Goal: Task Accomplishment & Management: Complete application form

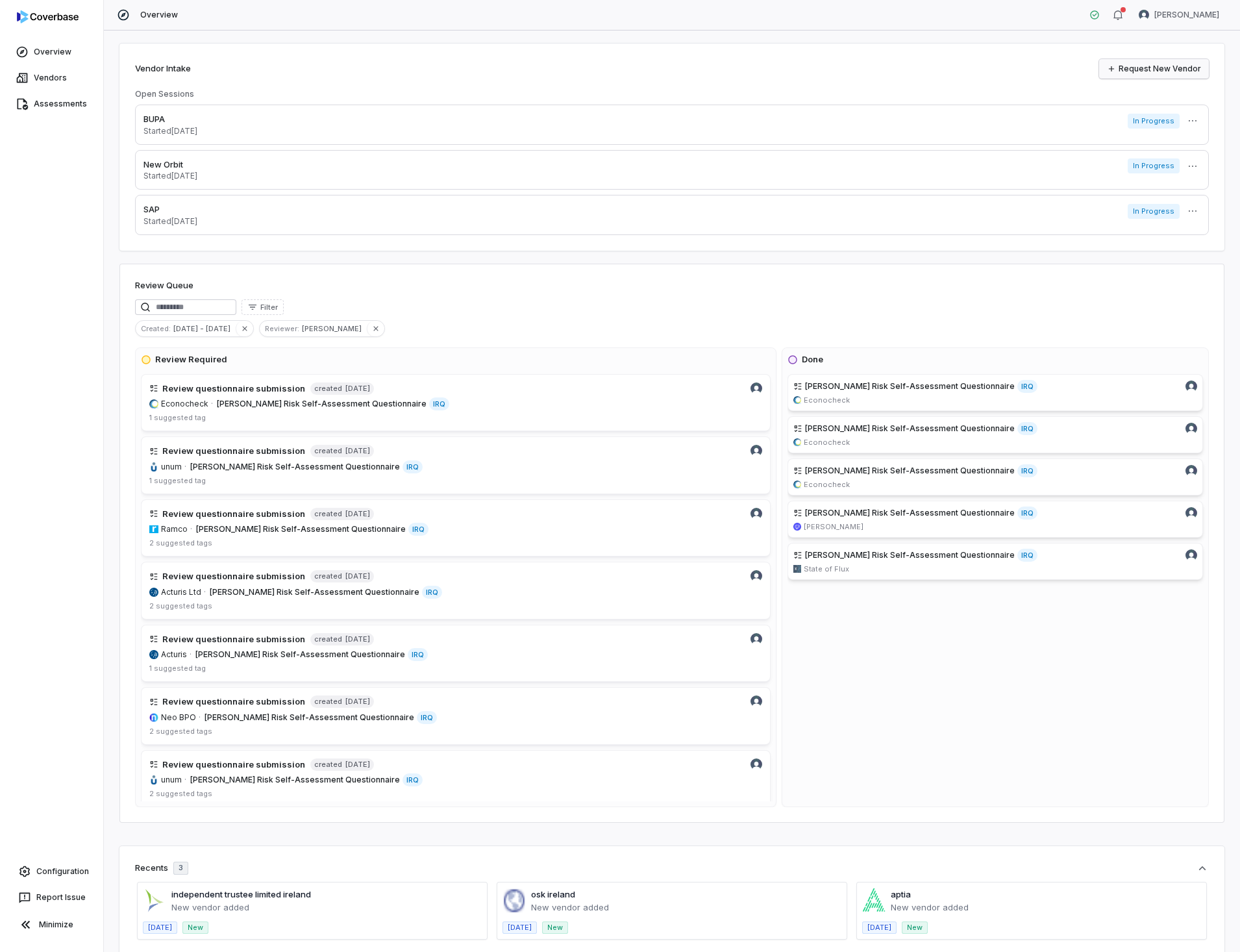
click at [1153, 67] on link "Request New Vendor" at bounding box center [1155, 69] width 110 height 20
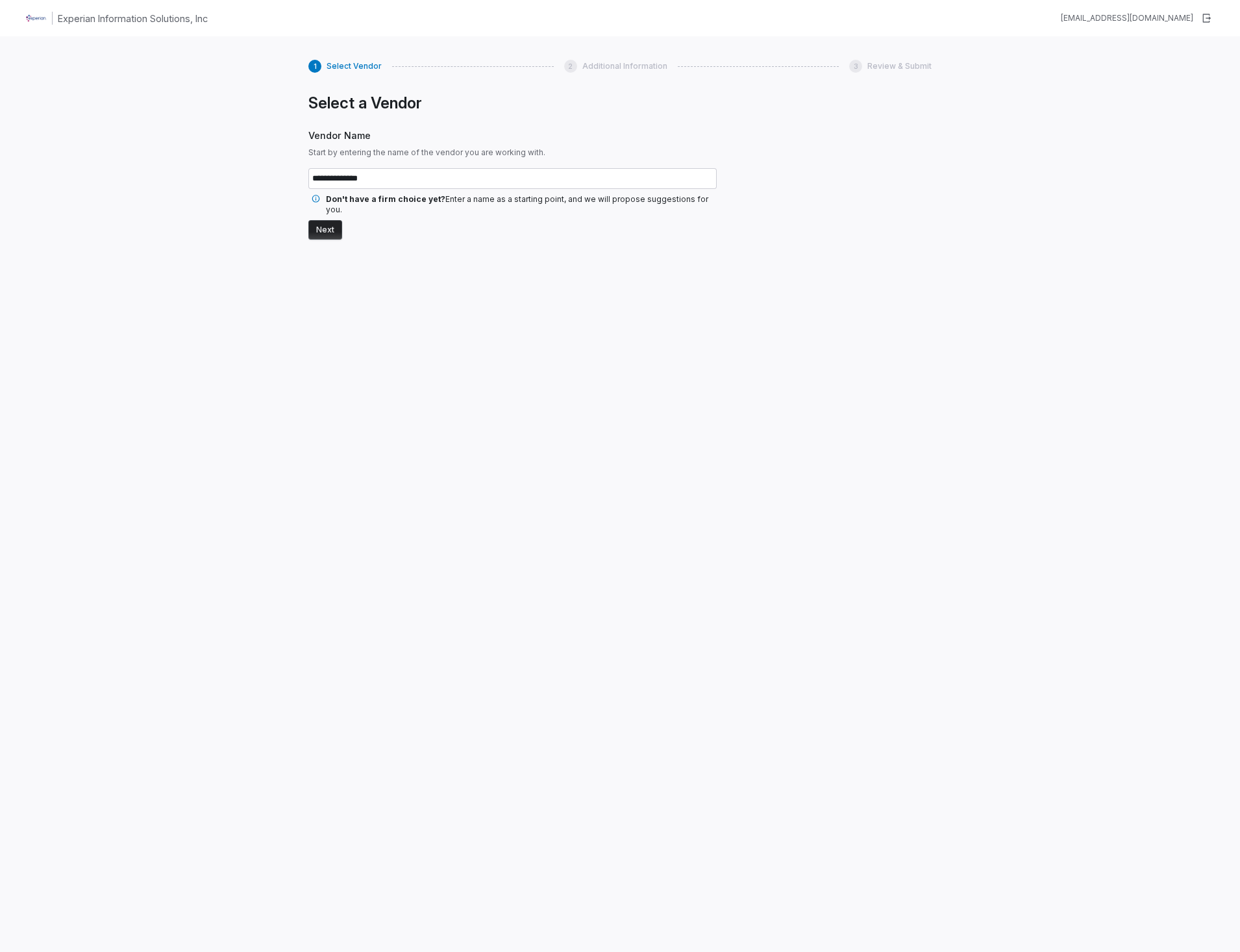
type input "**********"
click at [333, 221] on button "Next" at bounding box center [325, 230] width 34 height 20
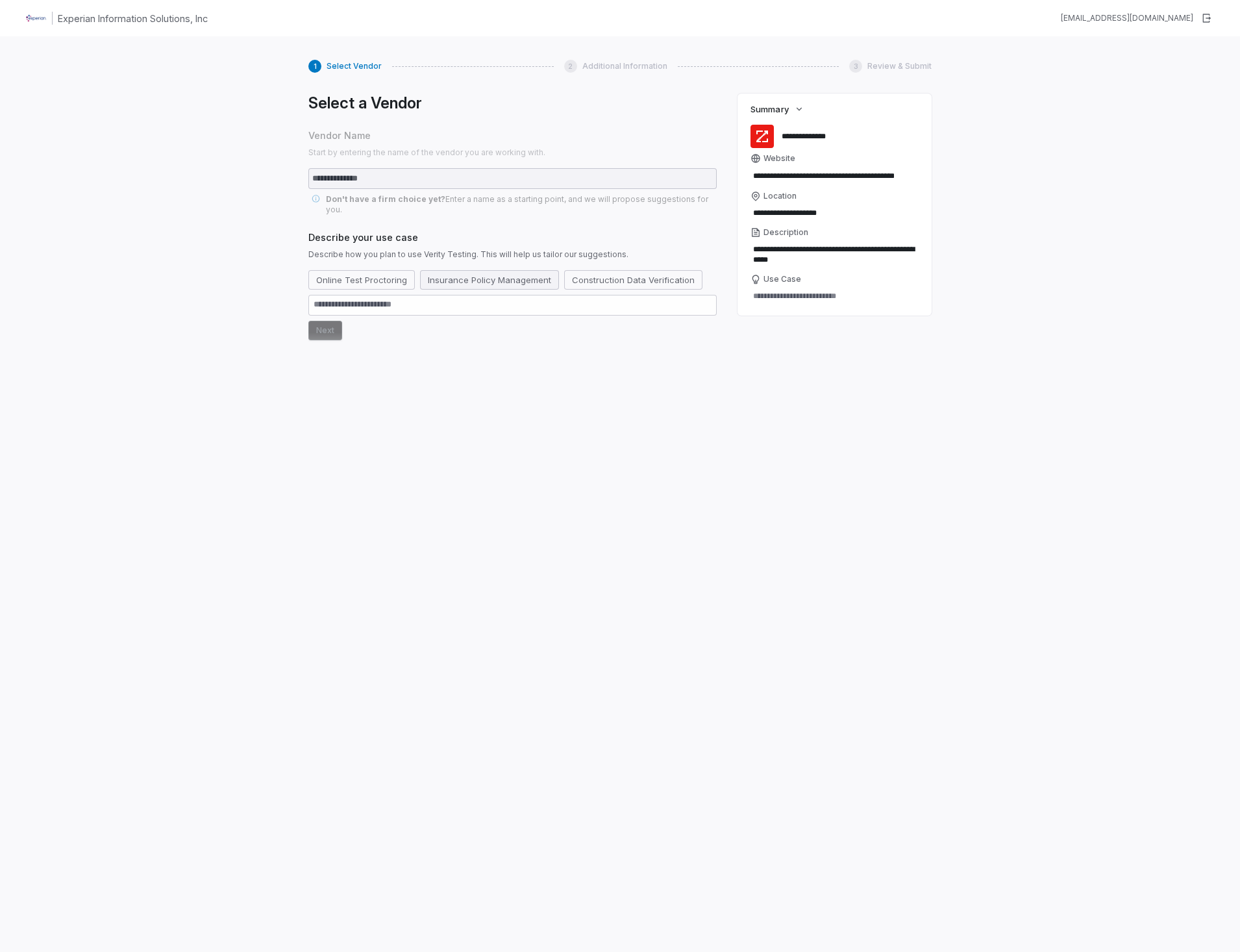
click at [481, 270] on button "Insurance Policy Management" at bounding box center [489, 280] width 139 height 20
click at [330, 345] on button "Next" at bounding box center [325, 355] width 34 height 20
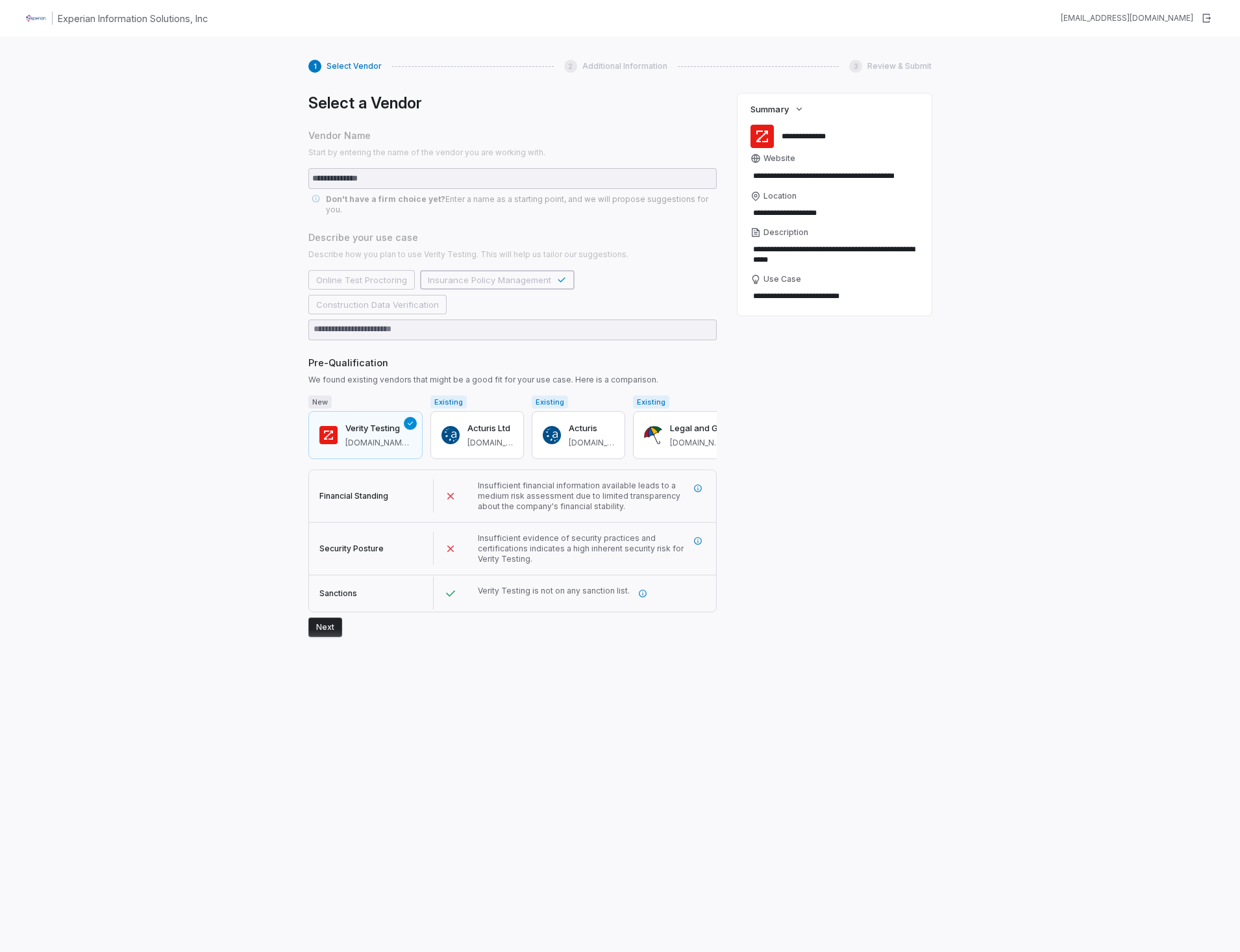
click at [318, 618] on button "Next" at bounding box center [325, 628] width 34 height 20
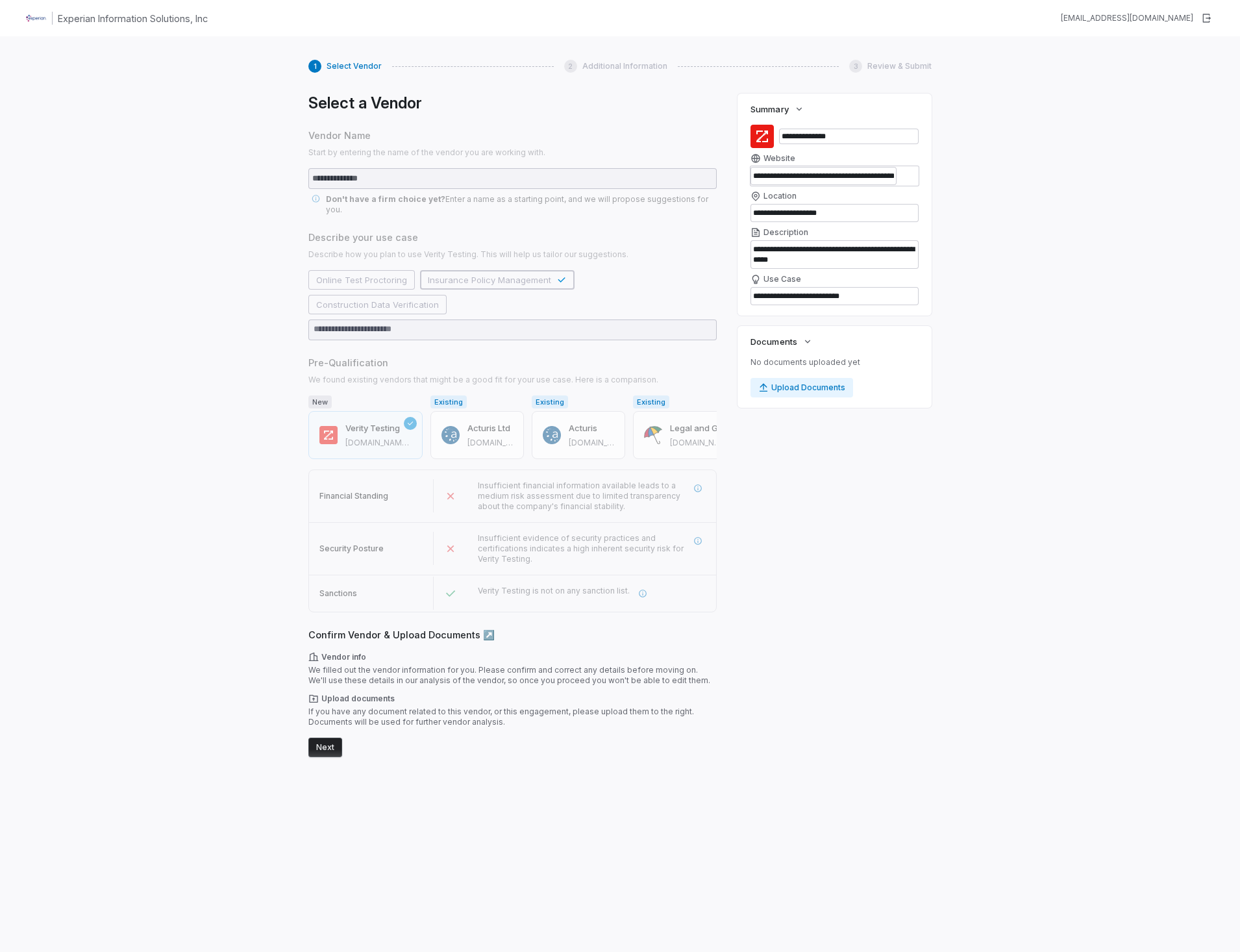
click at [327, 738] on button "Next" at bounding box center [325, 747] width 34 height 20
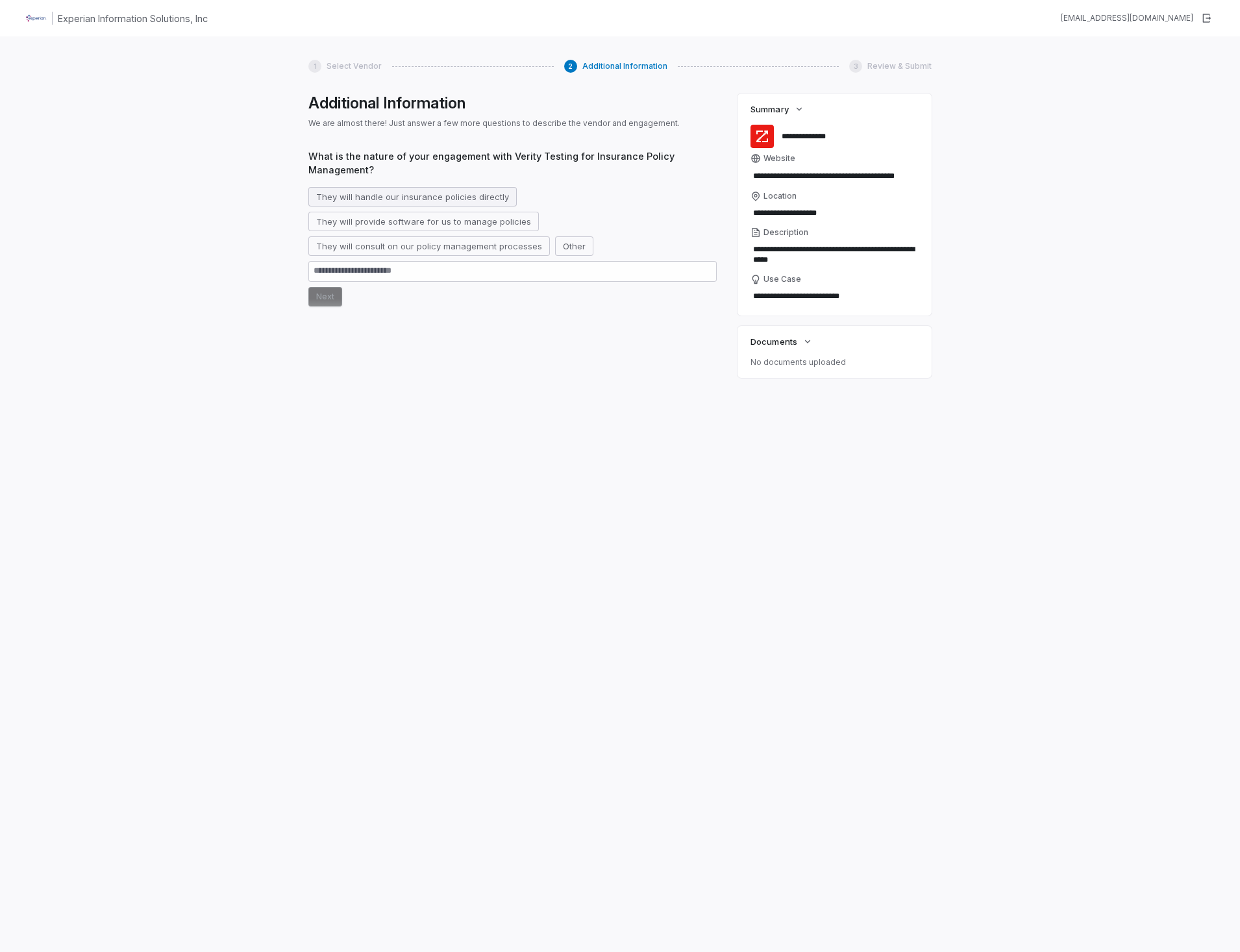
click at [407, 196] on button "They will handle our insurance policies directly" at bounding box center [413, 197] width 209 height 20
click at [324, 297] on button "Next" at bounding box center [325, 297] width 34 height 20
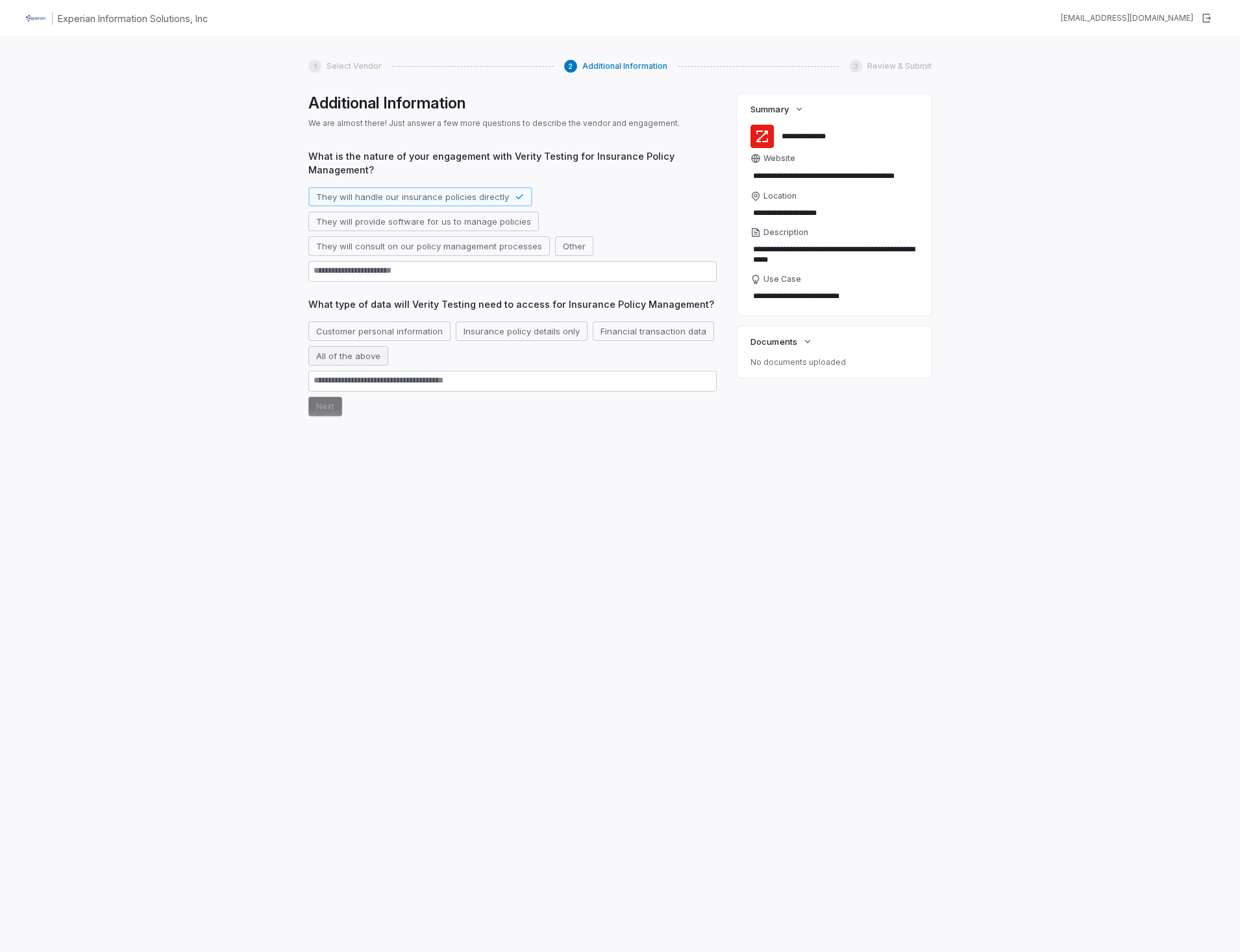
click at [366, 352] on button "All of the above" at bounding box center [348, 356] width 80 height 20
click at [319, 407] on button "Next" at bounding box center [325, 407] width 34 height 20
click at [322, 444] on button "Yes" at bounding box center [323, 441] width 30 height 20
click at [327, 502] on div "What is the nature of your engagement with Verity Testing for Insurance Policy …" at bounding box center [512, 403] width 408 height 508
click at [323, 490] on button "Next" at bounding box center [325, 491] width 34 height 20
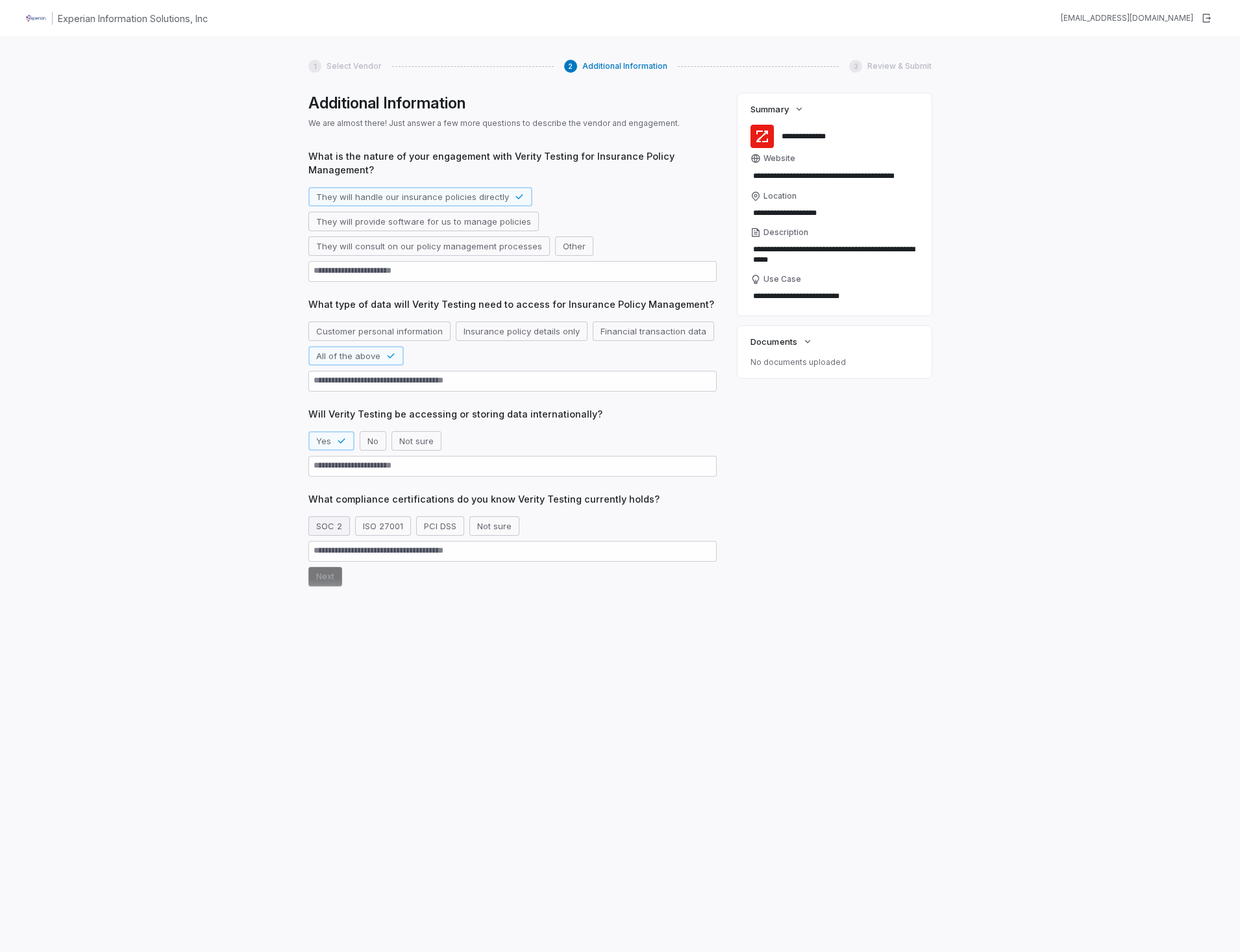
click at [338, 527] on button "SOC 2" at bounding box center [329, 526] width 42 height 20
click at [323, 577] on button "Next" at bounding box center [325, 577] width 34 height 20
click at [679, 612] on button "Batch file transfers" at bounding box center [663, 611] width 94 height 20
click at [328, 676] on button "Next" at bounding box center [325, 686] width 34 height 20
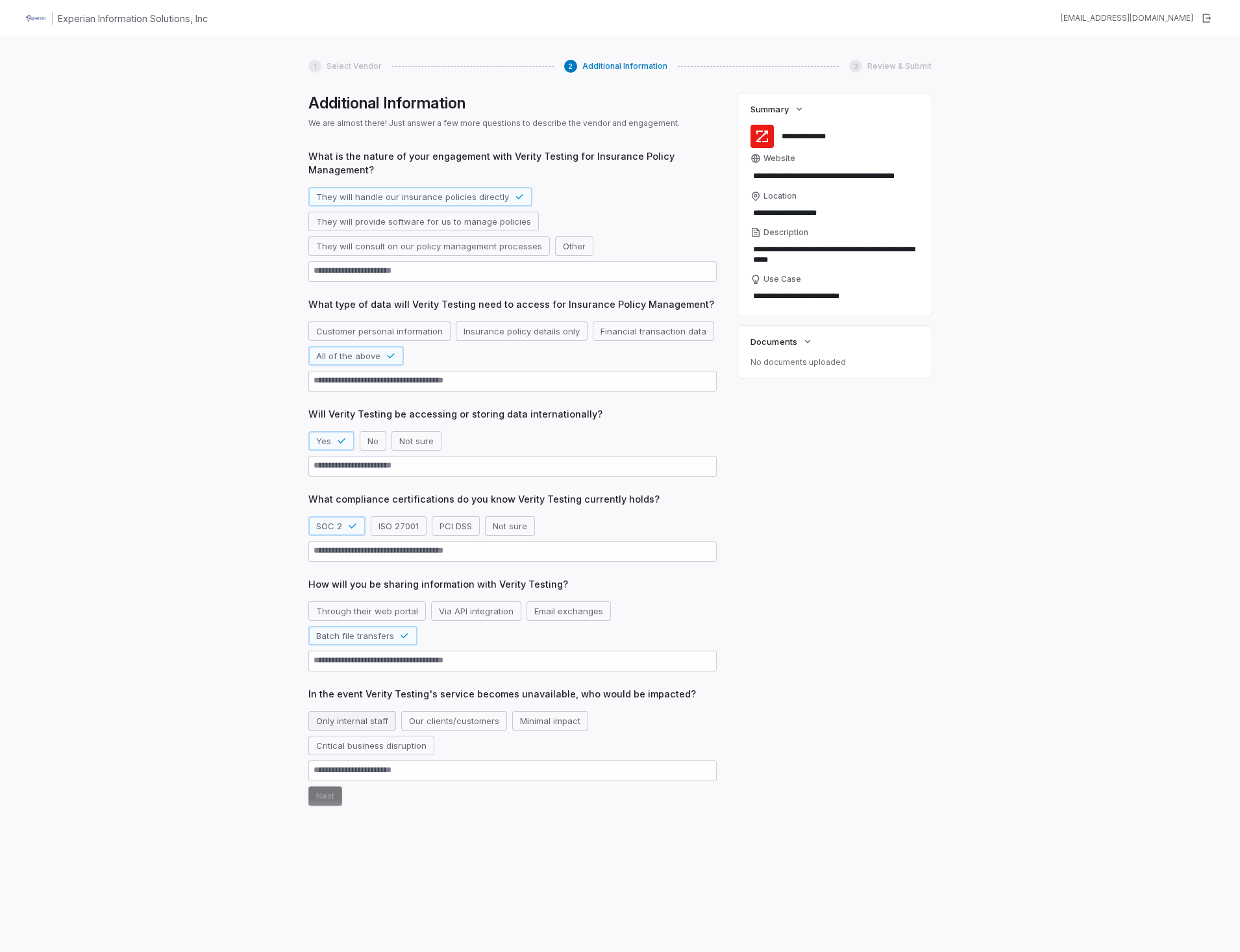
click at [339, 711] on button "Only internal staff" at bounding box center [352, 720] width 88 height 20
click at [325, 786] on button "Next" at bounding box center [325, 796] width 34 height 20
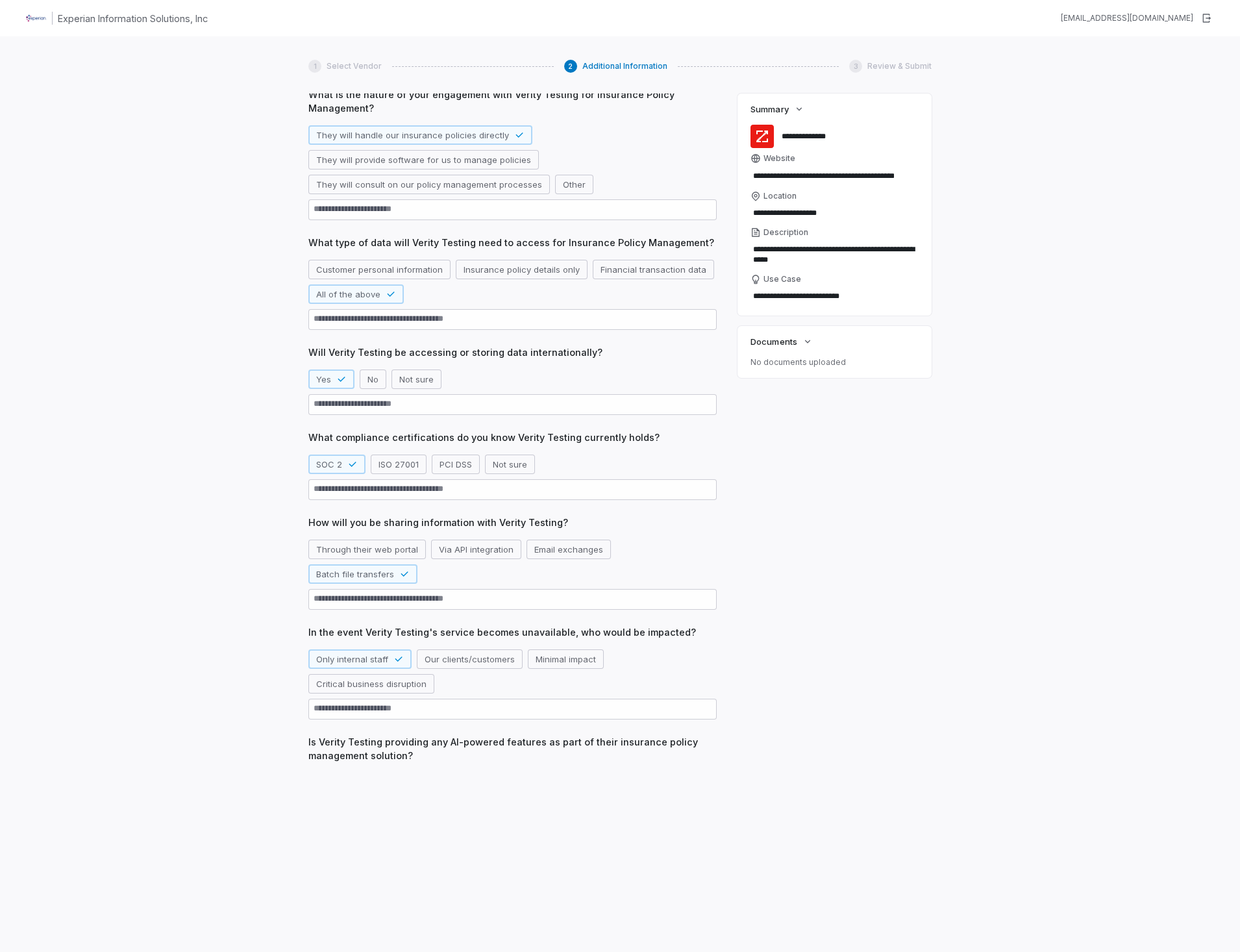
scroll to position [103, 0]
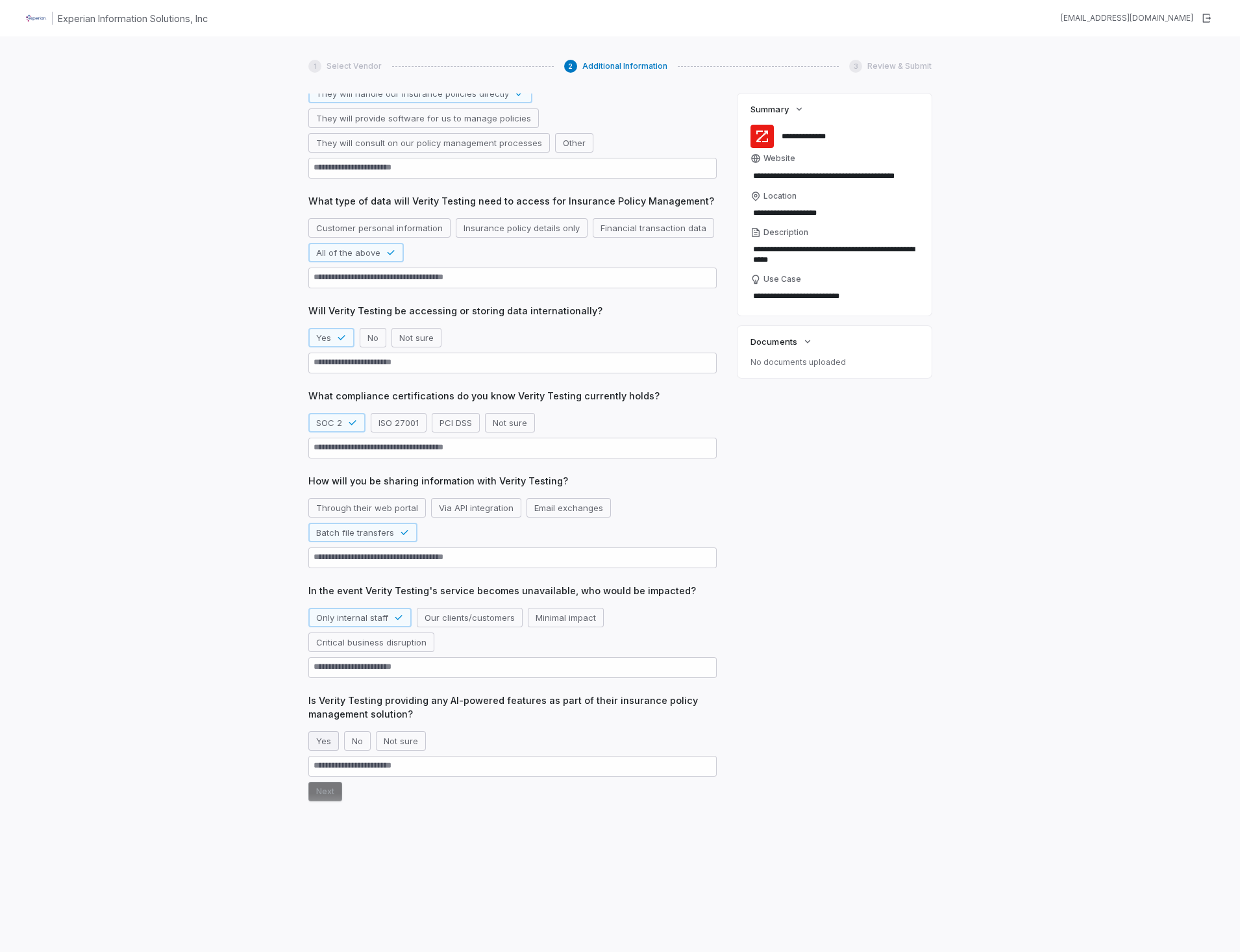
click at [333, 738] on button "Yes" at bounding box center [323, 741] width 30 height 20
click at [333, 789] on button "Next" at bounding box center [325, 791] width 34 height 20
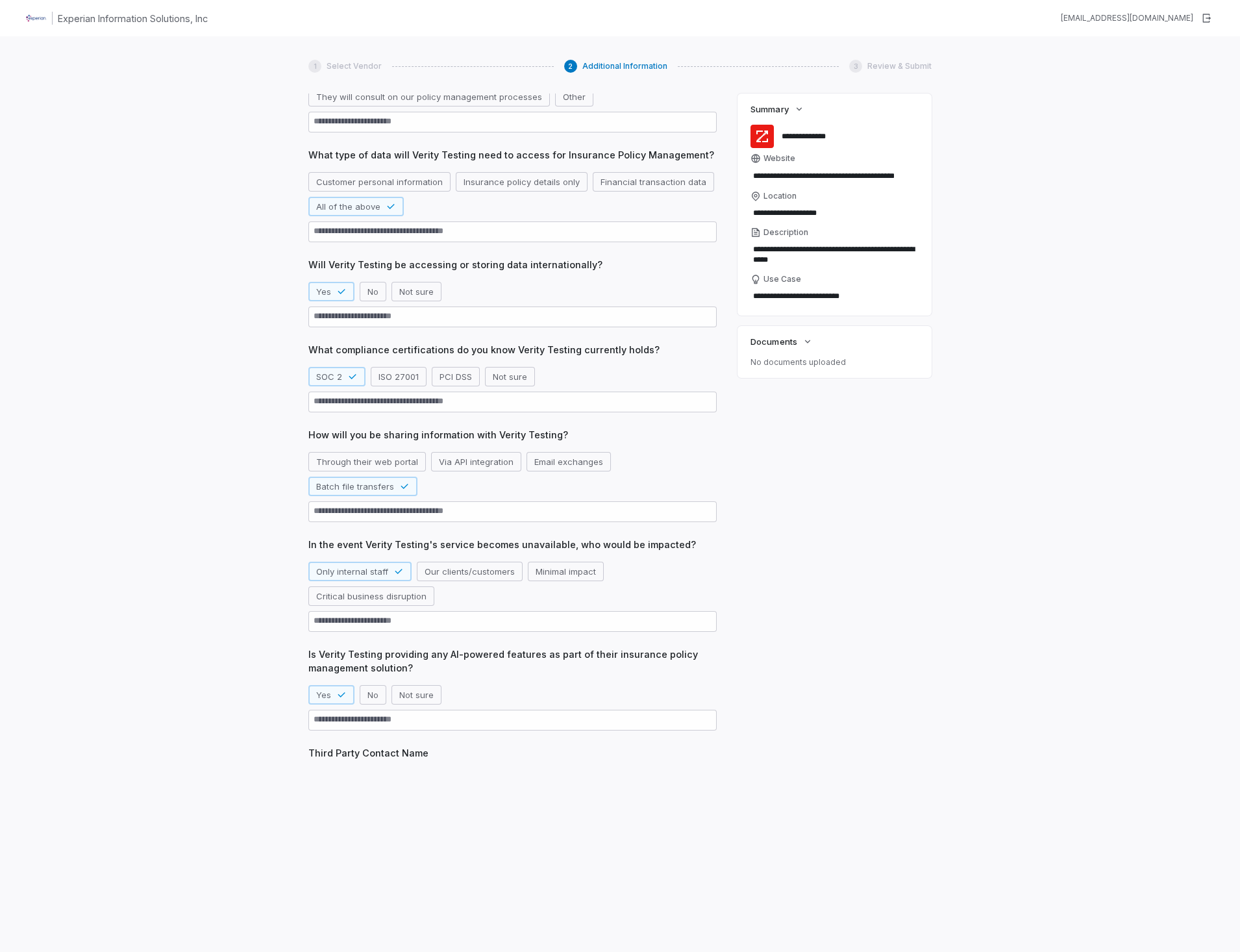
scroll to position [154, 0]
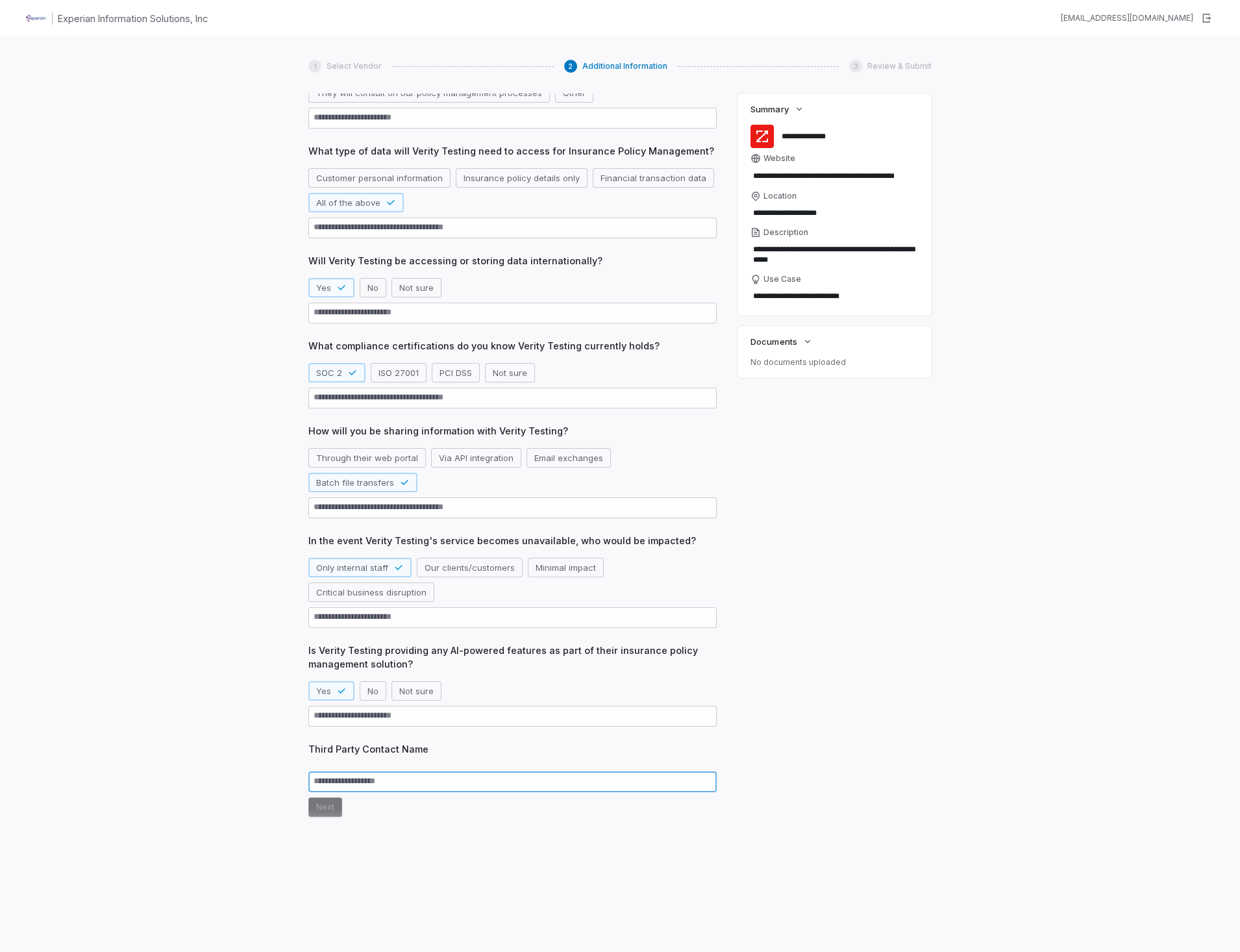
click at [333, 789] on textarea at bounding box center [512, 781] width 408 height 21
type textarea "*"
type textarea "**"
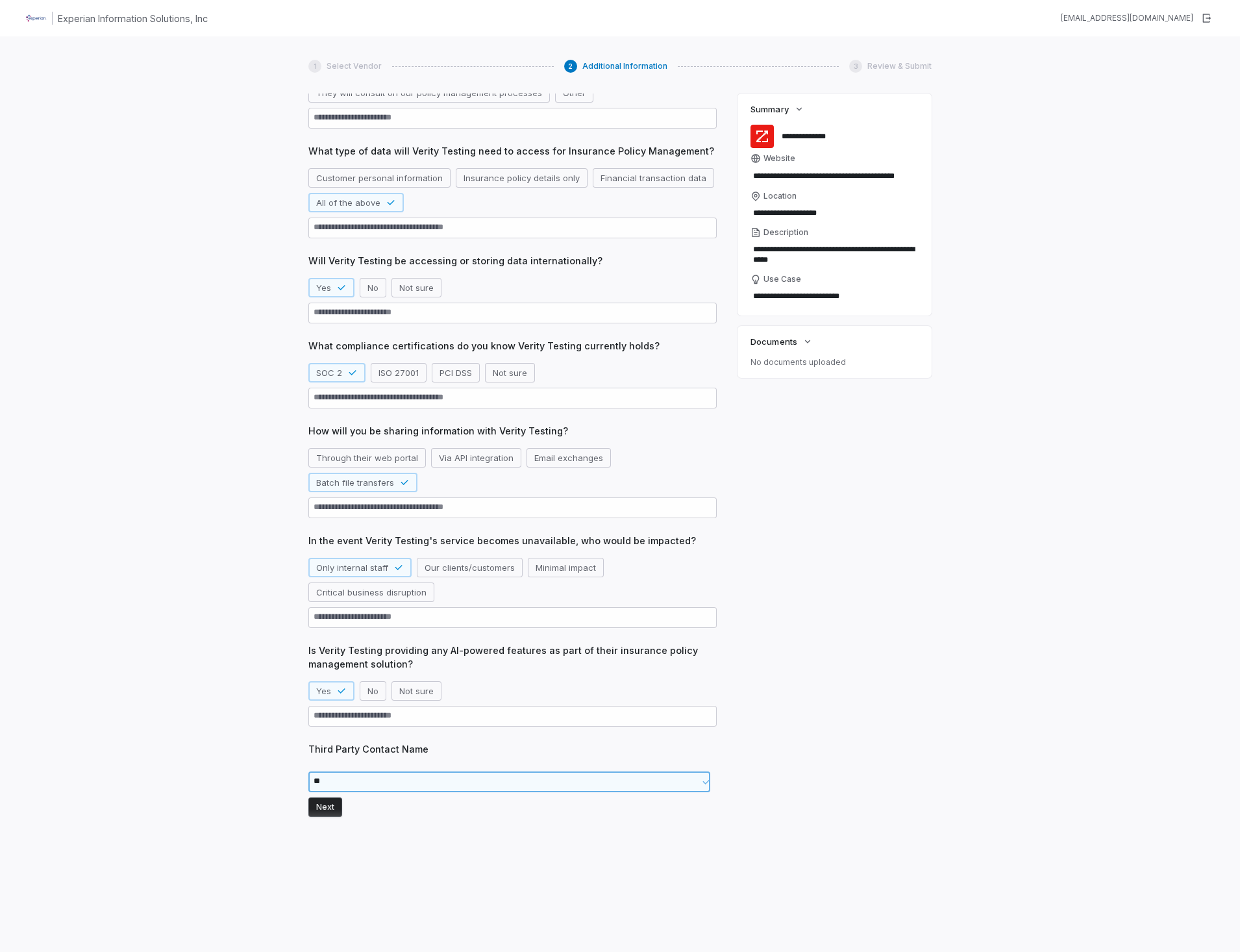
type textarea "*"
type textarea "***"
type textarea "*"
type textarea "****"
type textarea "*"
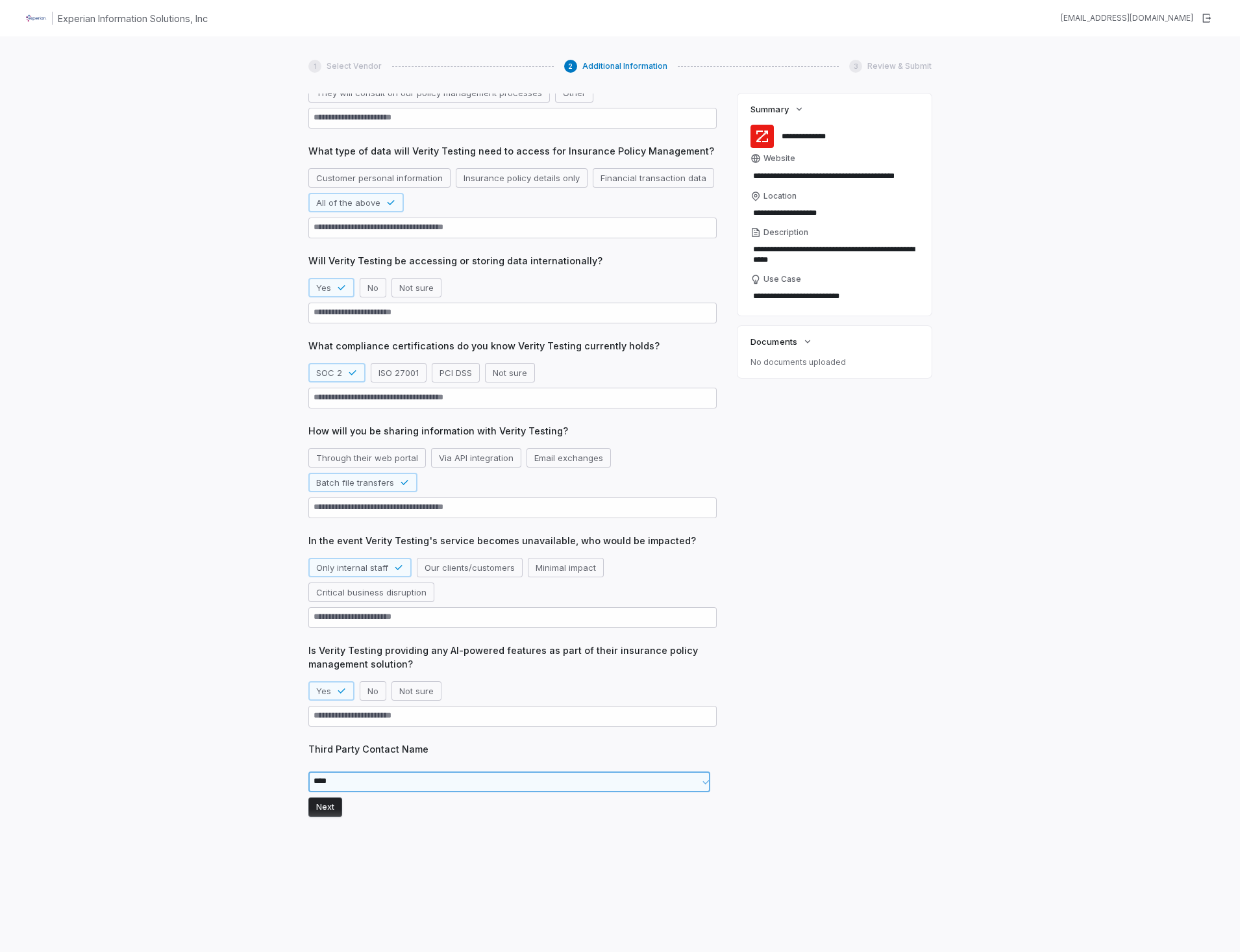
type textarea "*****"
type textarea "*"
type textarea "******"
click at [320, 806] on button "Next" at bounding box center [325, 807] width 34 height 20
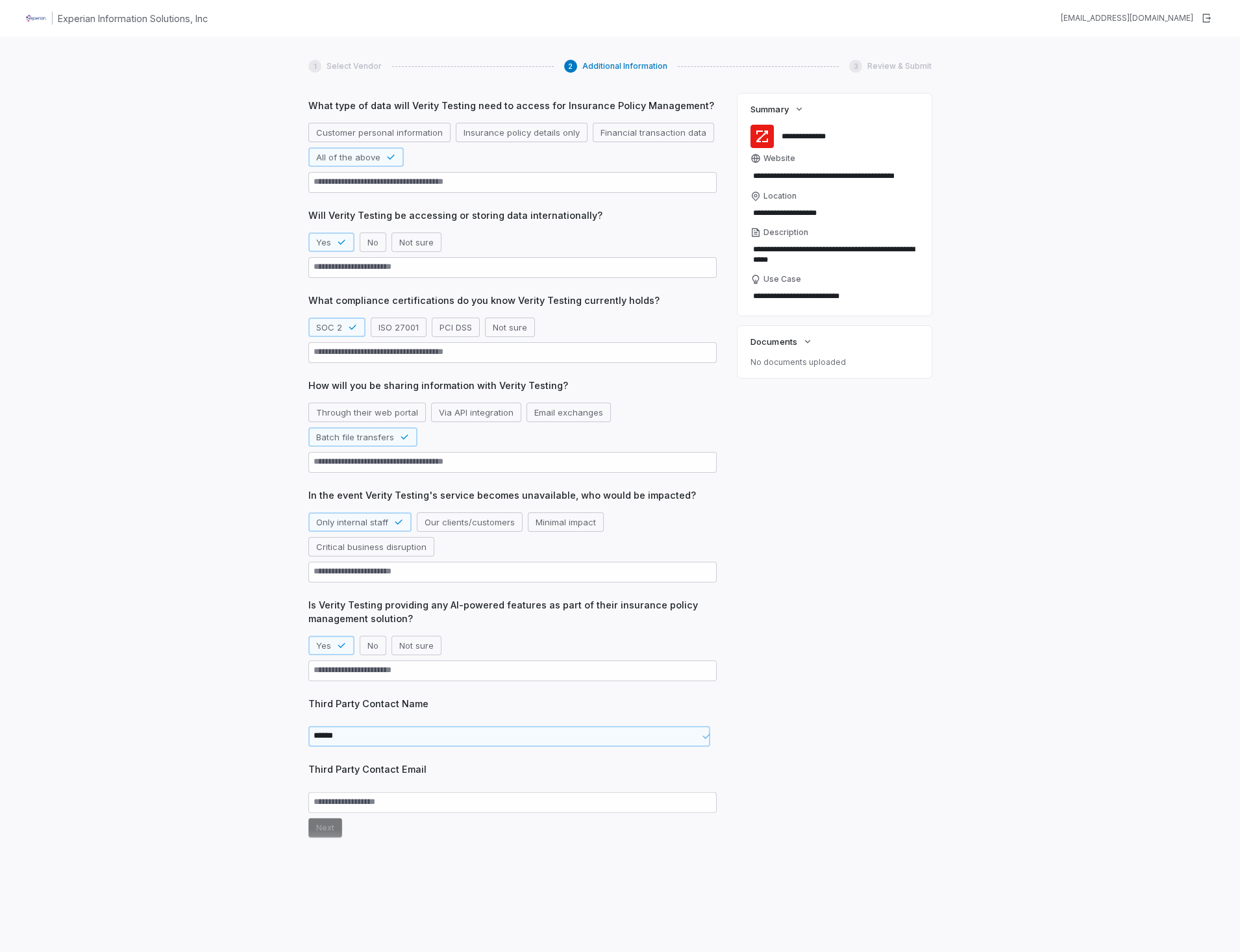
scroll to position [203, 0]
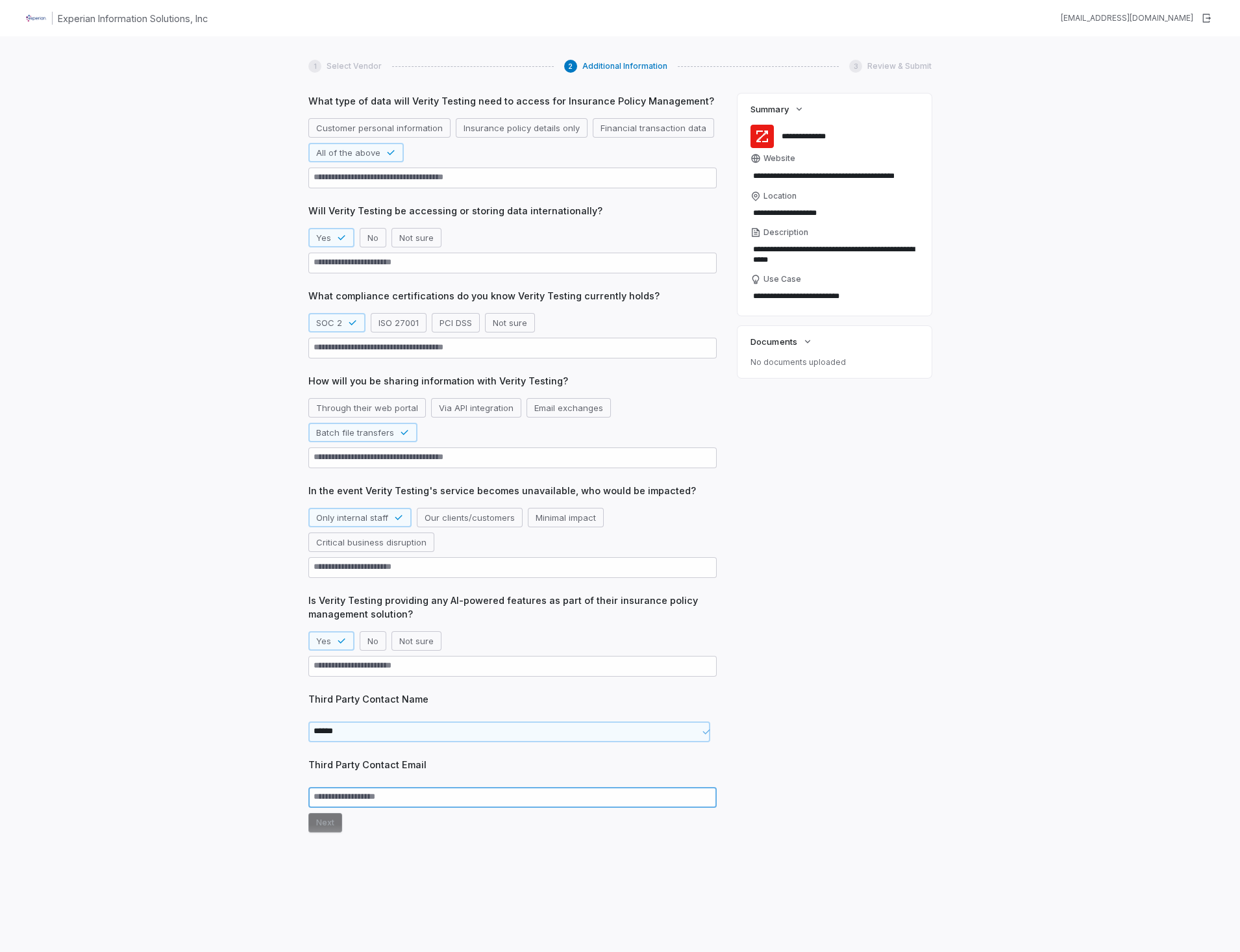
click at [320, 797] on textarea at bounding box center [512, 797] width 408 height 21
type textarea "*"
type textarea "**"
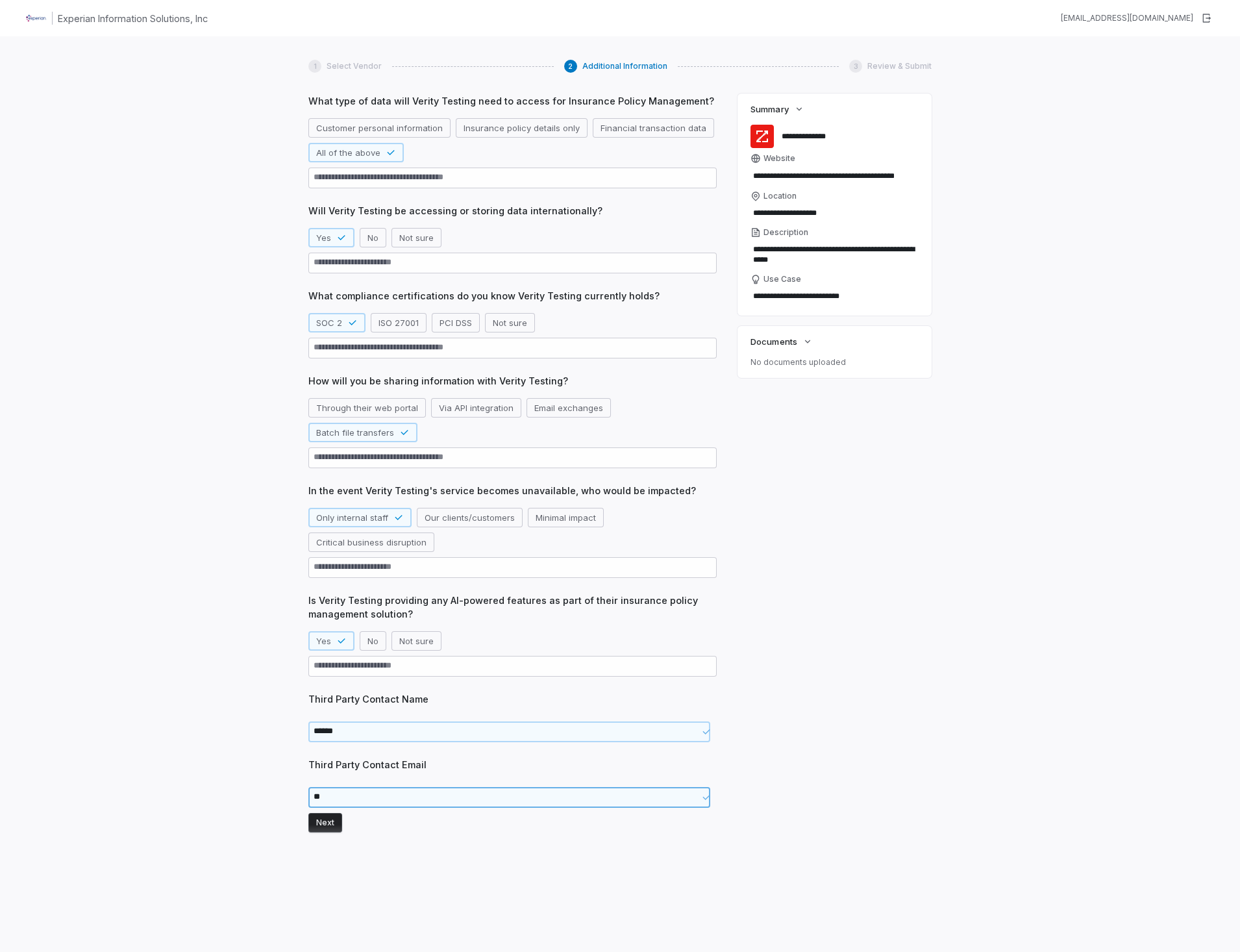
type textarea "*"
type textarea "***"
type textarea "*"
type textarea "****"
type textarea "*"
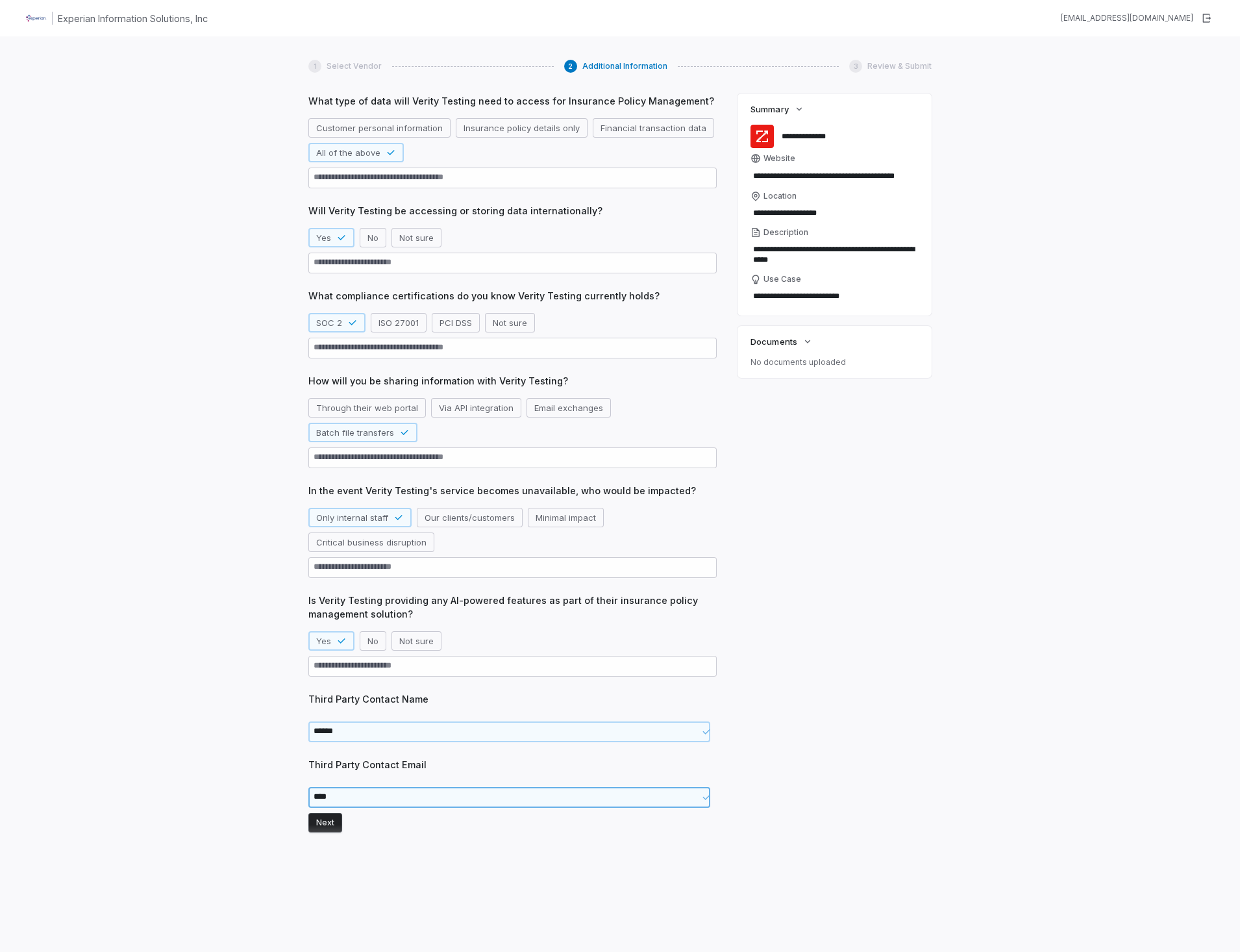
type textarea "*****"
type textarea "*"
type textarea "******"
type textarea "*"
type textarea "*******"
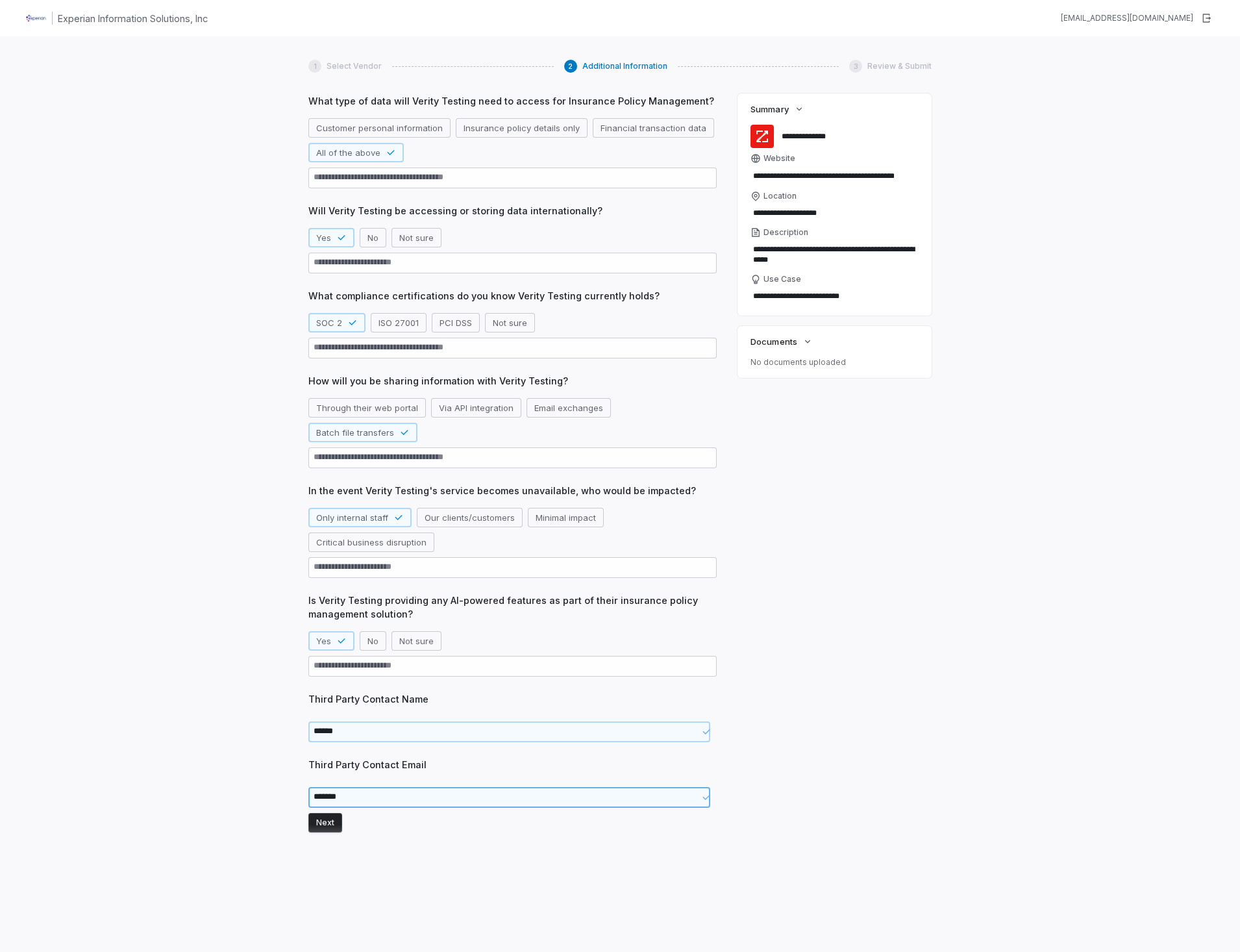
type textarea "*"
type textarea "********"
type textarea "*"
type textarea "*********"
type textarea "*"
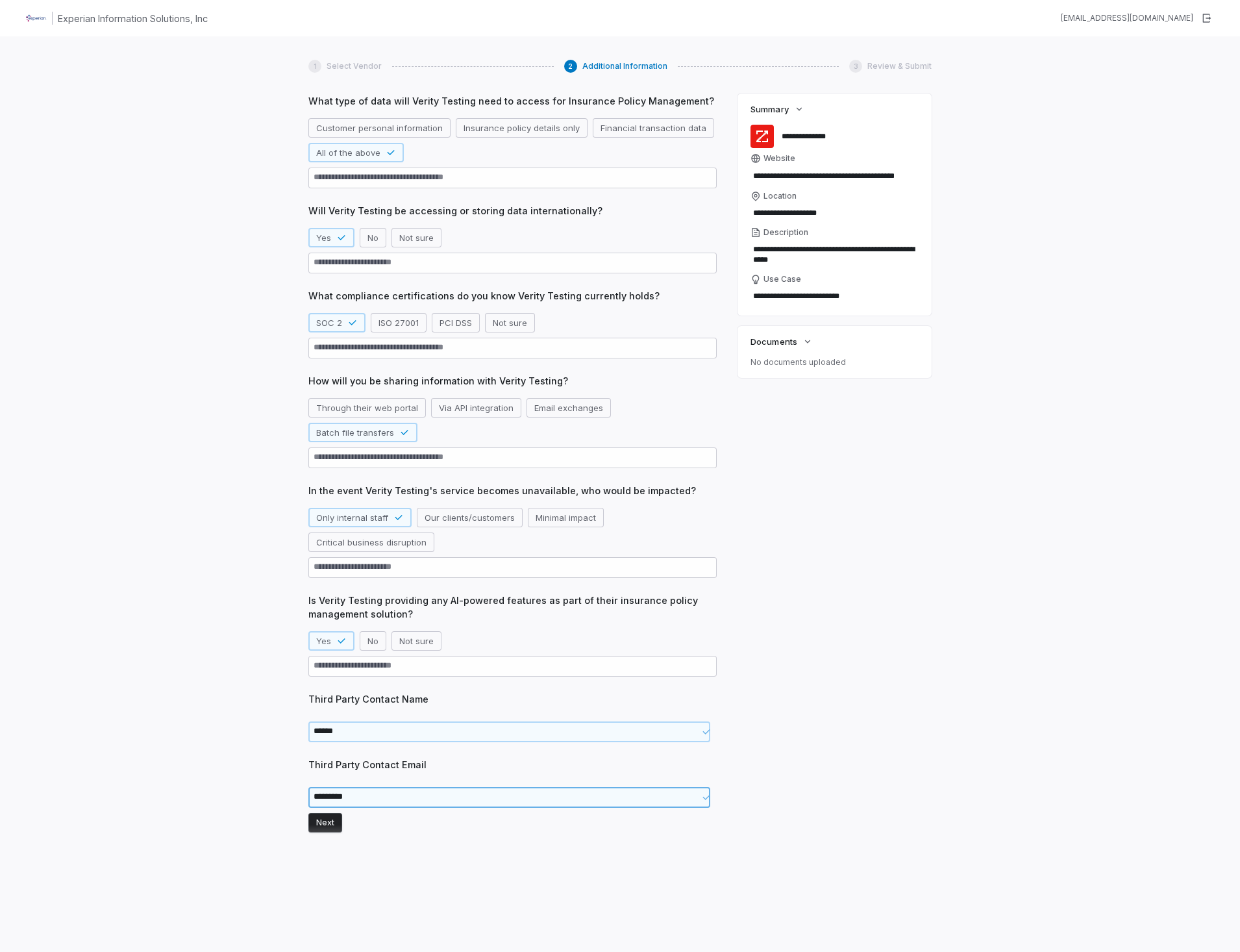
type textarea "**********"
type textarea "*"
type textarea "**********"
type textarea "*"
type textarea "**********"
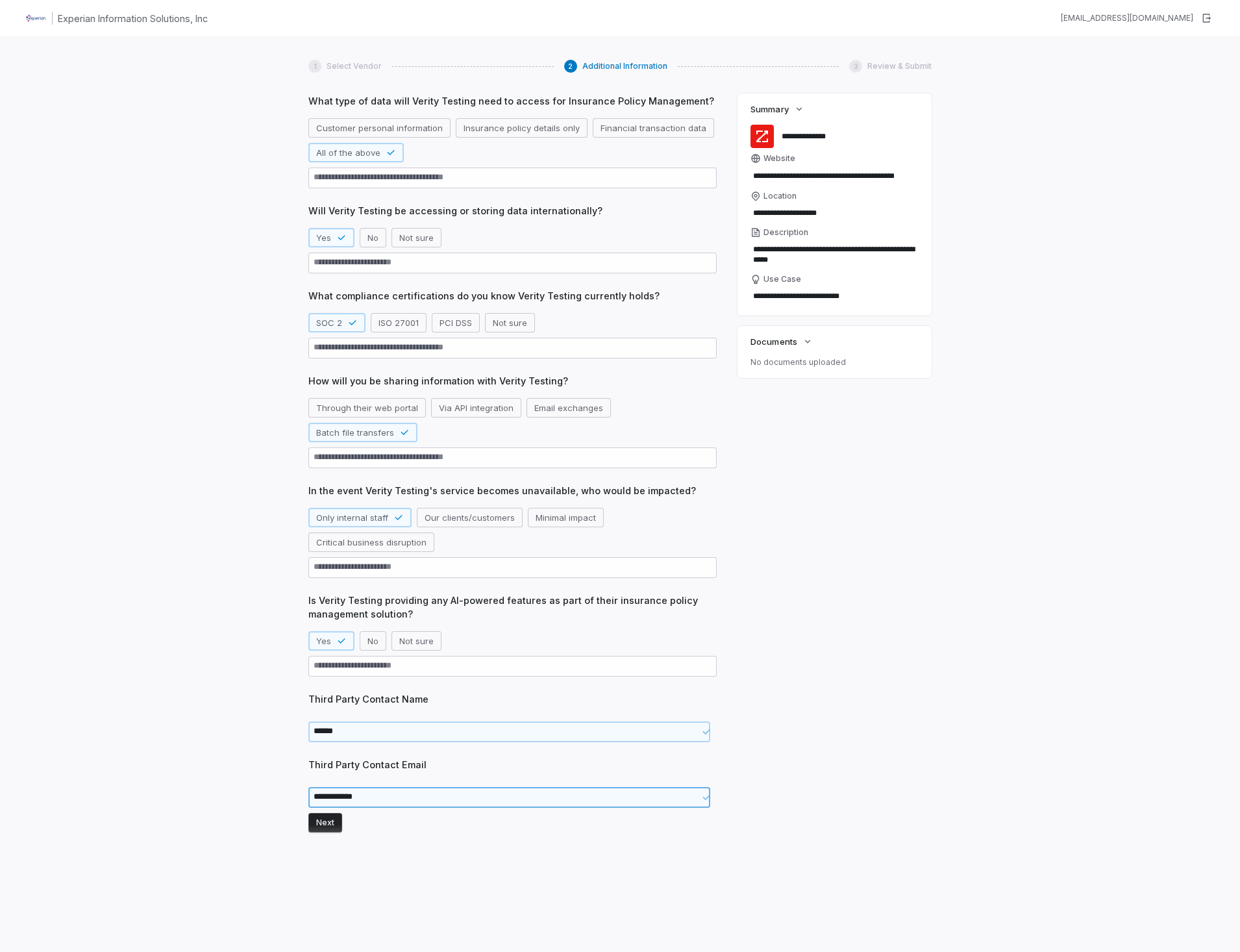
type textarea "*"
type textarea "**********"
type textarea "*"
type textarea "**********"
type textarea "*"
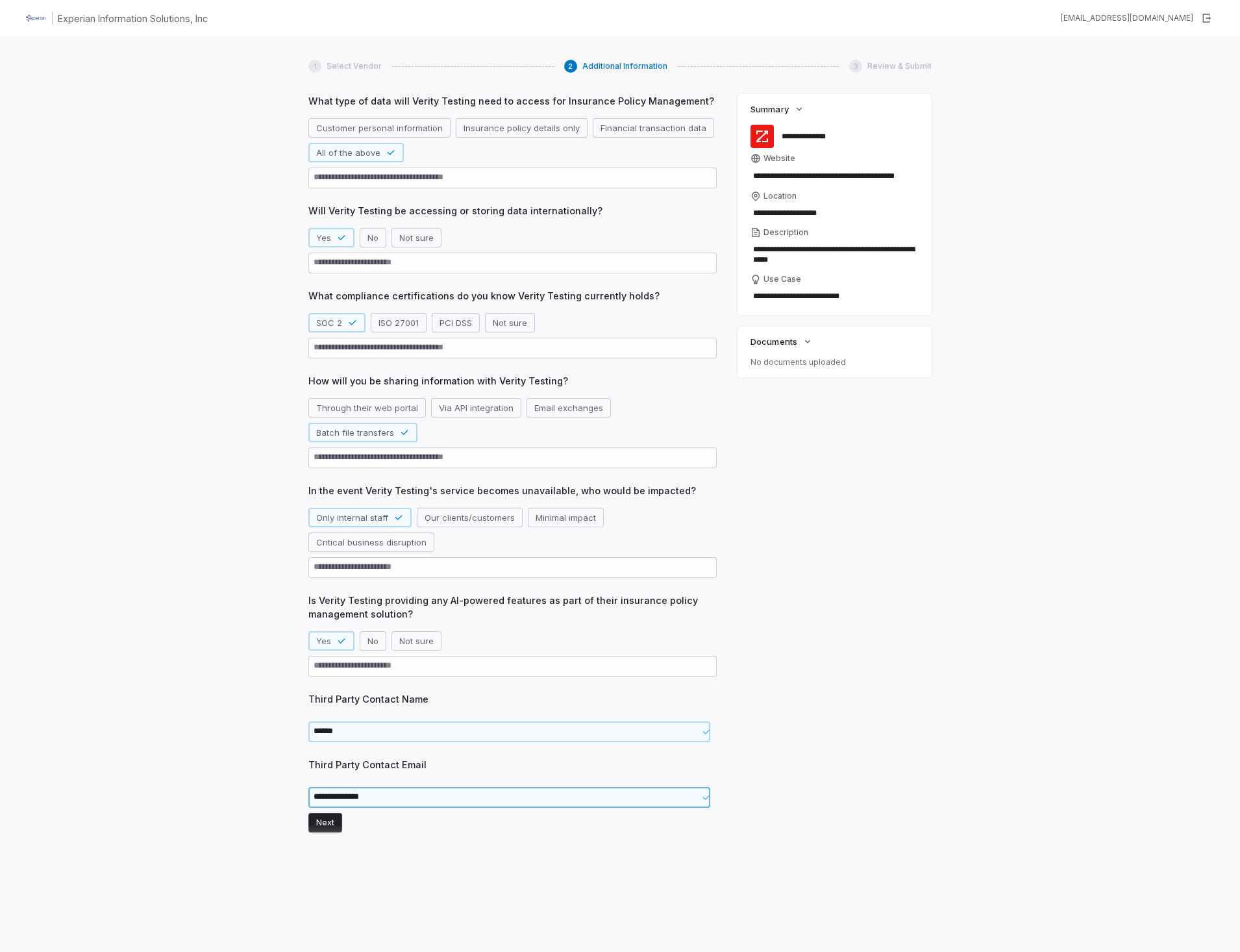
type textarea "**********"
type textarea "*"
type textarea "**********"
type textarea "*"
type textarea "**********"
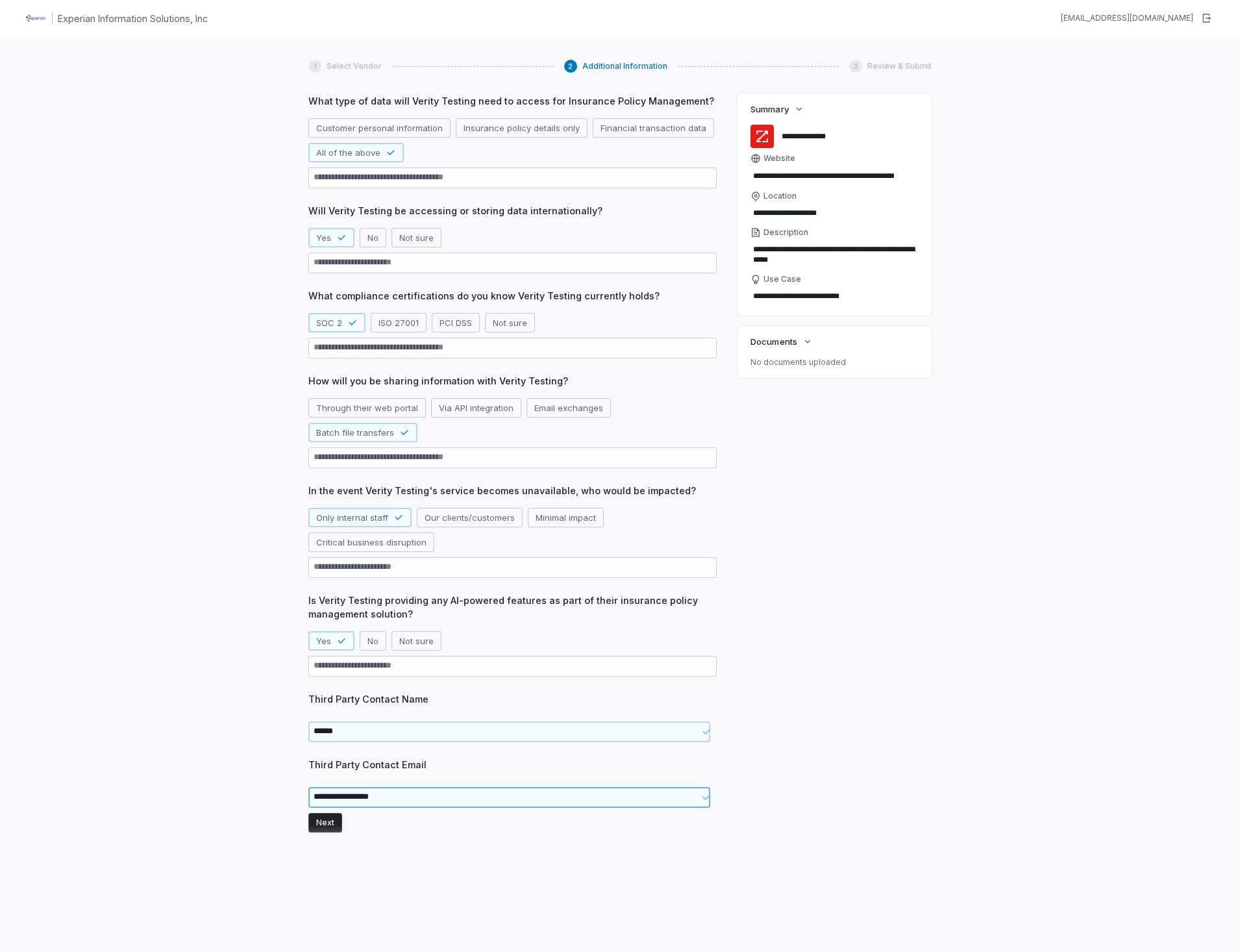
type textarea "*"
type textarea "**********"
type textarea "*"
type textarea "**********"
type textarea "*"
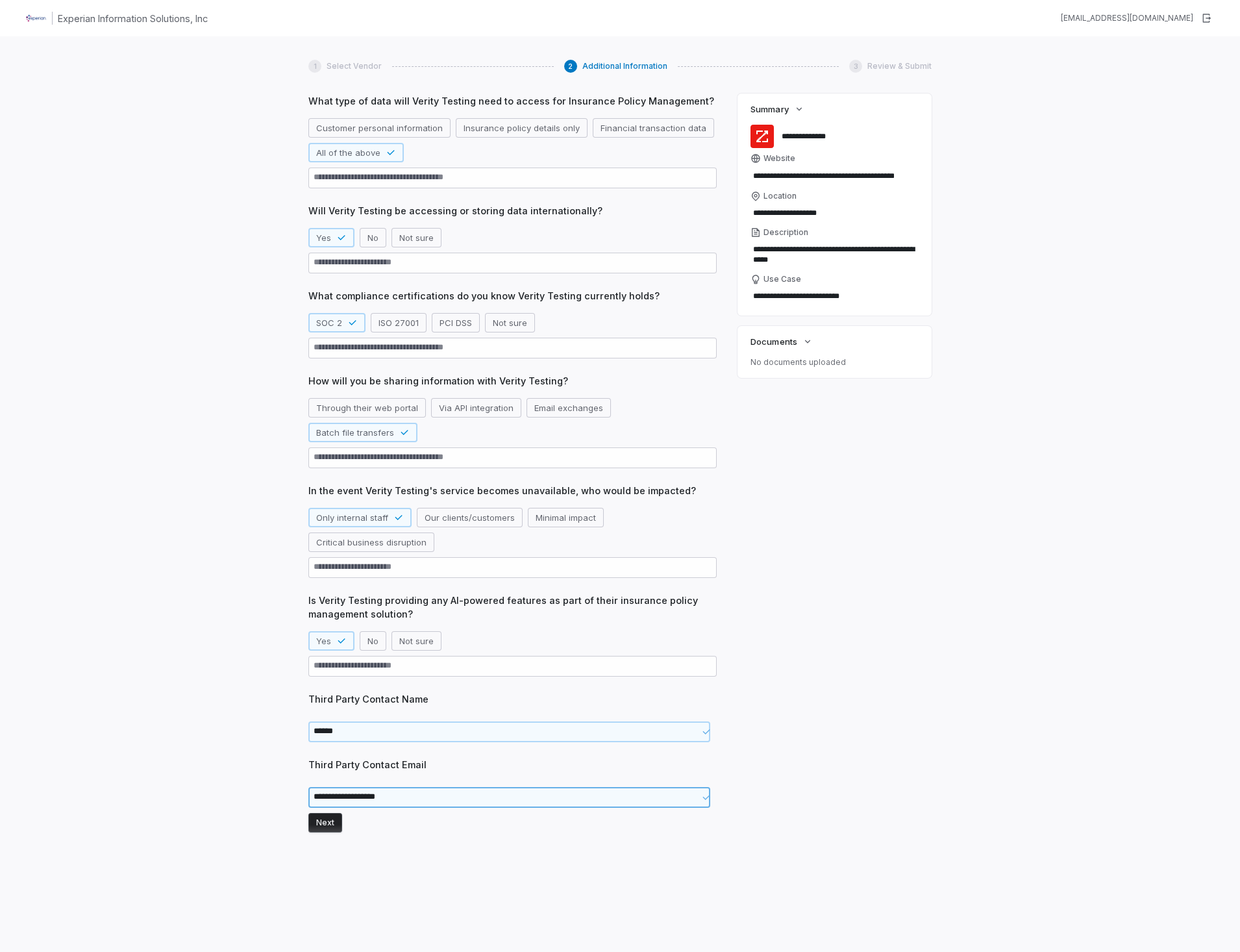
type textarea "**********"
type textarea "*"
type textarea "**********"
type textarea "*"
type textarea "**********"
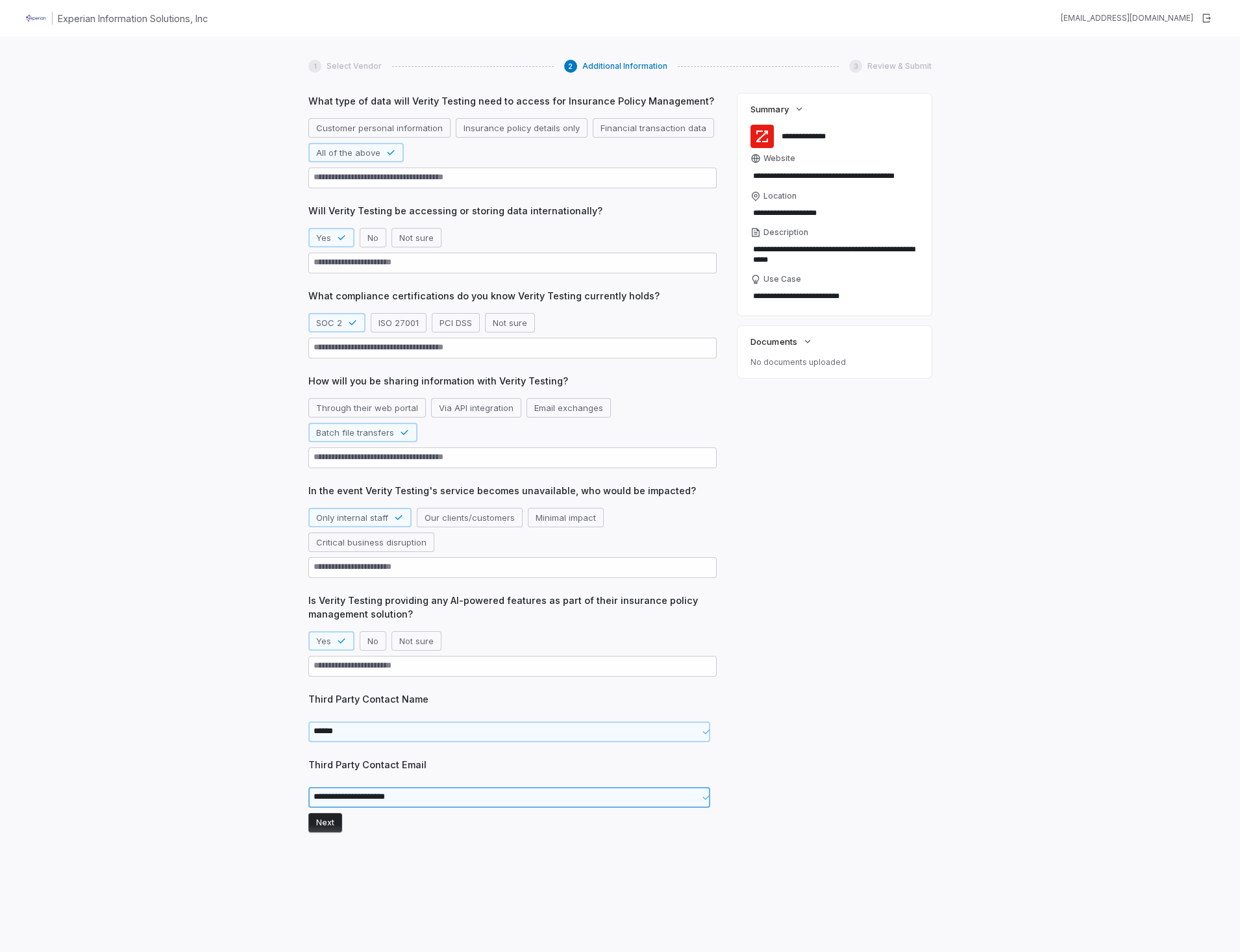
type textarea "*"
type textarea "**********"
type textarea "*"
type textarea "**********"
type textarea "*"
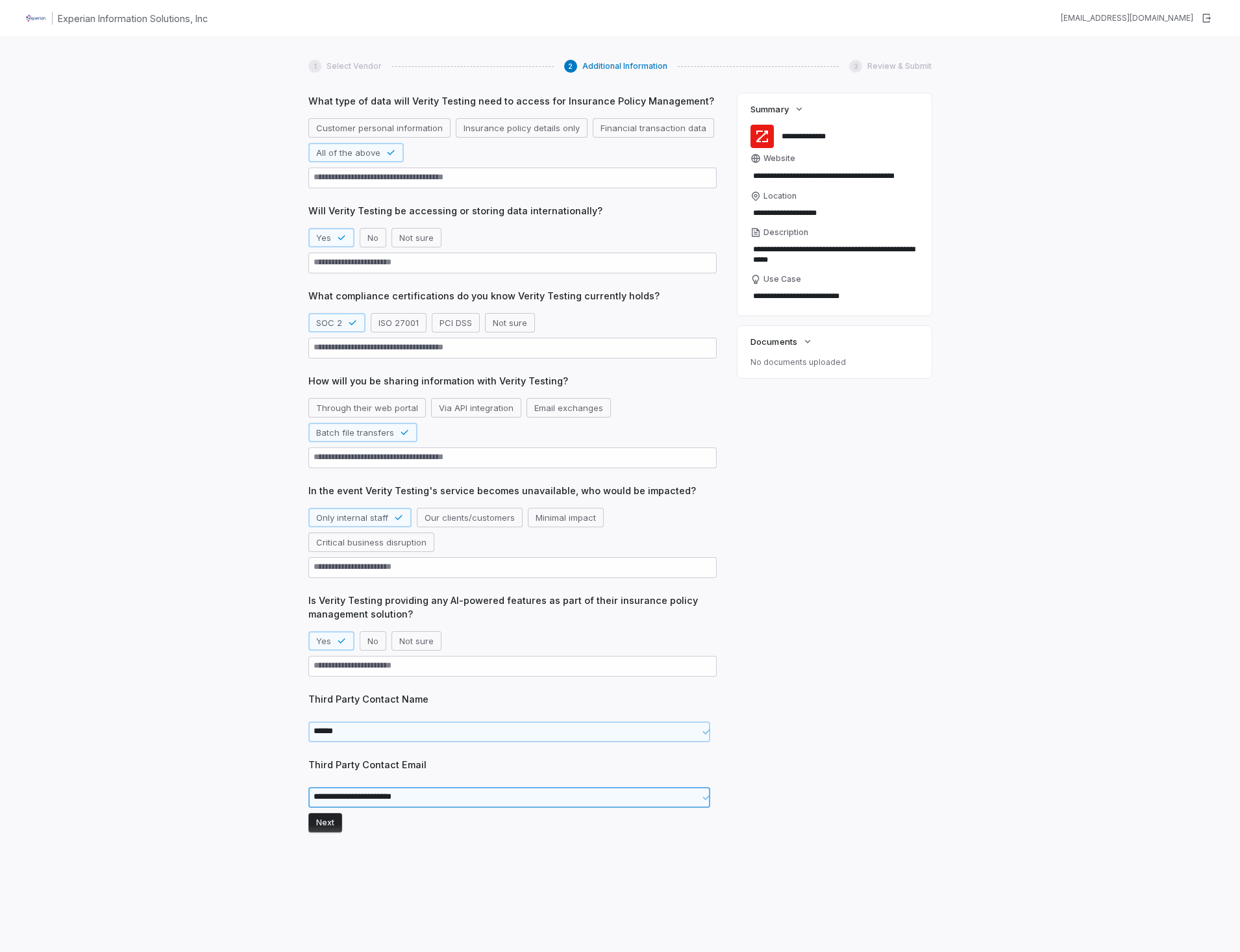
type textarea "**********"
type textarea "*"
type textarea "**********"
type textarea "*"
type textarea "**********"
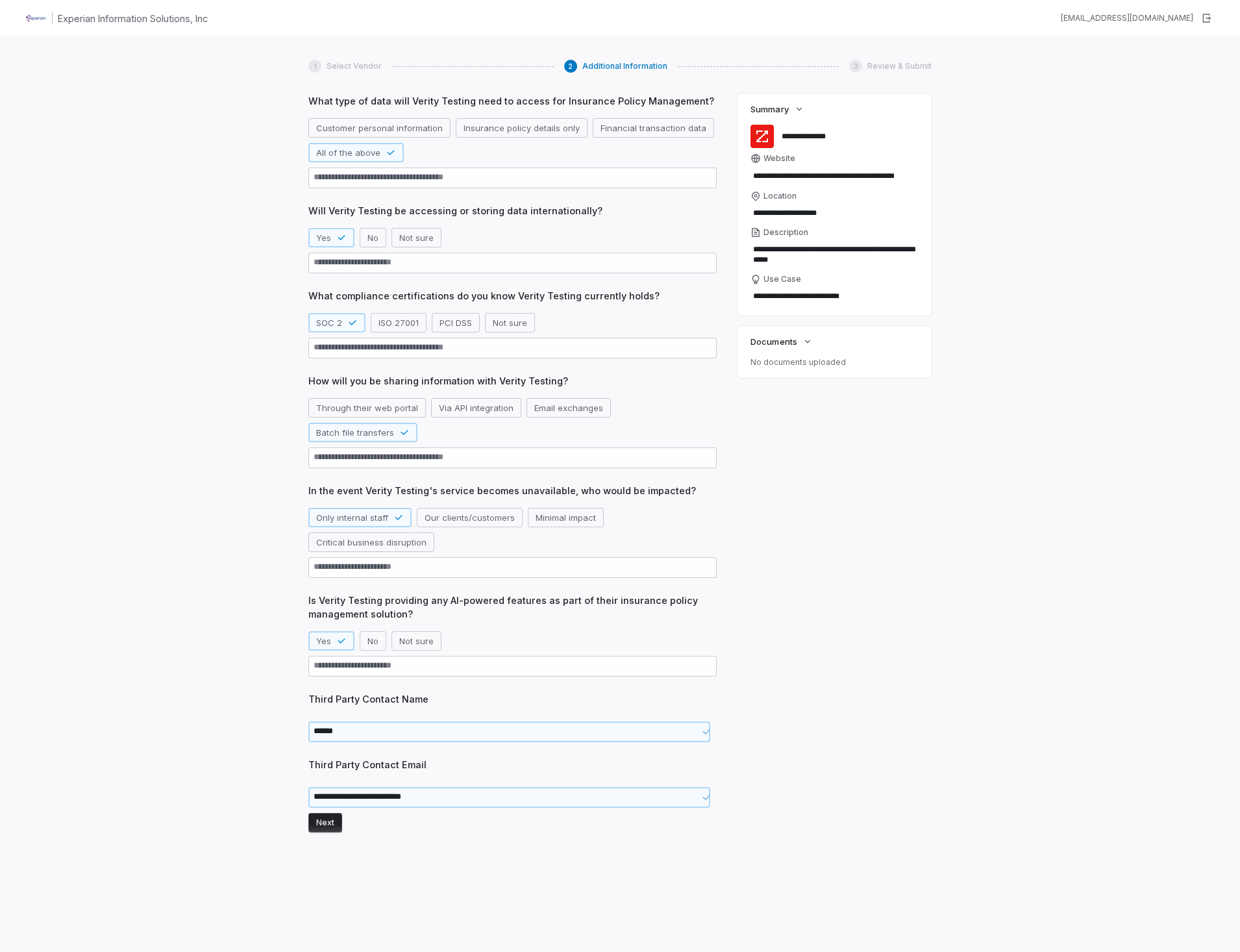
click at [333, 822] on button "Next" at bounding box center [325, 822] width 34 height 20
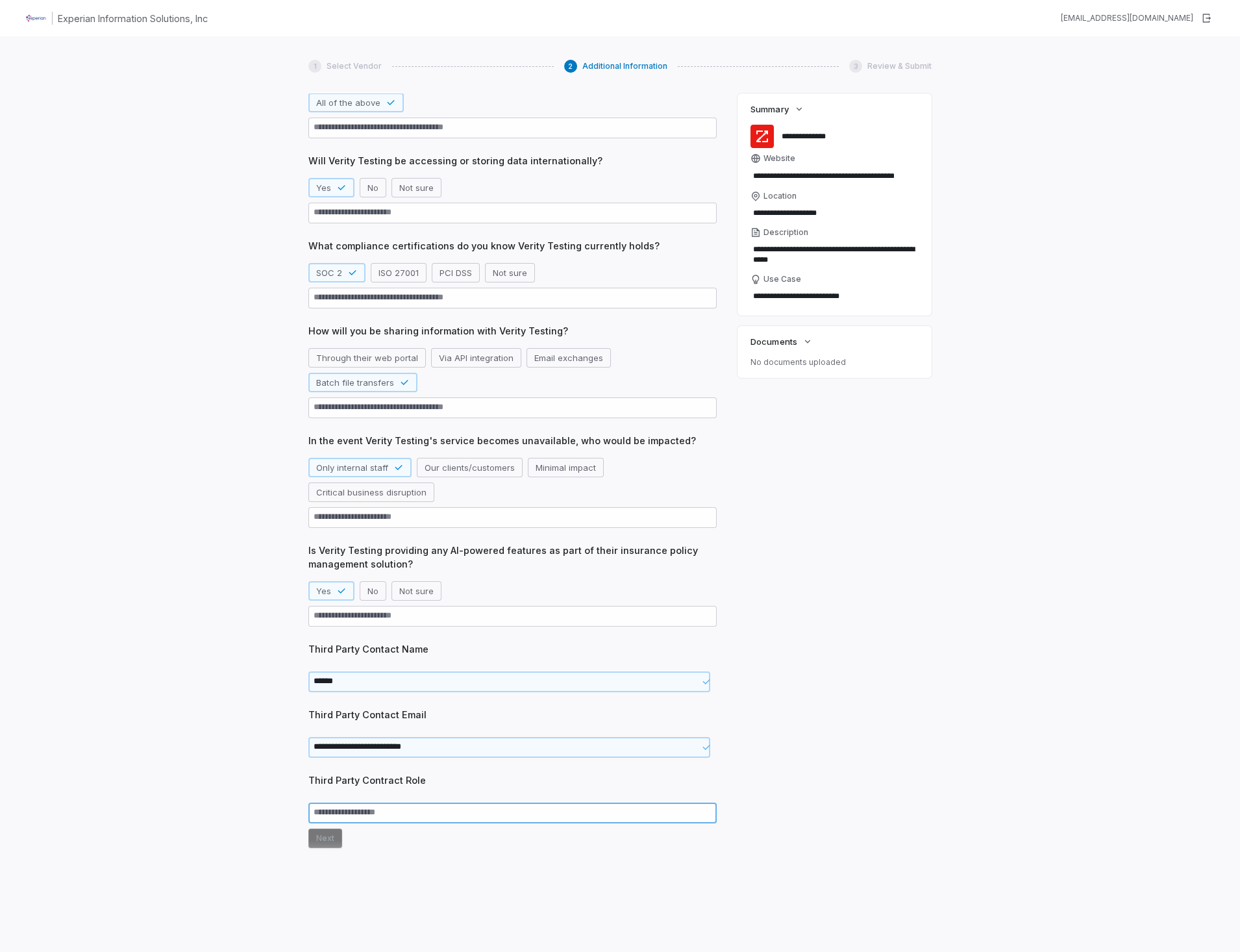
click at [333, 821] on textarea at bounding box center [512, 812] width 408 height 21
type textarea "*"
type textarea "**"
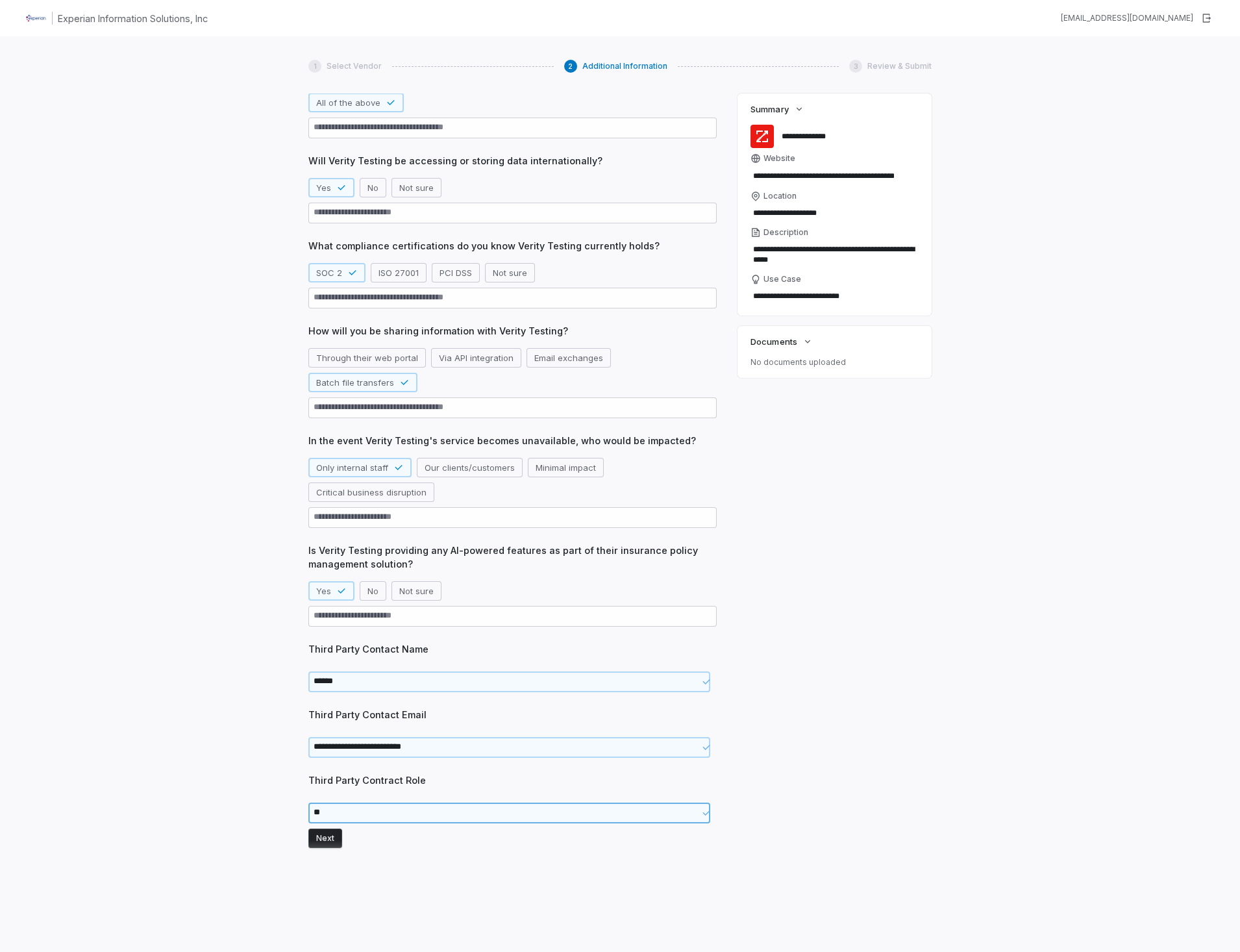
type textarea "*"
type textarea "***"
type textarea "*"
type textarea "****"
type textarea "*"
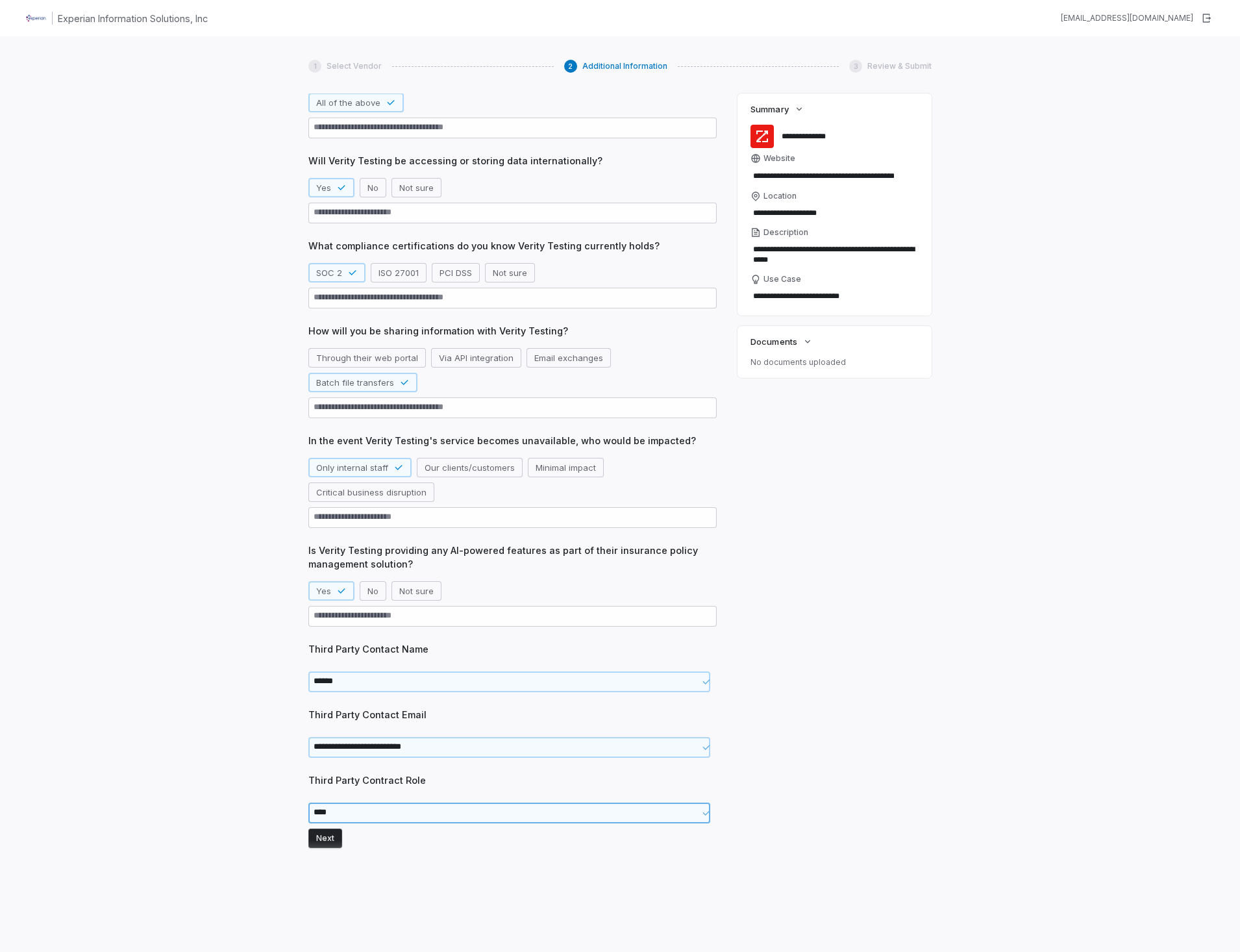
type textarea "*****"
type textarea "*"
type textarea "******"
click at [334, 836] on button "Next" at bounding box center [325, 838] width 34 height 20
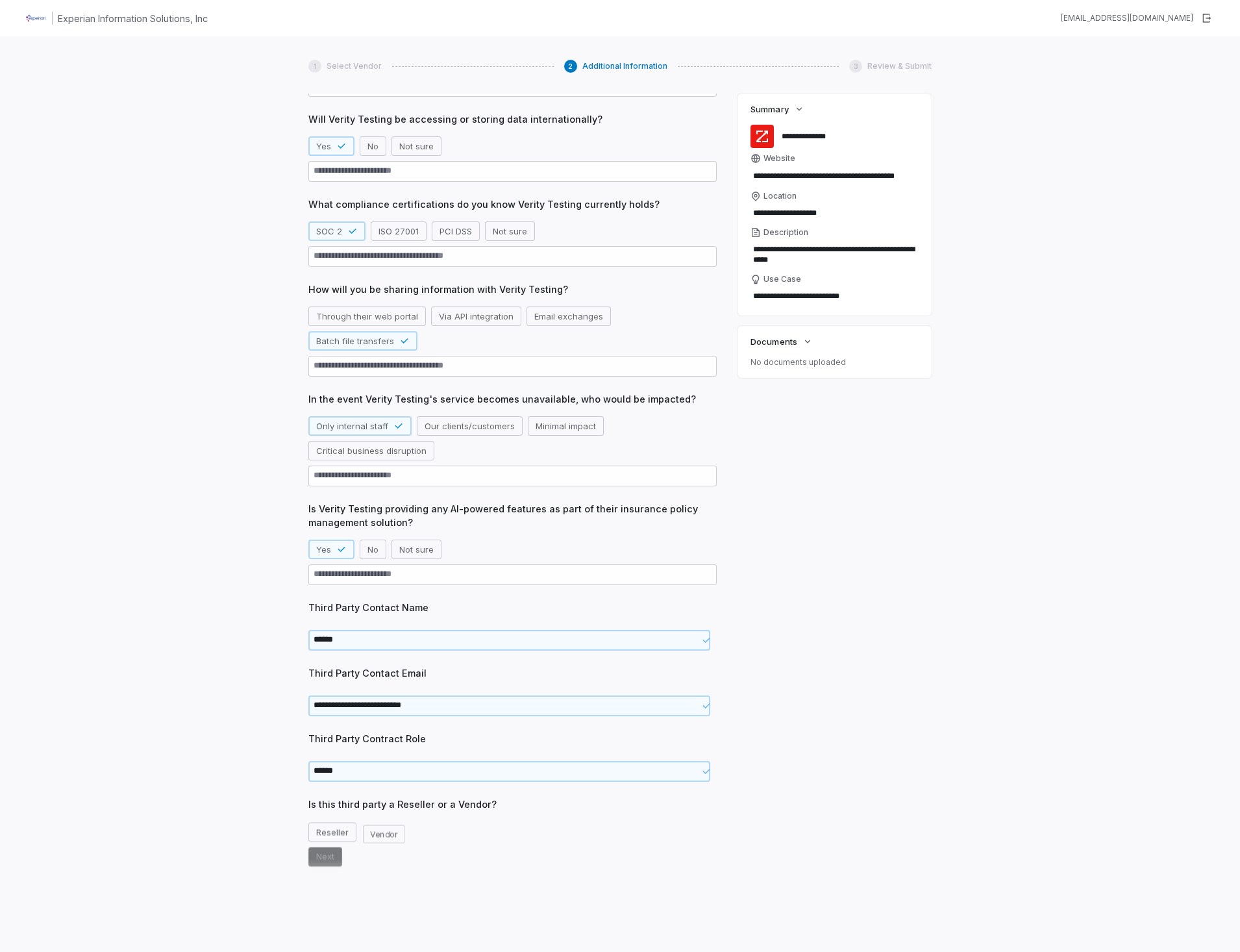
scroll to position [297, 0]
click at [331, 831] on button "Reseller" at bounding box center [332, 829] width 48 height 20
click at [398, 831] on button "Vendor" at bounding box center [399, 829] width 45 height 20
click at [324, 858] on button "Next" at bounding box center [325, 853] width 34 height 20
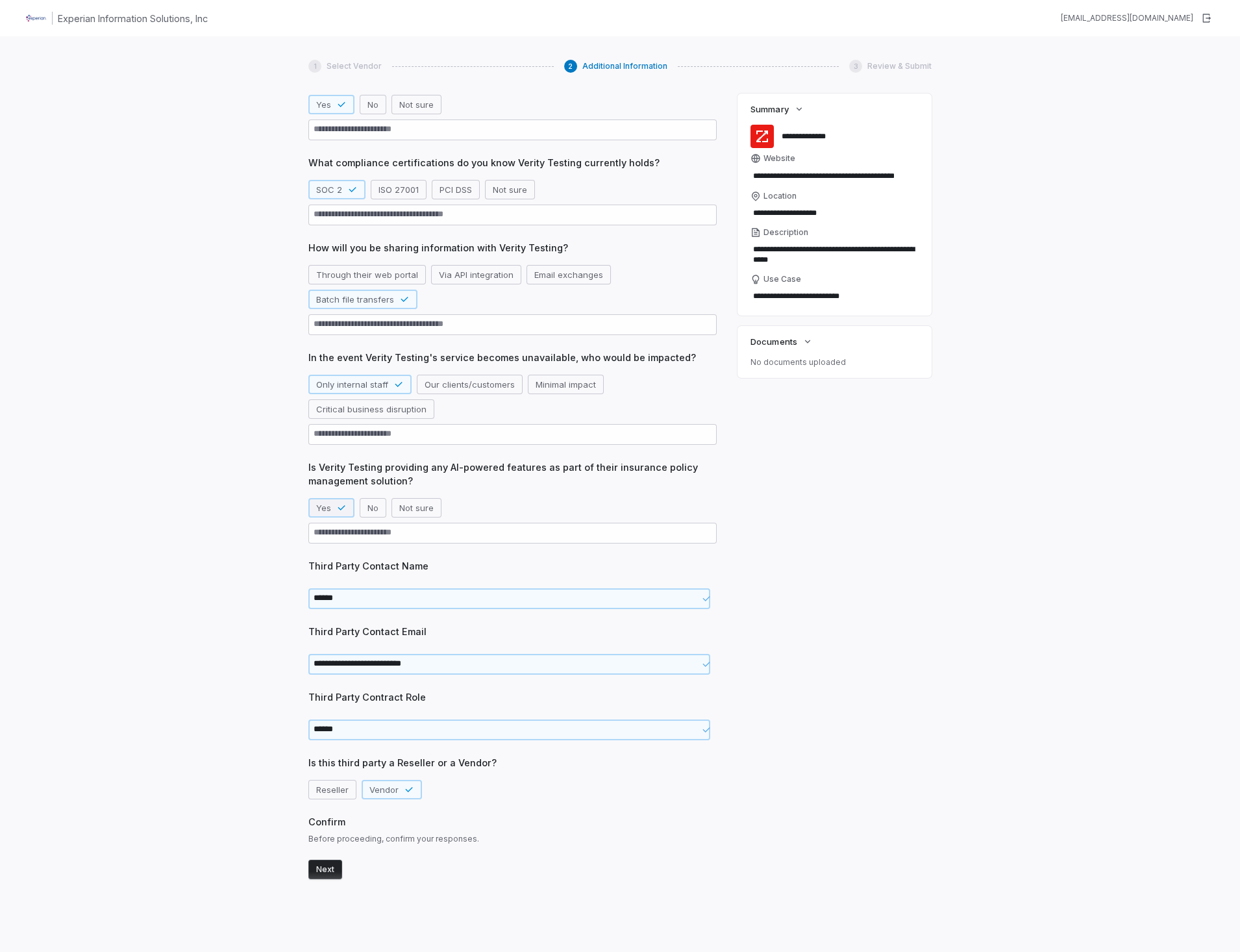
click at [342, 513] on icon "button" at bounding box center [341, 508] width 11 height 11
click at [324, 872] on button "Next" at bounding box center [325, 869] width 34 height 20
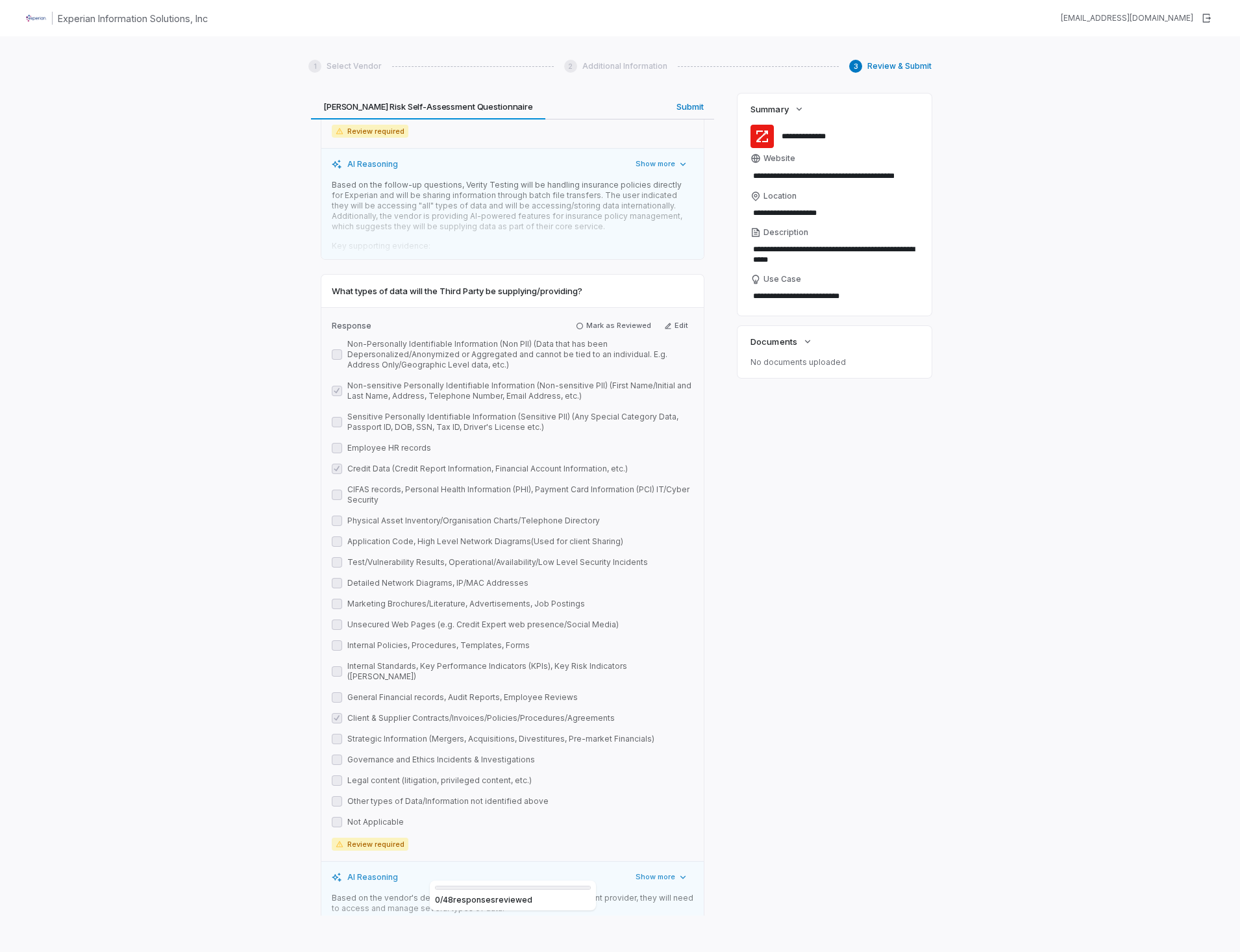
scroll to position [13997, 0]
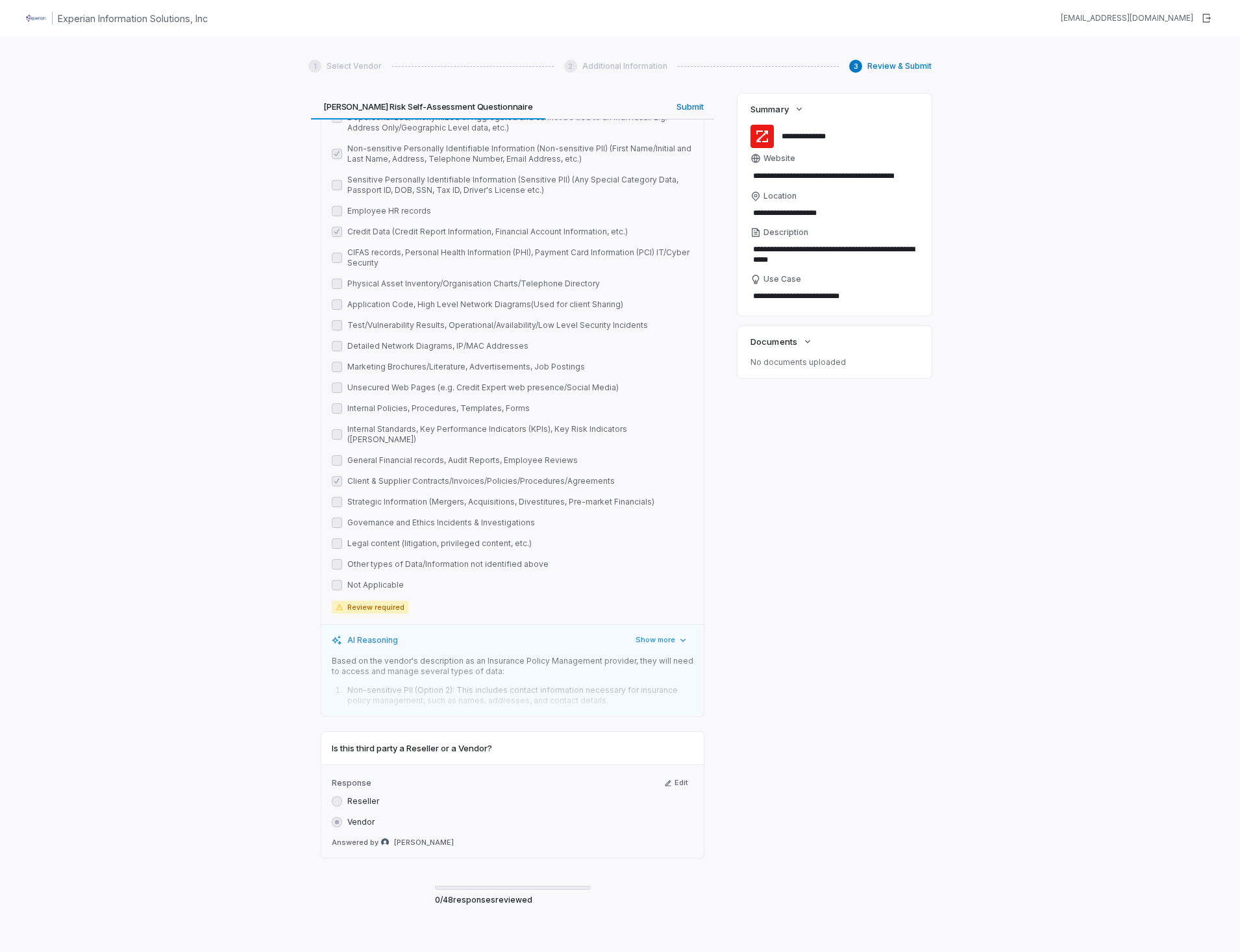
click at [654, 943] on div "Submit" at bounding box center [665, 950] width 31 height 14
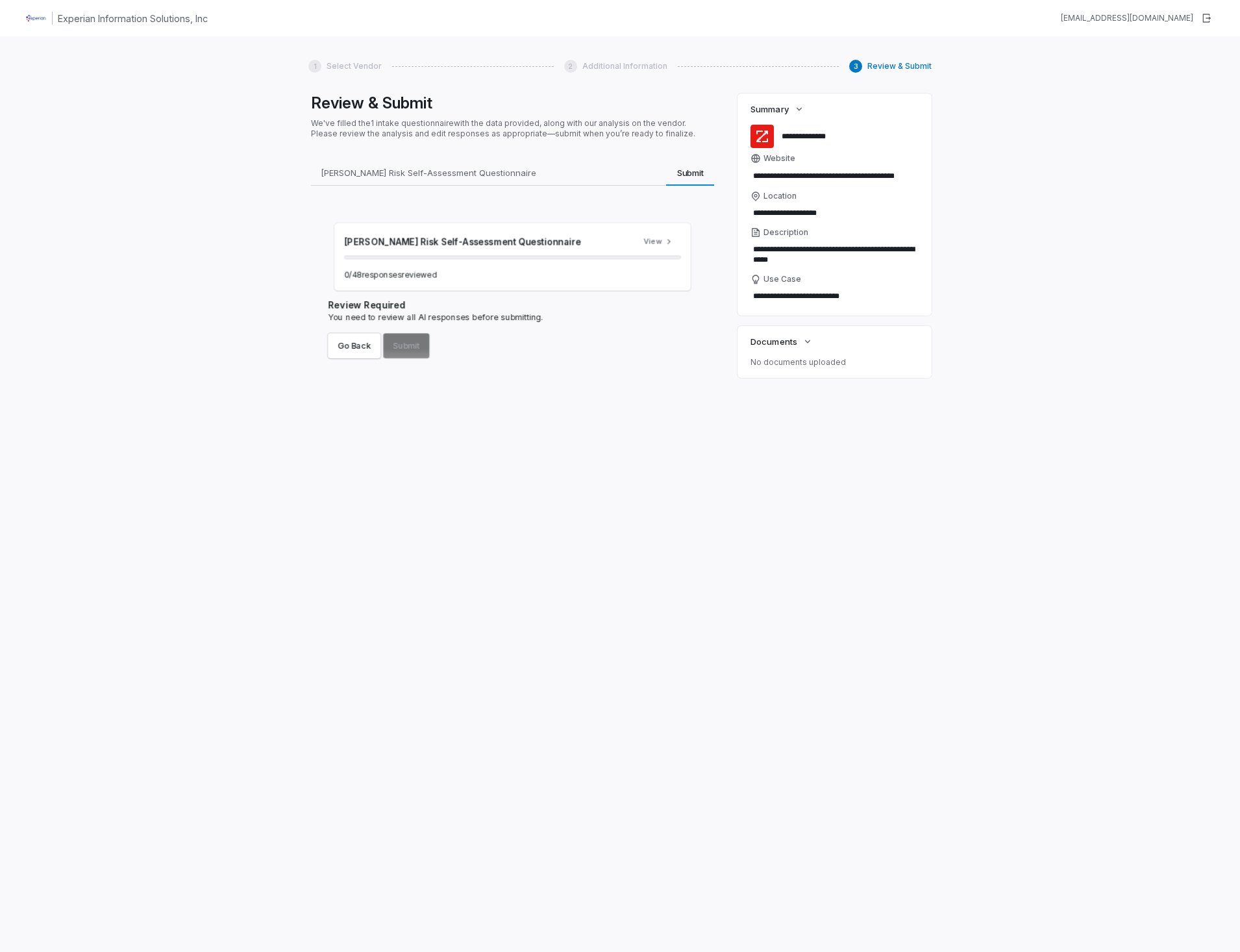
scroll to position [0, 0]
click at [683, 175] on span "Submit" at bounding box center [690, 172] width 37 height 17
click at [686, 172] on span "Submit" at bounding box center [690, 172] width 37 height 17
click at [354, 338] on button "Go Back" at bounding box center [348, 339] width 54 height 26
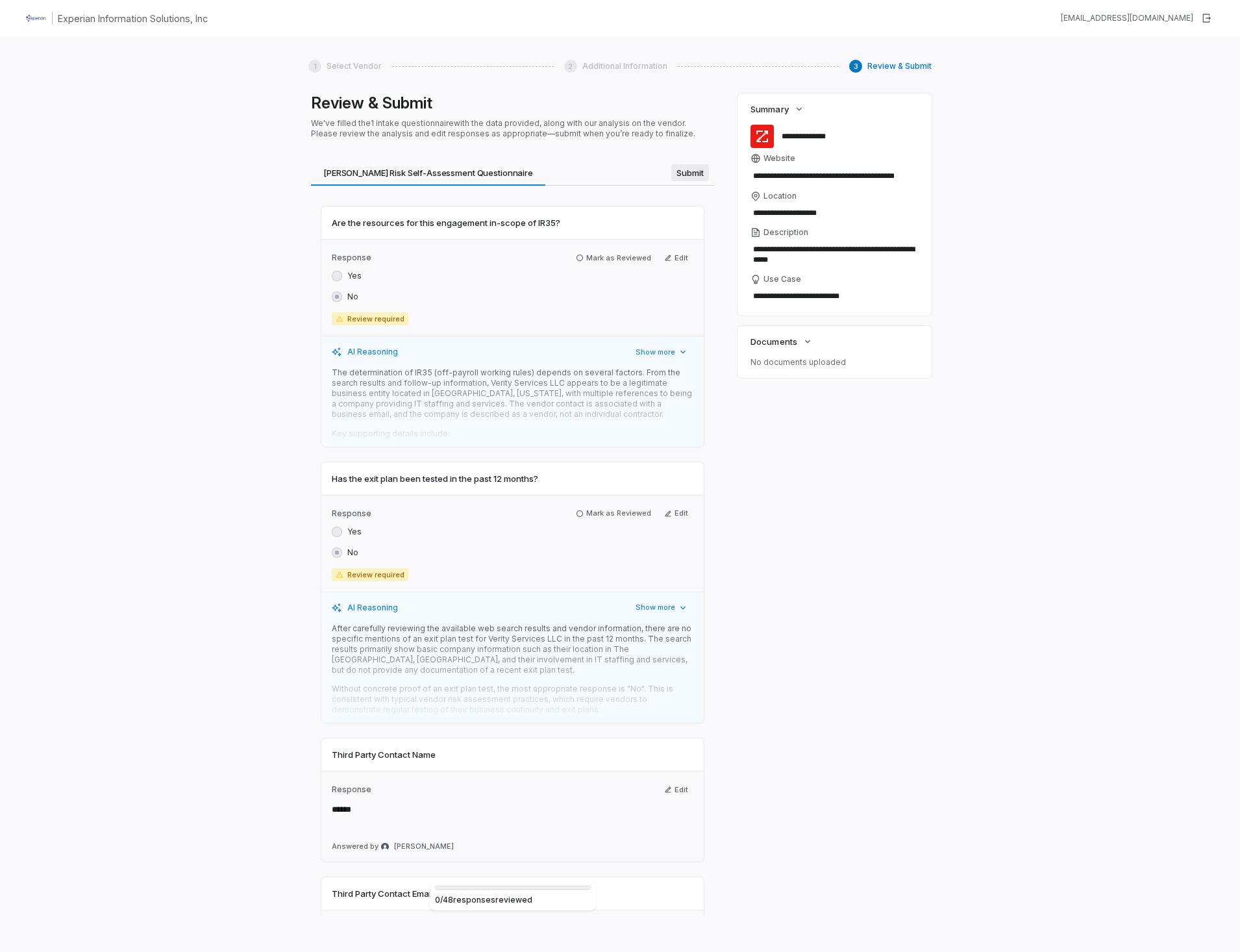
click at [680, 175] on span "Submit" at bounding box center [690, 172] width 38 height 17
type textarea "*"
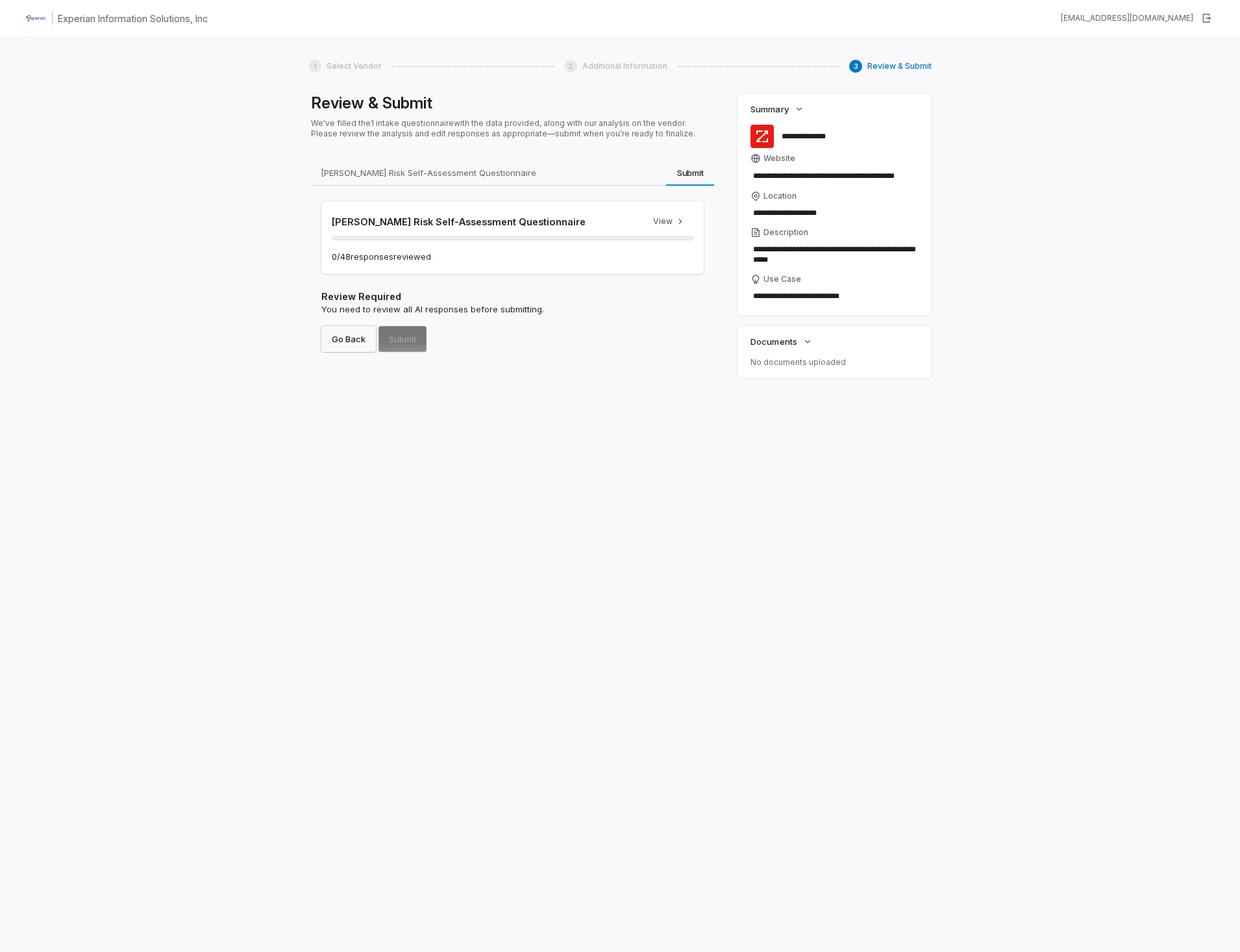
click at [370, 340] on button "Go Back" at bounding box center [348, 339] width 54 height 26
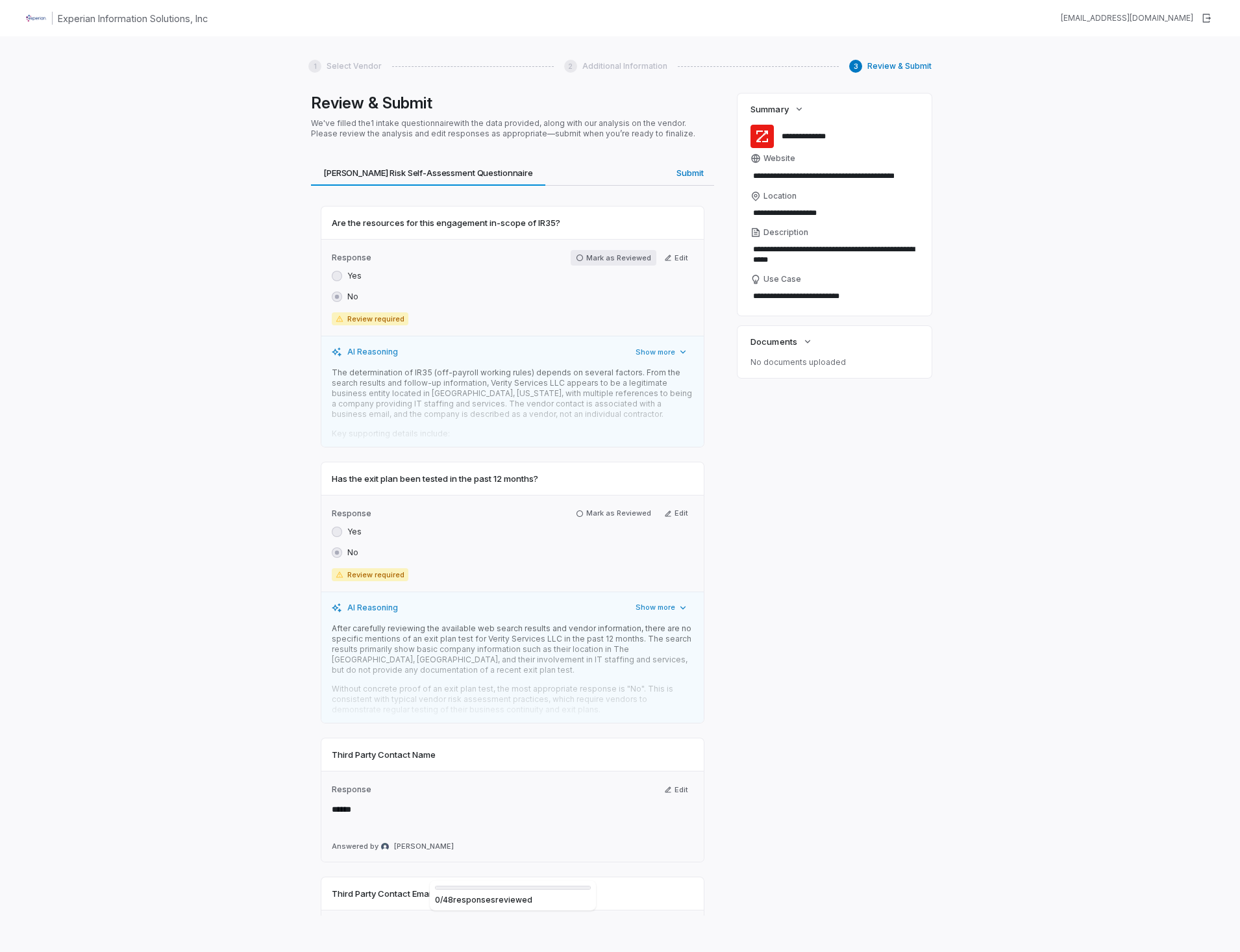
click at [577, 259] on icon "button" at bounding box center [579, 257] width 7 height 7
click at [579, 514] on icon "button" at bounding box center [579, 513] width 7 height 7
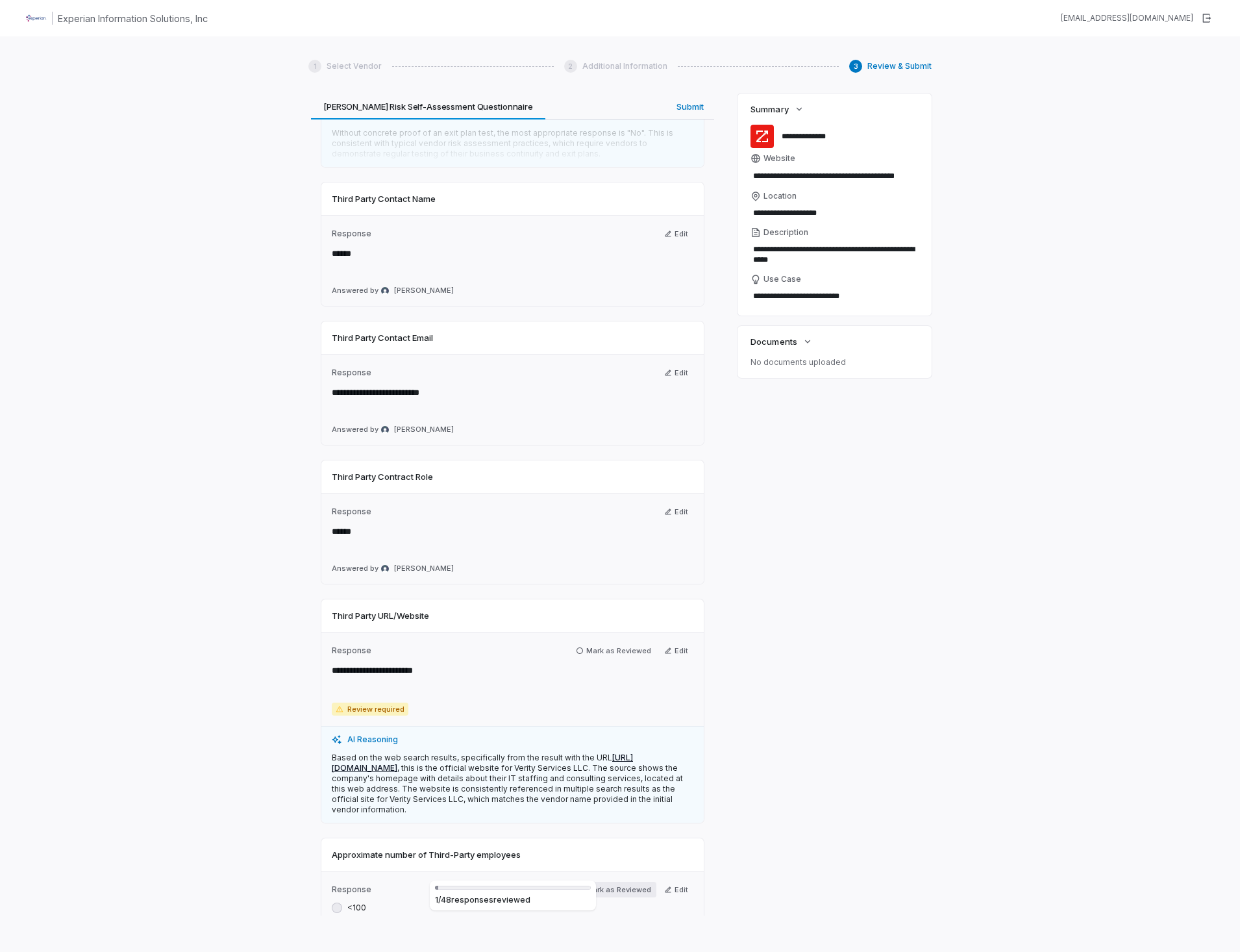
scroll to position [519, 0]
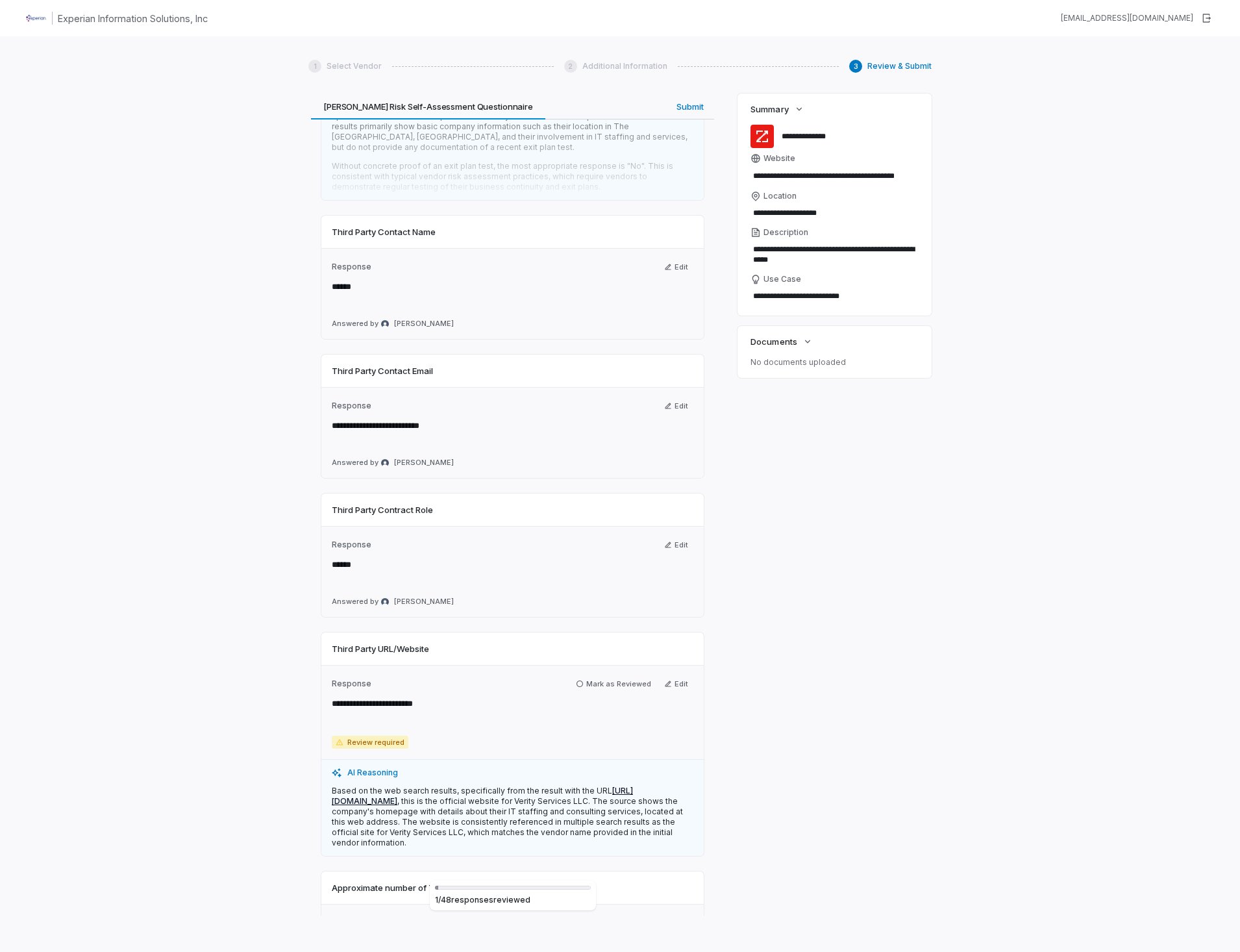
drag, startPoint x: 577, startPoint y: 682, endPoint x: 583, endPoint y: 752, distance: 70.3
click at [577, 682] on icon "button" at bounding box center [579, 683] width 7 height 7
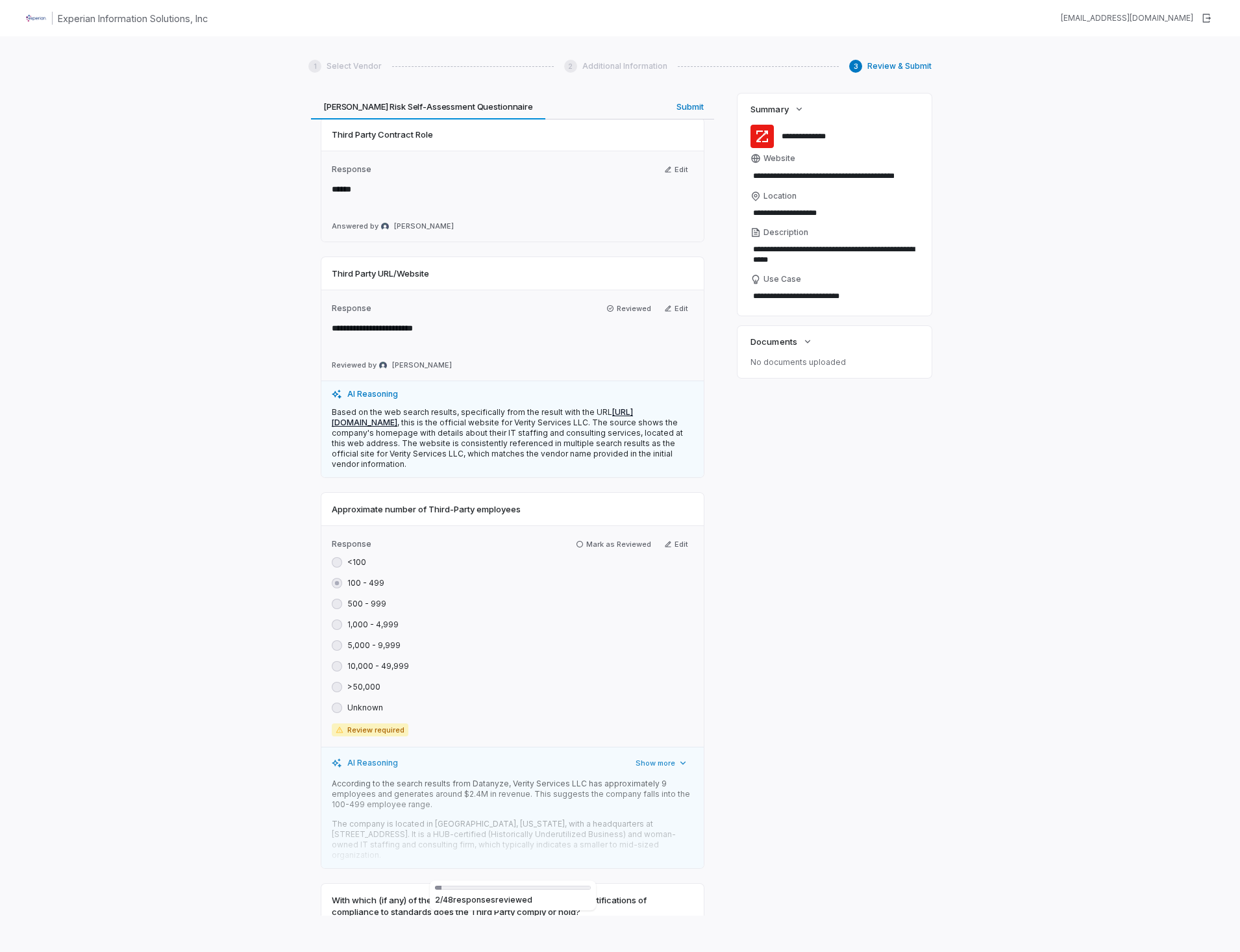
scroll to position [908, 0]
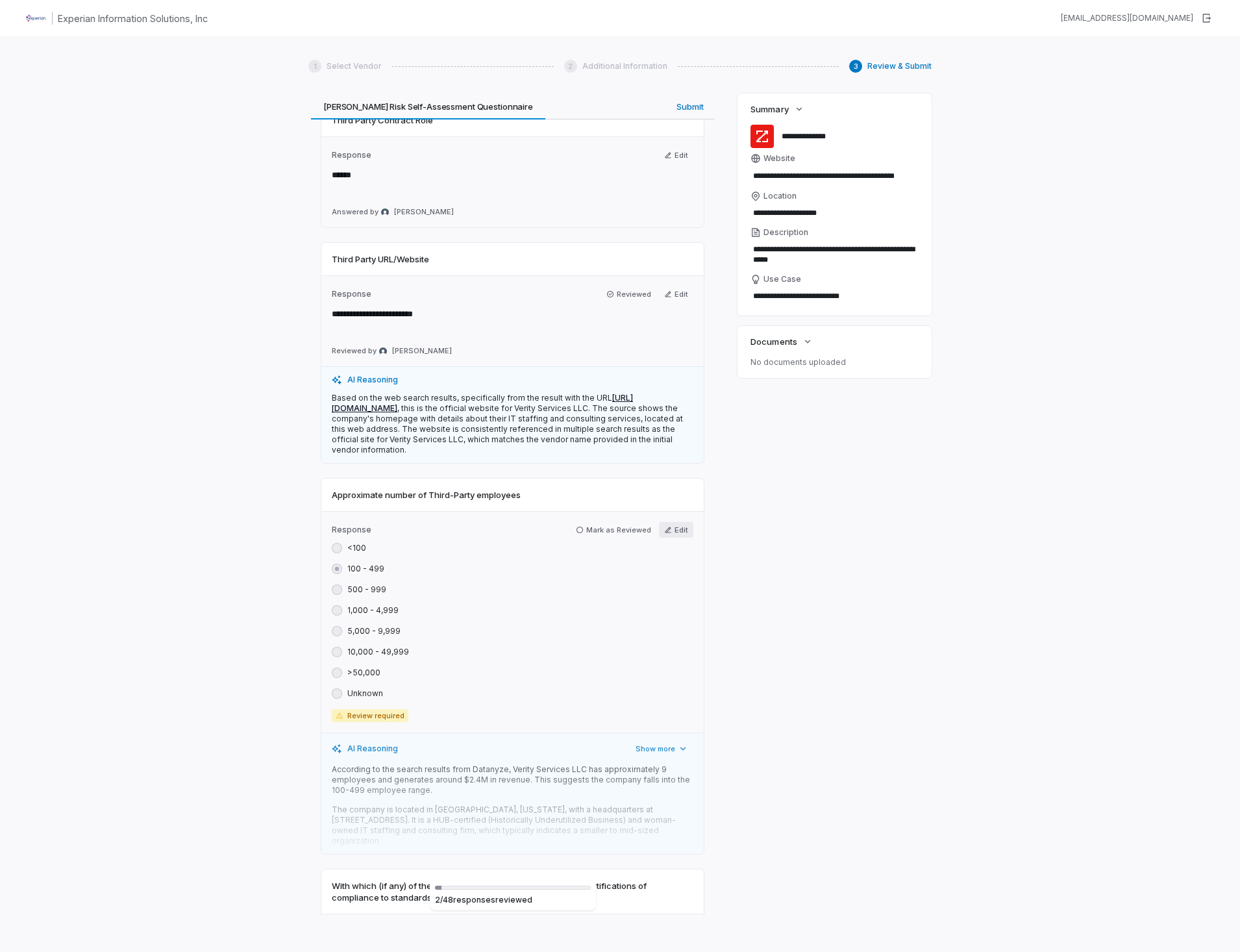
click at [676, 532] on button "Edit" at bounding box center [676, 529] width 35 height 16
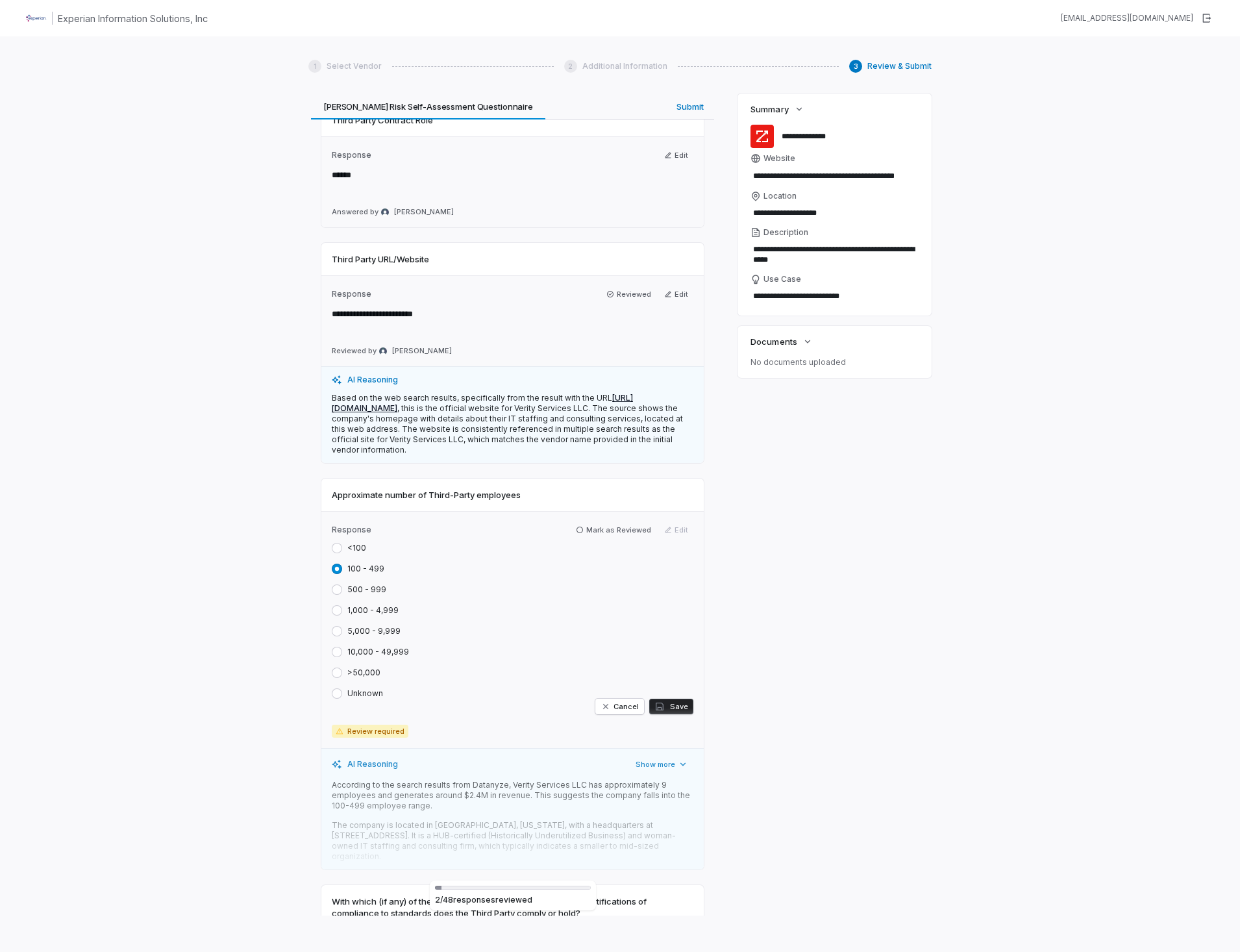
click at [339, 590] on button "500 - 999" at bounding box center [337, 589] width 11 height 11
click at [675, 709] on button "Save" at bounding box center [671, 706] width 44 height 16
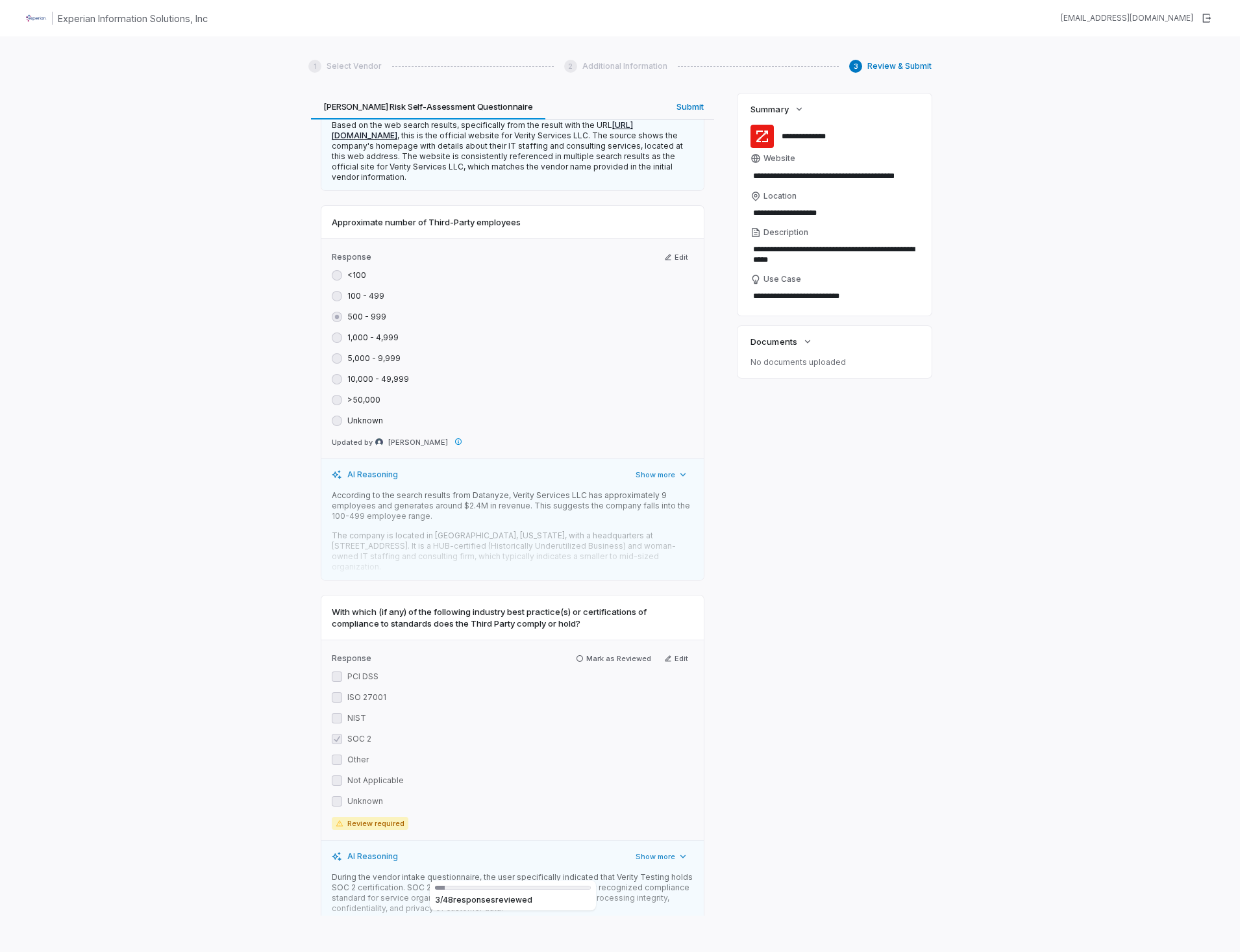
scroll to position [1233, 0]
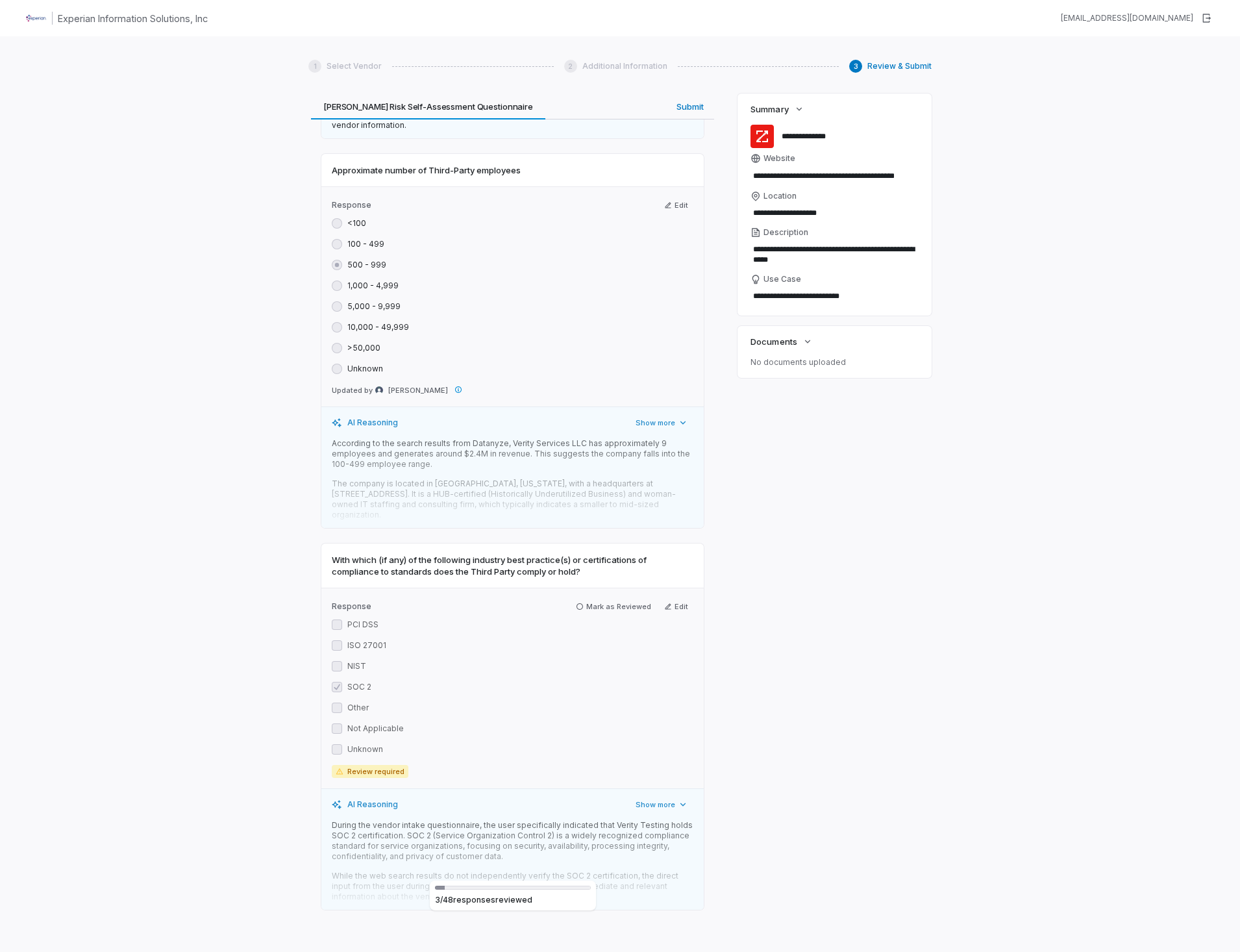
drag, startPoint x: 574, startPoint y: 595, endPoint x: 557, endPoint y: 676, distance: 82.8
click at [576, 602] on icon "button" at bounding box center [579, 605] width 7 height 7
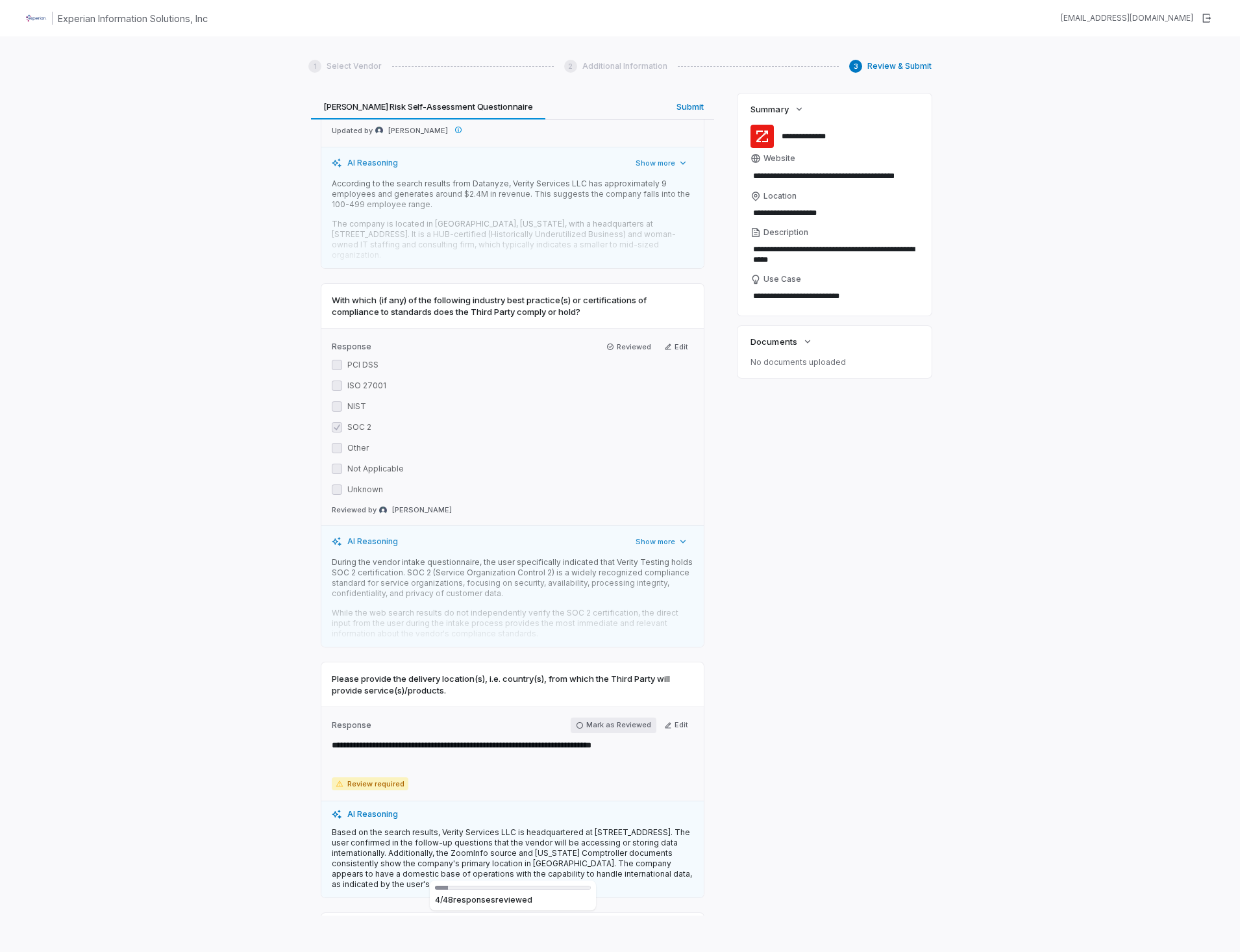
click at [578, 721] on icon "button" at bounding box center [579, 724] width 7 height 7
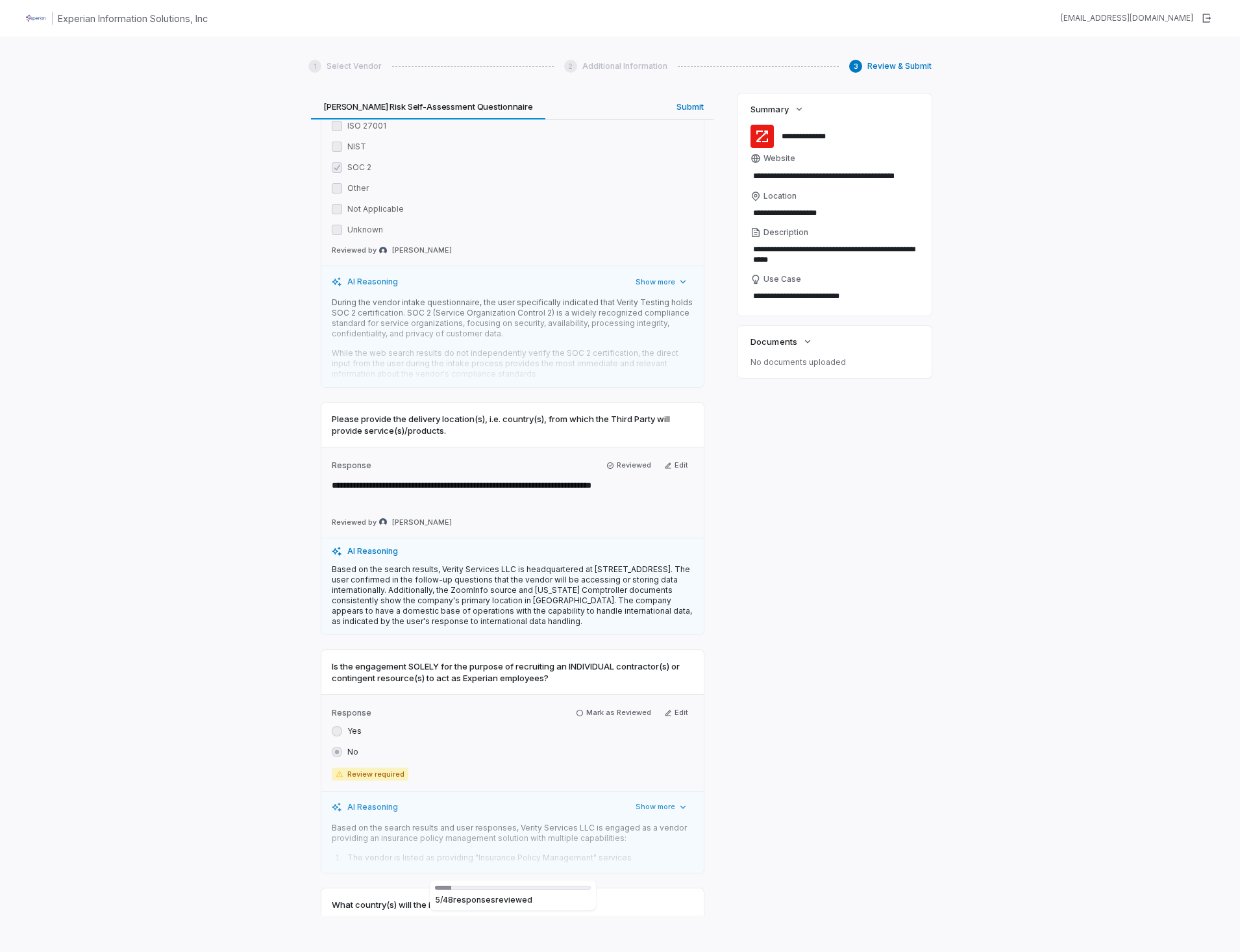
scroll to position [1948, 0]
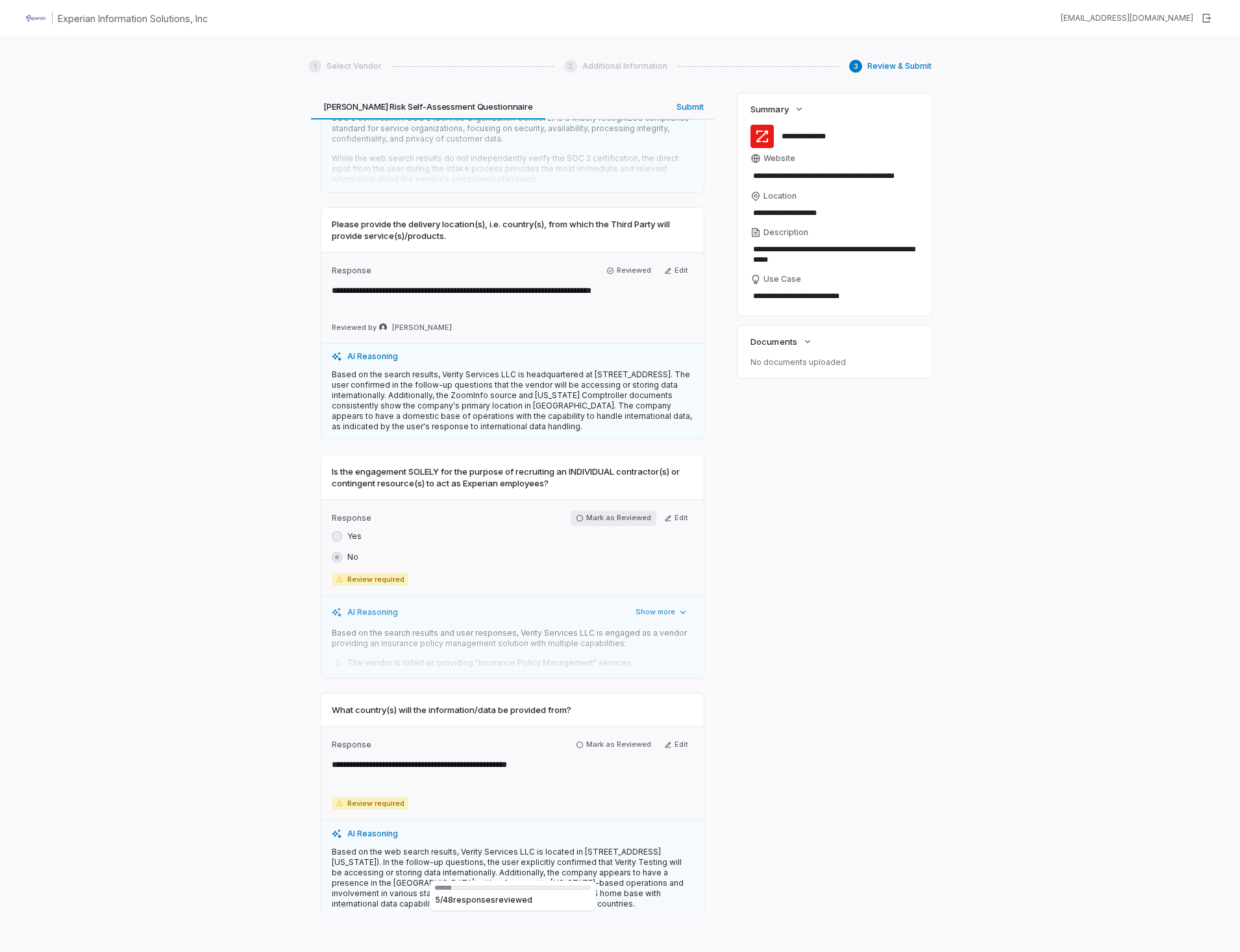
click at [577, 514] on icon "button" at bounding box center [579, 517] width 7 height 7
click at [578, 741] on icon "button" at bounding box center [579, 744] width 7 height 7
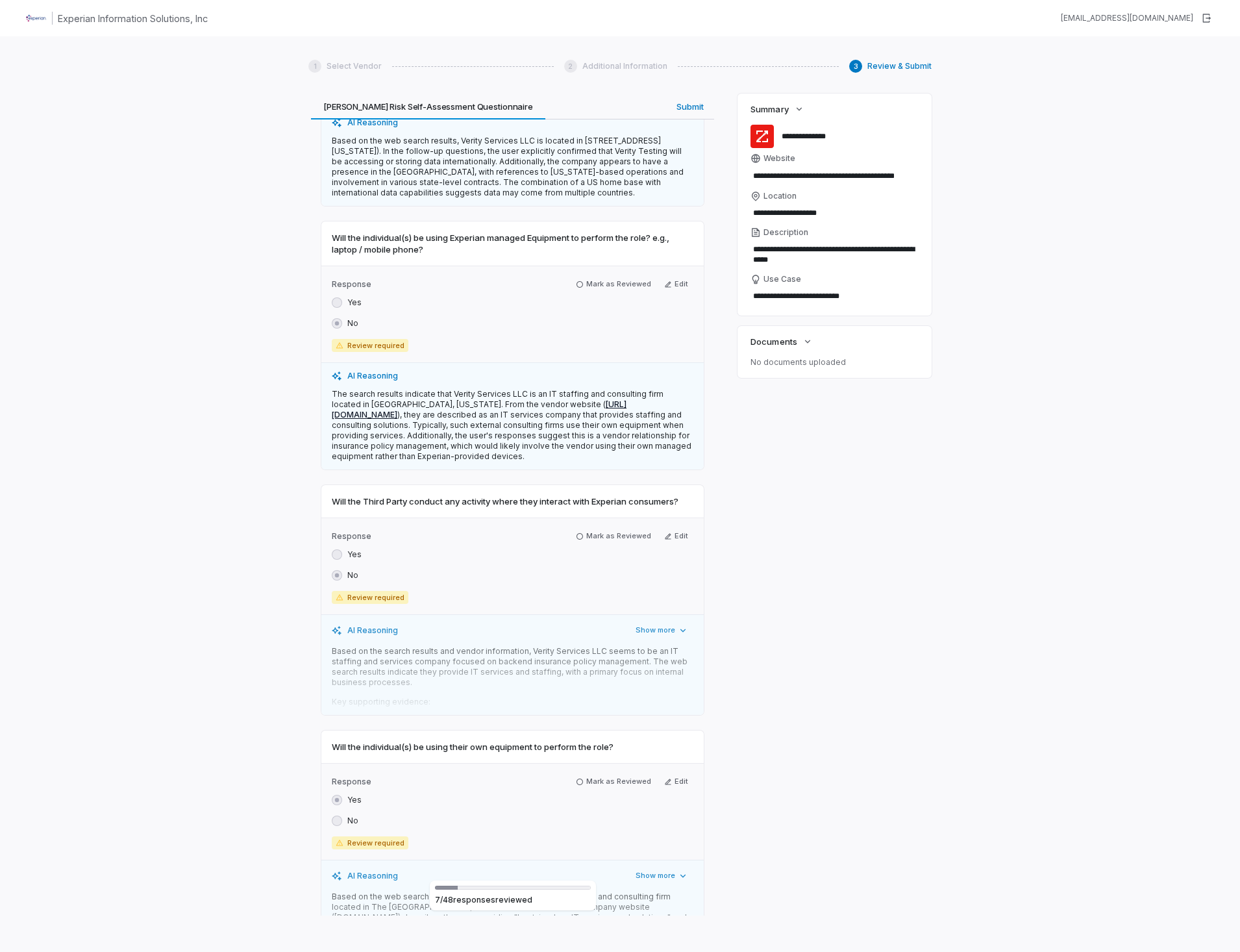
scroll to position [2661, 0]
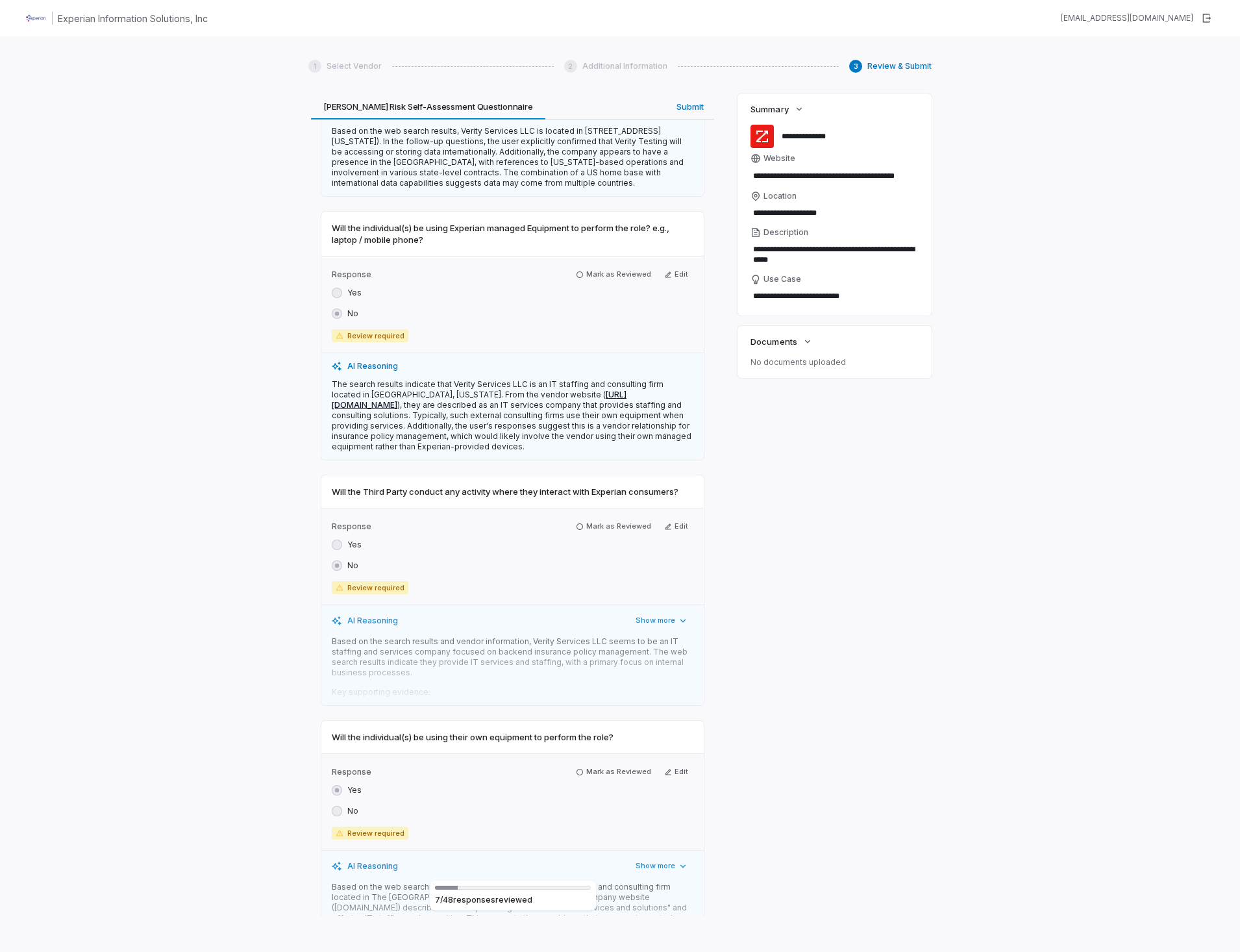
drag, startPoint x: 577, startPoint y: 263, endPoint x: 553, endPoint y: 407, distance: 146.0
click at [577, 271] on icon "button" at bounding box center [579, 274] width 7 height 7
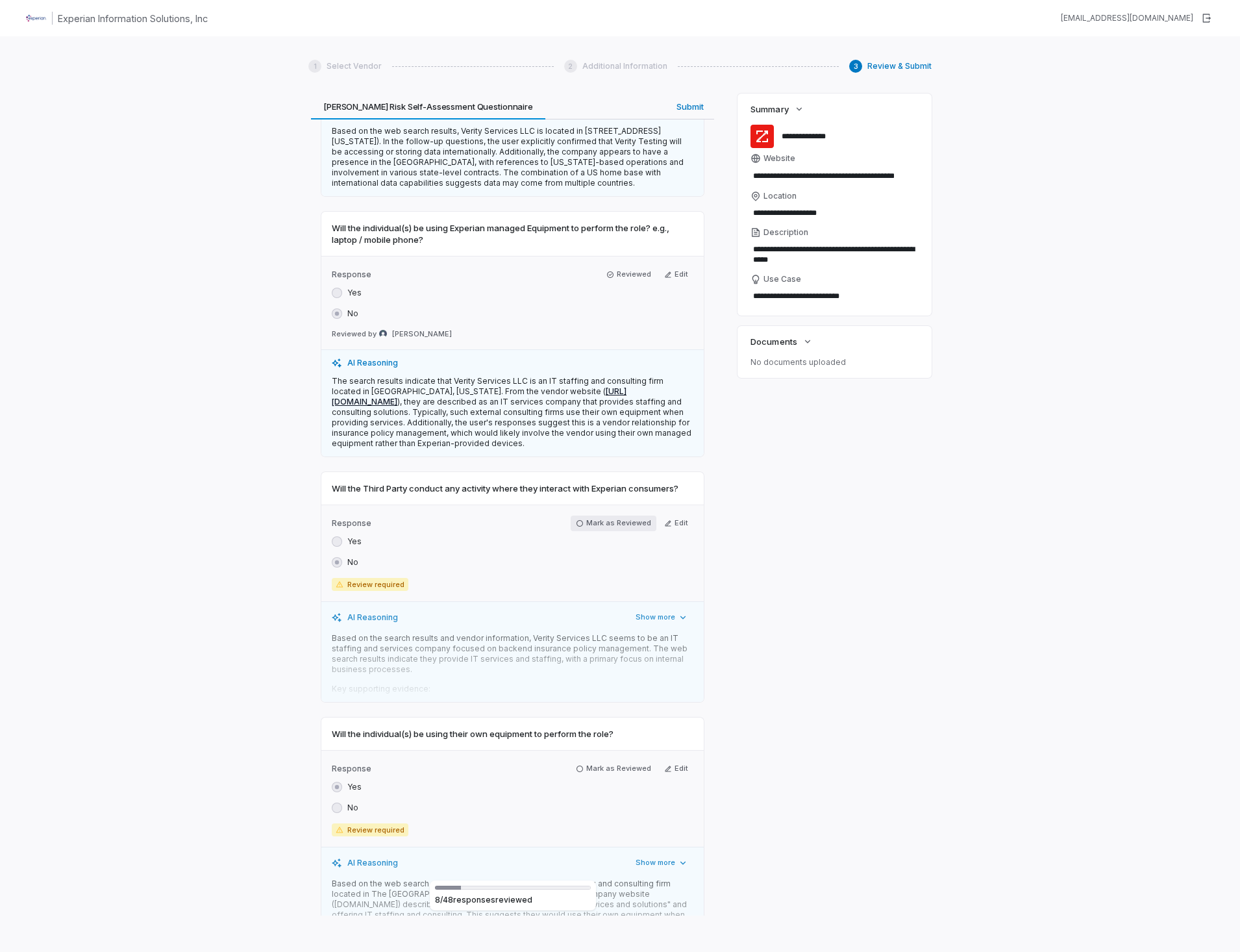
click at [574, 517] on button "Mark as Reviewed" at bounding box center [614, 522] width 85 height 16
click at [577, 761] on icon "button" at bounding box center [579, 765] width 7 height 7
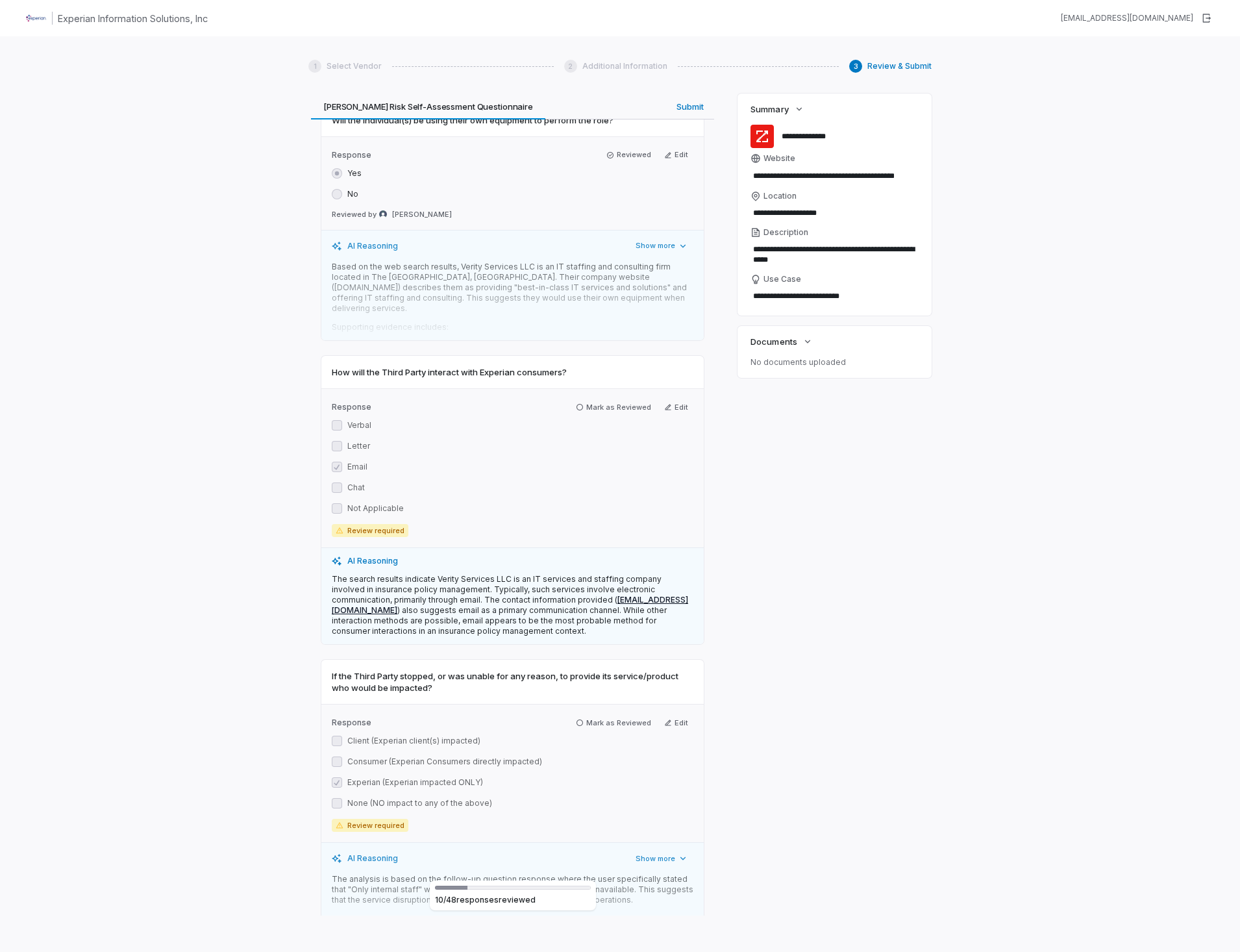
scroll to position [3310, 0]
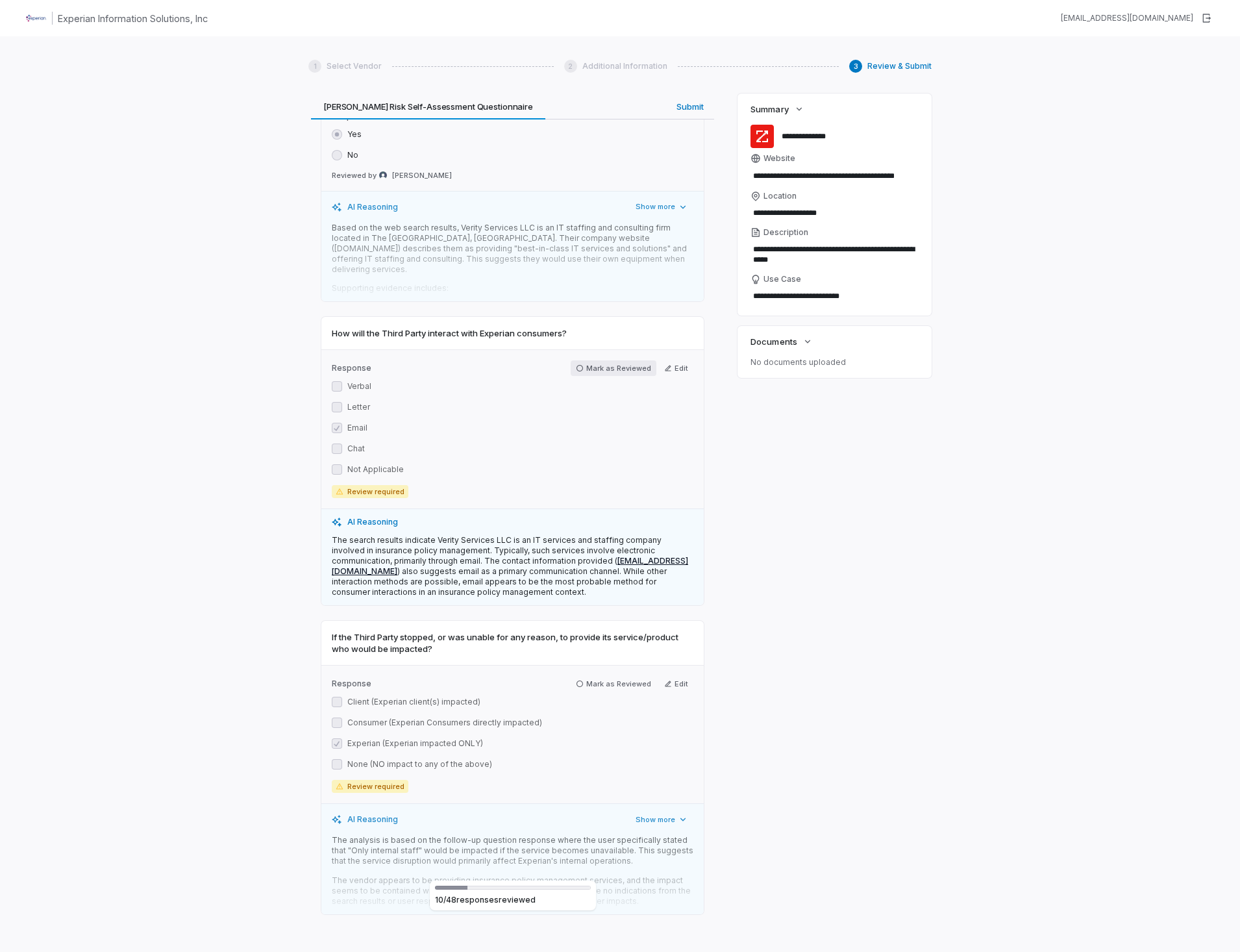
click at [578, 364] on icon "button" at bounding box center [579, 367] width 7 height 7
click at [577, 676] on icon "button" at bounding box center [579, 679] width 7 height 7
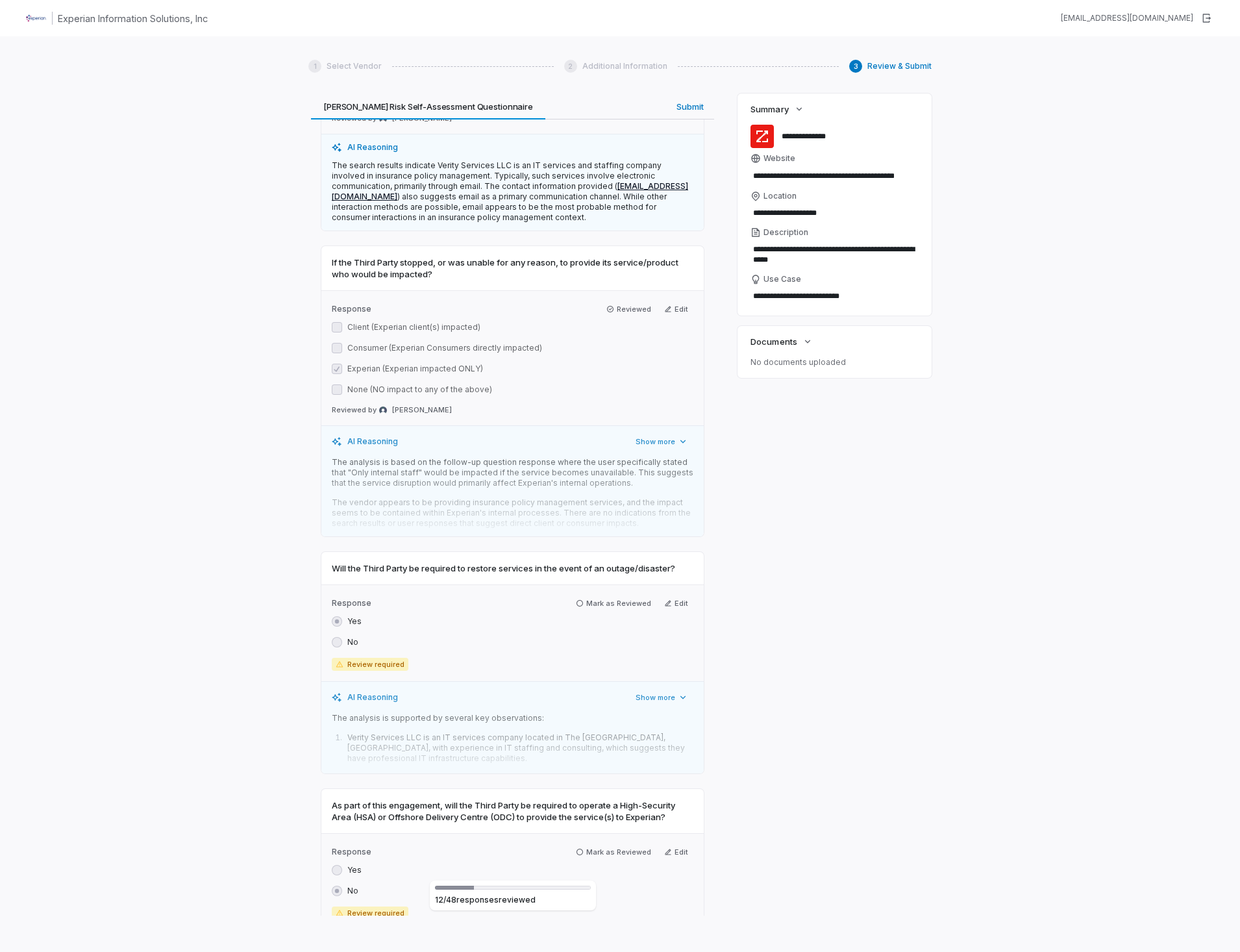
scroll to position [3700, 0]
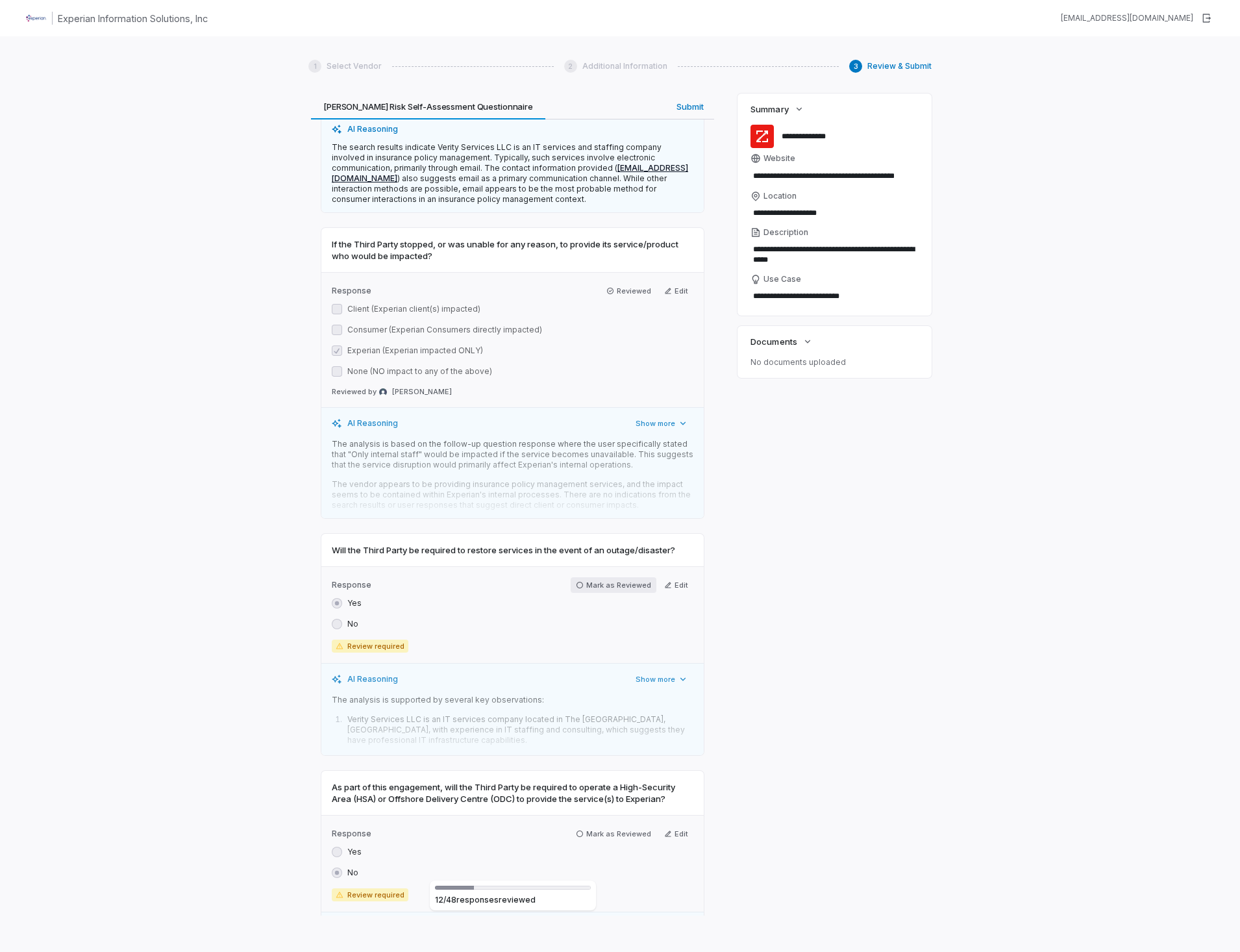
click at [576, 581] on icon "button" at bounding box center [579, 584] width 7 height 7
click at [577, 826] on icon "button" at bounding box center [579, 830] width 7 height 7
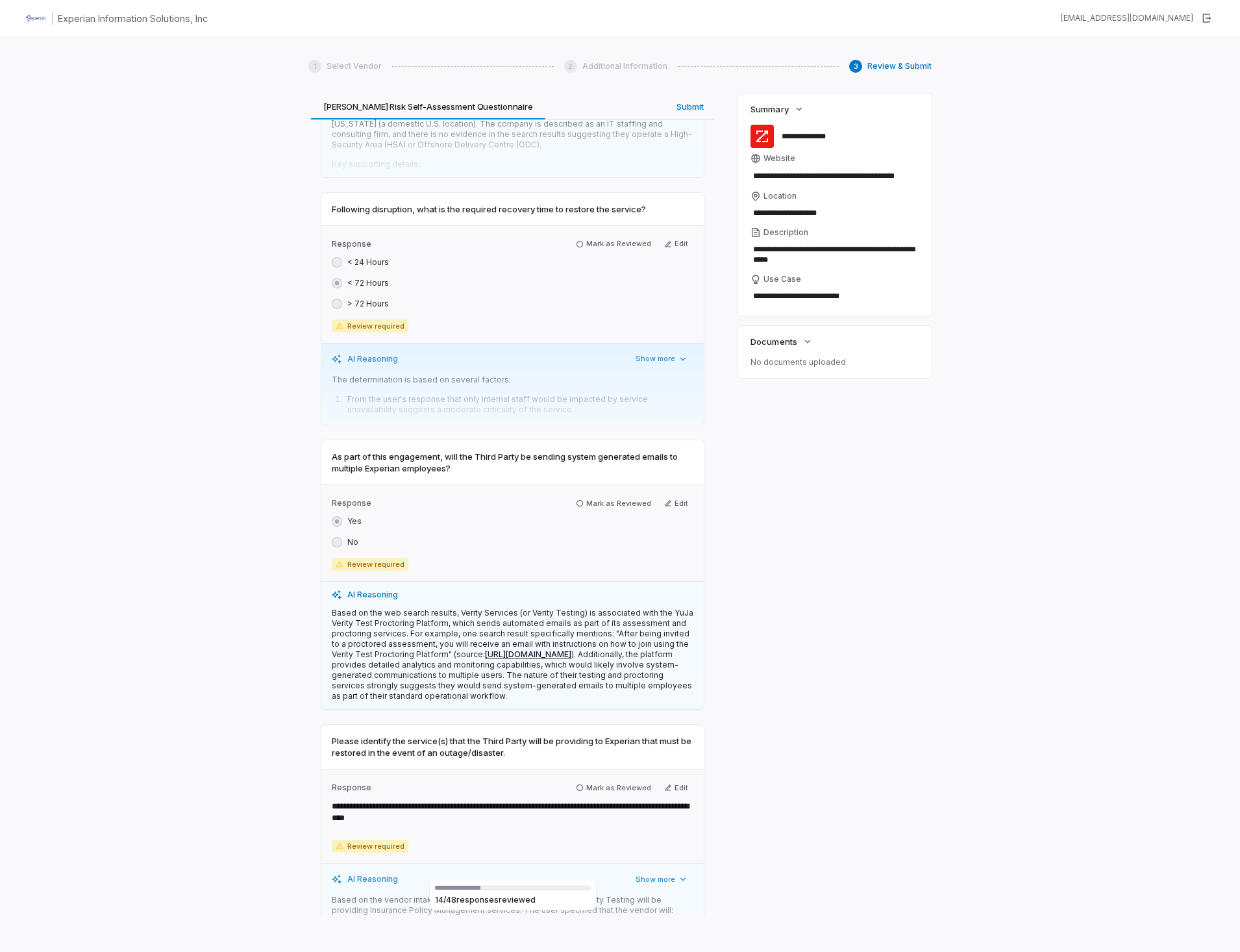
scroll to position [4544, 0]
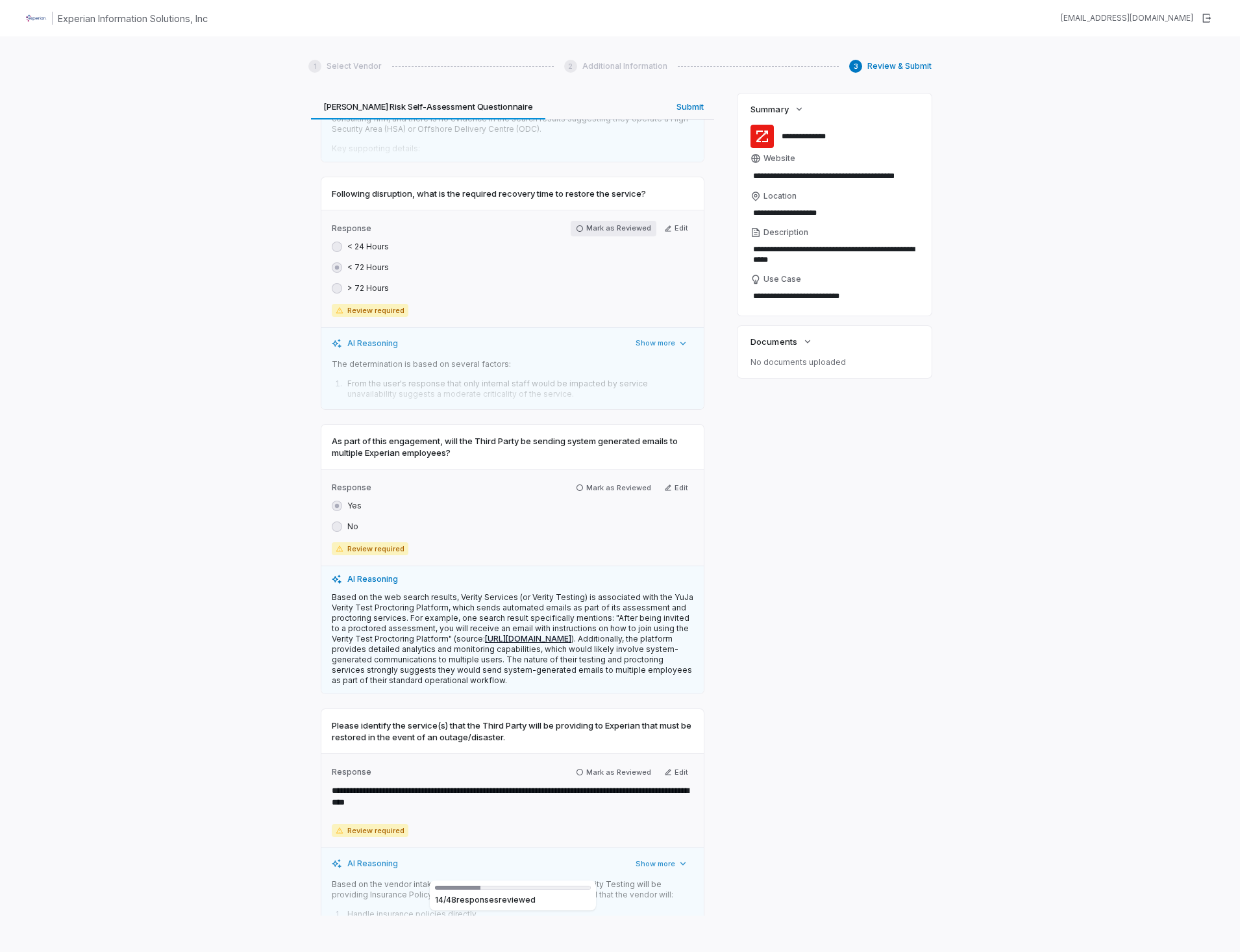
click at [579, 224] on icon "button" at bounding box center [579, 228] width 7 height 7
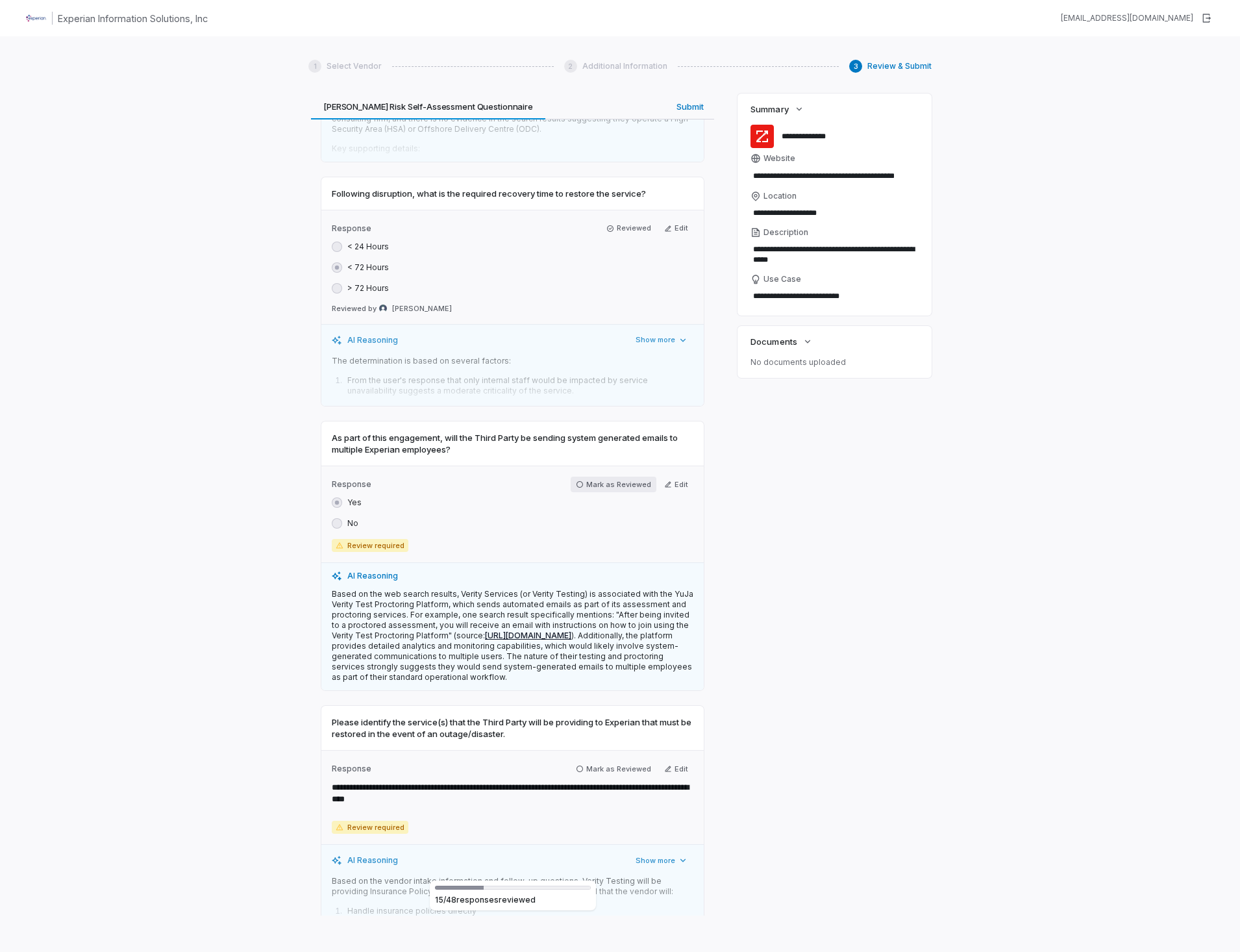
click at [577, 481] on icon "button" at bounding box center [580, 485] width 7 height 7
click at [578, 762] on icon "button" at bounding box center [580, 766] width 7 height 7
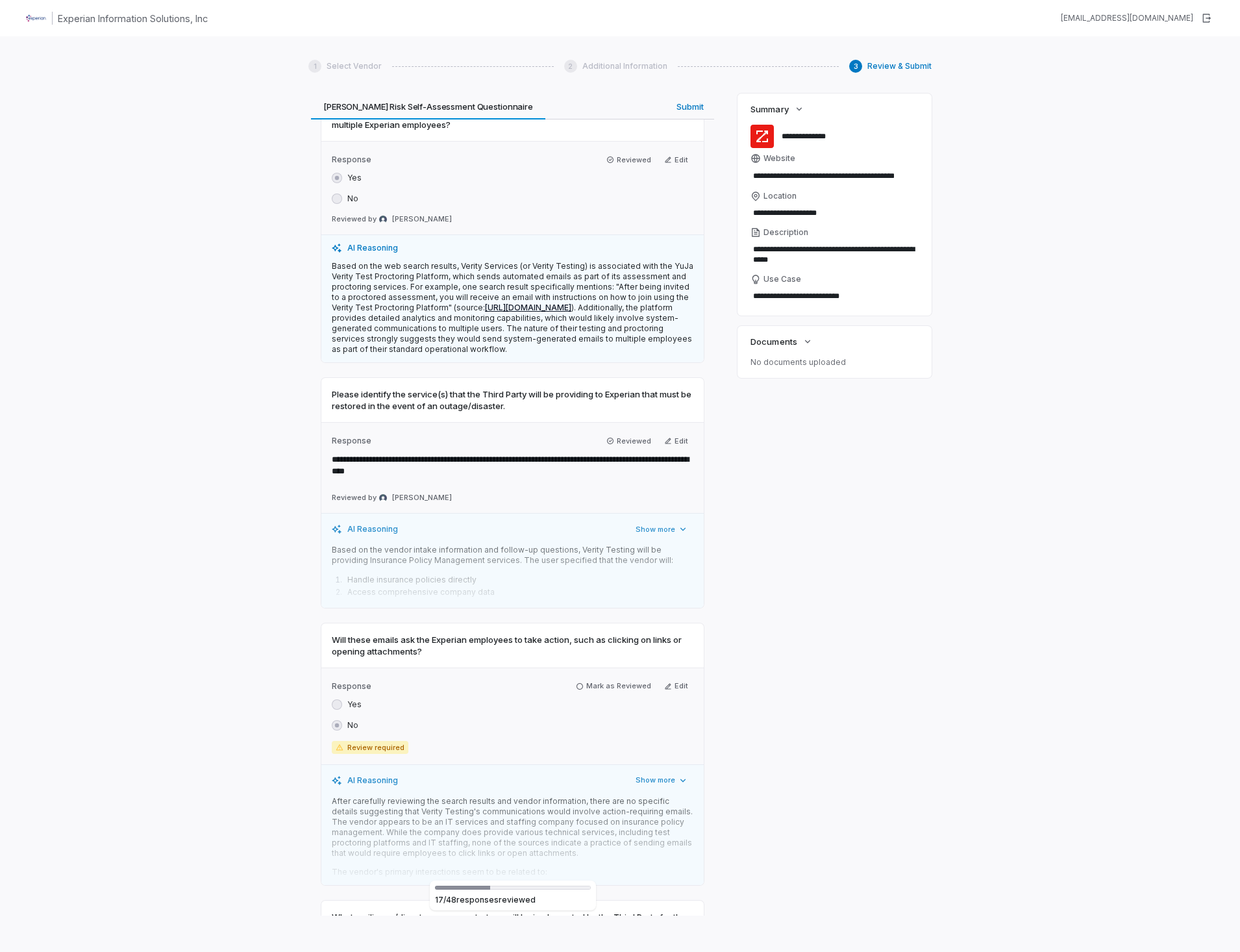
scroll to position [5128, 0]
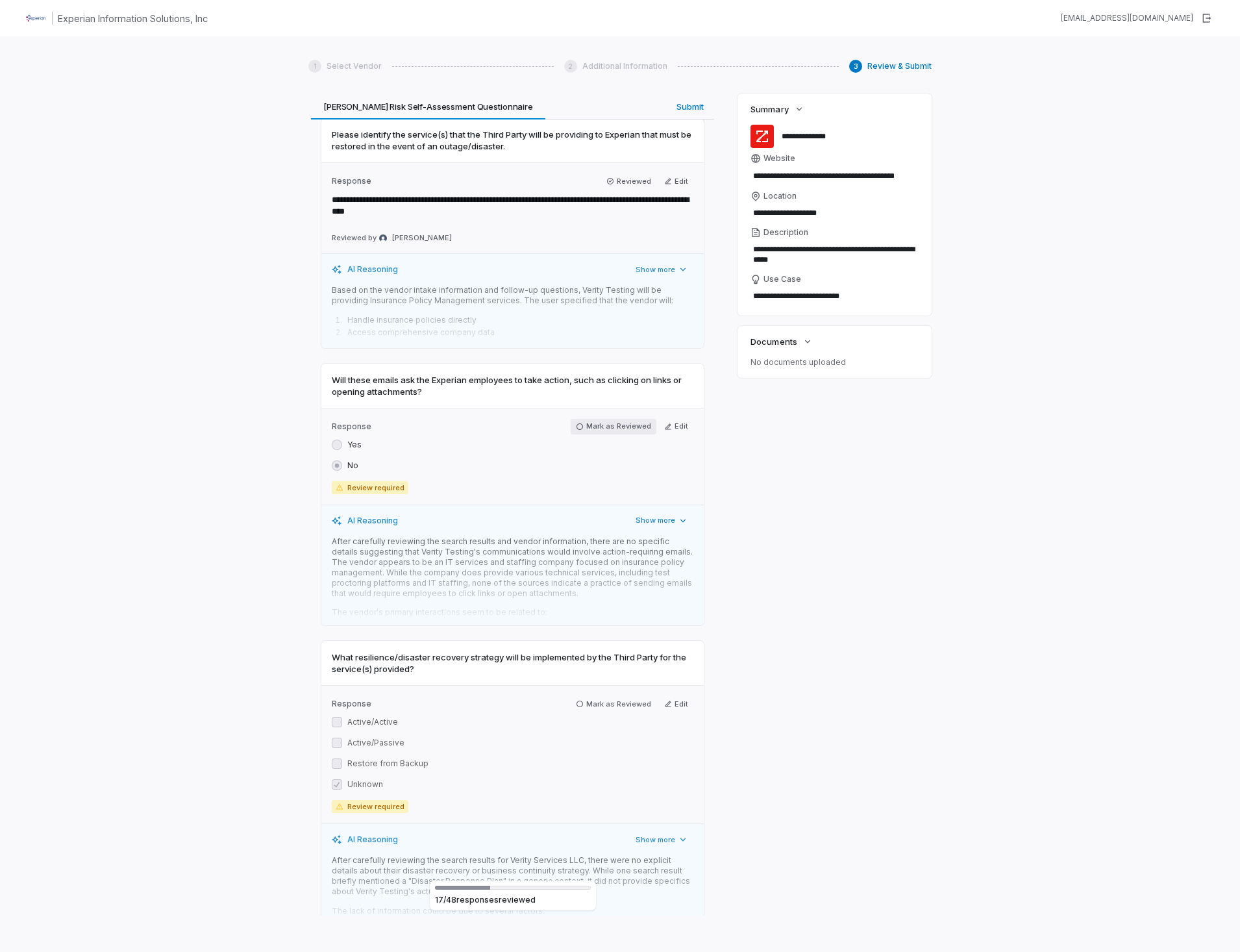
click at [578, 422] on icon "button" at bounding box center [579, 425] width 7 height 7
click at [576, 697] on icon "button" at bounding box center [579, 700] width 7 height 7
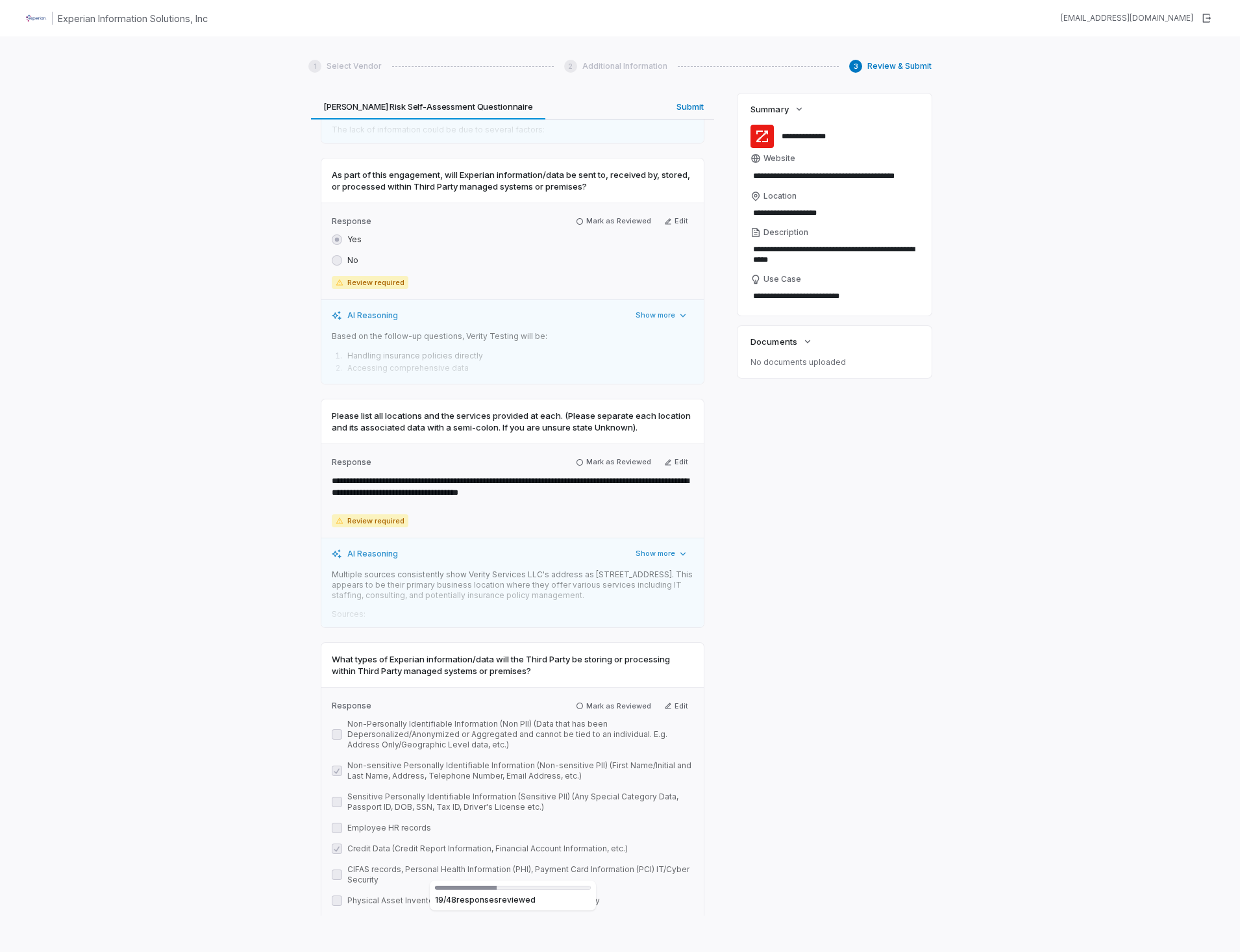
scroll to position [5907, 0]
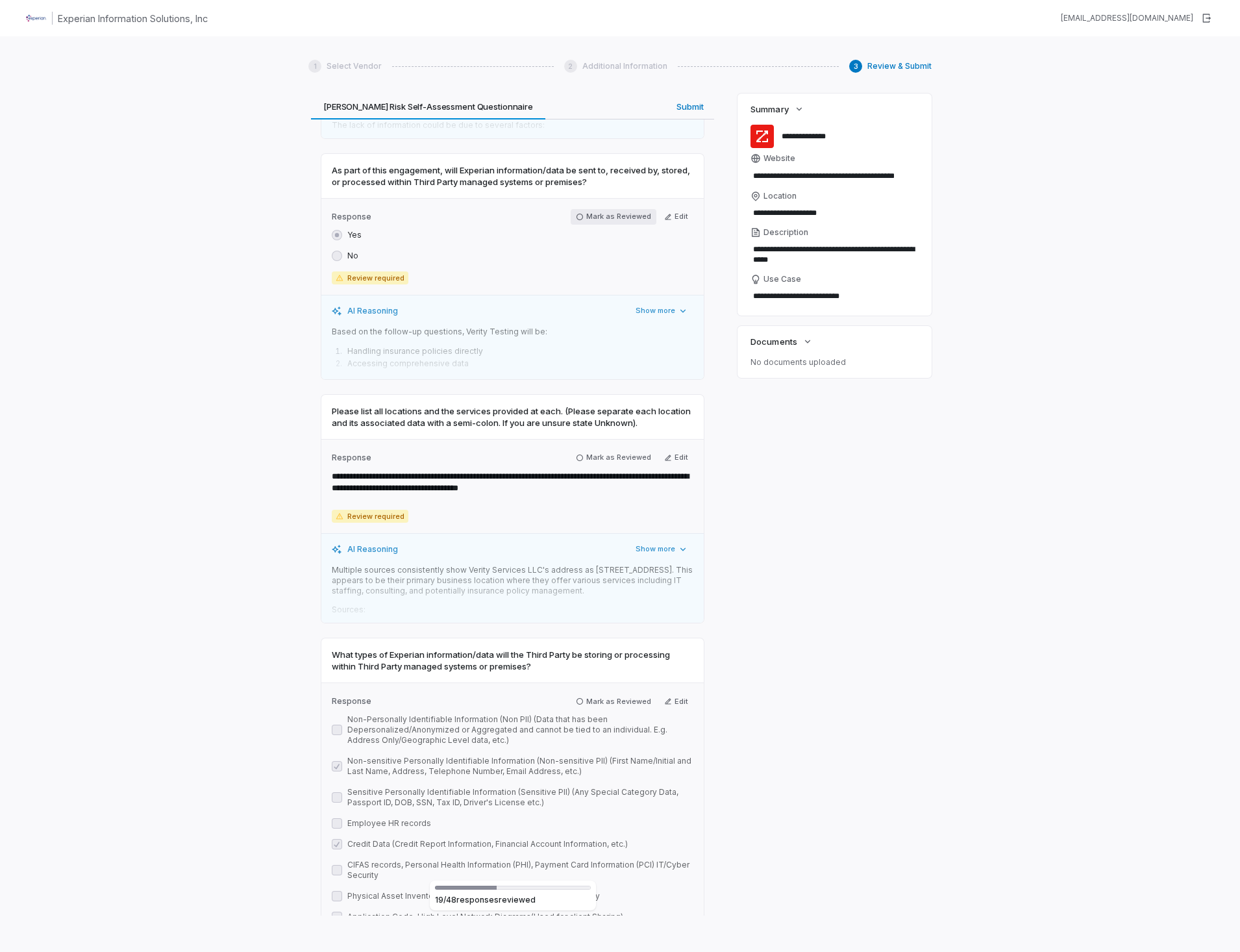
click at [576, 213] on icon "button" at bounding box center [579, 216] width 7 height 7
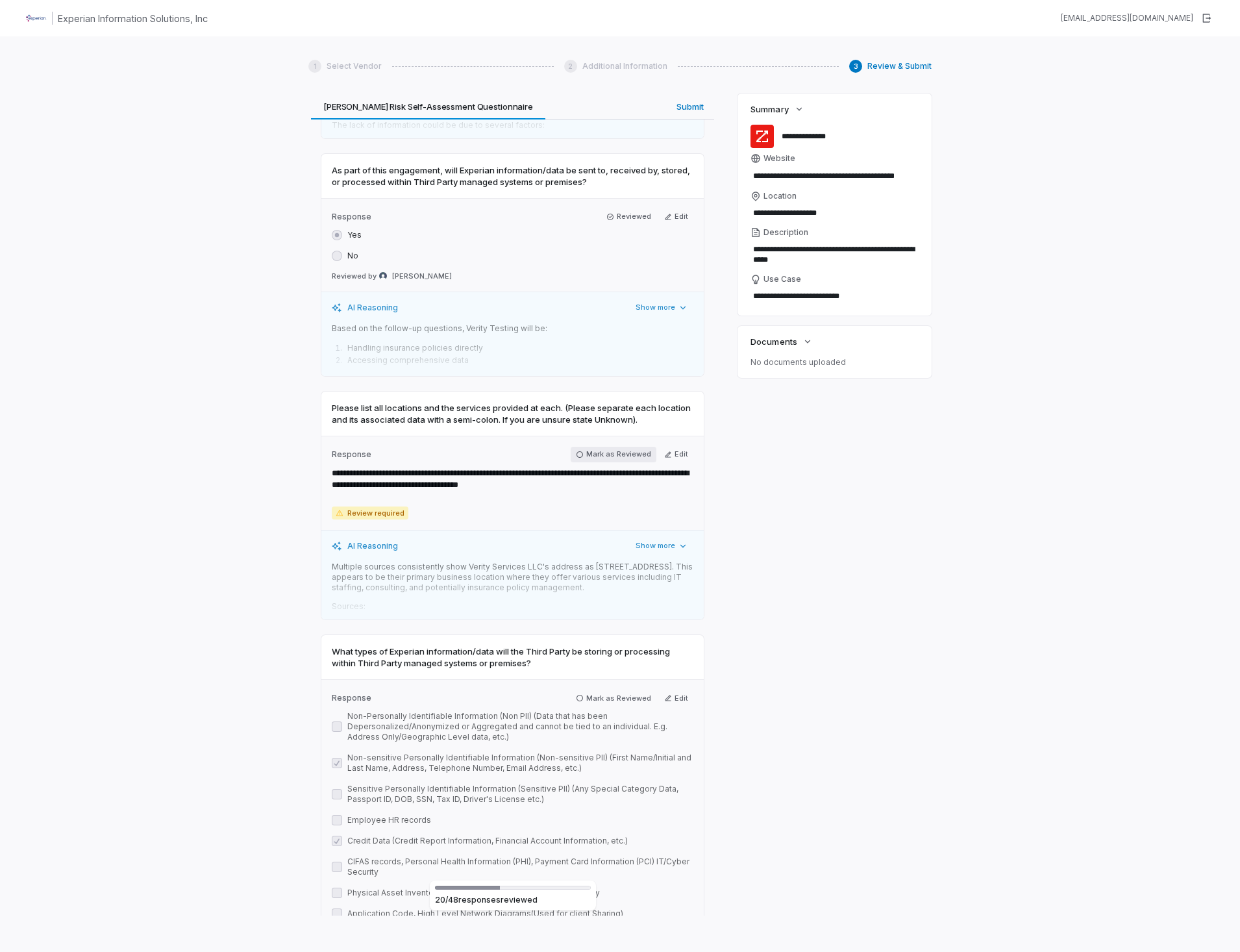
click at [577, 451] on icon "button" at bounding box center [580, 454] width 7 height 7
click at [576, 696] on icon "button" at bounding box center [579, 694] width 7 height 7
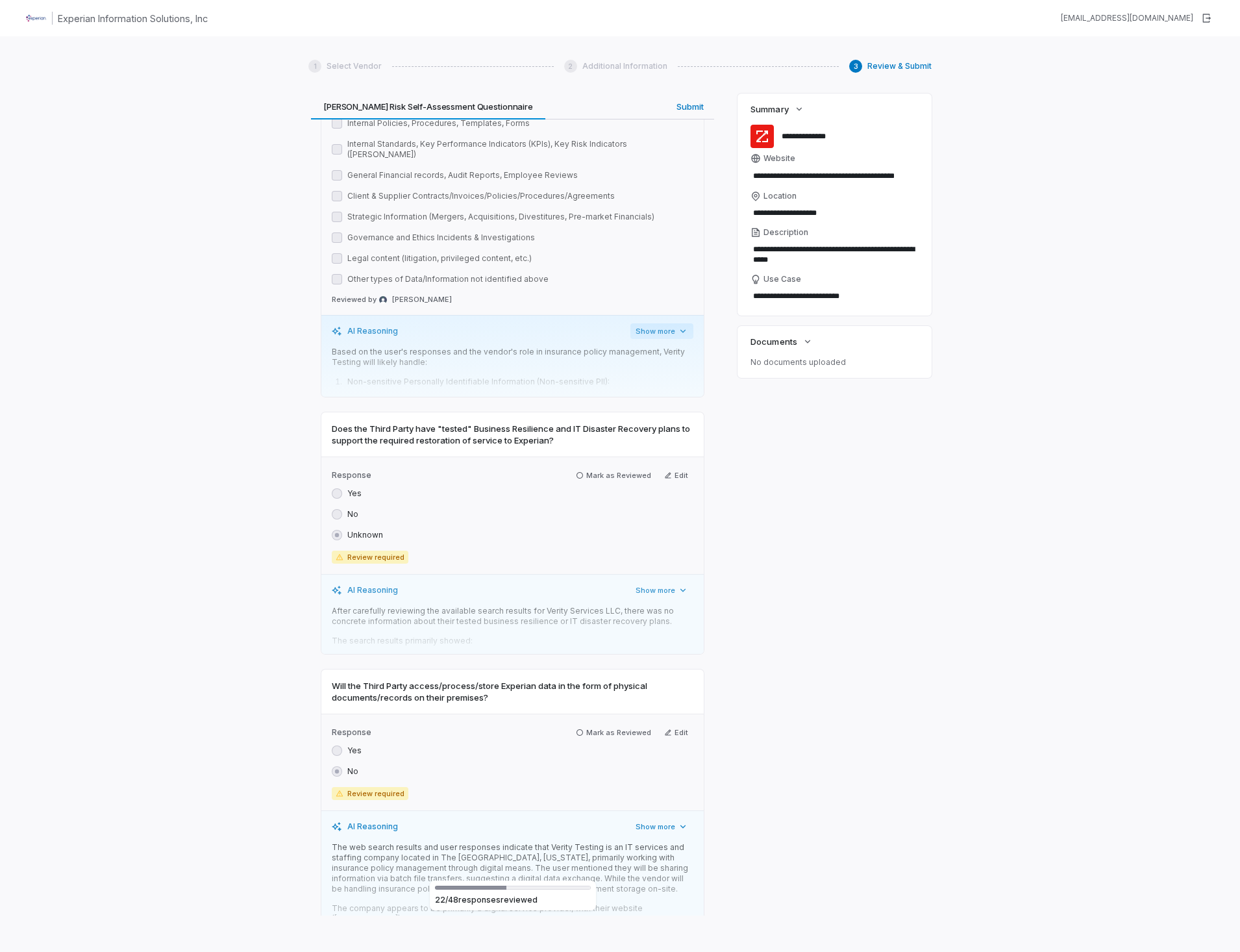
scroll to position [6816, 0]
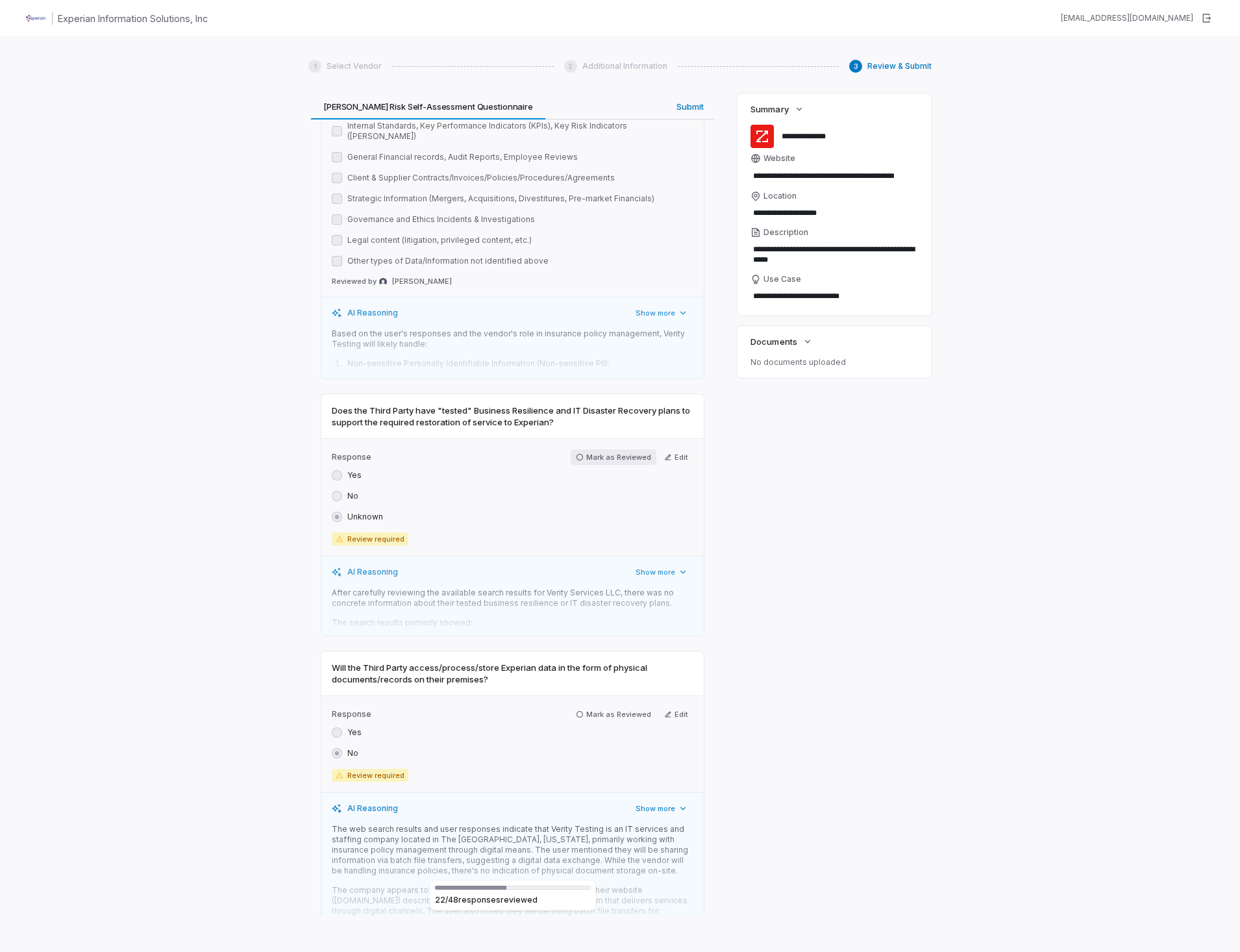
click at [576, 453] on icon "button" at bounding box center [579, 457] width 7 height 7
click at [578, 707] on icon "button" at bounding box center [579, 711] width 7 height 7
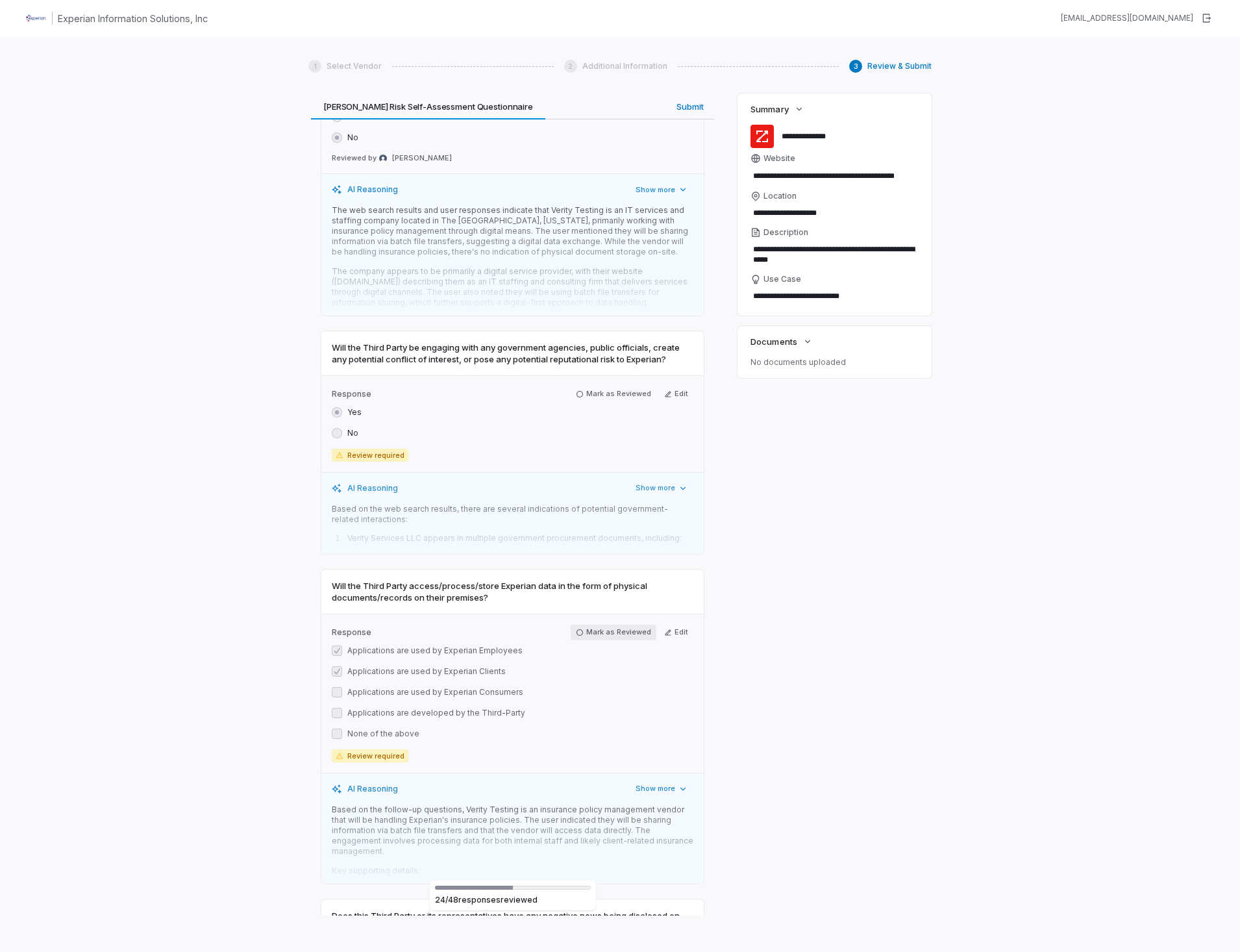
scroll to position [7465, 0]
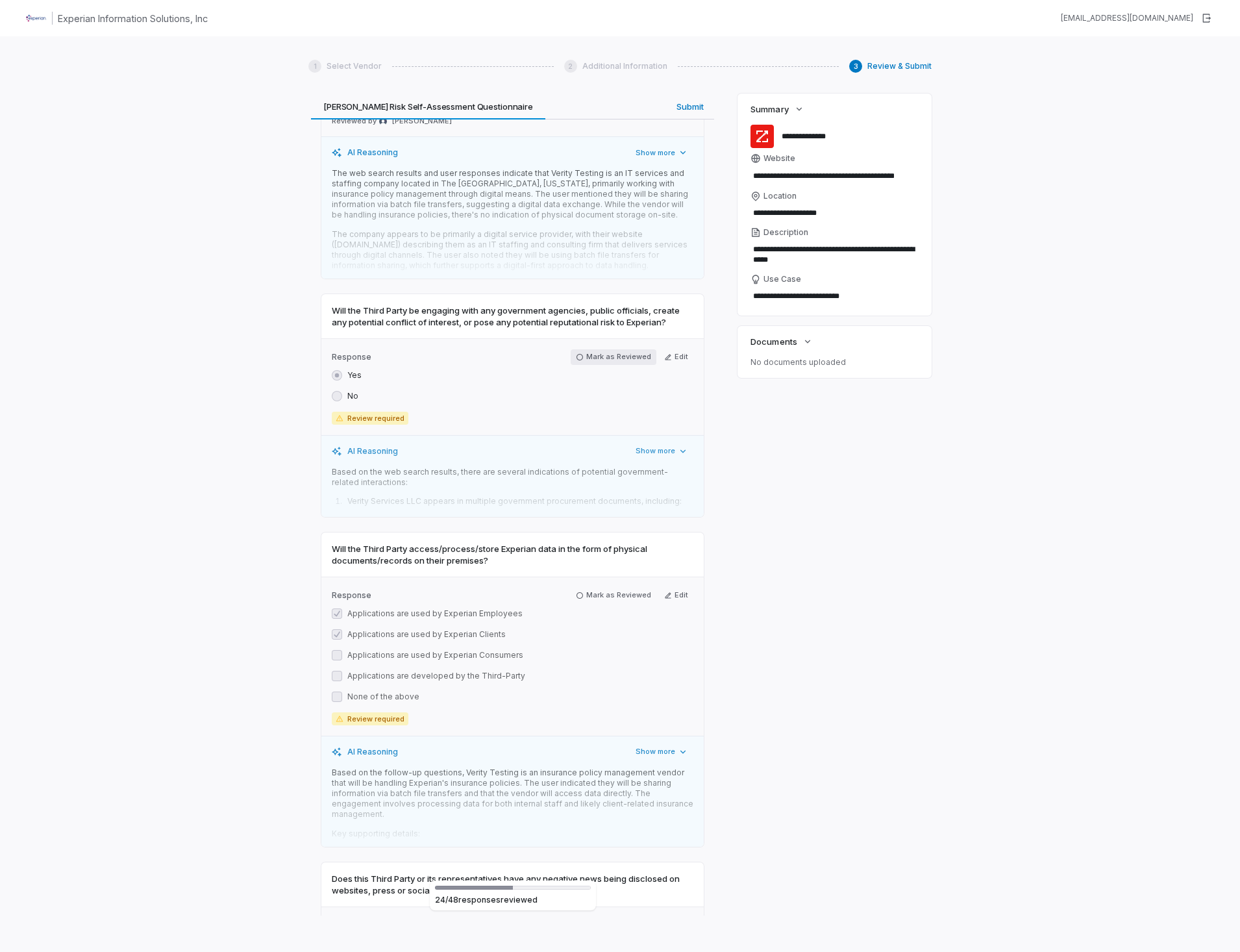
click at [577, 354] on icon "button" at bounding box center [580, 357] width 7 height 7
click at [576, 591] on icon "button" at bounding box center [579, 595] width 7 height 7
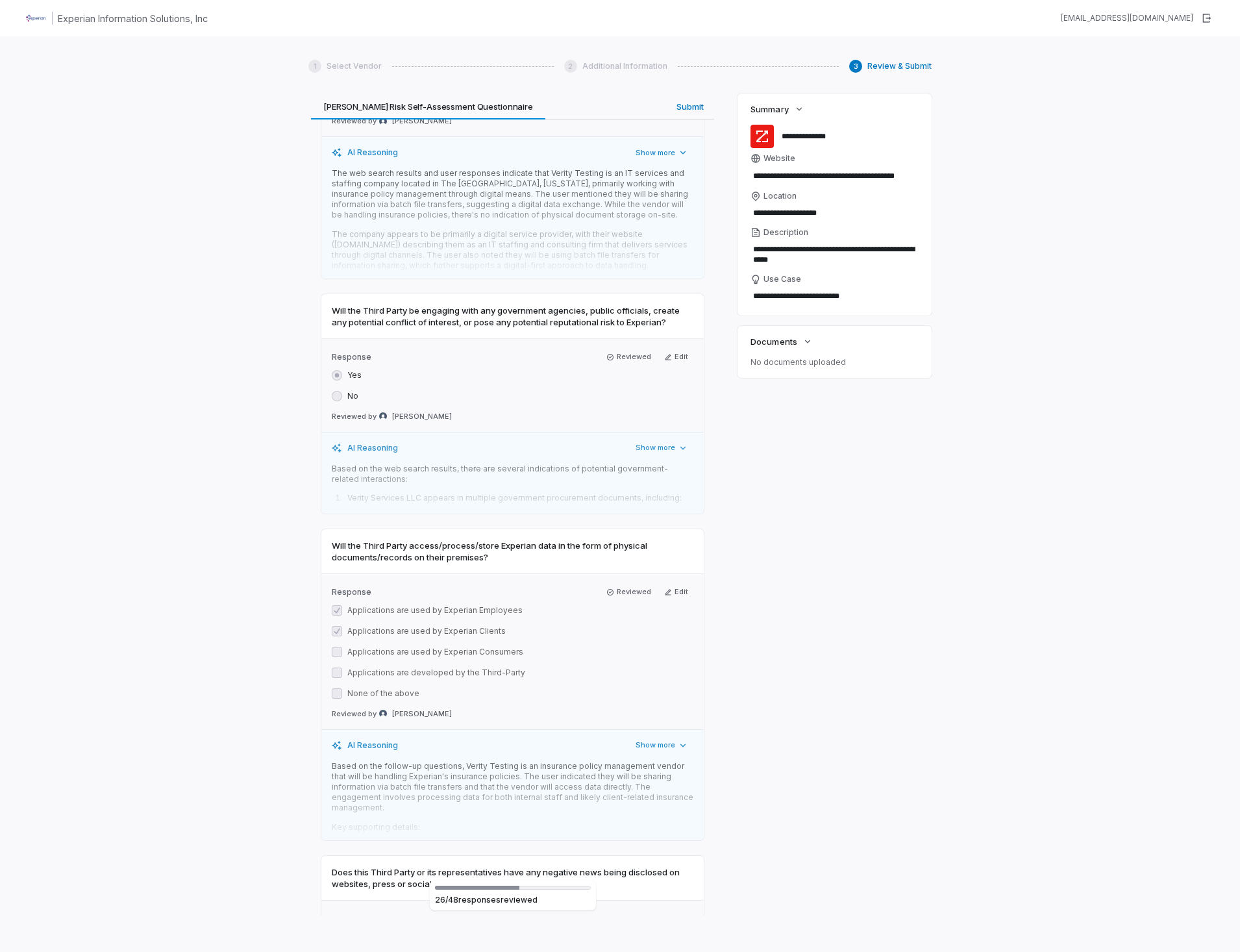
scroll to position [7789, 0]
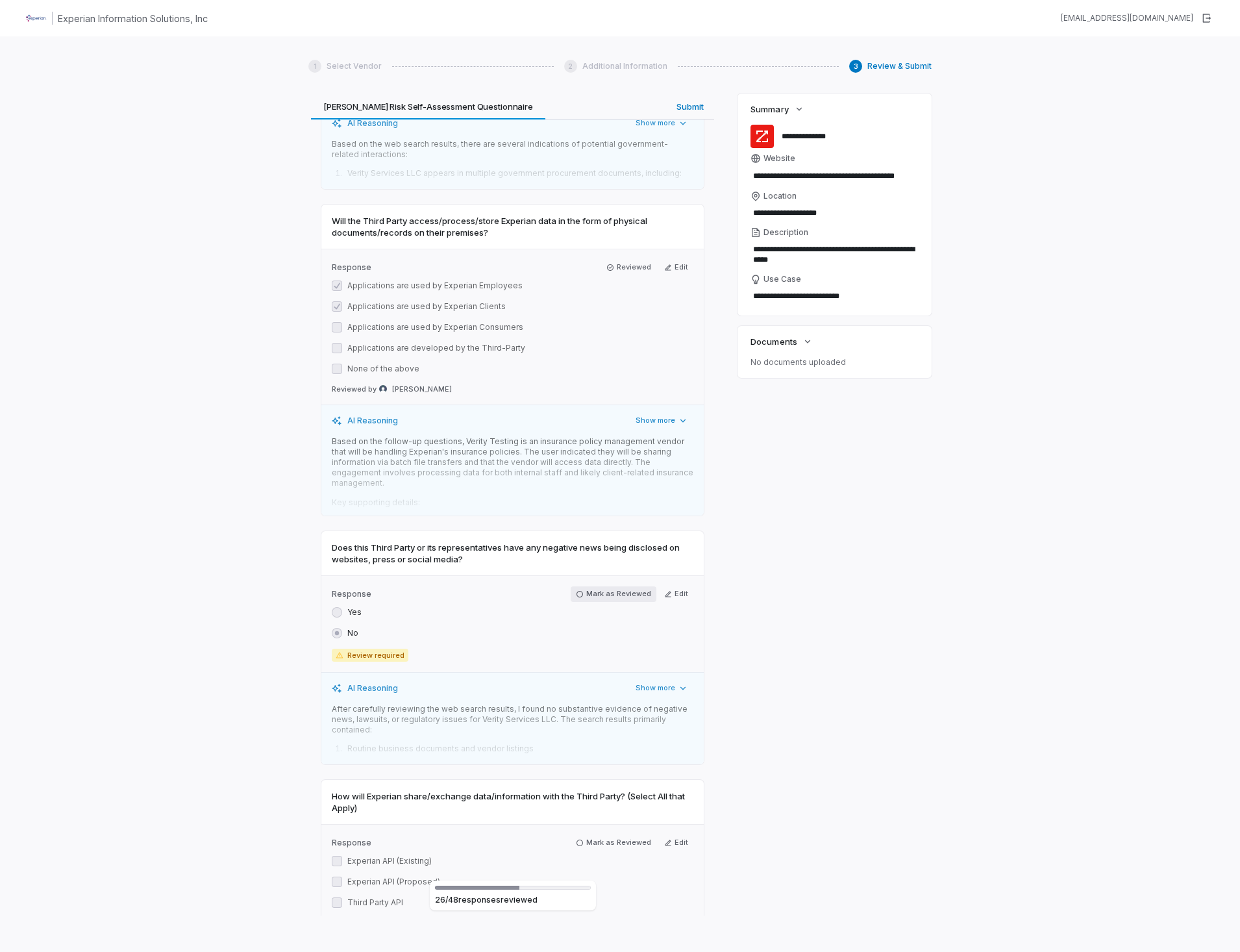
click at [578, 590] on icon "button" at bounding box center [579, 593] width 7 height 7
click at [579, 835] on icon "button" at bounding box center [579, 839] width 7 height 7
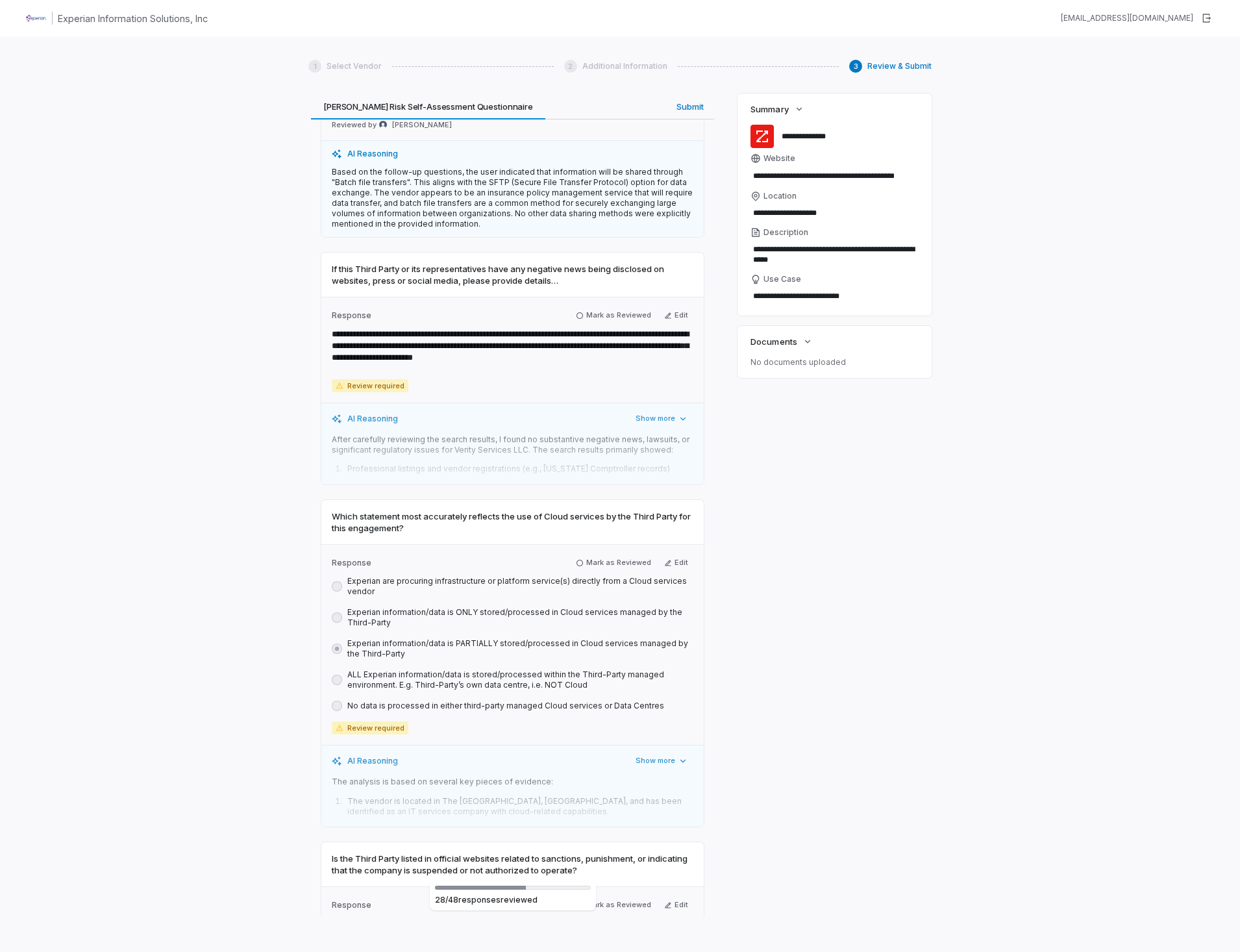
scroll to position [8698, 0]
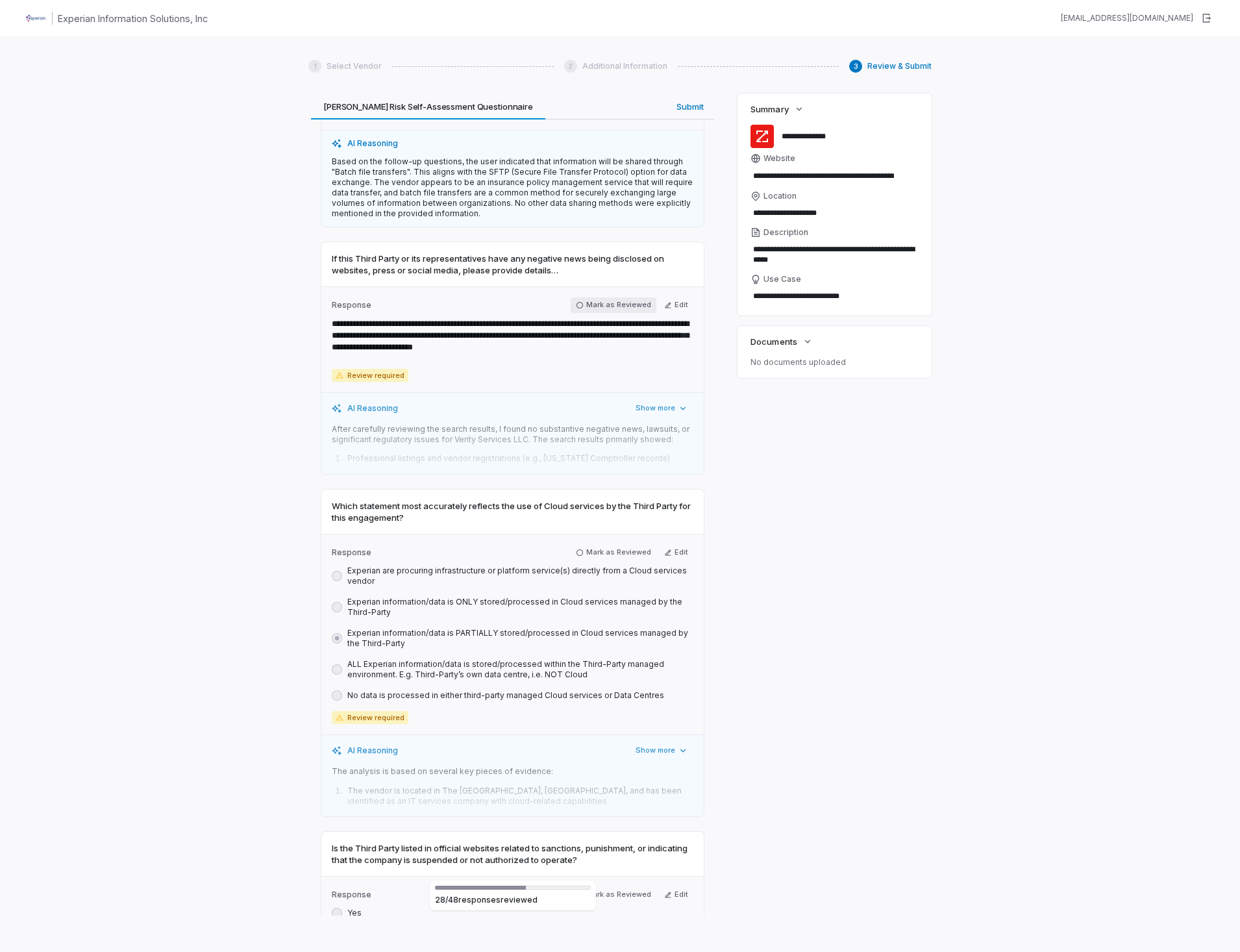
click at [578, 301] on icon "button" at bounding box center [579, 305] width 7 height 7
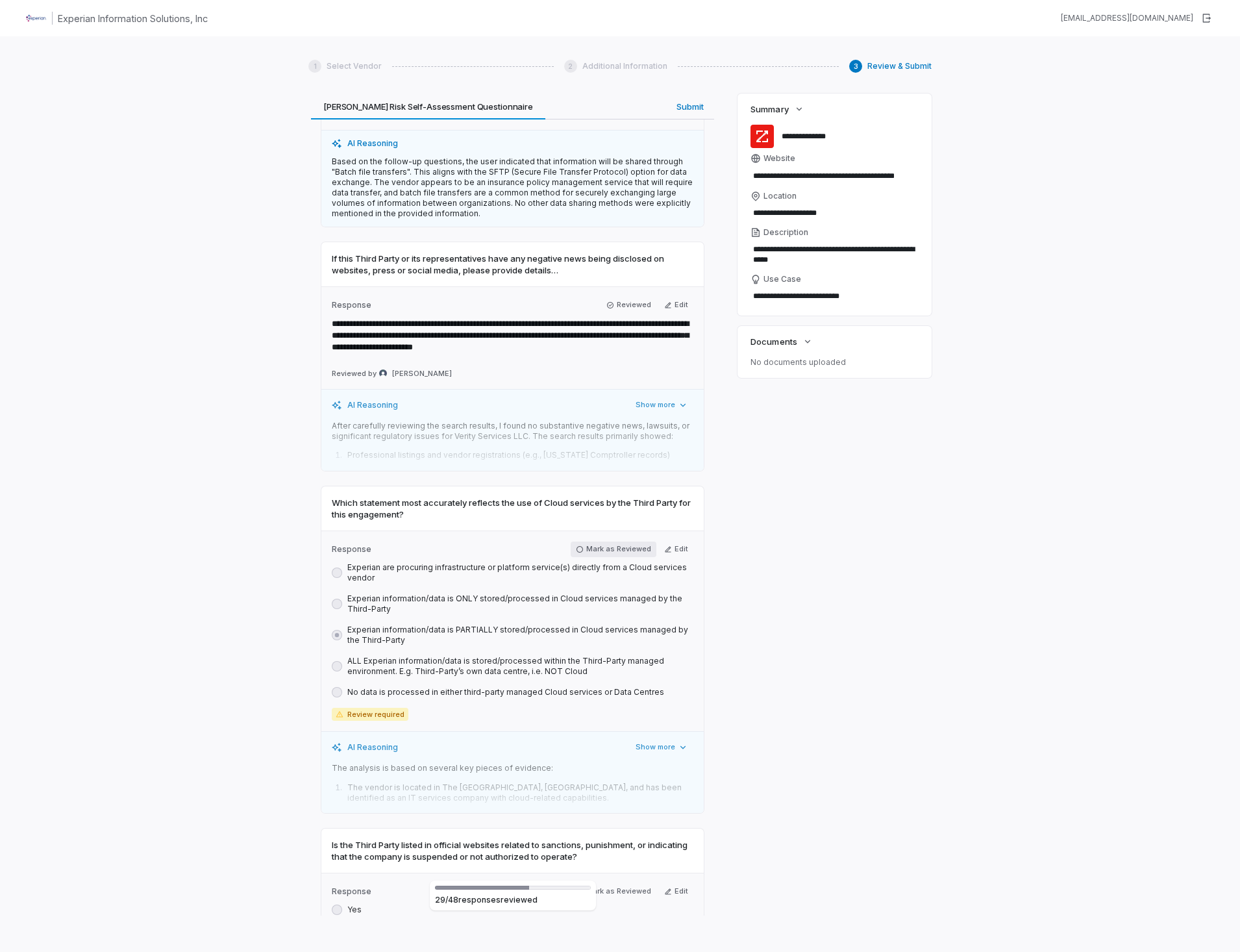
click at [576, 545] on icon "button" at bounding box center [579, 549] width 7 height 7
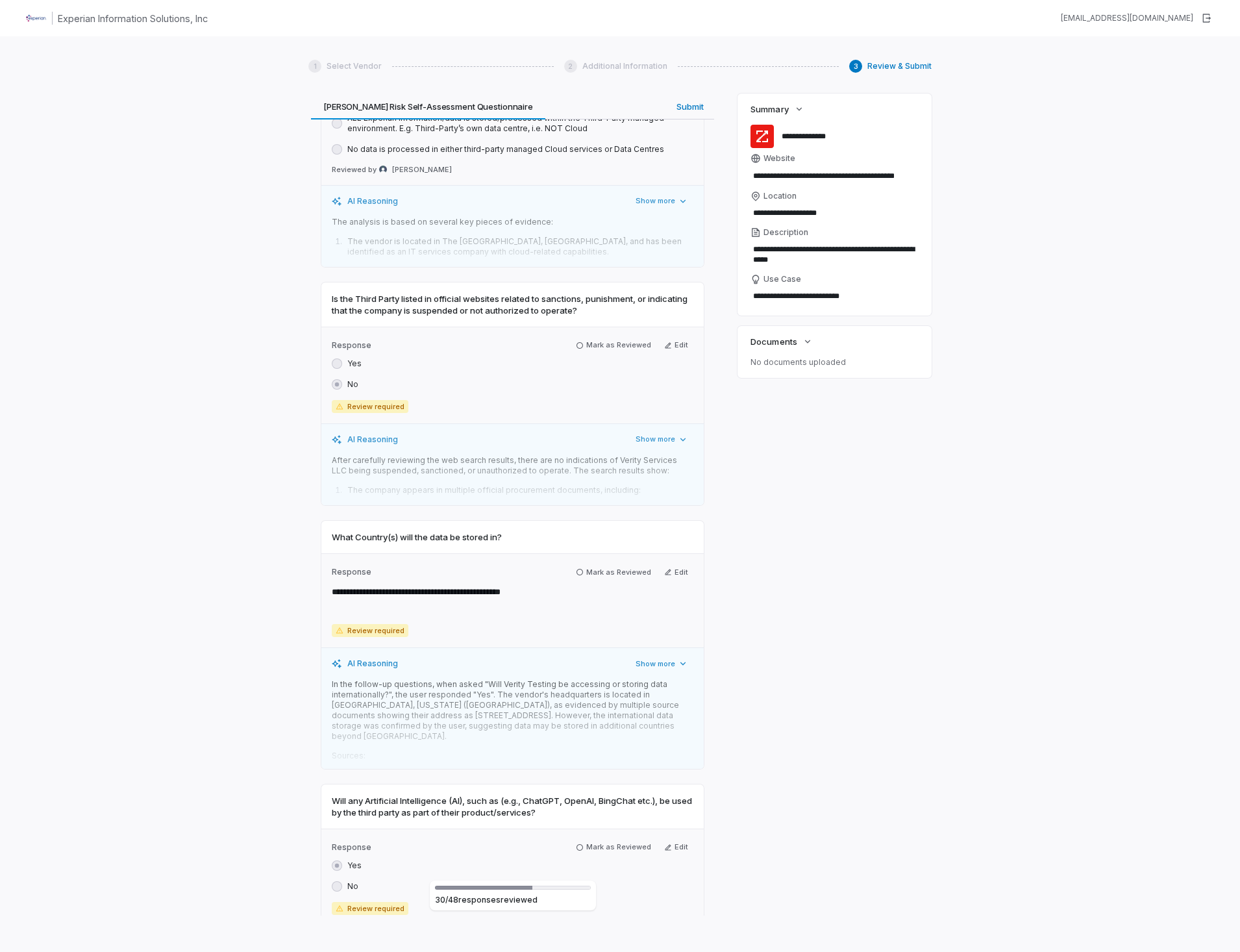
scroll to position [9283, 0]
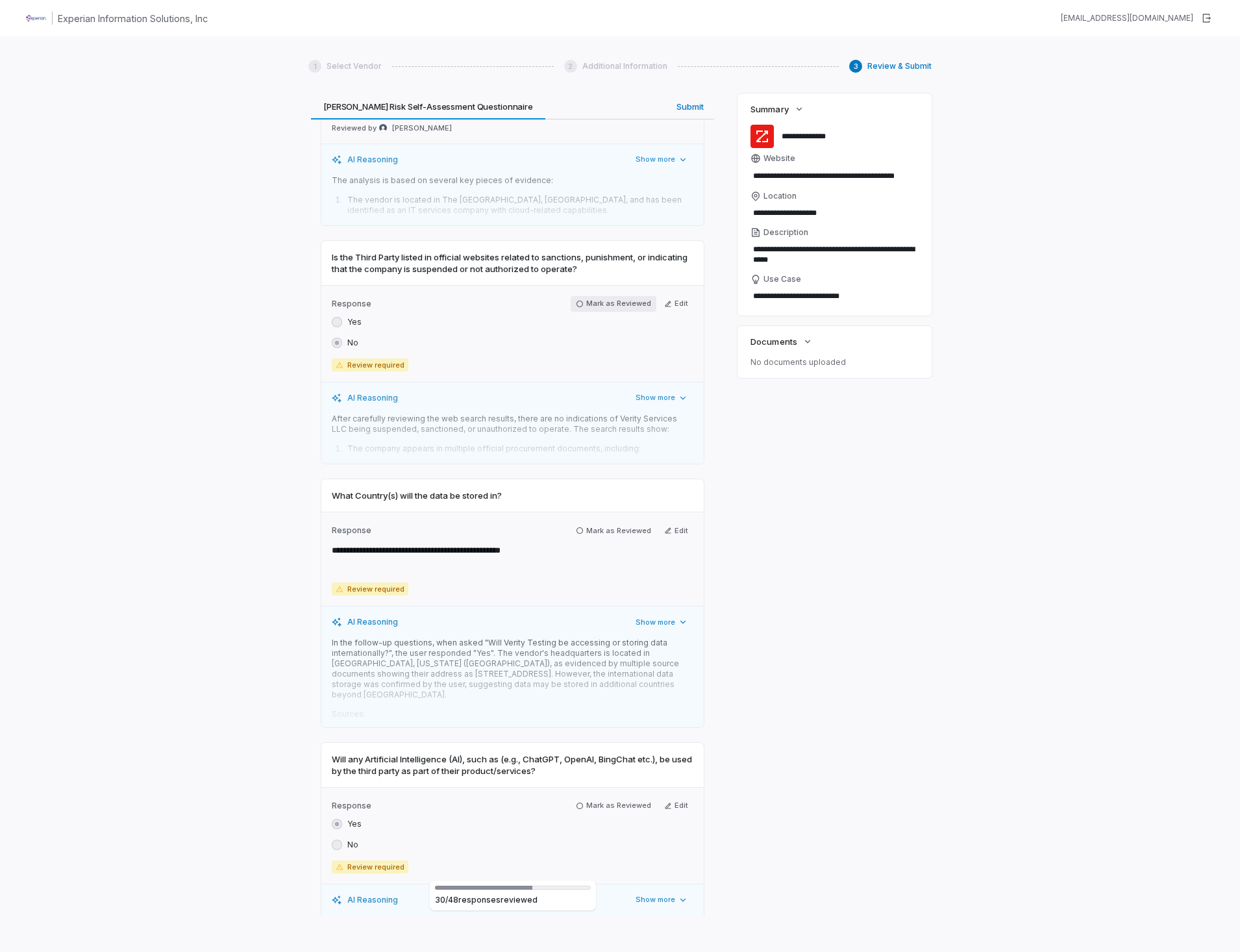
click at [578, 300] on icon "button" at bounding box center [579, 303] width 7 height 7
click at [577, 524] on icon "button" at bounding box center [580, 527] width 7 height 7
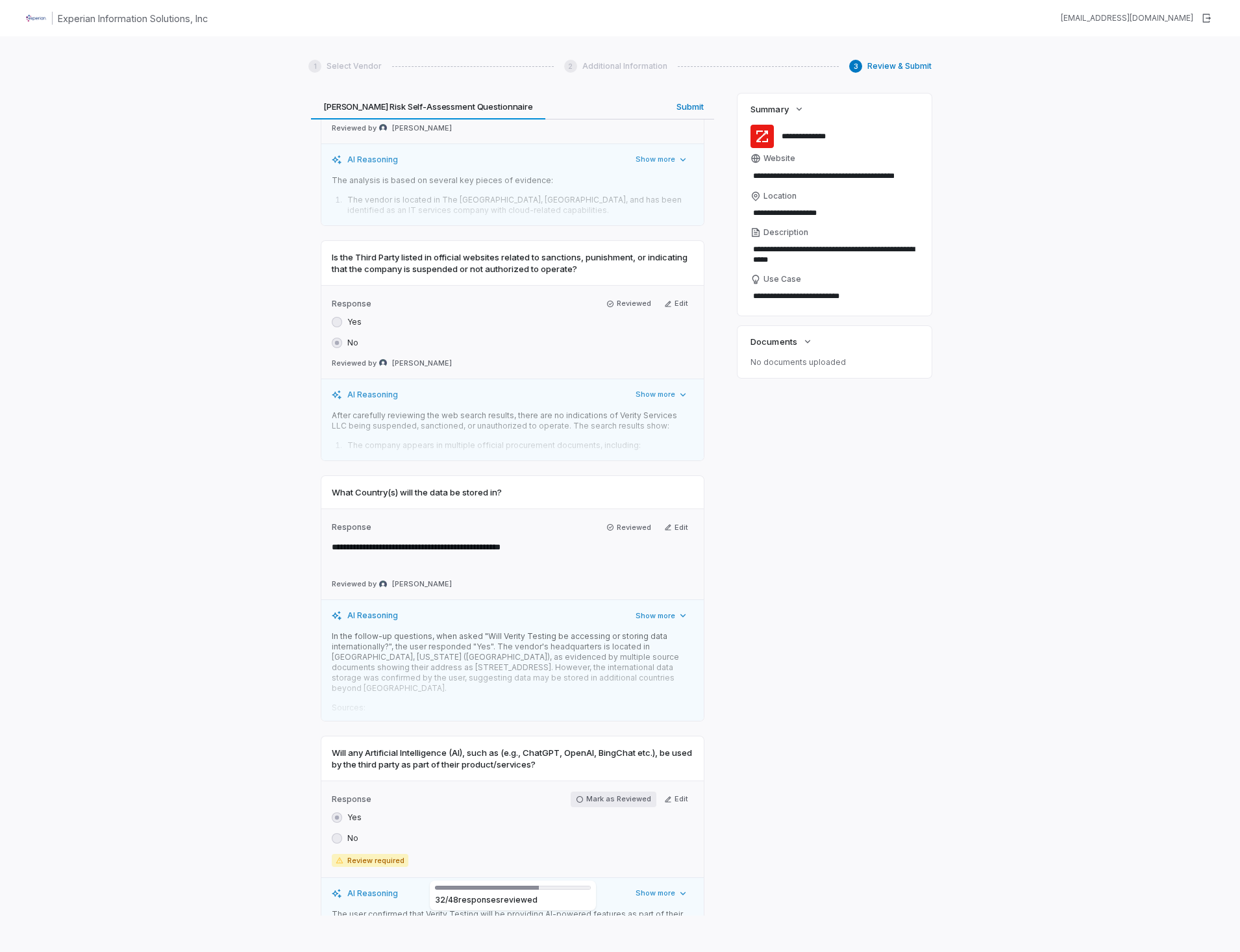
click at [579, 796] on icon "button" at bounding box center [580, 799] width 7 height 7
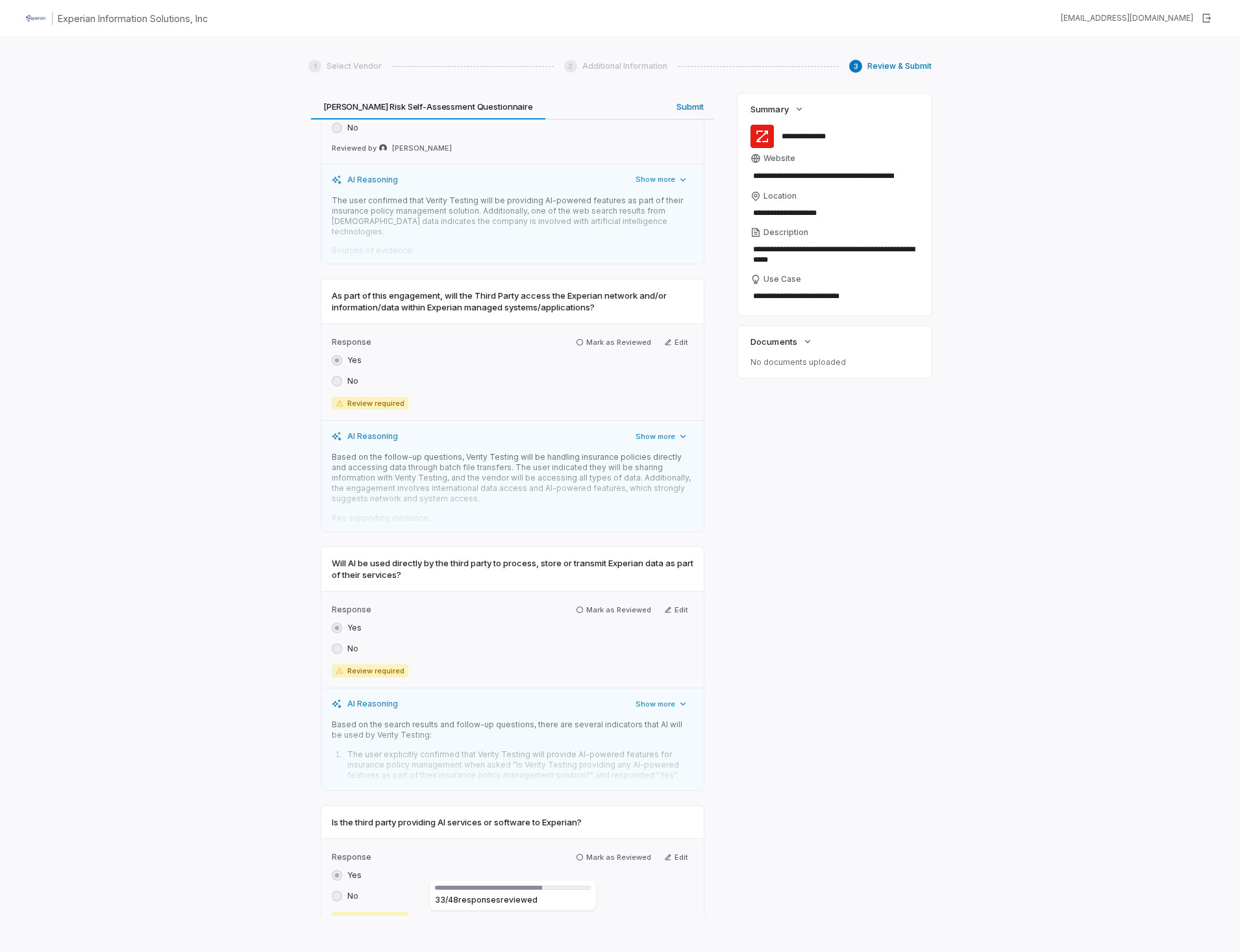
scroll to position [9996, 0]
click at [577, 334] on icon "button" at bounding box center [579, 338] width 7 height 7
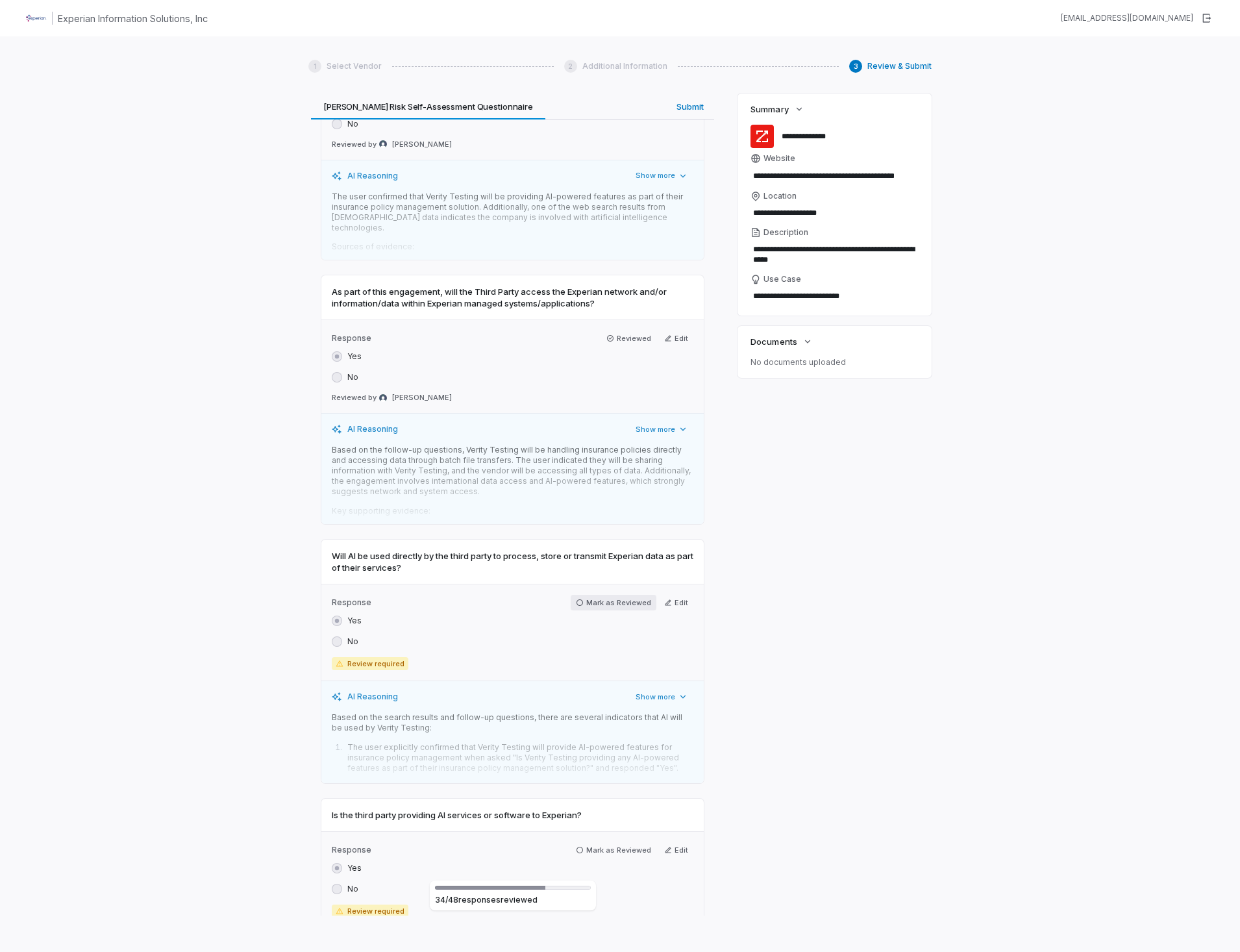
click at [577, 599] on icon "button" at bounding box center [579, 602] width 7 height 7
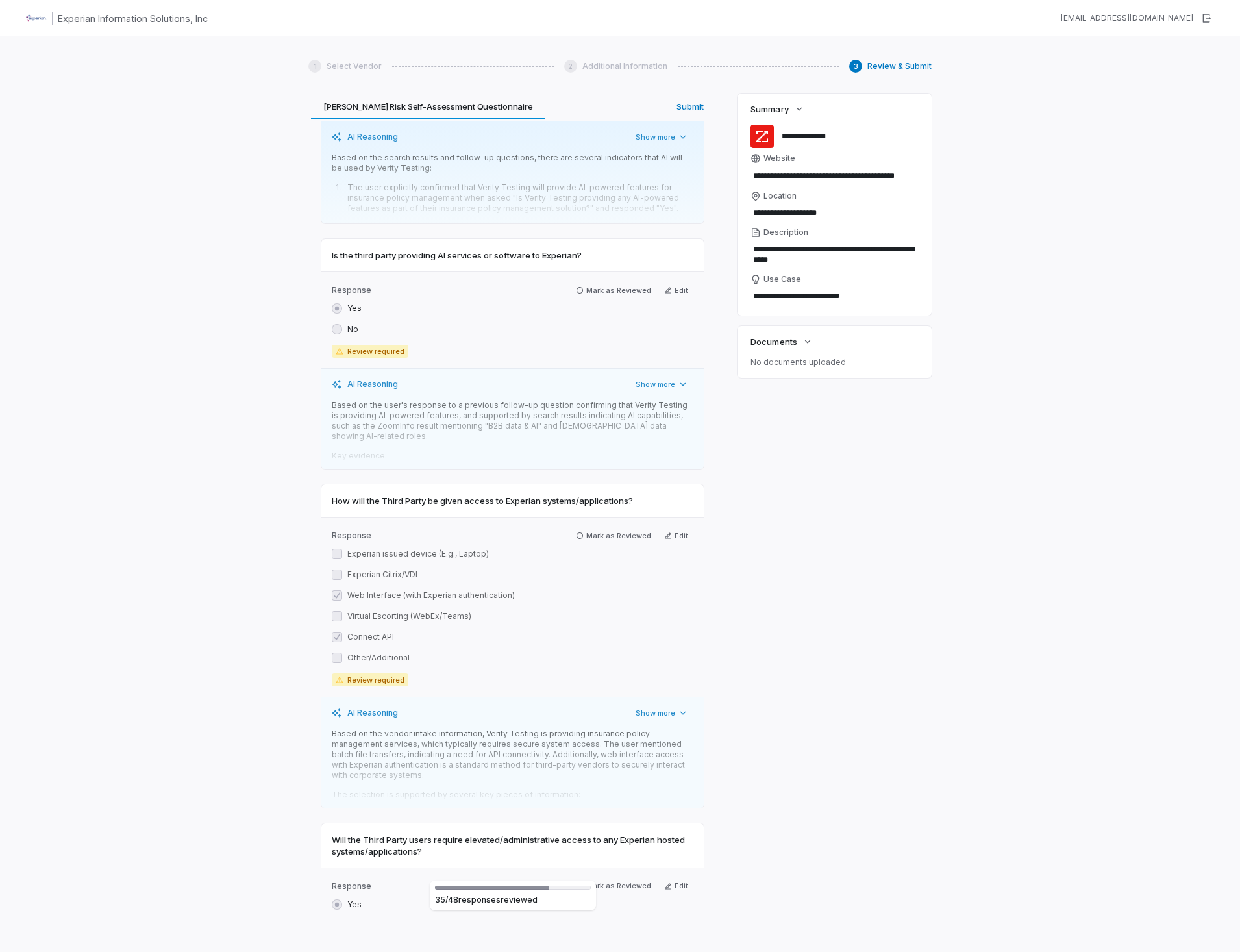
scroll to position [10580, 0]
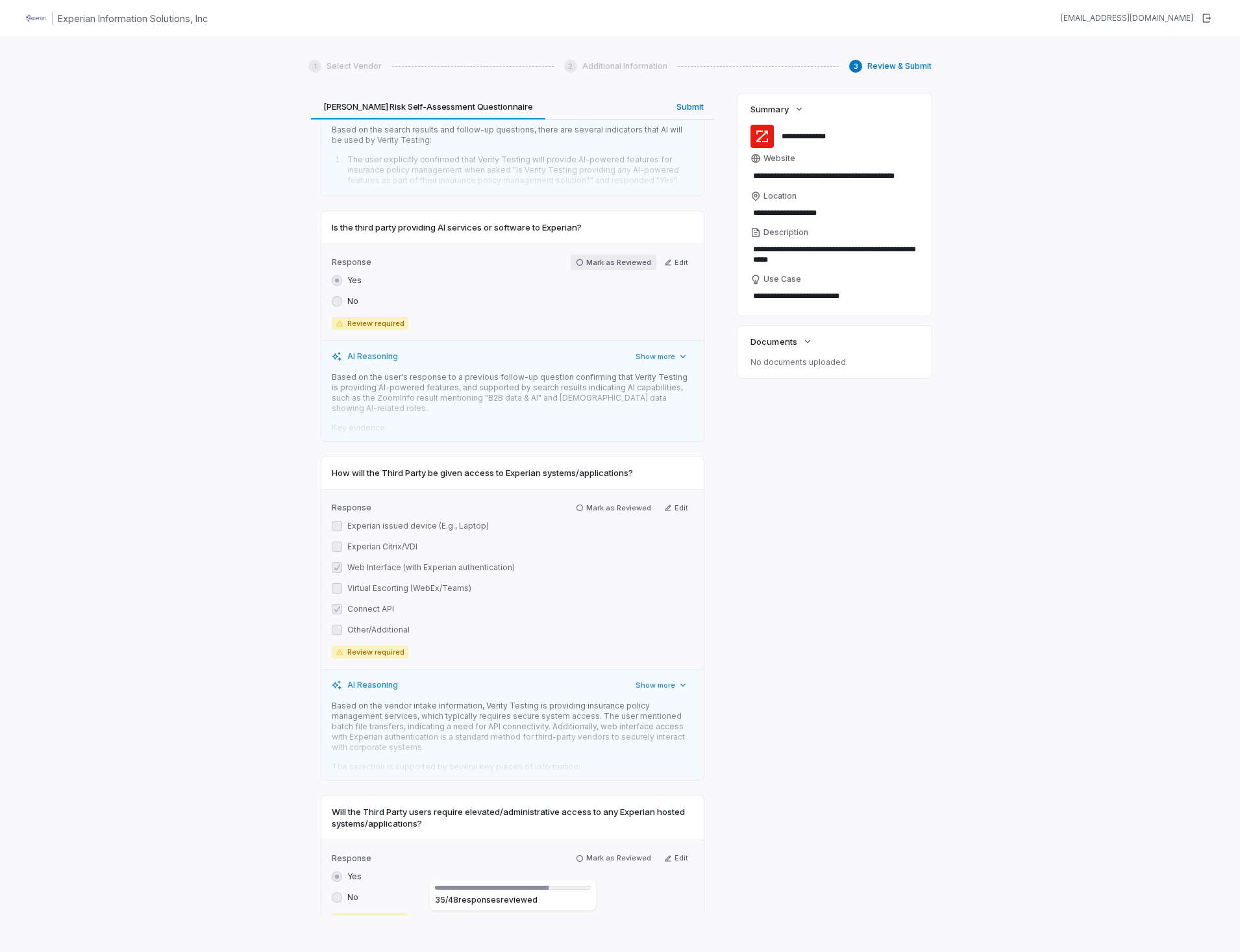
click at [576, 259] on icon "button" at bounding box center [579, 262] width 7 height 7
click at [576, 500] on icon "button" at bounding box center [579, 504] width 7 height 7
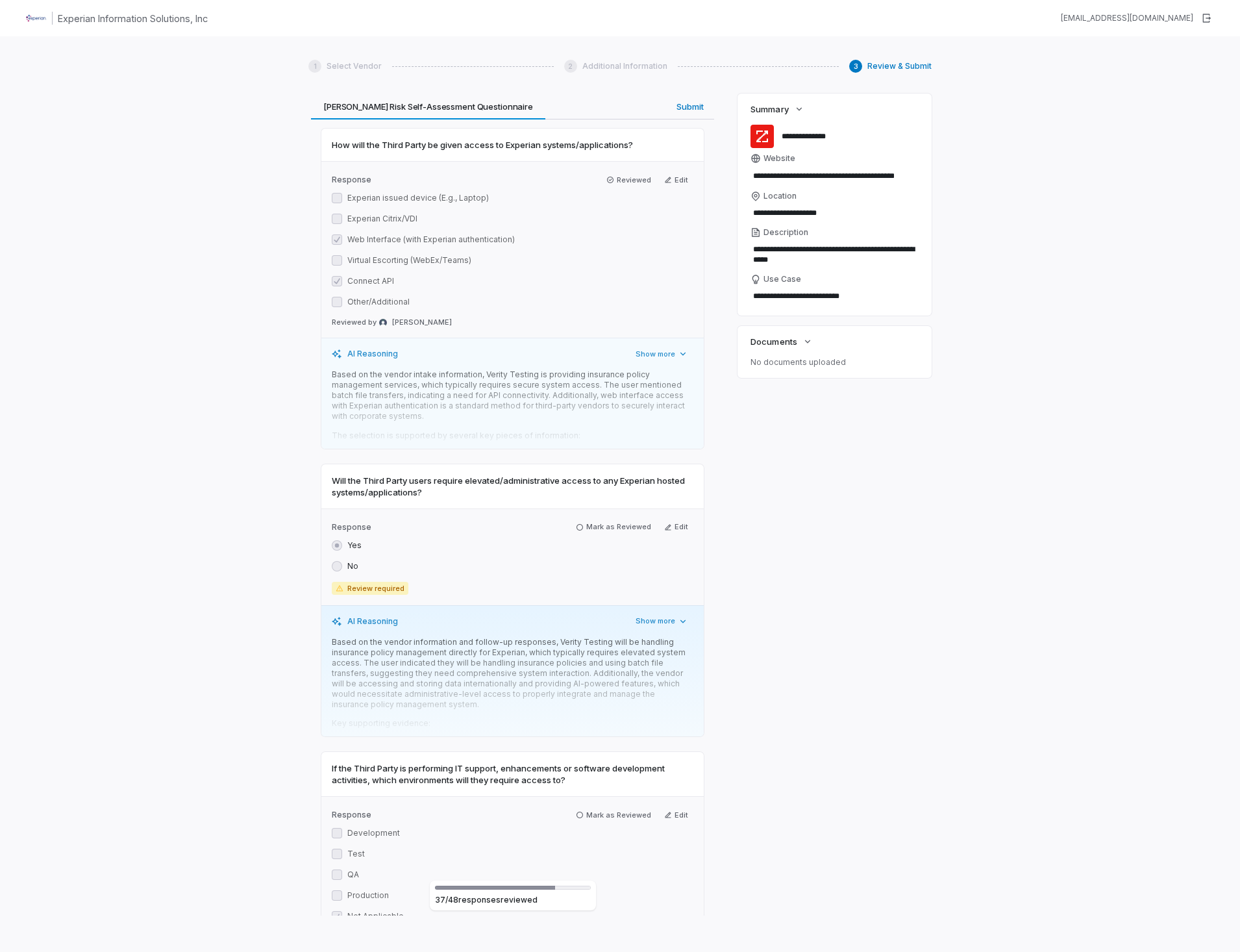
scroll to position [10970, 0]
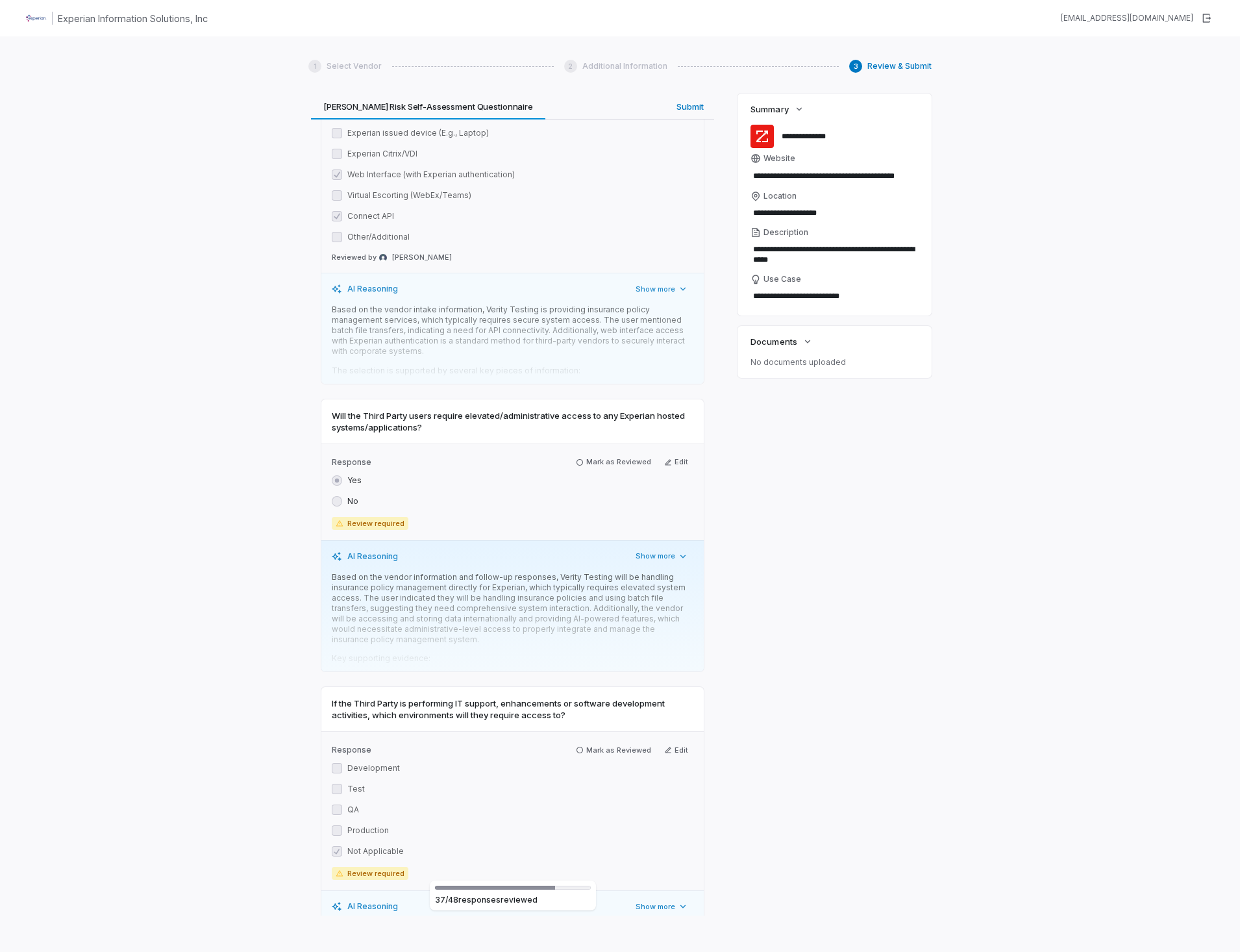
drag, startPoint x: 578, startPoint y: 430, endPoint x: 555, endPoint y: 600, distance: 171.5
click at [578, 458] on icon "button" at bounding box center [579, 462] width 7 height 7
click at [577, 743] on icon "button" at bounding box center [579, 746] width 7 height 7
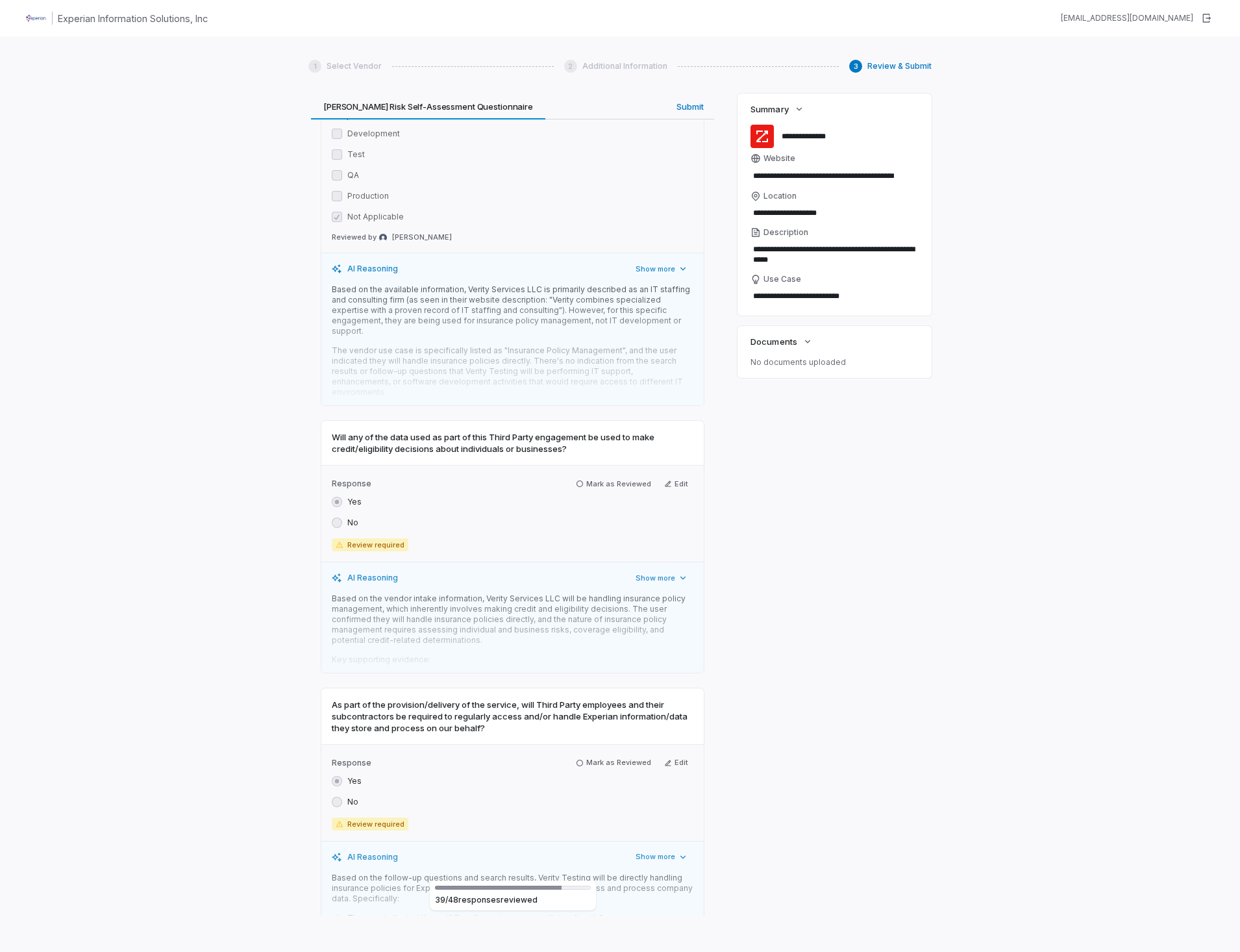
scroll to position [11619, 0]
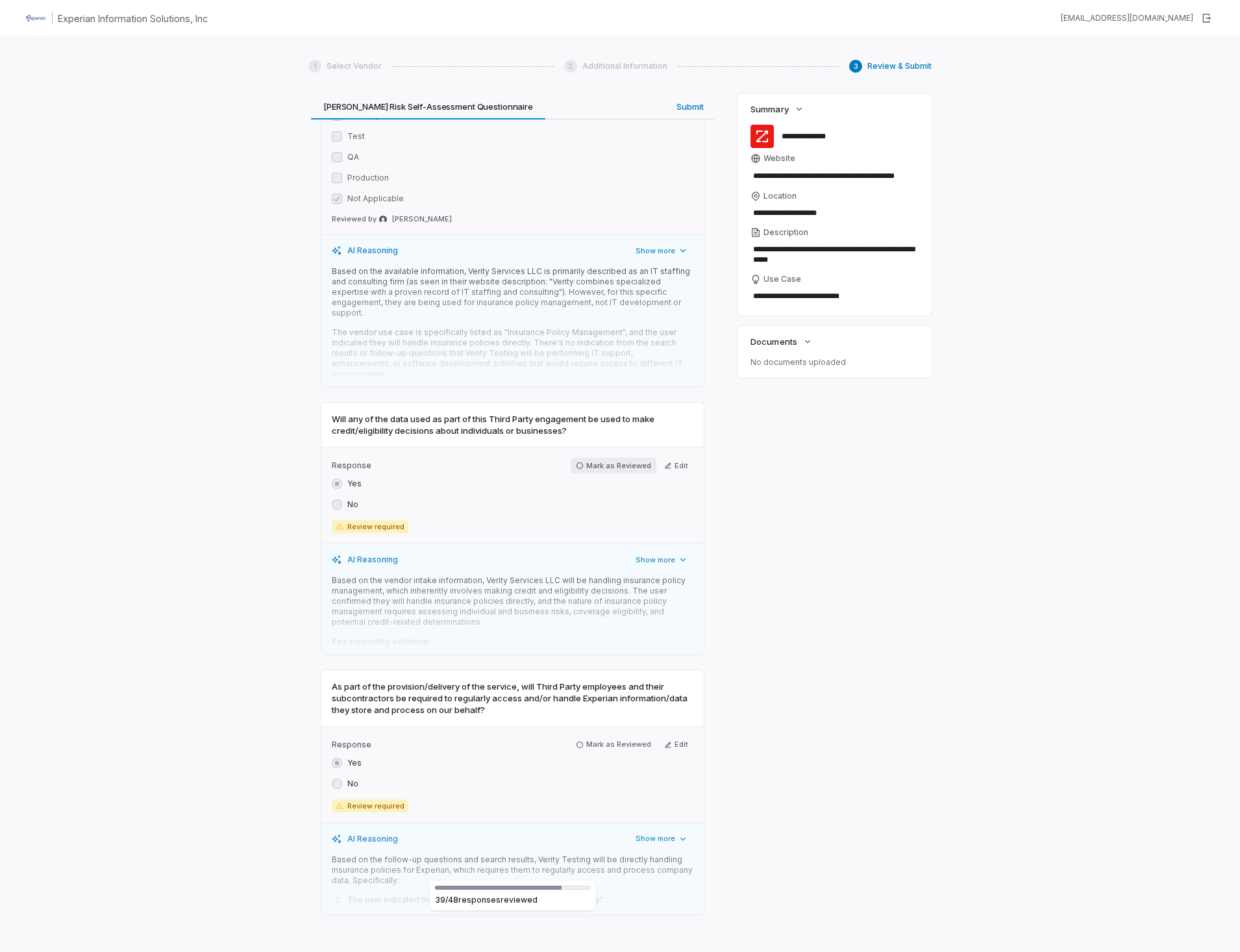
click at [579, 462] on icon "button" at bounding box center [579, 465] width 7 height 7
click at [577, 738] on icon "button" at bounding box center [580, 742] width 7 height 7
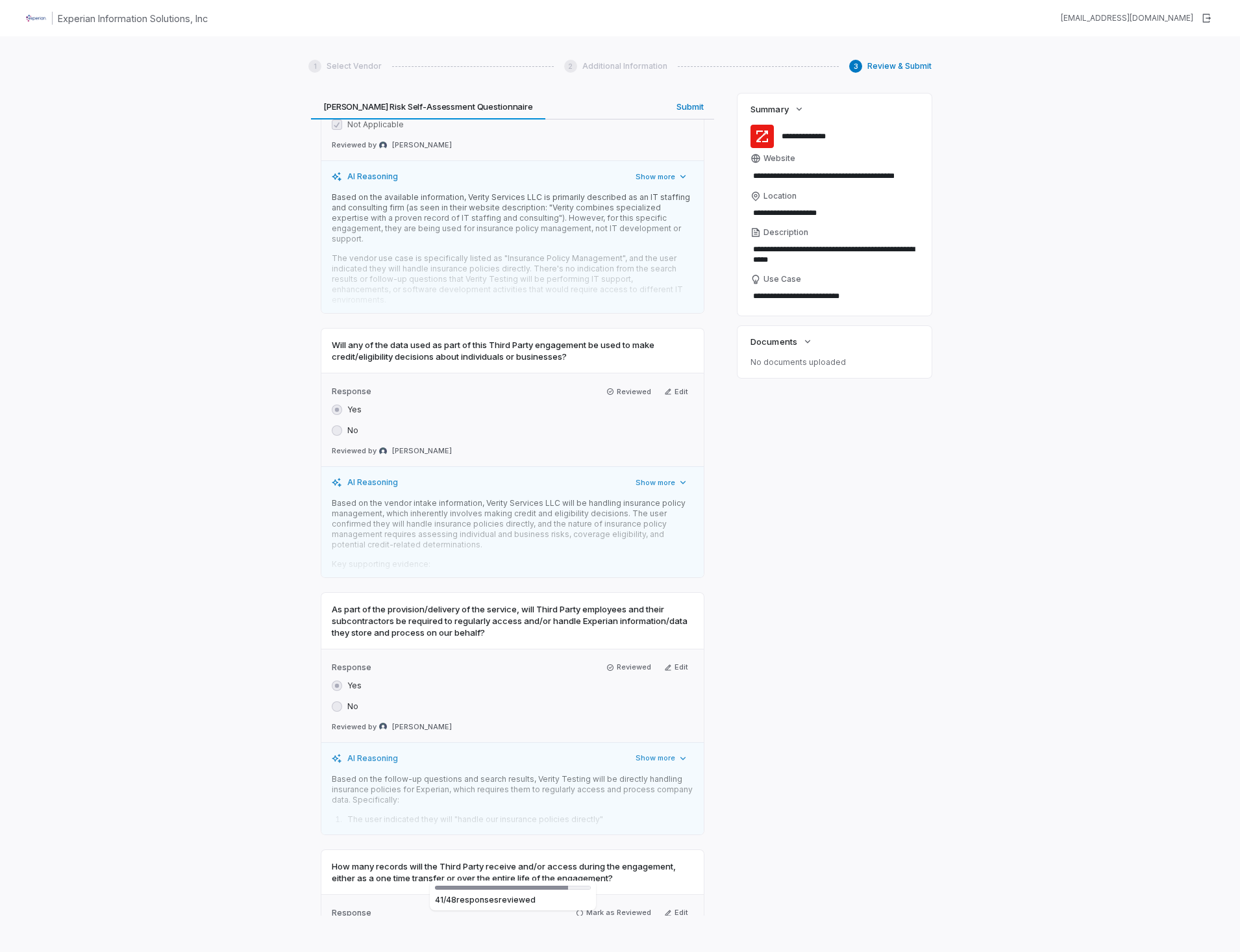
scroll to position [12009, 0]
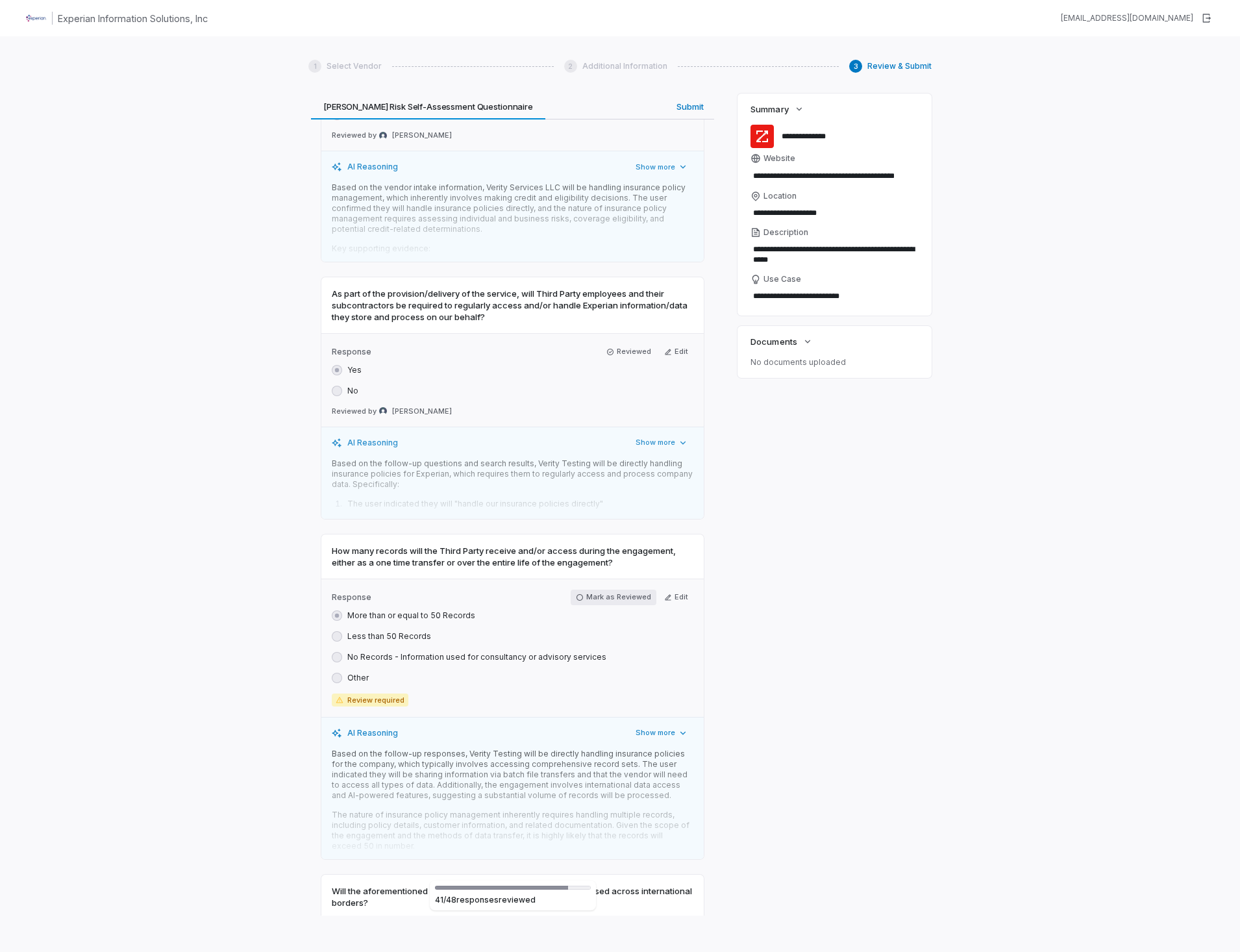
click at [579, 593] on icon "button" at bounding box center [579, 596] width 7 height 7
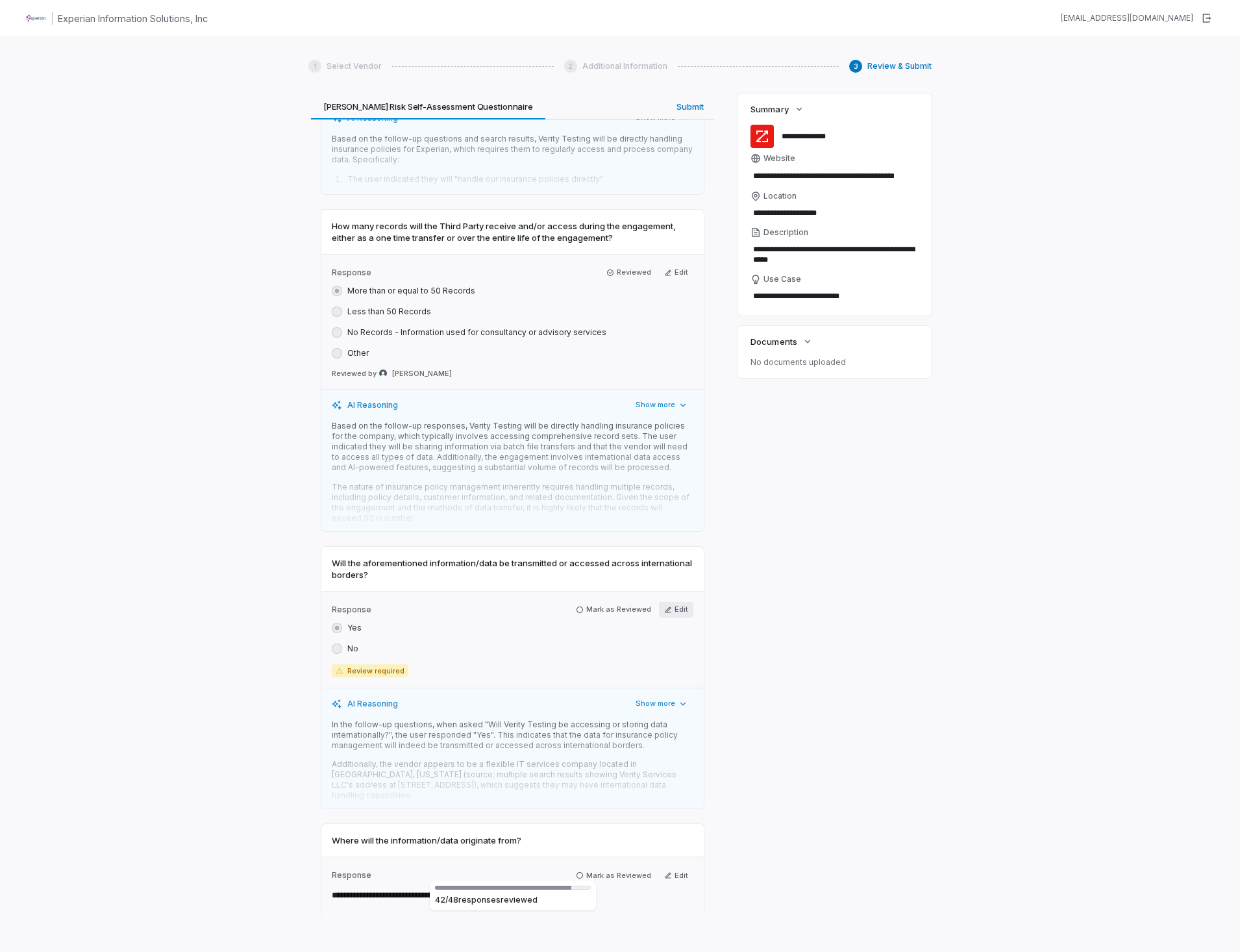
click at [668, 602] on button "Edit" at bounding box center [676, 609] width 35 height 16
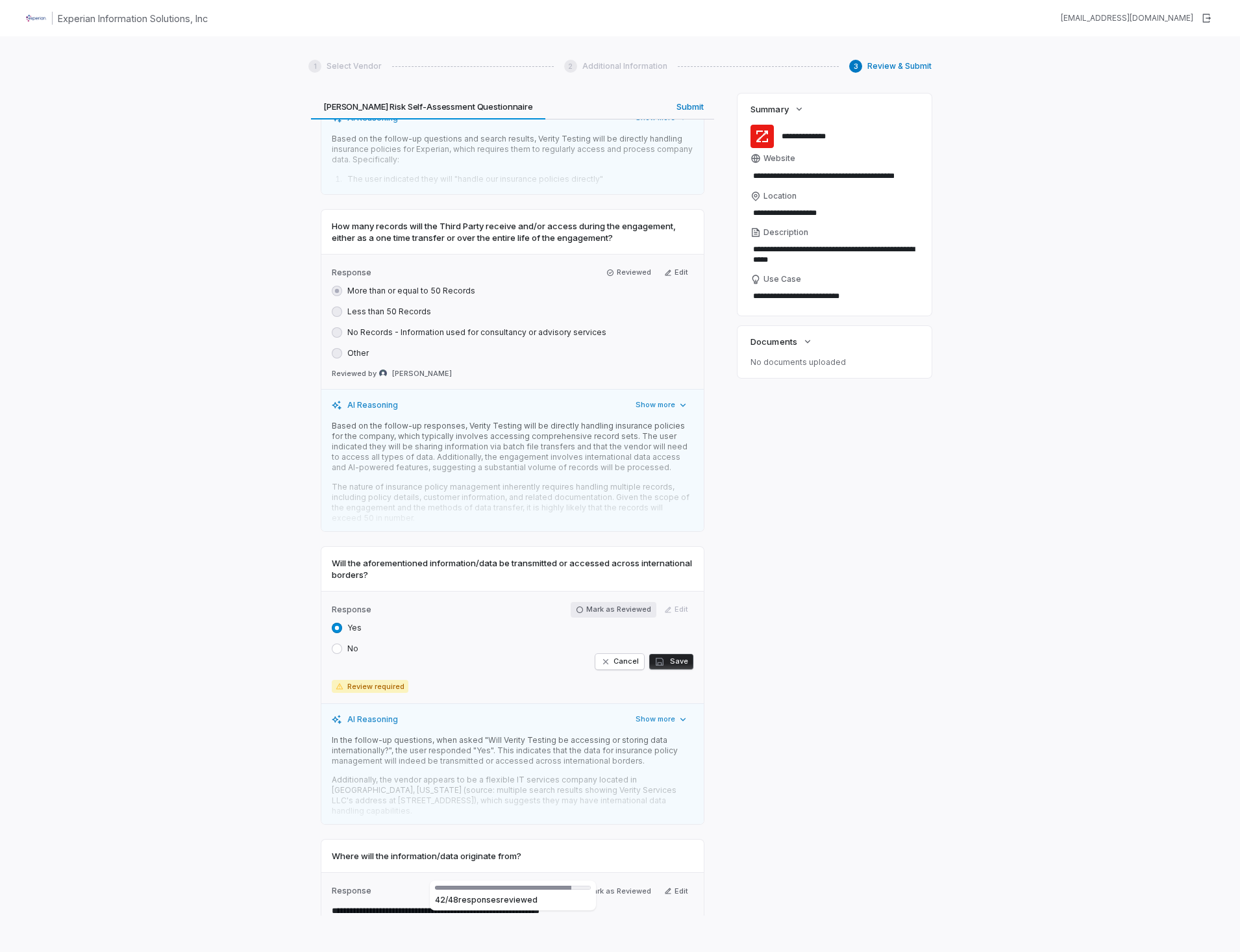
click at [620, 602] on button "Mark as Reviewed" at bounding box center [614, 609] width 85 height 16
click at [574, 605] on label "Response" at bounding box center [465, 609] width 267 height 11
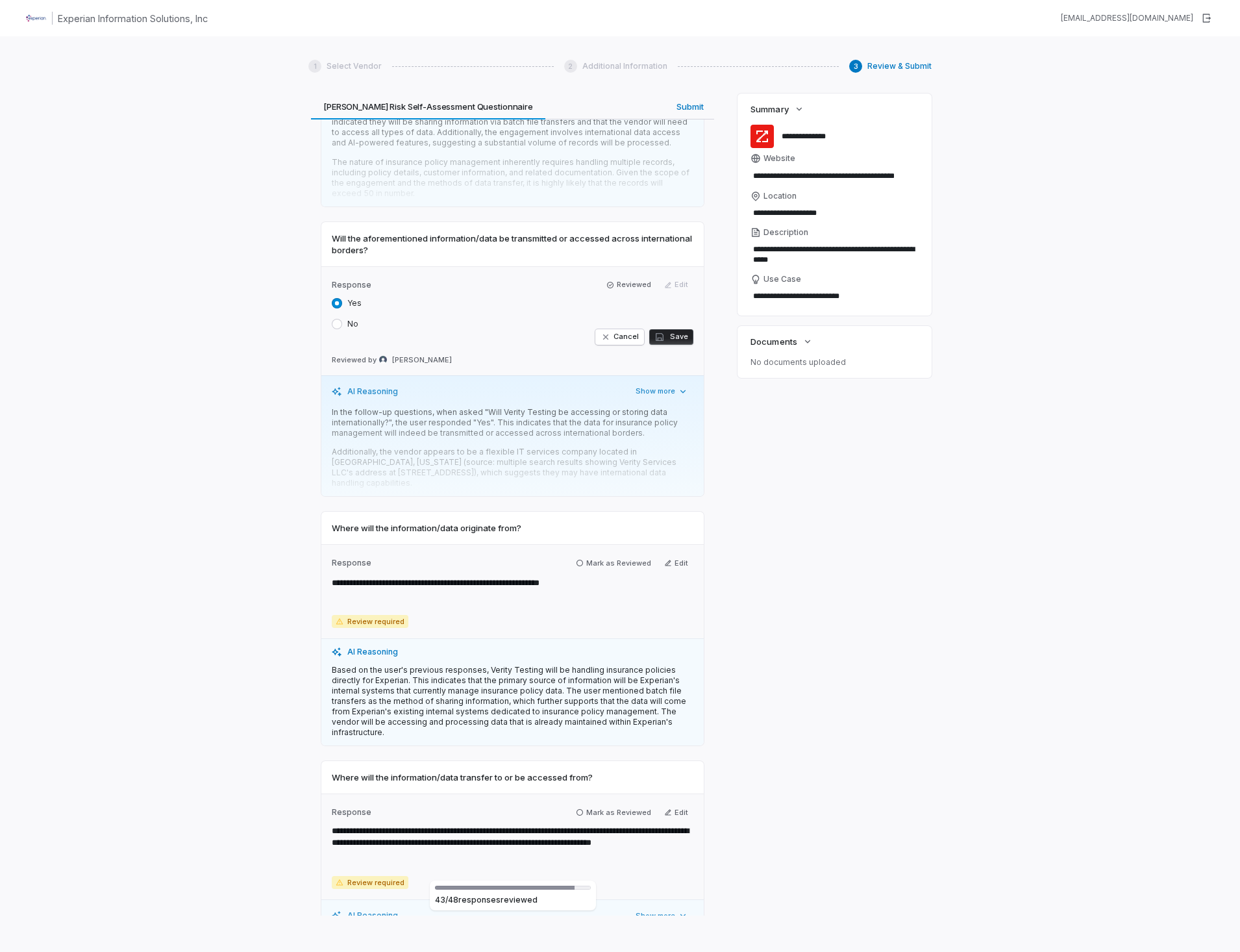
scroll to position [12788, 0]
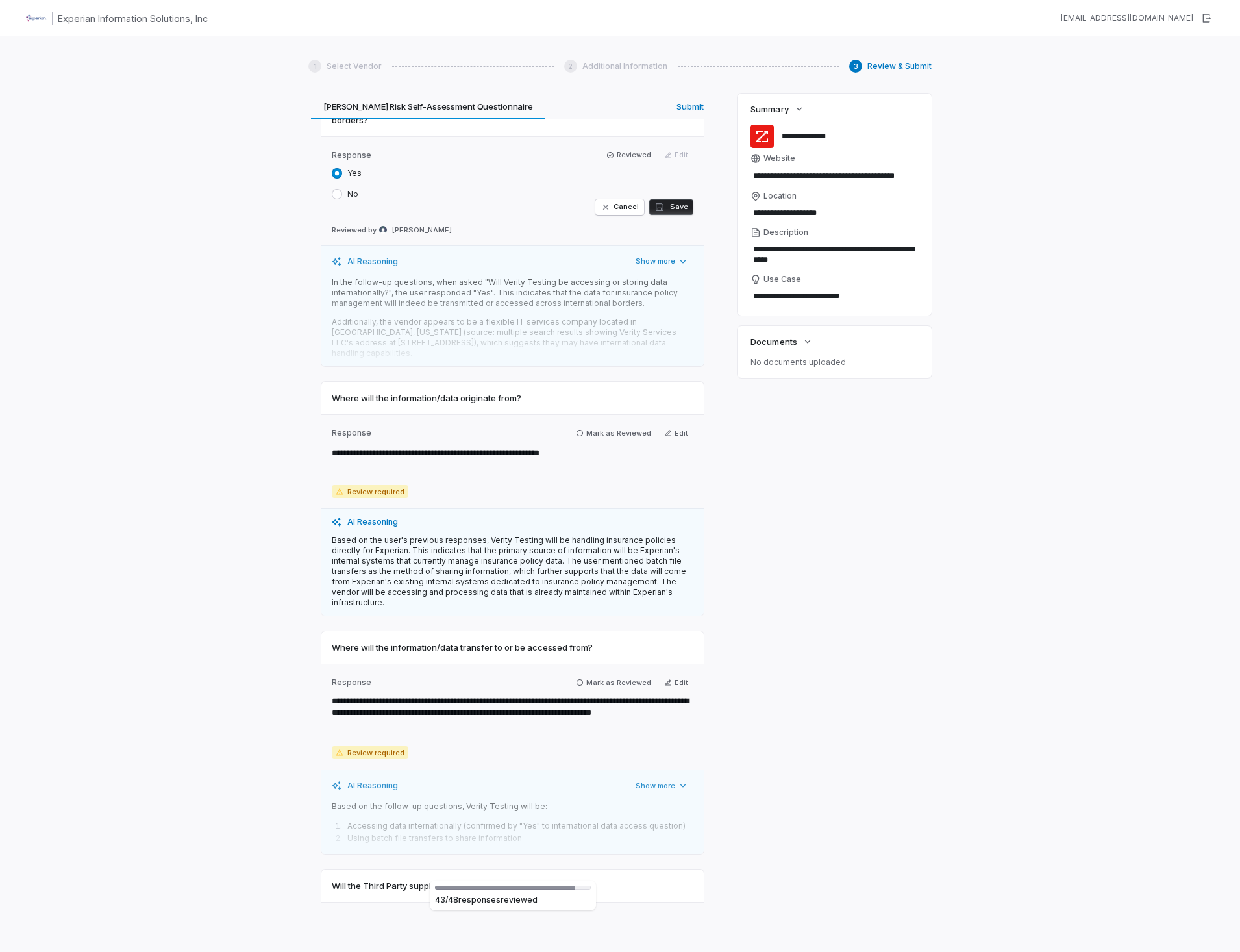
click at [376, 485] on span "Review required" at bounding box center [370, 491] width 76 height 13
click at [667, 425] on button "Edit" at bounding box center [676, 433] width 35 height 16
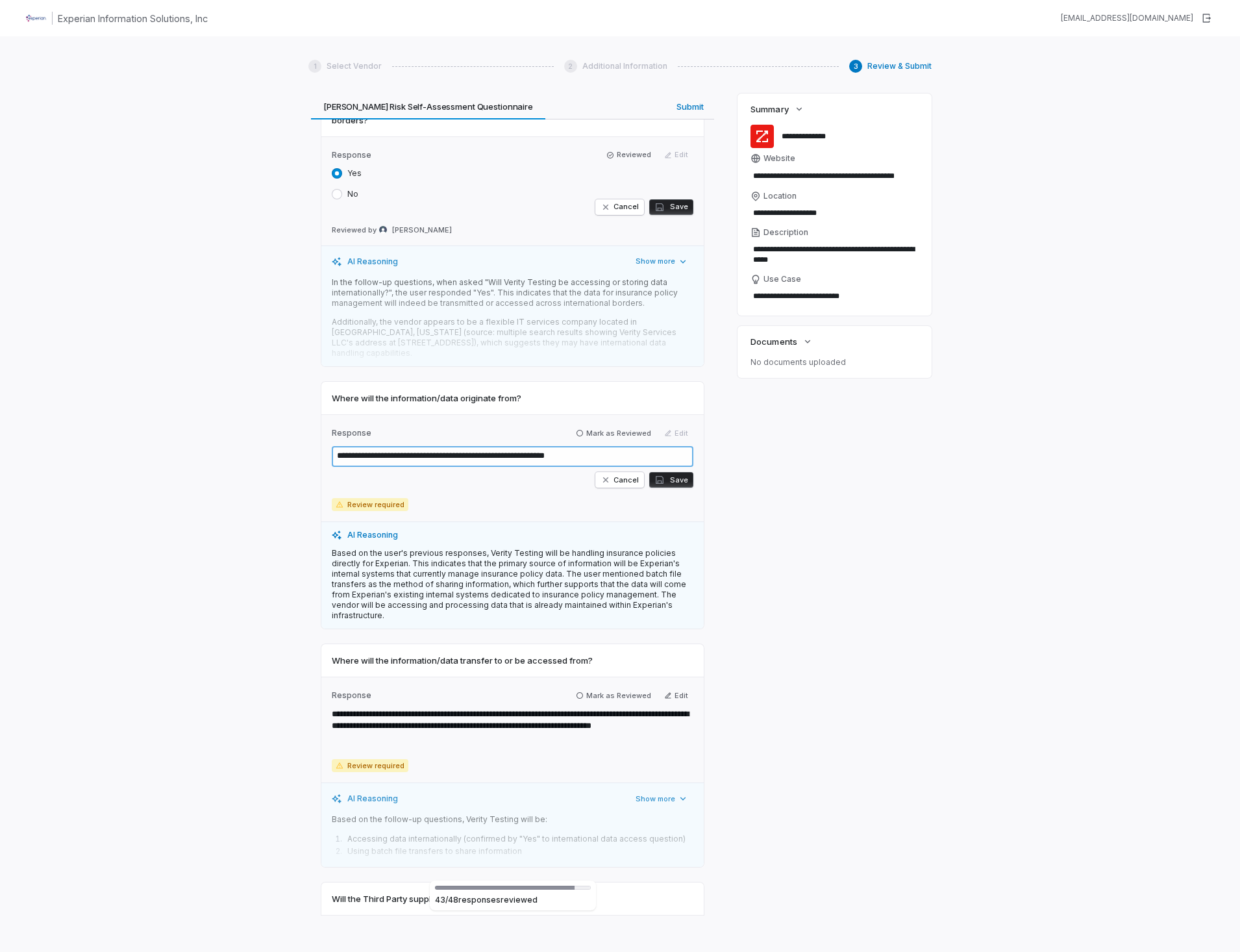
drag, startPoint x: 629, startPoint y: 401, endPoint x: 293, endPoint y: 404, distance: 336.0
click at [293, 404] on div "1 Select Vendor 2 Additional Information 3 Review & Submit Review & Submit We'v…" at bounding box center [620, 512] width 1240 height 952
type textarea "*"
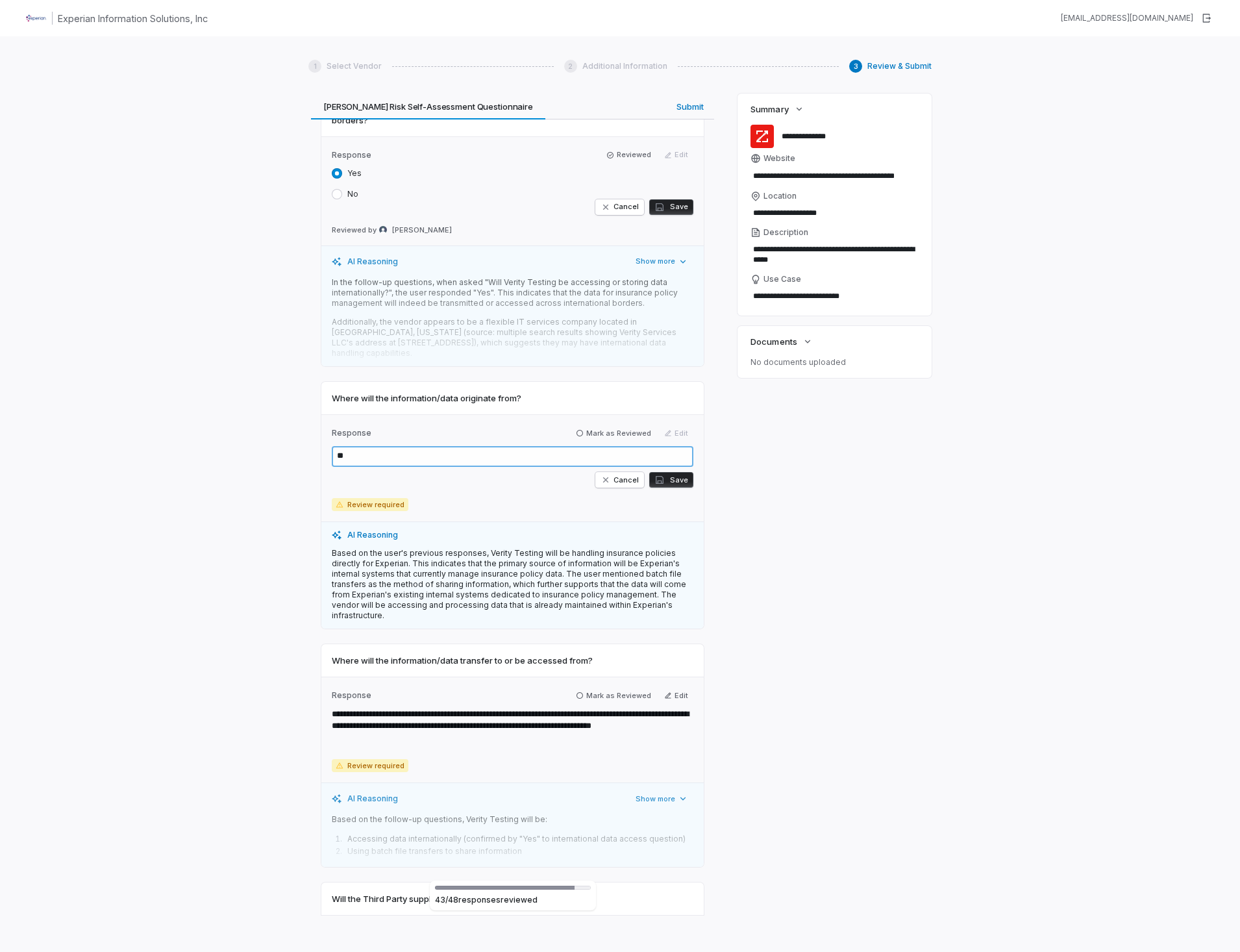
type textarea "***"
type textarea "*"
type textarea "****"
type textarea "*"
type textarea "*****"
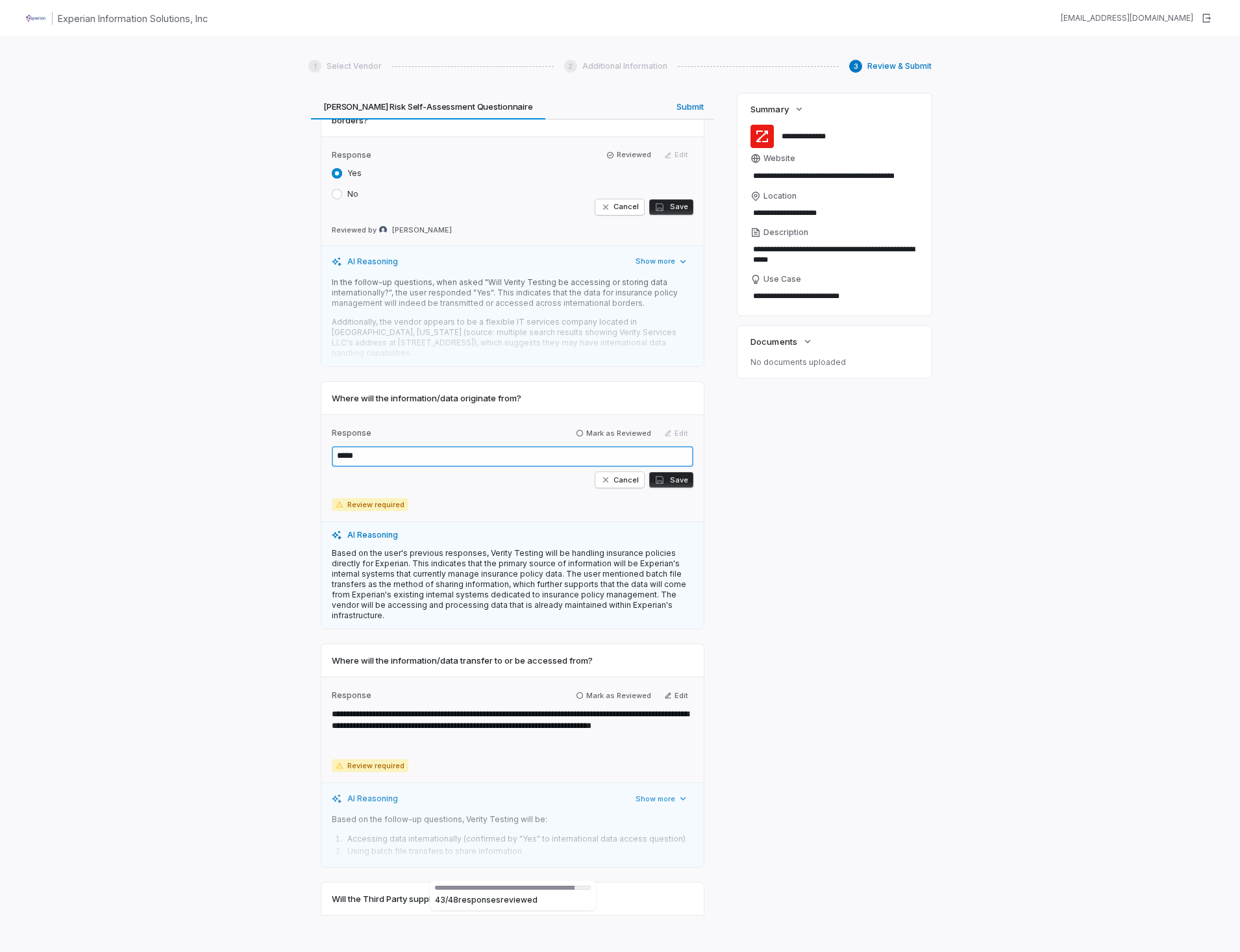
type textarea "*"
type textarea "****"
type textarea "*"
type textarea "***"
type textarea "*"
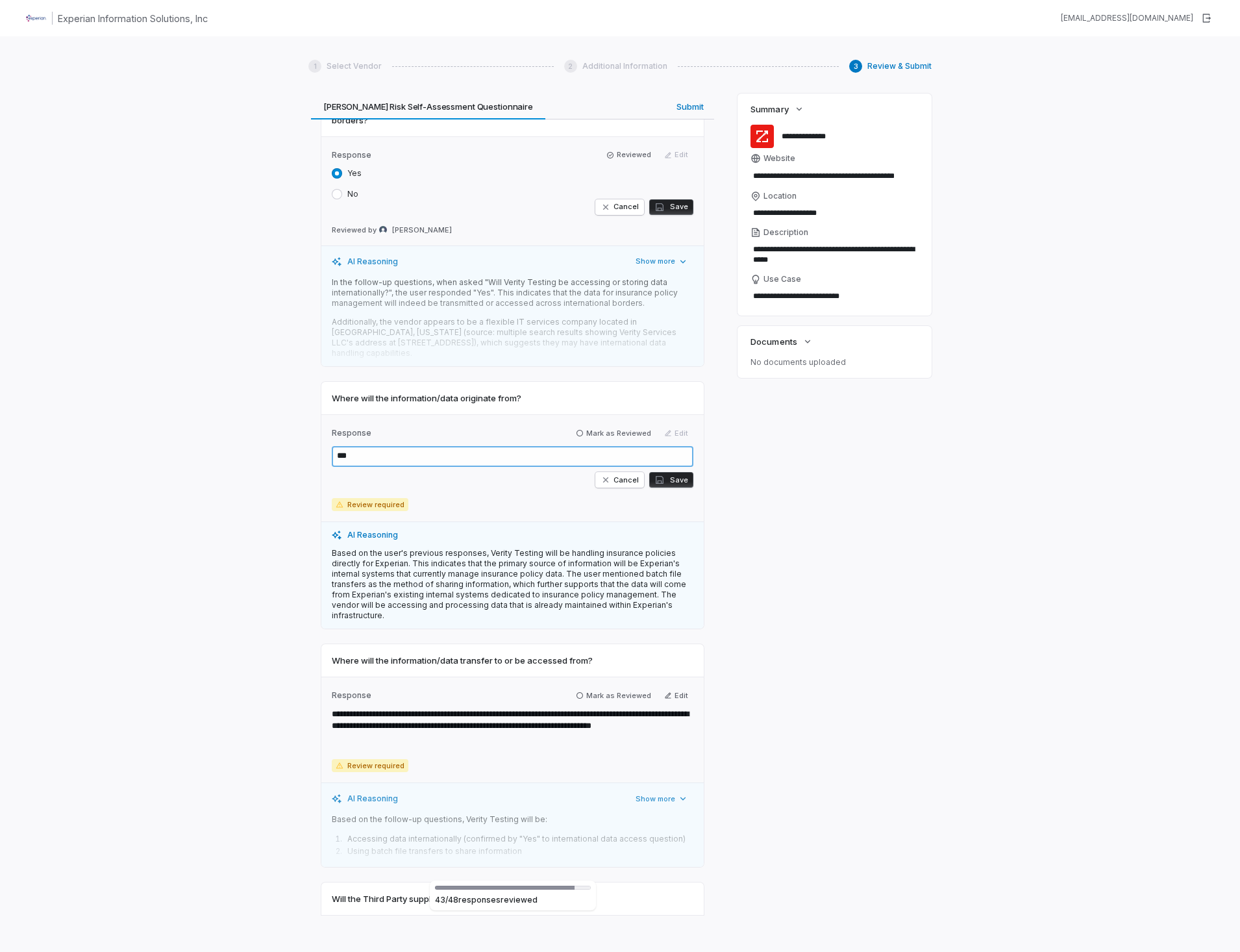
type textarea "**"
type textarea "*"
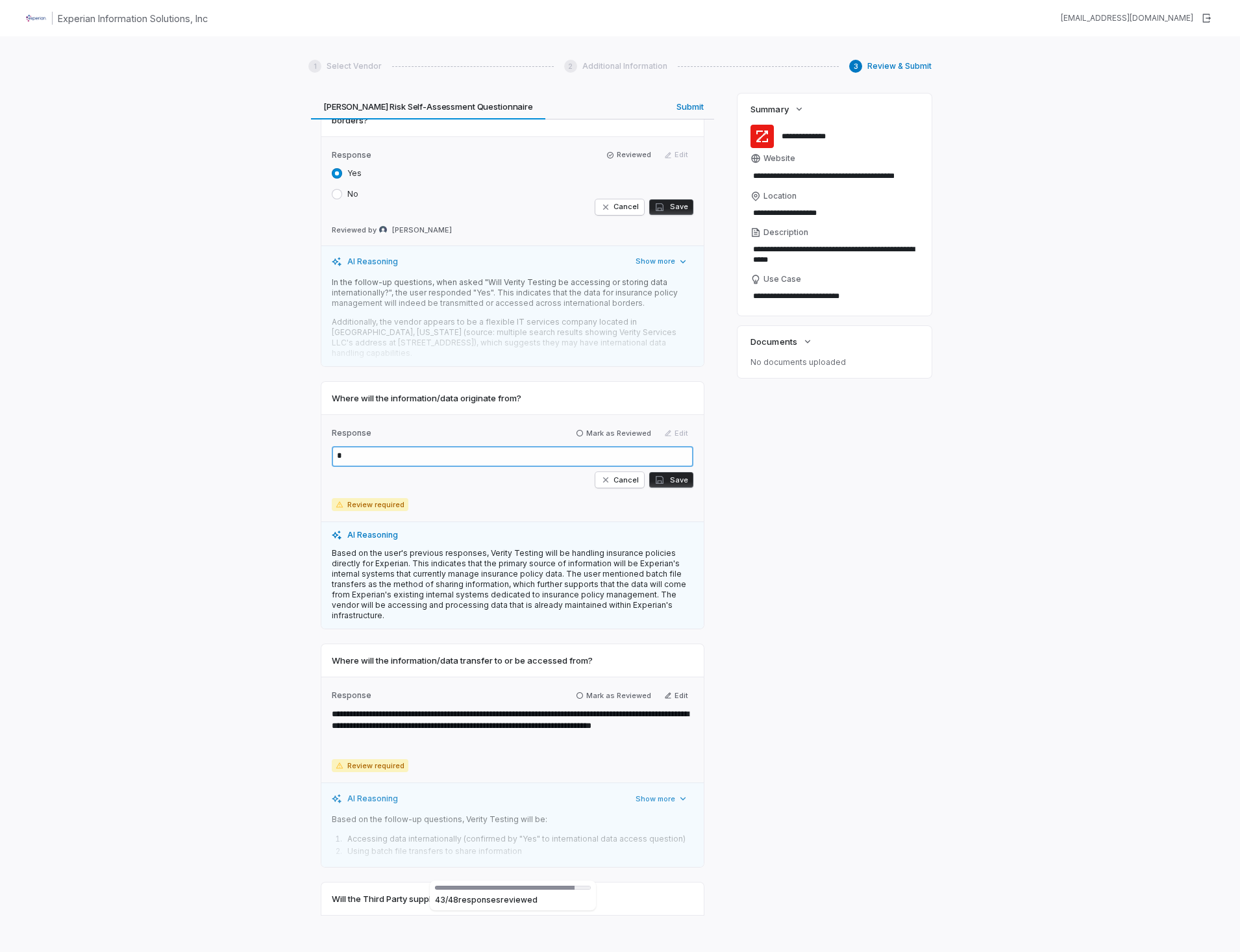
type textarea "*"
type textarea "**"
type textarea "*"
type textarea "***"
type textarea "*"
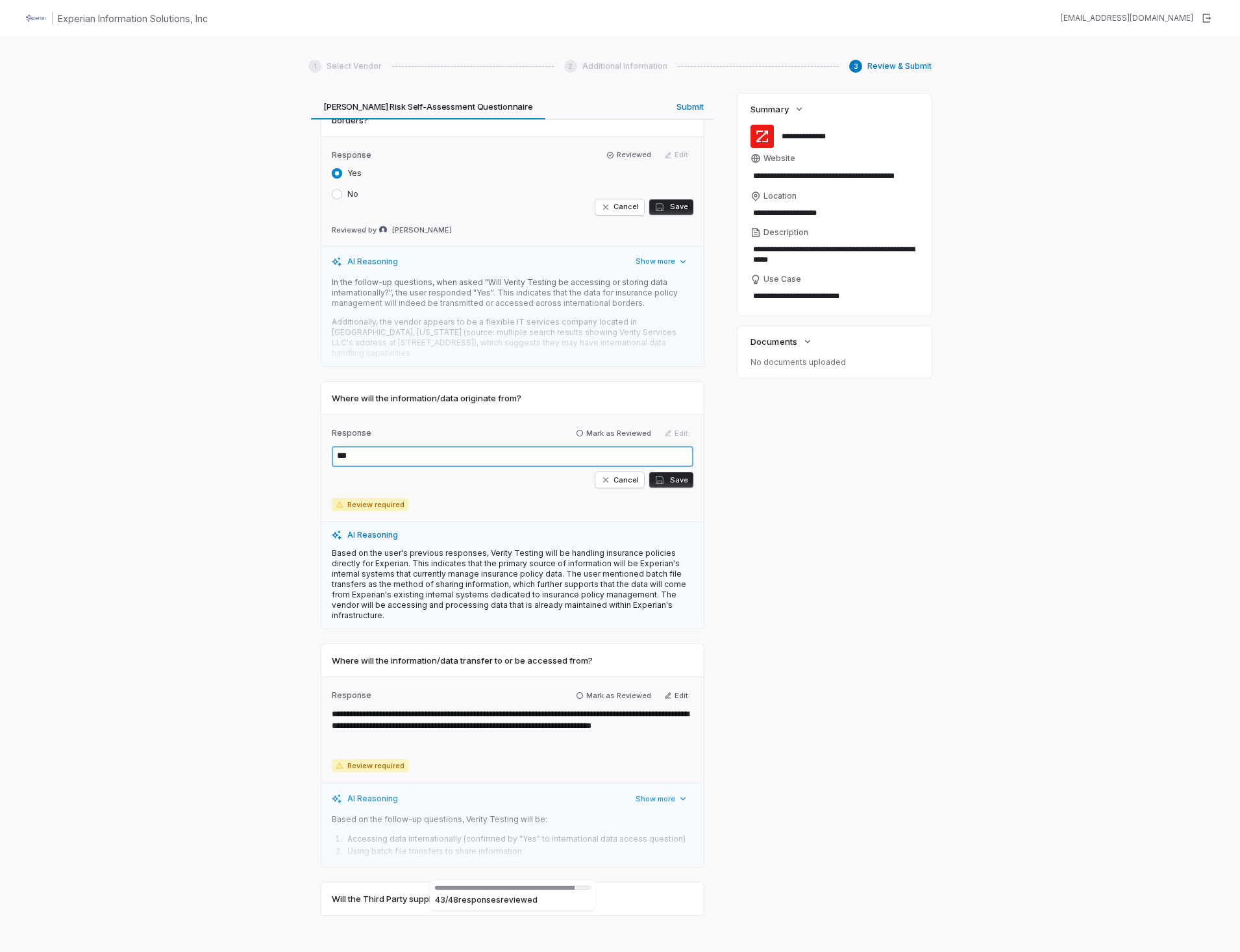
type textarea "****"
type textarea "*"
type textarea "*****"
type textarea "*"
type textarea "******"
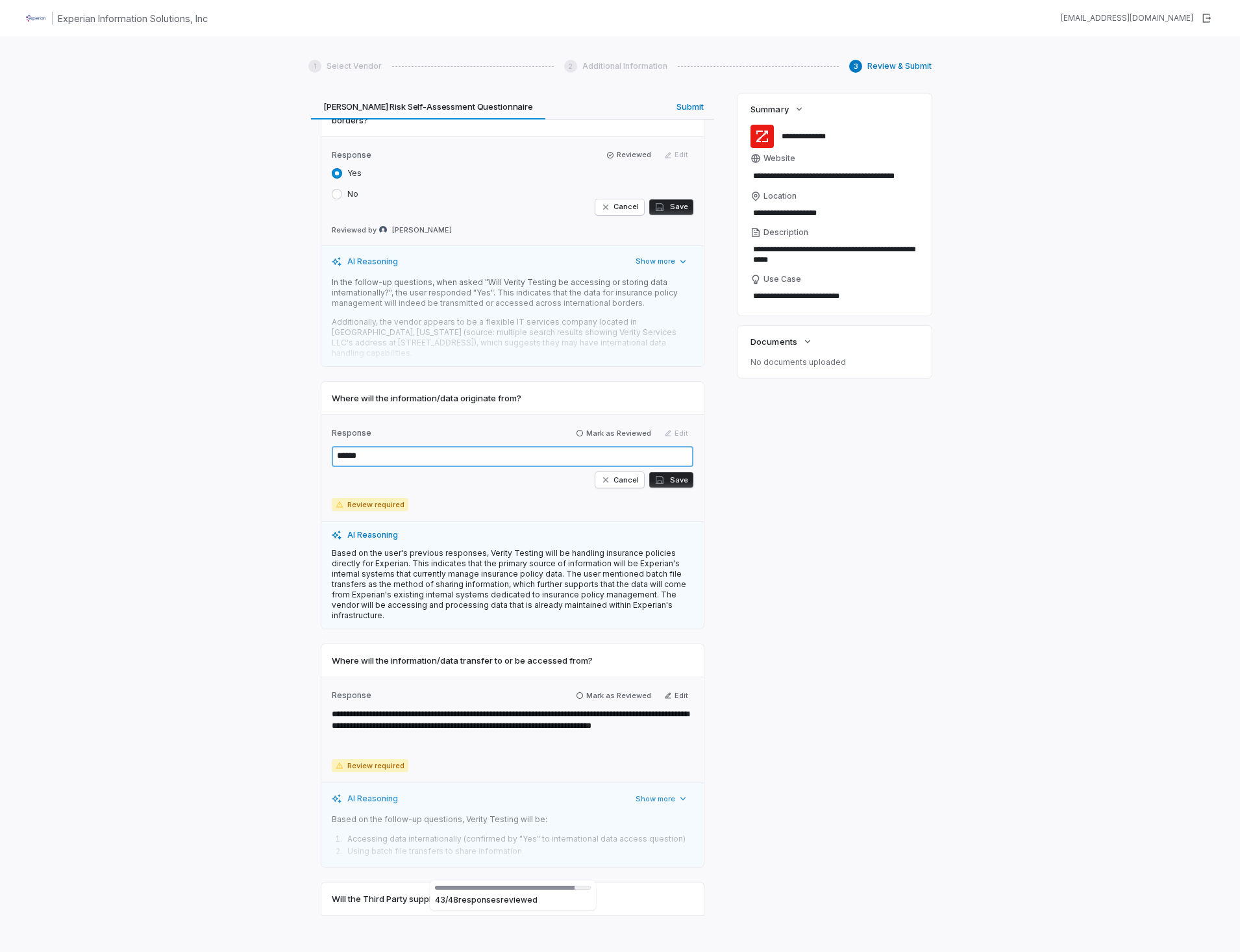
type textarea "*"
type textarea "*******"
click at [663, 472] on button "Save" at bounding box center [671, 480] width 44 height 16
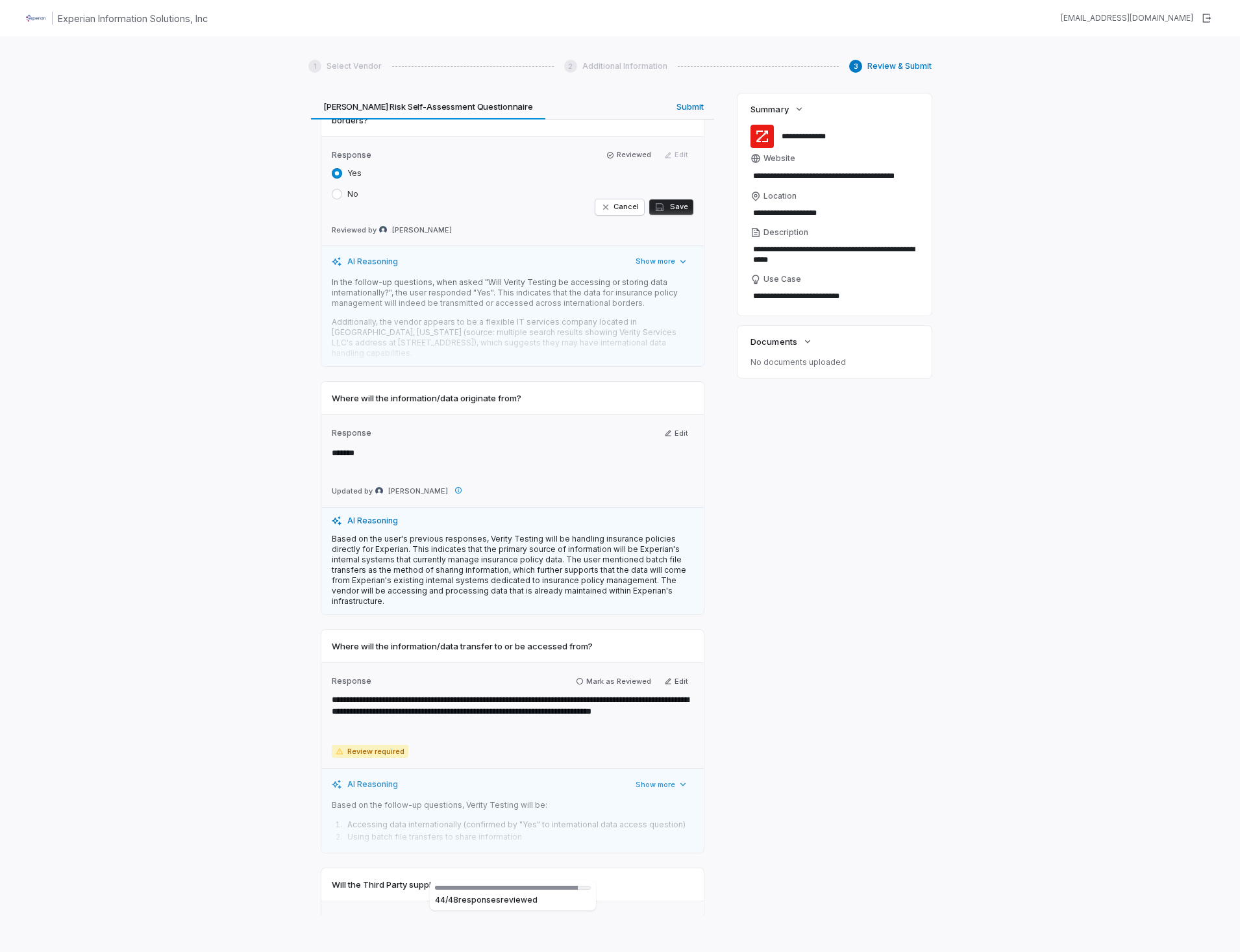
click at [735, 500] on div "Review & Submit We've filled the 1 intake questionnaire with the data provided,…" at bounding box center [620, 504] width 624 height 821
click at [676, 425] on button "Edit" at bounding box center [676, 433] width 35 height 16
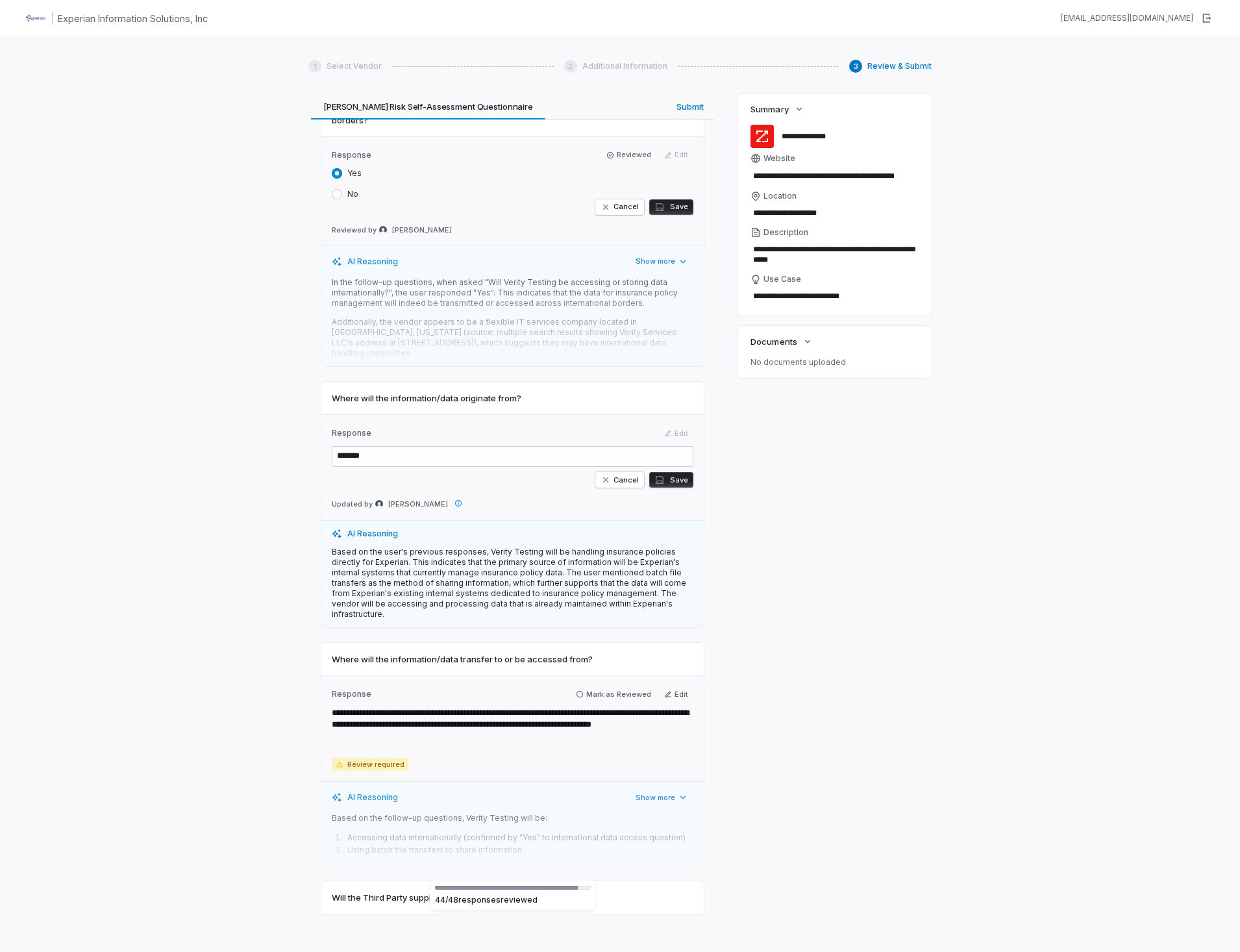
click at [673, 472] on button "Save" at bounding box center [671, 480] width 44 height 16
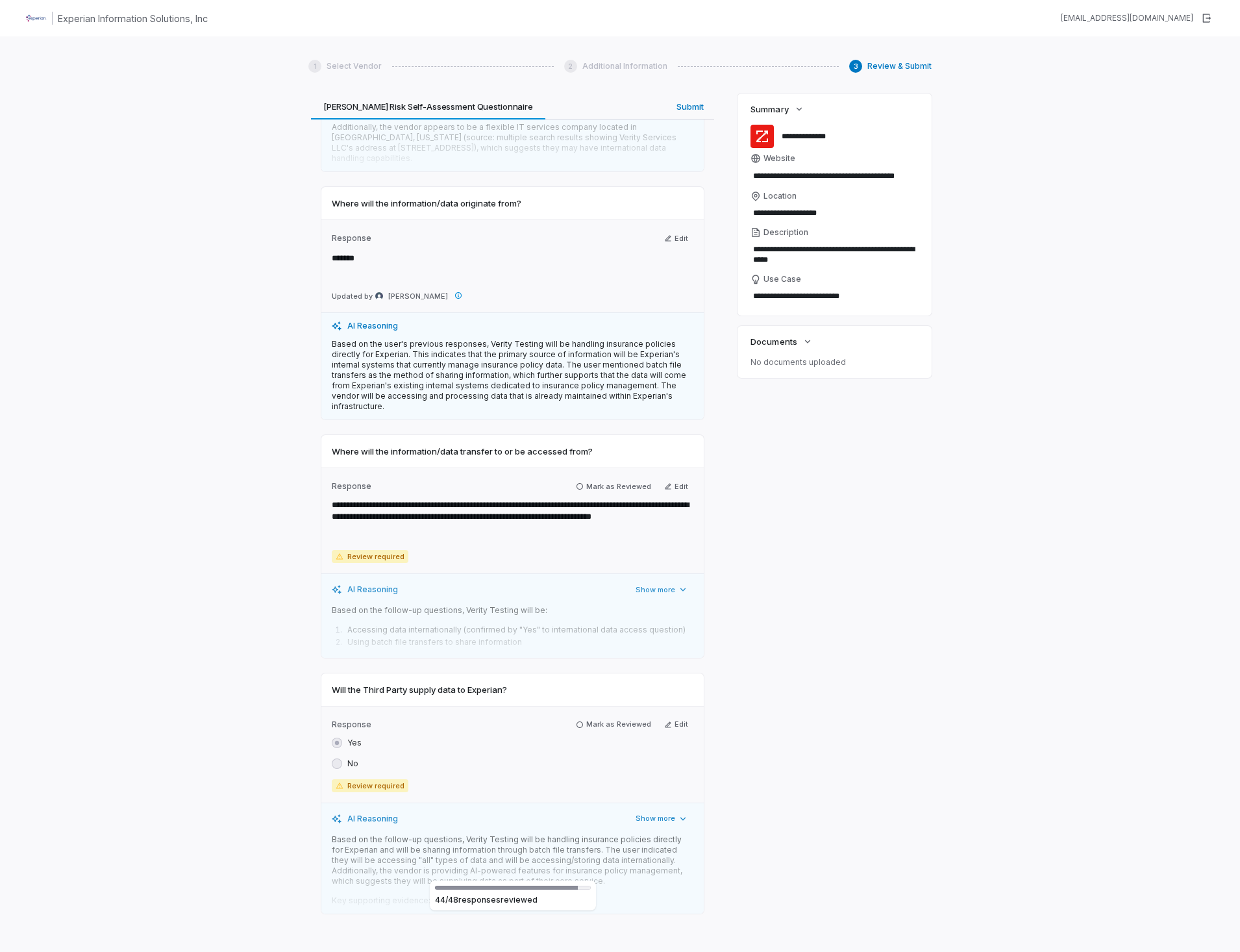
scroll to position [13047, 0]
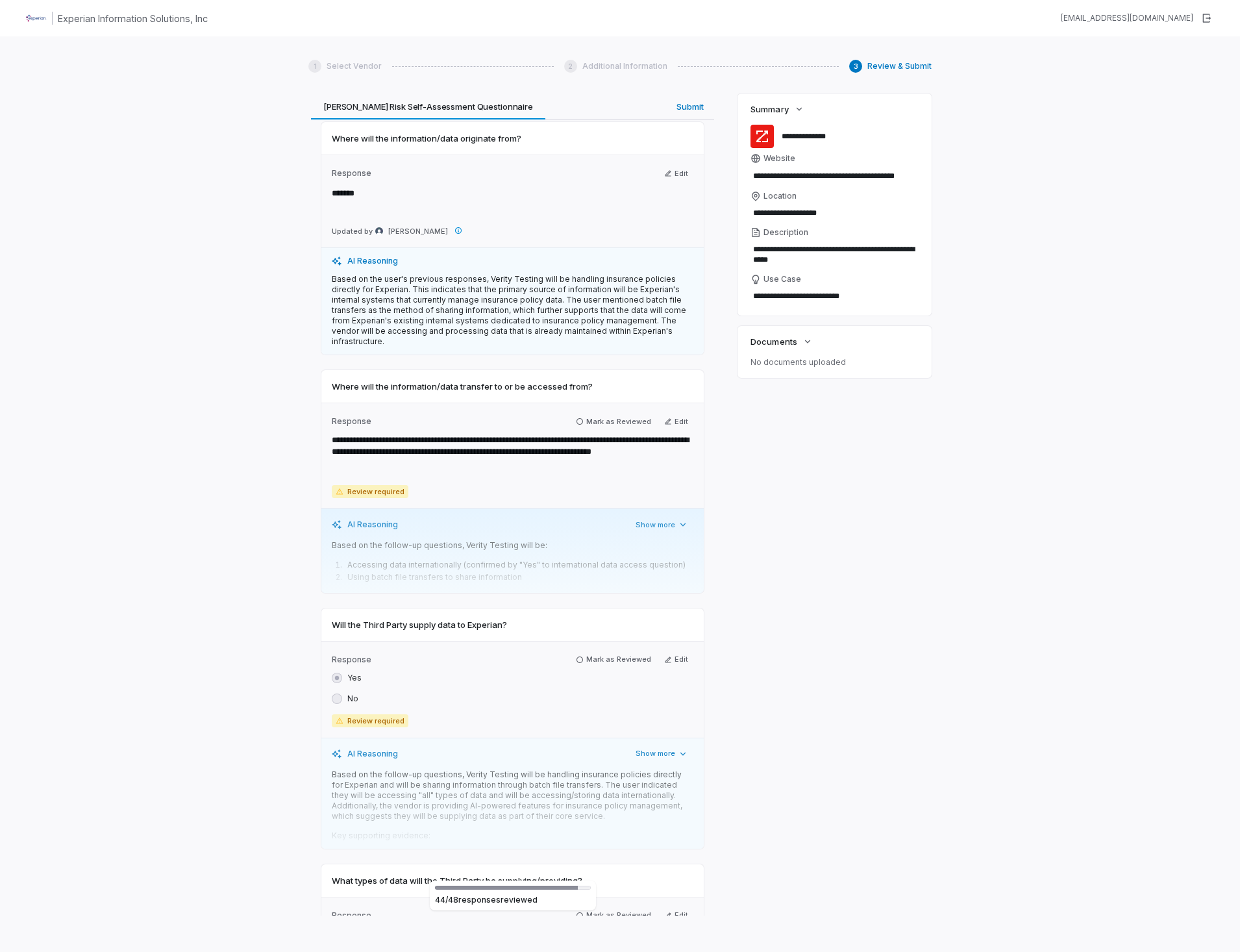
click at [535, 540] on div "Based on the follow-up questions, Verity Testing will be: Accessing data intern…" at bounding box center [509, 562] width 354 height 45
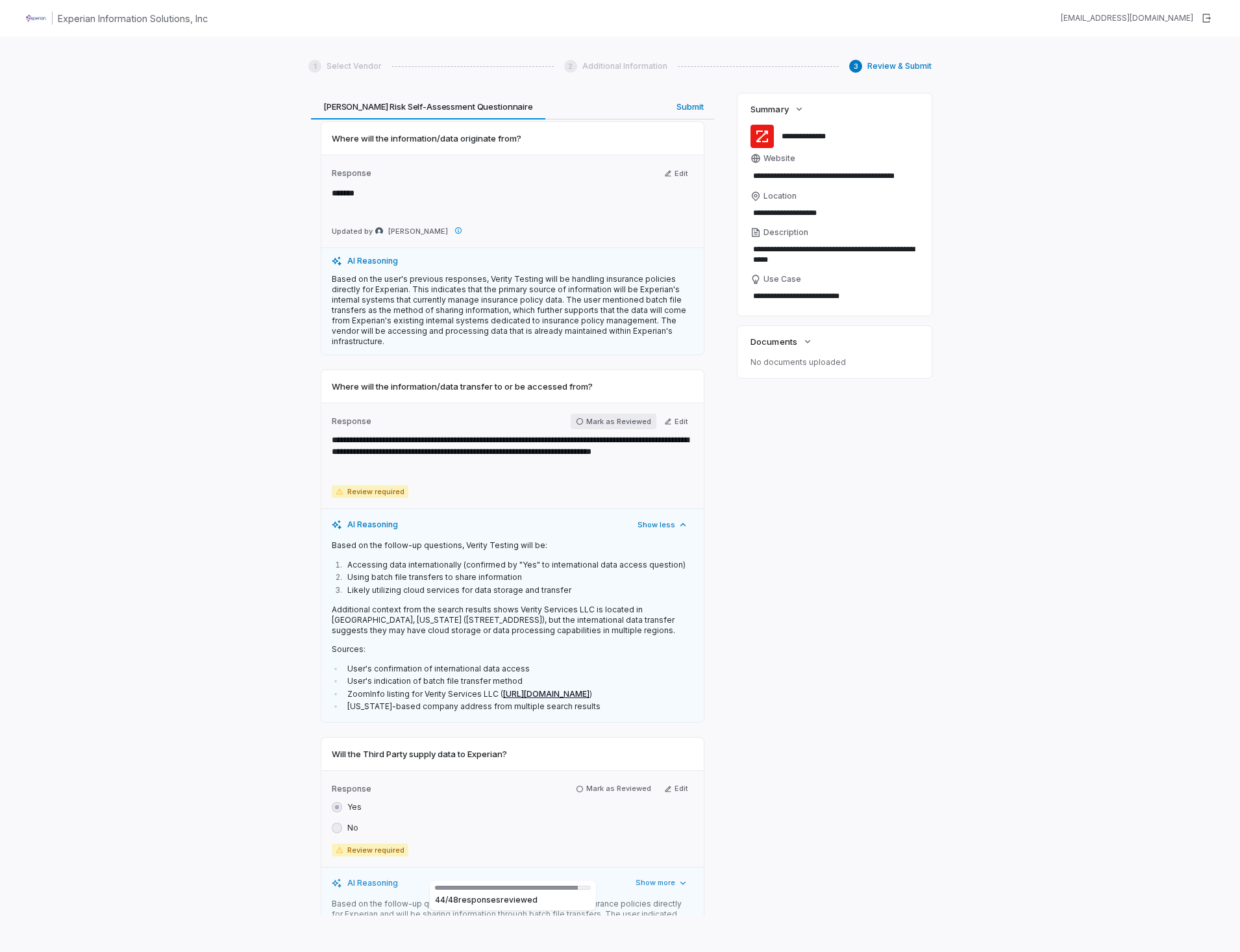
click at [579, 417] on icon "button" at bounding box center [579, 421] width 7 height 7
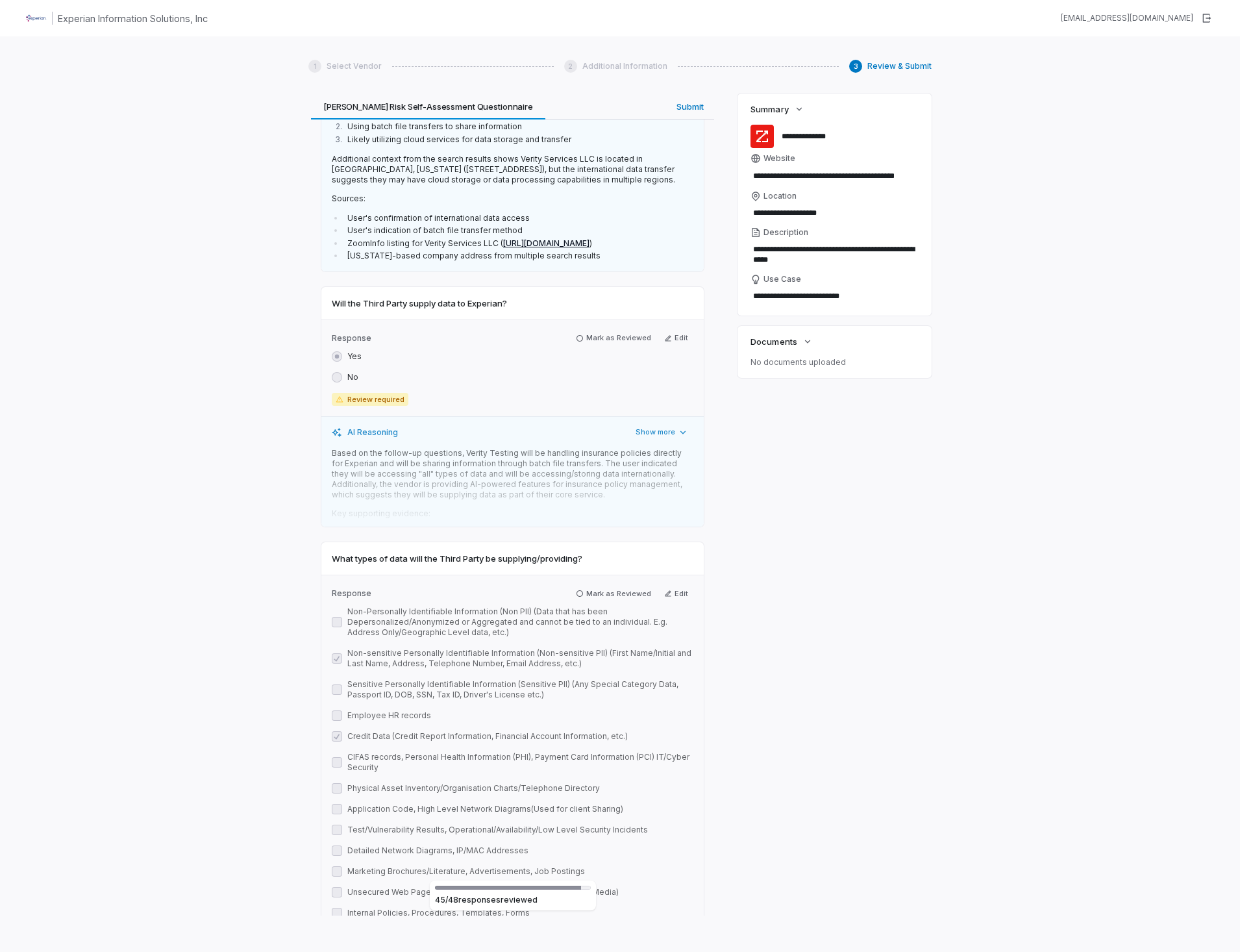
scroll to position [13501, 0]
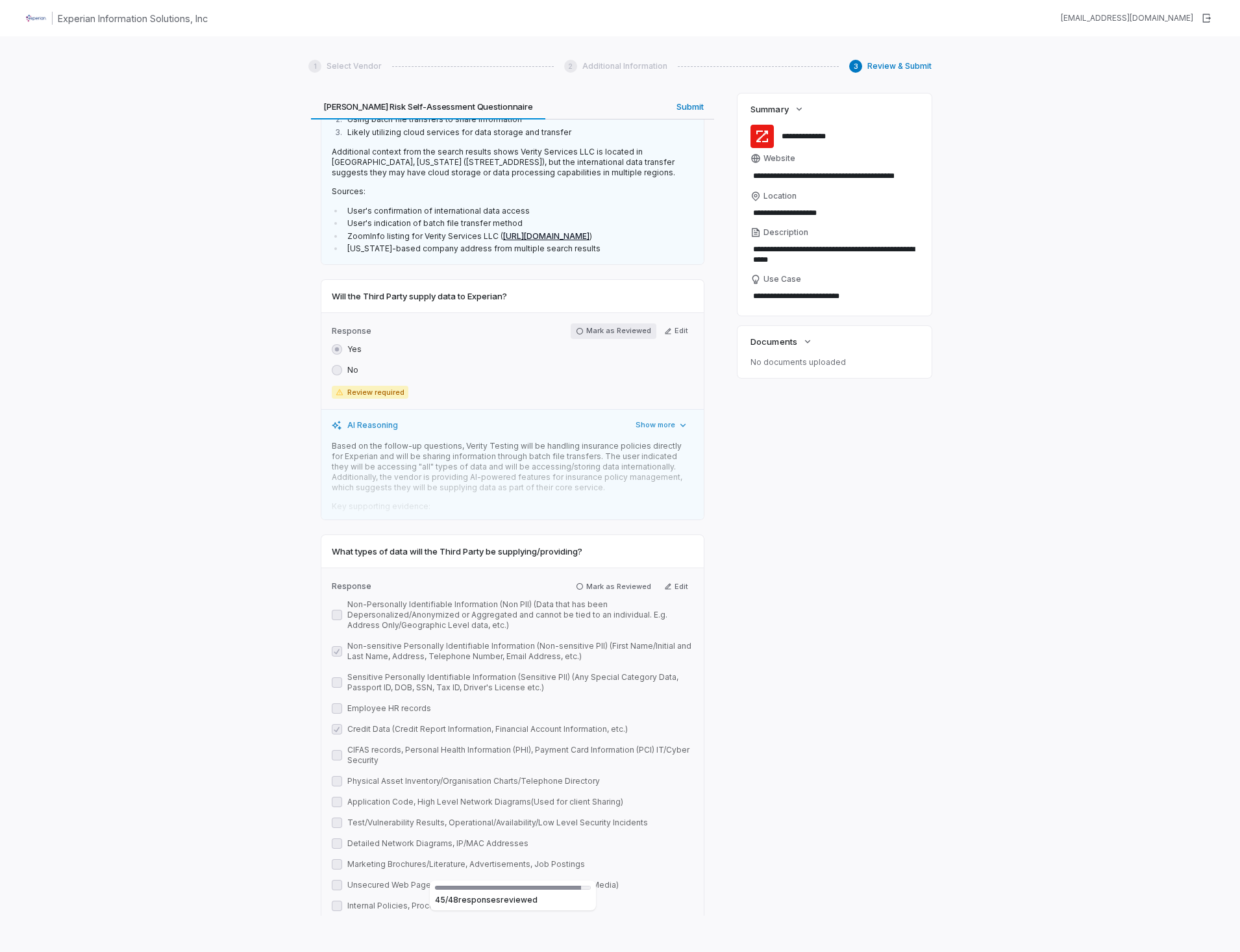
click at [577, 327] on icon "button" at bounding box center [579, 330] width 7 height 7
click at [577, 579] on icon "button" at bounding box center [579, 582] width 7 height 7
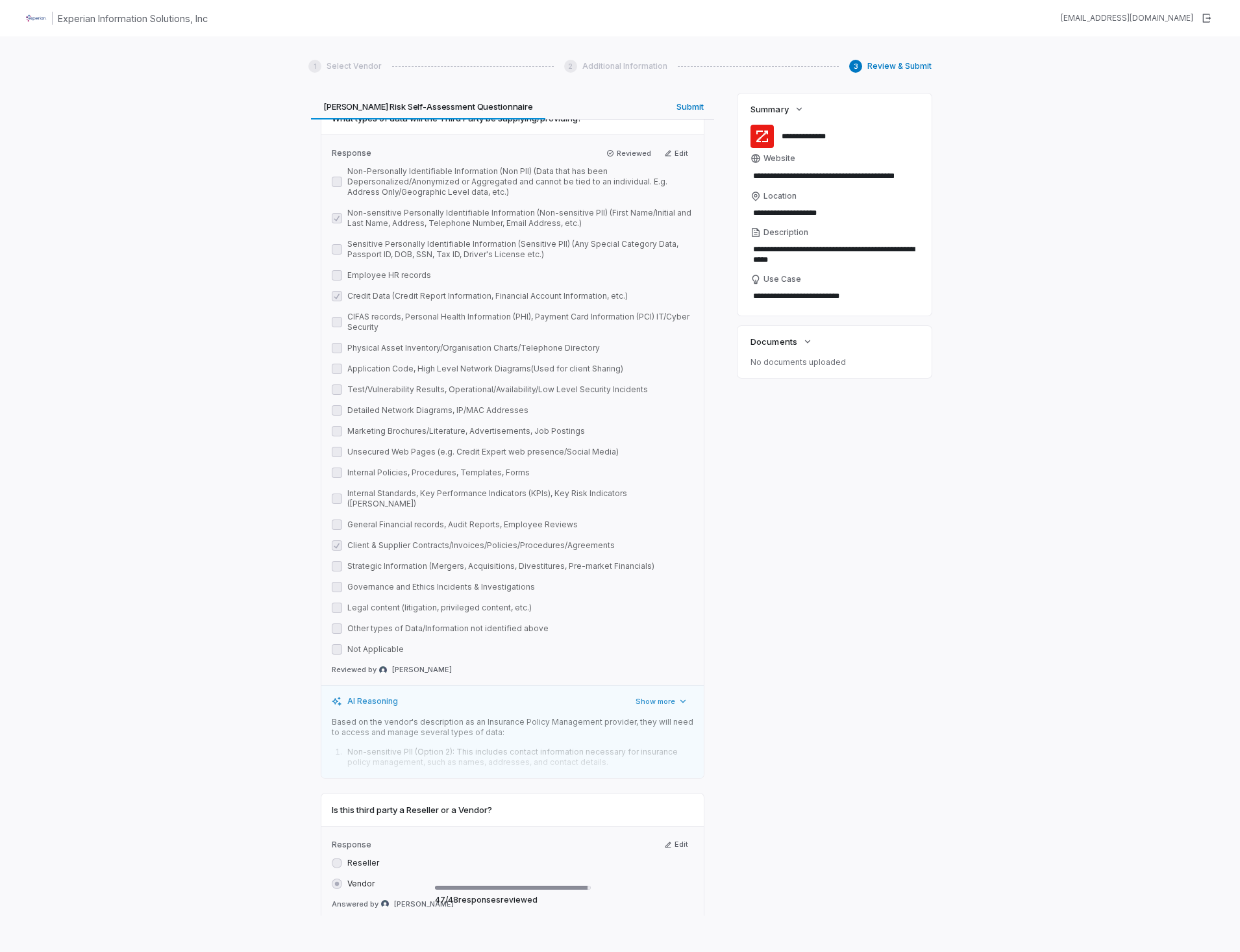
scroll to position [14003, 0]
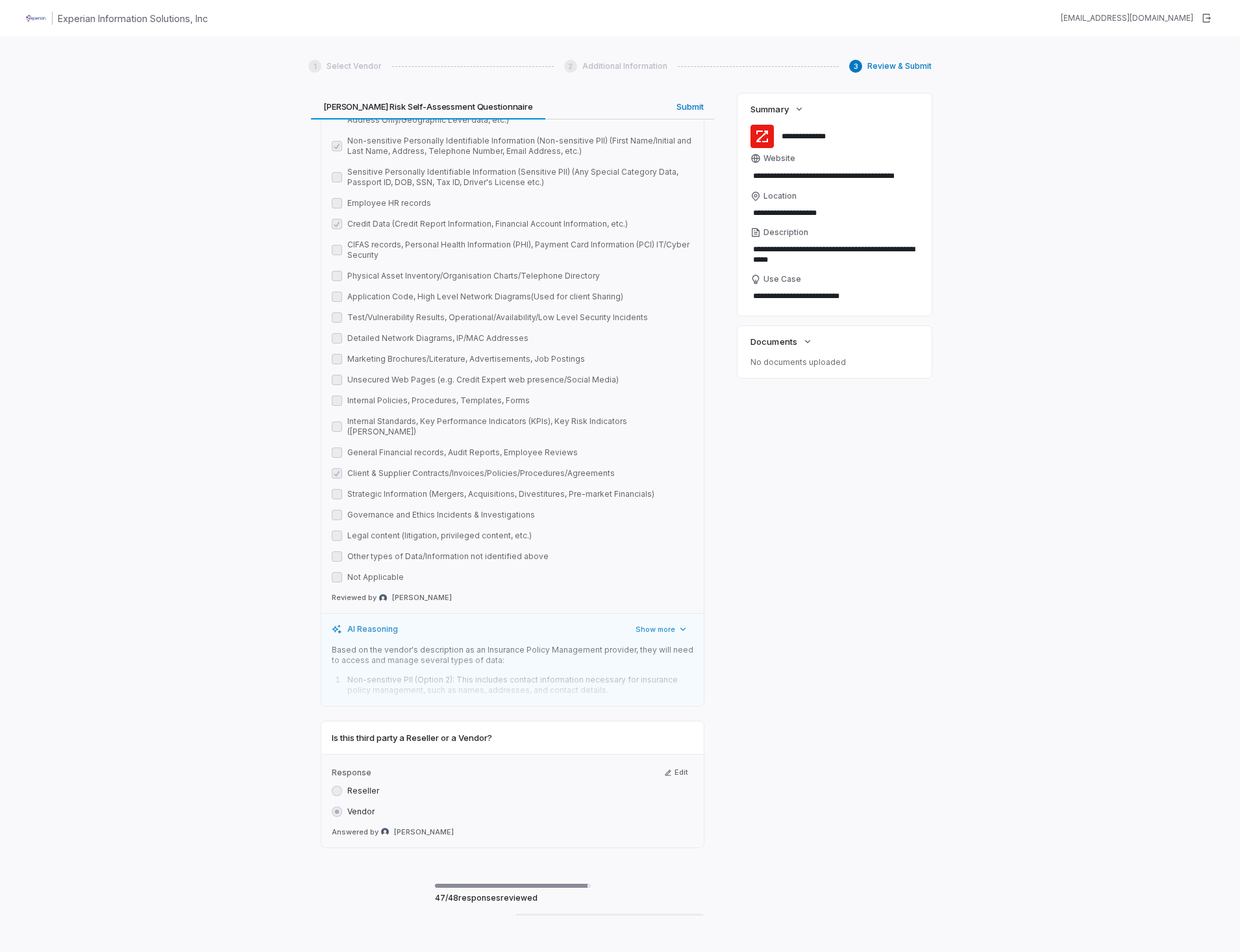
click at [661, 918] on div "Next" at bounding box center [658, 924] width 18 height 11
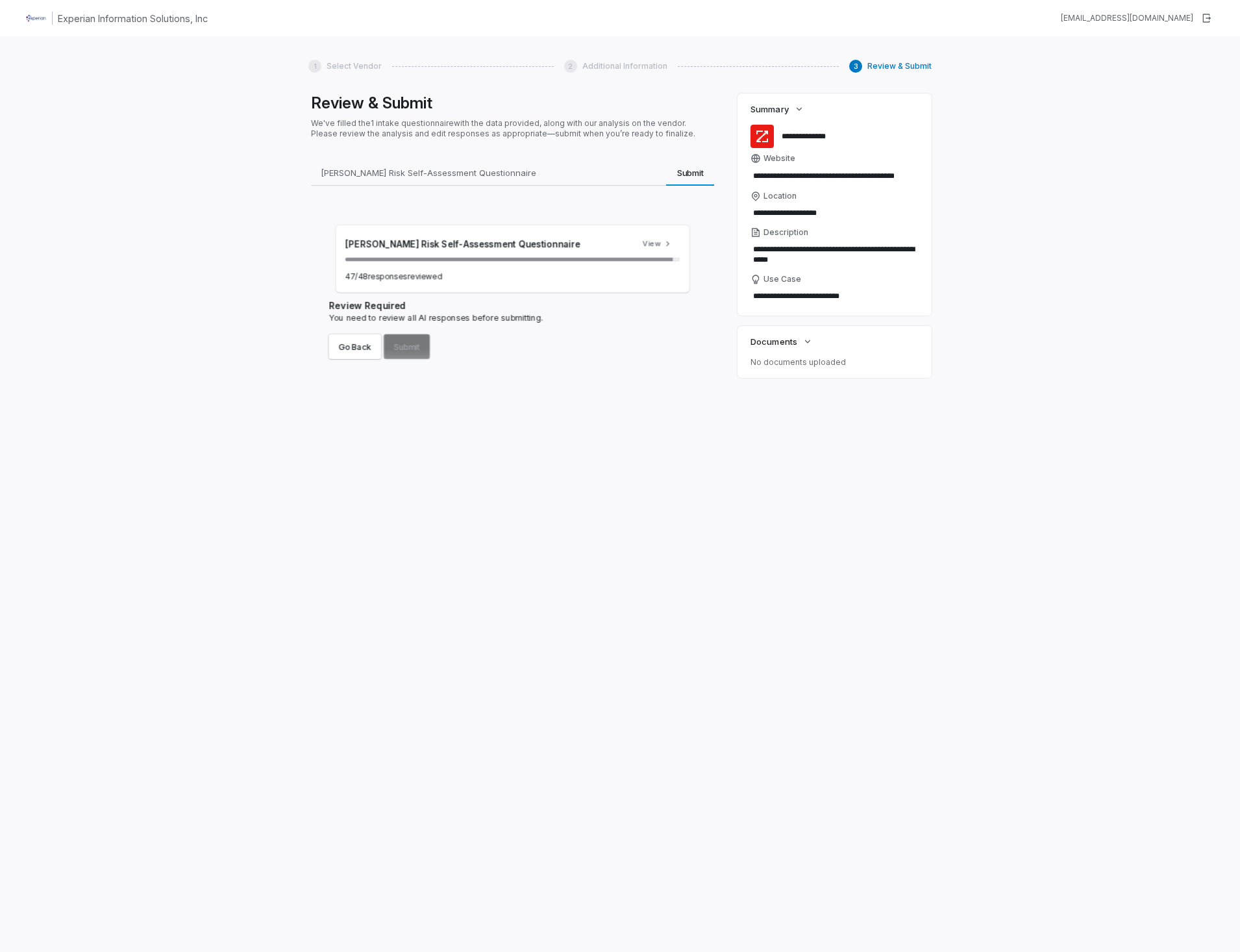
scroll to position [0, 0]
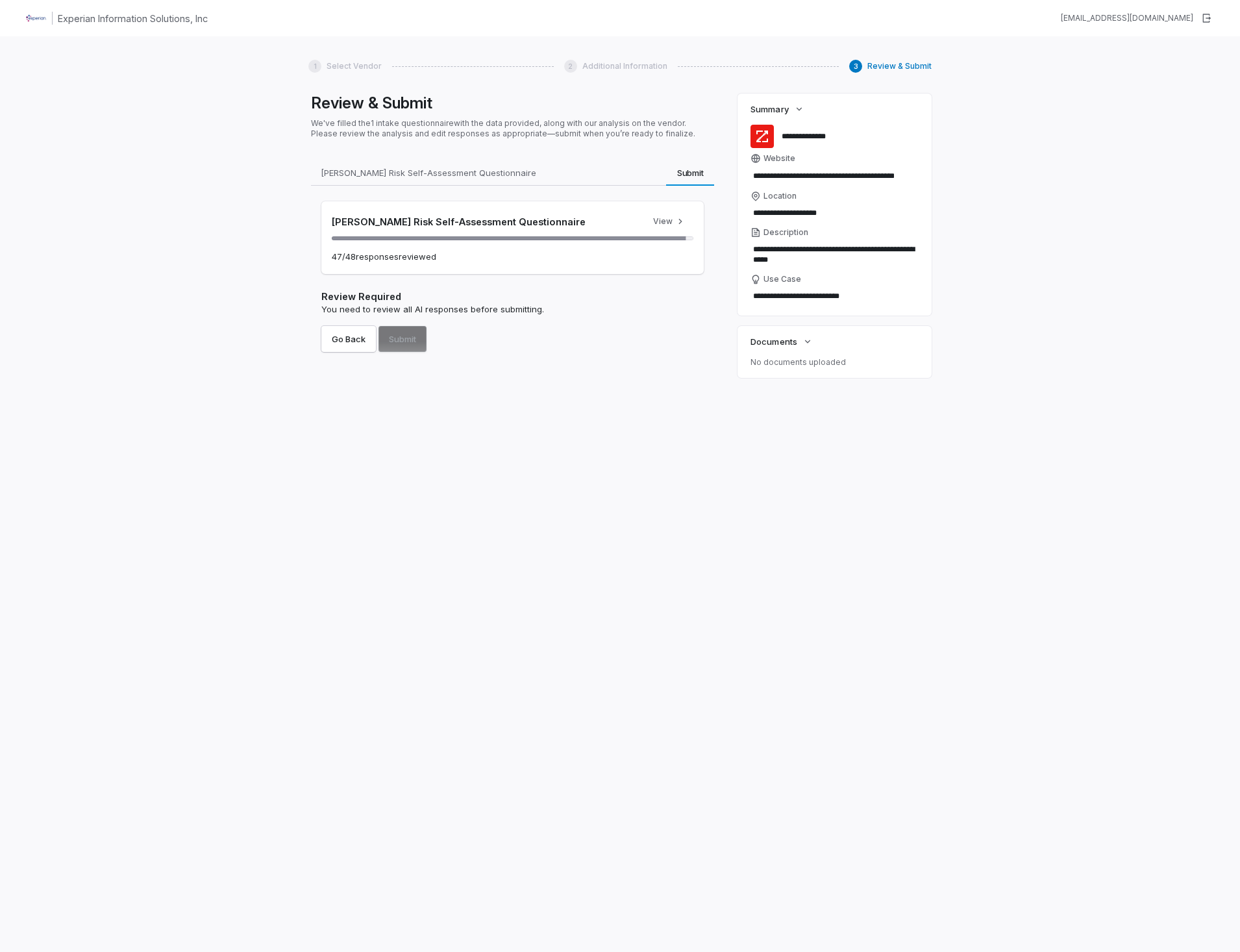
click at [517, 503] on div "Review & Submit We've filled the 1 intake questionnaire with the data provided,…" at bounding box center [512, 504] width 408 height 821
click at [351, 329] on button "Go Back" at bounding box center [348, 339] width 54 height 26
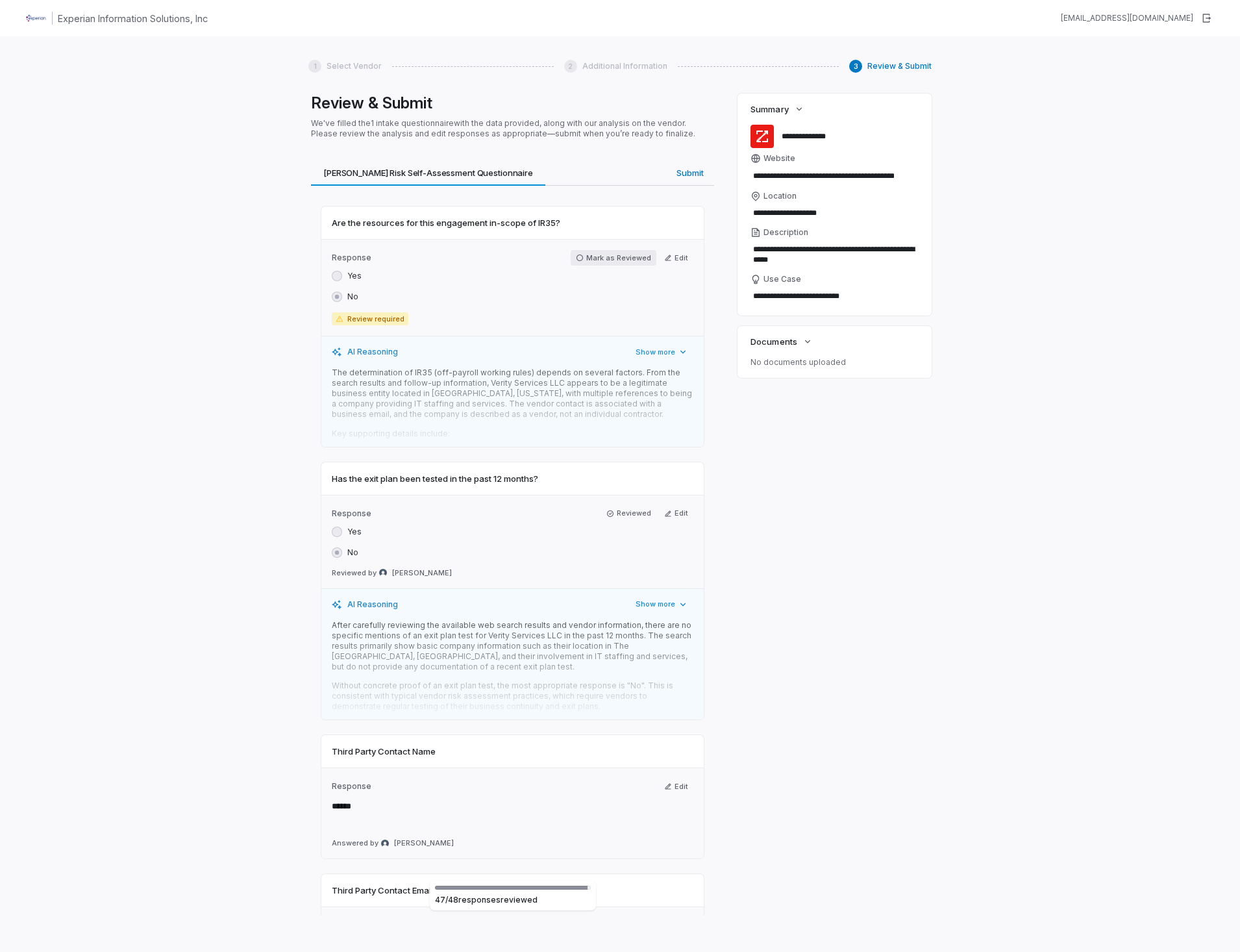
click at [579, 258] on icon "button" at bounding box center [579, 257] width 7 height 7
click at [689, 170] on span "Submit" at bounding box center [690, 172] width 38 height 17
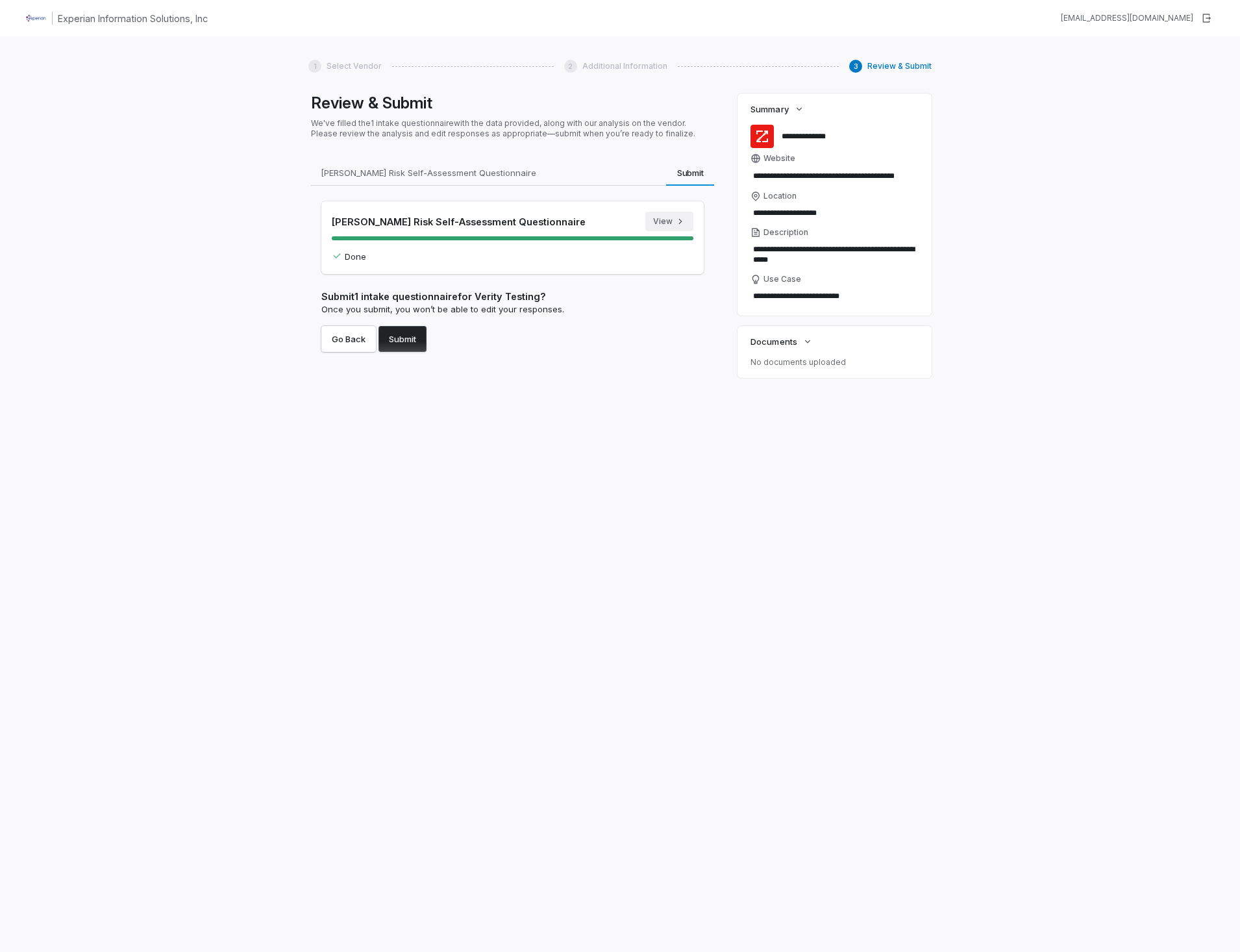
click at [666, 222] on button "View" at bounding box center [670, 222] width 48 height 20
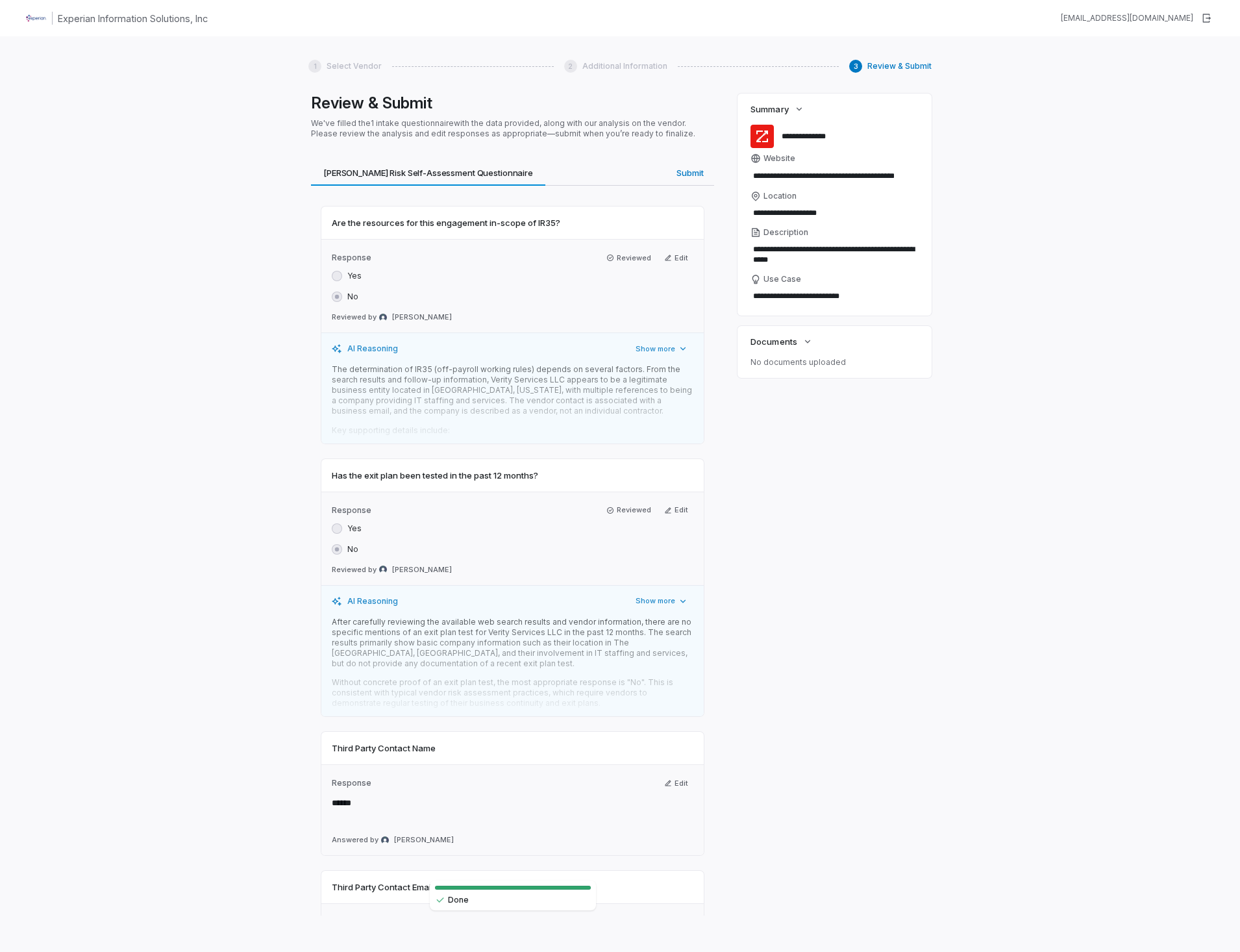
click at [463, 896] on div "Done" at bounding box center [513, 899] width 156 height 11
click at [816, 528] on div "**********" at bounding box center [835, 504] width 194 height 821
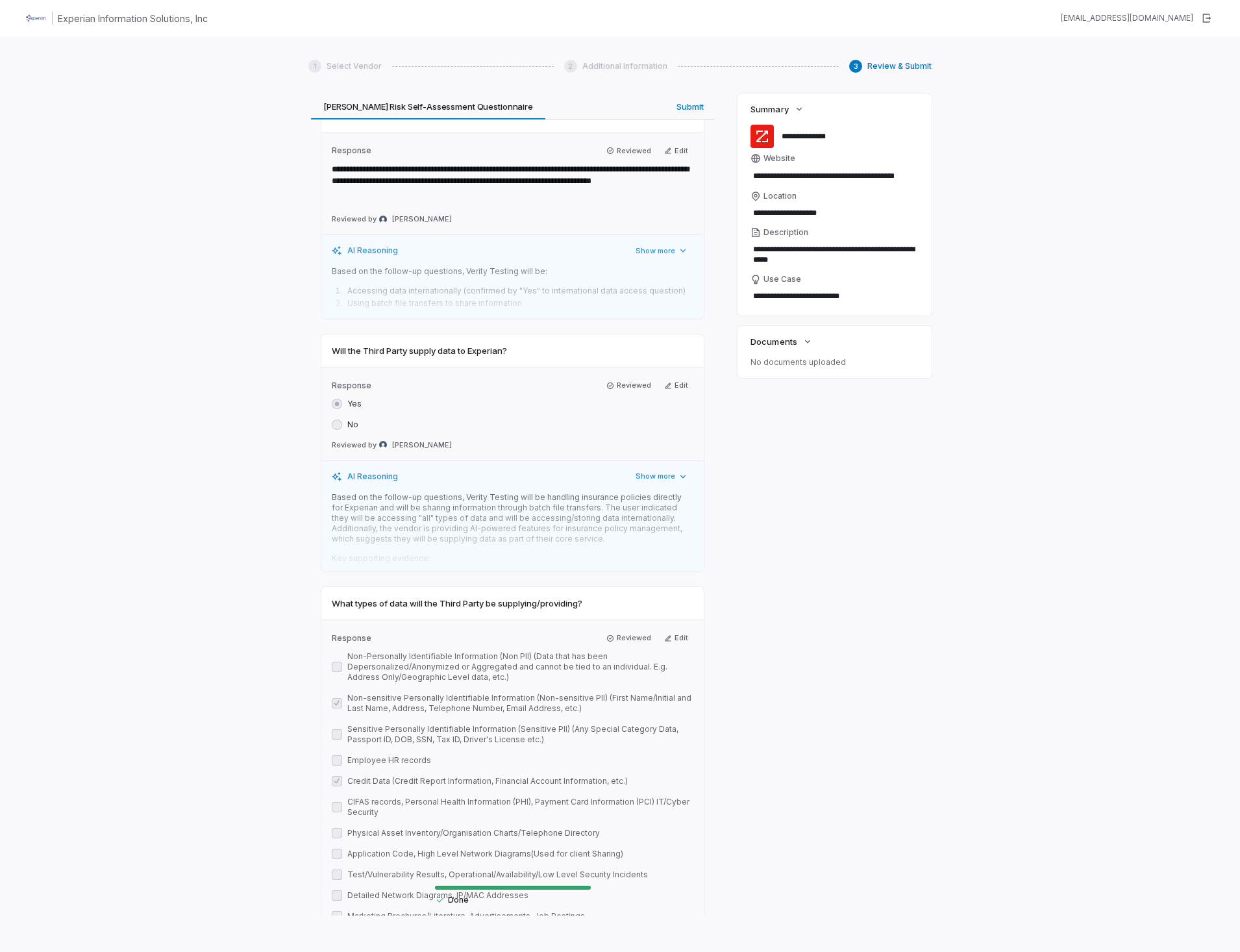
scroll to position [13845, 0]
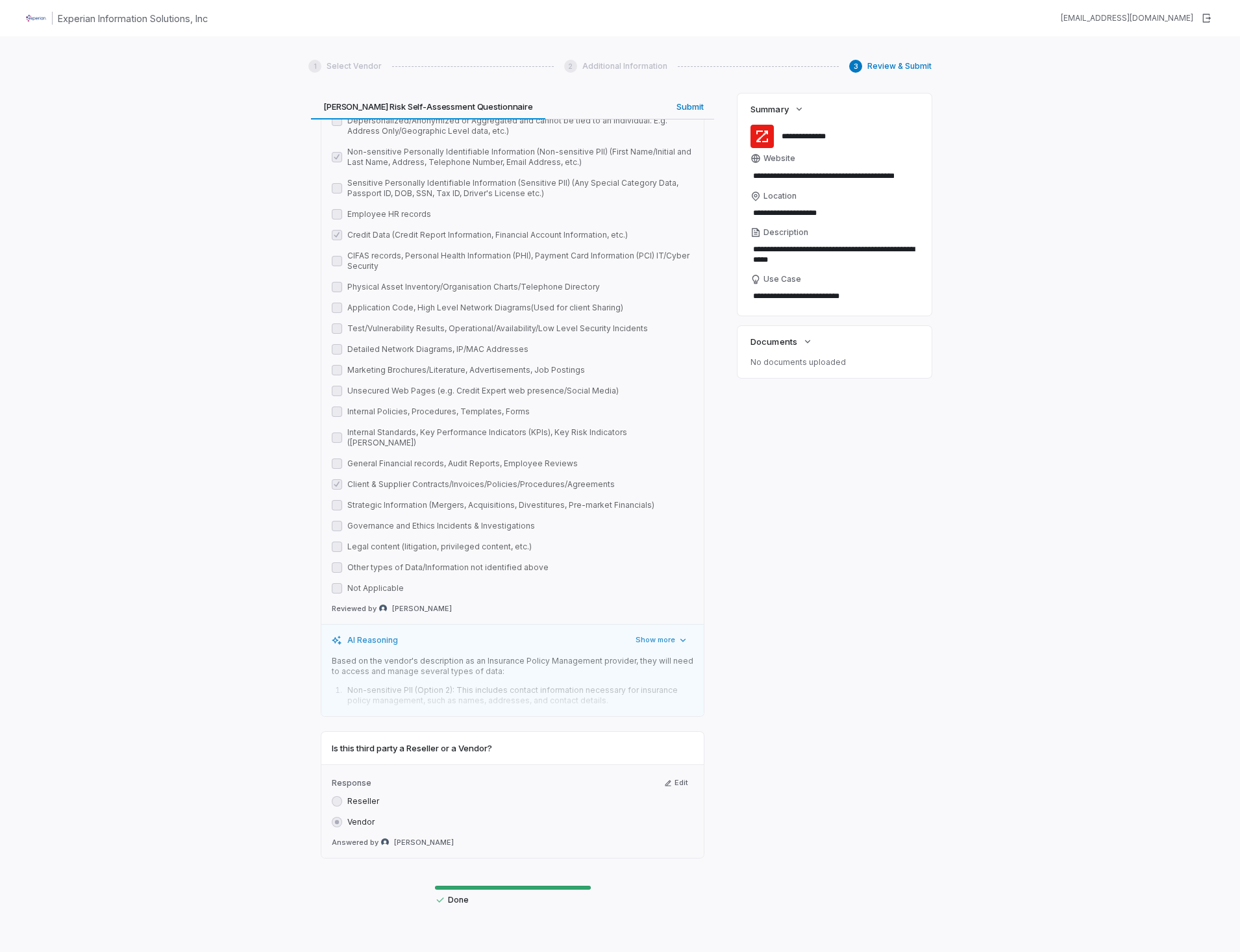
click at [656, 929] on div "Next" at bounding box center [658, 935] width 18 height 11
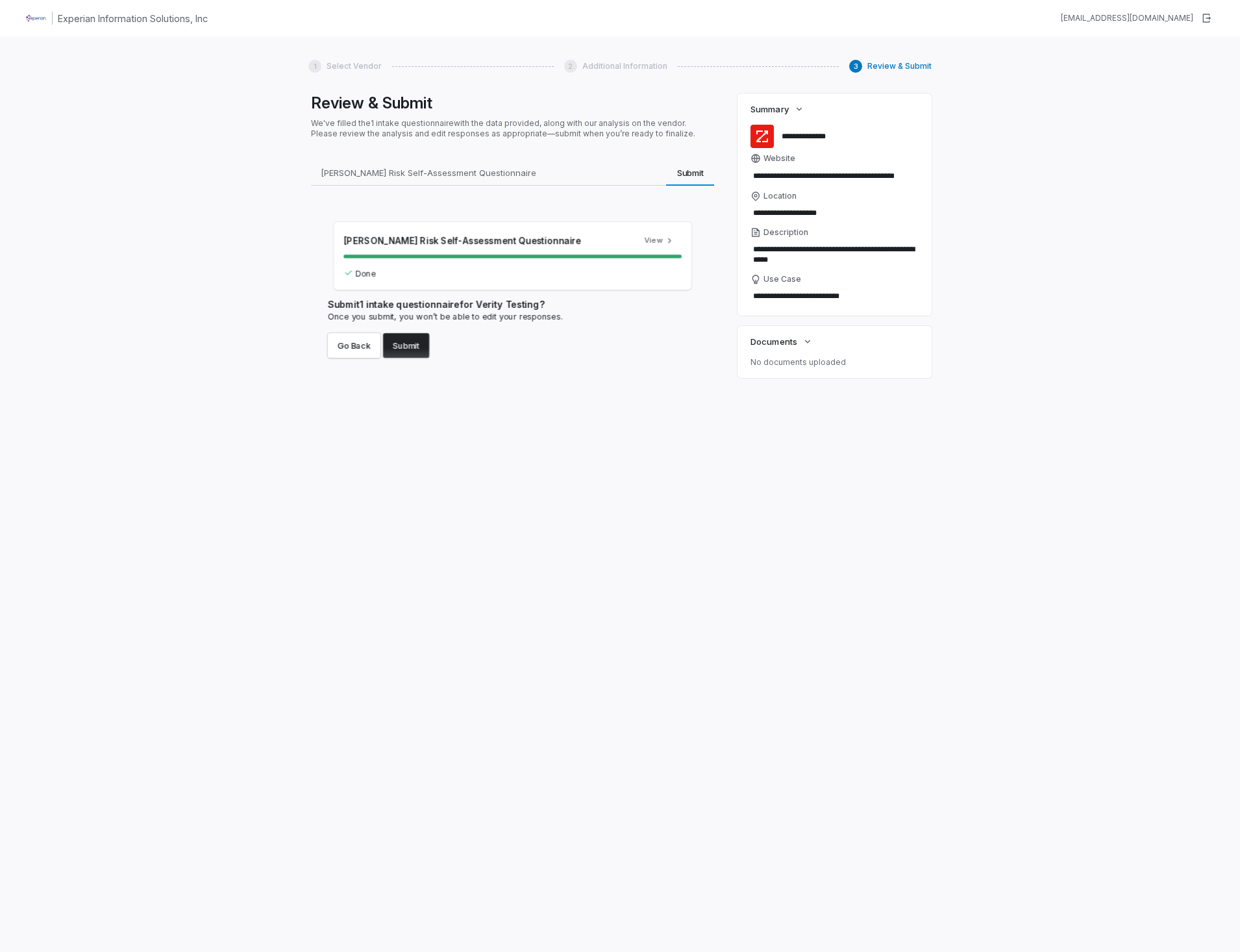
scroll to position [0, 0]
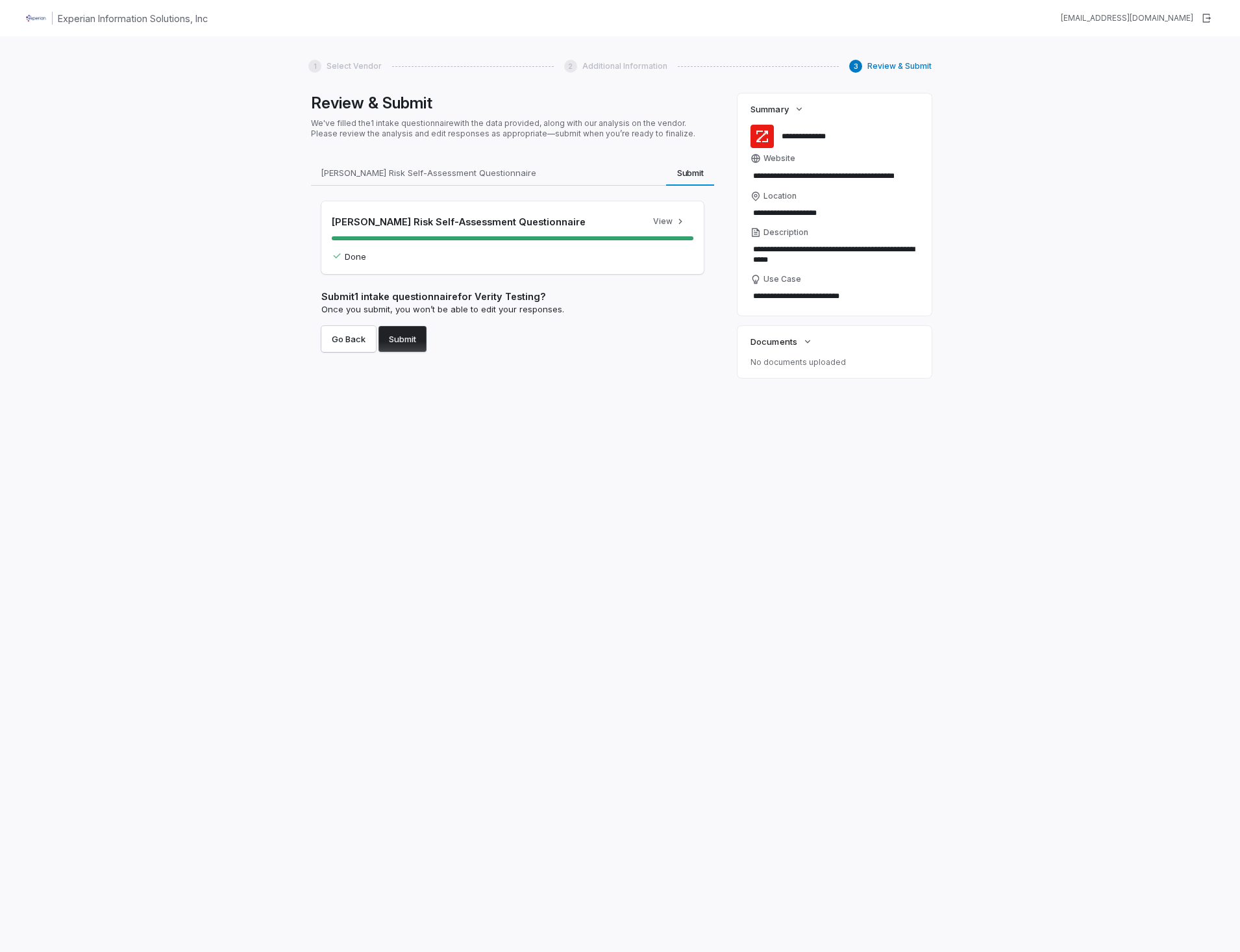
click at [397, 342] on button "Submit" at bounding box center [403, 339] width 48 height 26
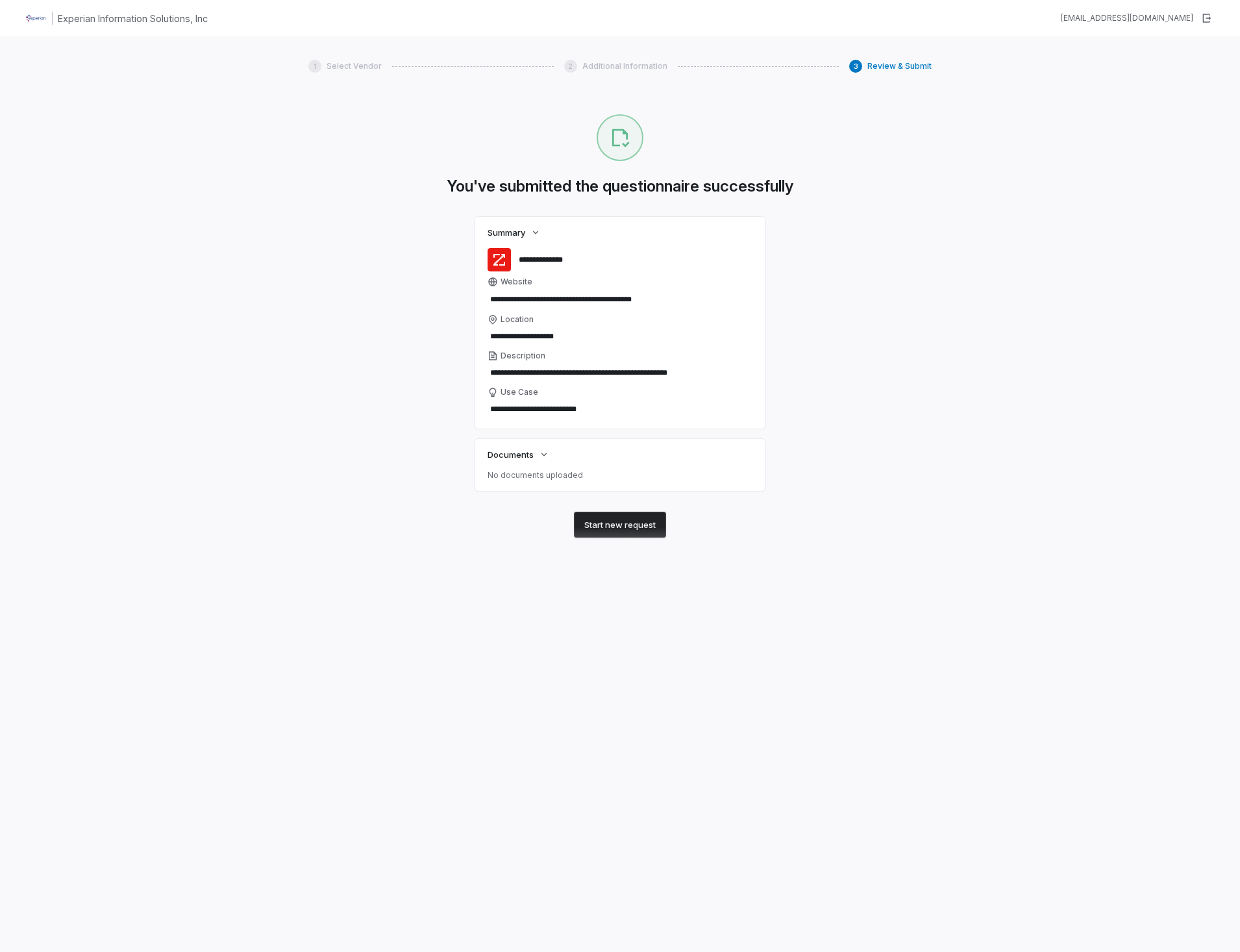
click at [451, 588] on div "**********" at bounding box center [620, 525] width 624 height 821
type textarea "*"
click at [614, 523] on button "Start new request" at bounding box center [620, 525] width 92 height 26
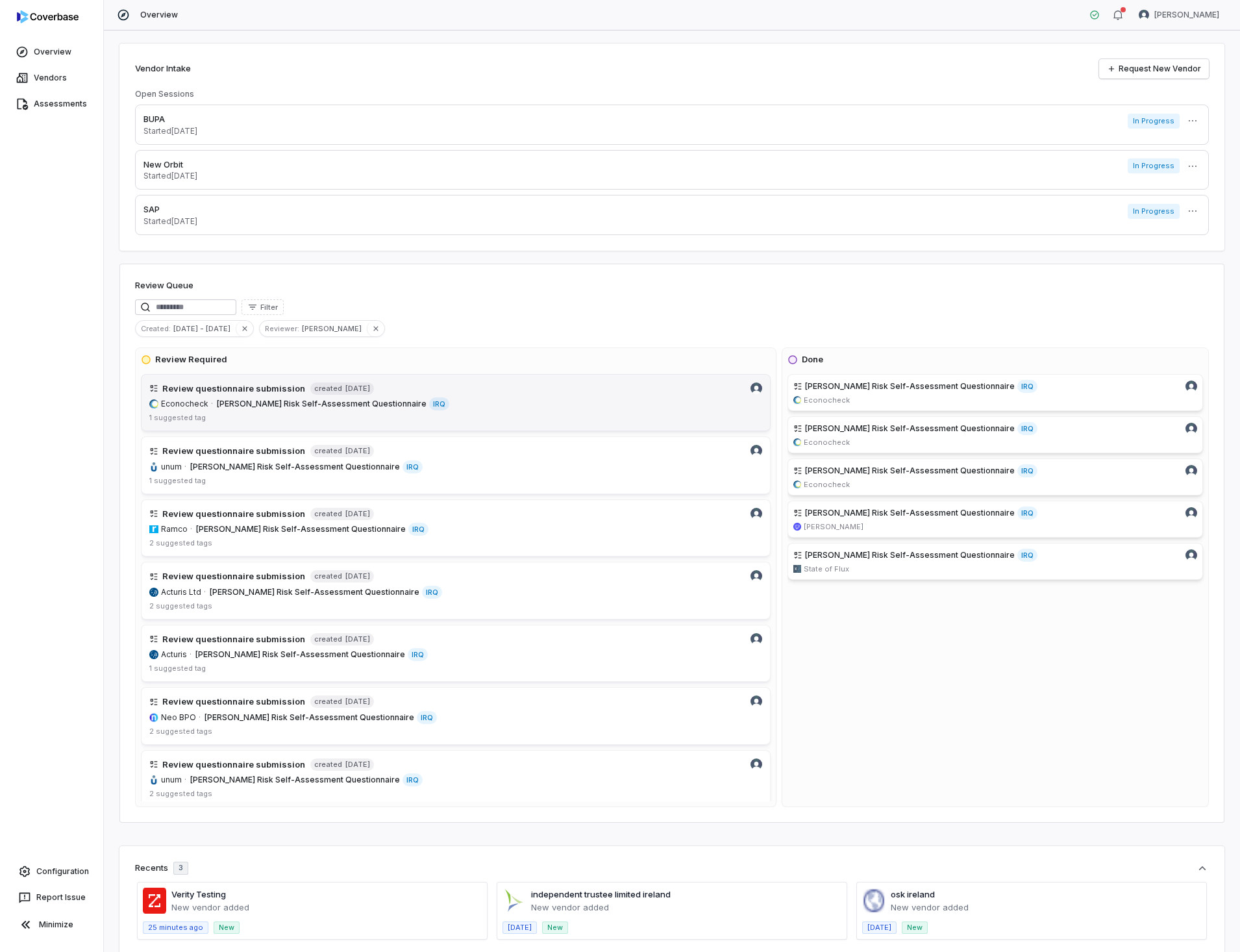
click at [751, 389] on img at bounding box center [757, 388] width 12 height 11
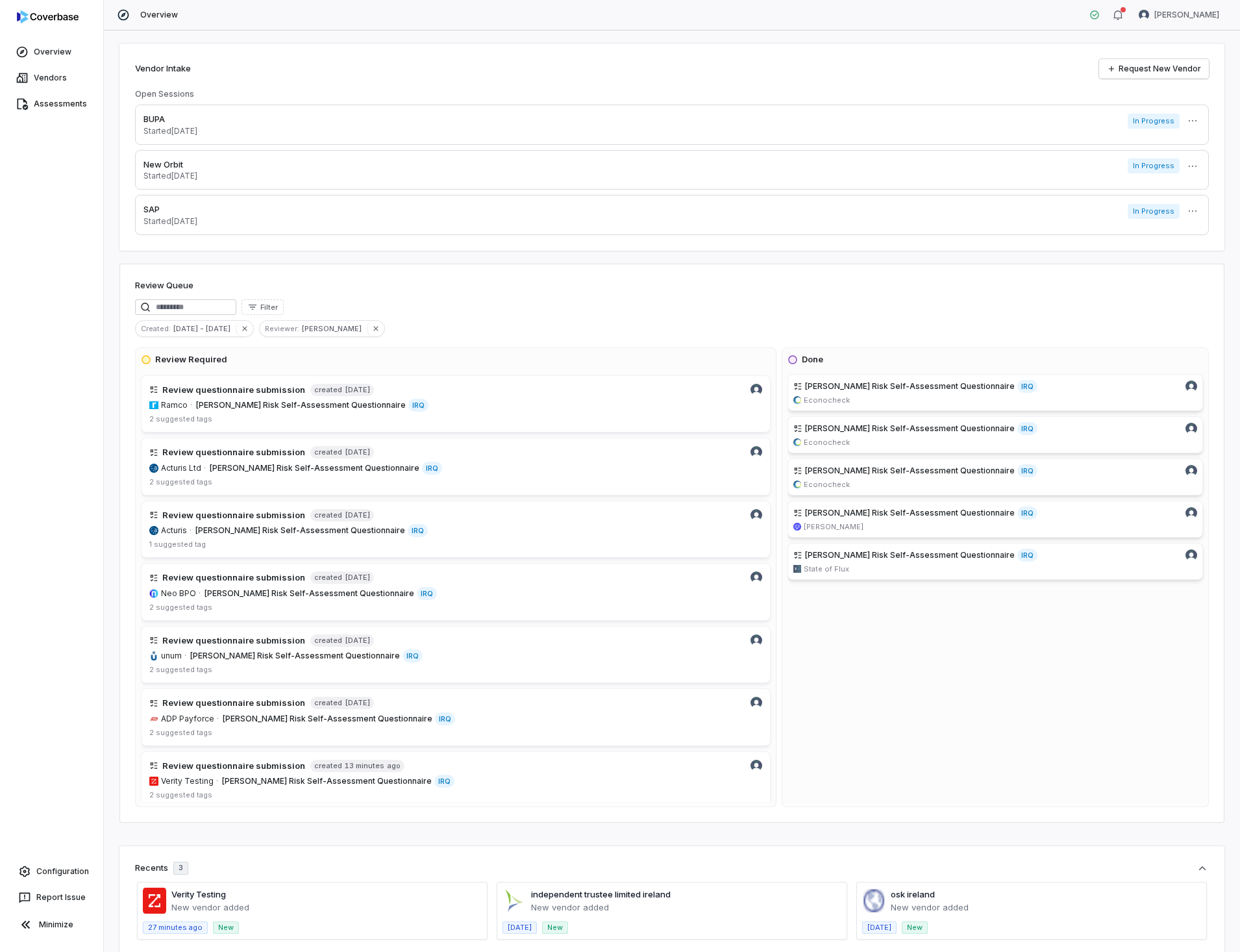
scroll to position [131, 0]
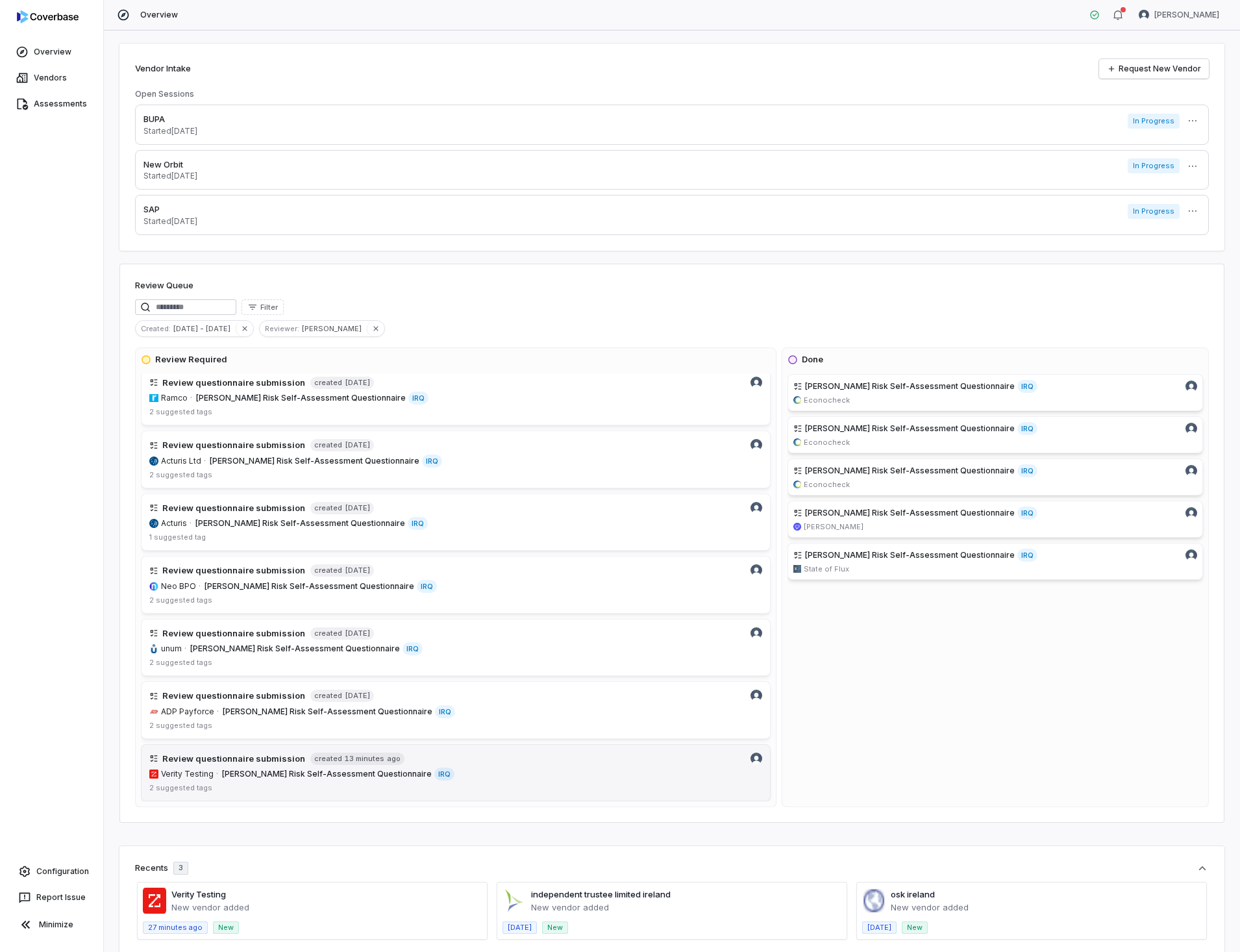
click at [247, 763] on h4 "Review questionnaire submission" at bounding box center [234, 759] width 143 height 13
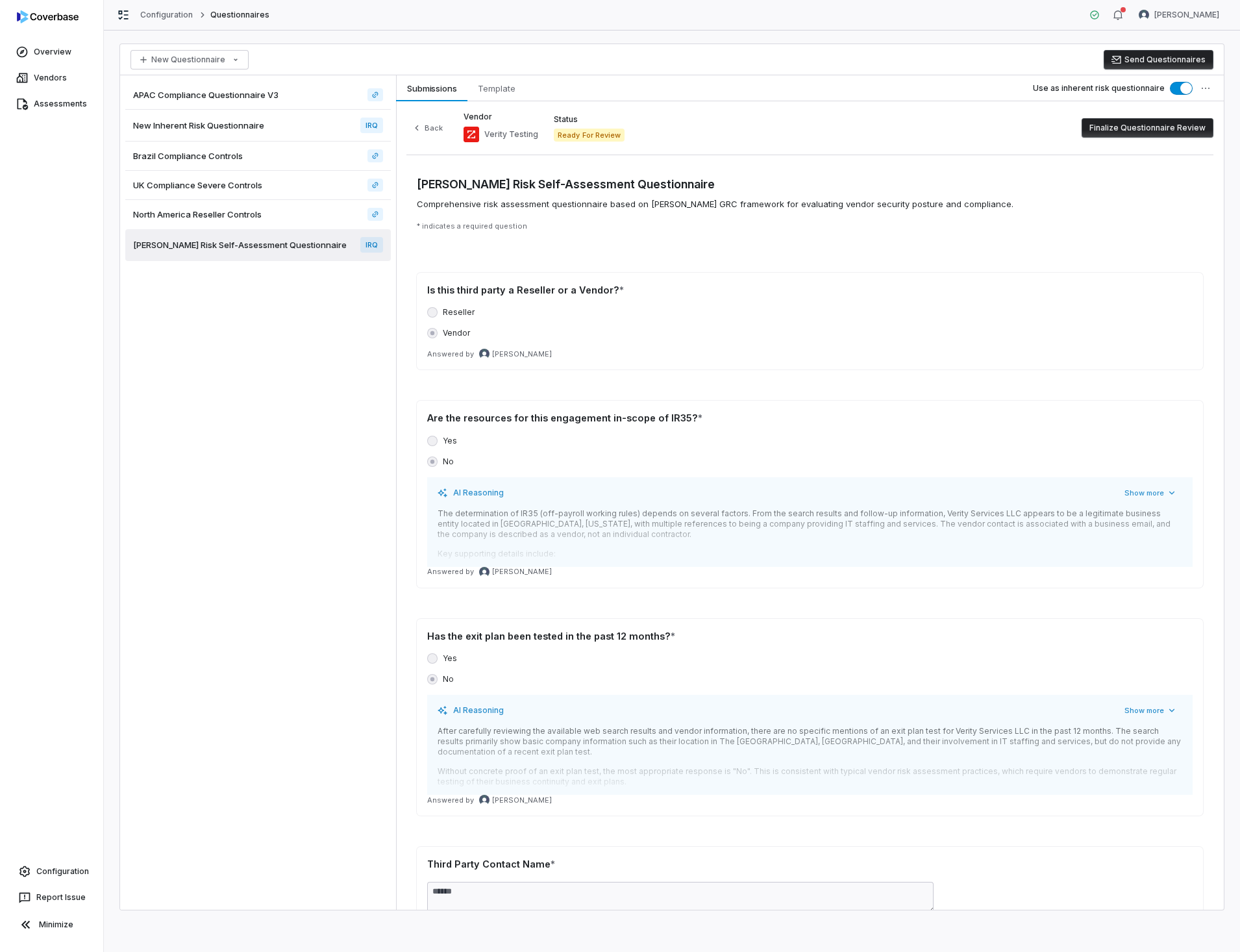
click at [1165, 127] on button "Finalize Questionnaire Review" at bounding box center [1148, 128] width 131 height 20
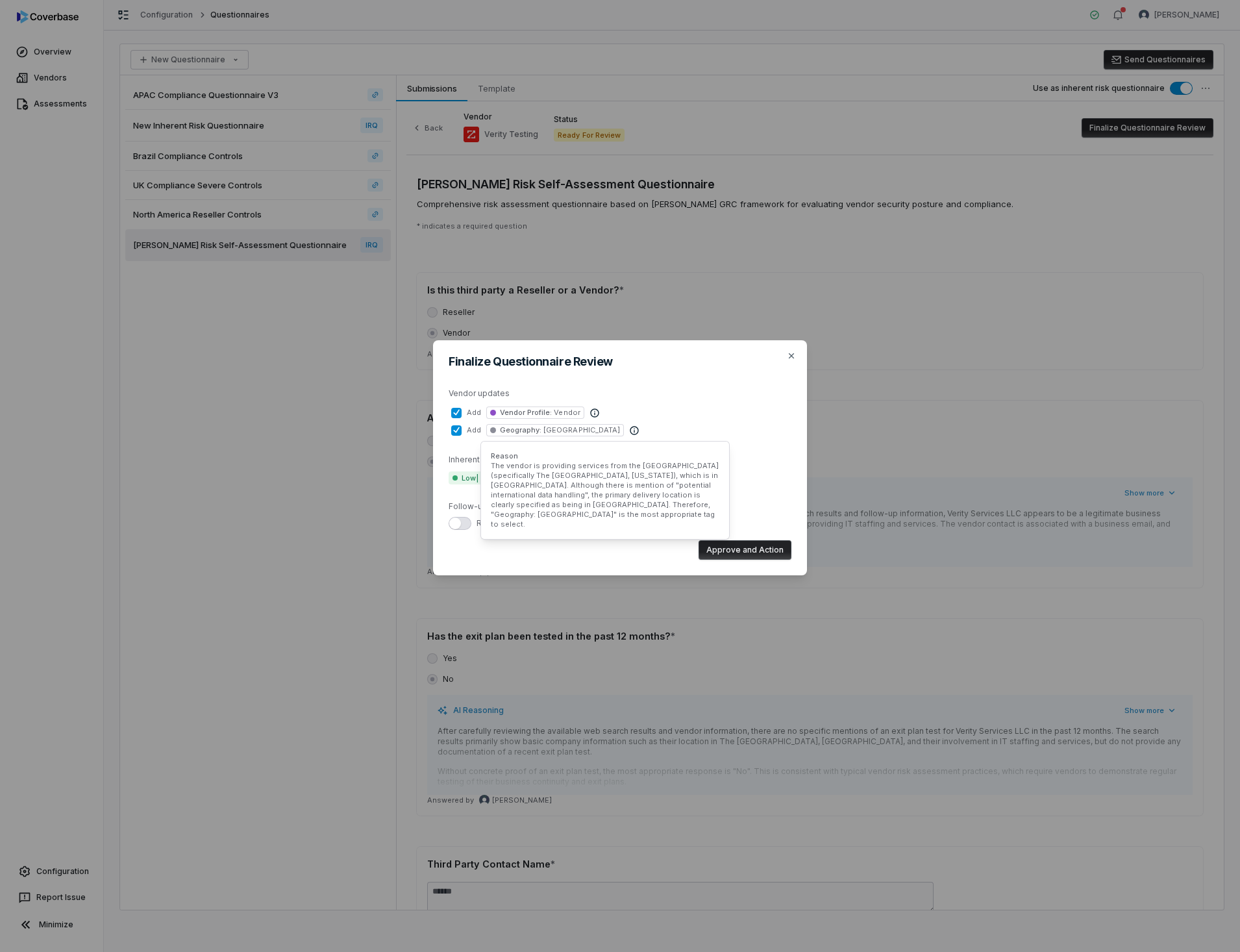
click at [629, 430] on icon at bounding box center [634, 430] width 11 height 11
click at [462, 430] on button "add Geography : North America" at bounding box center [456, 430] width 11 height 11
click at [629, 430] on icon at bounding box center [634, 430] width 11 height 11
click at [462, 430] on button "add Geography : North America" at bounding box center [456, 430] width 11 height 11
click at [567, 430] on span "[GEOGRAPHIC_DATA]" at bounding box center [581, 430] width 79 height 9
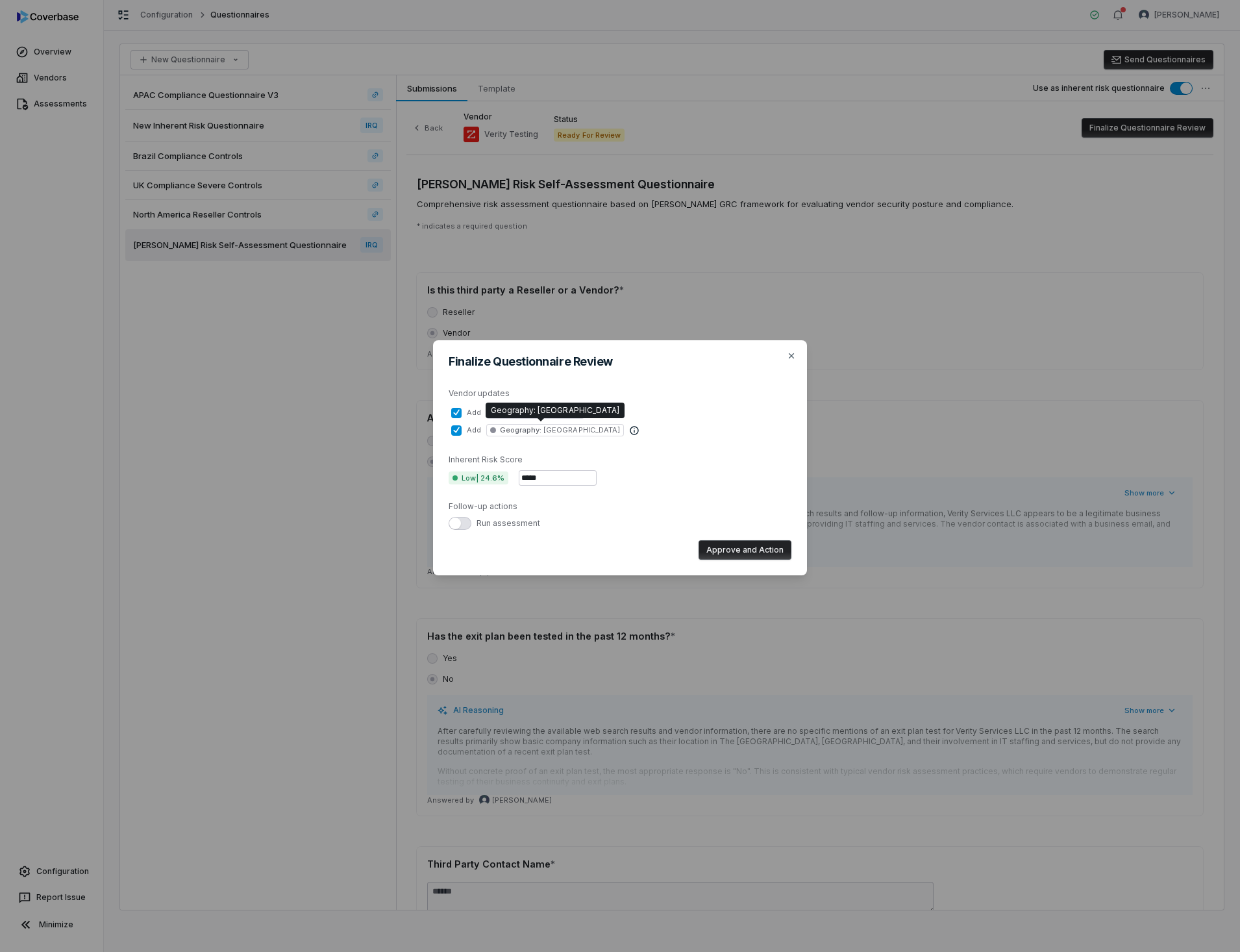
click at [462, 430] on button "add Geography : North America" at bounding box center [456, 430] width 11 height 11
click at [466, 526] on button "button" at bounding box center [460, 523] width 23 height 13
click at [728, 549] on button "Approve and Action" at bounding box center [744, 550] width 93 height 20
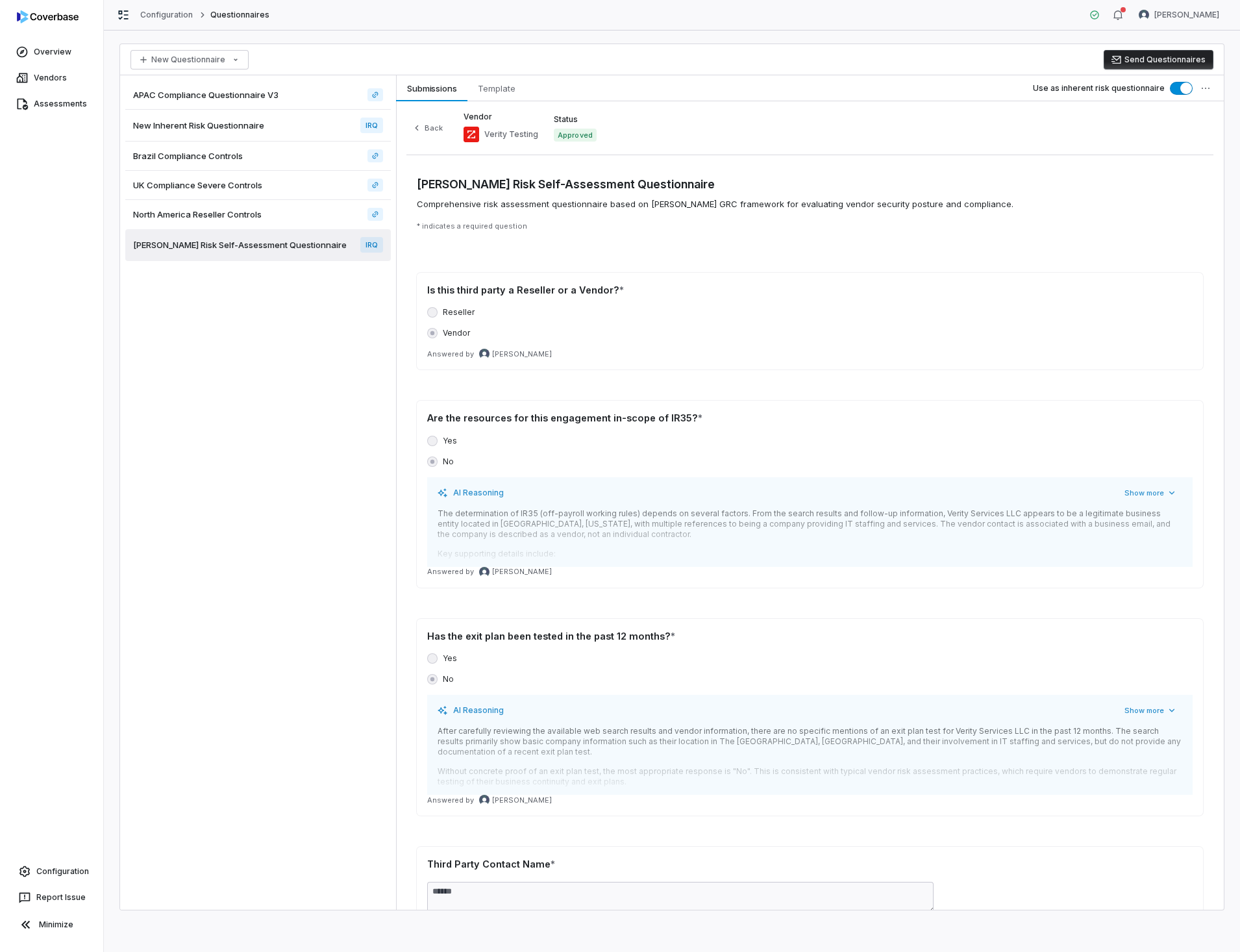
click at [1164, 63] on button "Send Questionnaires" at bounding box center [1159, 60] width 110 height 20
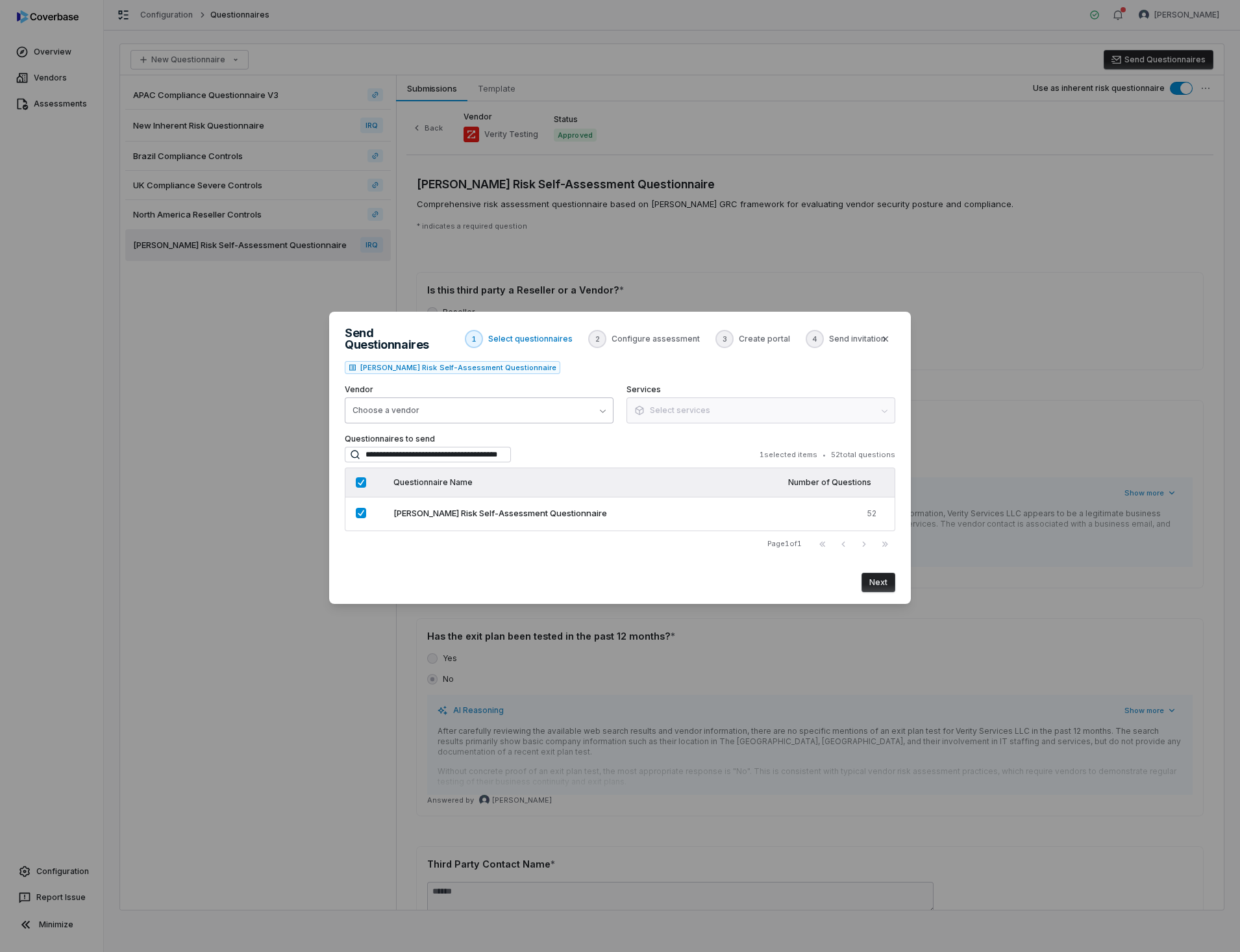
click at [607, 408] on button "Choose a vendor" at bounding box center [479, 411] width 269 height 26
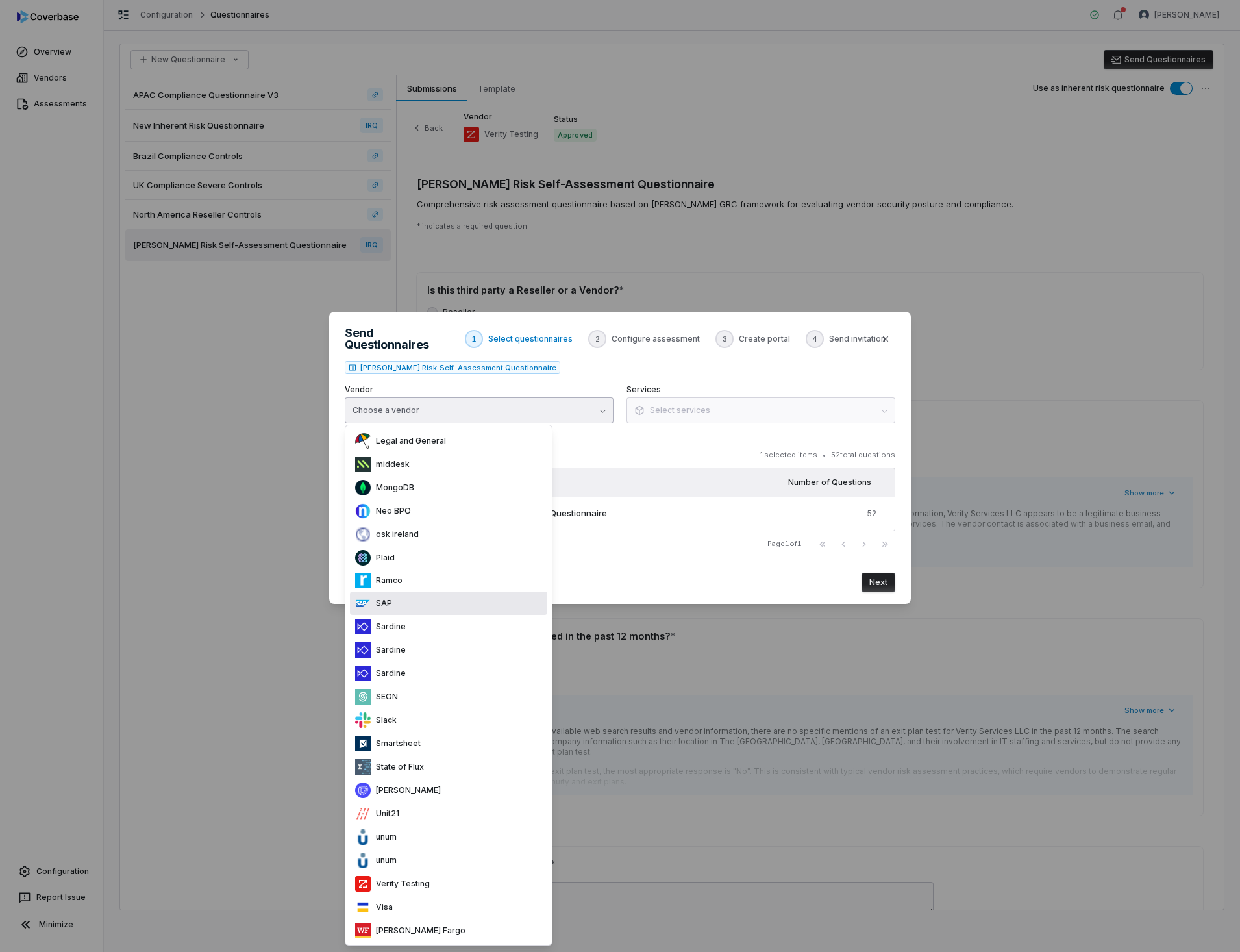
scroll to position [522, 0]
click at [437, 877] on div "Verity Testing" at bounding box center [449, 881] width 197 height 23
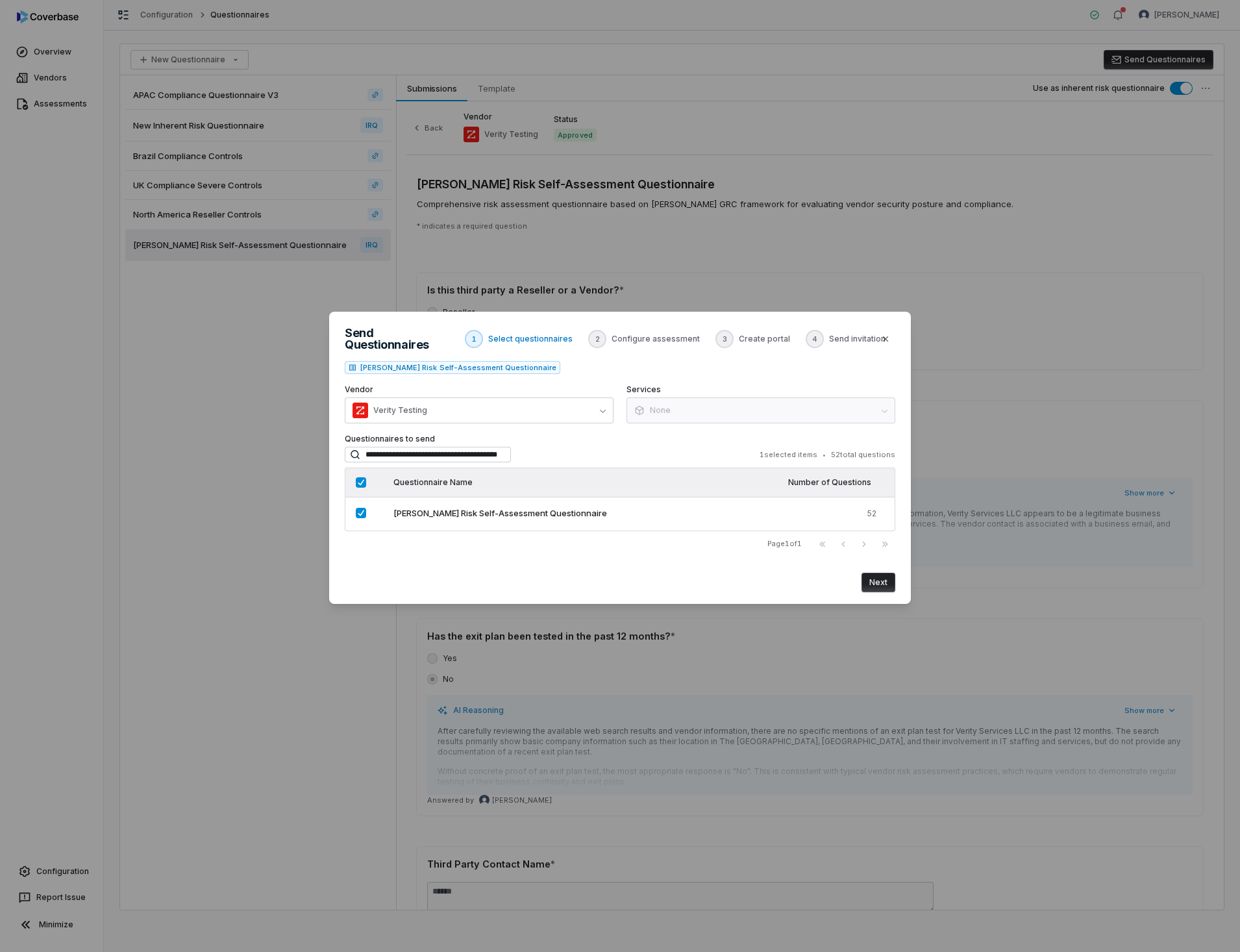
click at [881, 578] on button "Next" at bounding box center [878, 582] width 34 height 20
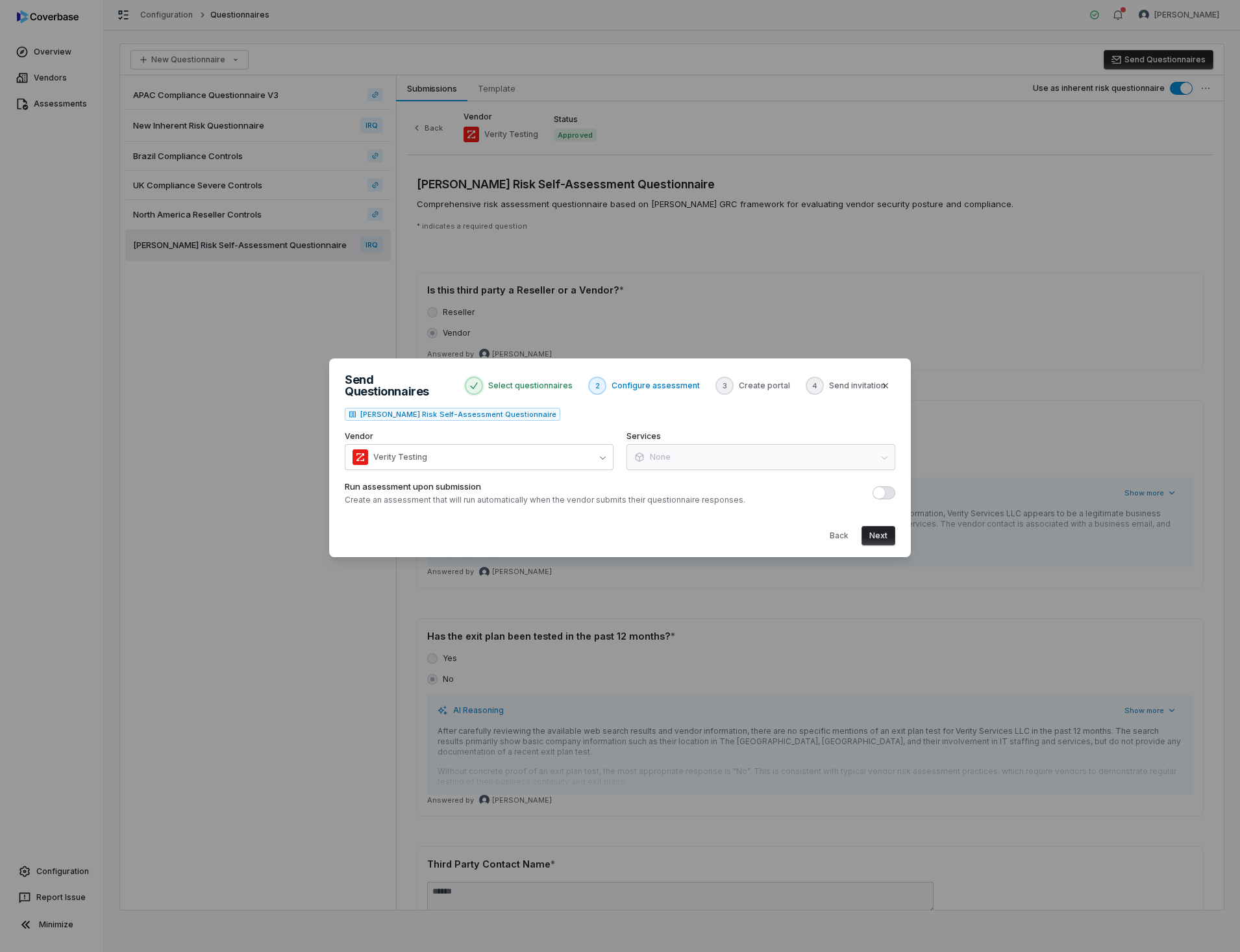
click at [881, 489] on span "button" at bounding box center [879, 493] width 12 height 11
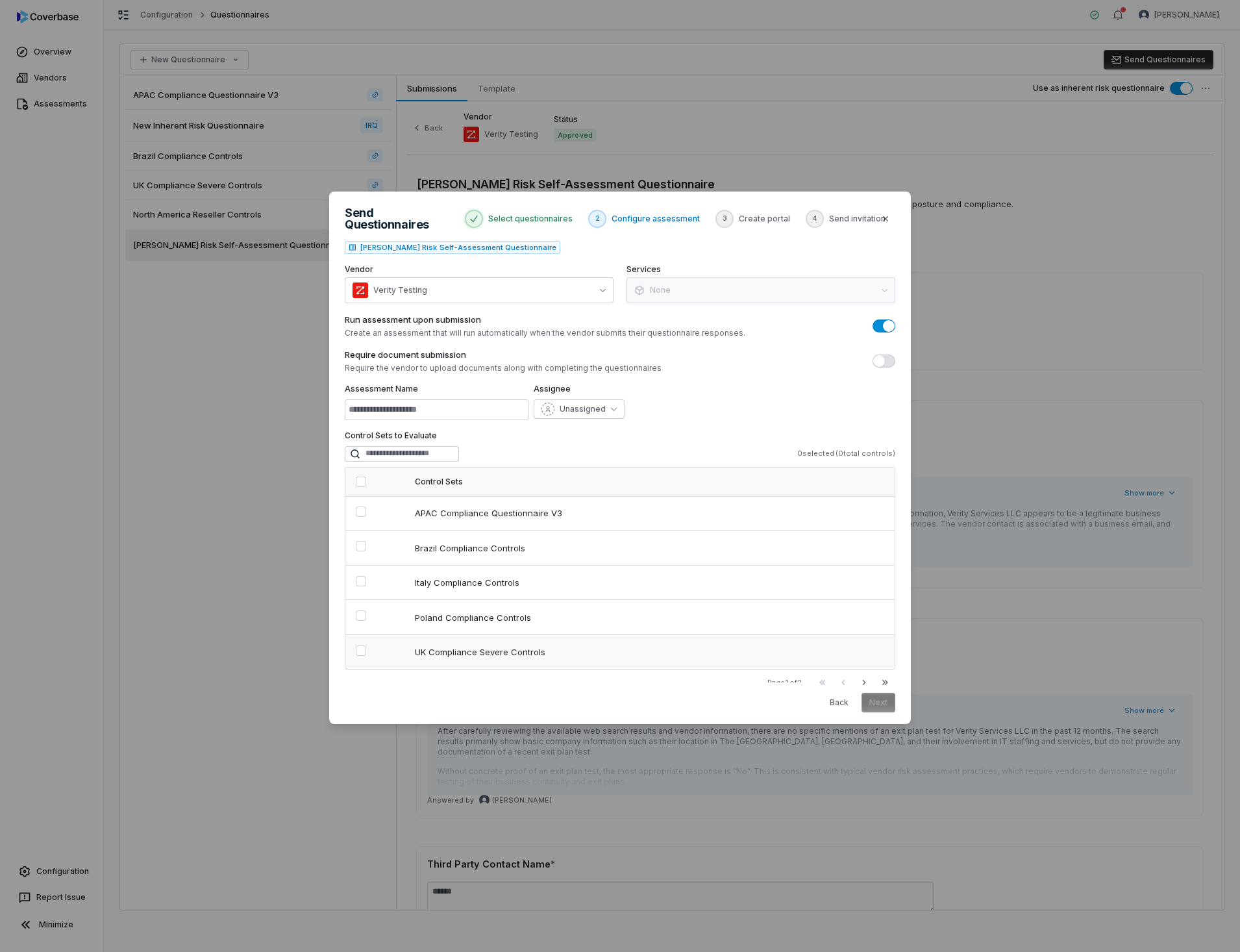
click at [356, 646] on button "button" at bounding box center [361, 651] width 11 height 11
click at [874, 698] on button "Next" at bounding box center [878, 702] width 34 height 20
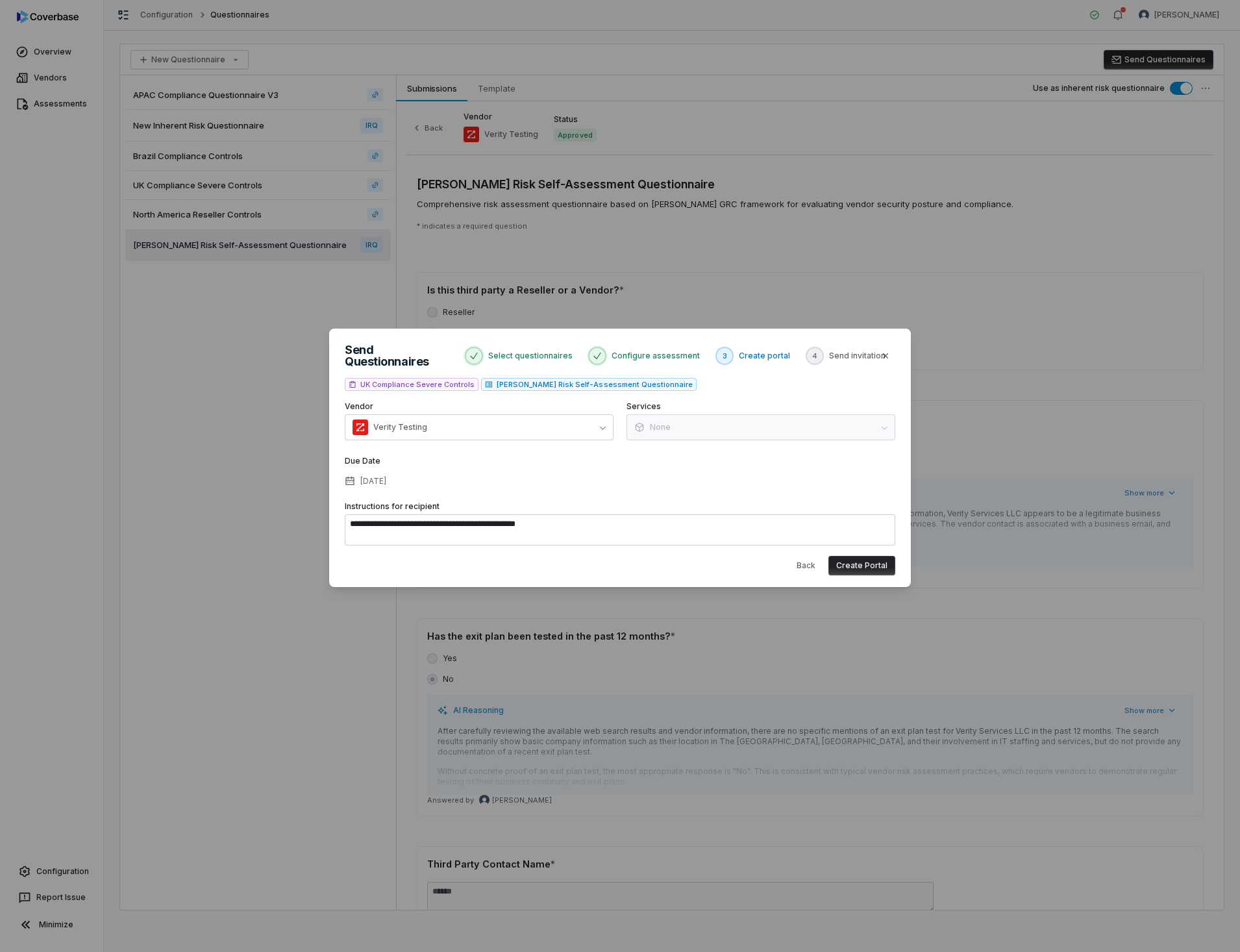
click at [854, 562] on button "Create Portal" at bounding box center [861, 565] width 67 height 20
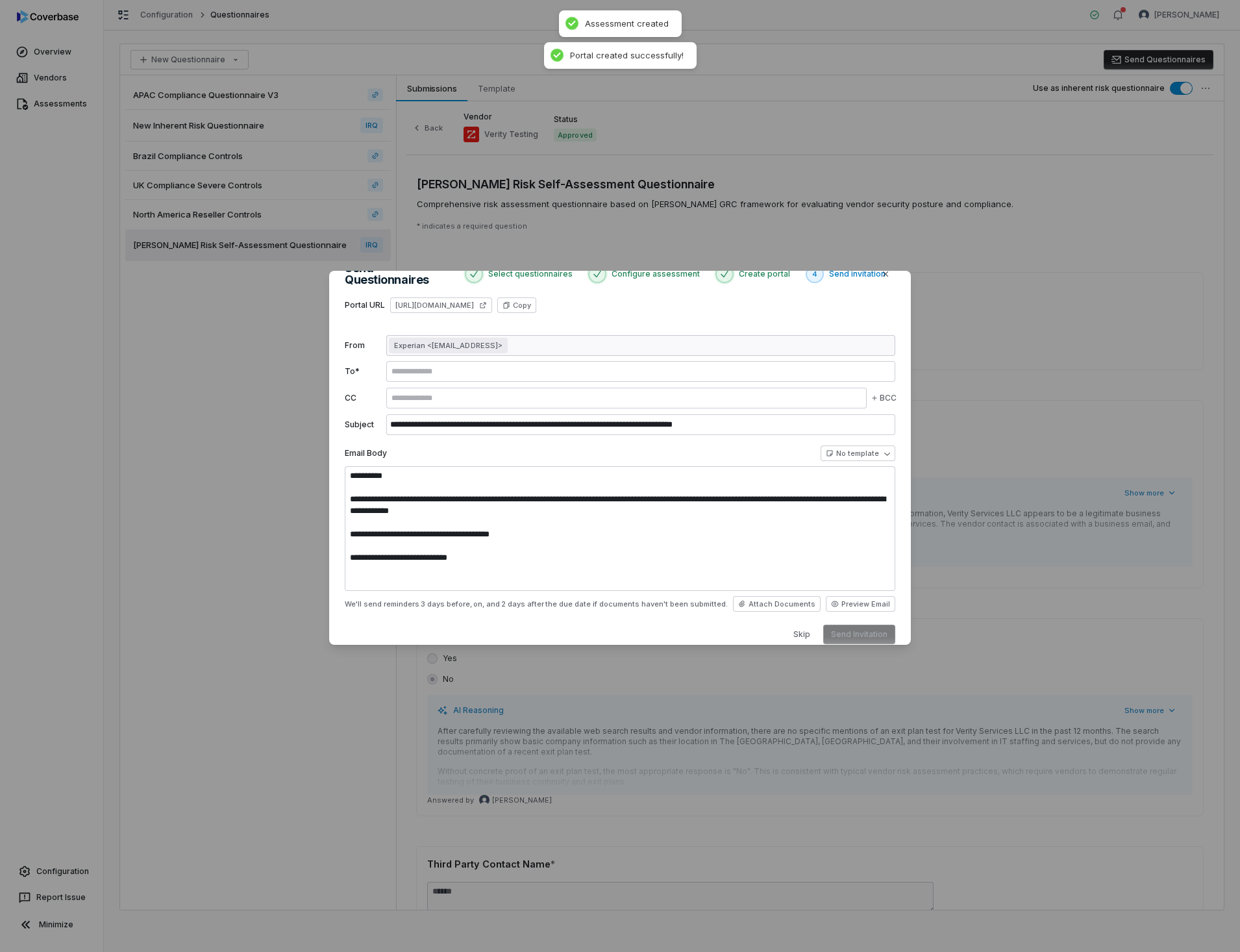
scroll to position [0, 0]
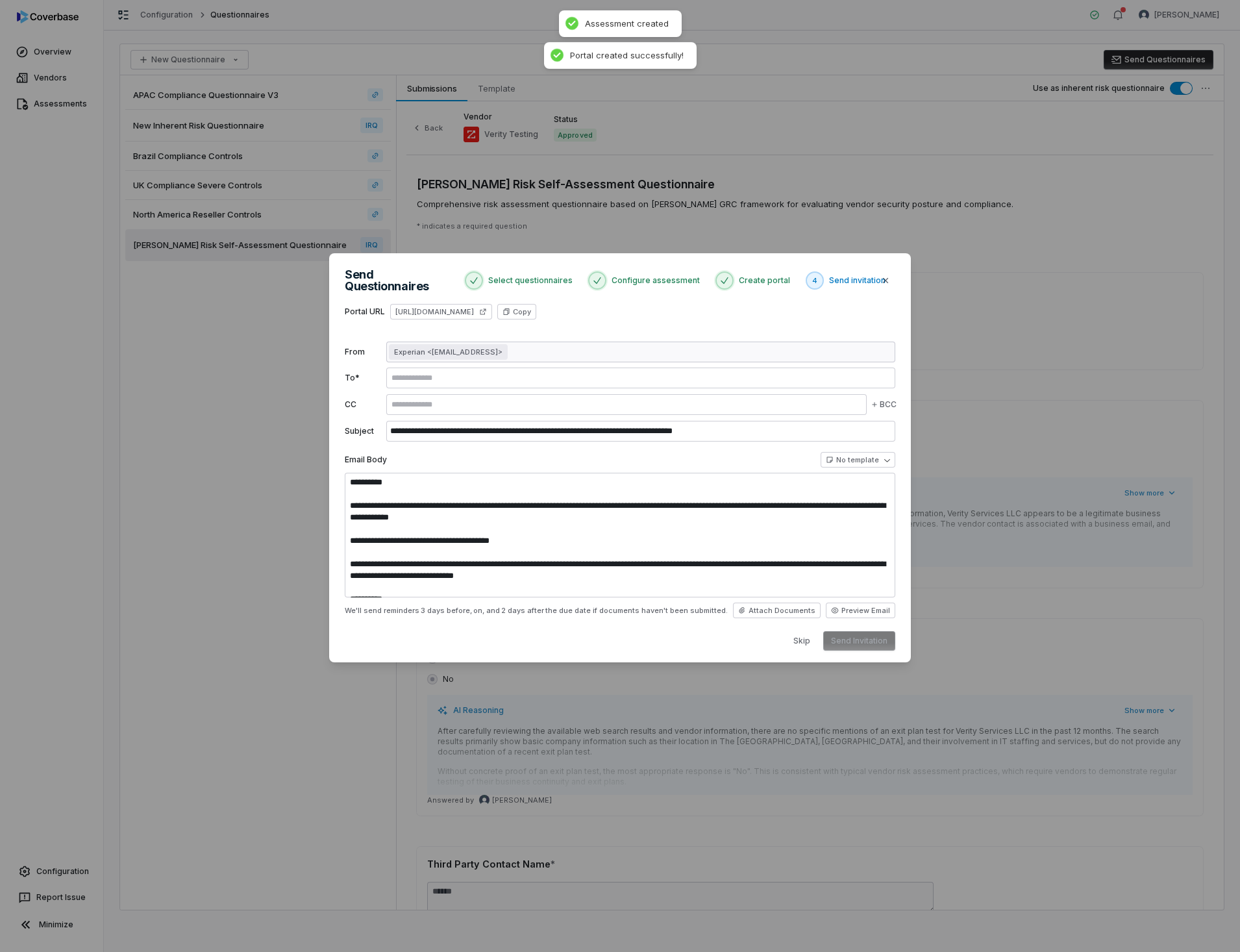
type textarea "**********"
click at [855, 639] on button "Send Invitation" at bounding box center [860, 641] width 72 height 20
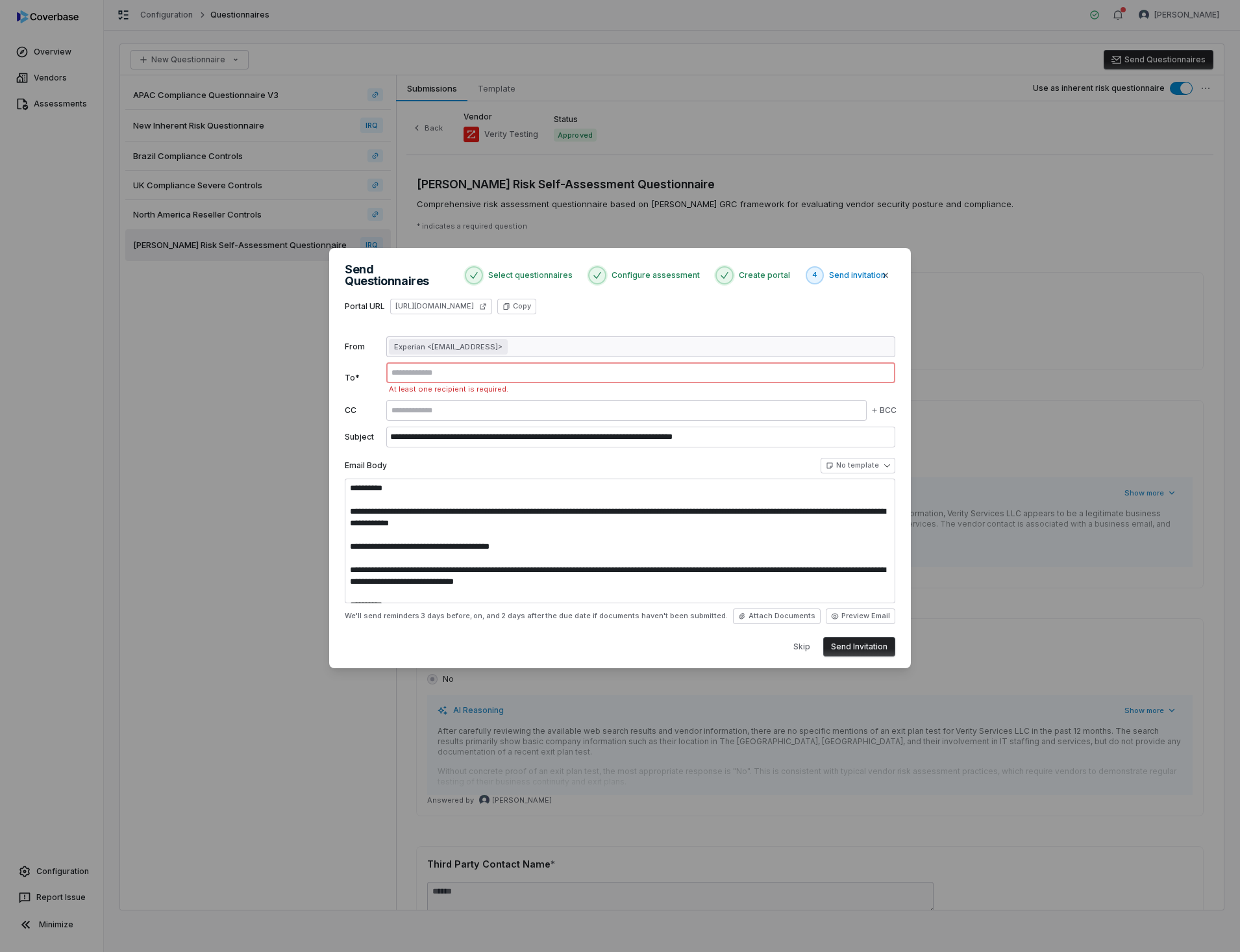
click at [406, 367] on input "text" at bounding box center [640, 372] width 504 height 11
type input "**********"
click at [853, 645] on button "Send Invitation" at bounding box center [860, 646] width 72 height 20
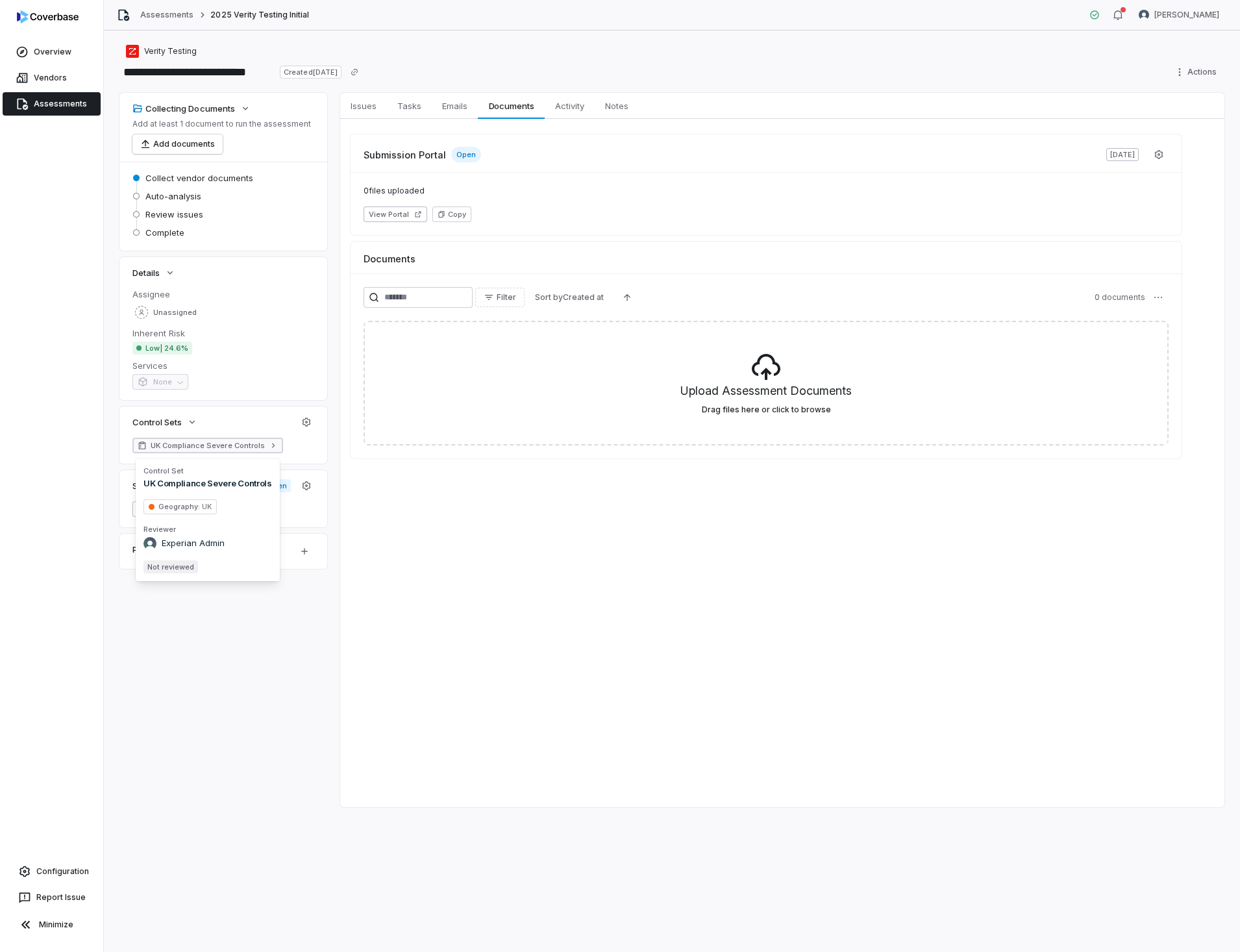
click at [270, 447] on icon at bounding box center [273, 445] width 9 height 9
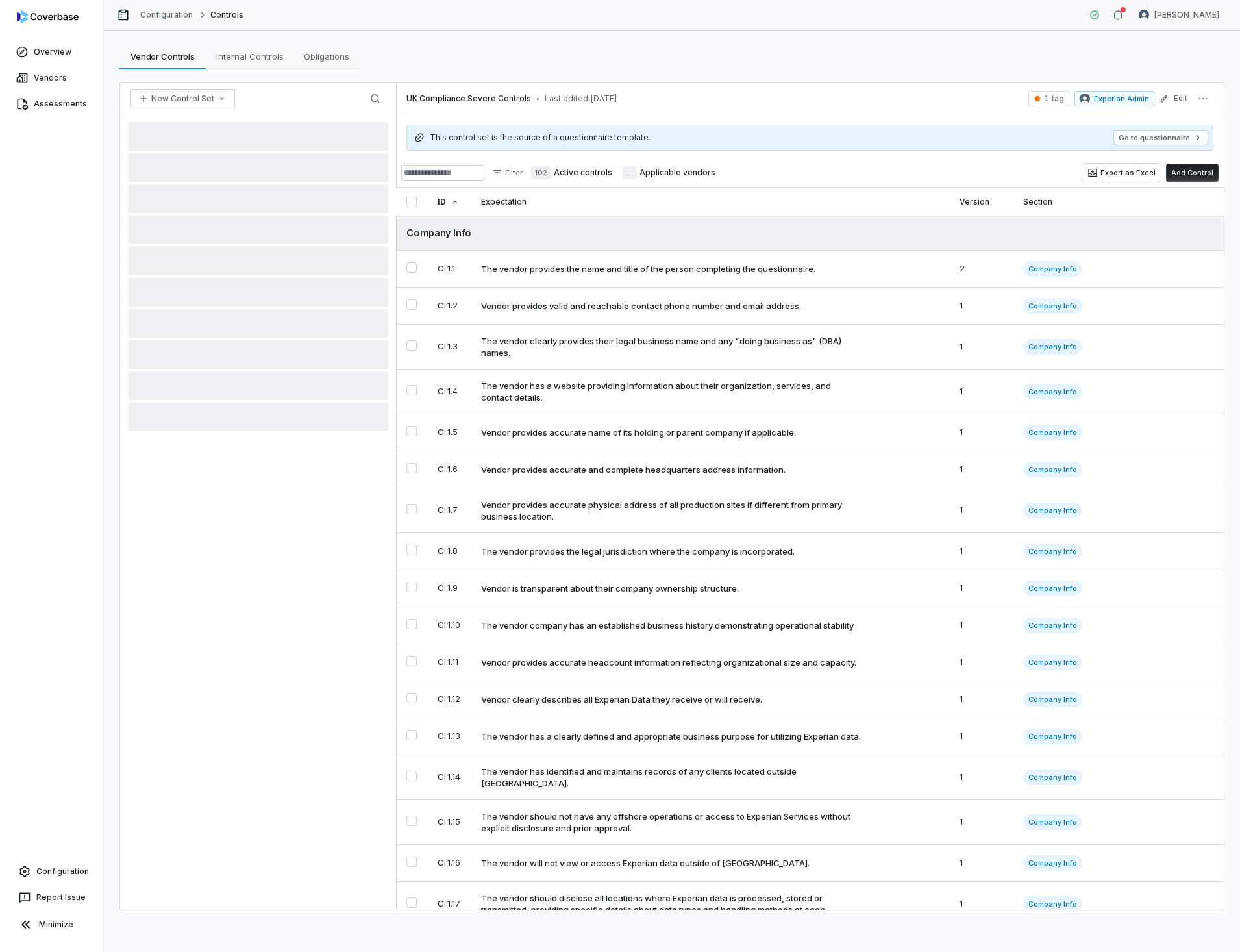
click at [270, 447] on div at bounding box center [258, 512] width 276 height 795
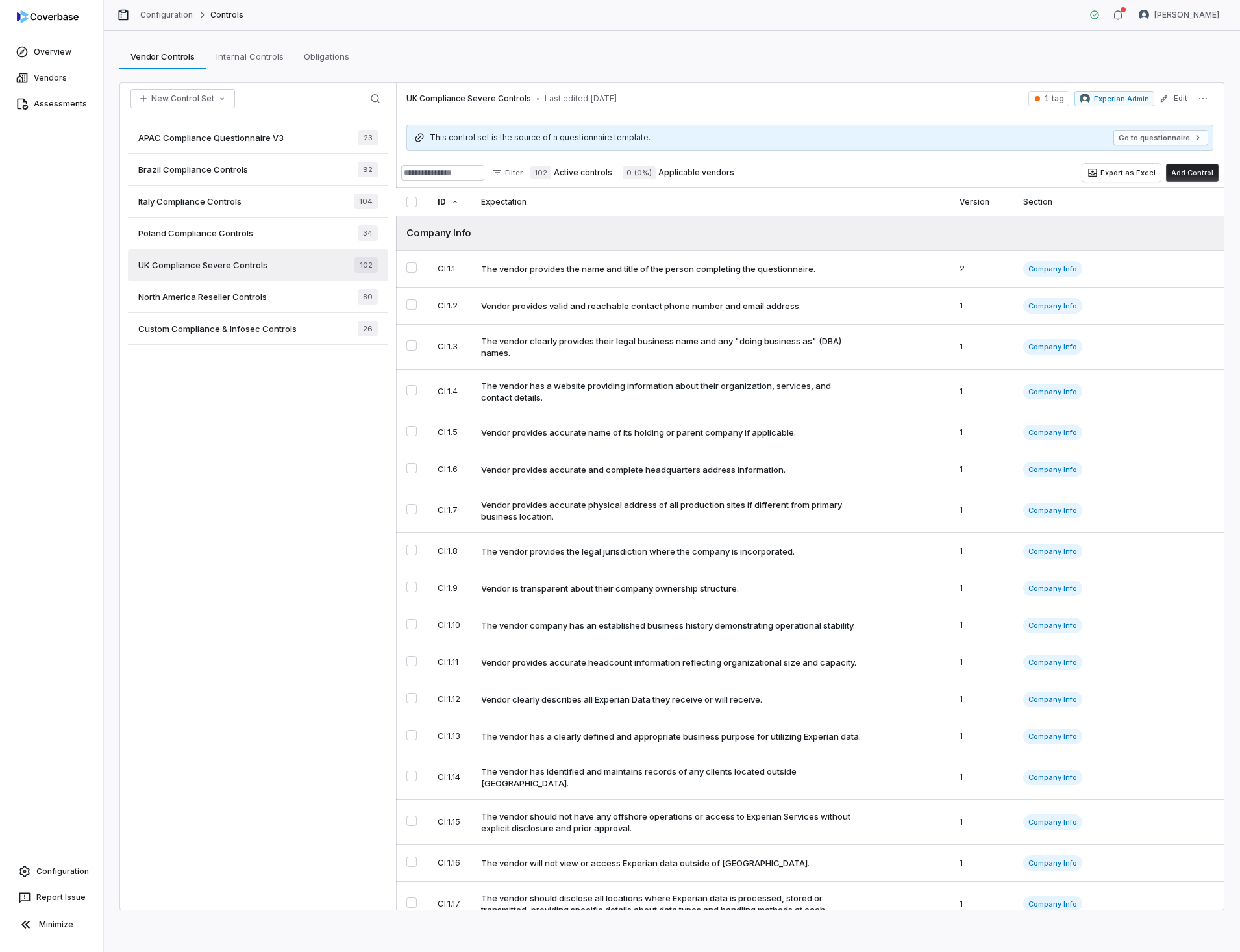
click at [249, 330] on span "Custom Compliance & Infosec Controls" at bounding box center [217, 329] width 159 height 11
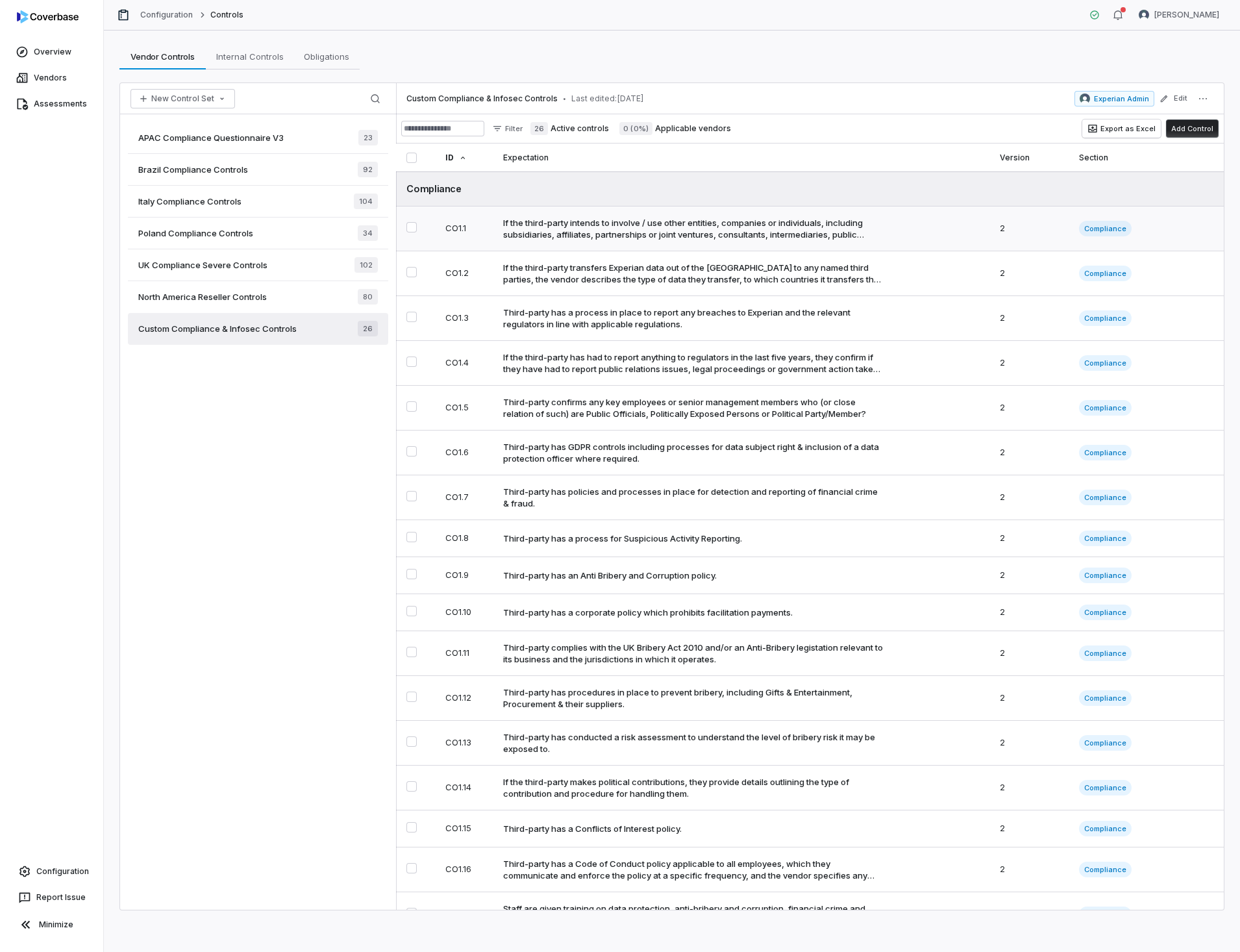
click at [410, 225] on button "Select CO1.1 control" at bounding box center [412, 227] width 11 height 11
click at [410, 228] on button "Select CO1.1 control" at bounding box center [412, 228] width 11 height 11
click at [546, 228] on div "If the third-party intends to involve / use other entities, companies or indivi…" at bounding box center [693, 228] width 380 height 23
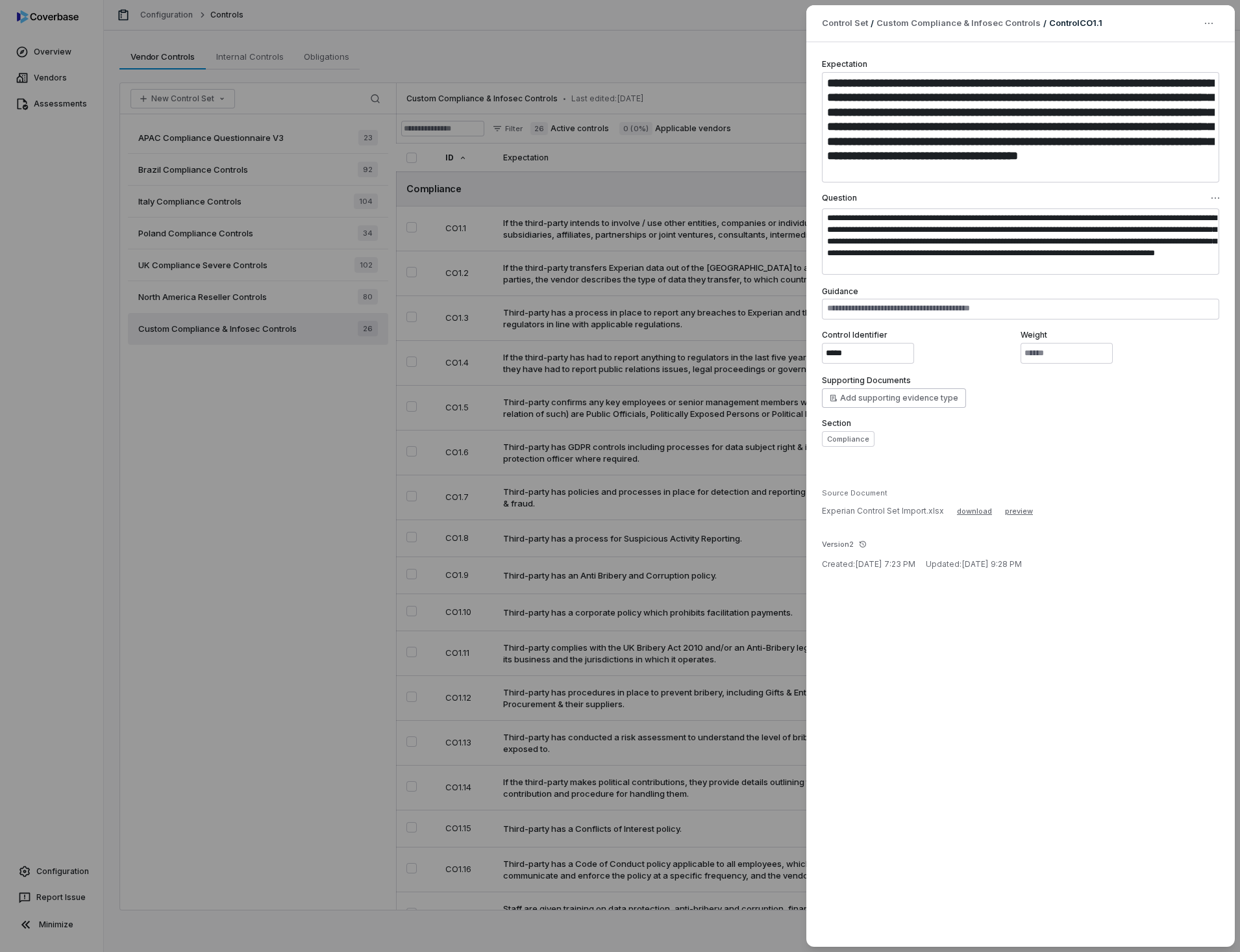
click at [361, 415] on div "**********" at bounding box center [620, 476] width 1240 height 952
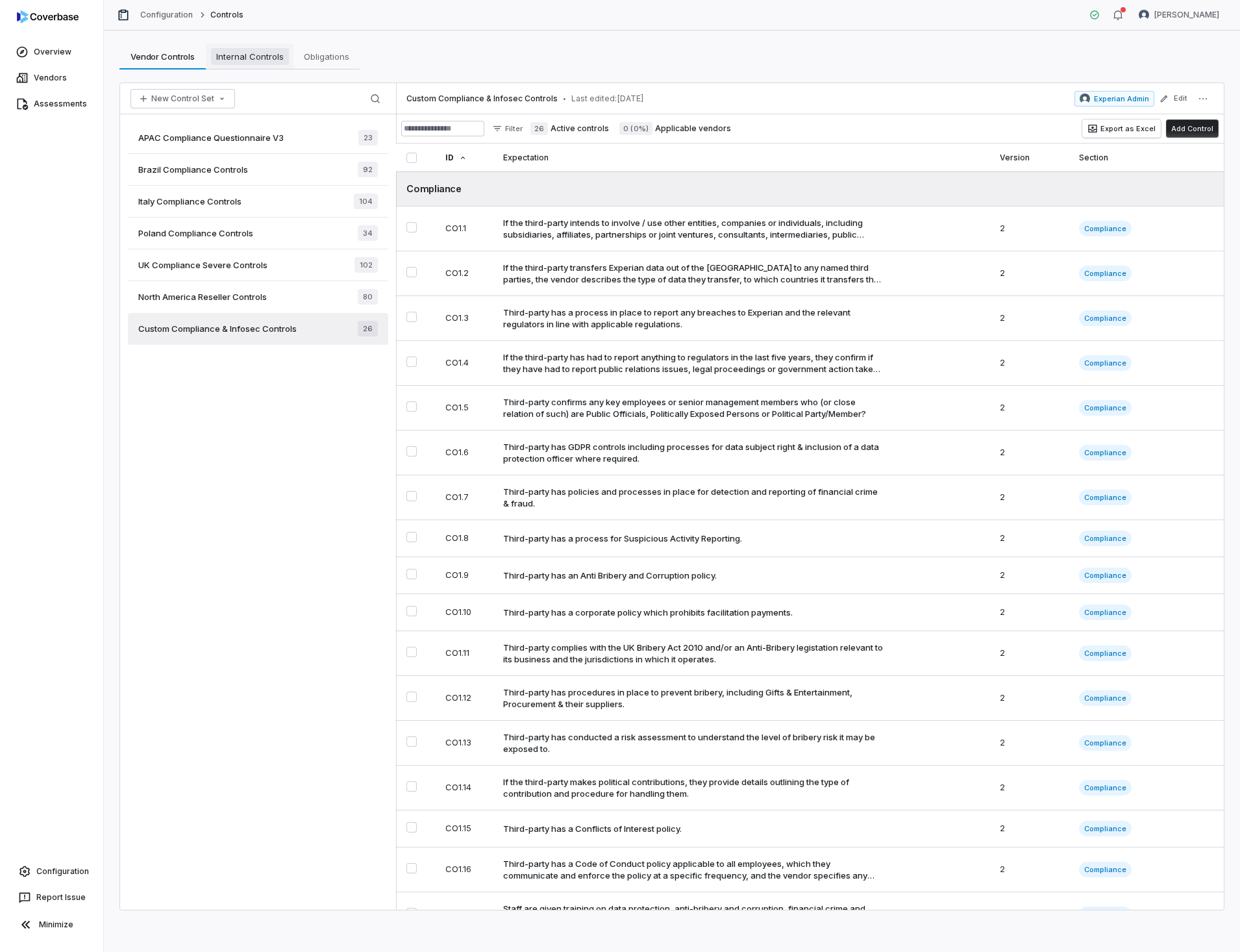
click at [266, 58] on span "Internal Controls" at bounding box center [250, 56] width 78 height 17
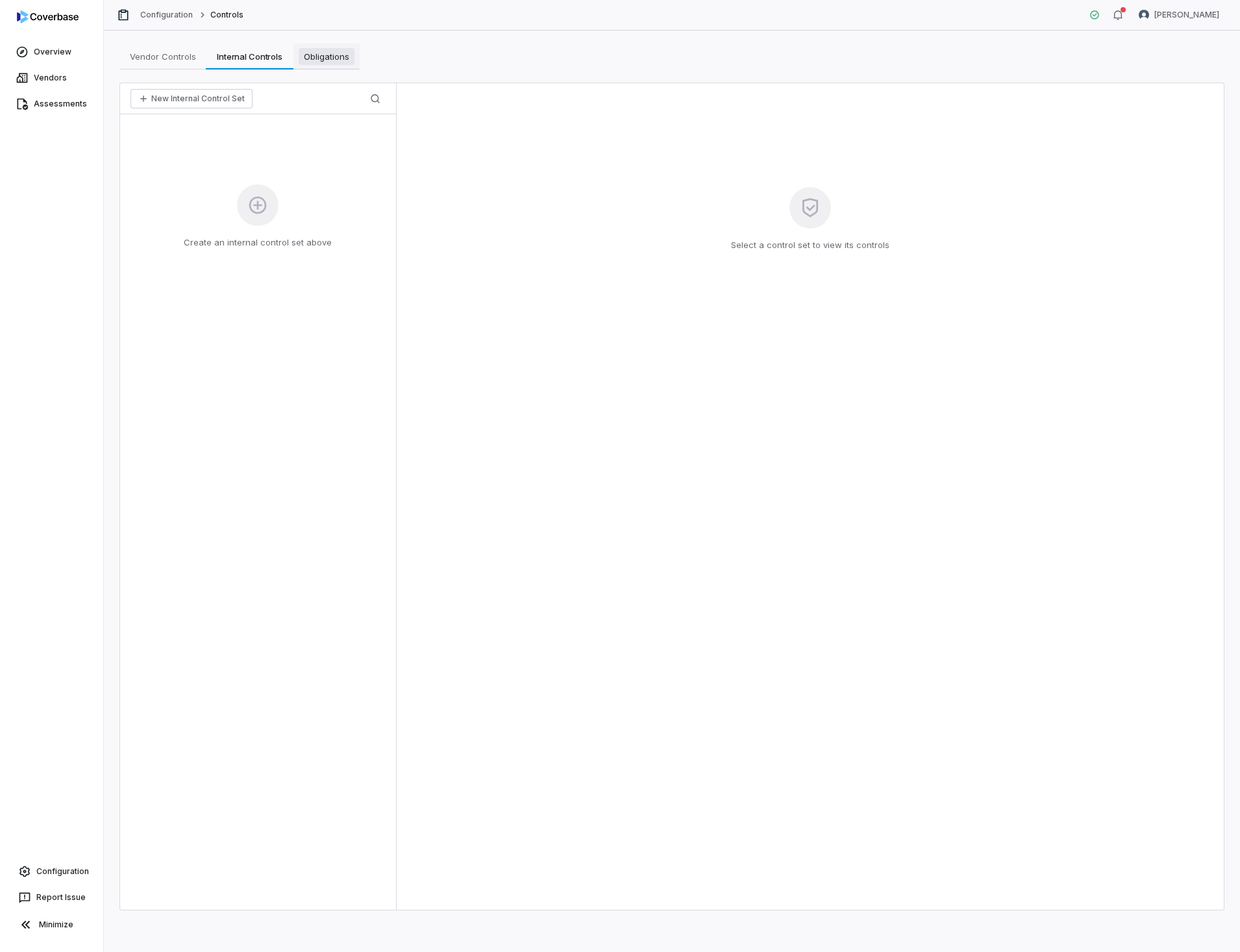
click at [324, 58] on span "Obligations" at bounding box center [327, 56] width 56 height 17
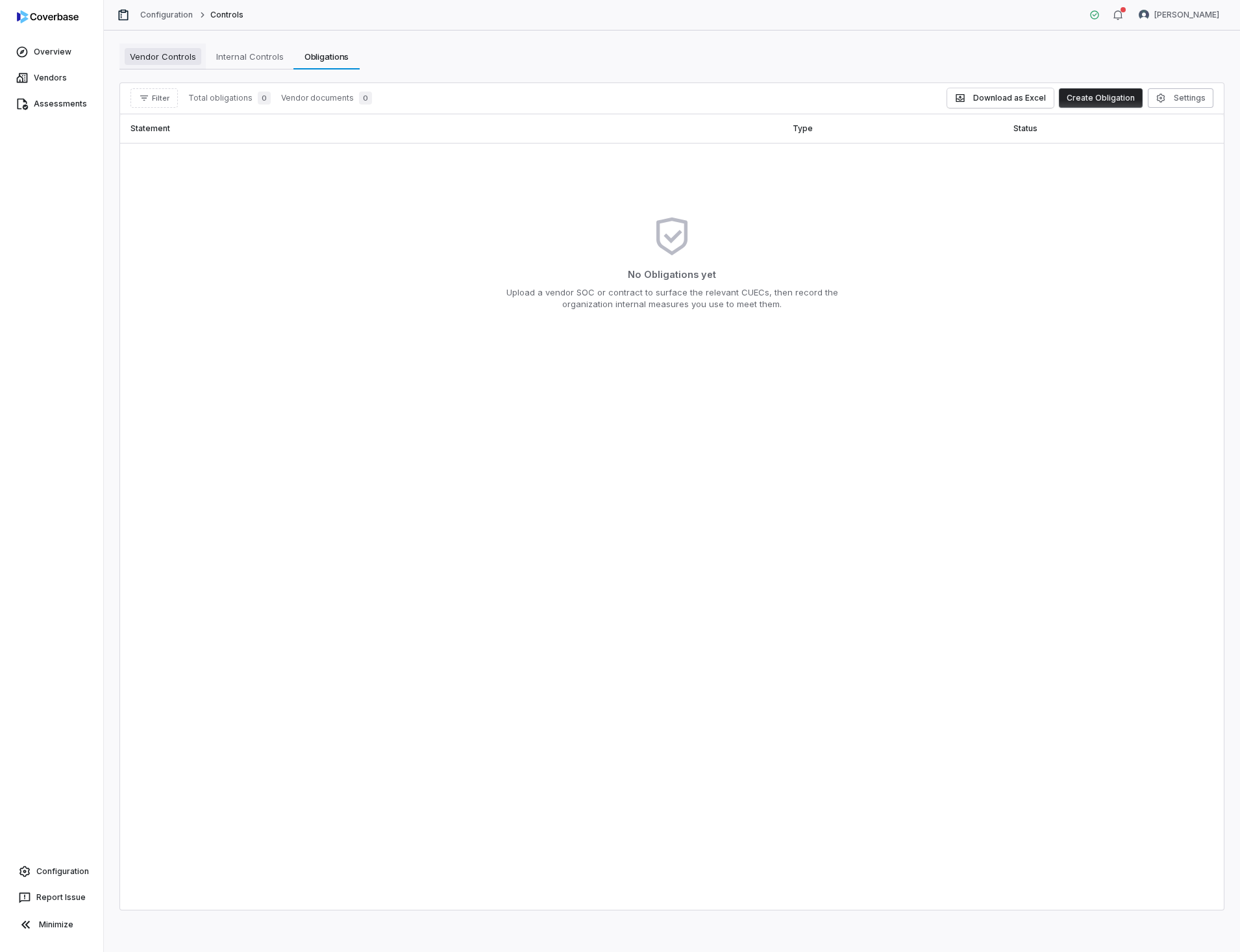
click at [177, 60] on span "Vendor Controls" at bounding box center [163, 56] width 76 height 17
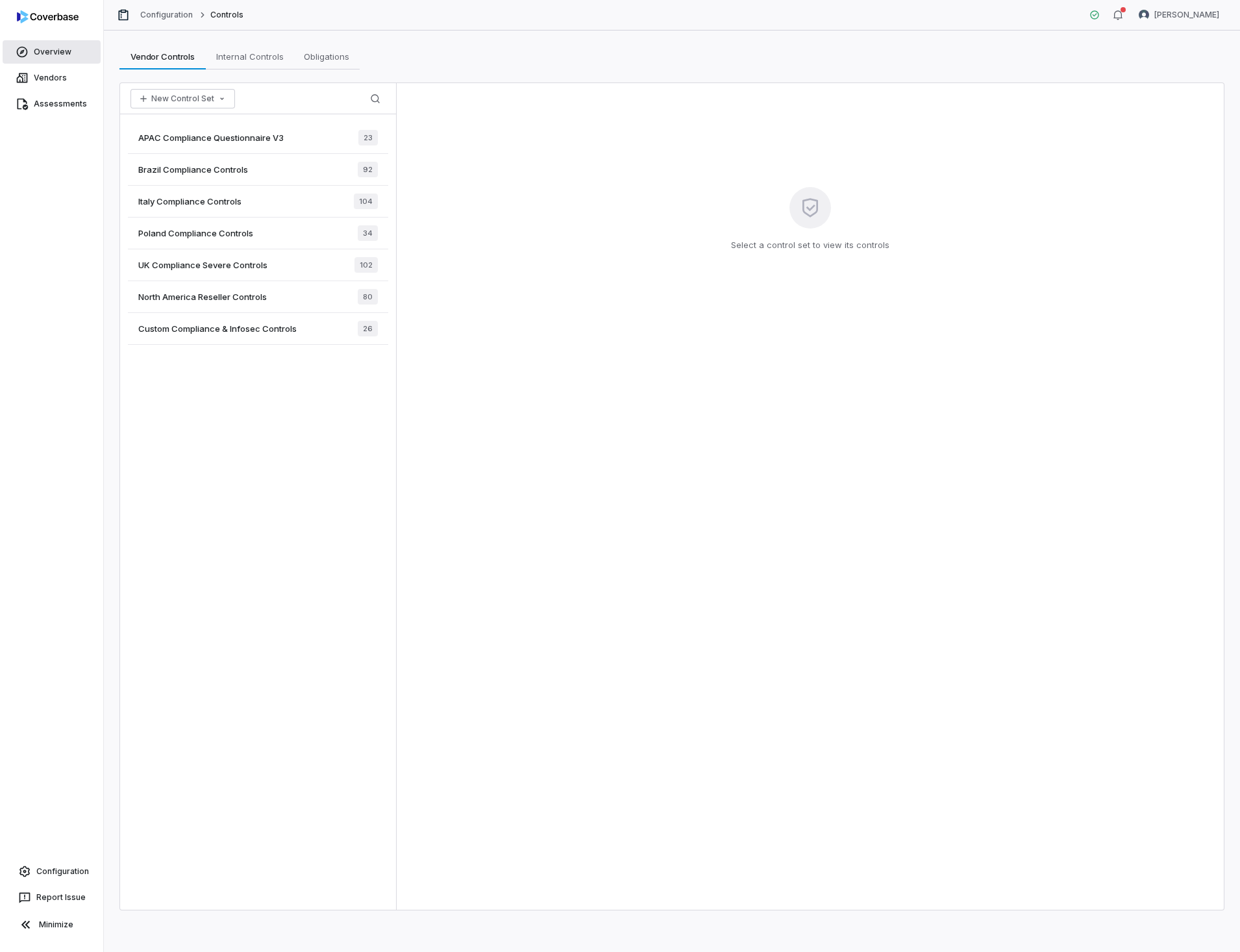
click at [45, 51] on link "Overview" at bounding box center [51, 52] width 98 height 23
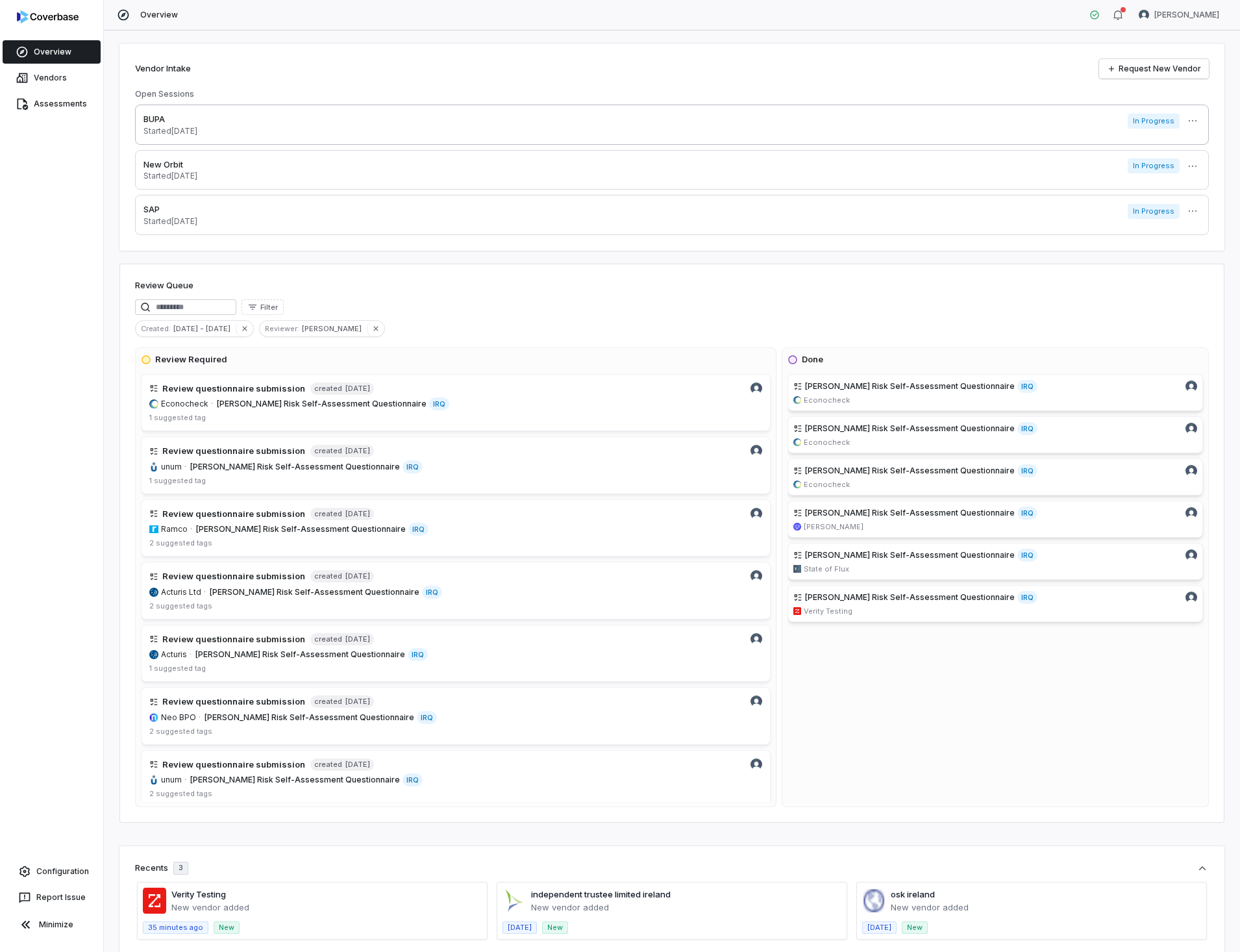
click at [164, 121] on p "BUPA" at bounding box center [171, 120] width 54 height 13
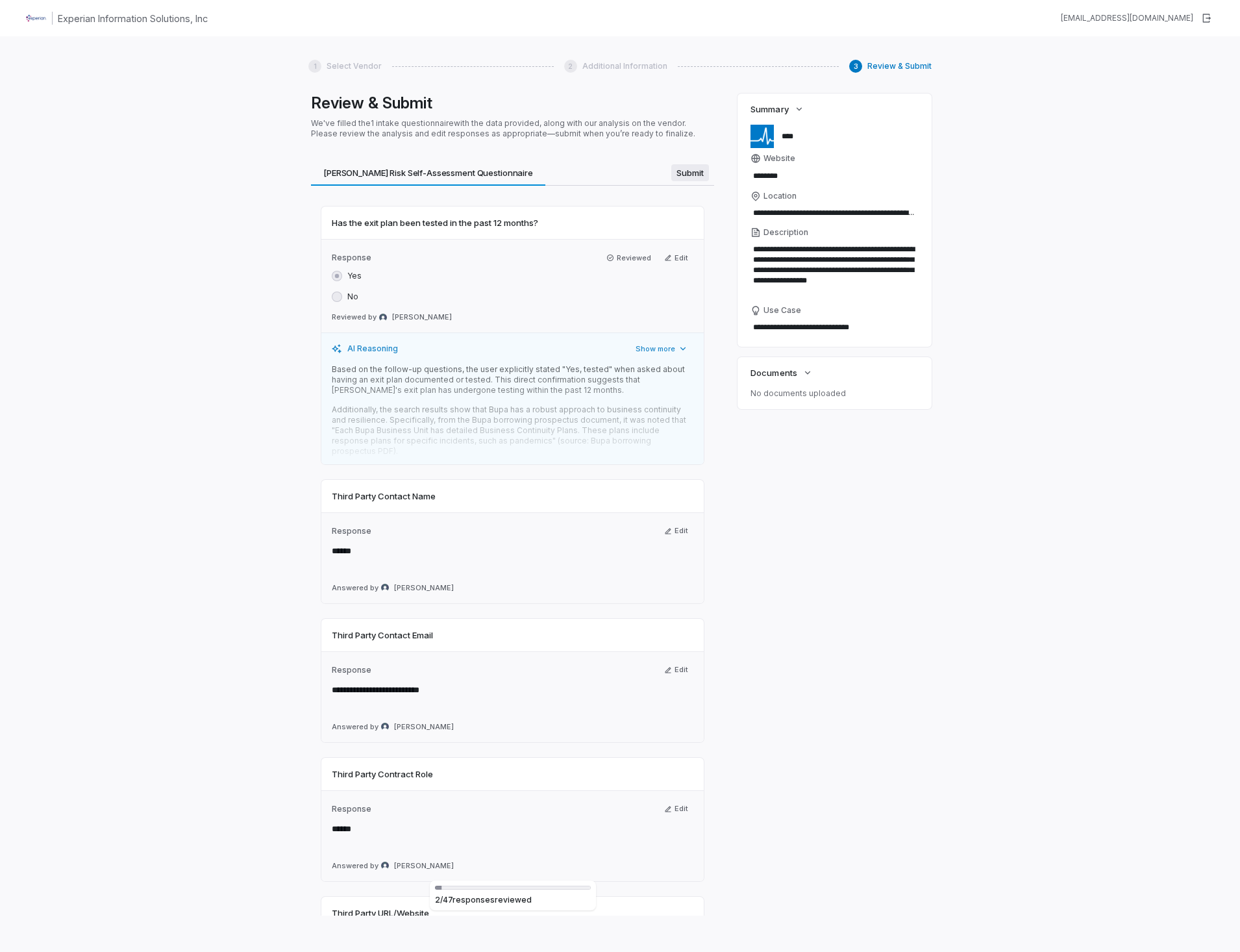
click at [686, 175] on span "Submit" at bounding box center [690, 172] width 38 height 17
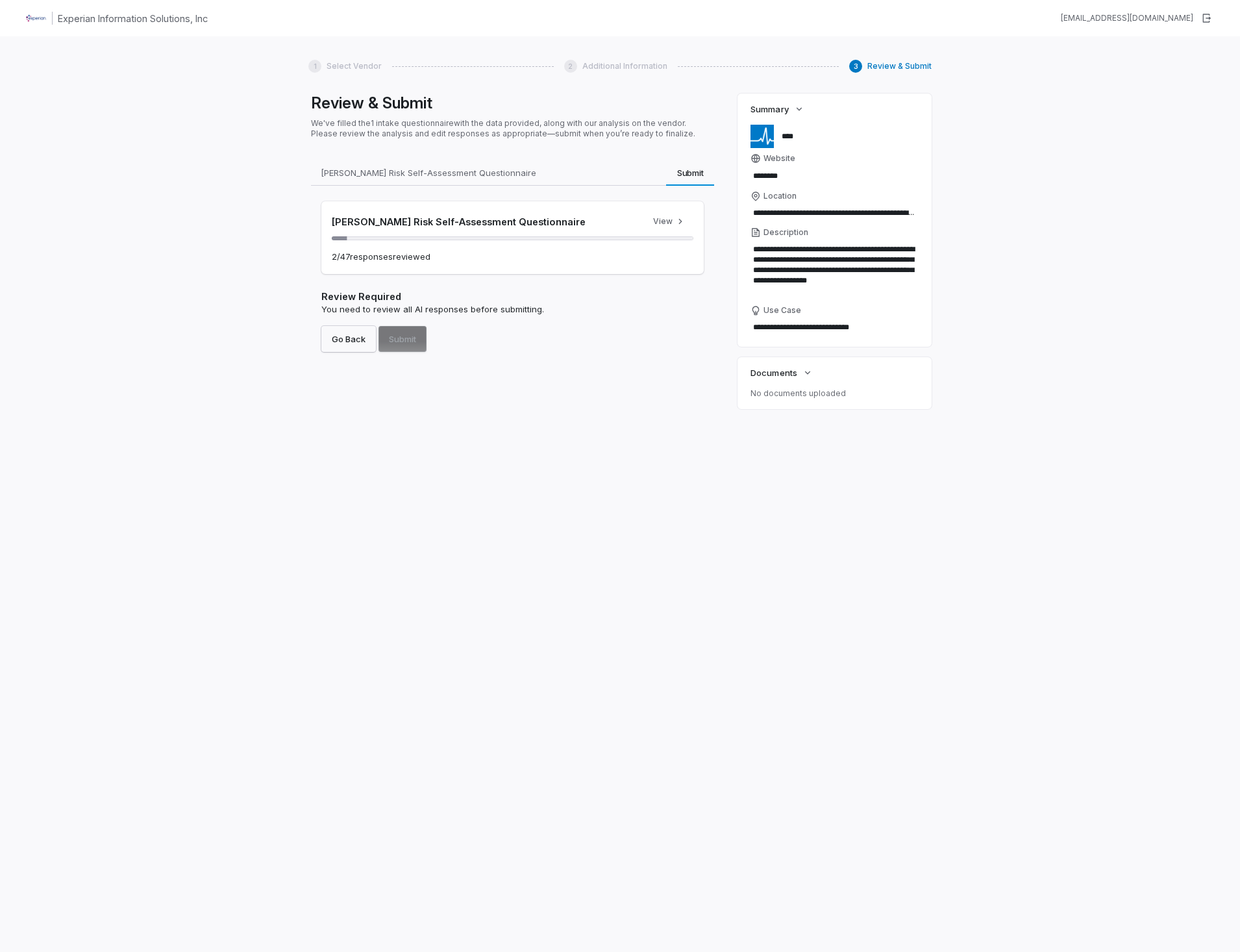
click at [342, 342] on button "Go Back" at bounding box center [348, 339] width 54 height 26
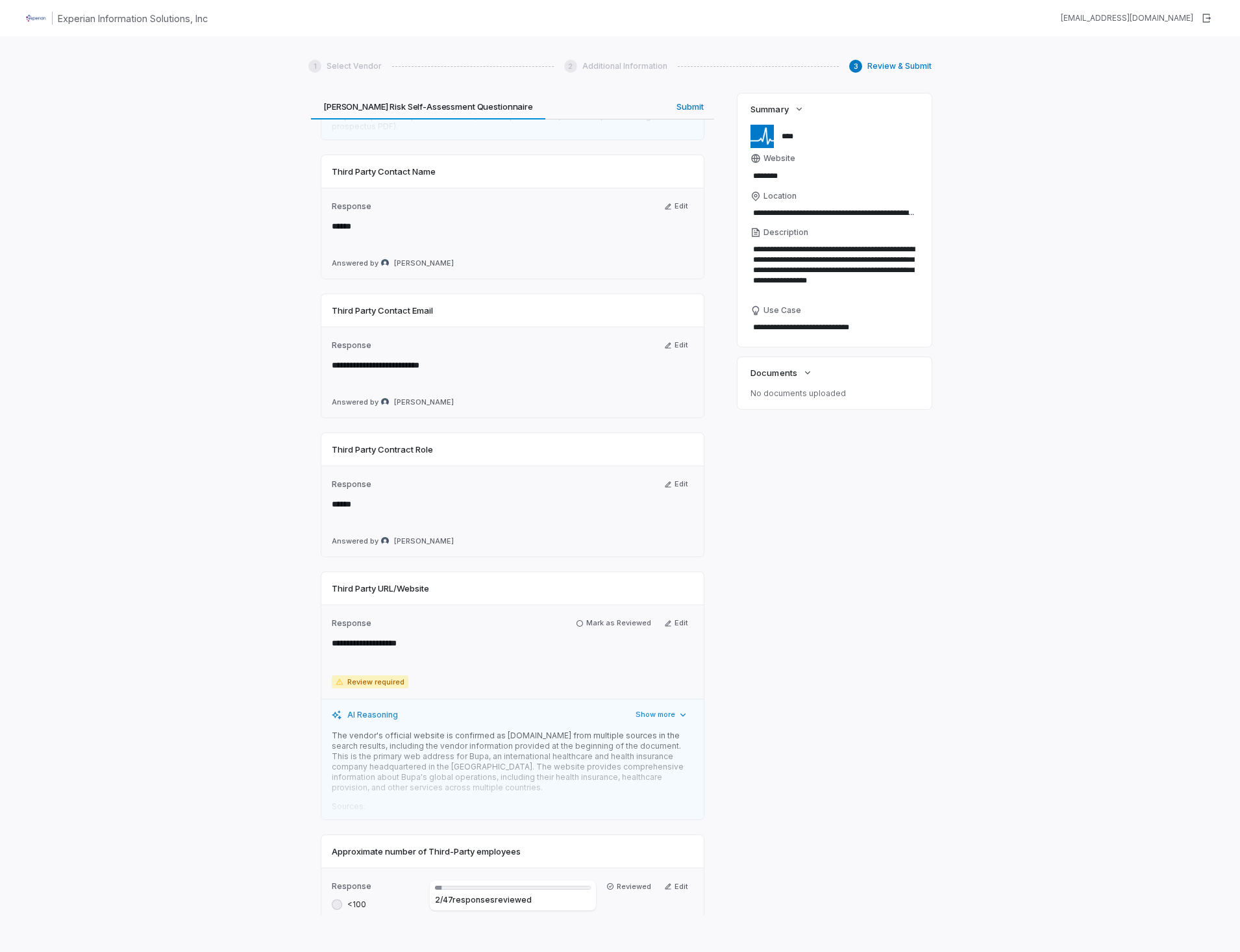
scroll to position [649, 0]
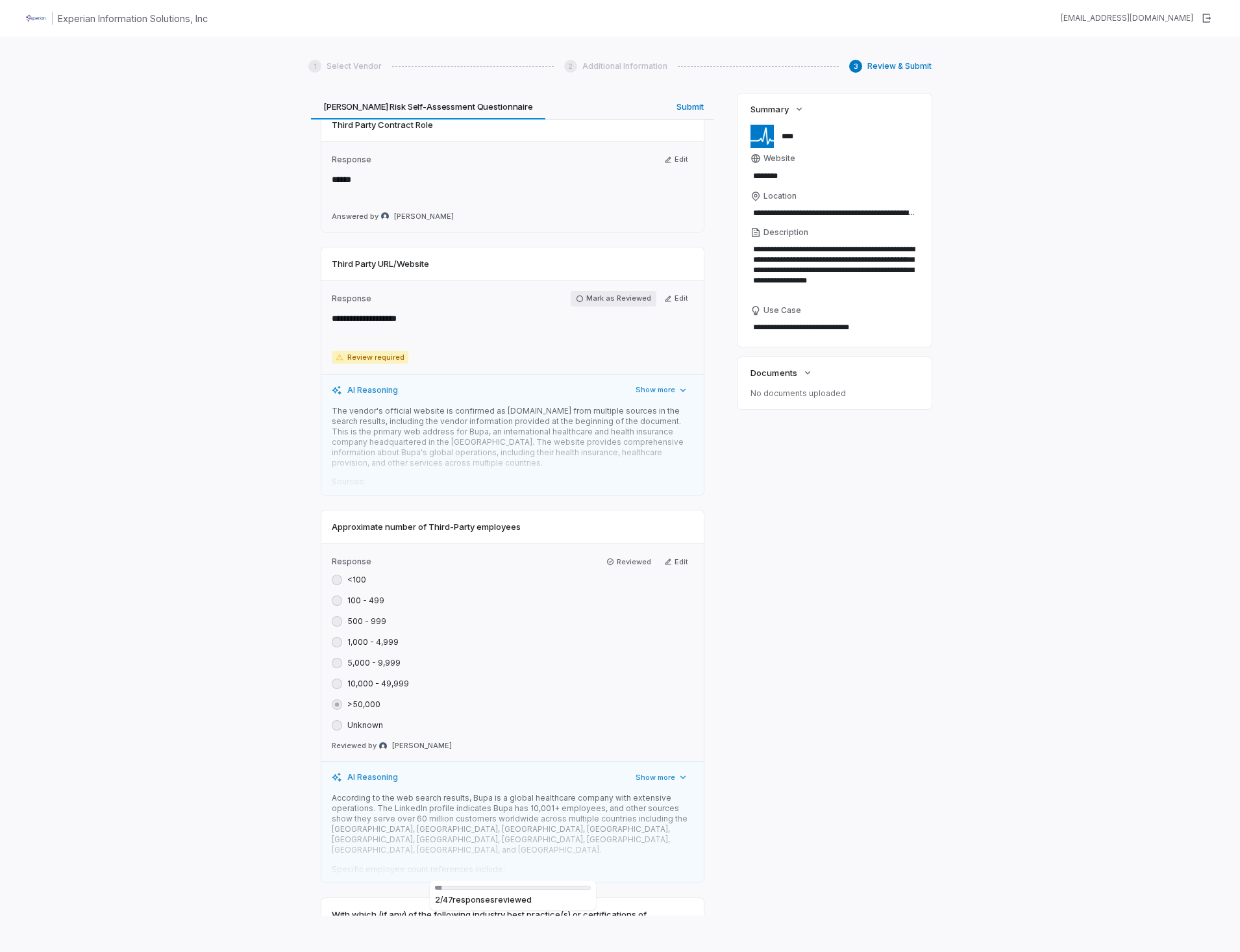
click at [577, 295] on icon "button" at bounding box center [579, 298] width 7 height 7
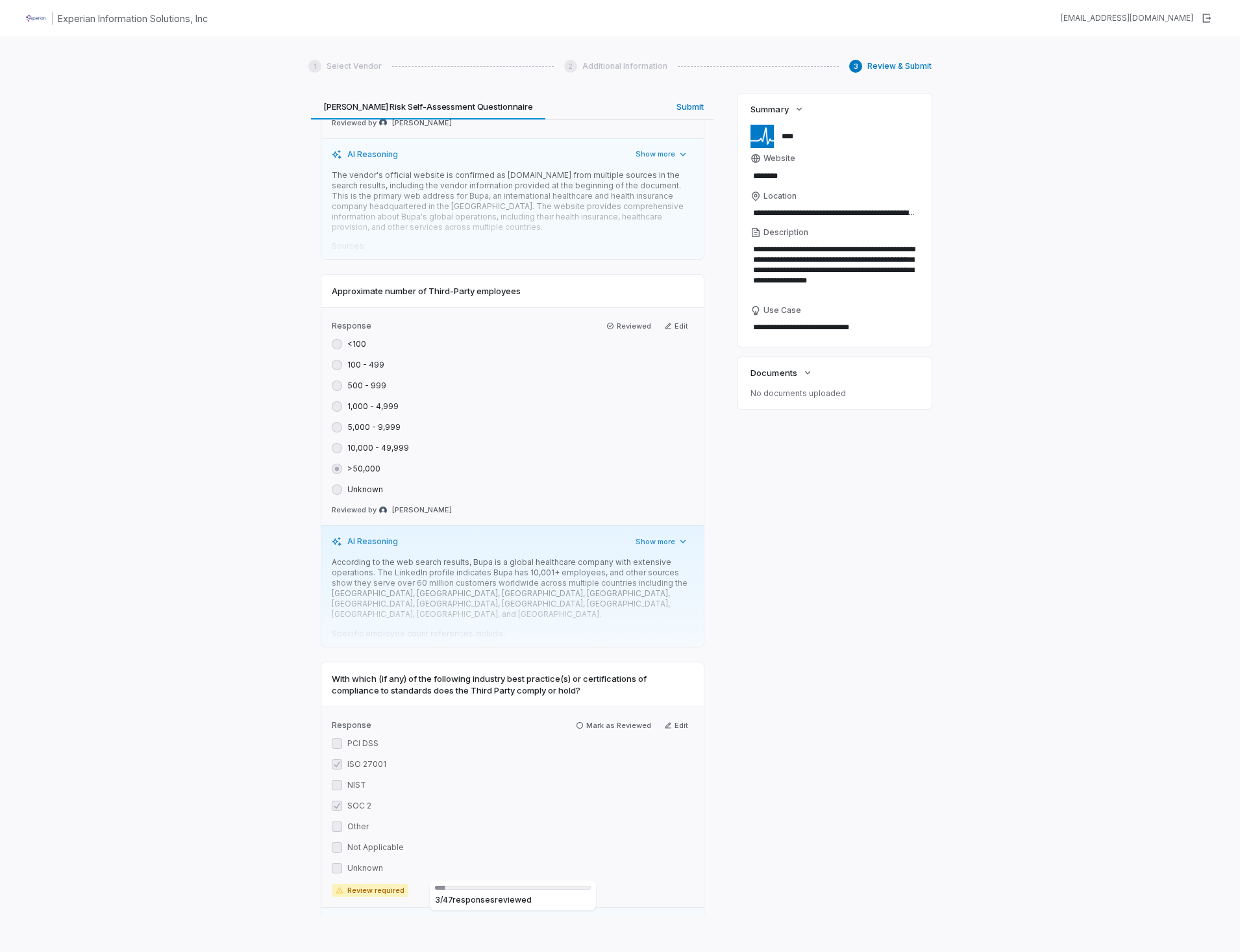
scroll to position [1038, 0]
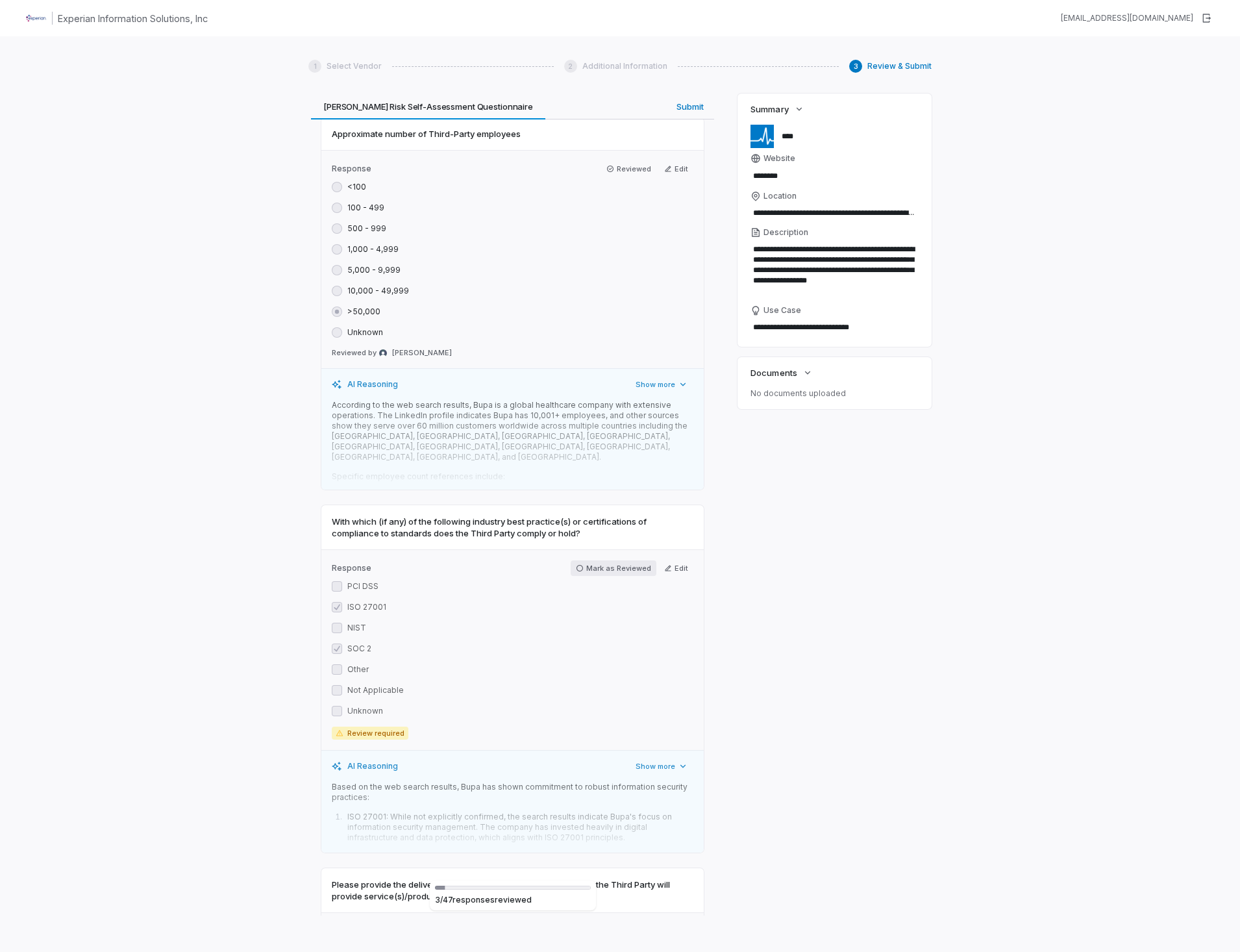
click at [579, 564] on icon "button" at bounding box center [579, 568] width 7 height 7
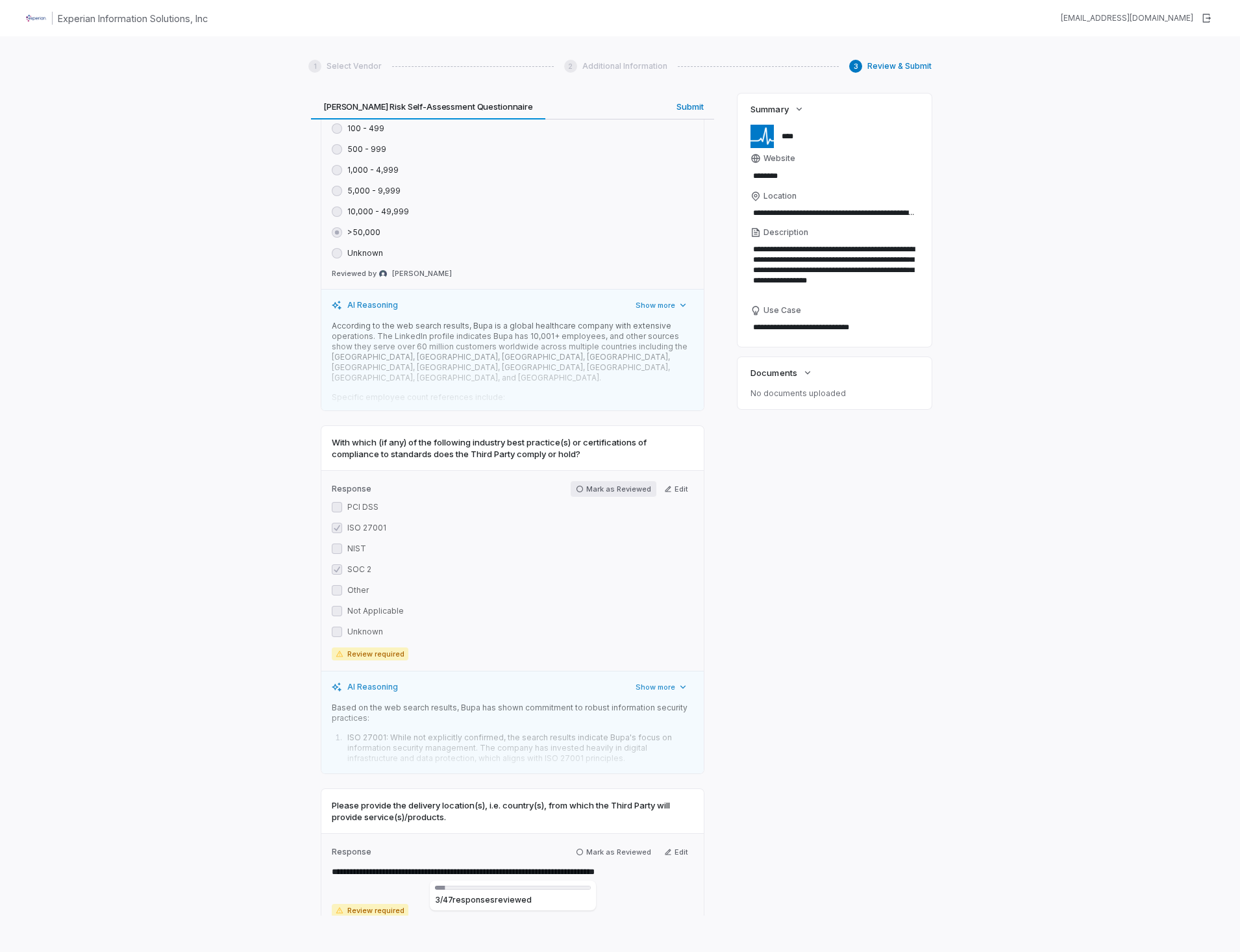
scroll to position [1364, 0]
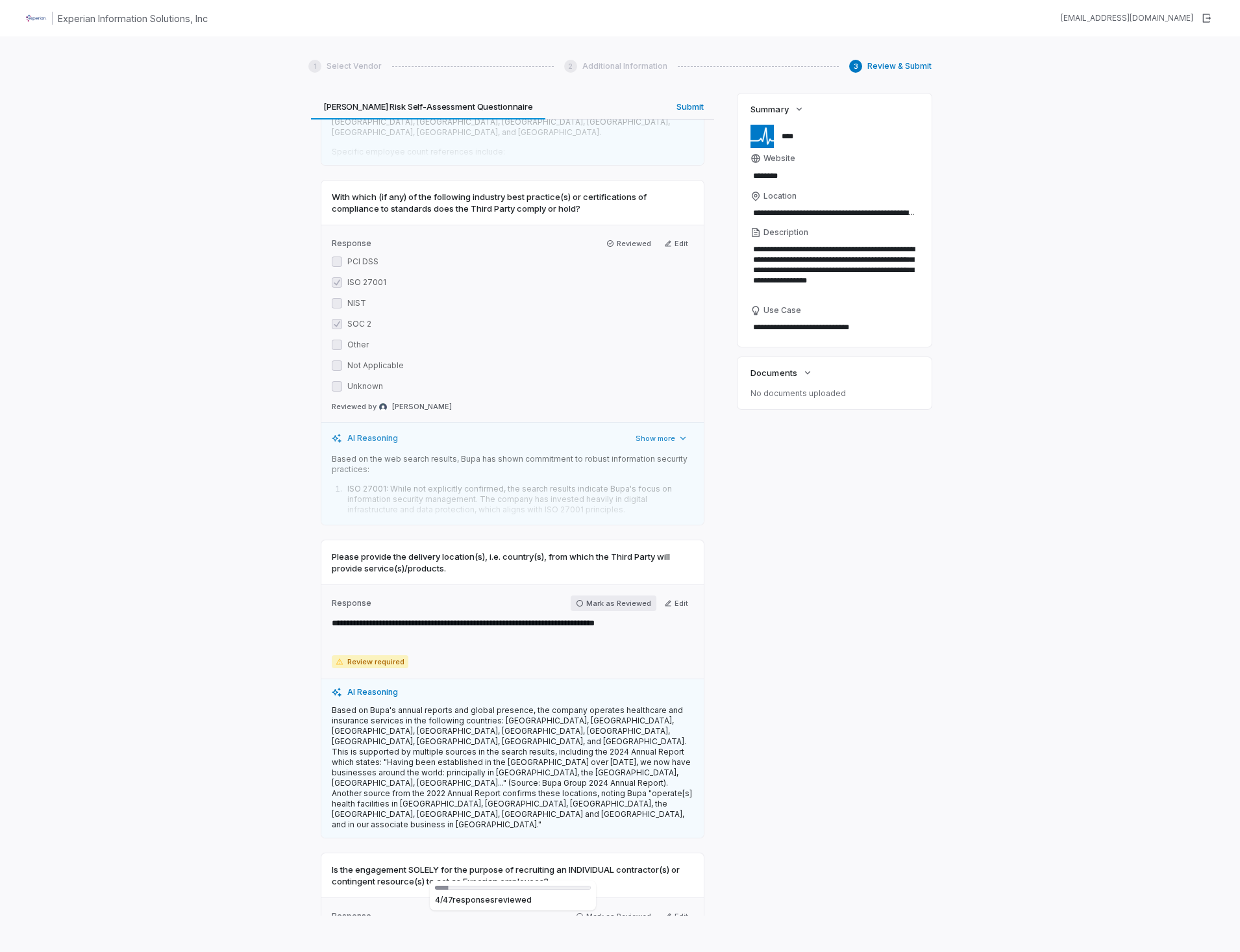
click at [578, 599] on icon "button" at bounding box center [579, 602] width 7 height 7
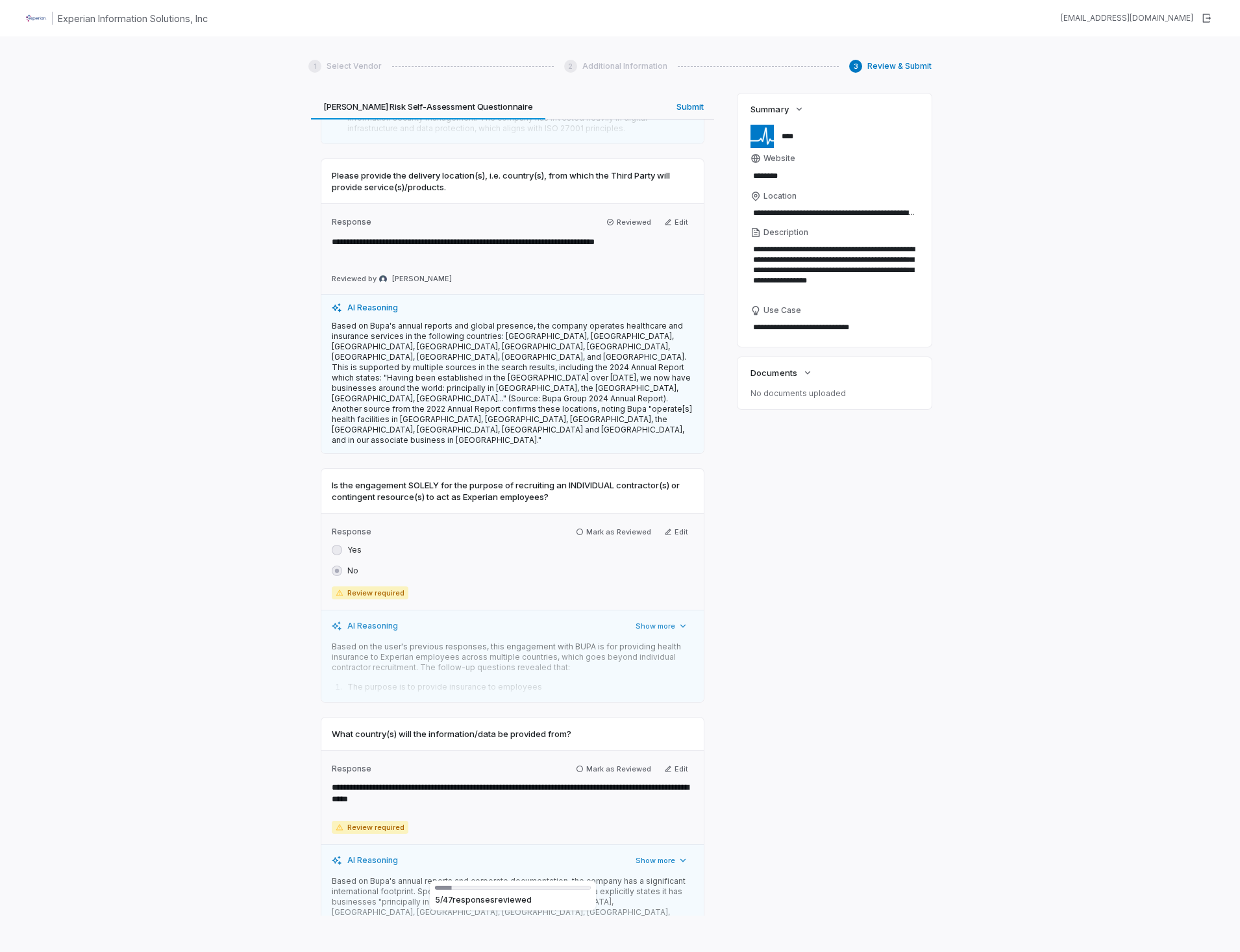
scroll to position [1818, 0]
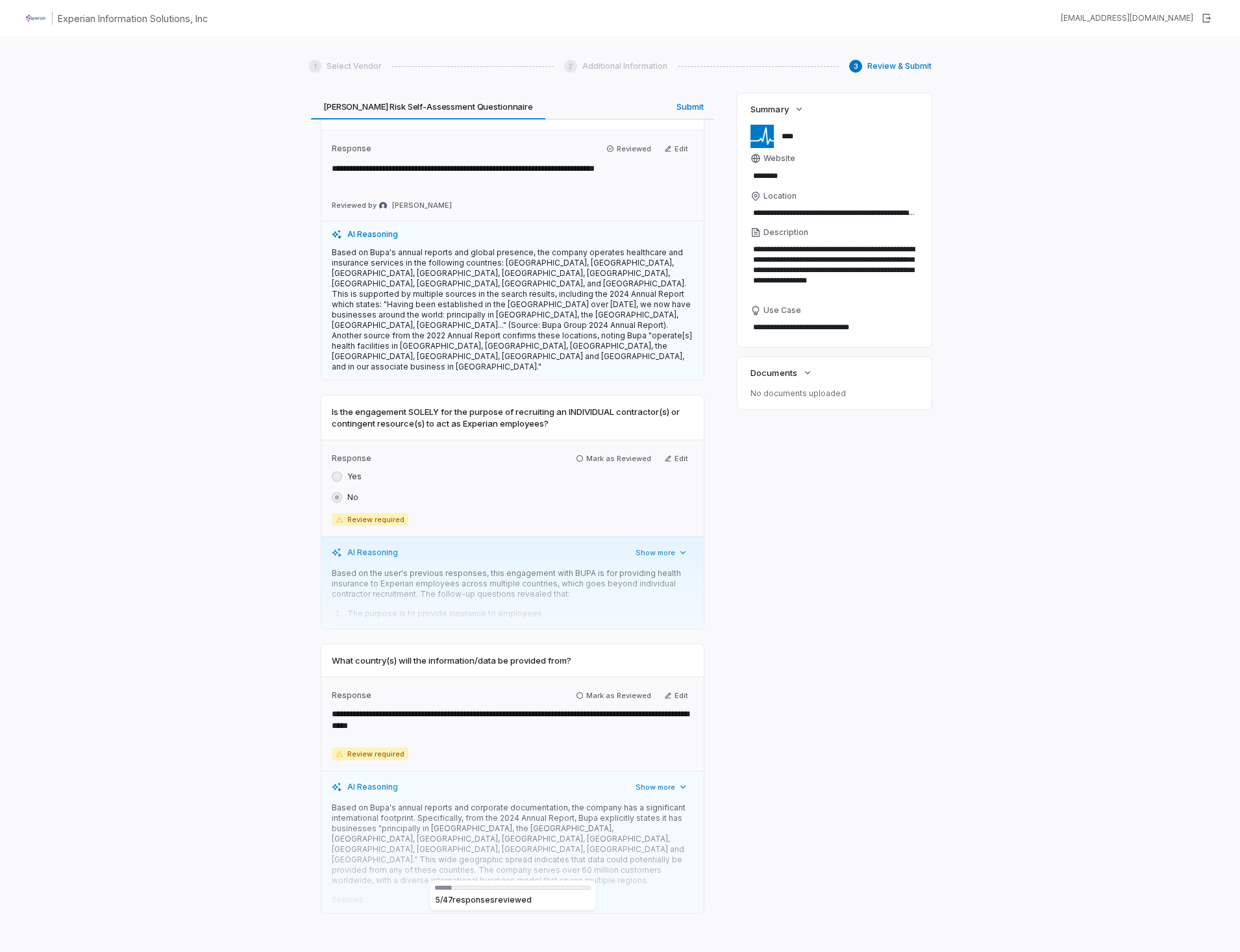
drag, startPoint x: 577, startPoint y: 393, endPoint x: 583, endPoint y: 540, distance: 147.1
click at [577, 454] on icon "button" at bounding box center [579, 458] width 7 height 7
click at [578, 692] on icon "button" at bounding box center [579, 695] width 7 height 7
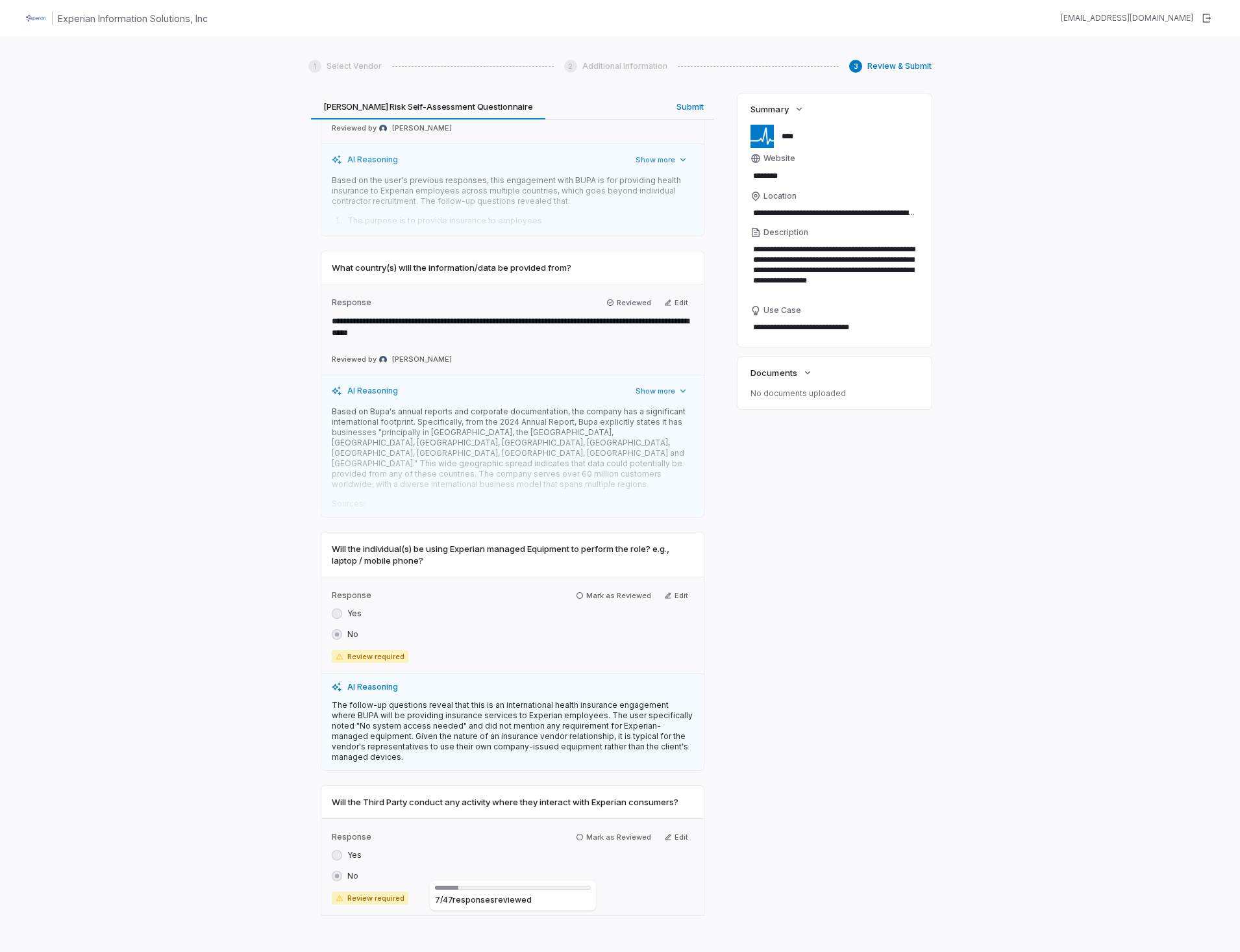
scroll to position [2402, 0]
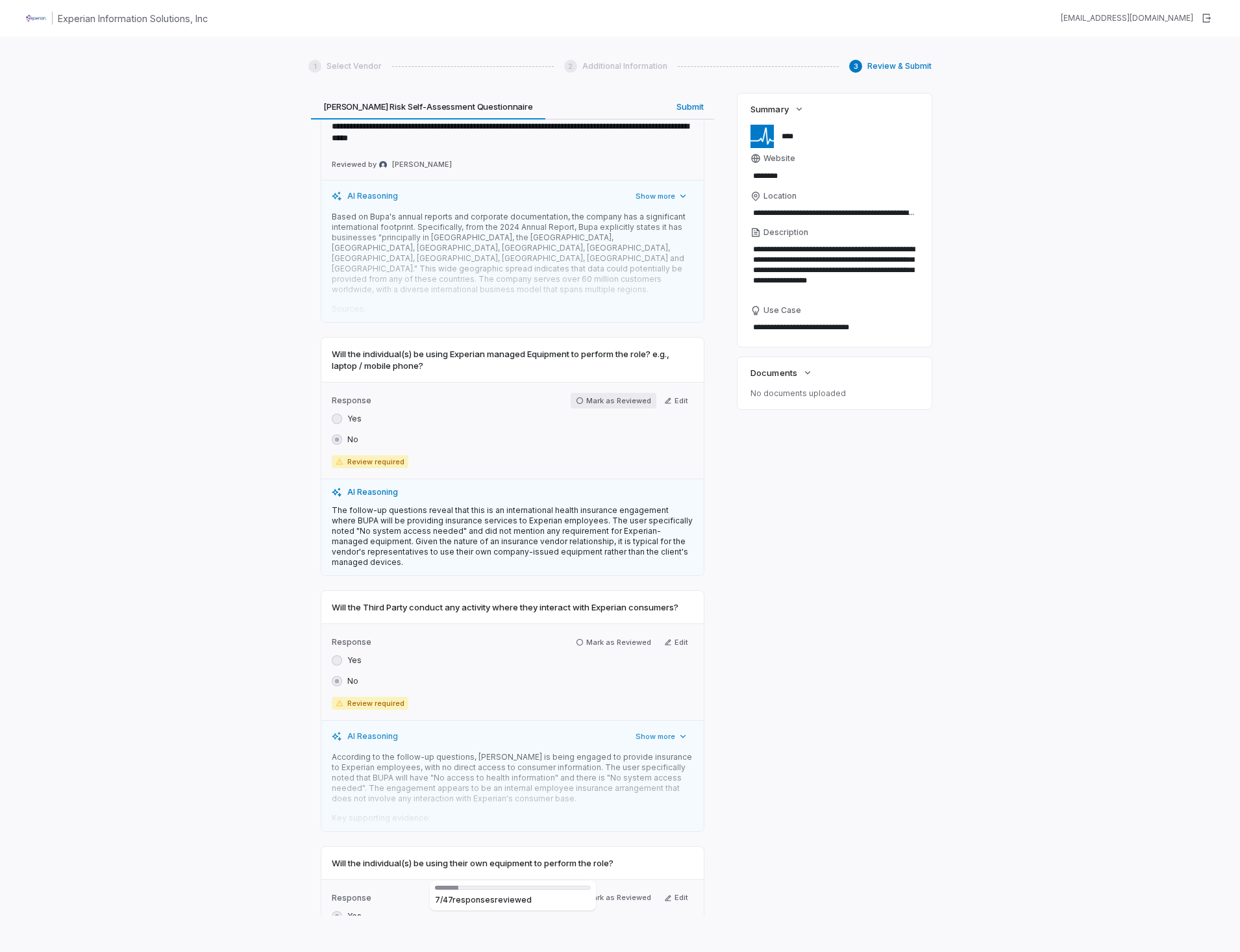
click at [578, 397] on icon "button" at bounding box center [579, 400] width 7 height 7
click at [577, 635] on icon "button" at bounding box center [579, 638] width 7 height 7
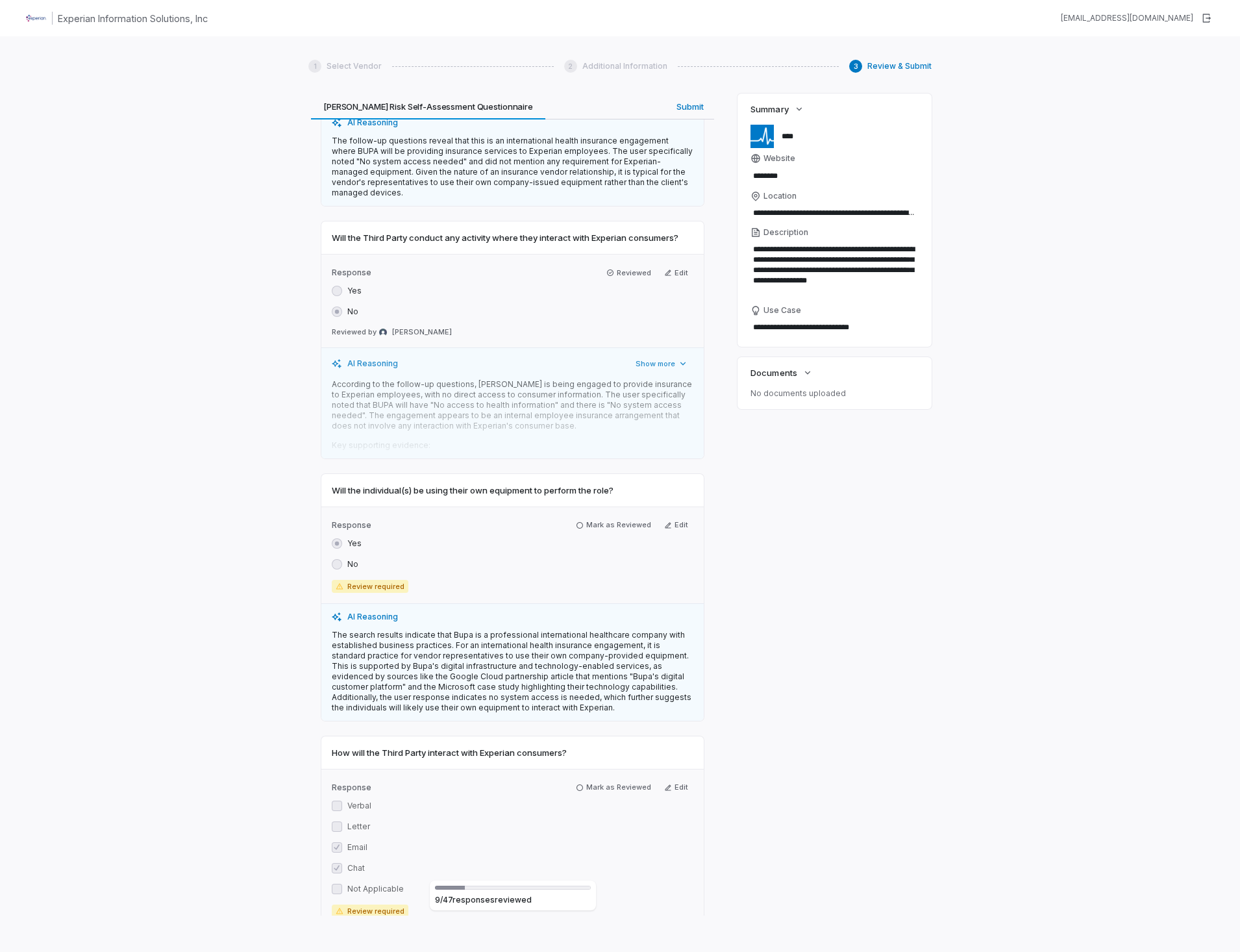
scroll to position [2791, 0]
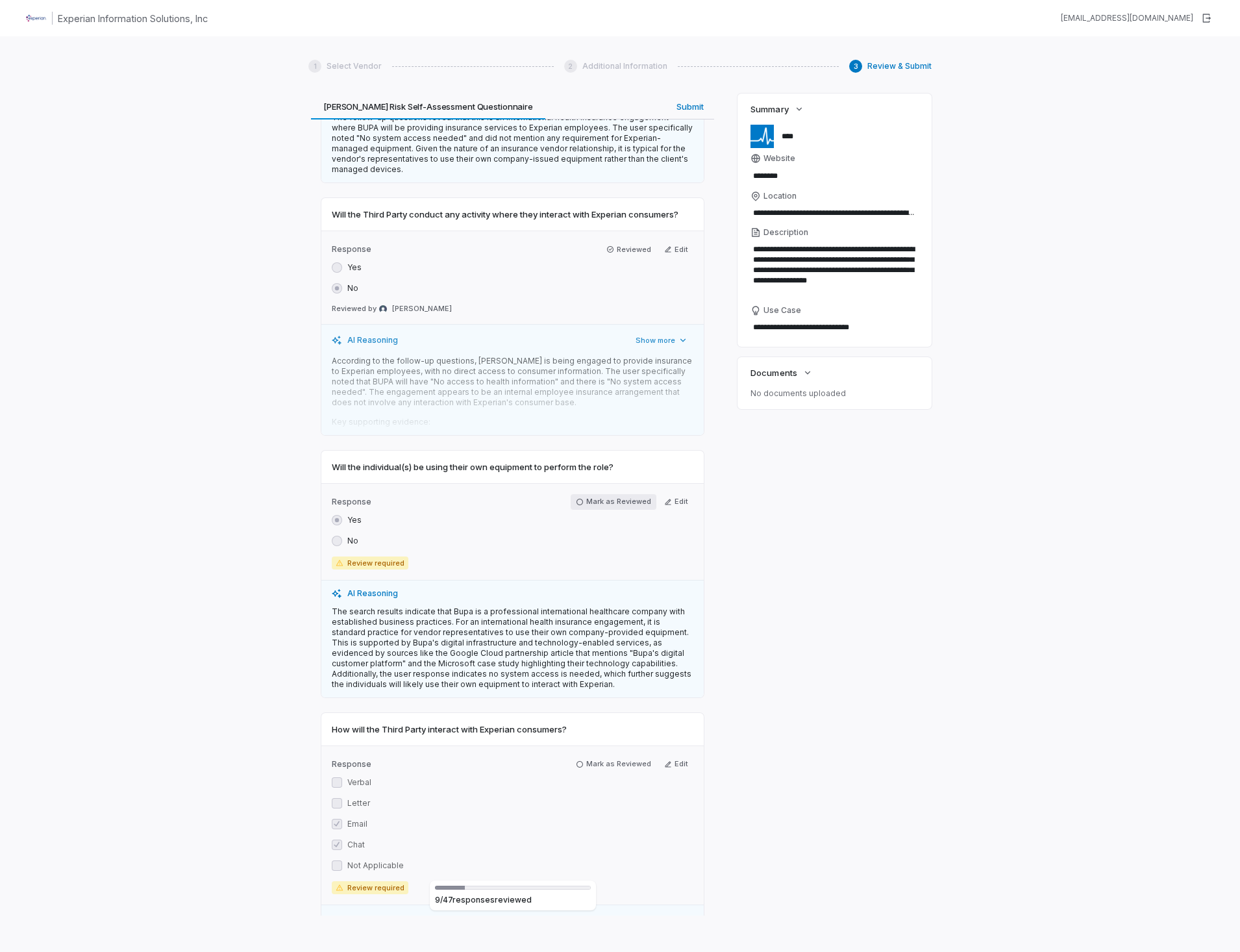
click at [577, 498] on icon "button" at bounding box center [579, 501] width 7 height 7
click at [576, 757] on icon "button" at bounding box center [579, 760] width 7 height 7
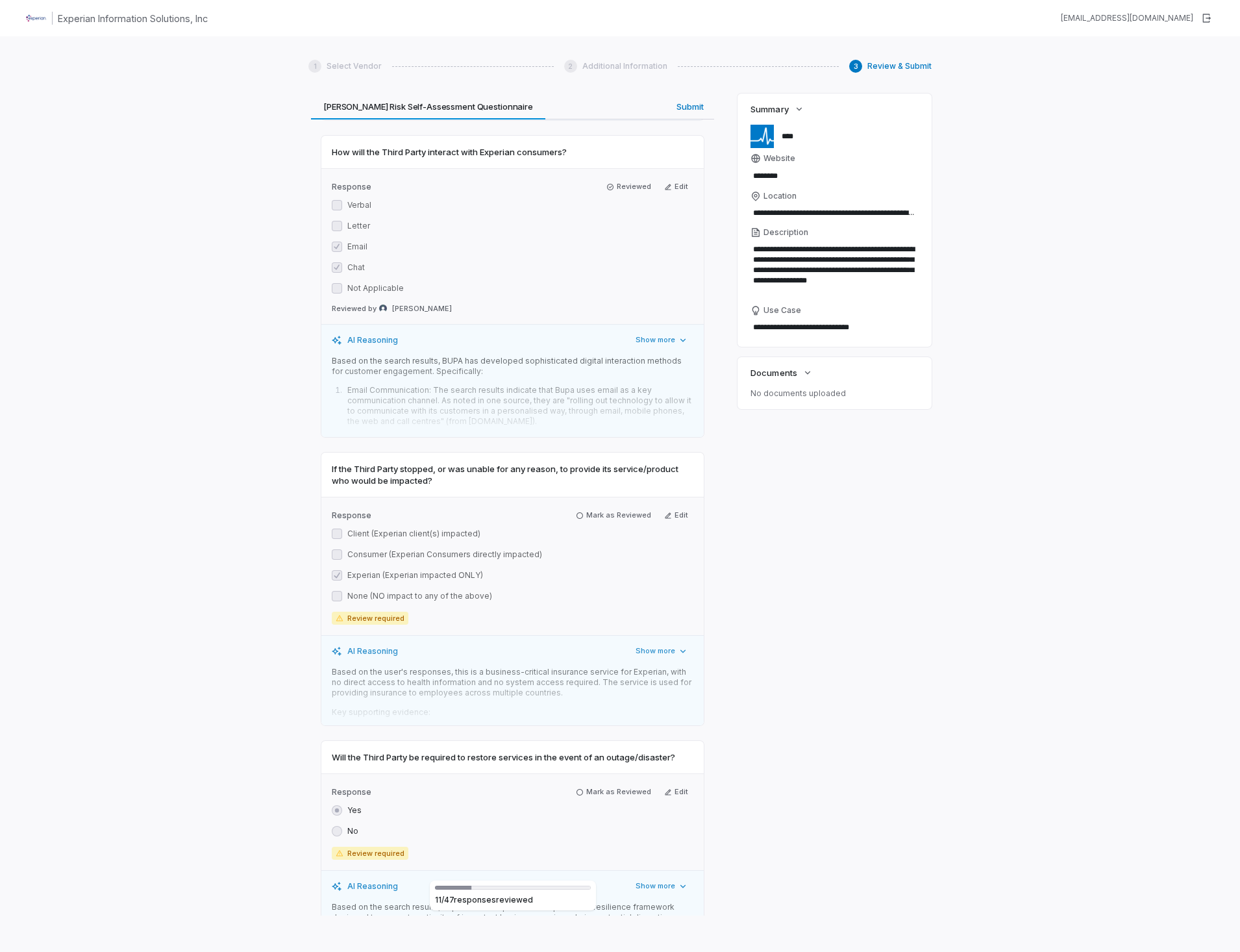
scroll to position [3375, 0]
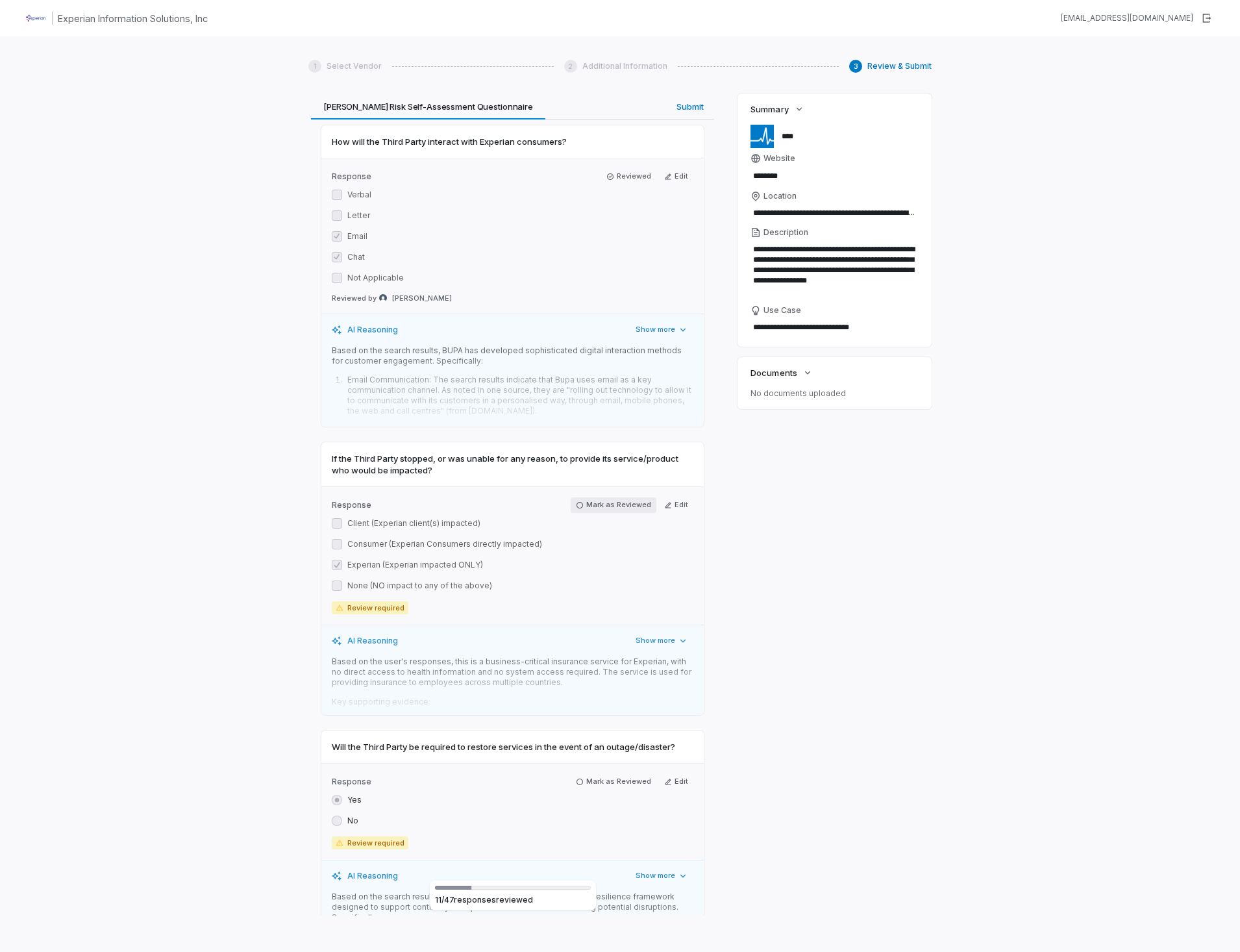
click at [578, 501] on icon "button" at bounding box center [579, 504] width 7 height 7
click at [578, 775] on icon "button" at bounding box center [579, 778] width 7 height 7
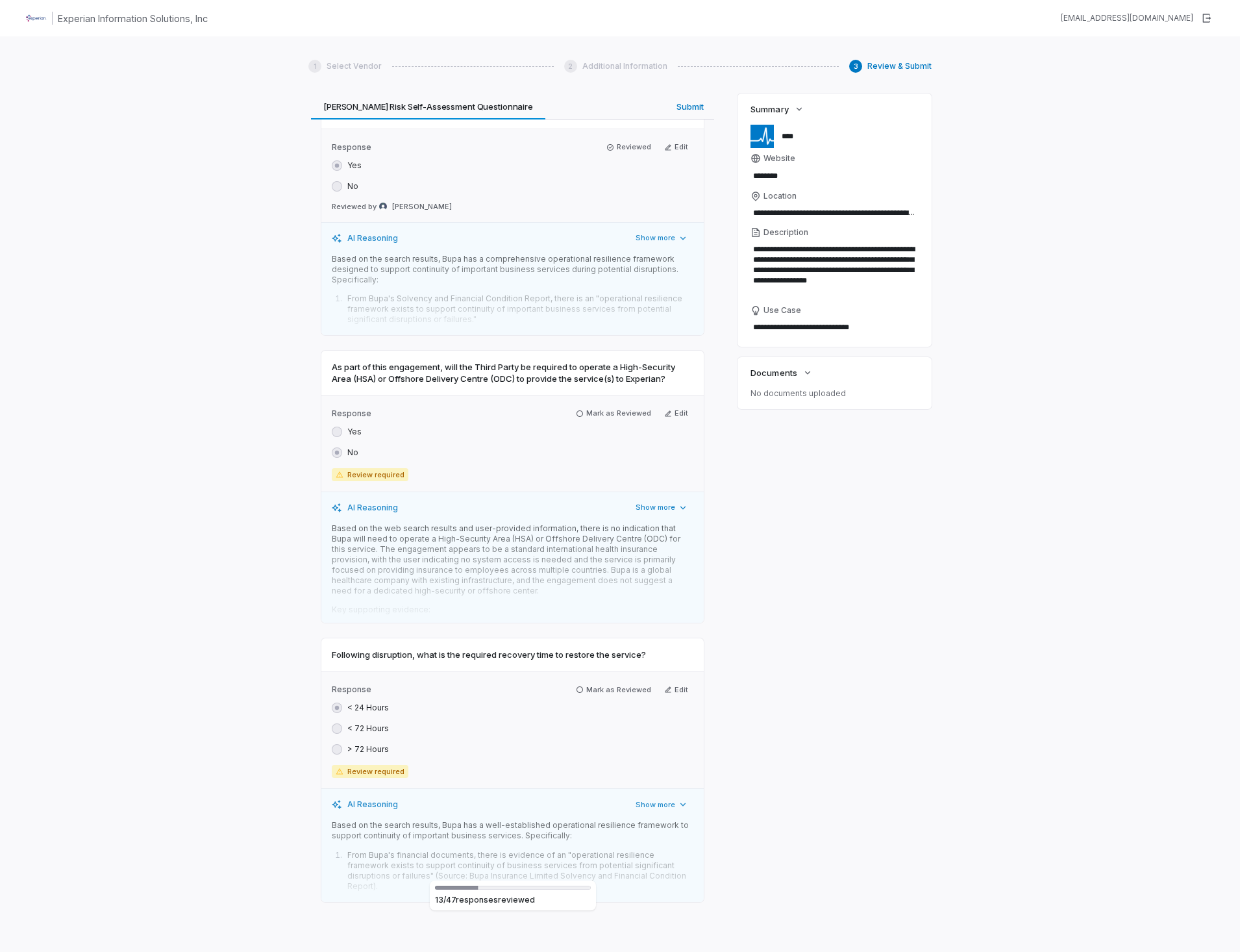
scroll to position [4025, 0]
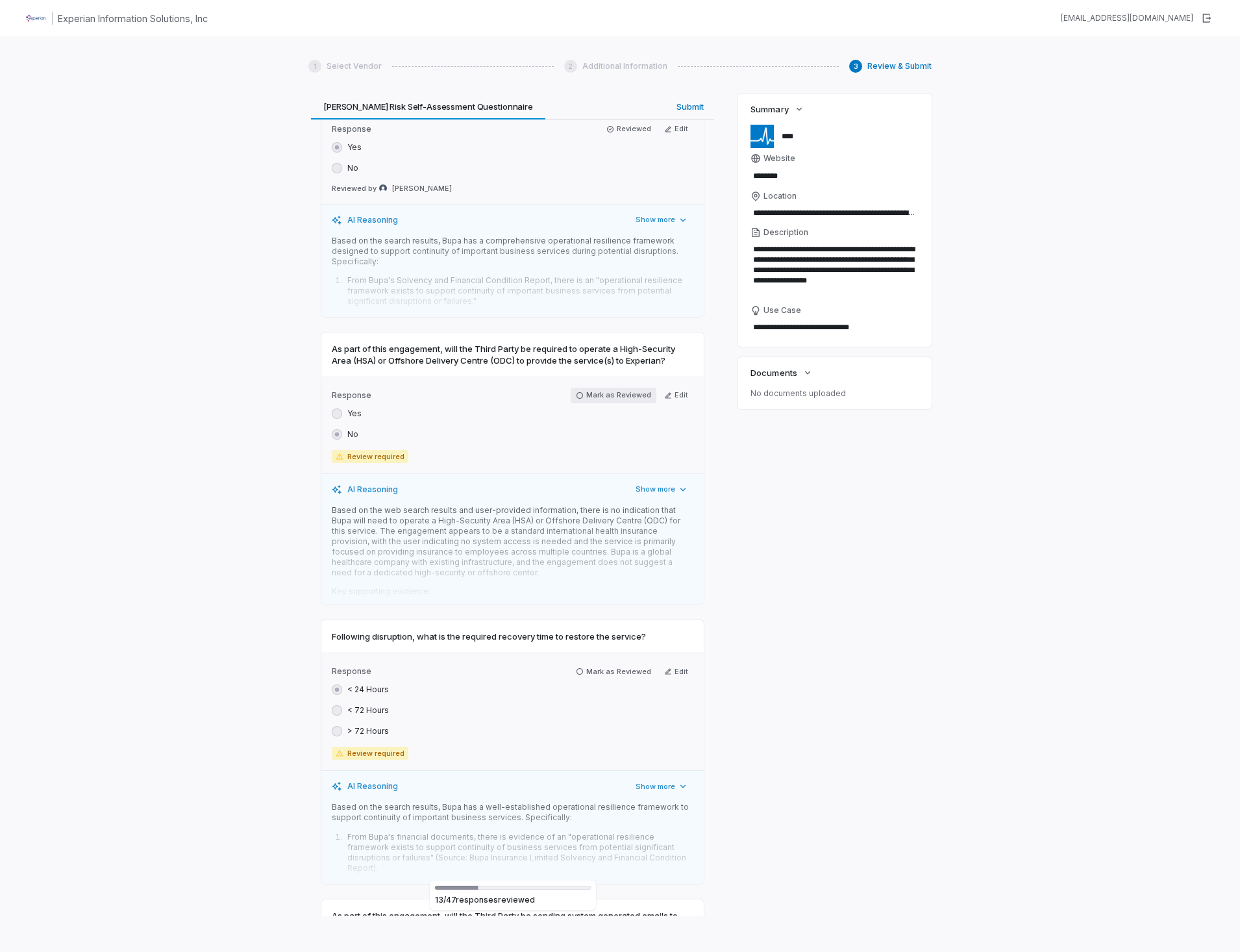
click at [578, 392] on icon "button" at bounding box center [579, 395] width 7 height 7
click at [576, 667] on icon "button" at bounding box center [579, 670] width 7 height 7
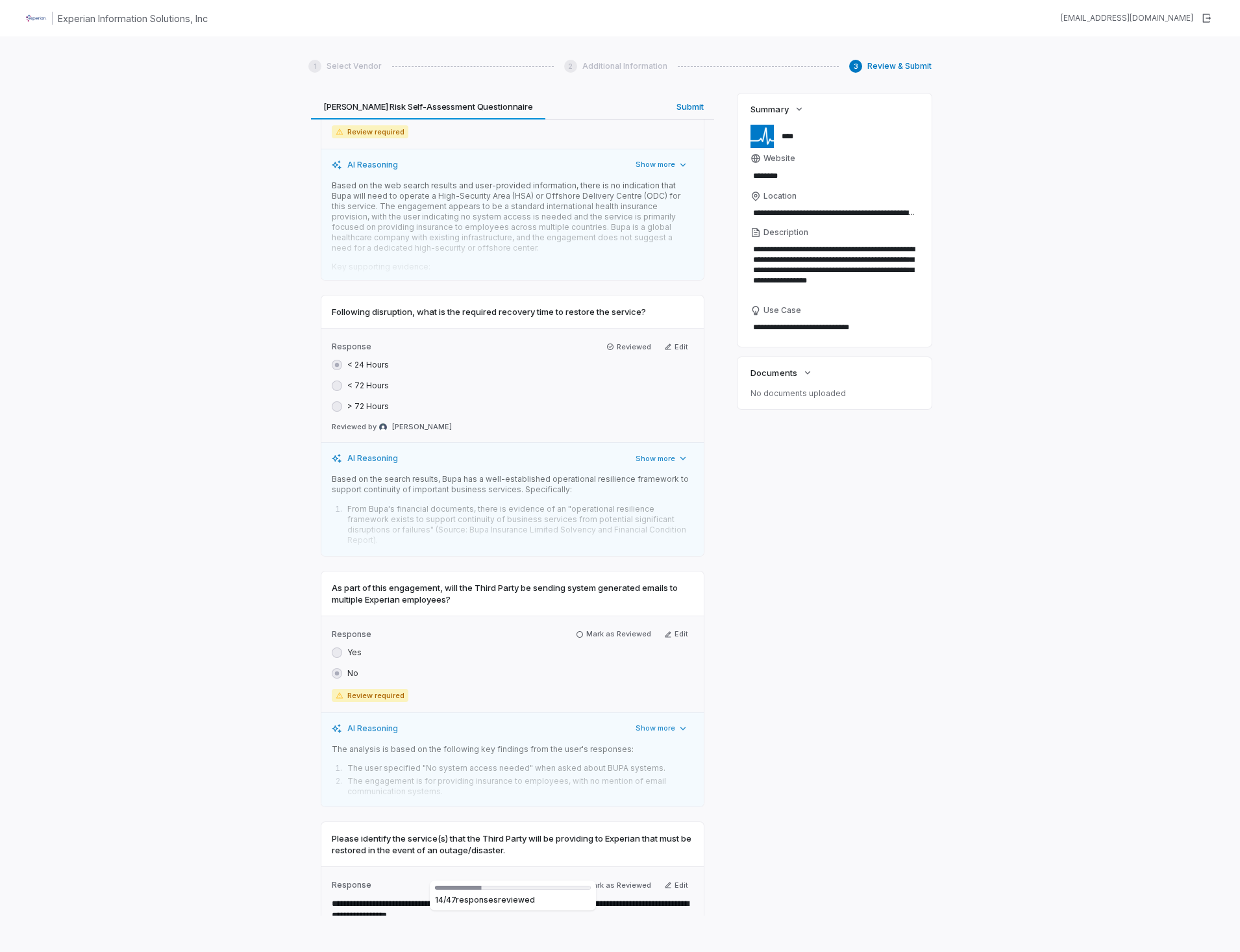
scroll to position [4353, 0]
click at [576, 627] on icon "button" at bounding box center [579, 630] width 7 height 7
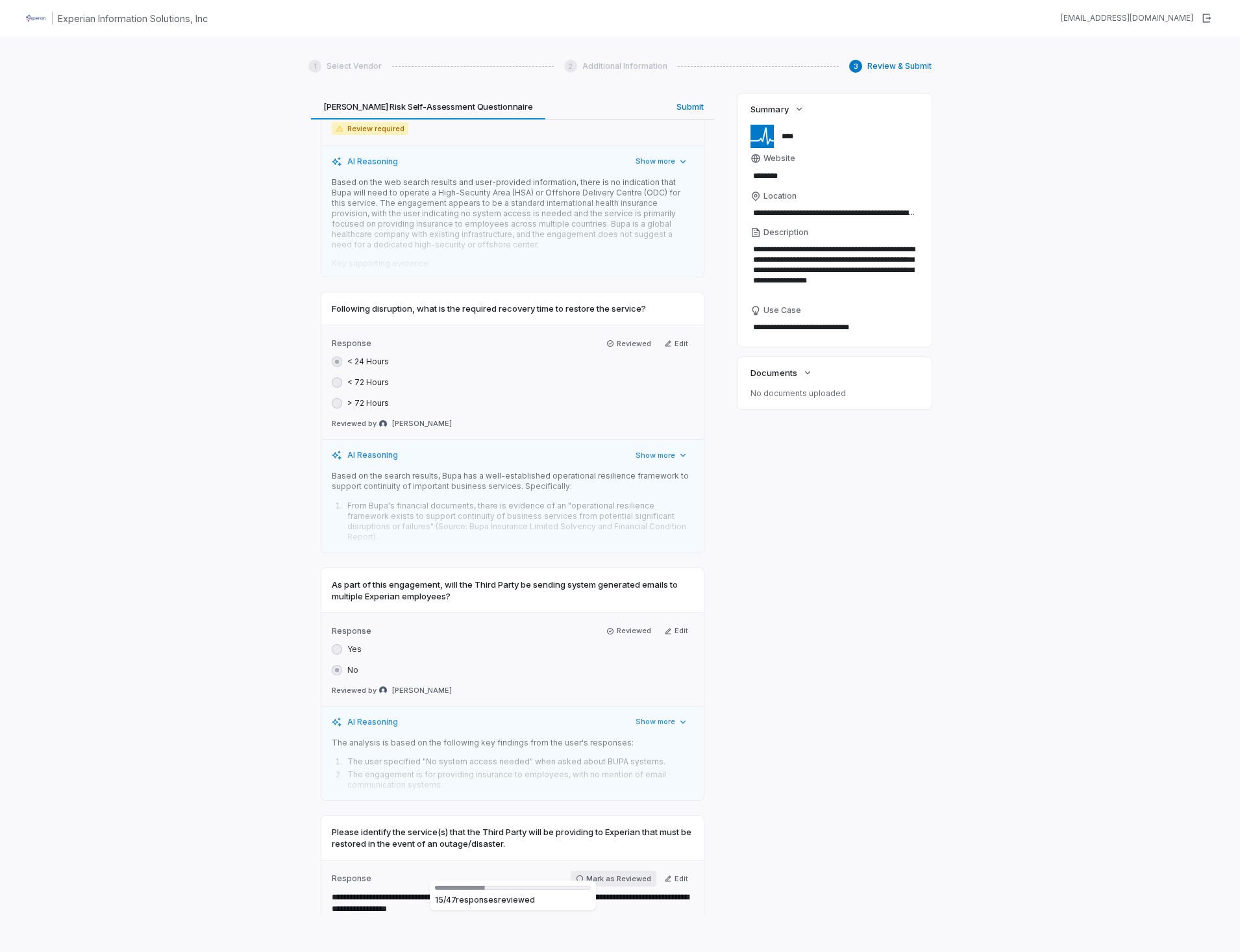
click at [576, 874] on icon "button" at bounding box center [579, 877] width 7 height 7
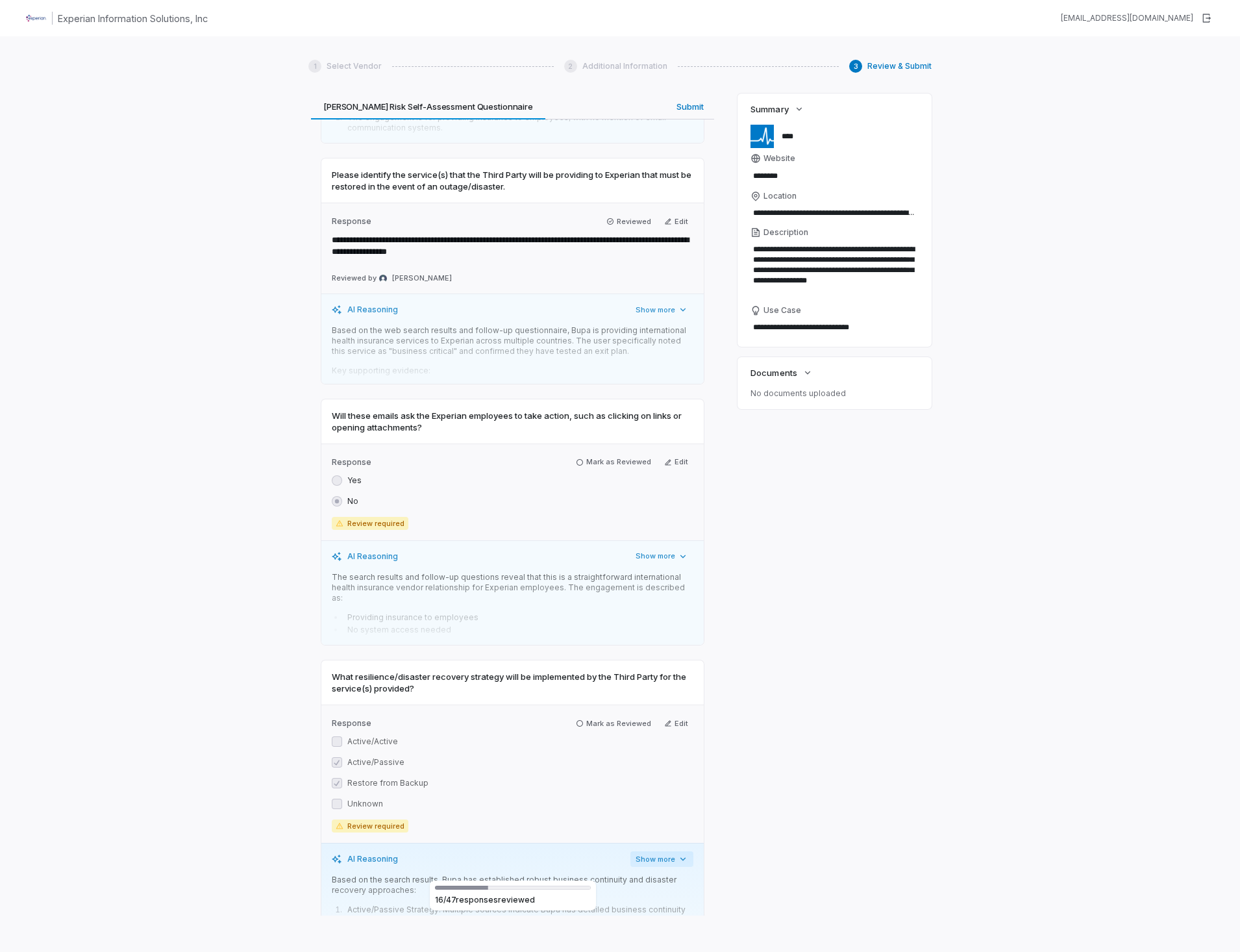
scroll to position [5066, 0]
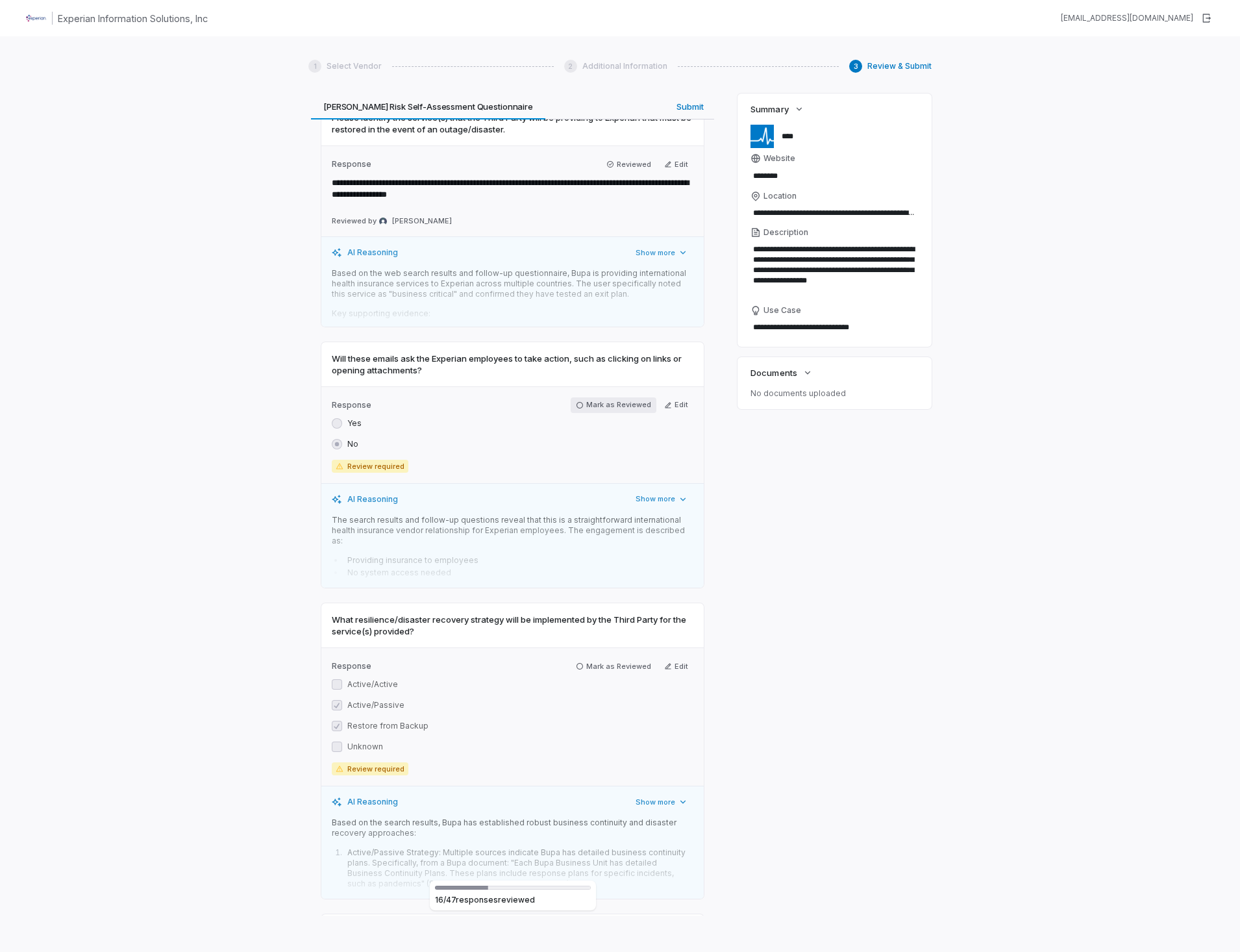
click at [579, 398] on button "Mark as Reviewed" at bounding box center [614, 405] width 85 height 16
click at [577, 662] on icon "button" at bounding box center [579, 665] width 7 height 7
click at [579, 951] on icon "button" at bounding box center [580, 970] width 7 height 7
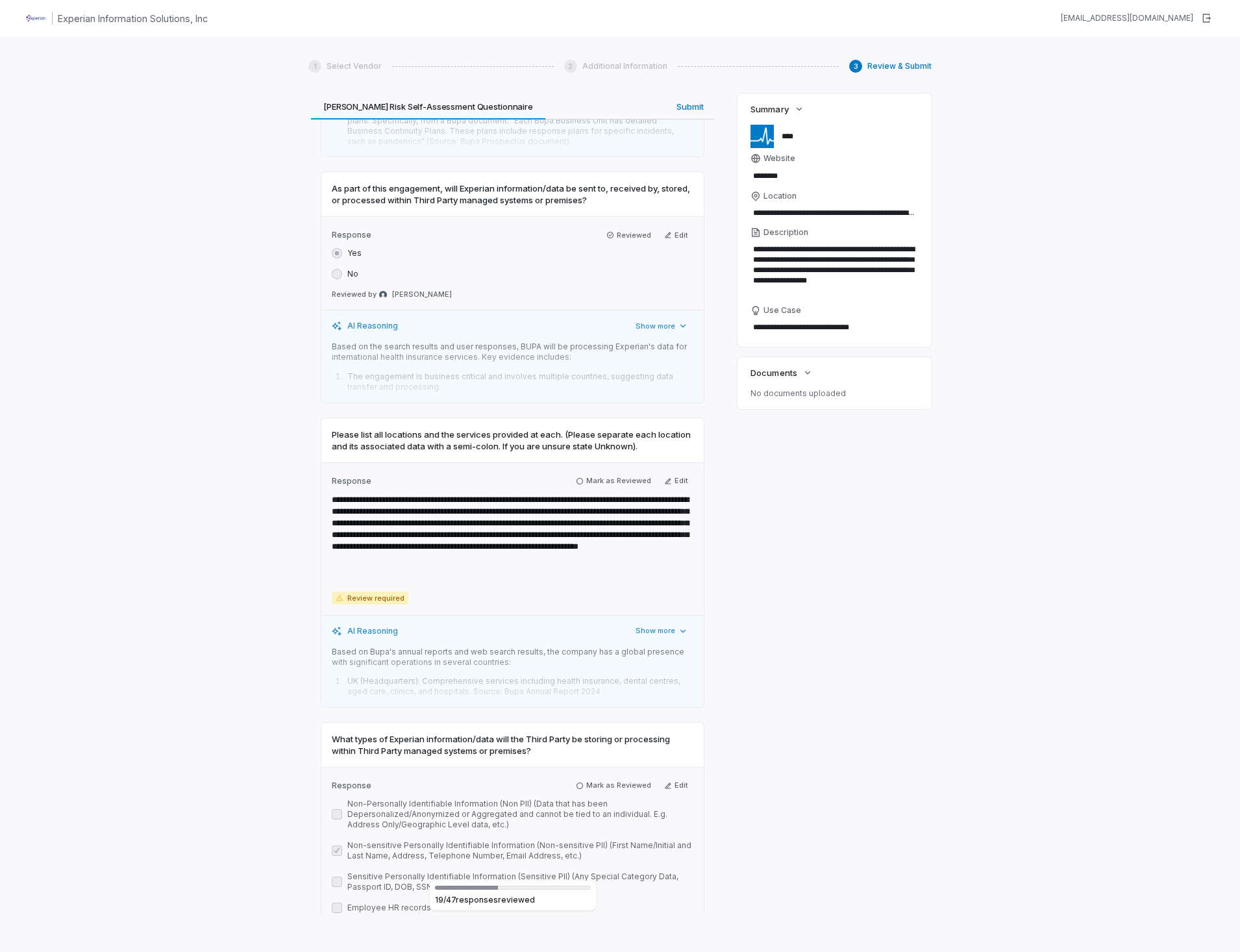
scroll to position [5845, 0]
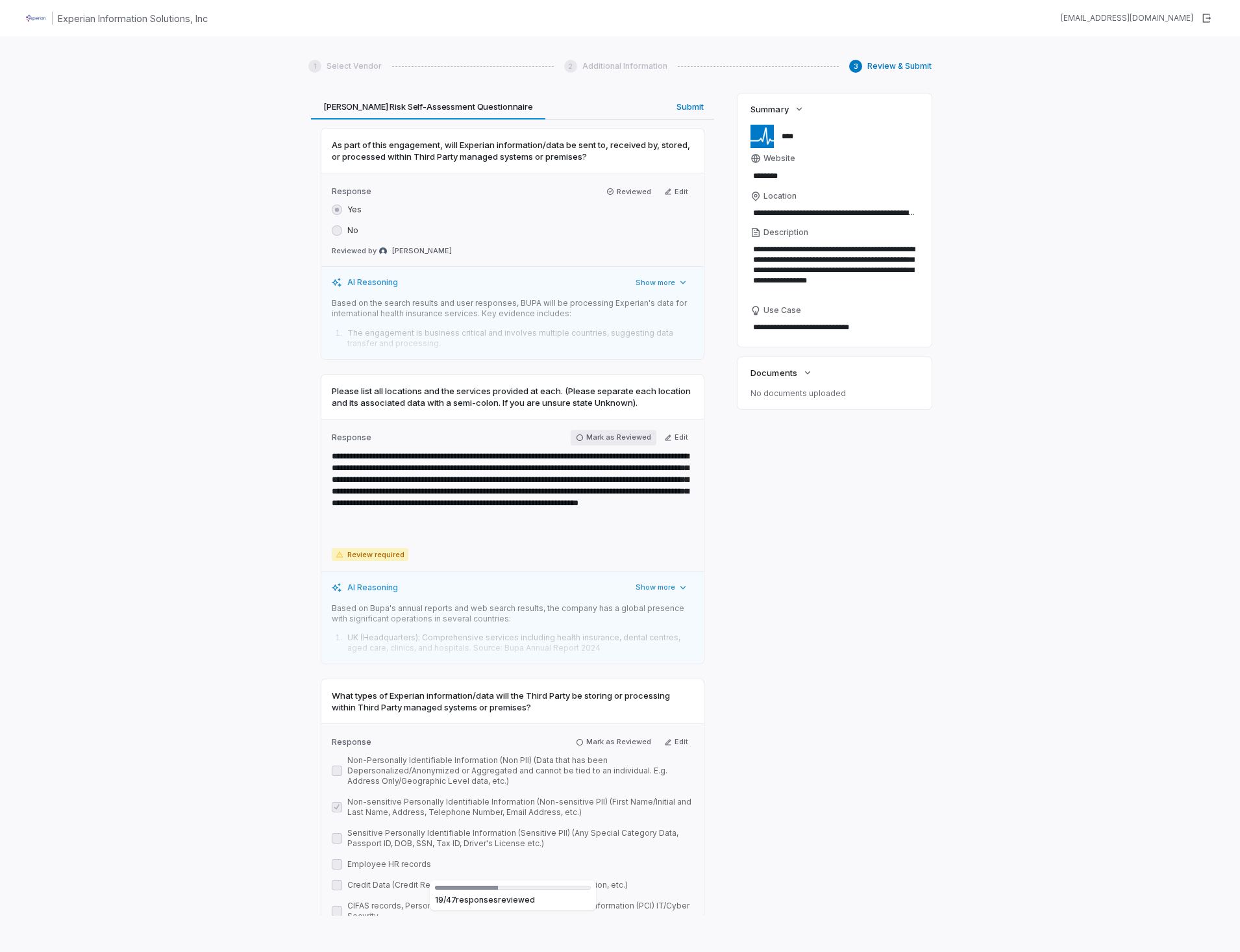
click at [577, 434] on icon "button" at bounding box center [579, 437] width 7 height 7
click at [578, 731] on button "Mark as Reviewed" at bounding box center [614, 738] width 85 height 16
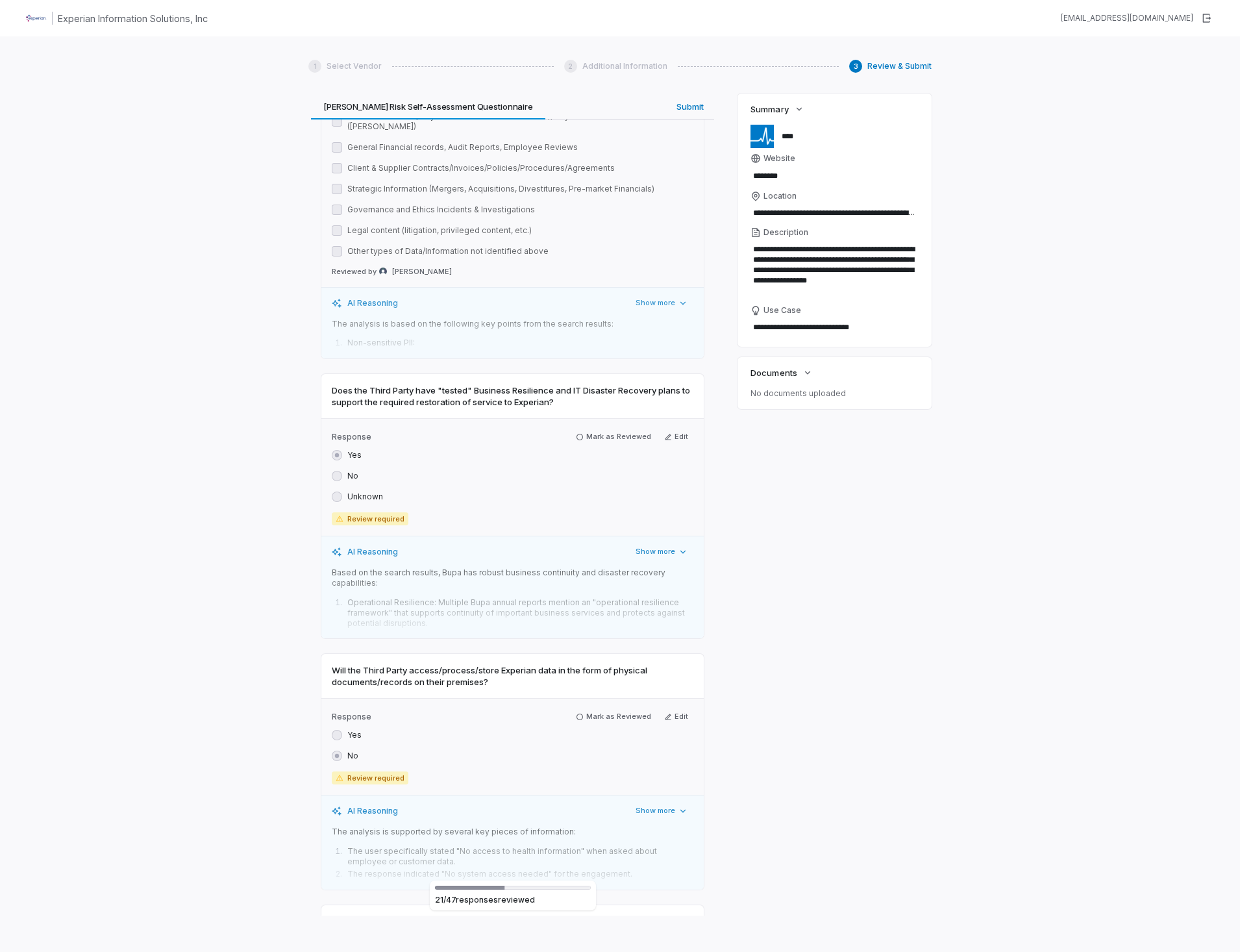
scroll to position [6819, 0]
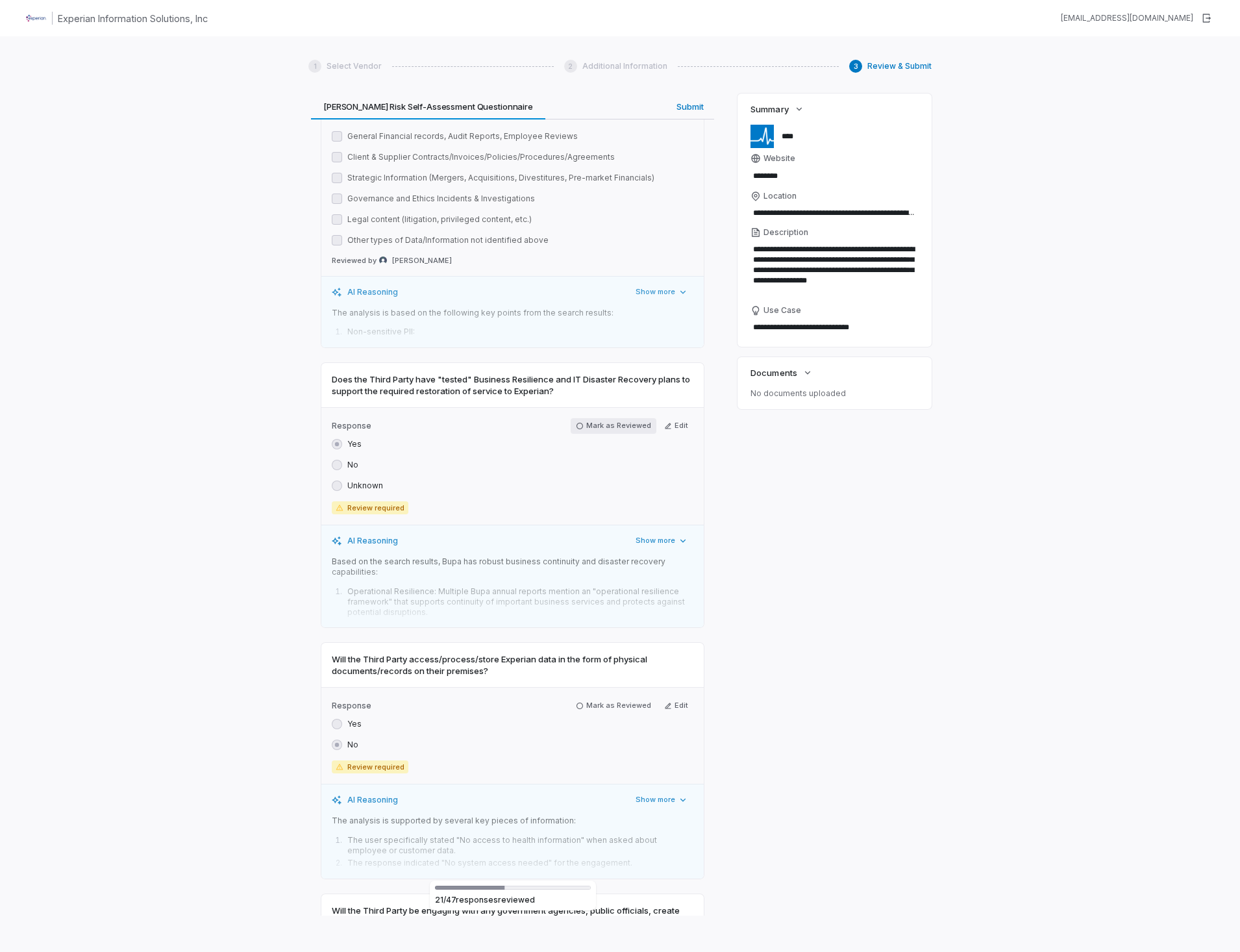
click at [577, 422] on icon "button" at bounding box center [580, 425] width 7 height 7
click at [576, 698] on icon "button" at bounding box center [579, 701] width 7 height 7
click at [578, 946] on icon "button" at bounding box center [579, 950] width 7 height 7
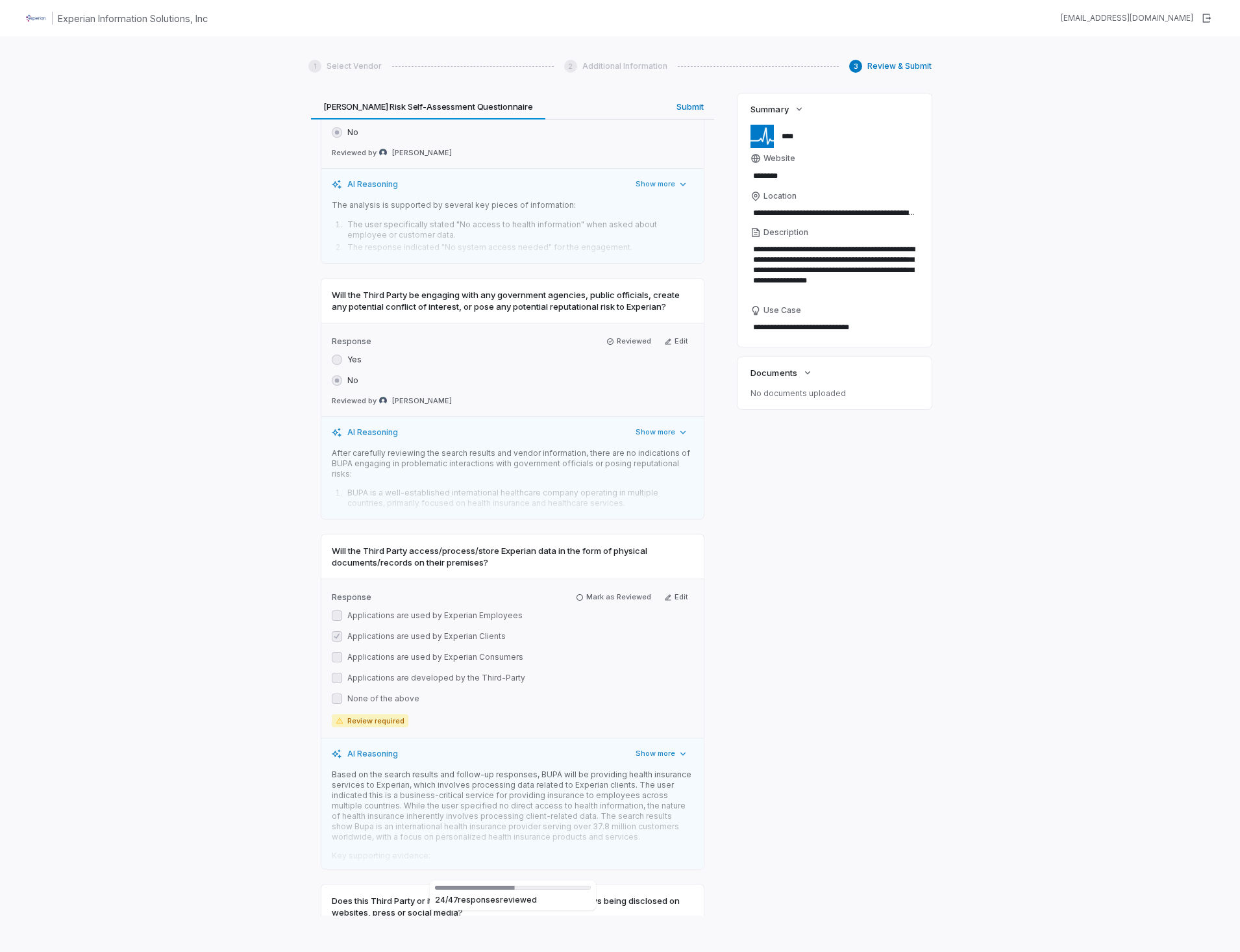
scroll to position [7468, 0]
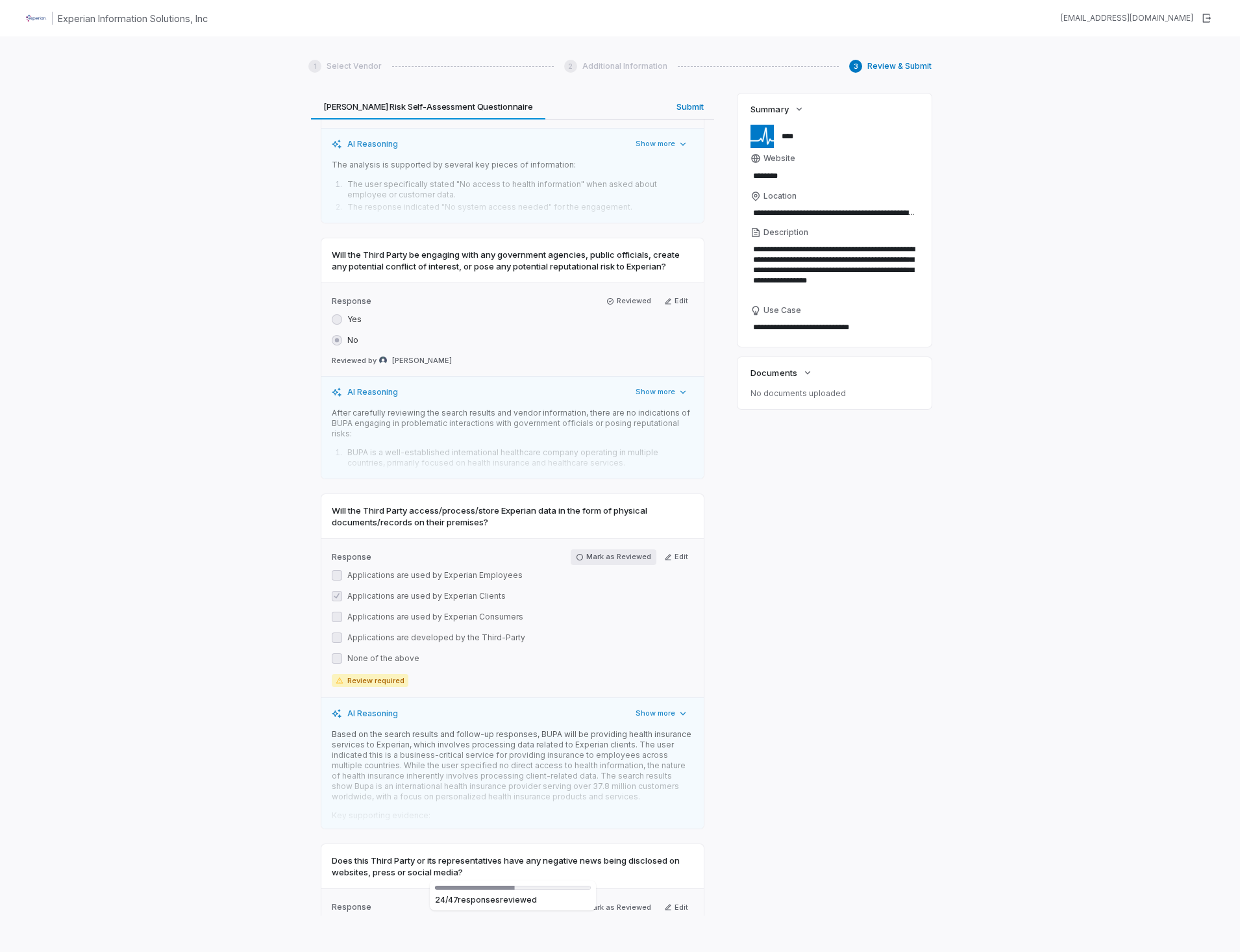
click at [579, 553] on icon "button" at bounding box center [579, 556] width 7 height 7
drag, startPoint x: 580, startPoint y: 793, endPoint x: 606, endPoint y: 787, distance: 26.7
click at [581, 899] on button "Mark as Reviewed" at bounding box center [614, 907] width 85 height 16
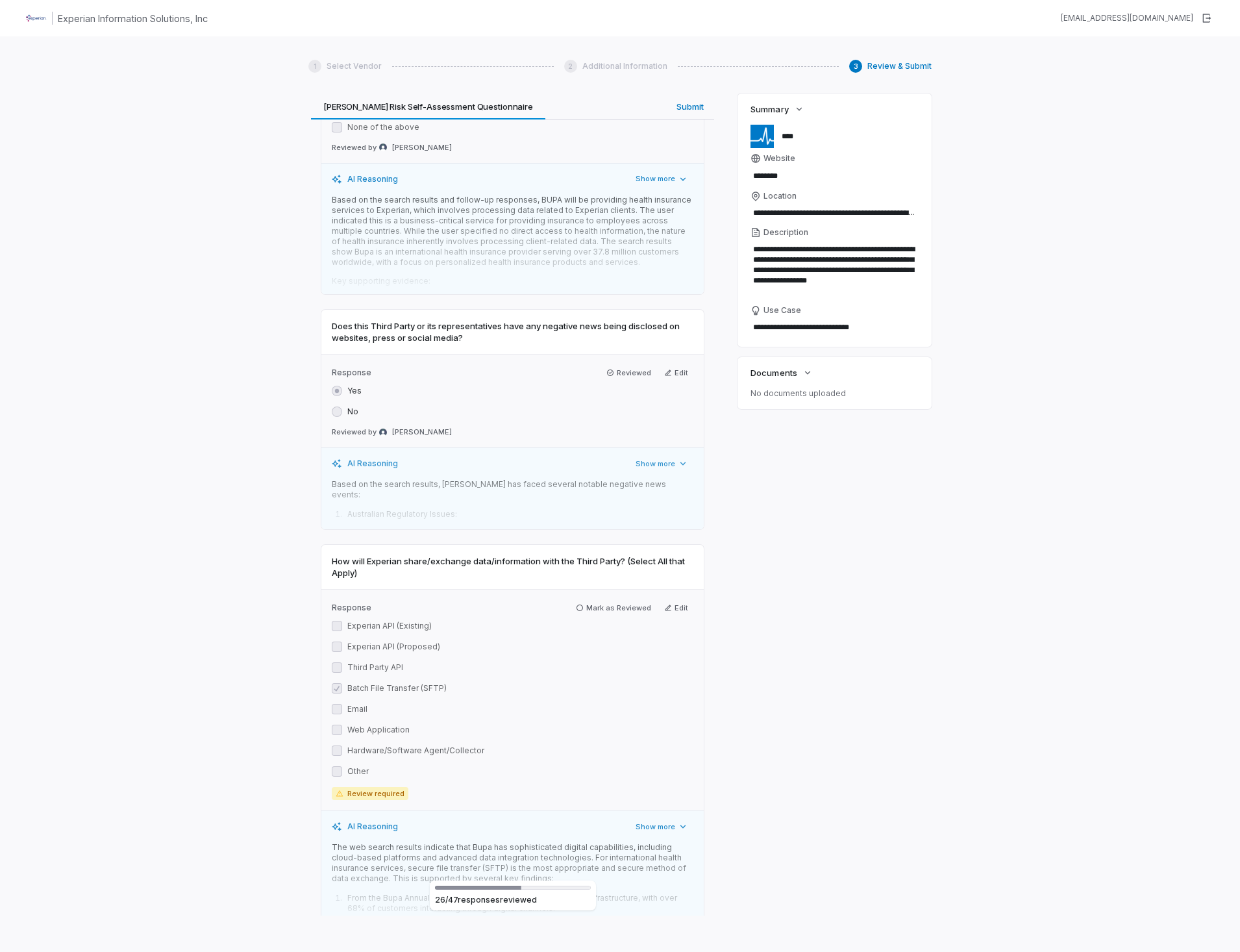
scroll to position [8052, 0]
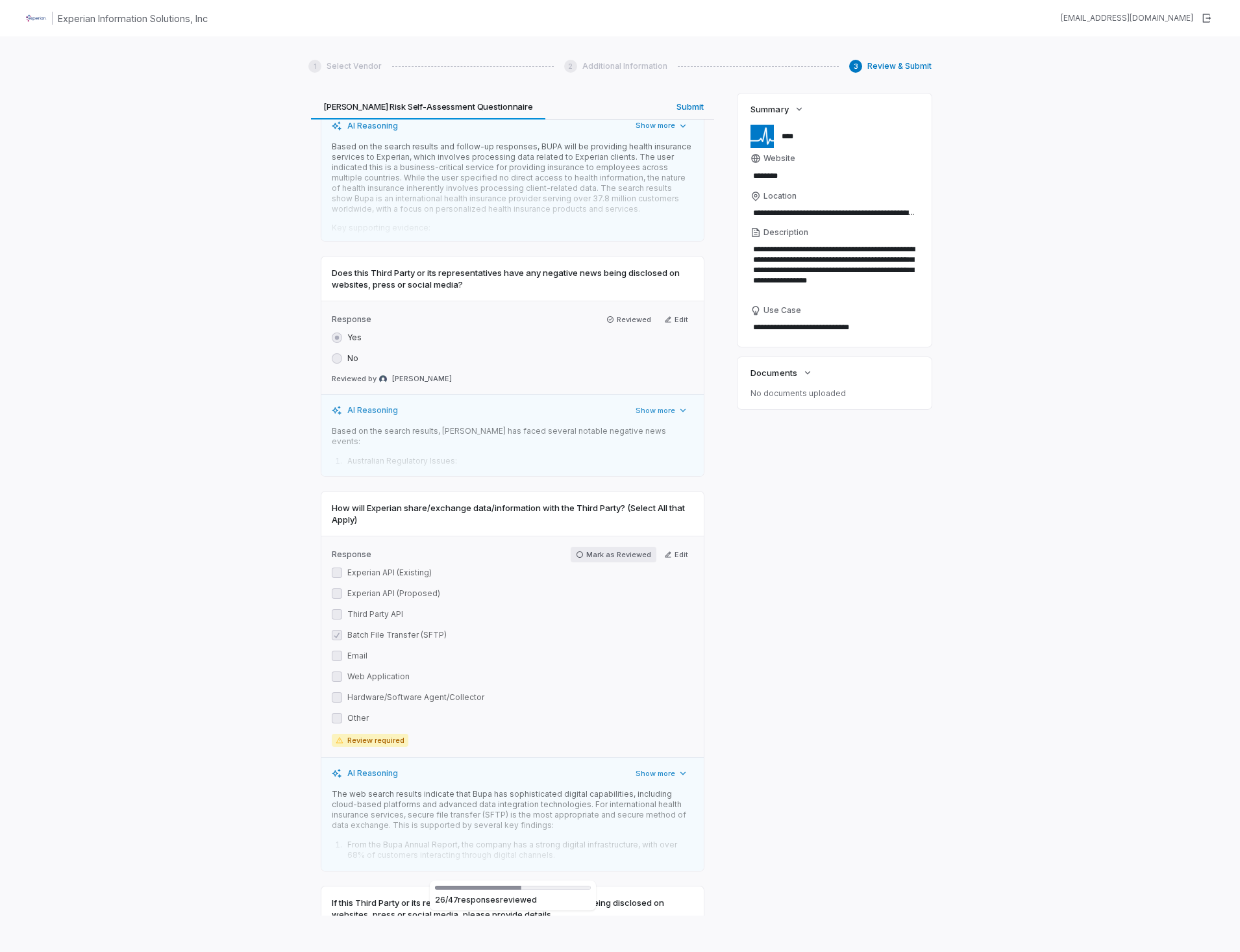
drag, startPoint x: 578, startPoint y: 430, endPoint x: 597, endPoint y: 513, distance: 85.1
click at [578, 550] on icon "button" at bounding box center [579, 554] width 7 height 7
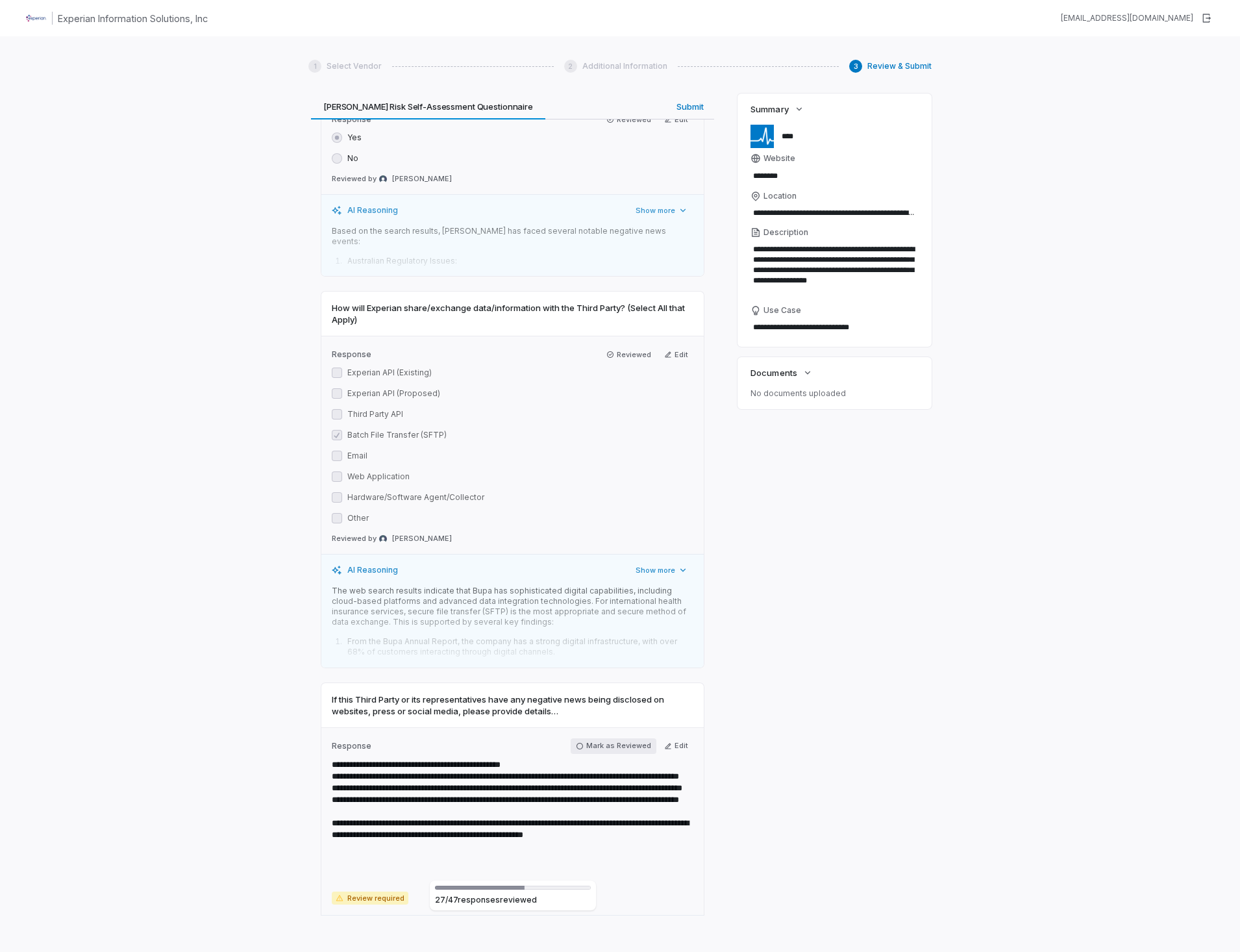
scroll to position [8377, 0]
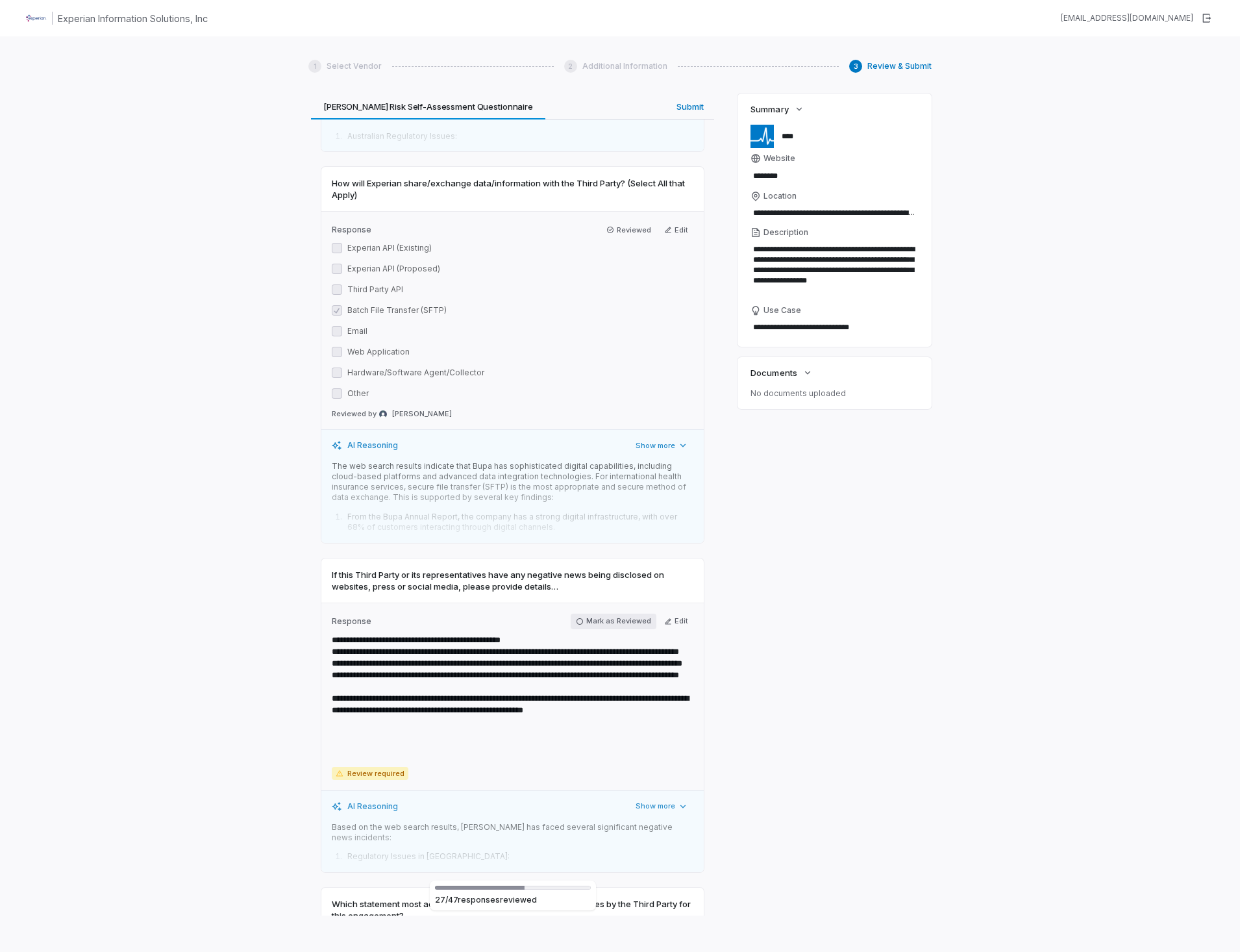
click at [577, 618] on icon "button" at bounding box center [579, 621] width 7 height 7
click at [577, 944] on icon "button" at bounding box center [580, 947] width 7 height 7
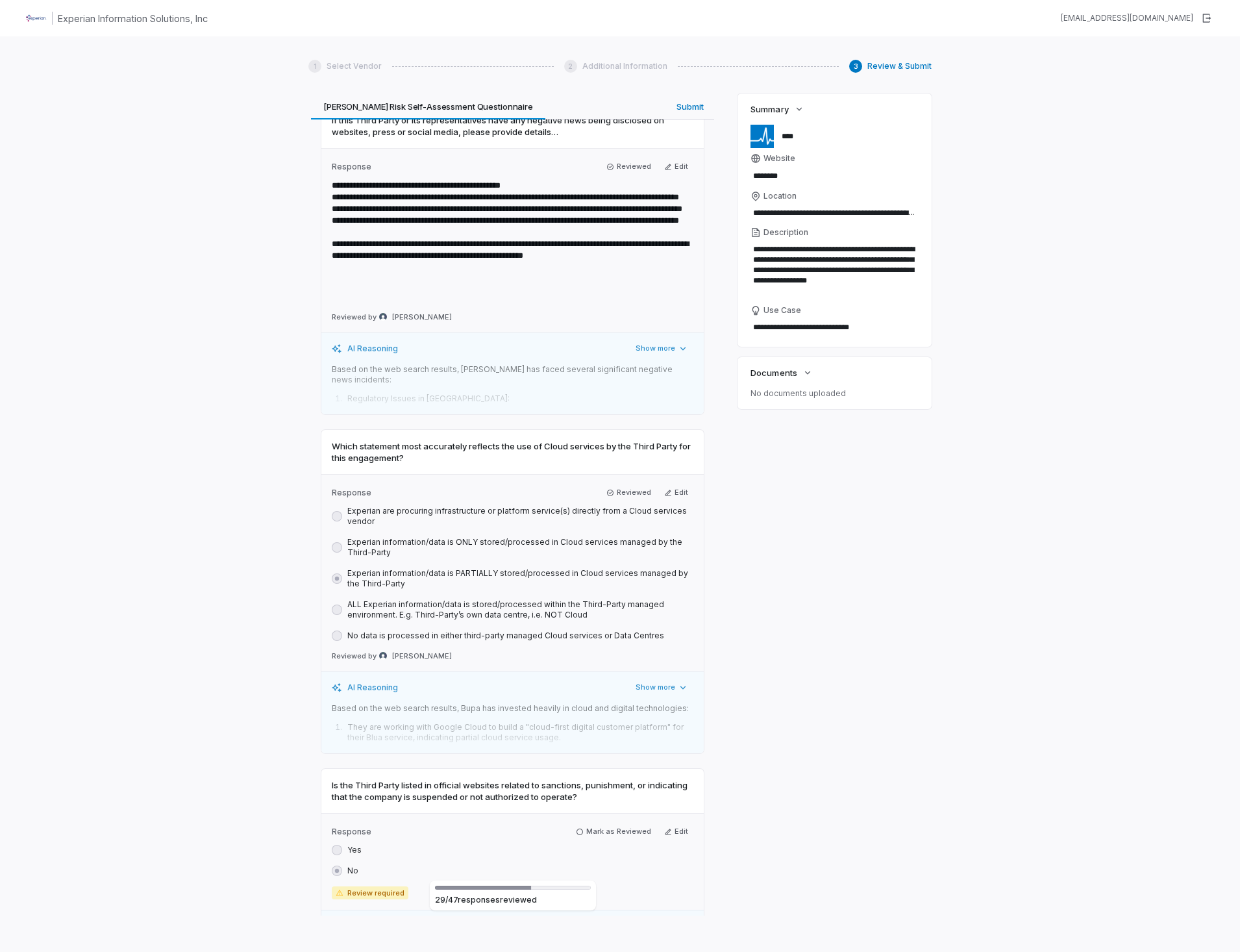
scroll to position [9026, 0]
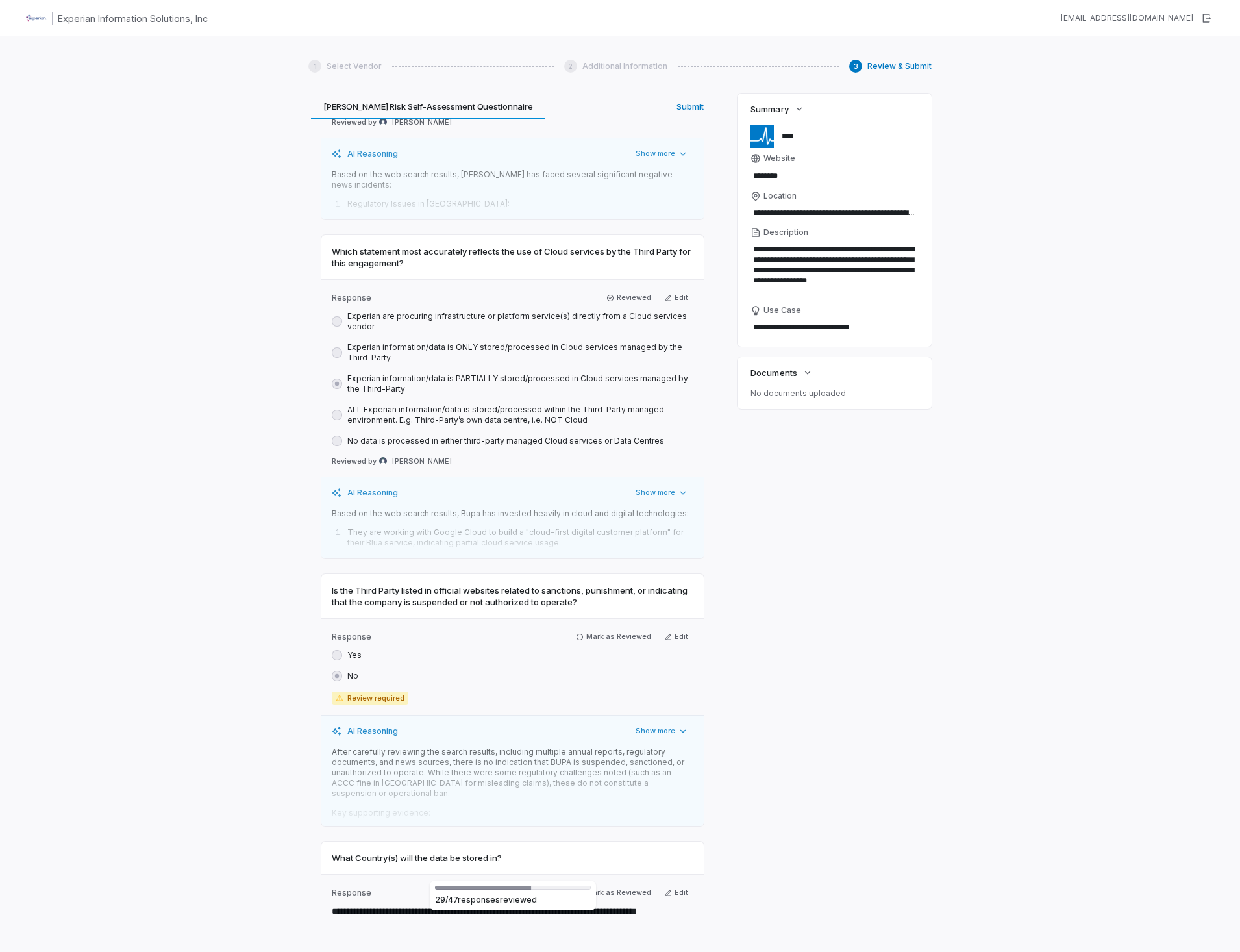
drag, startPoint x: 574, startPoint y: 500, endPoint x: 560, endPoint y: 748, distance: 248.4
click at [576, 633] on icon "button" at bounding box center [579, 637] width 7 height 7
click at [576, 885] on icon "button" at bounding box center [579, 889] width 7 height 7
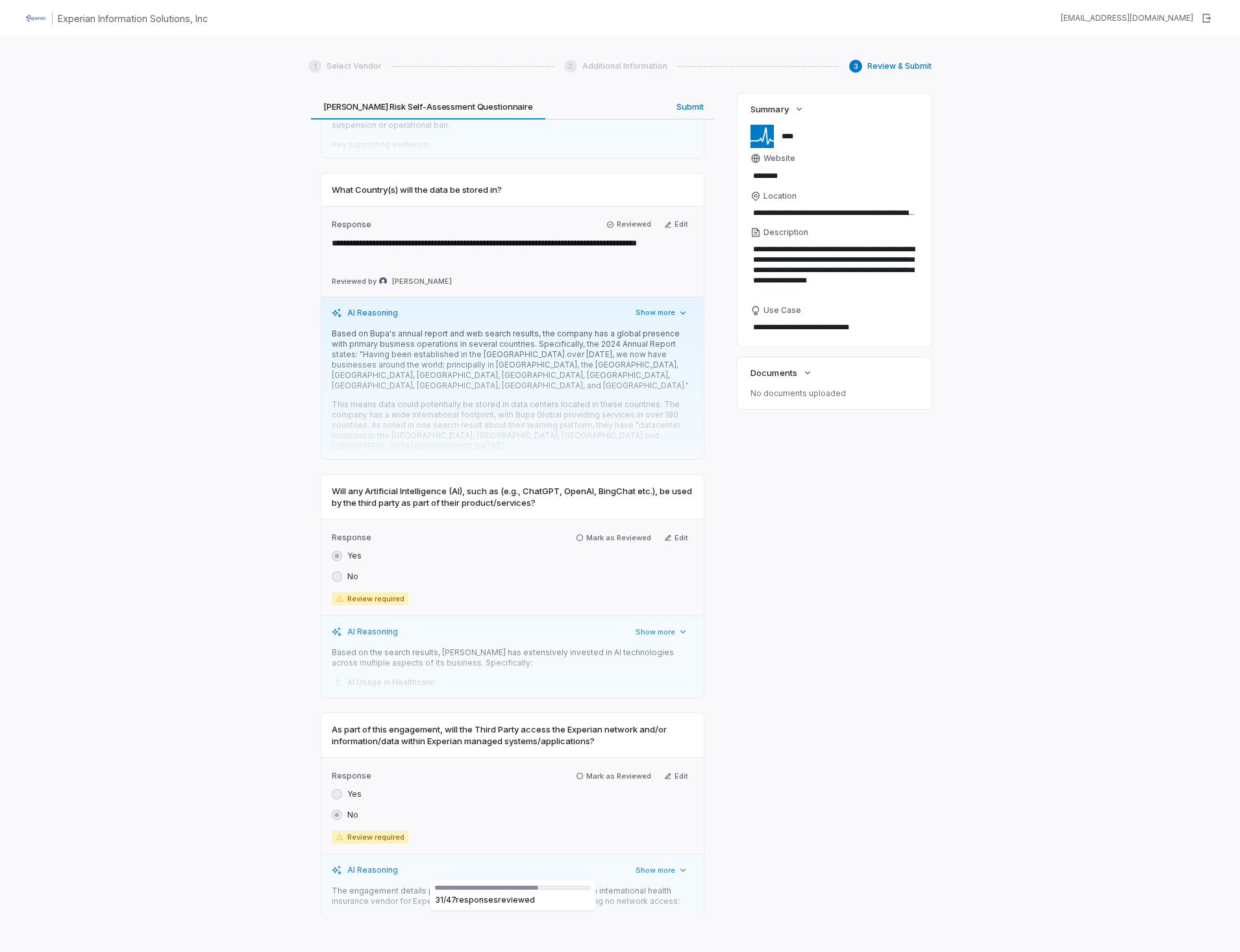
scroll to position [9805, 0]
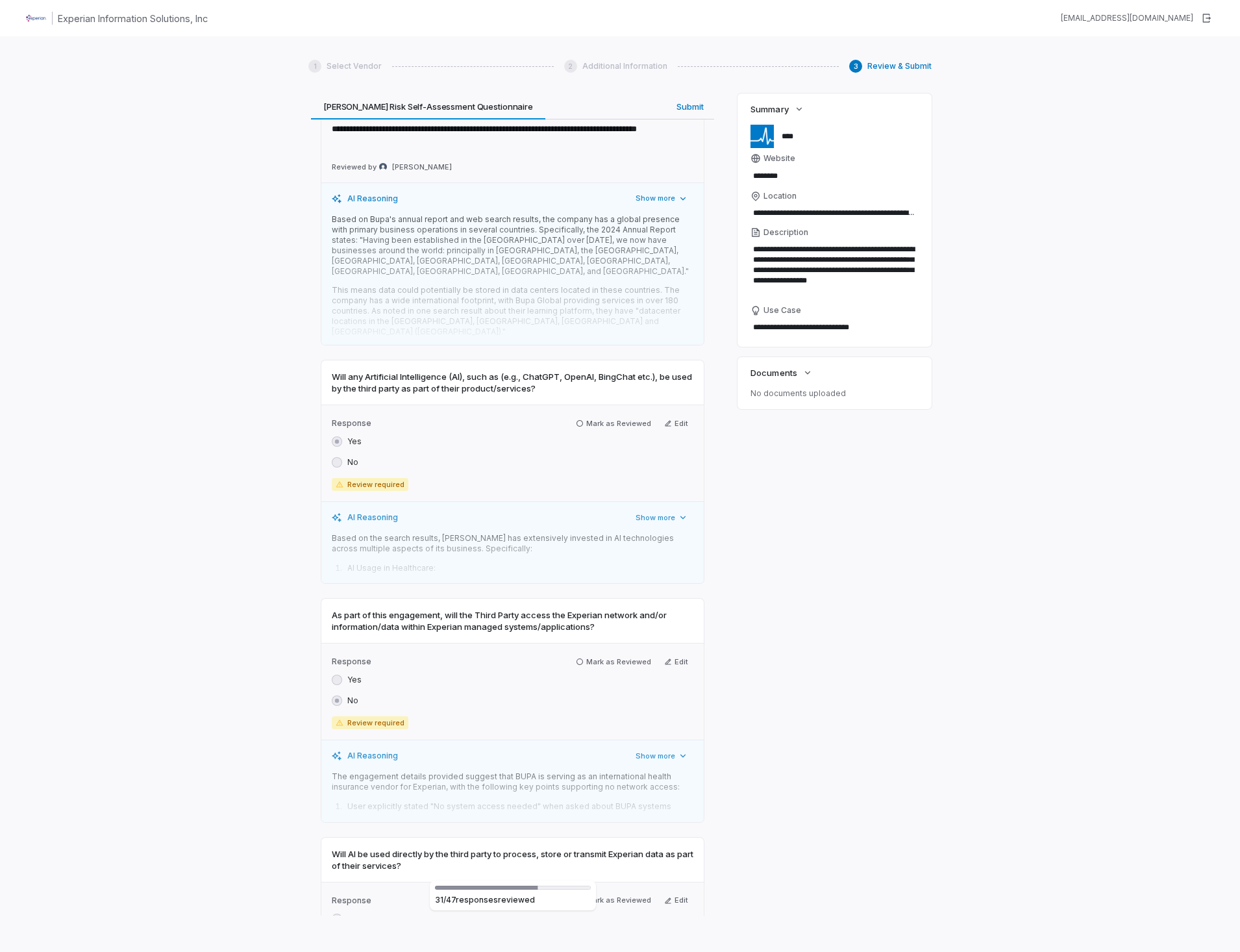
drag, startPoint x: 576, startPoint y: 256, endPoint x: 561, endPoint y: 507, distance: 251.4
click at [576, 420] on icon "button" at bounding box center [579, 423] width 7 height 7
click at [577, 658] on icon "button" at bounding box center [579, 661] width 7 height 7
click at [576, 896] on icon "button" at bounding box center [579, 899] width 7 height 7
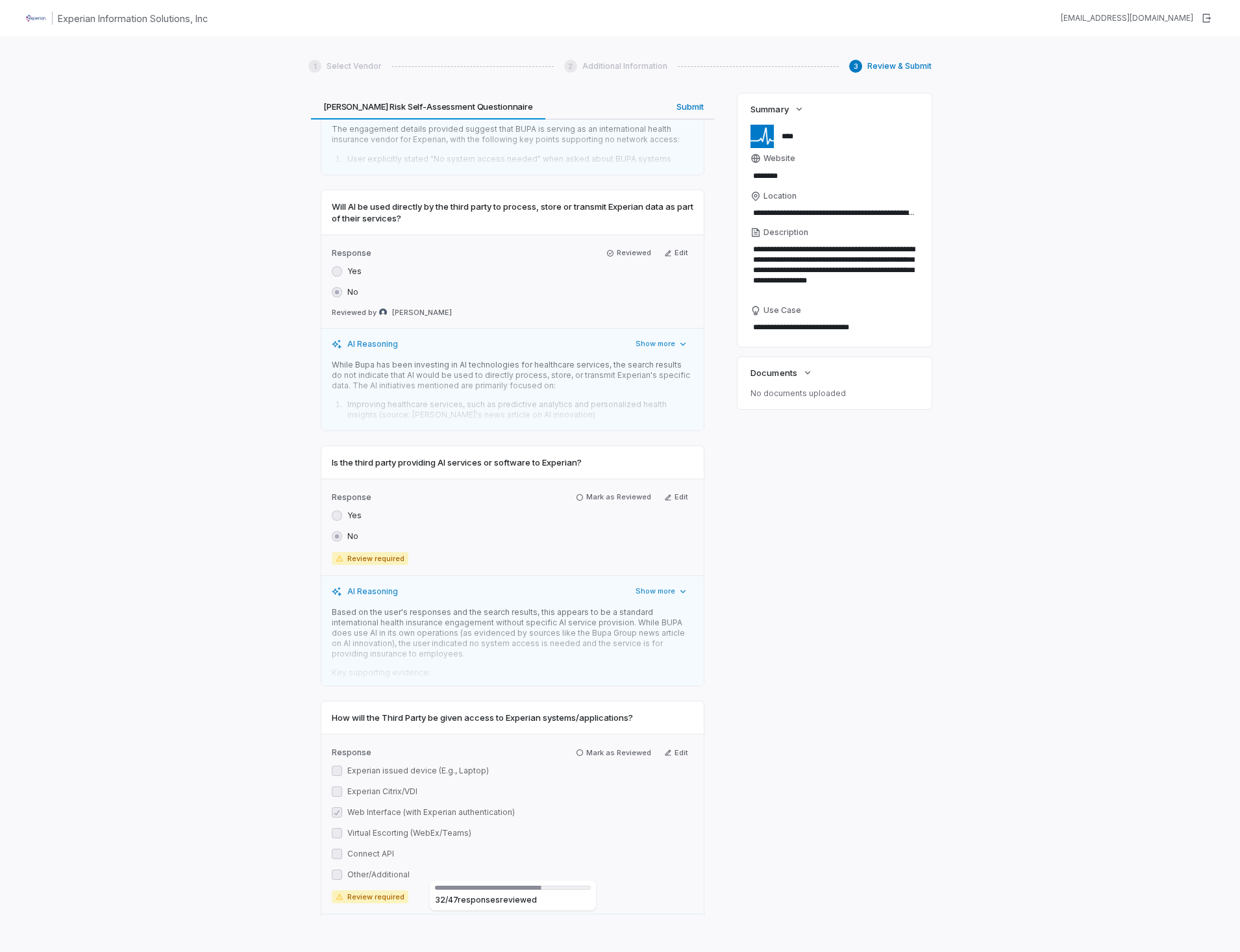
scroll to position [10454, 0]
click at [577, 491] on icon "button" at bounding box center [579, 494] width 7 height 7
click at [576, 747] on icon "button" at bounding box center [579, 750] width 7 height 7
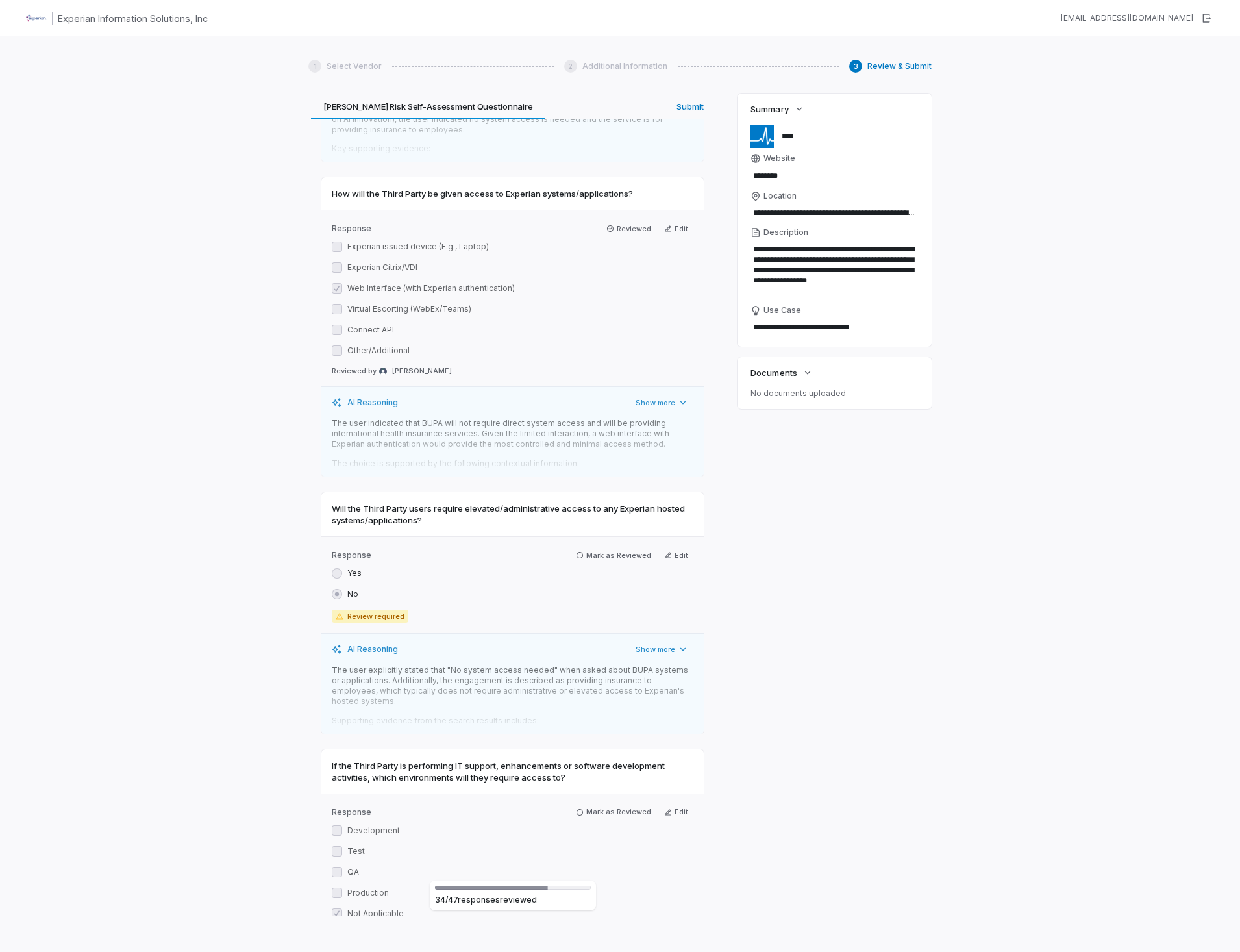
scroll to position [10973, 0]
click at [578, 550] on icon "button" at bounding box center [579, 554] width 7 height 7
click at [576, 800] on button "Mark as Reviewed" at bounding box center [614, 807] width 85 height 16
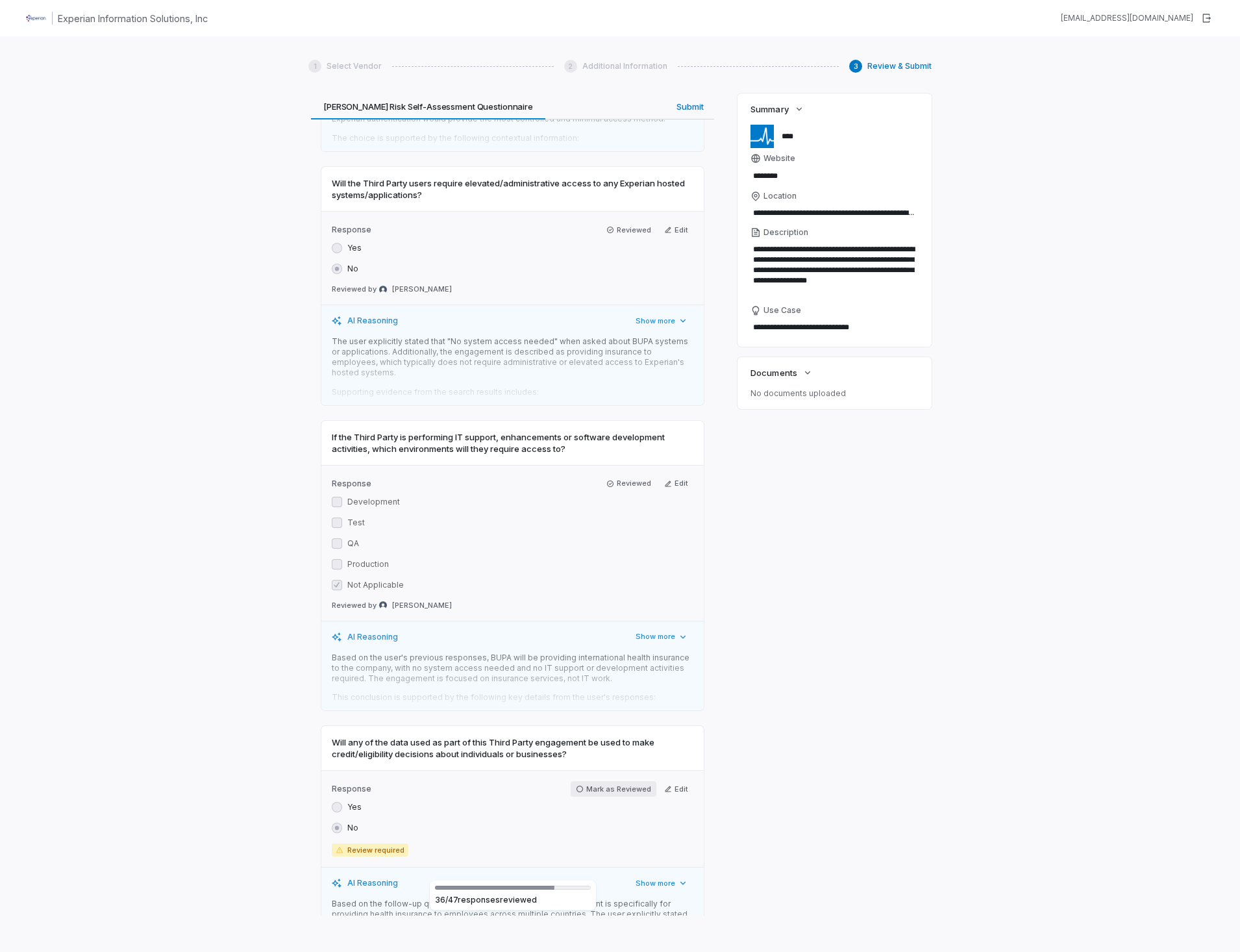
click at [576, 781] on button "Mark as Reviewed" at bounding box center [614, 789] width 85 height 16
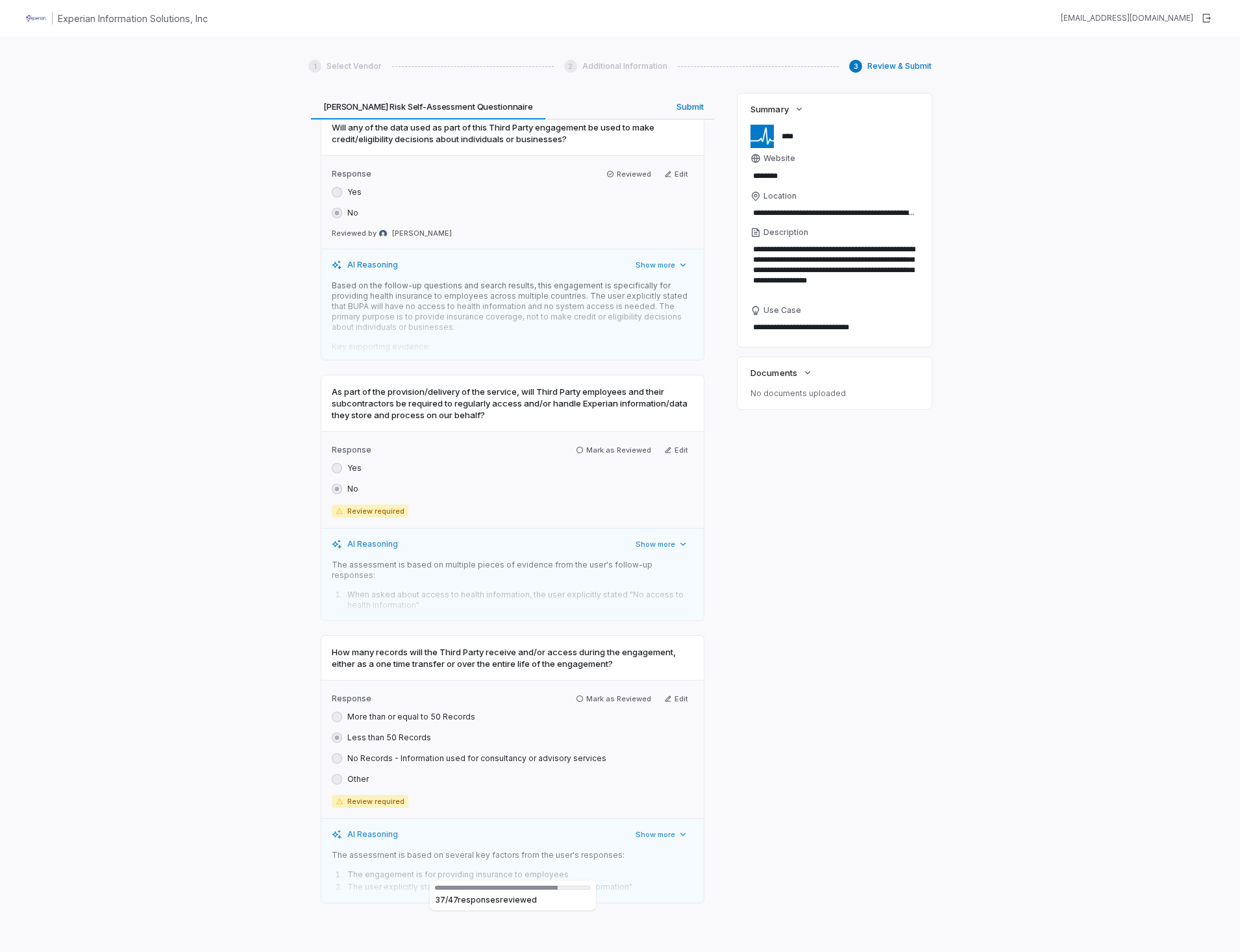
scroll to position [11947, 0]
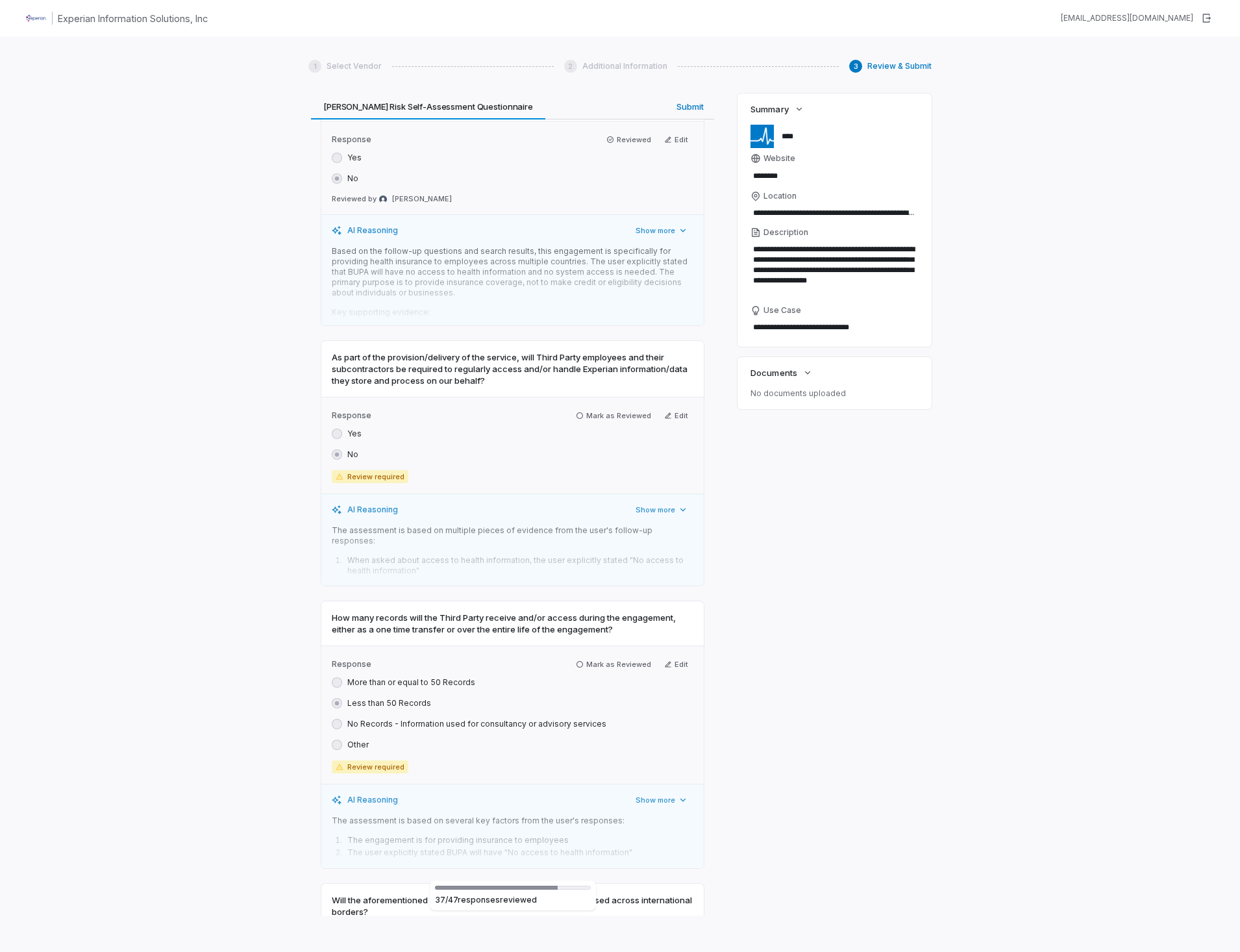
drag, startPoint x: 578, startPoint y: 237, endPoint x: 568, endPoint y: 441, distance: 204.2
click at [578, 412] on icon "button" at bounding box center [579, 415] width 7 height 7
drag, startPoint x: 575, startPoint y: 476, endPoint x: 583, endPoint y: 716, distance: 240.1
click at [577, 660] on icon "button" at bounding box center [579, 664] width 7 height 7
click at [576, 936] on icon "button" at bounding box center [579, 940] width 7 height 7
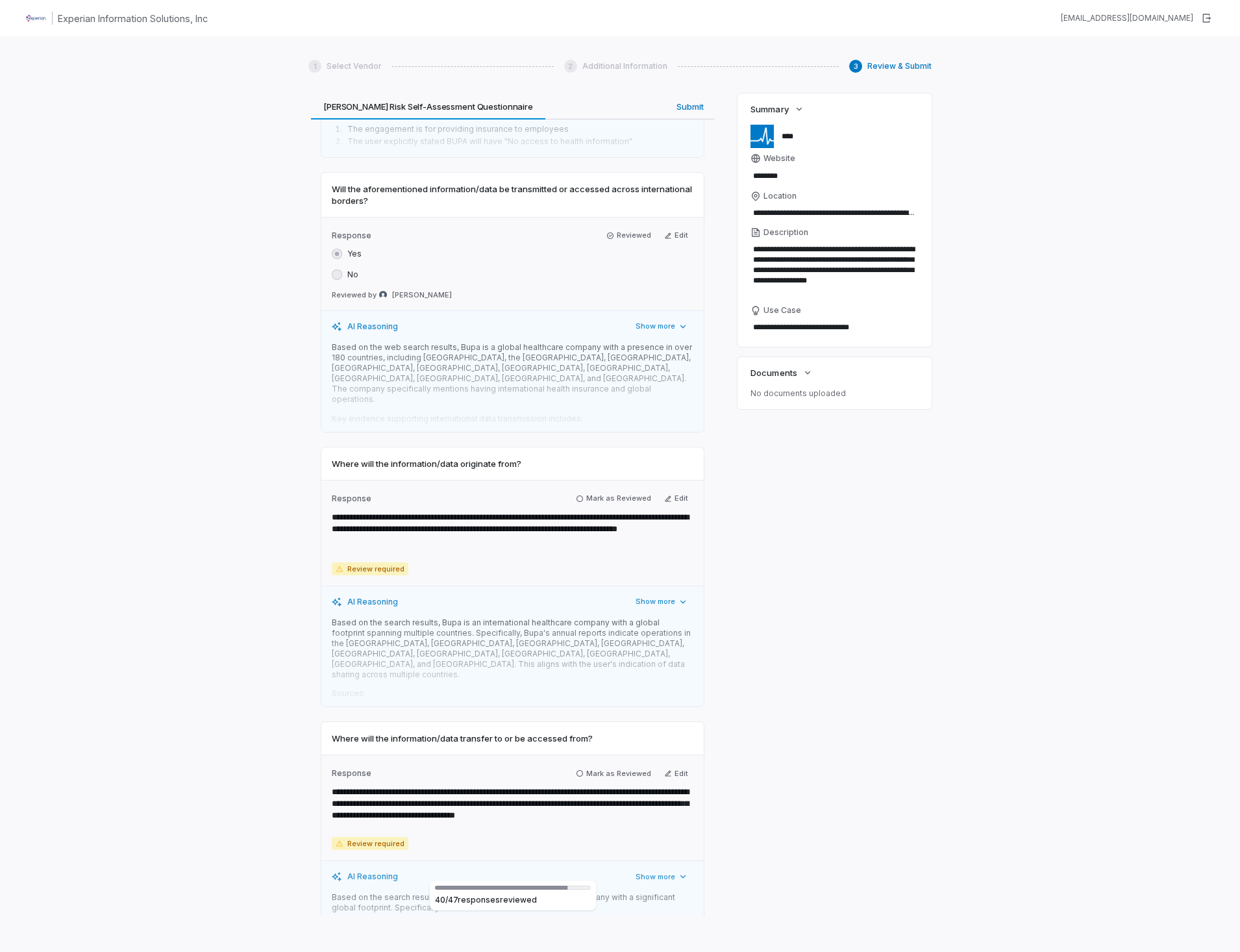
scroll to position [12661, 0]
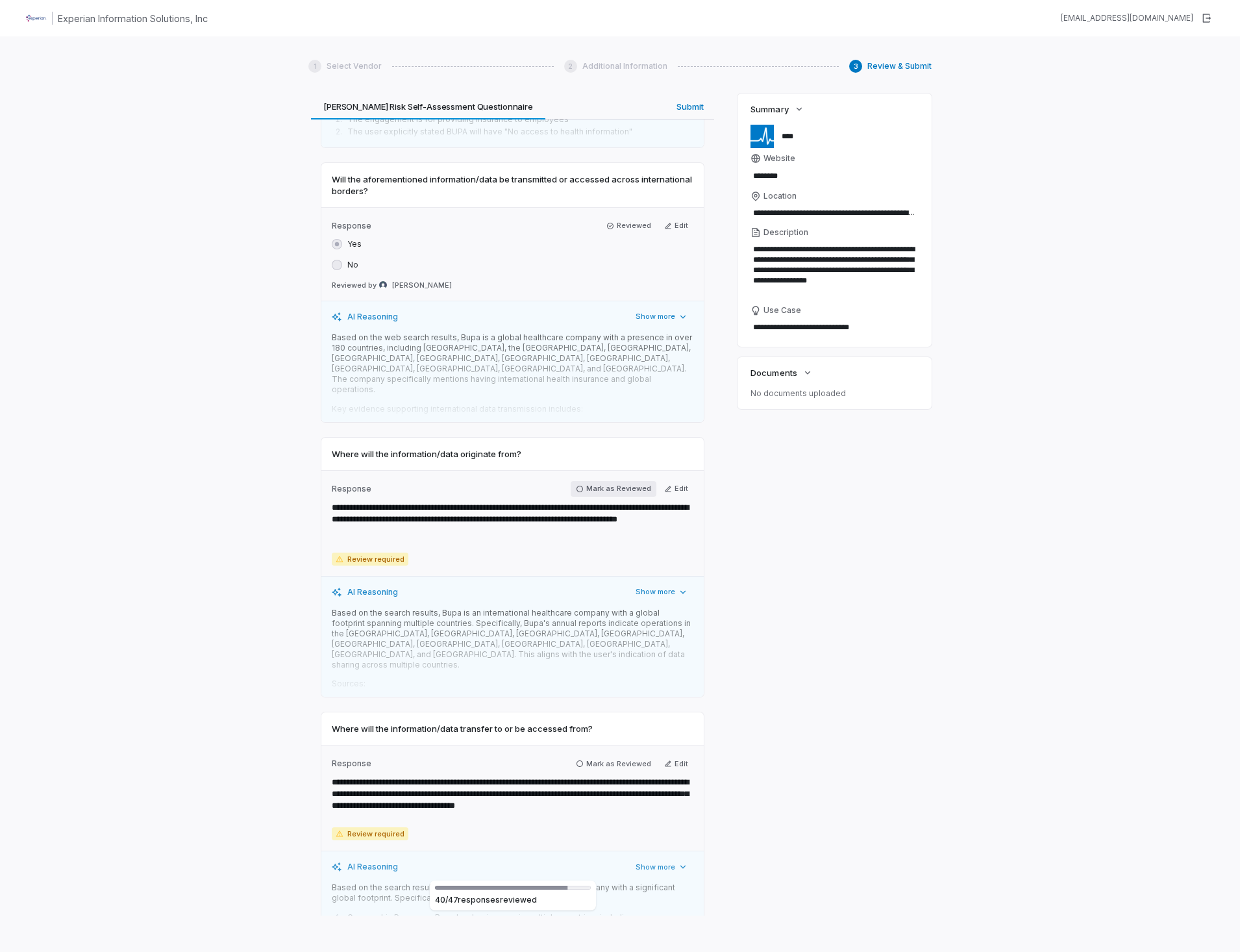
click at [576, 485] on icon "button" at bounding box center [579, 488] width 7 height 7
click at [577, 760] on icon "button" at bounding box center [580, 763] width 7 height 7
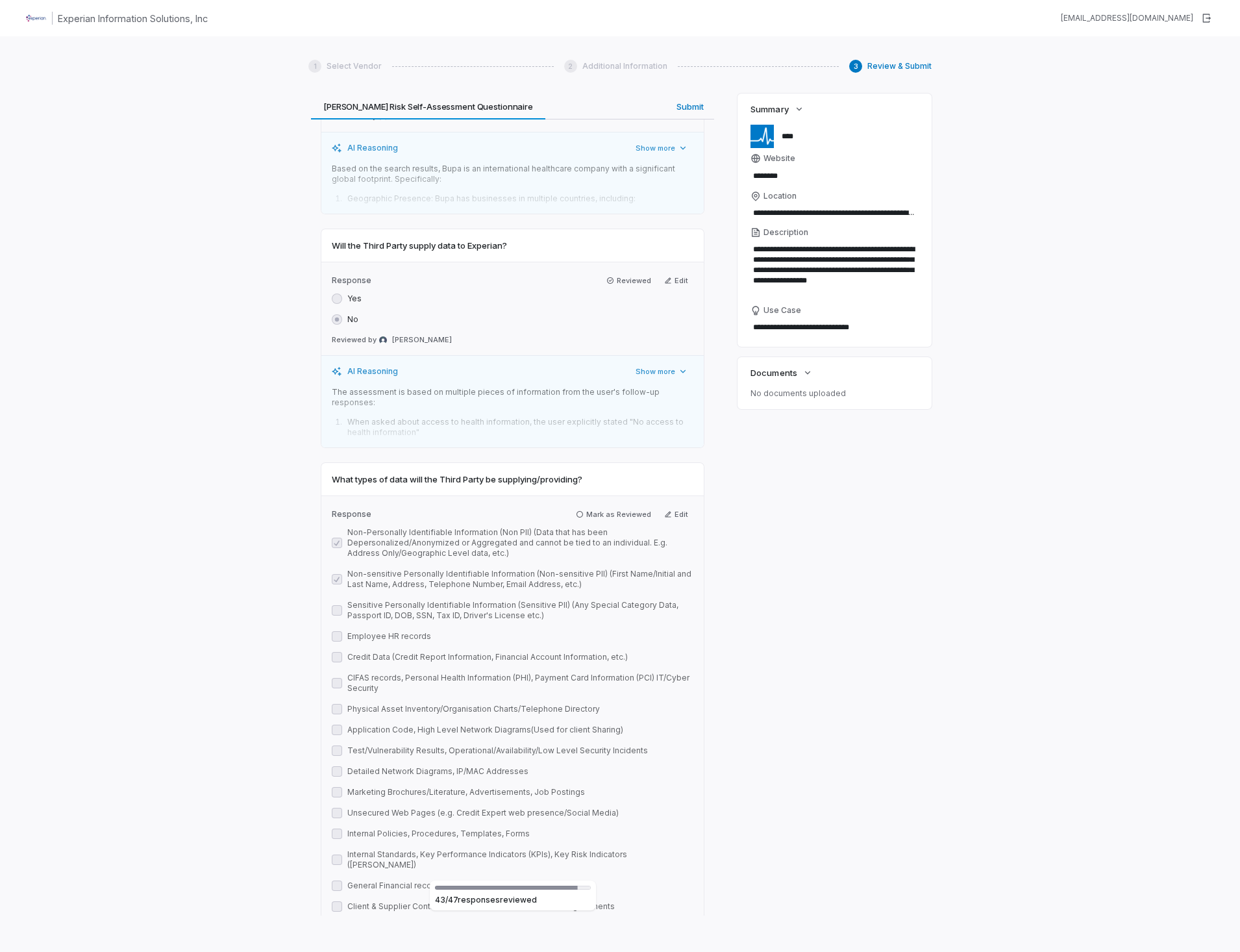
scroll to position [13375, 0]
click at [576, 508] on icon "button" at bounding box center [579, 512] width 7 height 7
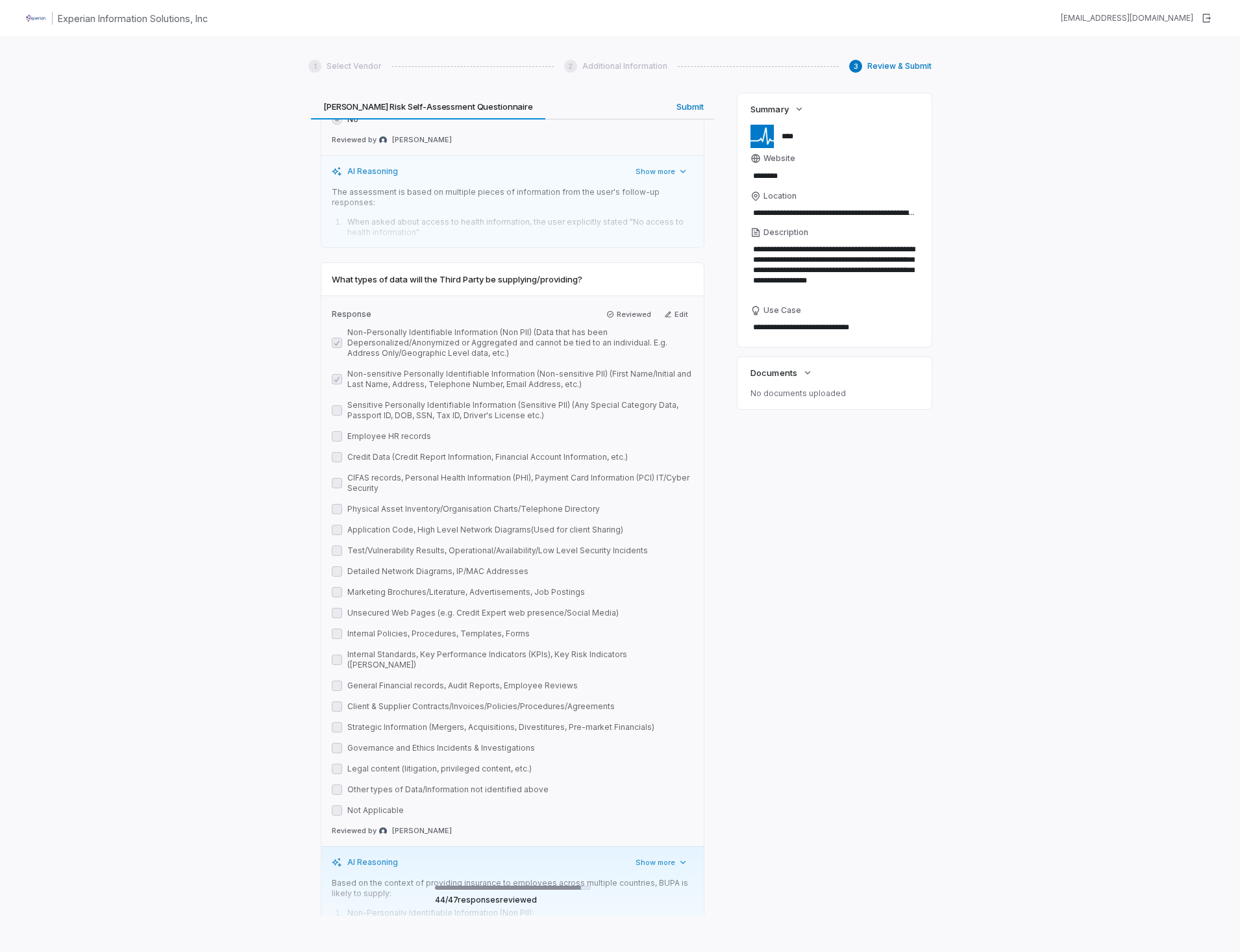
scroll to position [13598, 0]
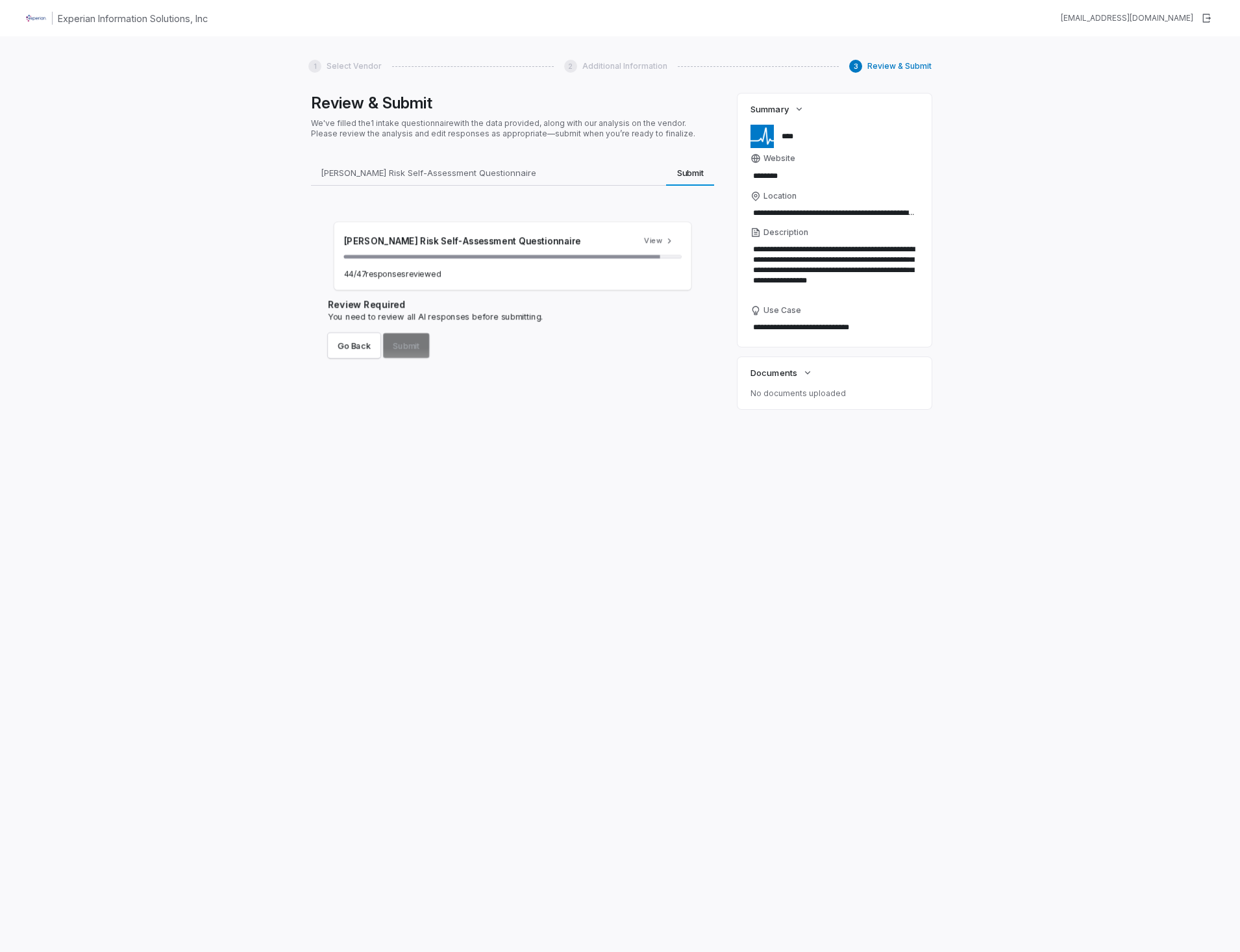
scroll to position [0, 0]
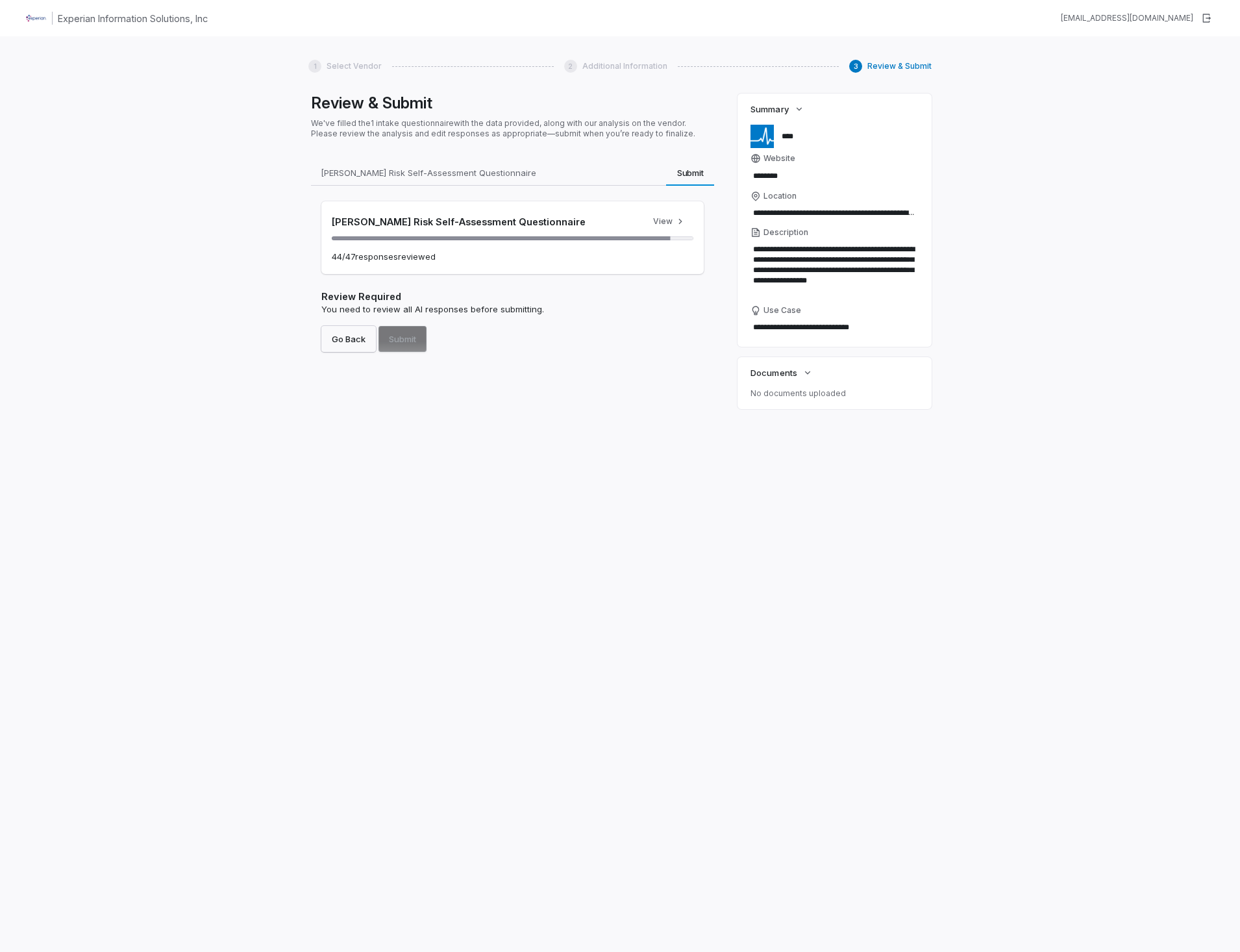
click at [348, 345] on button "Go Back" at bounding box center [348, 339] width 54 height 26
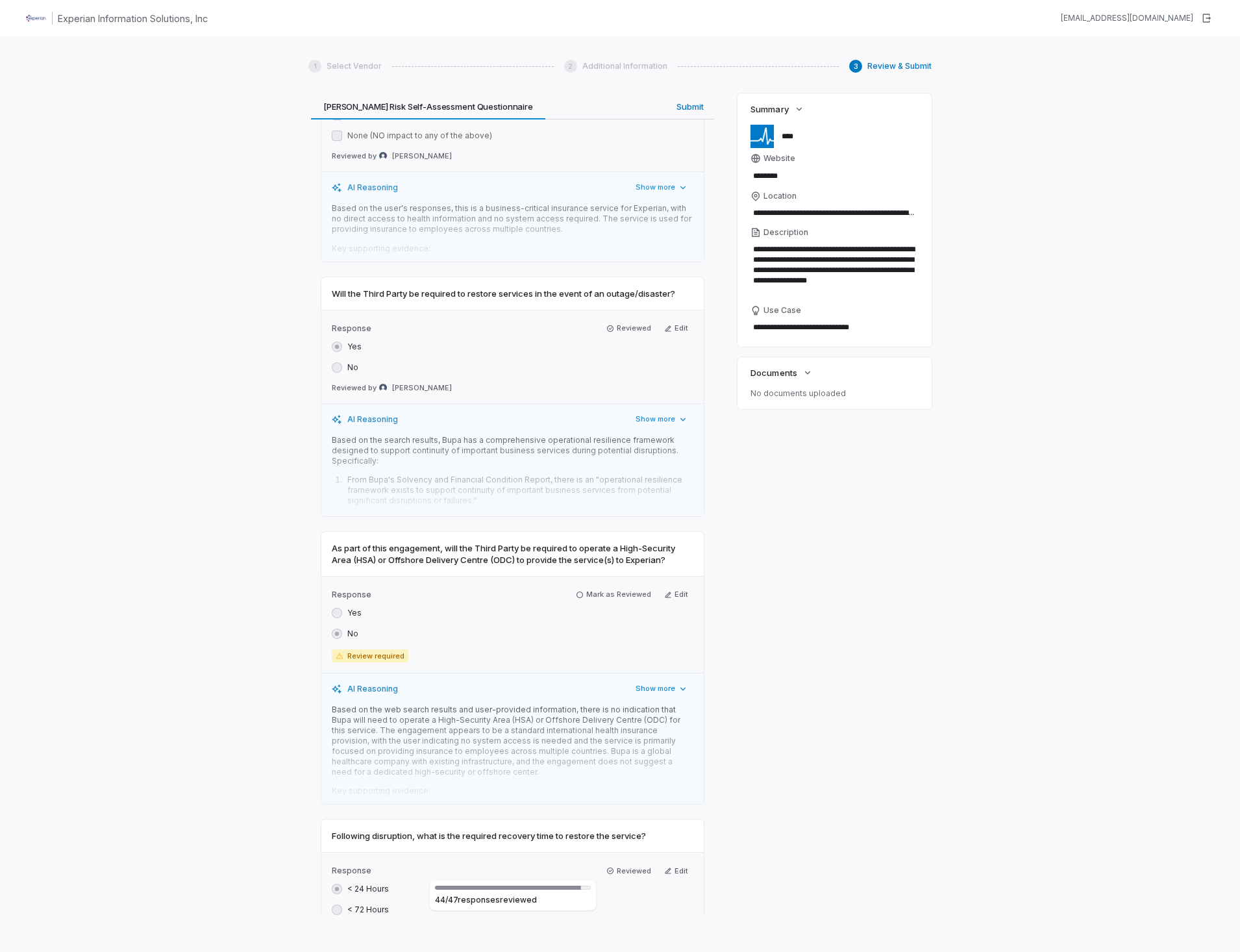
scroll to position [3830, 0]
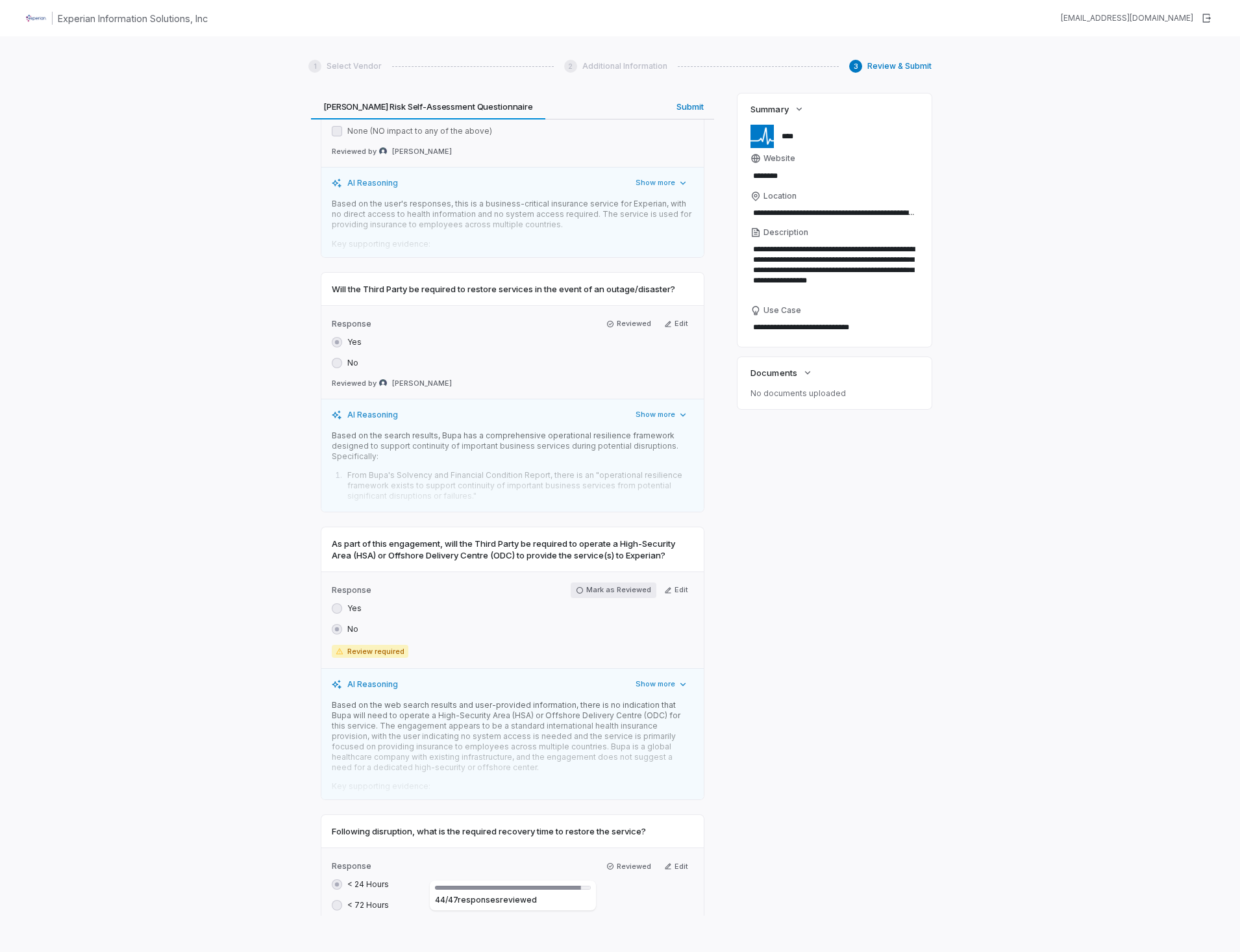
click at [578, 586] on icon "button" at bounding box center [579, 590] width 7 height 7
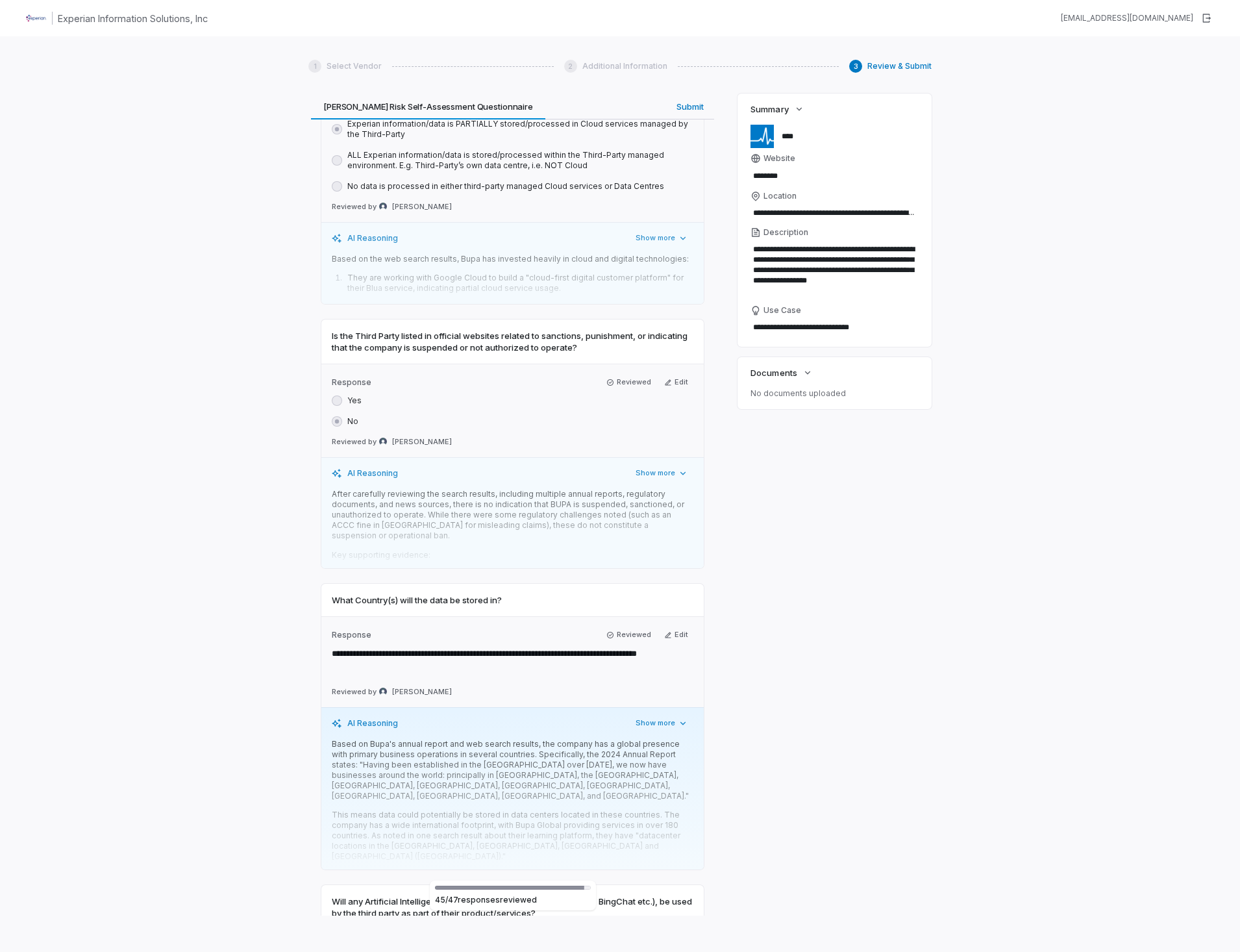
scroll to position [9348, 0]
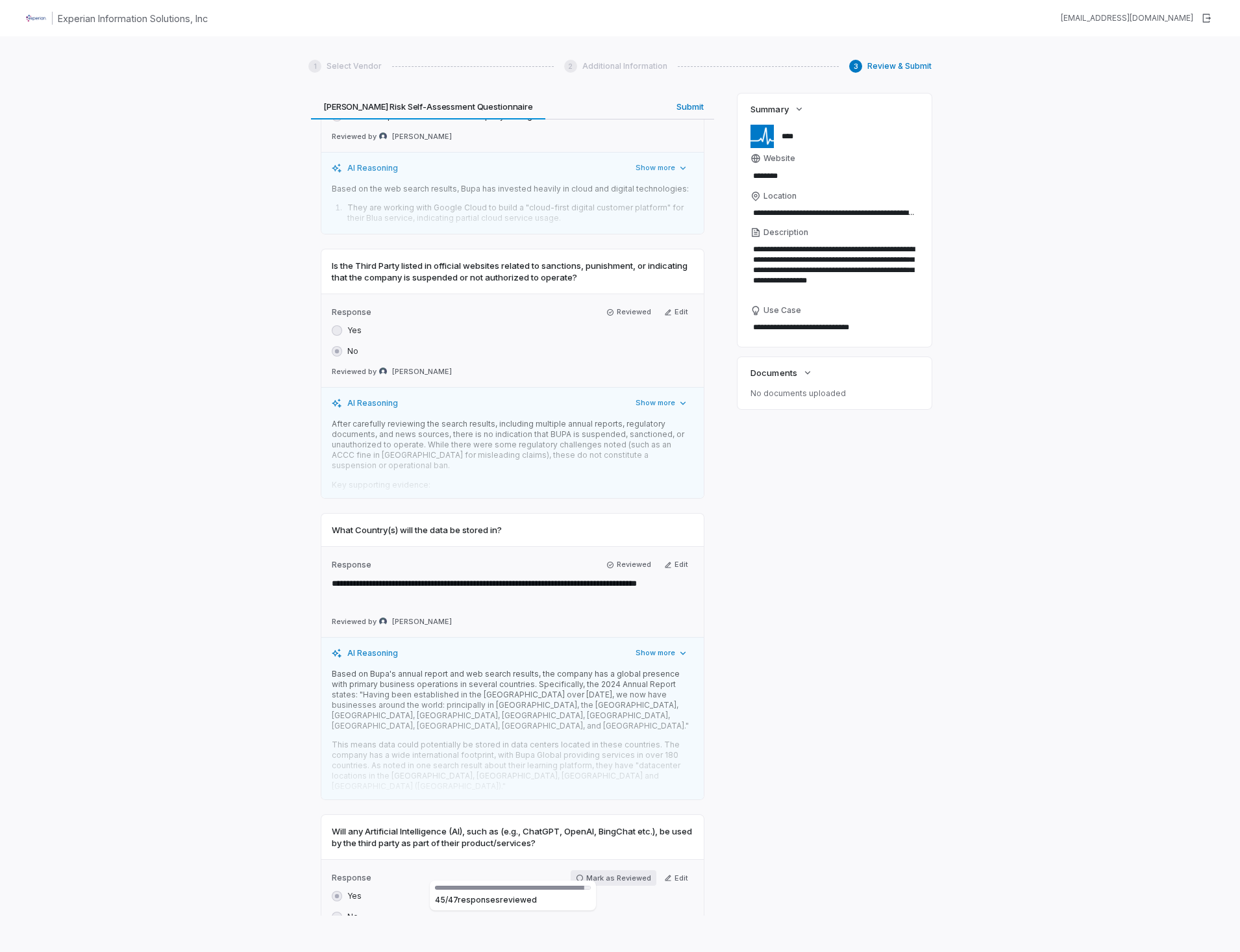
click at [580, 874] on icon "button" at bounding box center [579, 877] width 7 height 7
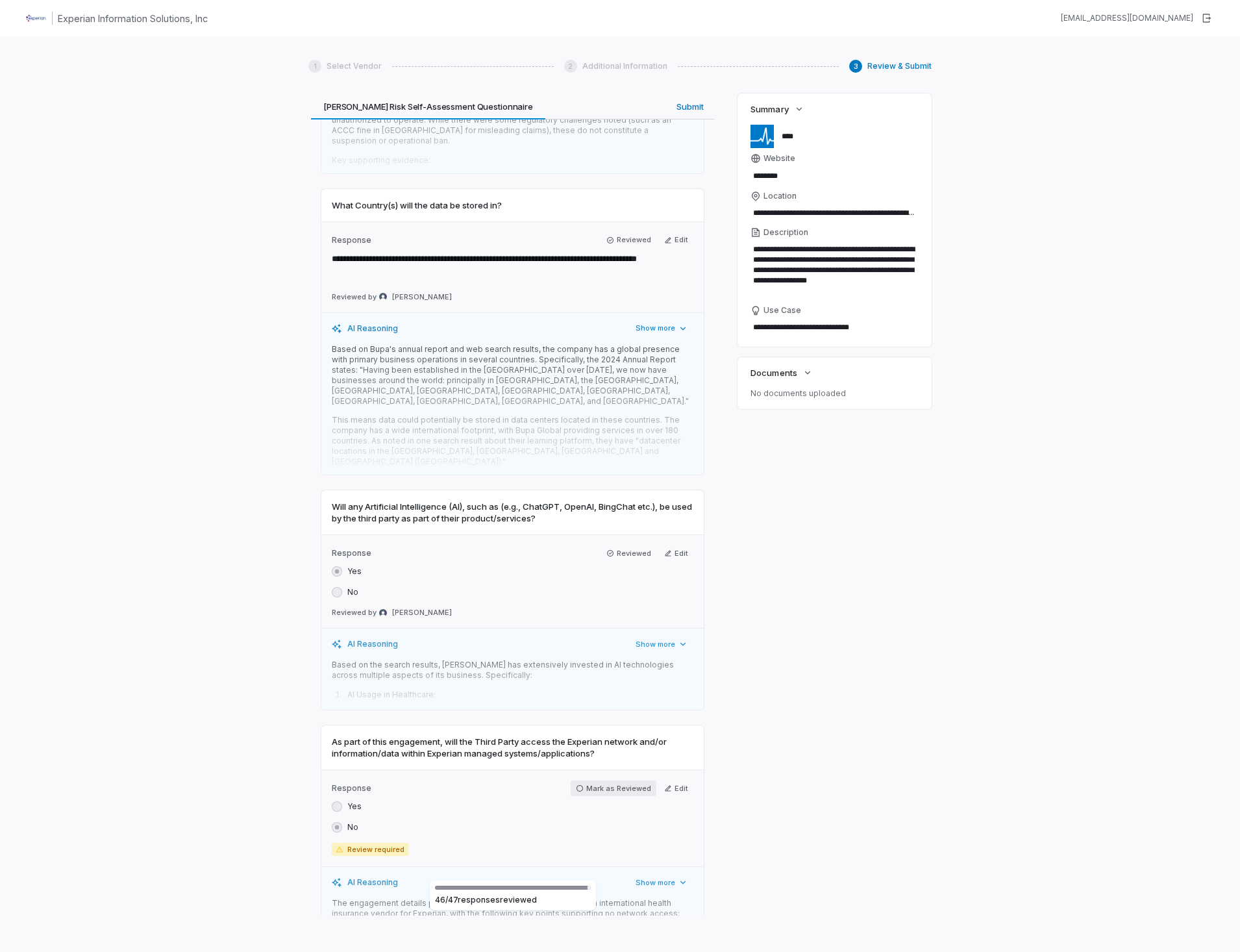
click at [576, 784] on icon "button" at bounding box center [579, 788] width 7 height 7
click at [680, 108] on div "**********" at bounding box center [512, 504] width 408 height 821
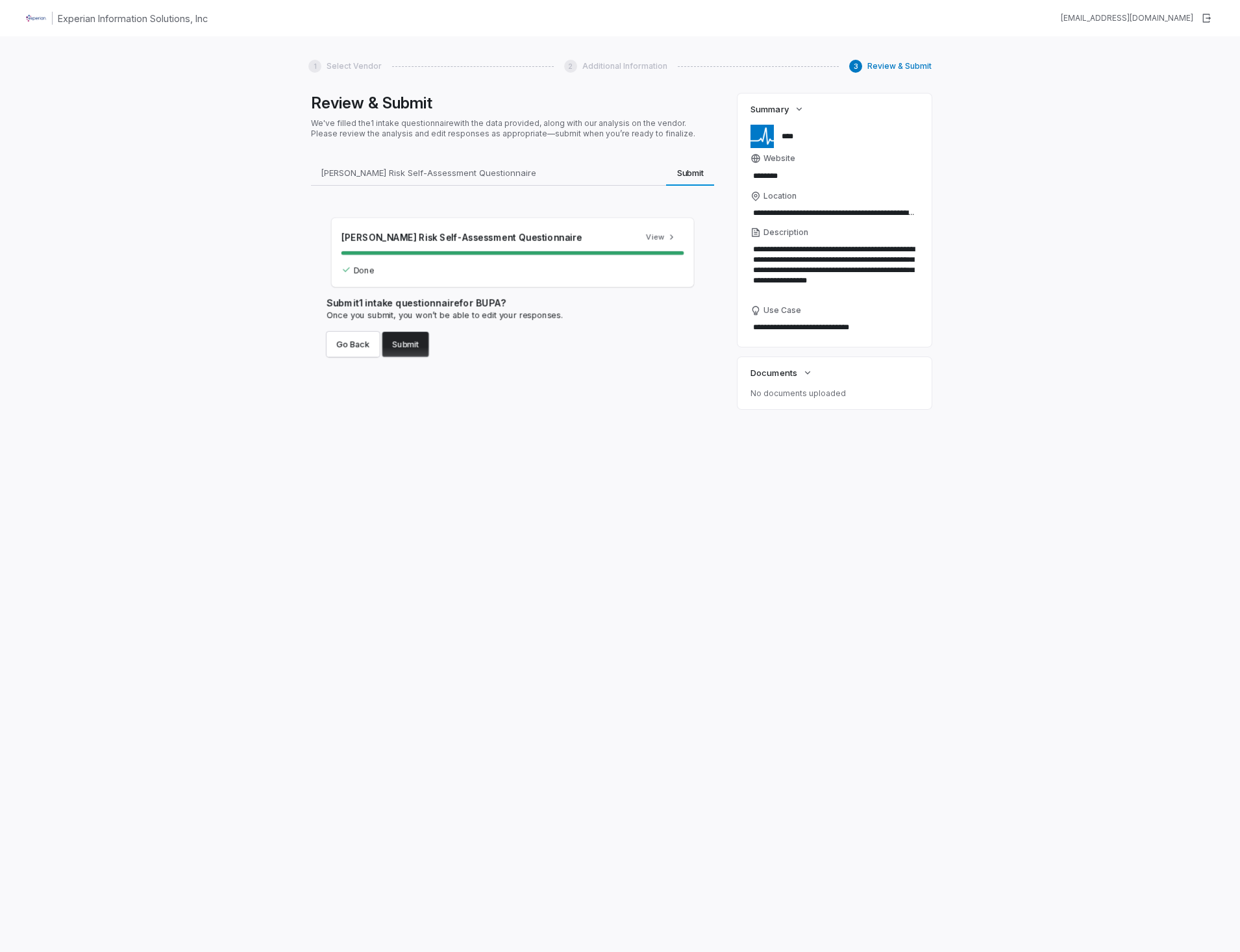
scroll to position [0, 0]
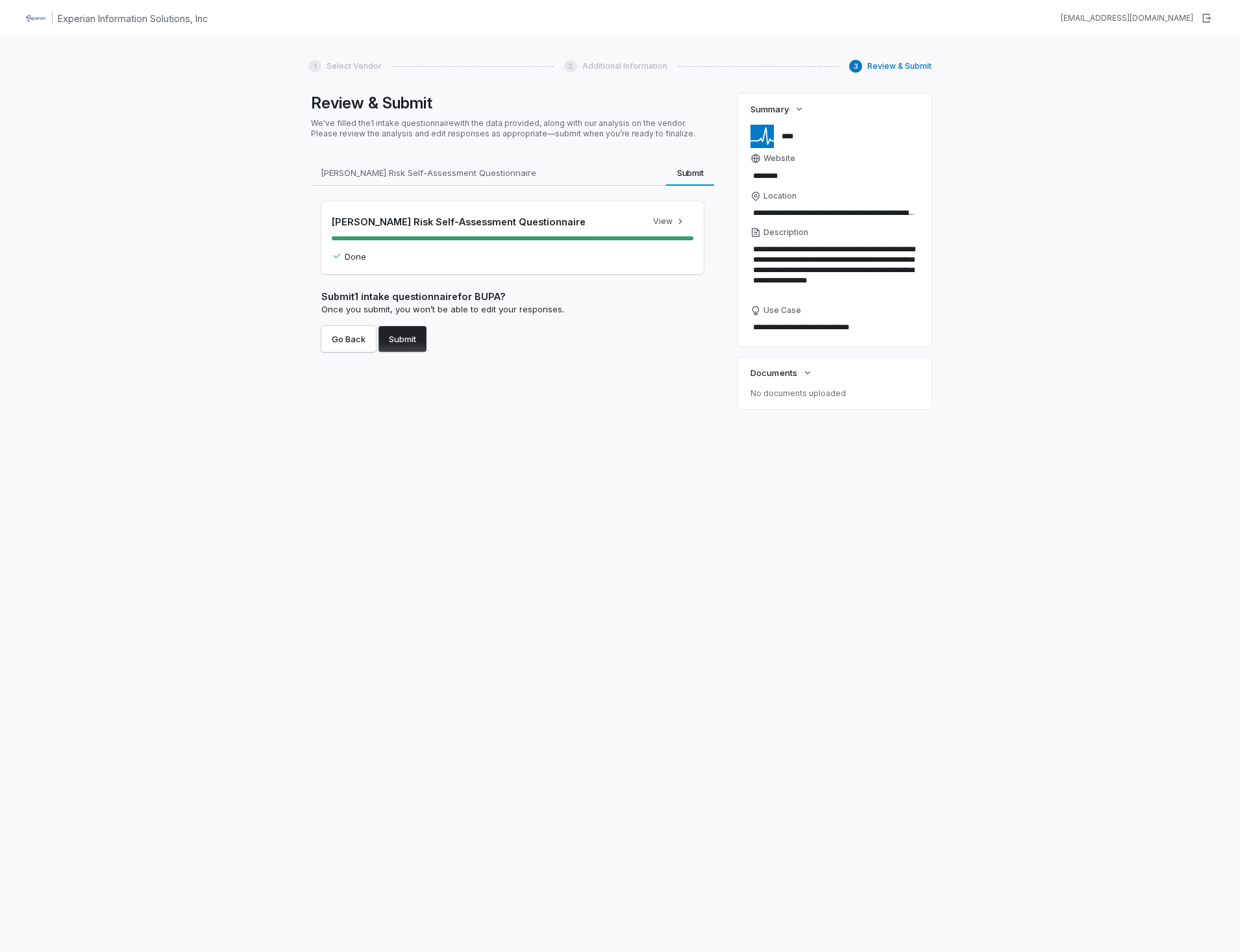
click at [404, 338] on button "Submit" at bounding box center [403, 339] width 48 height 26
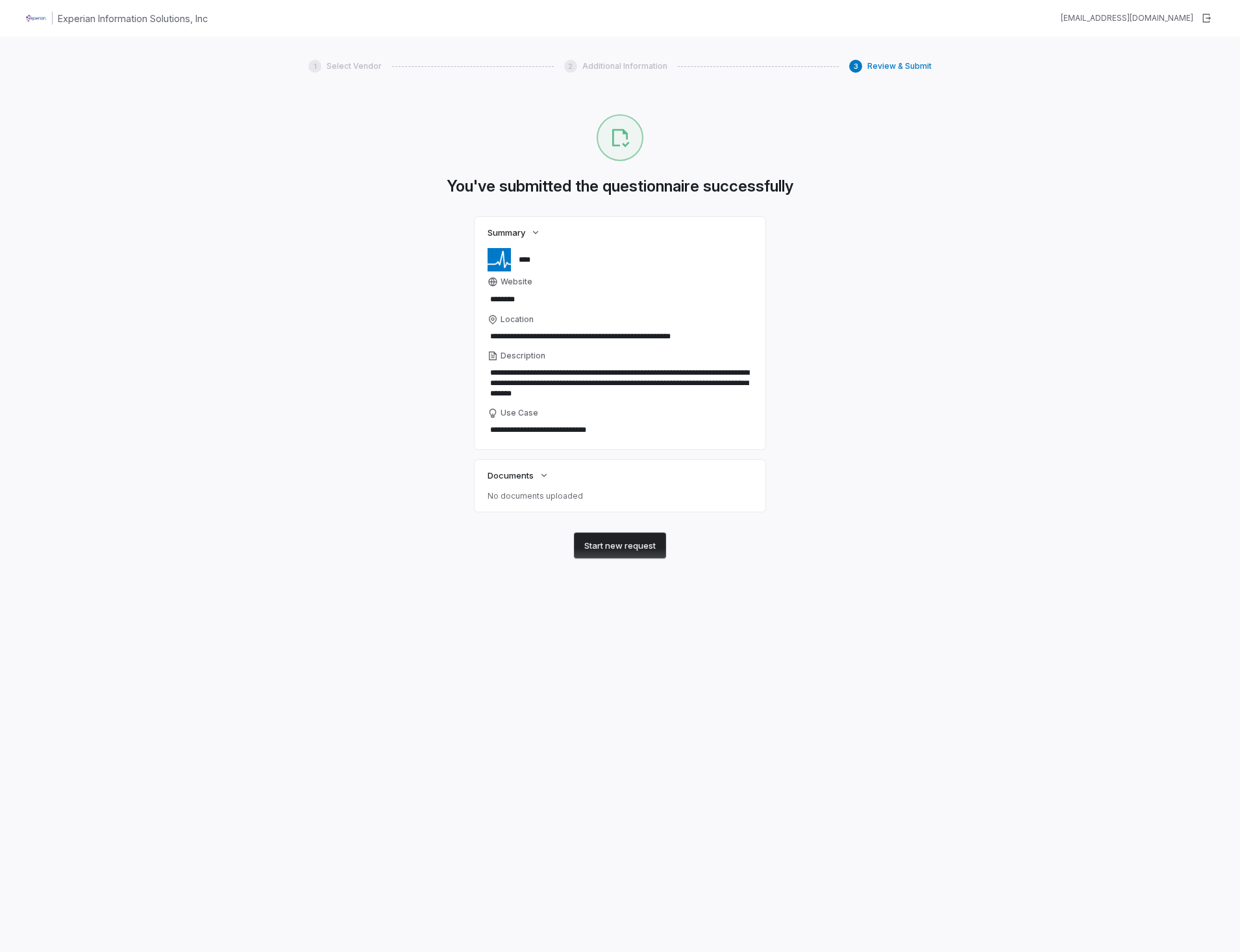
click at [259, 243] on div "**********" at bounding box center [620, 512] width 1240 height 952
type textarea "*"
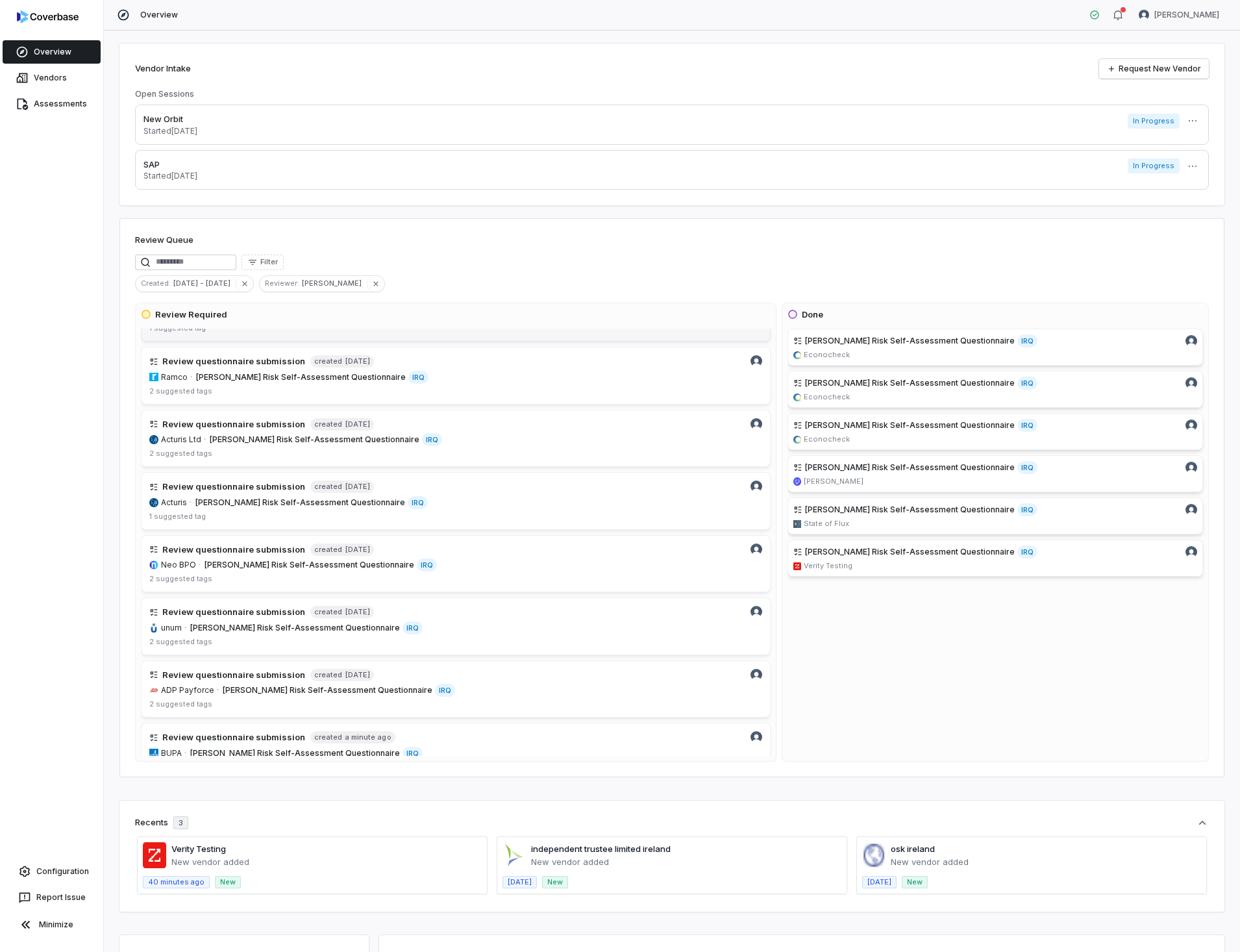
scroll to position [131, 0]
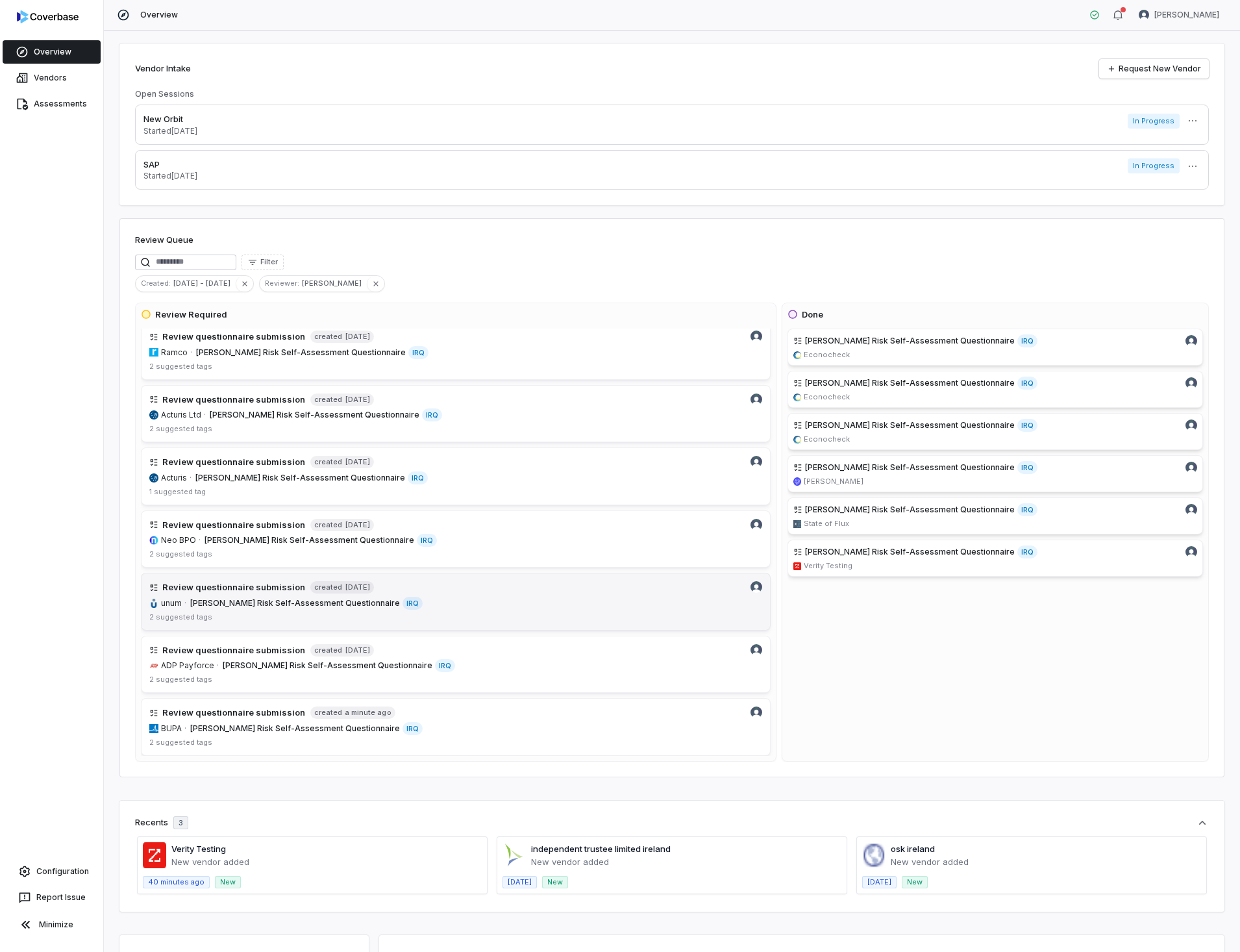
click at [238, 590] on h4 "Review questionnaire submission" at bounding box center [234, 587] width 143 height 13
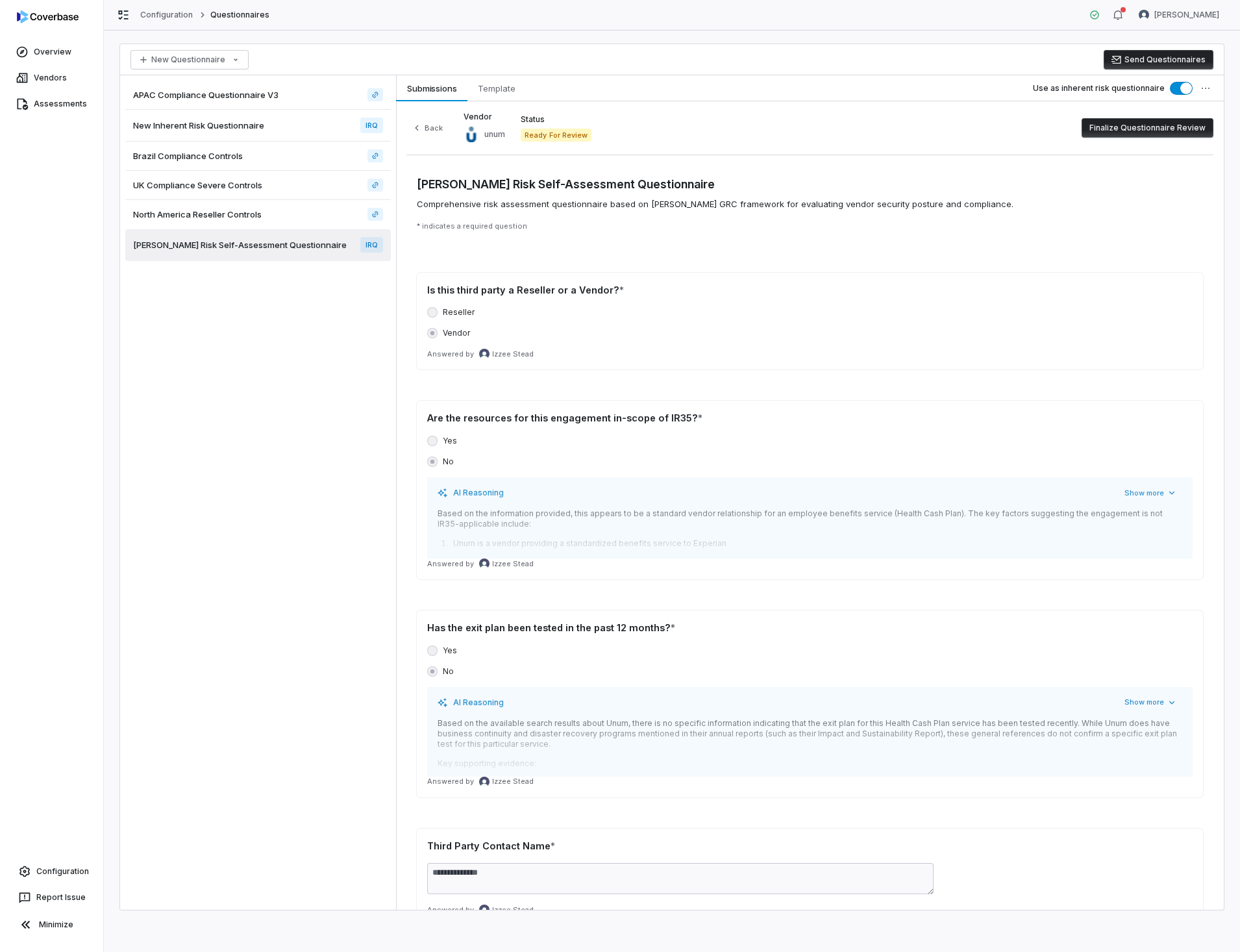
click at [1154, 126] on button "Finalize Questionnaire Review" at bounding box center [1148, 128] width 131 height 20
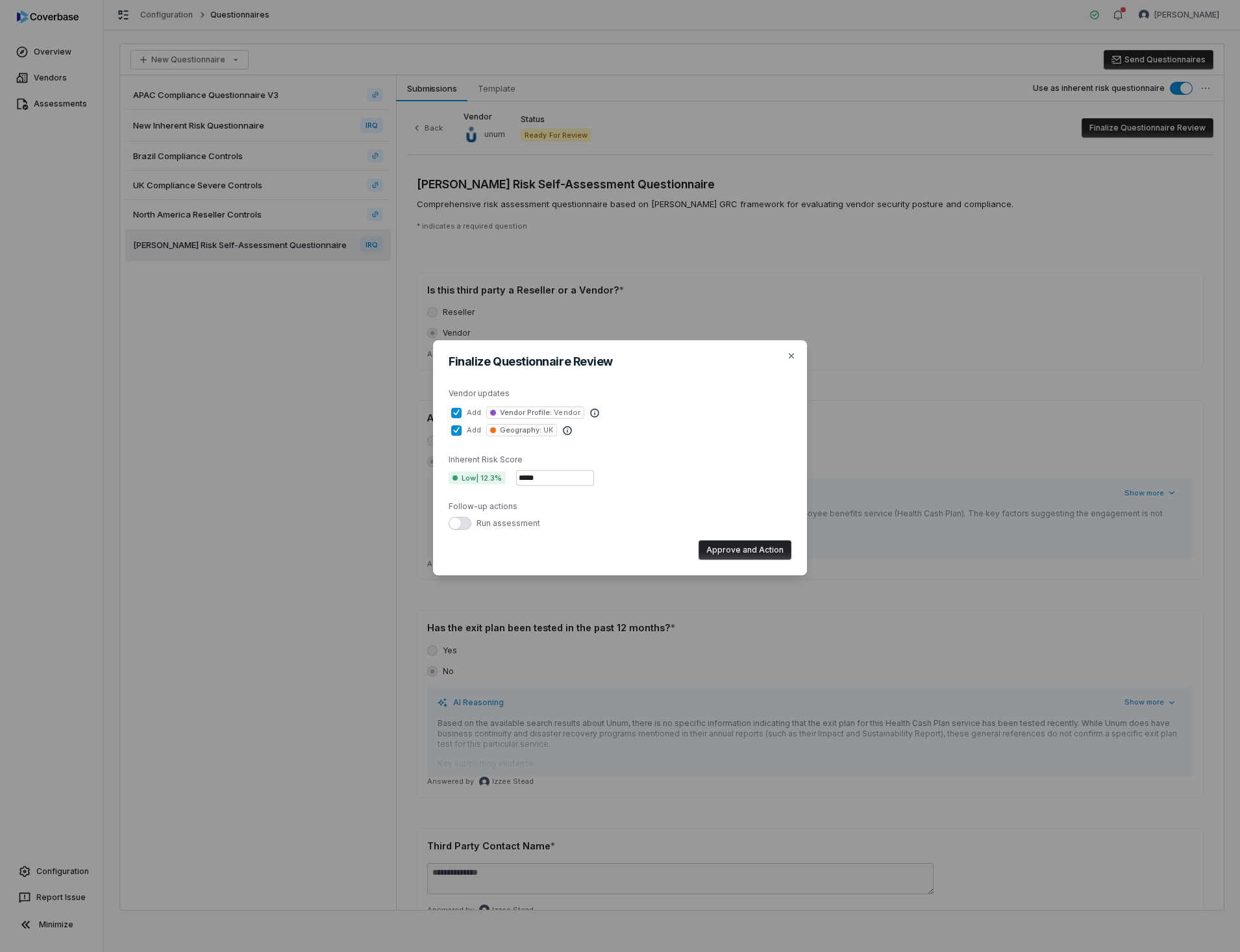
type button "on"
click at [758, 550] on button "Approve and Action" at bounding box center [744, 550] width 93 height 20
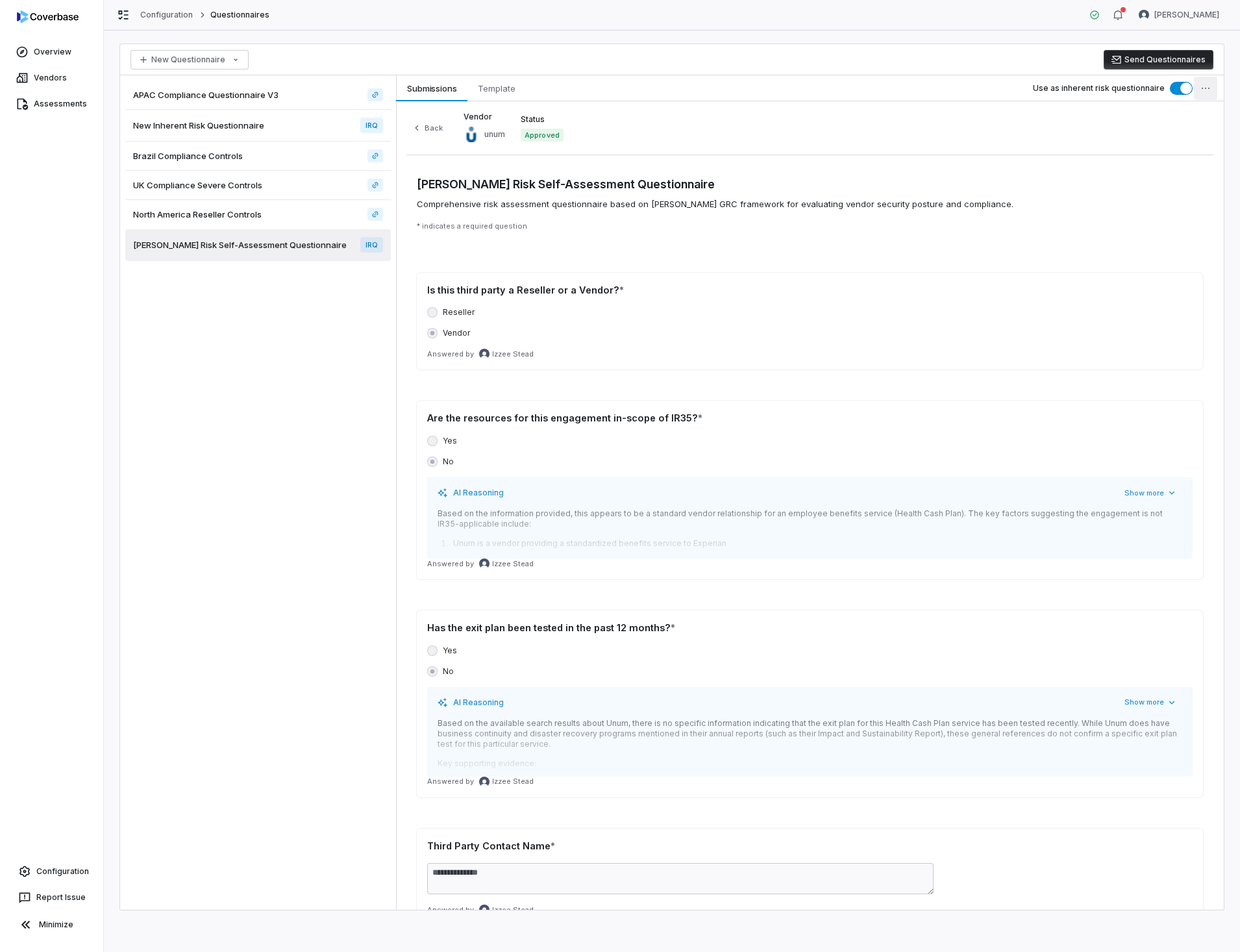
click at [1206, 86] on html "Overview Vendors Assessments Configuration Report Issue Minimize Configuration …" at bounding box center [620, 476] width 1240 height 952
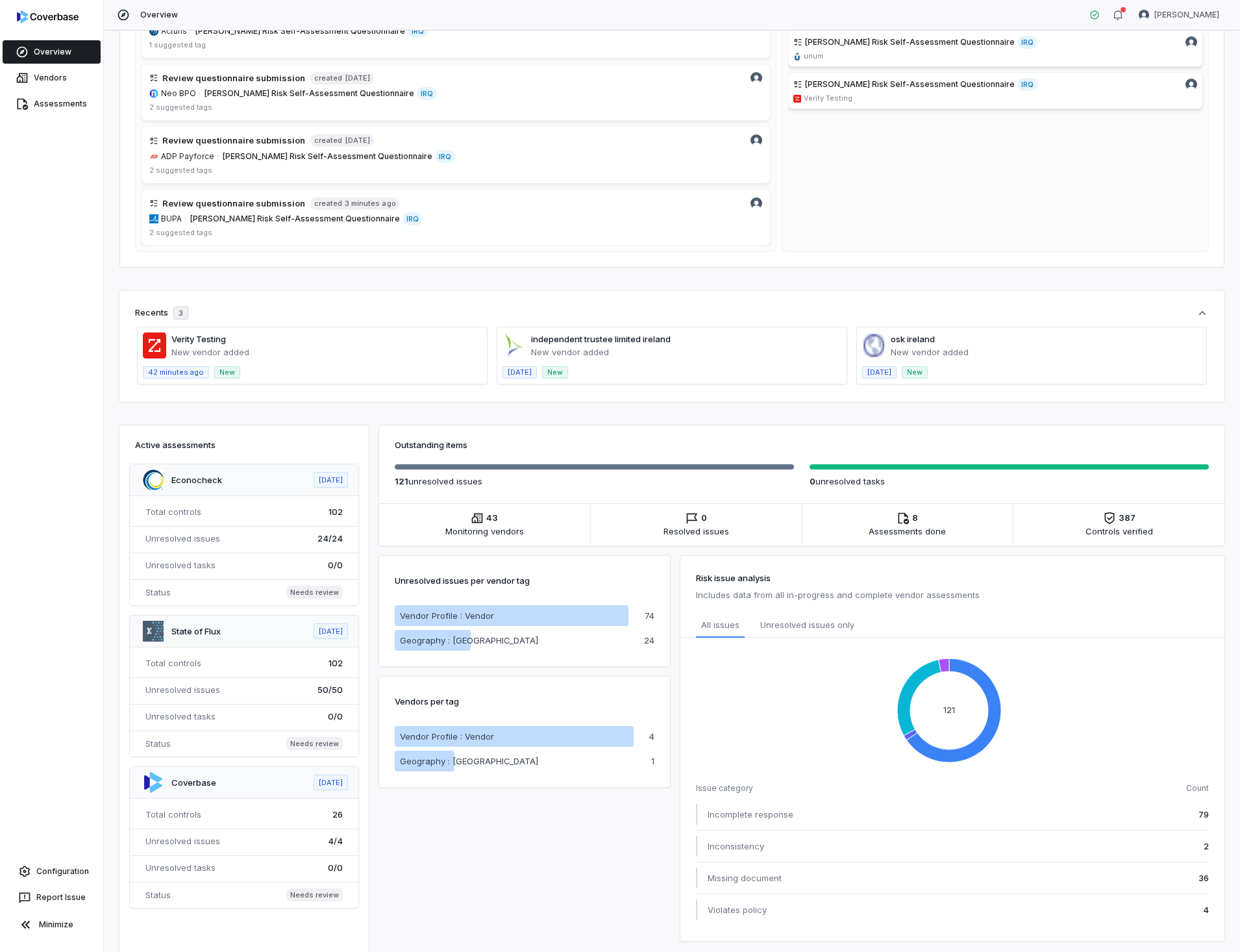
scroll to position [584, 0]
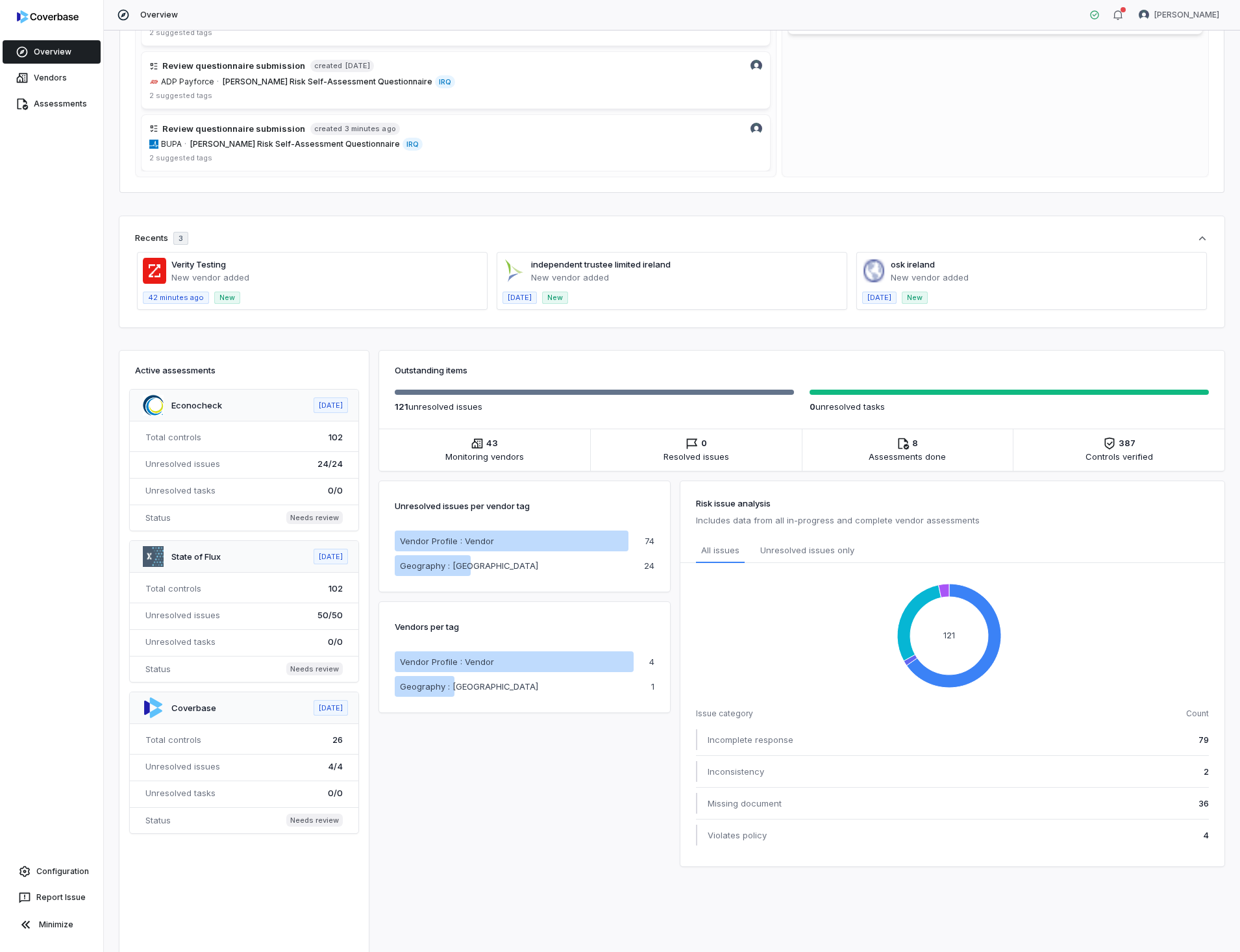
click at [208, 269] on span at bounding box center [312, 280] width 349 height 57
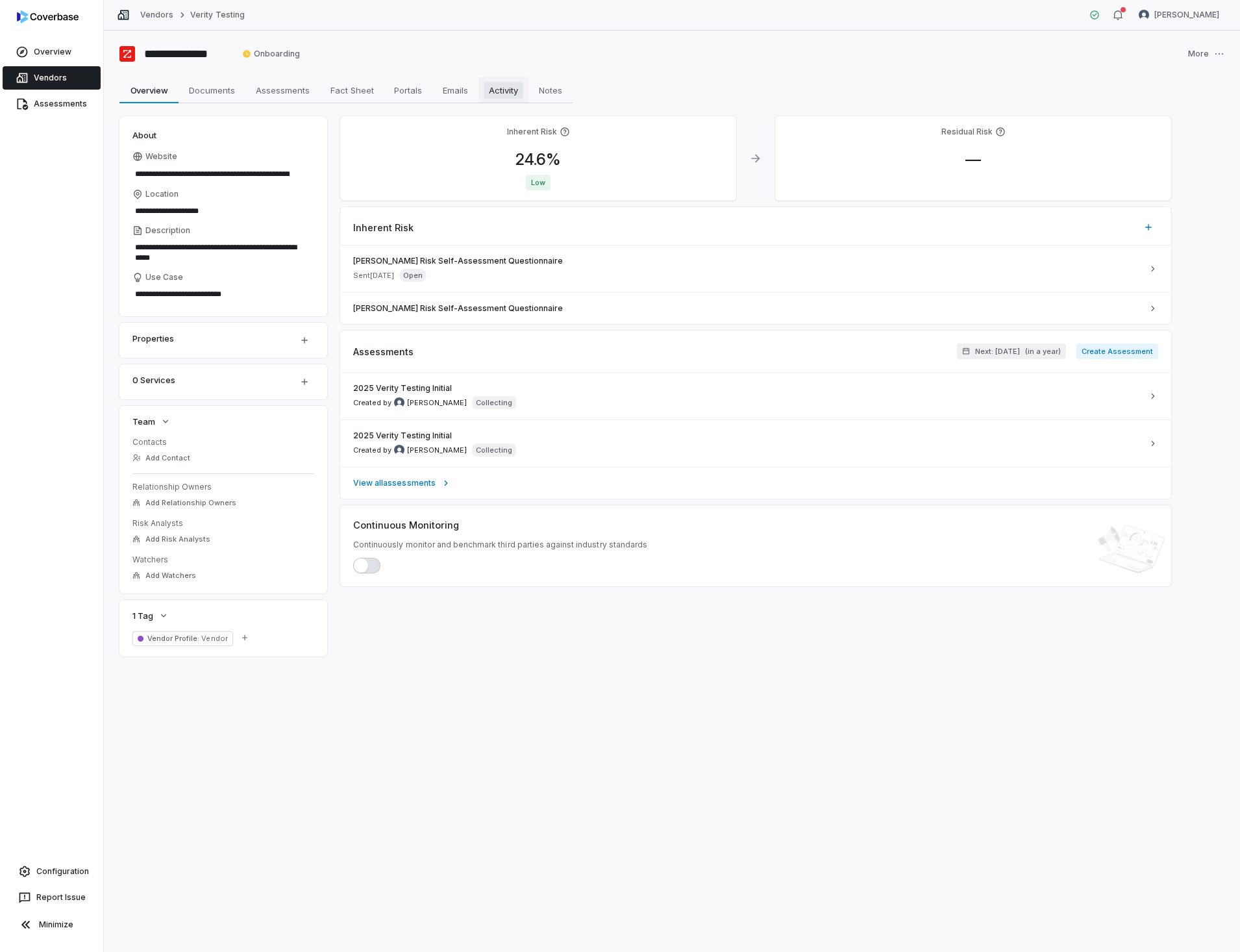
click at [509, 94] on span "Activity" at bounding box center [504, 90] width 39 height 17
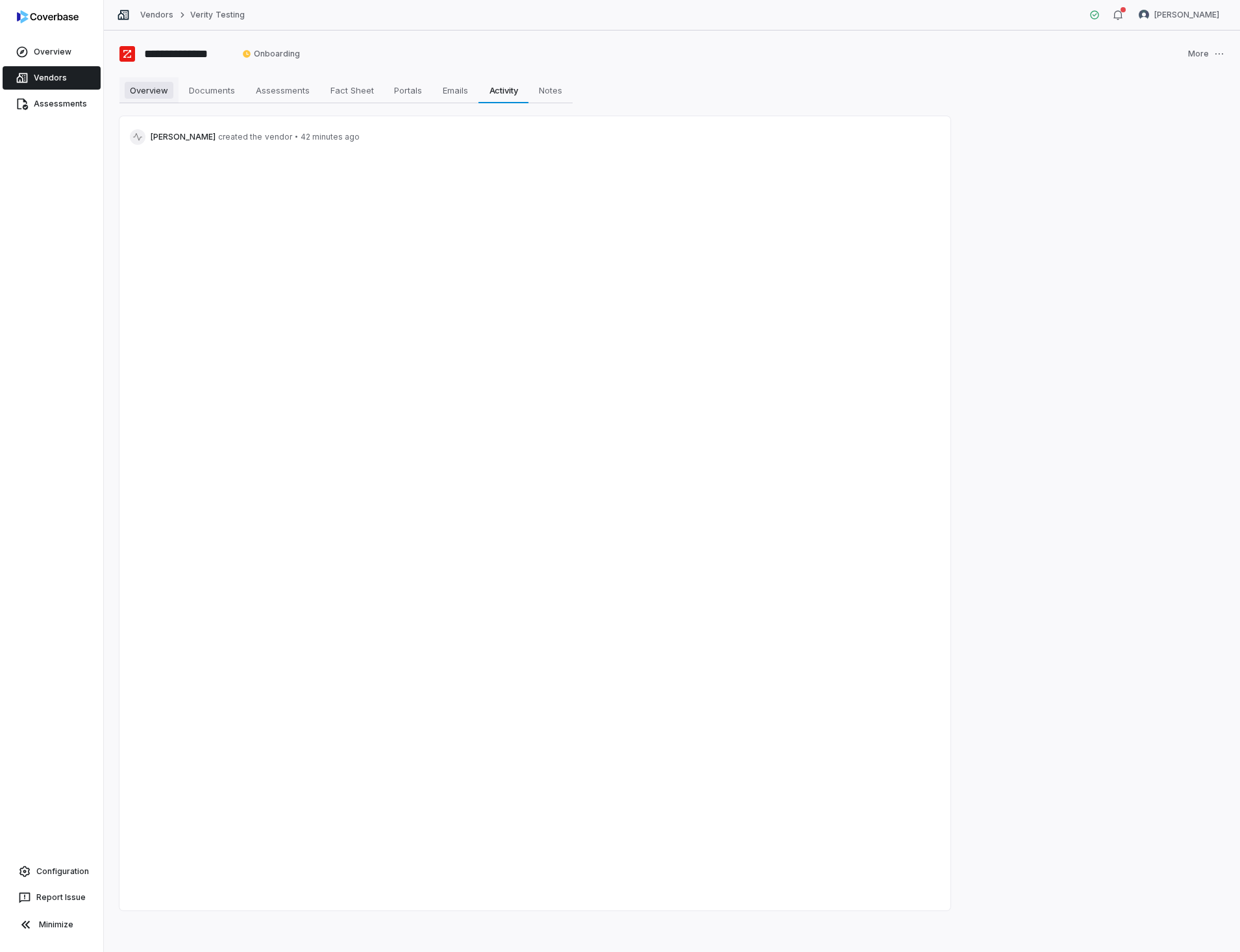
click at [150, 94] on span "Overview" at bounding box center [149, 90] width 48 height 17
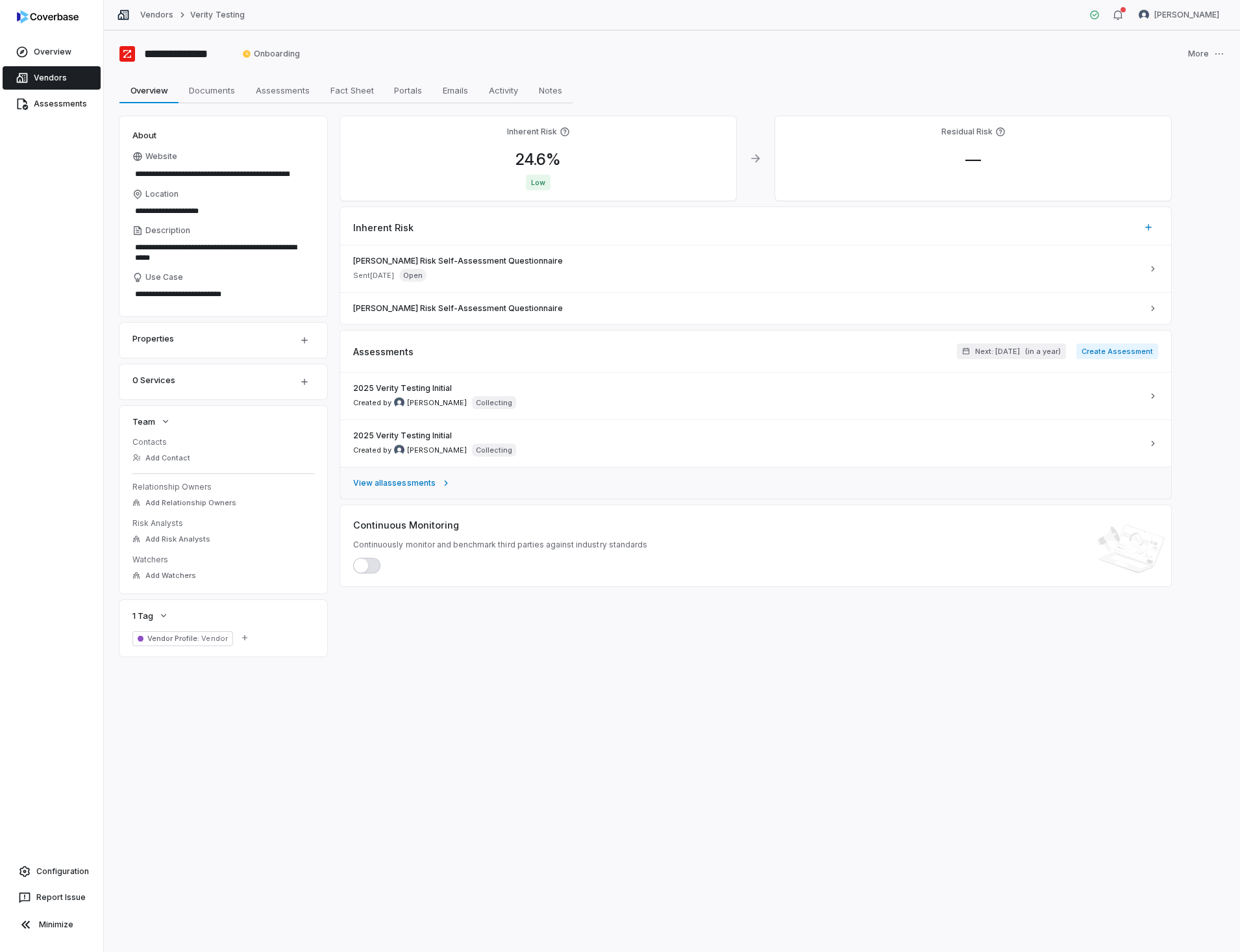
click at [411, 484] on span "View all assessments" at bounding box center [394, 483] width 82 height 11
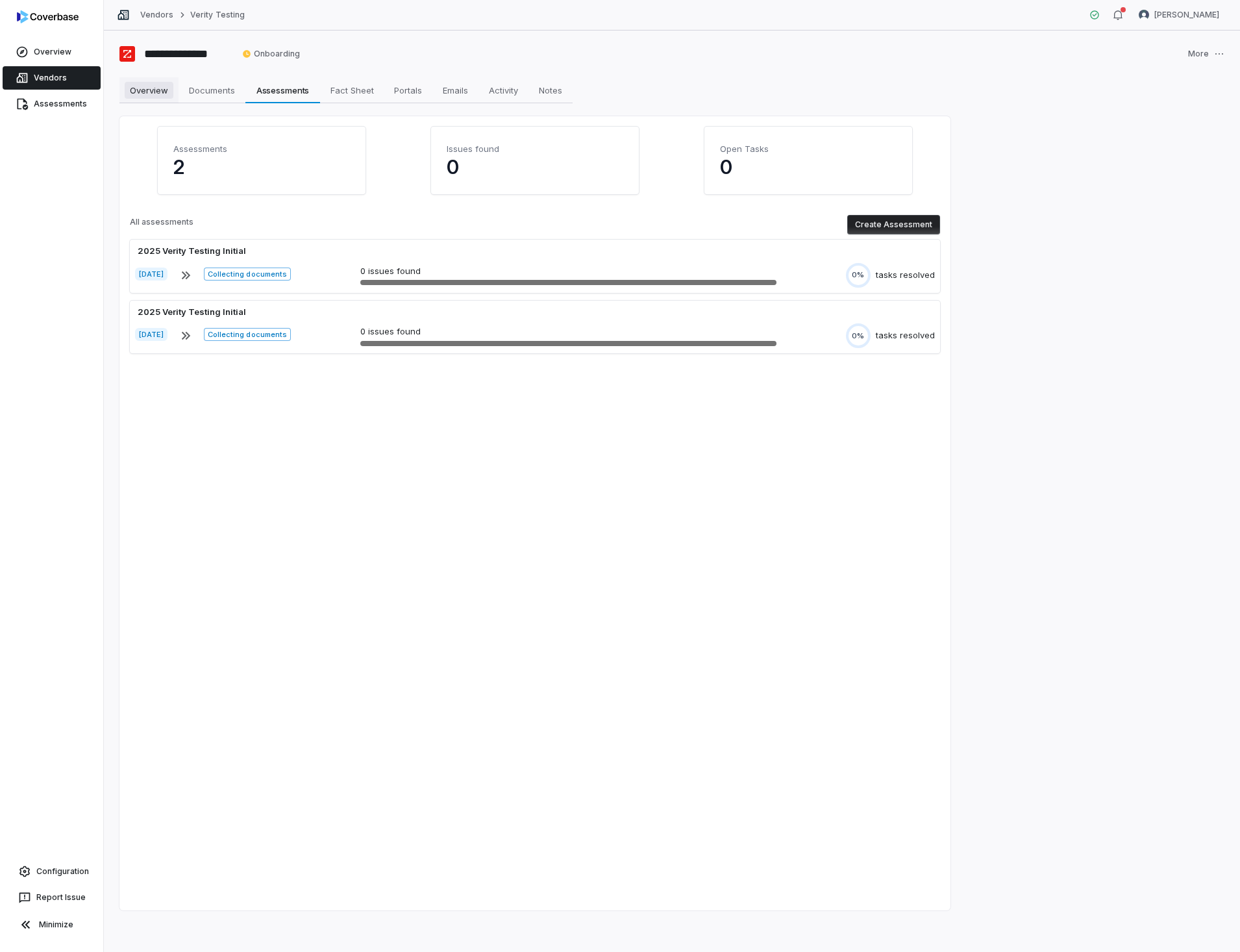
click at [139, 91] on span "Overview" at bounding box center [149, 90] width 48 height 17
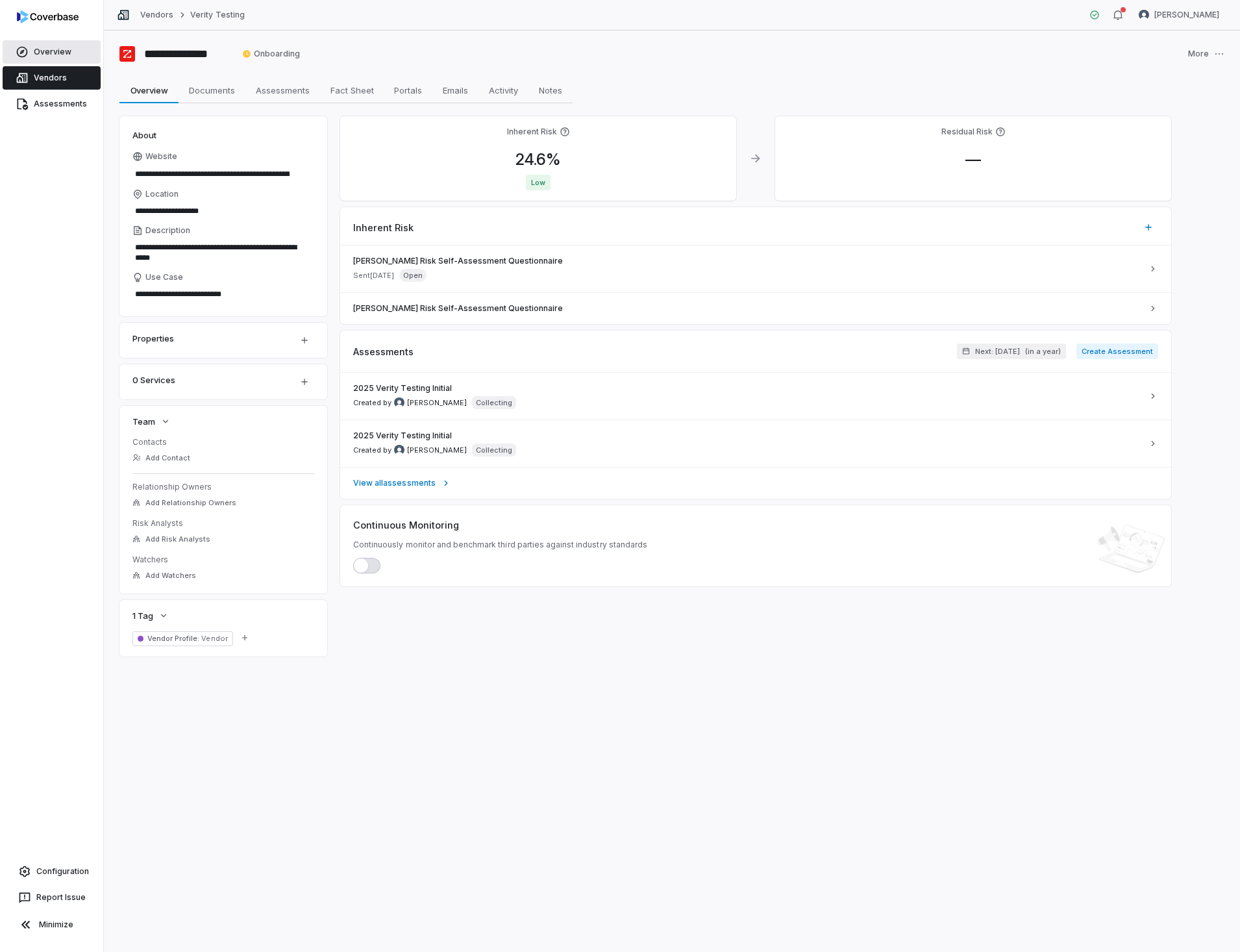
click at [66, 52] on link "Overview" at bounding box center [51, 52] width 98 height 23
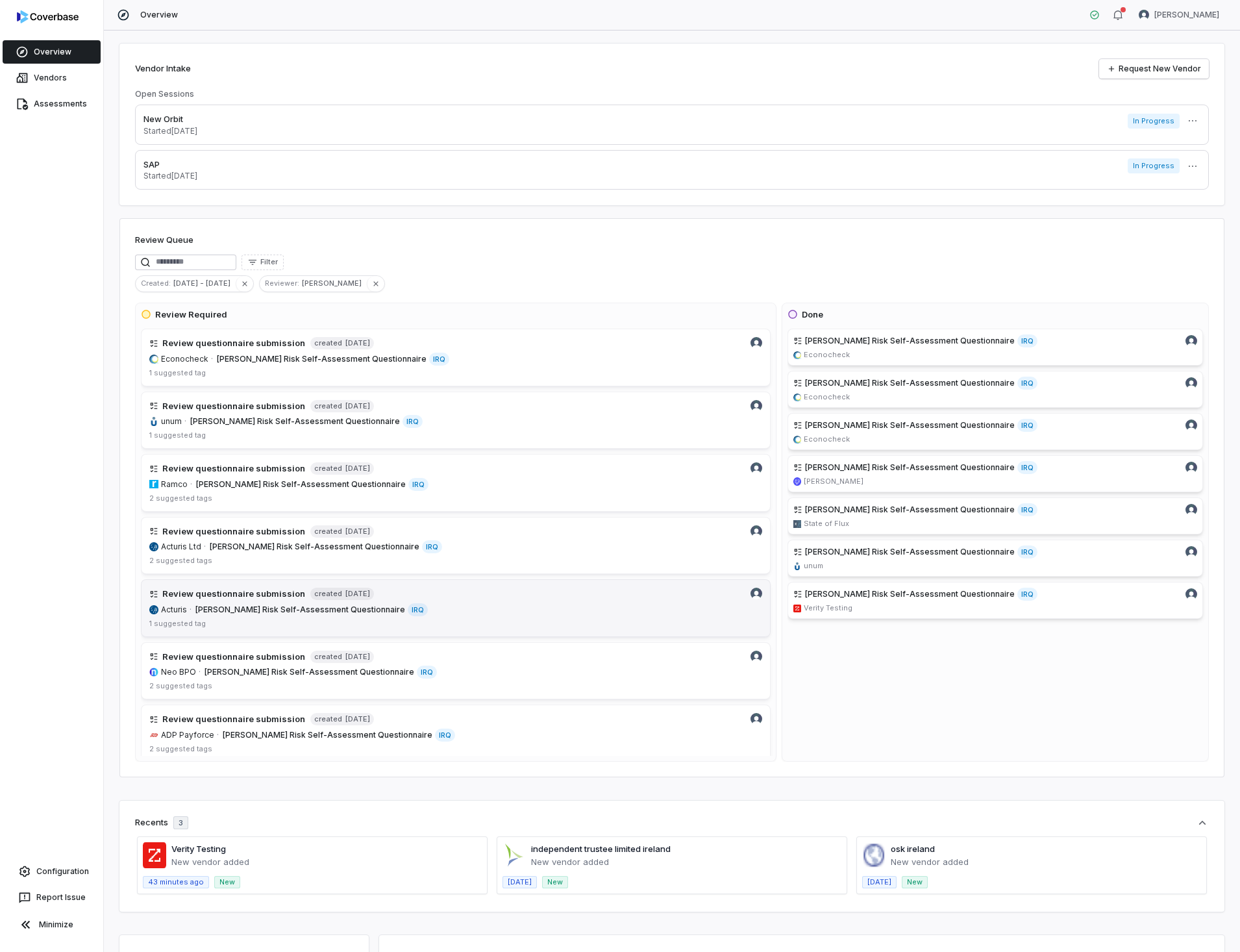
click at [233, 598] on h4 "Review questionnaire submission" at bounding box center [234, 594] width 143 height 13
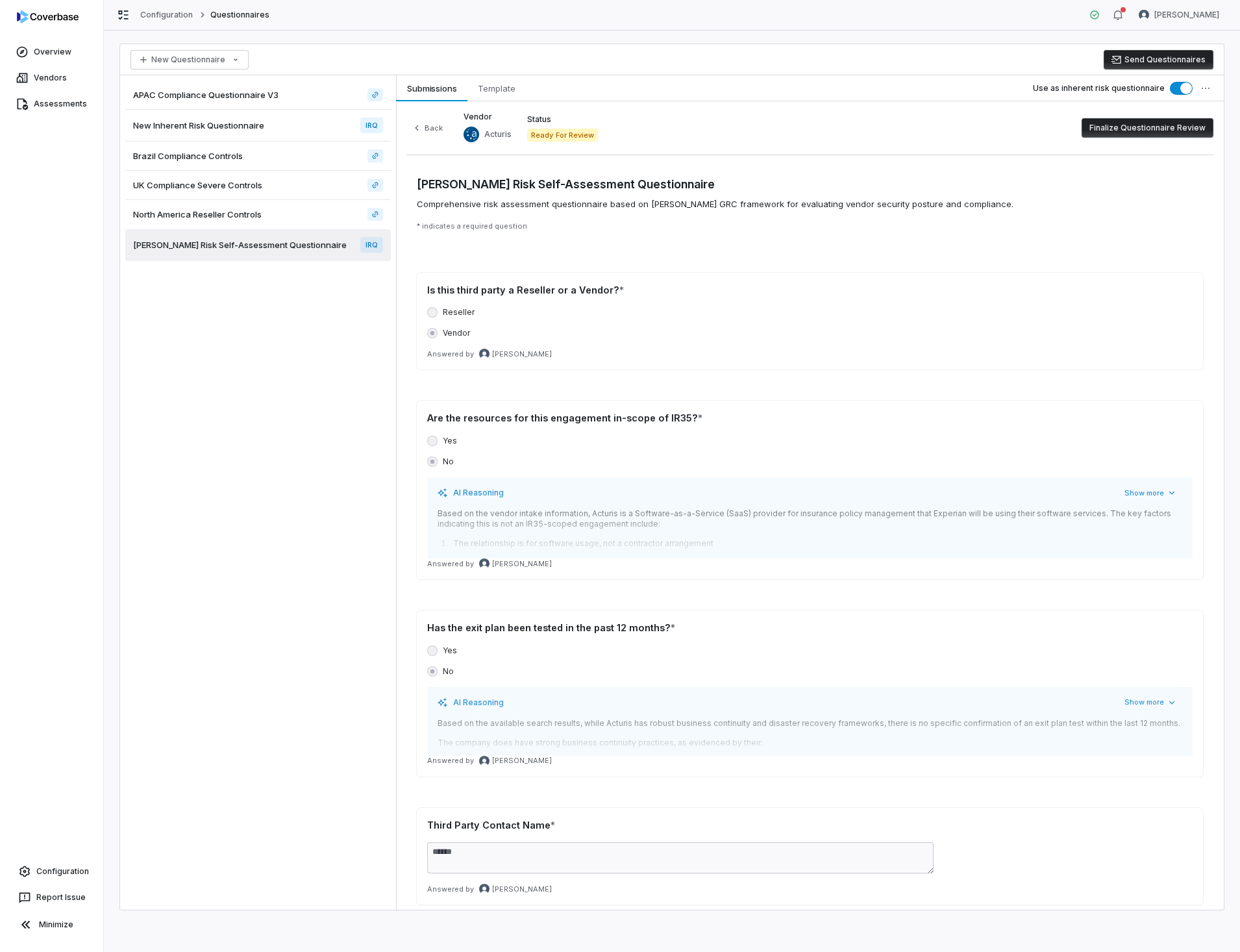
click at [222, 248] on span "[PERSON_NAME] Risk Self-Assessment Questionnaire" at bounding box center [240, 245] width 214 height 11
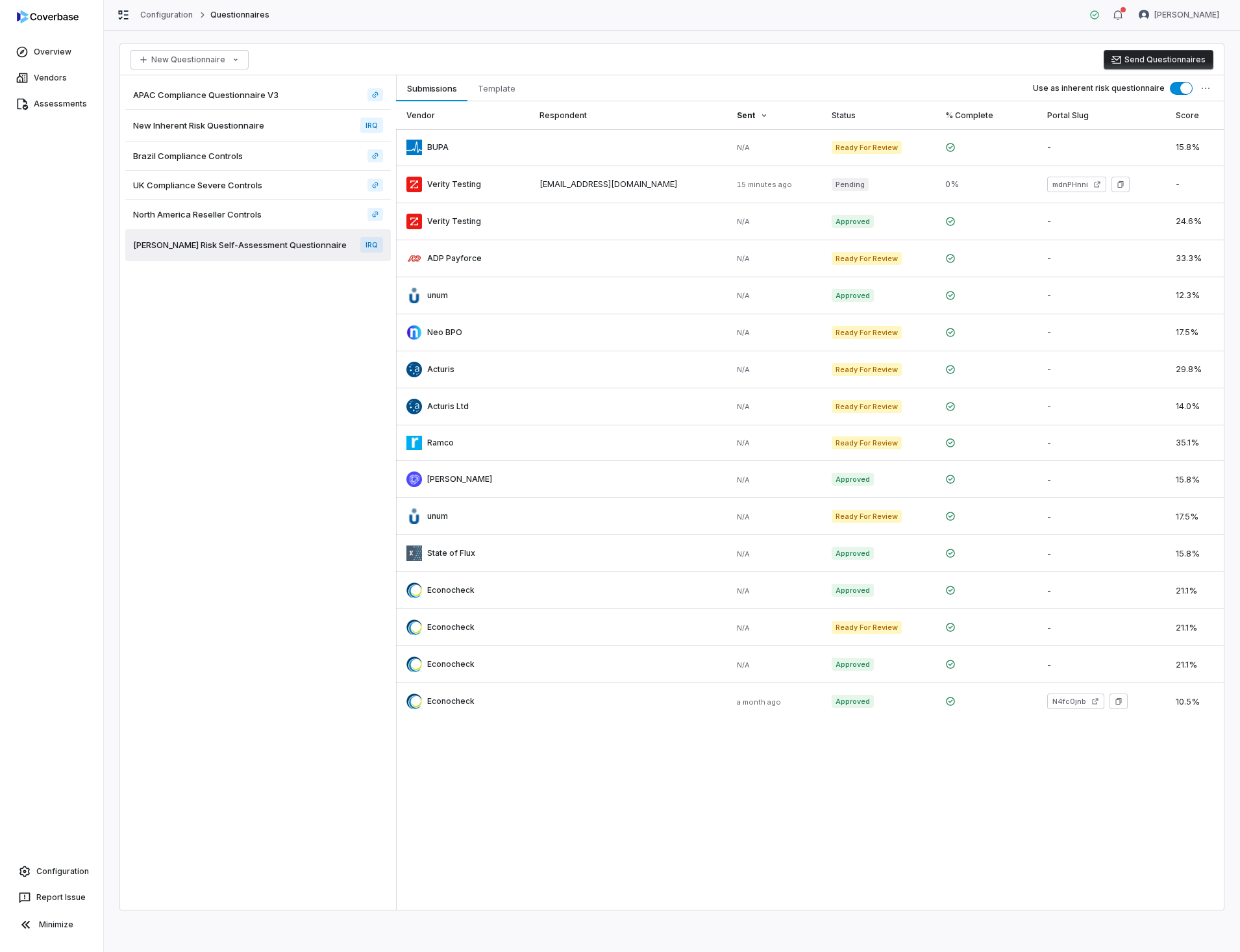
drag, startPoint x: 445, startPoint y: 590, endPoint x: 261, endPoint y: 579, distance: 184.3
click at [261, 579] on div "APAC Compliance Questionnaire V3 New Inherent Risk Questionnaire IRQ Brazil Com…" at bounding box center [258, 492] width 276 height 834
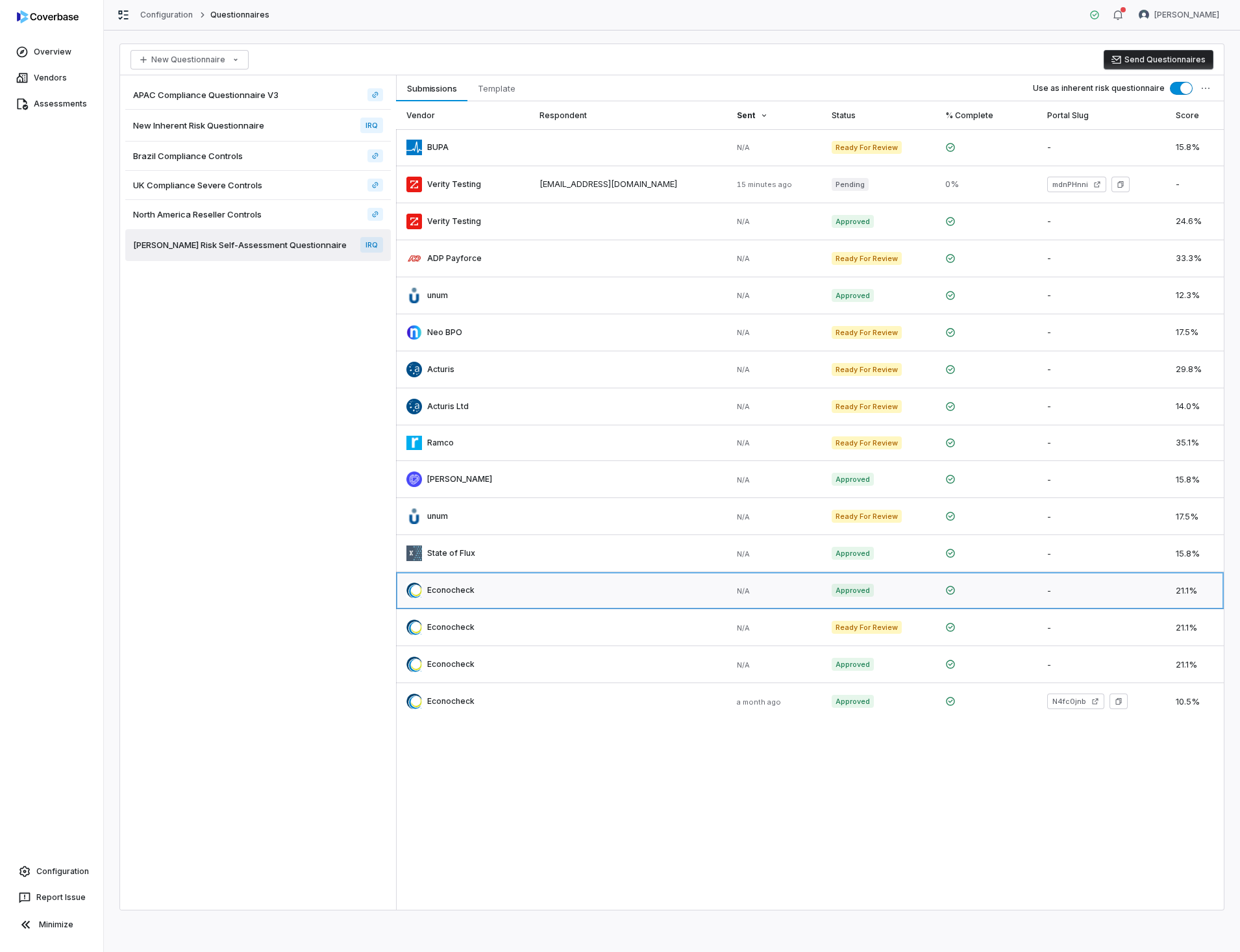
click at [518, 586] on link at bounding box center [462, 590] width 132 height 36
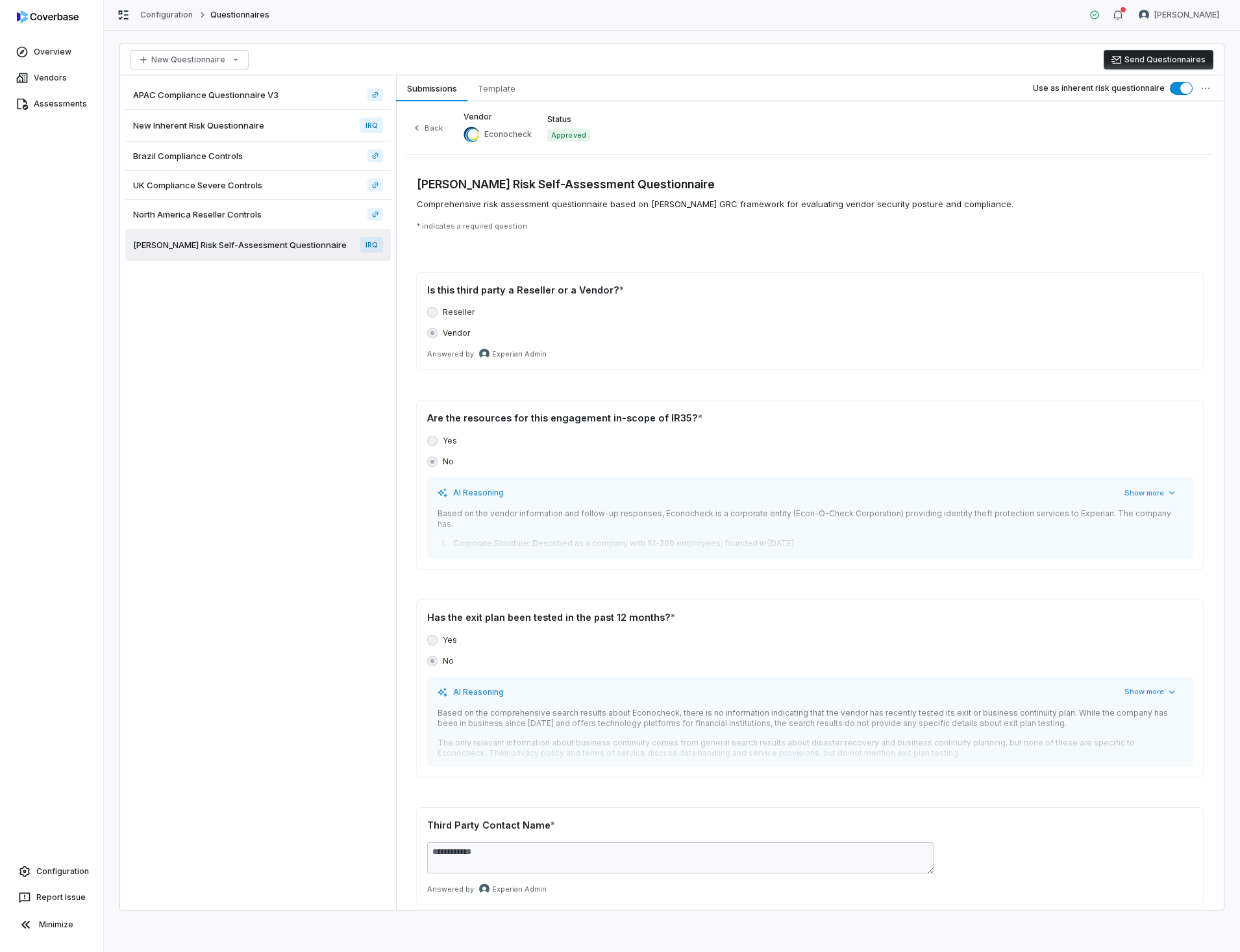
click at [1209, 90] on html "Overview Vendors Assessments Configuration Report Issue Minimize Configuration …" at bounding box center [620, 476] width 1240 height 952
click at [1159, 175] on div "Delete Template" at bounding box center [1151, 180] width 121 height 21
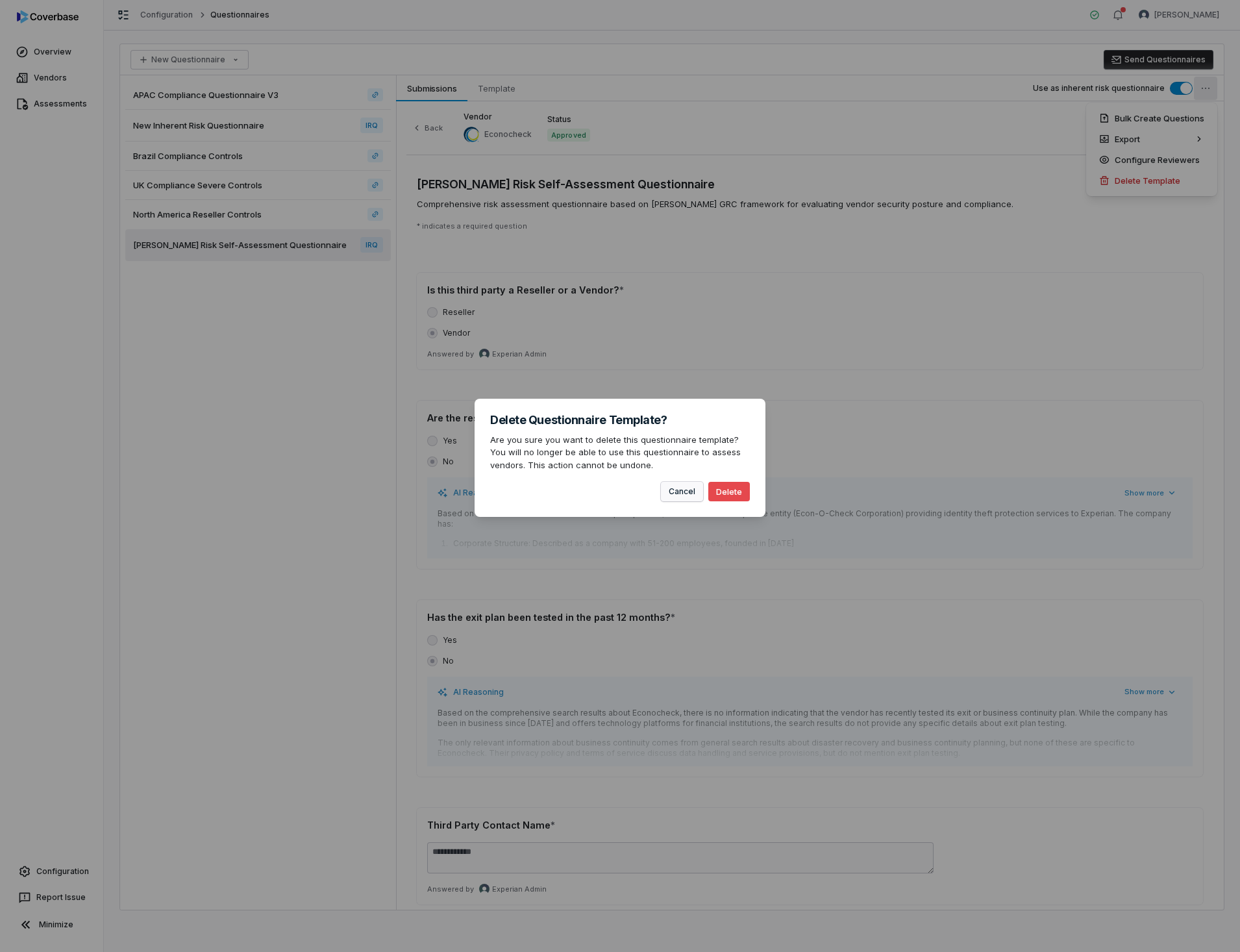
click at [675, 495] on button "Cancel" at bounding box center [681, 491] width 42 height 20
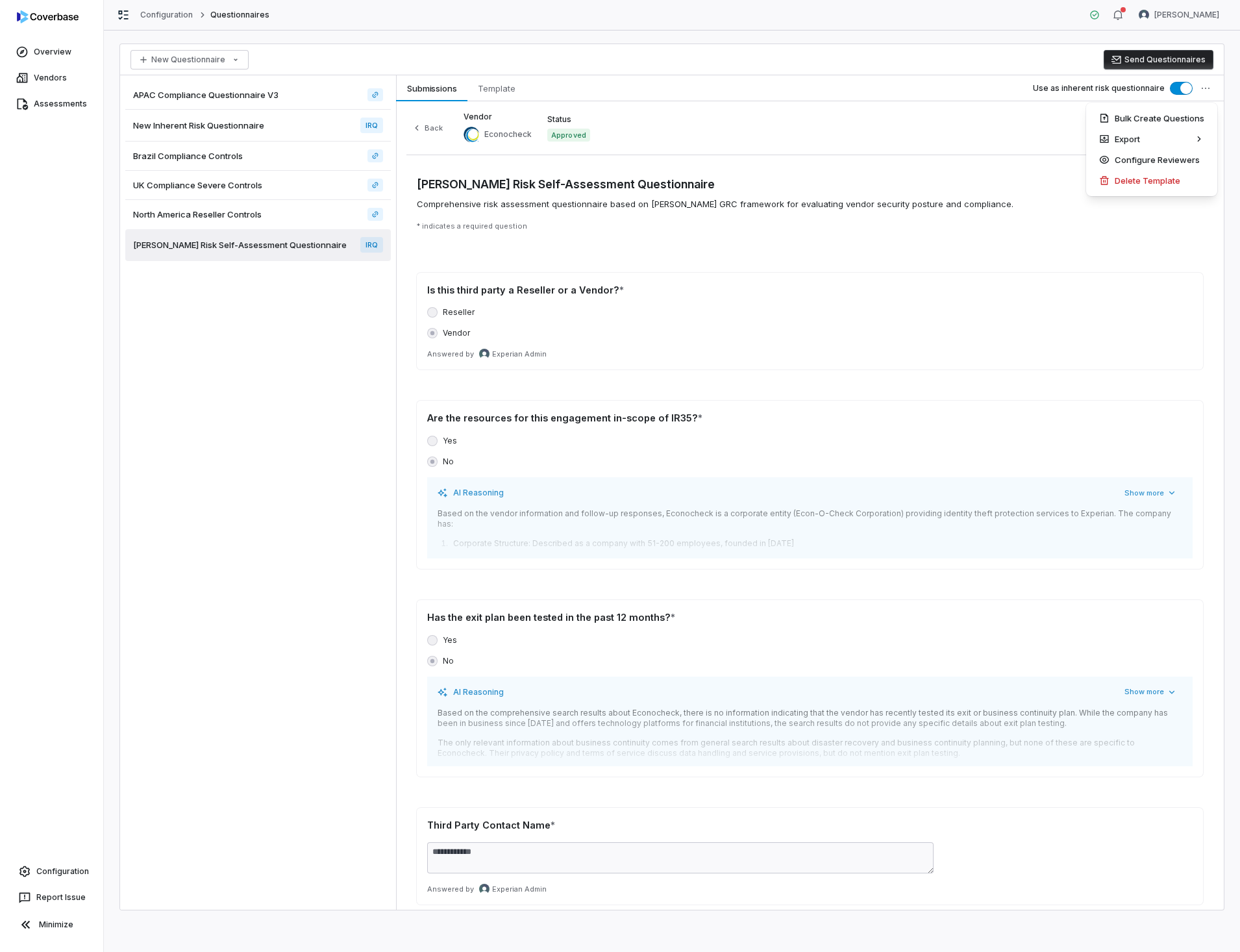
click at [219, 422] on html "Overview Vendors Assessments Configuration Report Issue Minimize Configuration …" at bounding box center [620, 476] width 1240 height 952
click at [233, 59] on html "Overview Vendors Assessments Configuration Report Issue Minimize Configuration …" at bounding box center [620, 476] width 1240 height 952
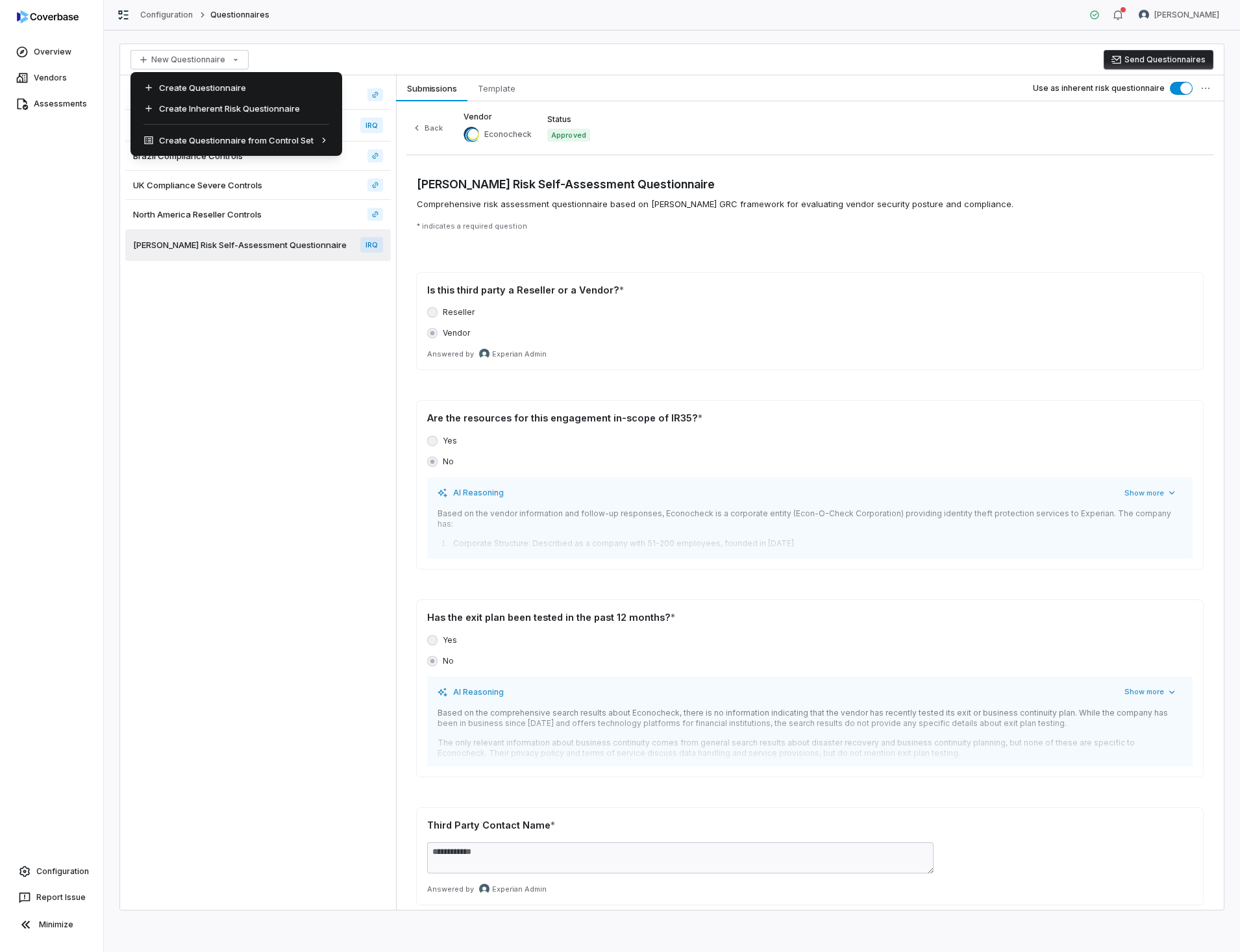
click at [233, 59] on html "Overview Vendors Assessments Configuration Report Issue Minimize Configuration …" at bounding box center [620, 476] width 1240 height 952
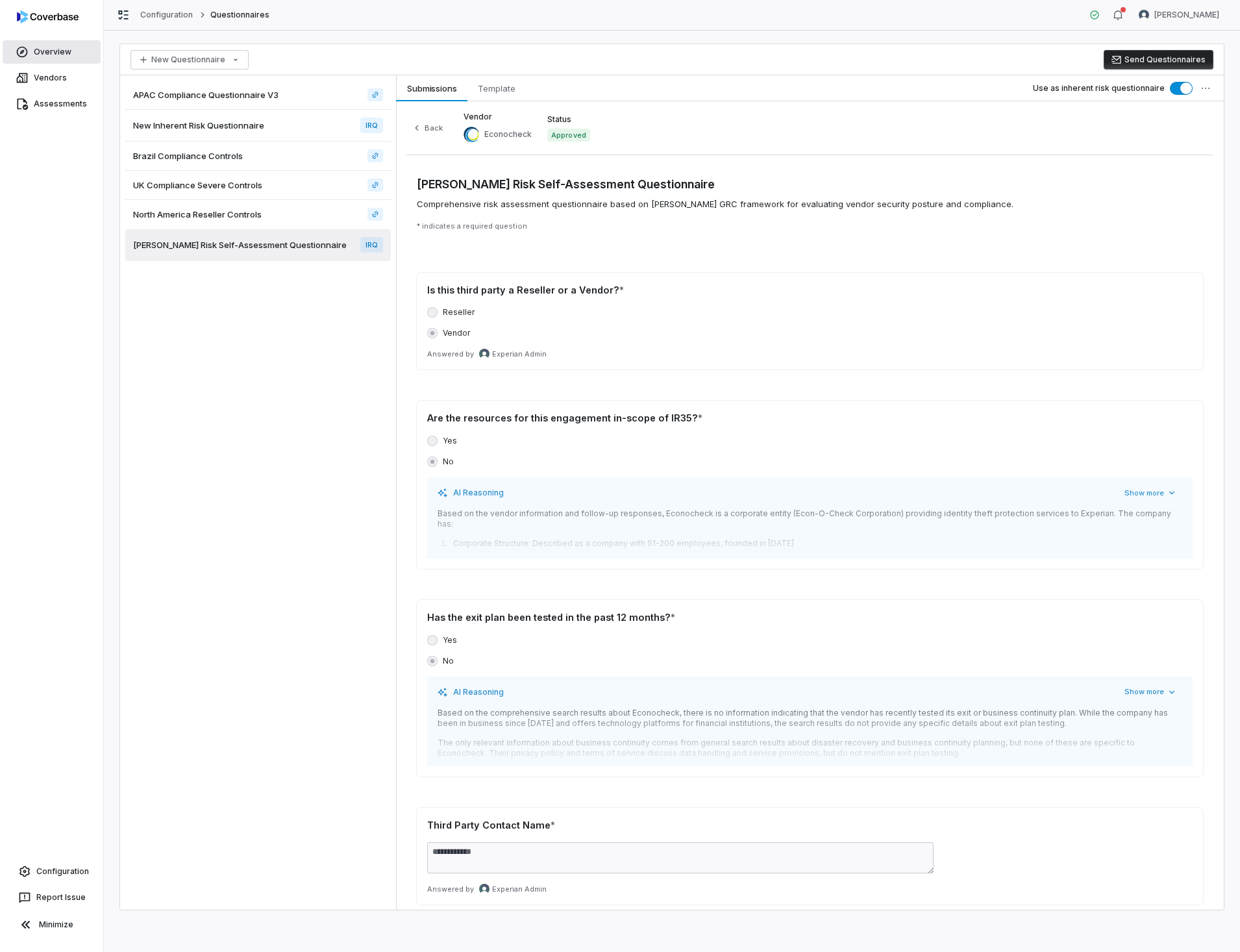
click at [45, 50] on link "Overview" at bounding box center [51, 52] width 98 height 23
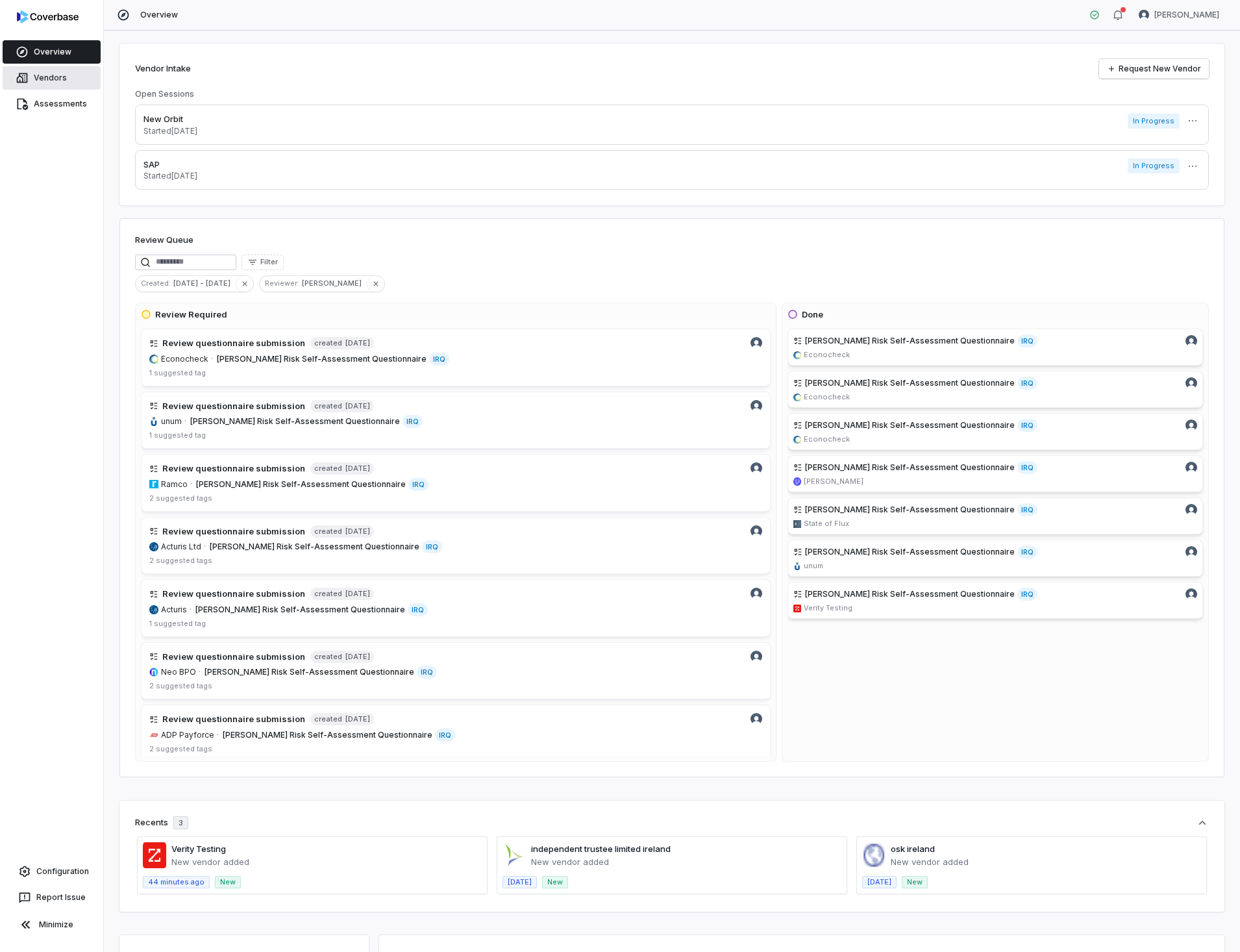
click at [46, 73] on link "Vendors" at bounding box center [51, 78] width 98 height 23
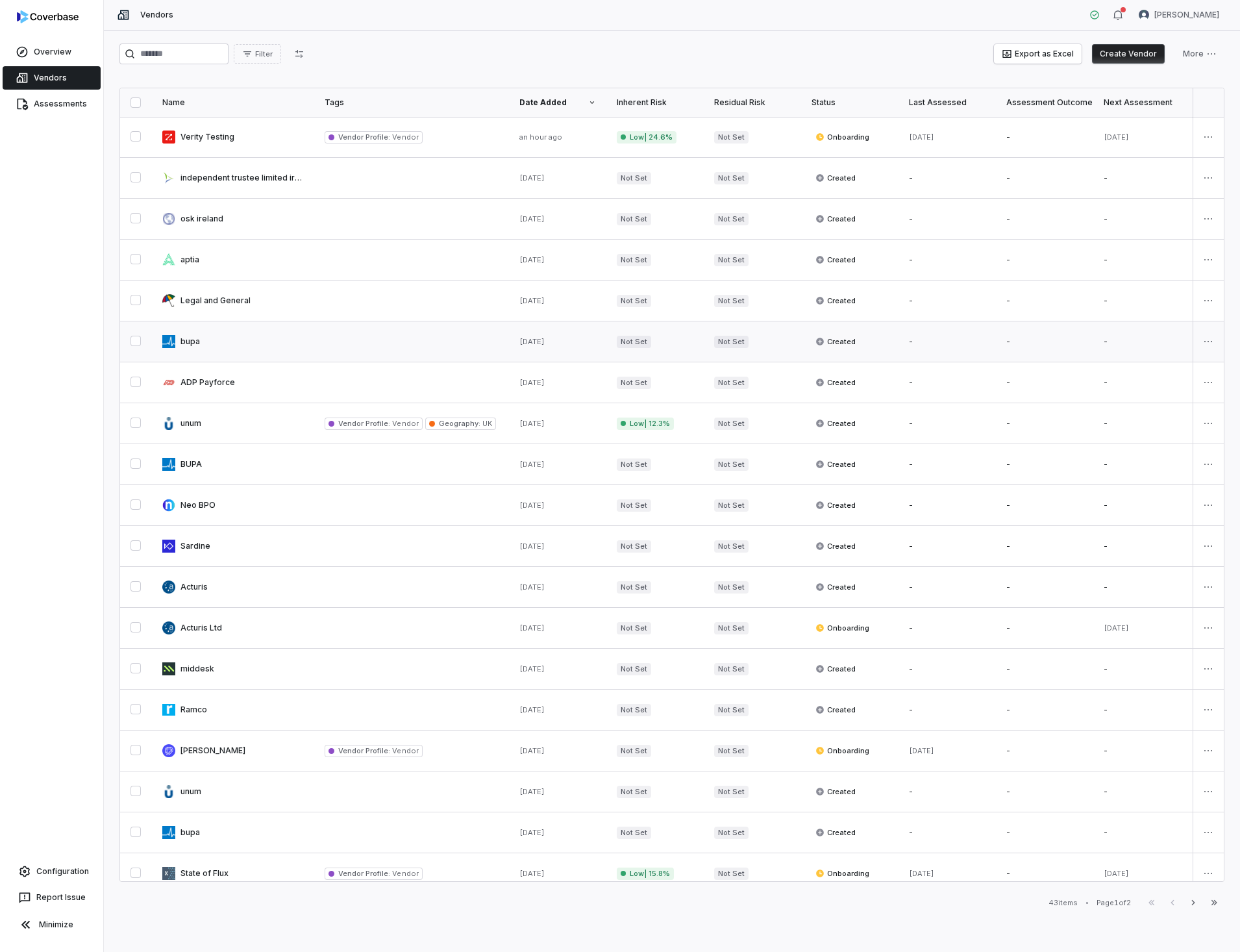
click at [136, 339] on button "button" at bounding box center [136, 341] width 11 height 11
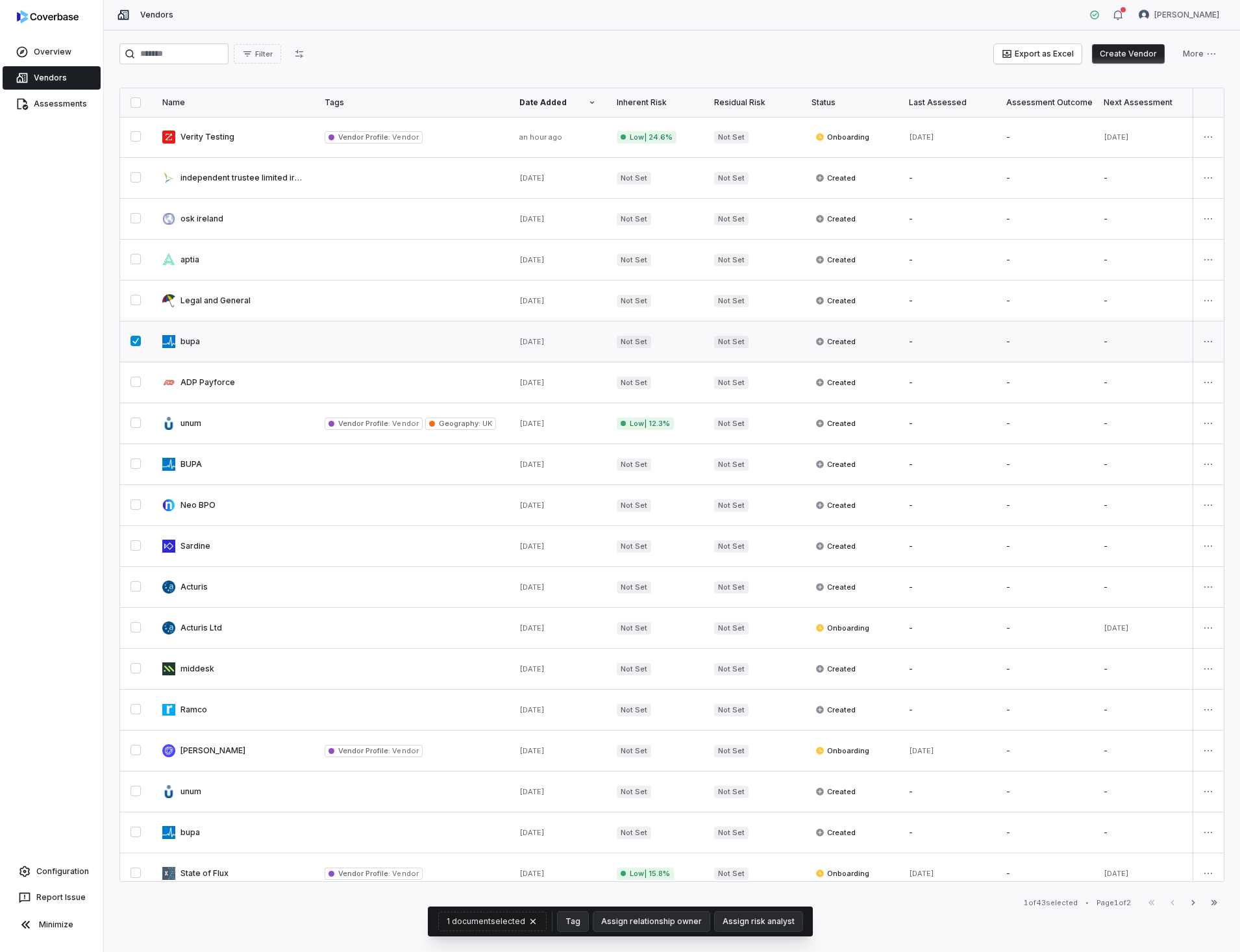
click at [186, 342] on link at bounding box center [233, 341] width 163 height 40
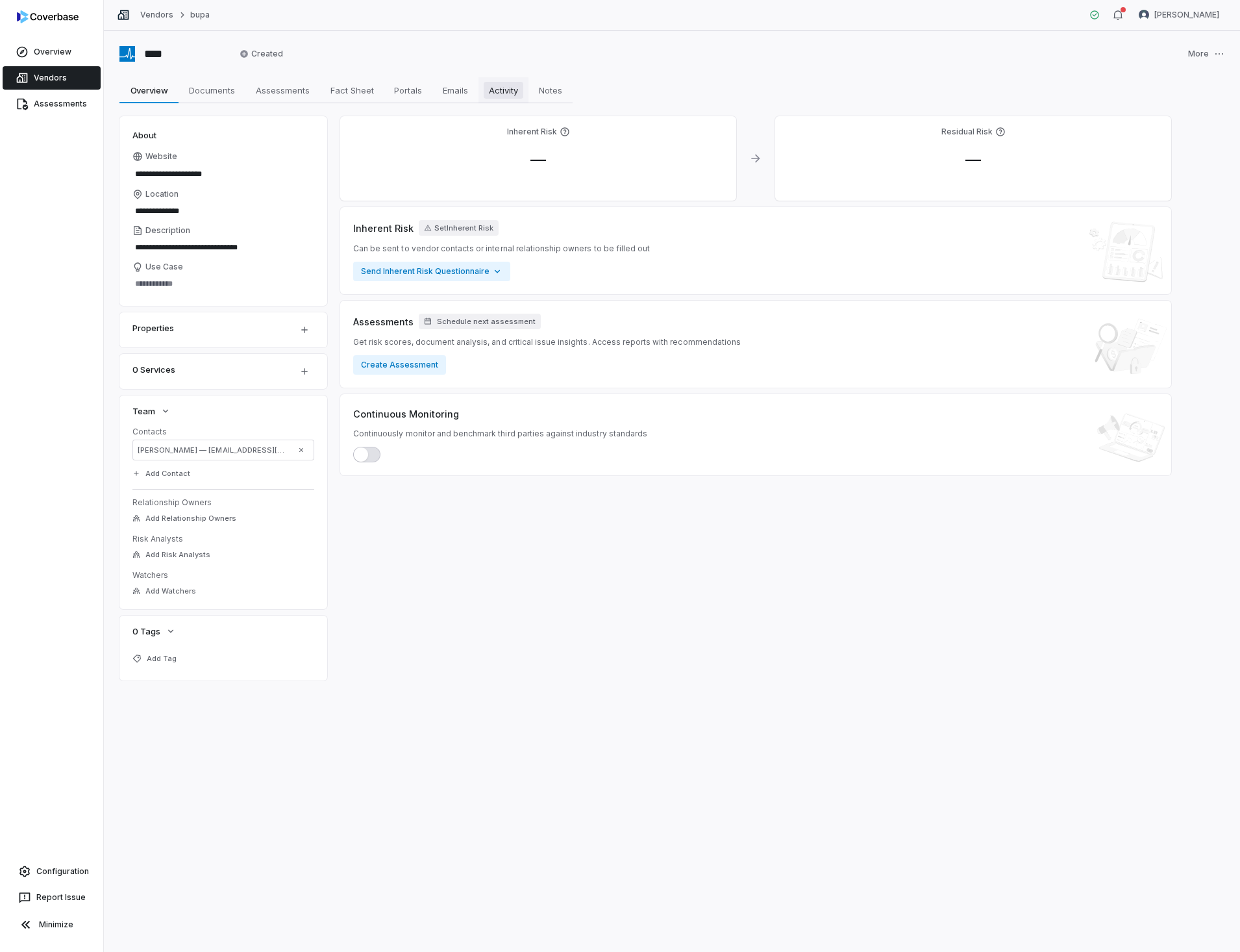
click at [501, 94] on span "Activity" at bounding box center [504, 90] width 39 height 17
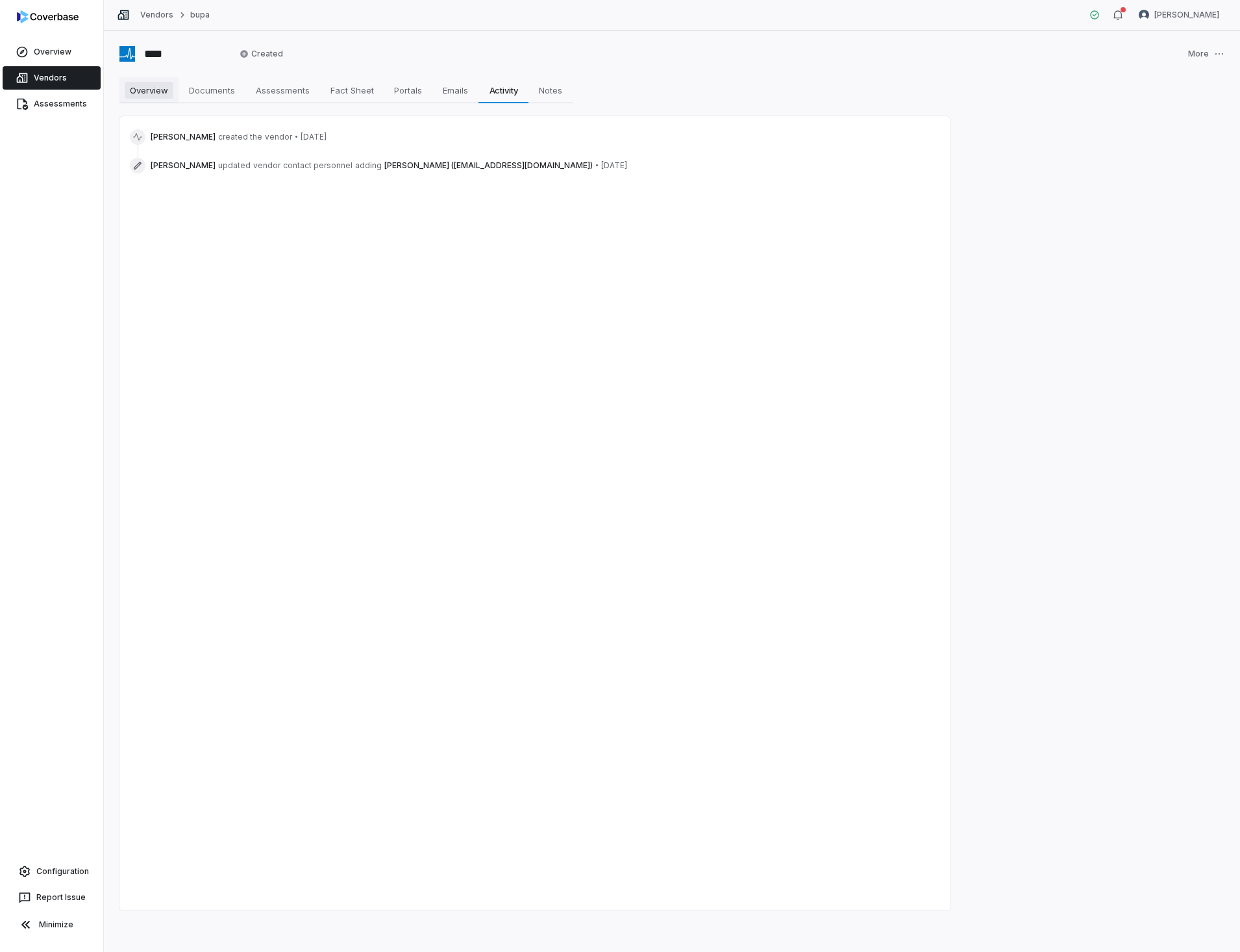
click at [163, 93] on span "Overview" at bounding box center [149, 90] width 48 height 17
type textarea "*"
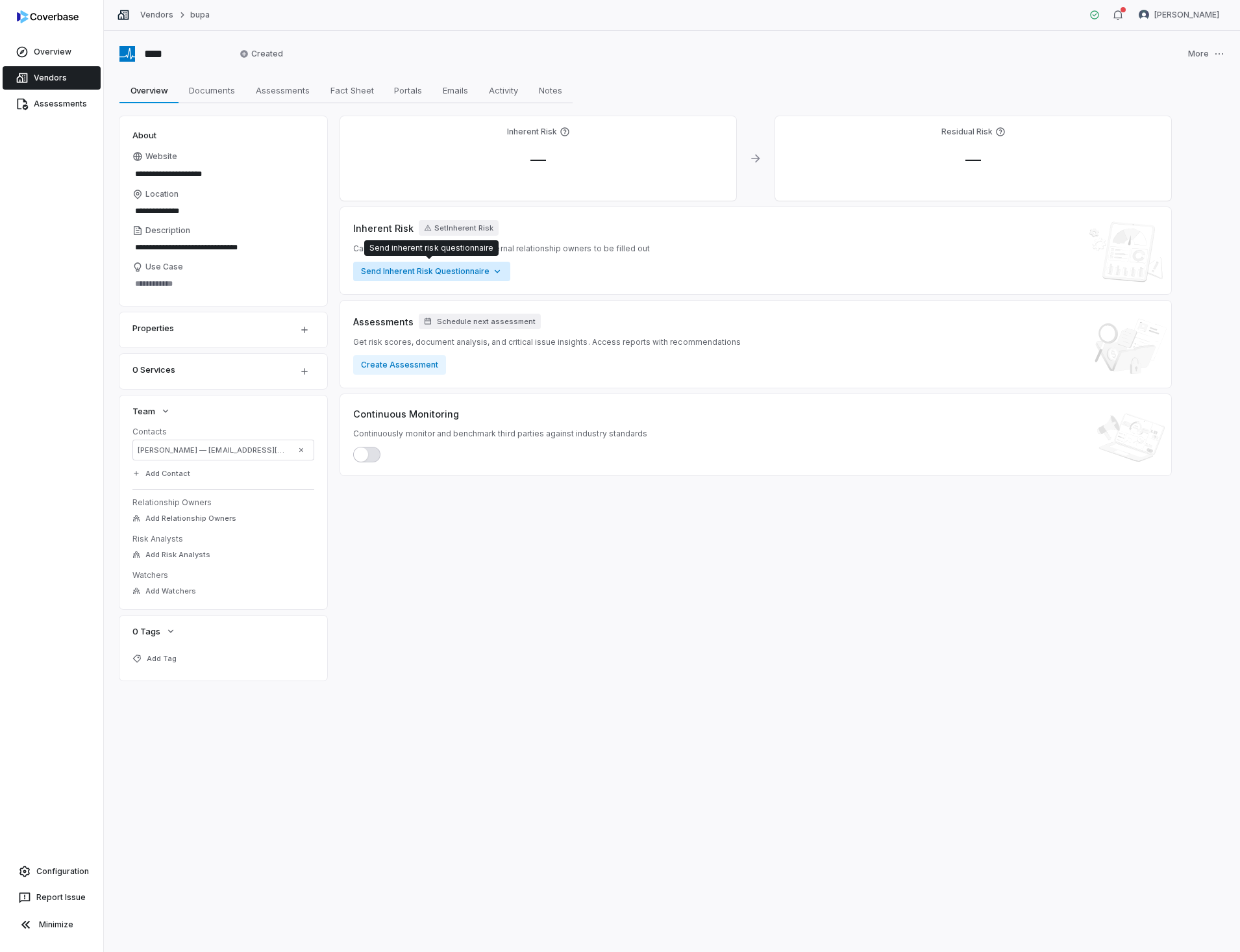
click at [388, 270] on html "**********" at bounding box center [620, 476] width 1240 height 952
click at [53, 49] on link "Overview" at bounding box center [51, 52] width 98 height 23
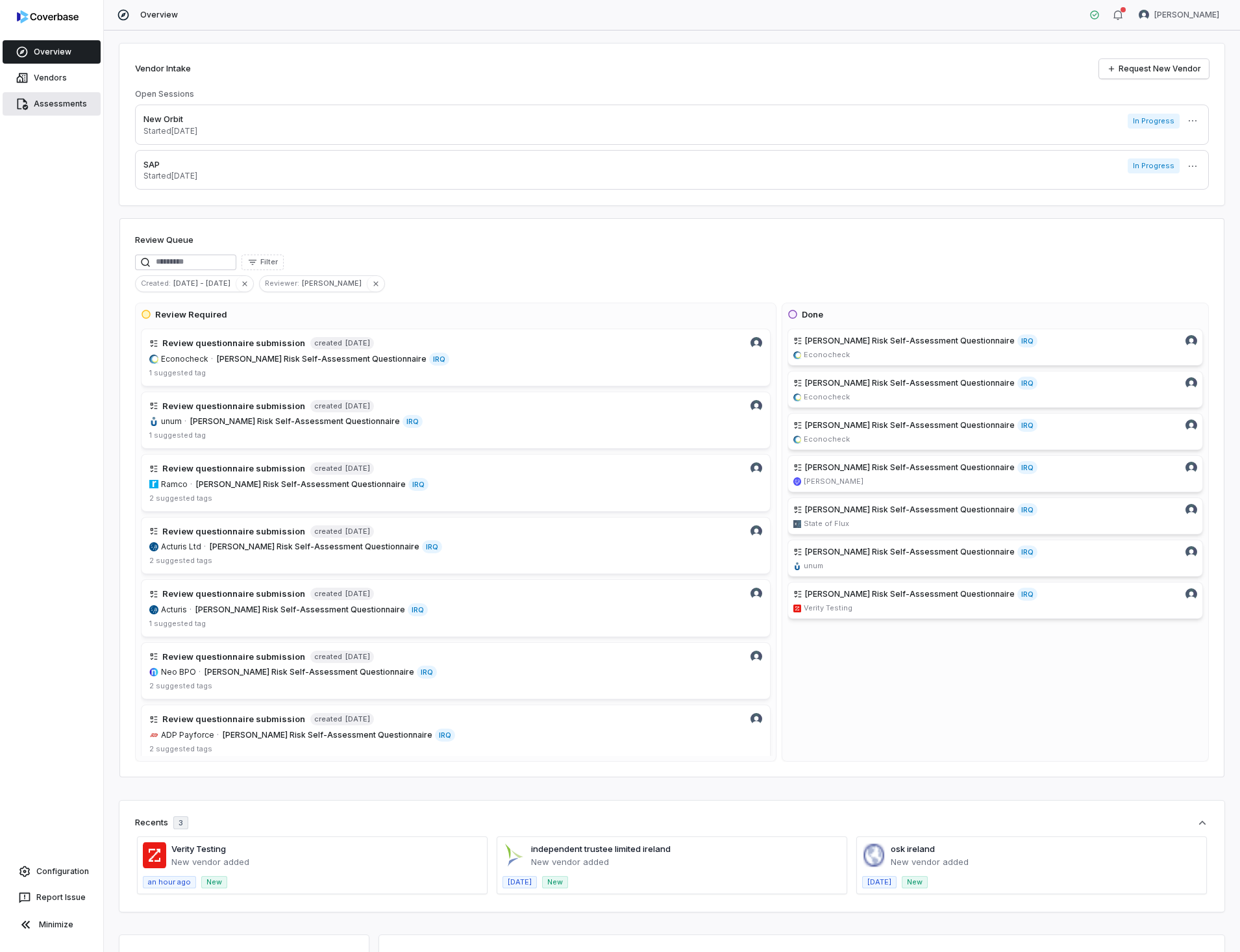
click at [46, 103] on link "Assessments" at bounding box center [51, 103] width 98 height 23
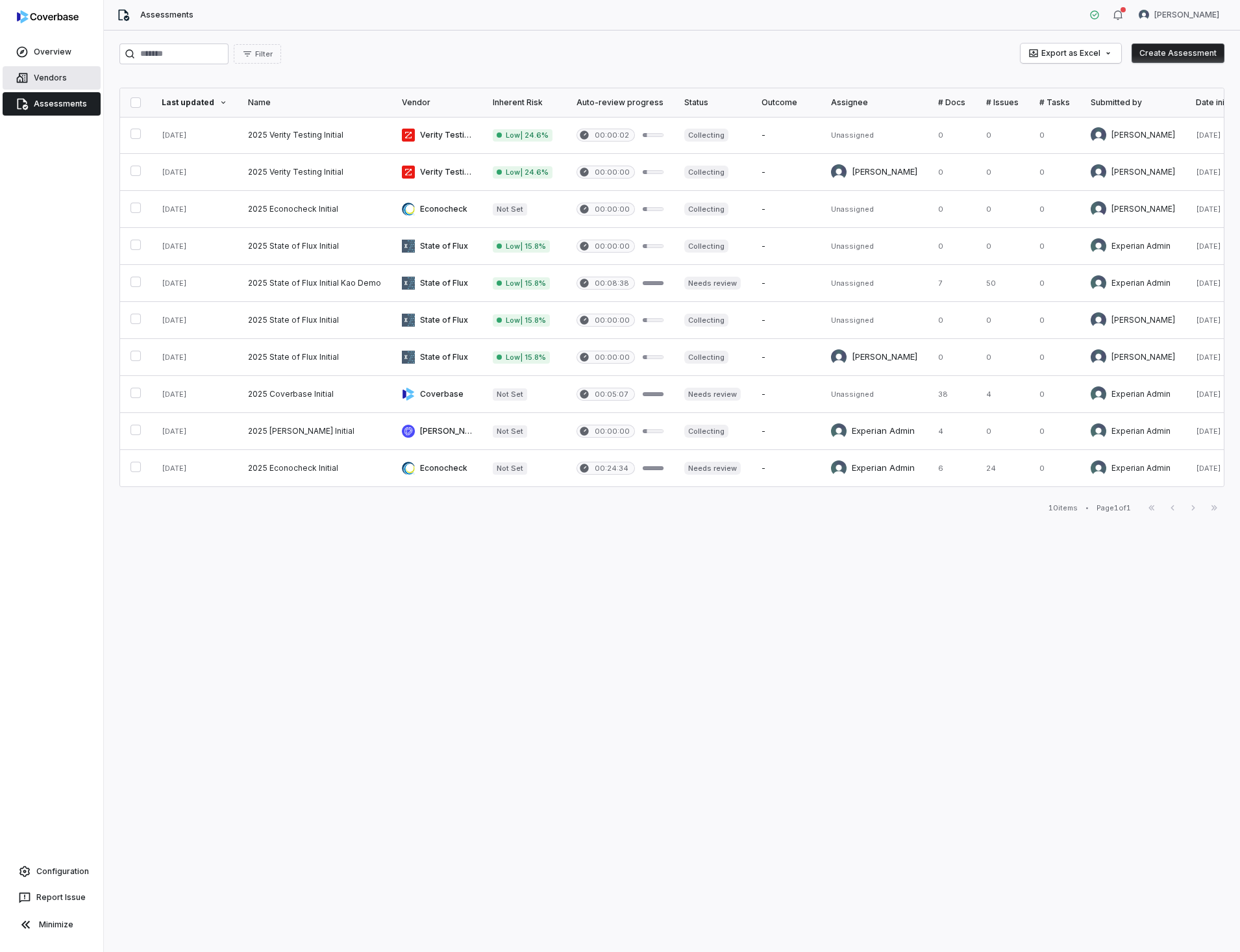
click at [50, 76] on link "Vendors" at bounding box center [51, 78] width 98 height 23
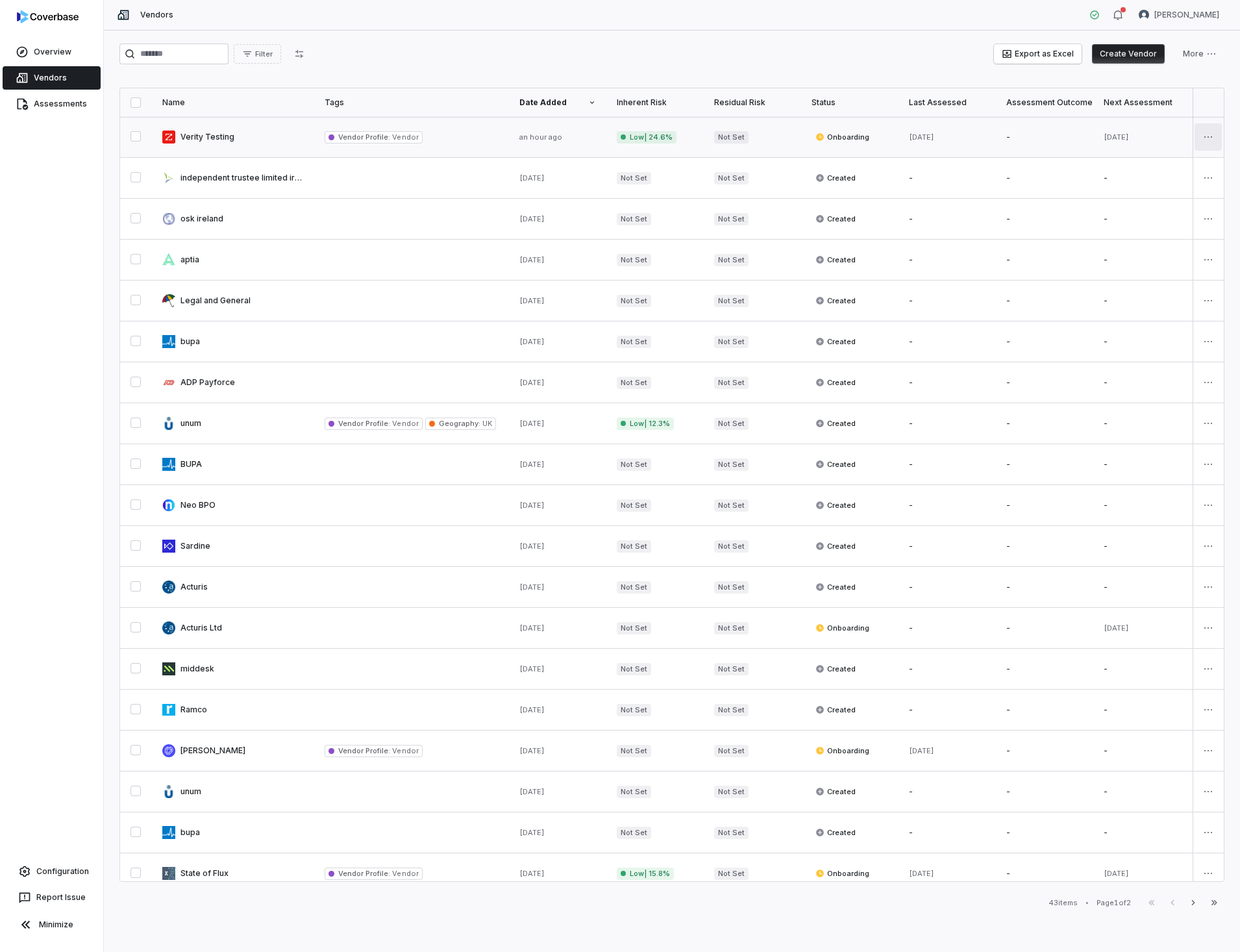
click at [1200, 138] on html "Overview Vendors Assessments Configuration Report Issue Minimize Vendors Verity…" at bounding box center [620, 476] width 1240 height 952
click at [1169, 166] on div "Create Assessment" at bounding box center [1155, 168] width 110 height 21
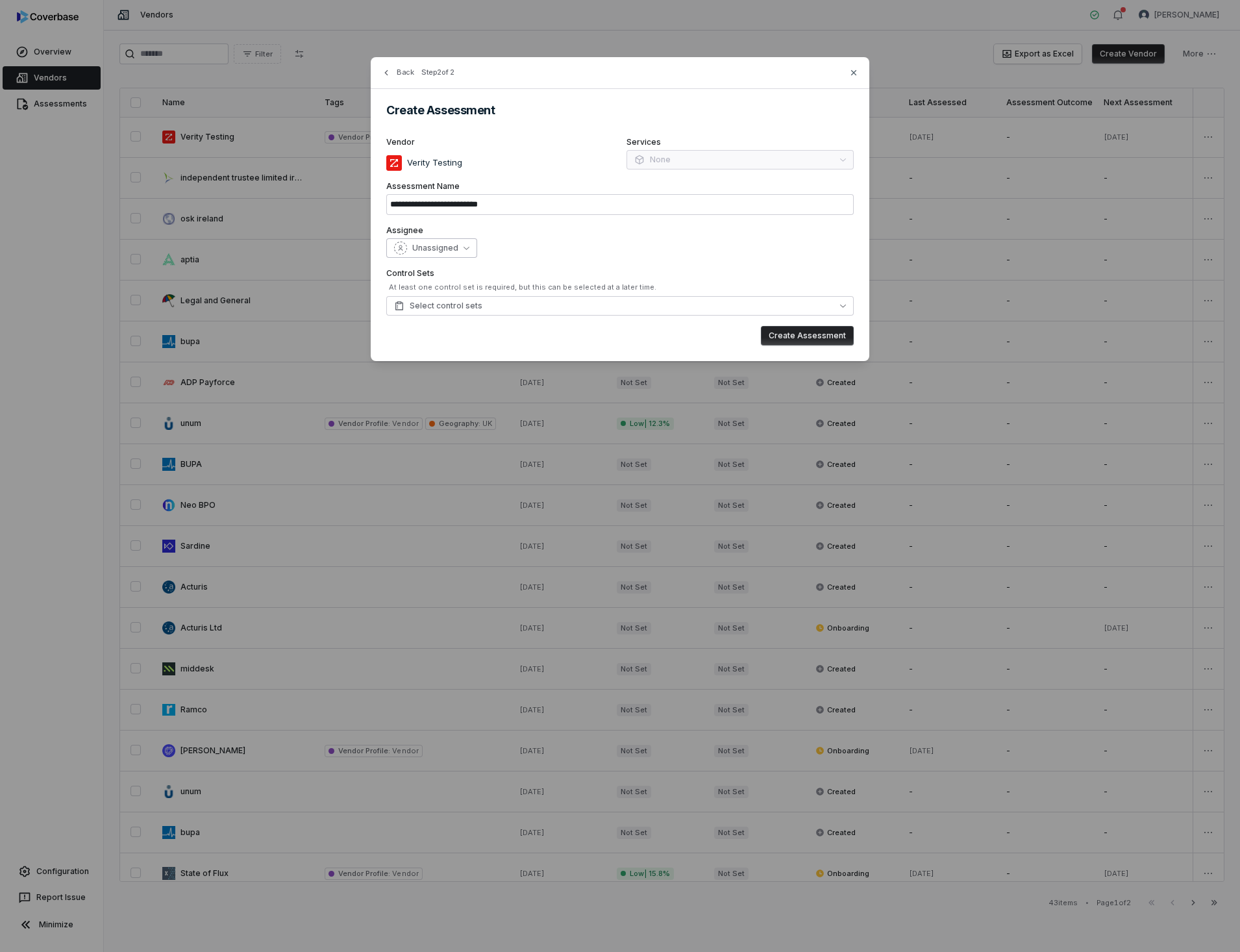
click at [463, 249] on icon "button" at bounding box center [466, 247] width 6 height 6
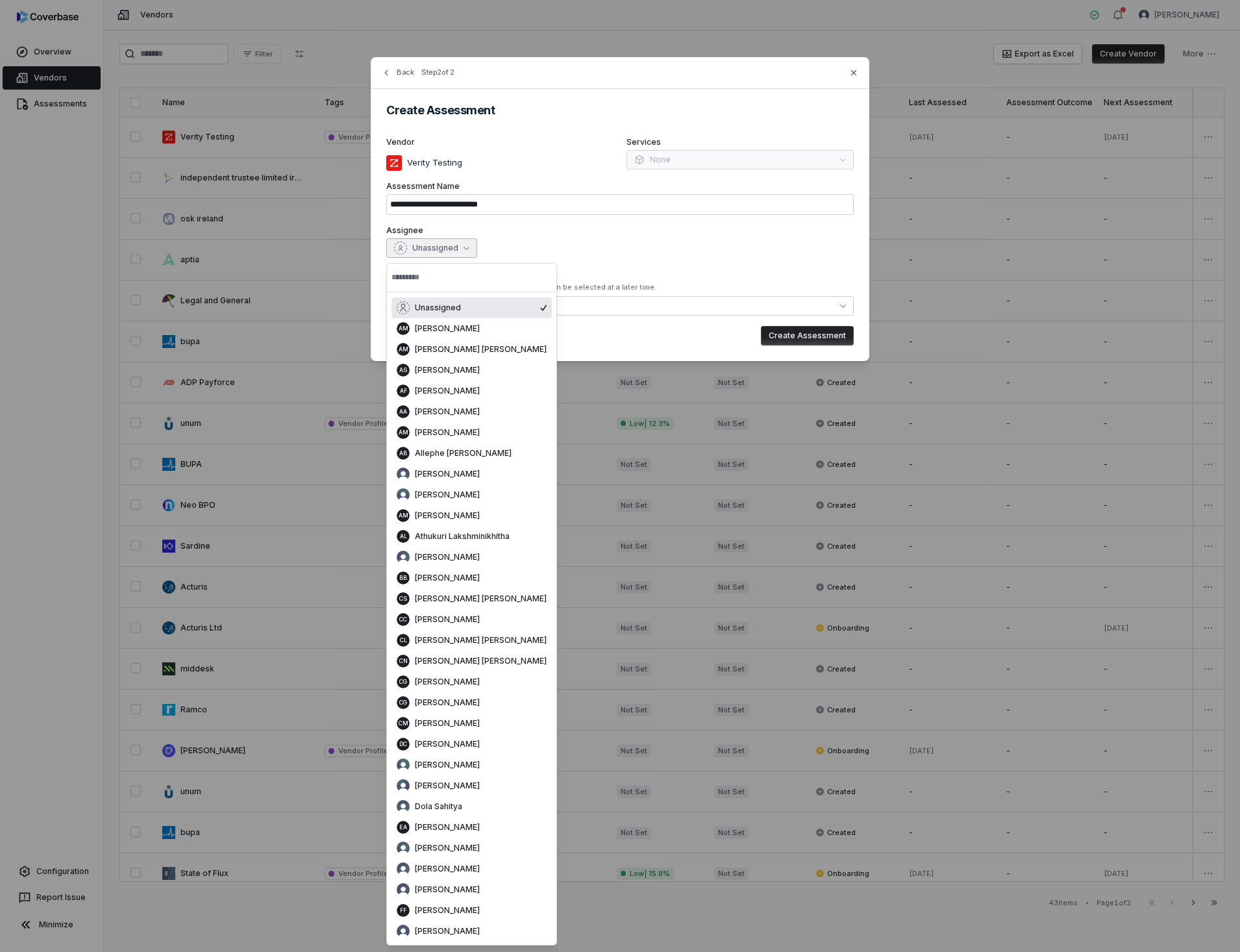
click at [463, 249] on icon "button" at bounding box center [466, 247] width 6 height 6
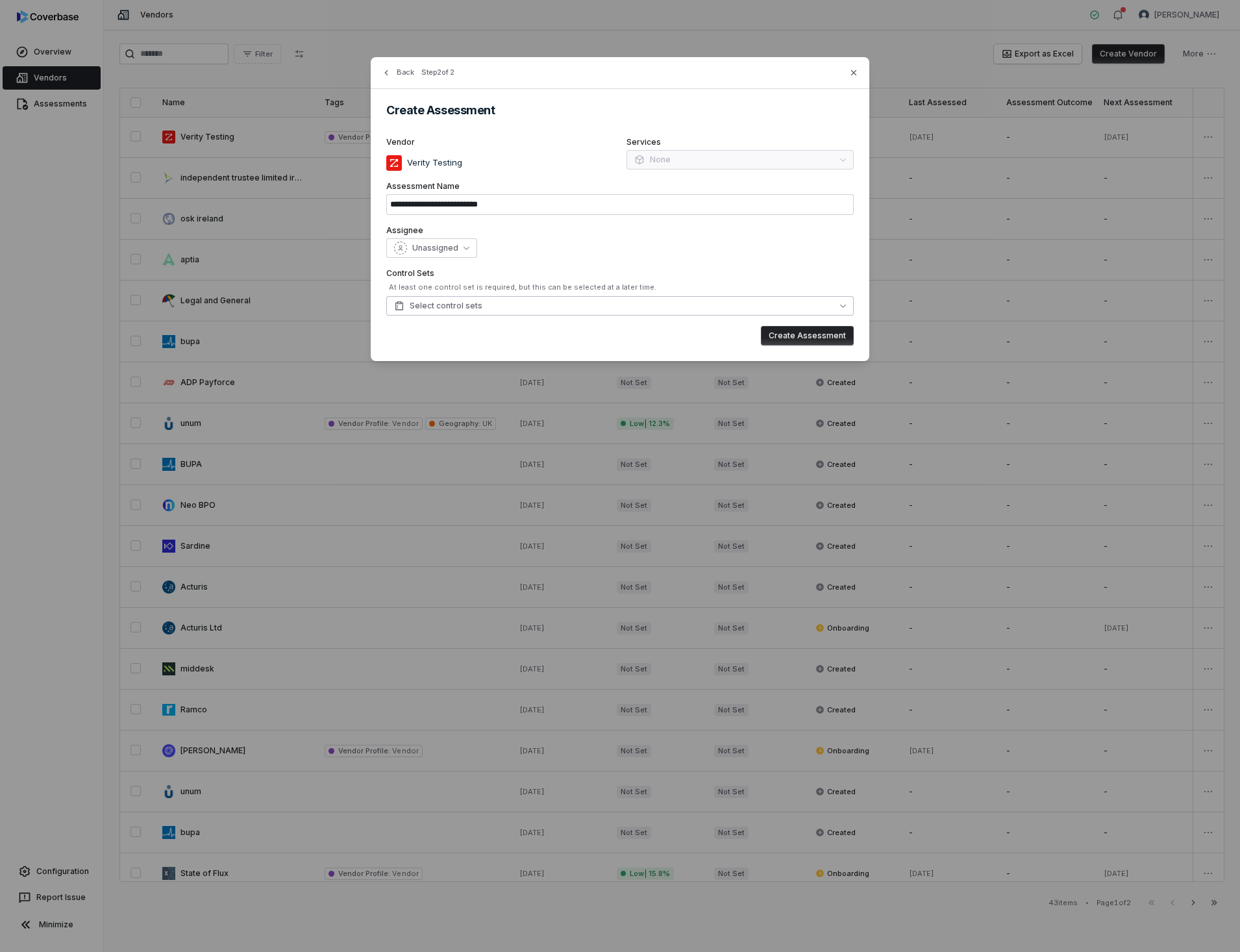
click at [461, 305] on span "Select control sets" at bounding box center [438, 306] width 88 height 11
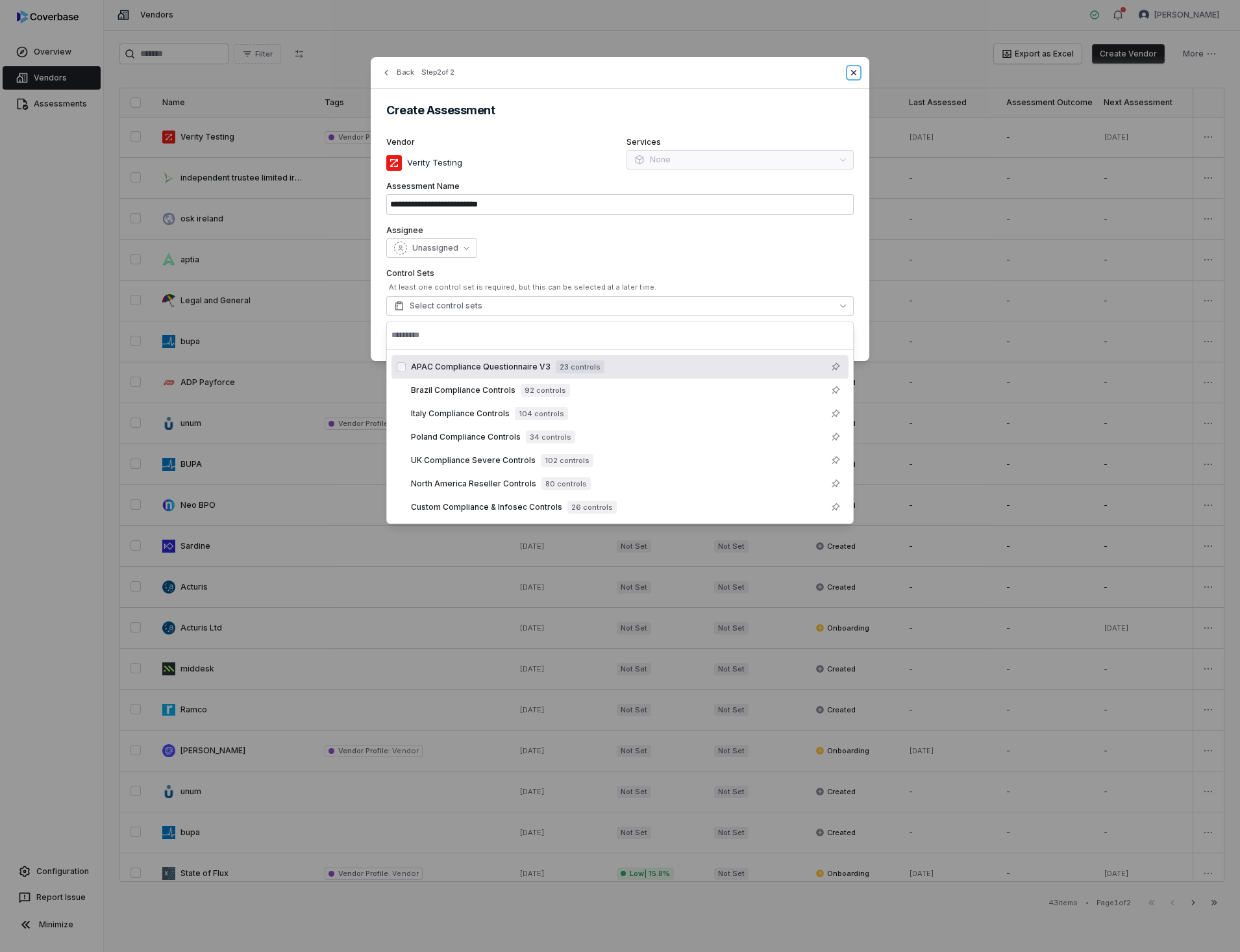
click at [850, 71] on icon "button" at bounding box center [854, 72] width 11 height 11
type input "**********"
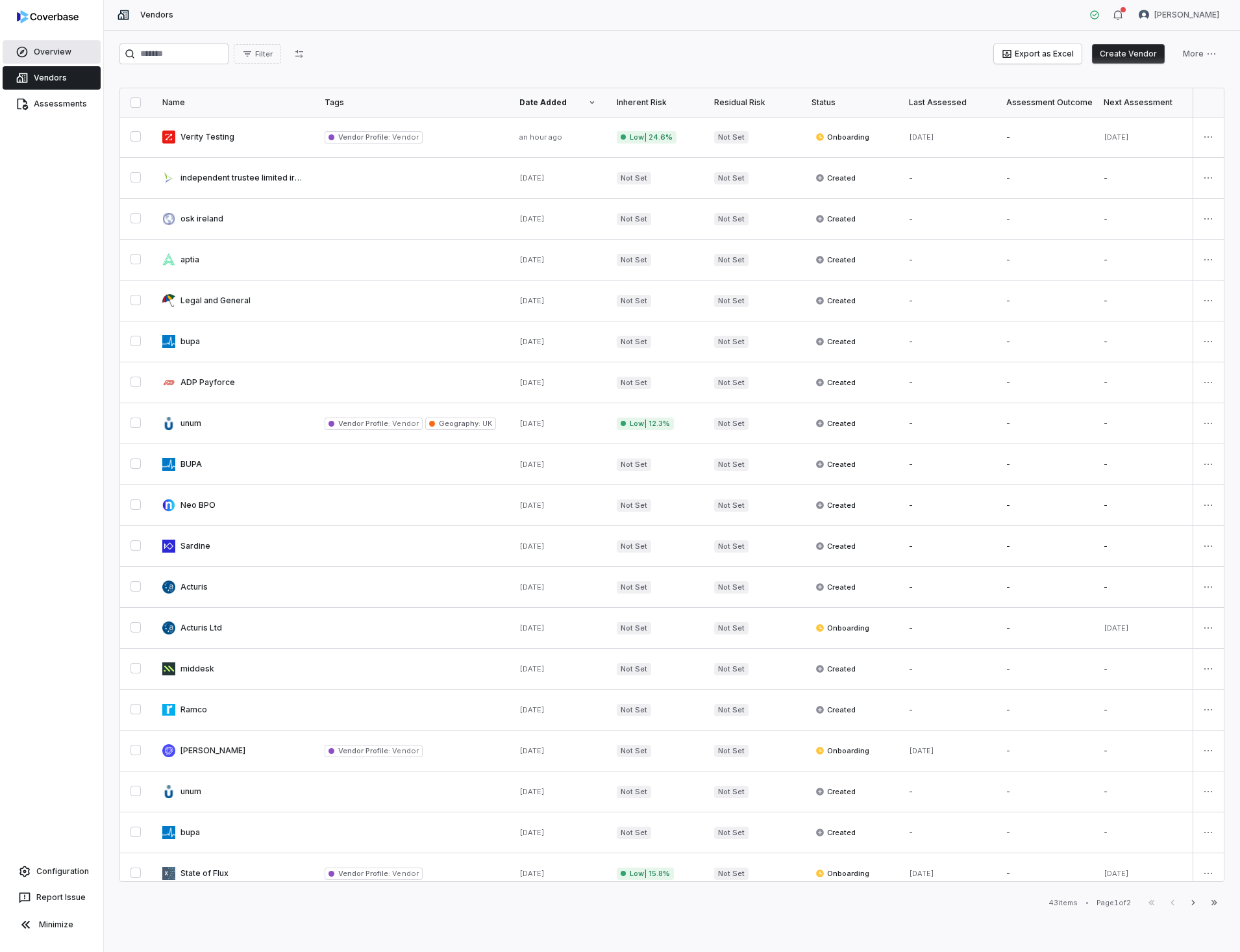
click at [30, 53] on link "Overview" at bounding box center [51, 52] width 98 height 23
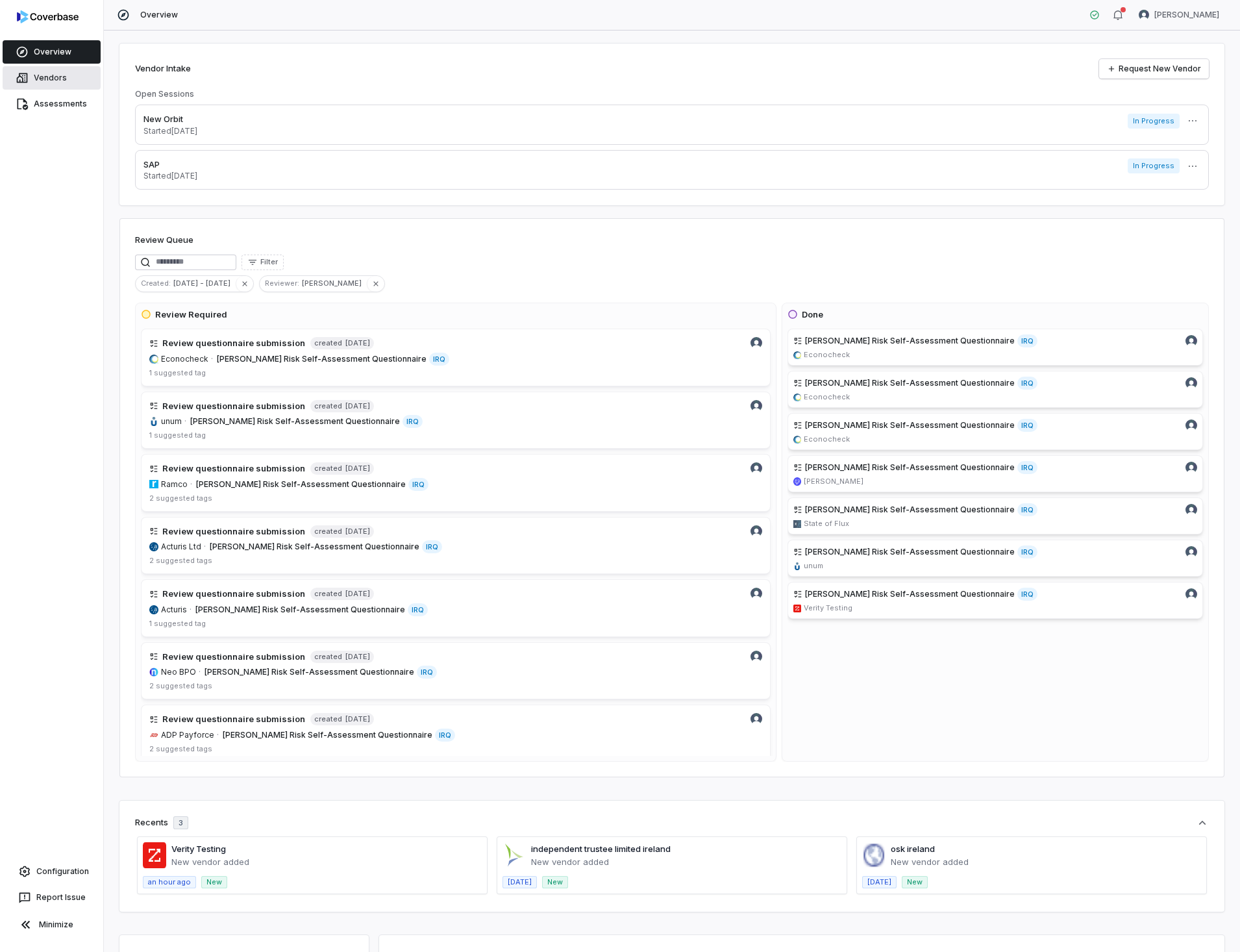
click at [56, 80] on link "Vendors" at bounding box center [51, 78] width 98 height 23
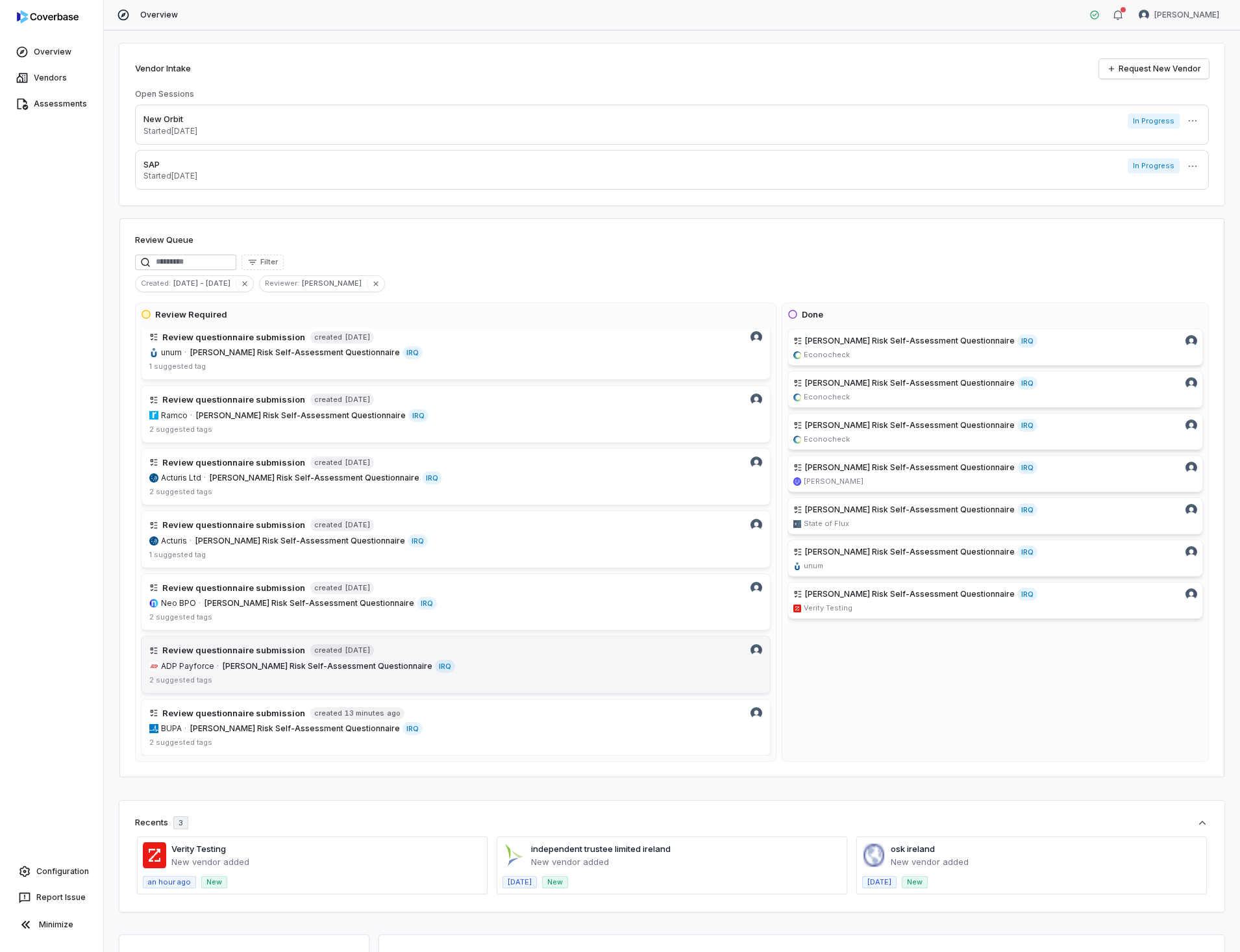
click at [251, 655] on h4 "Review questionnaire submission" at bounding box center [234, 651] width 143 height 13
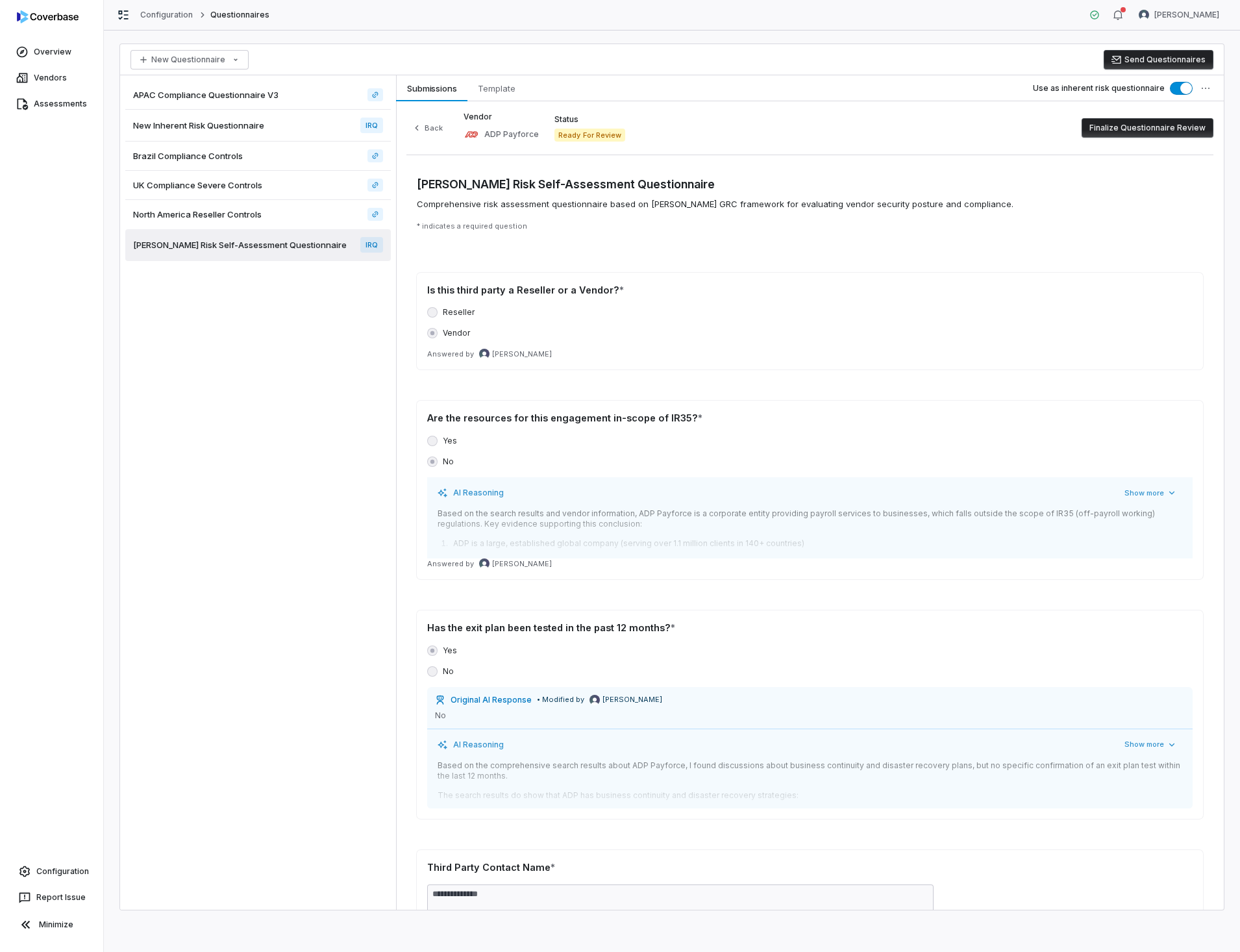
click at [1146, 128] on button "Finalize Questionnaire Review" at bounding box center [1148, 128] width 131 height 20
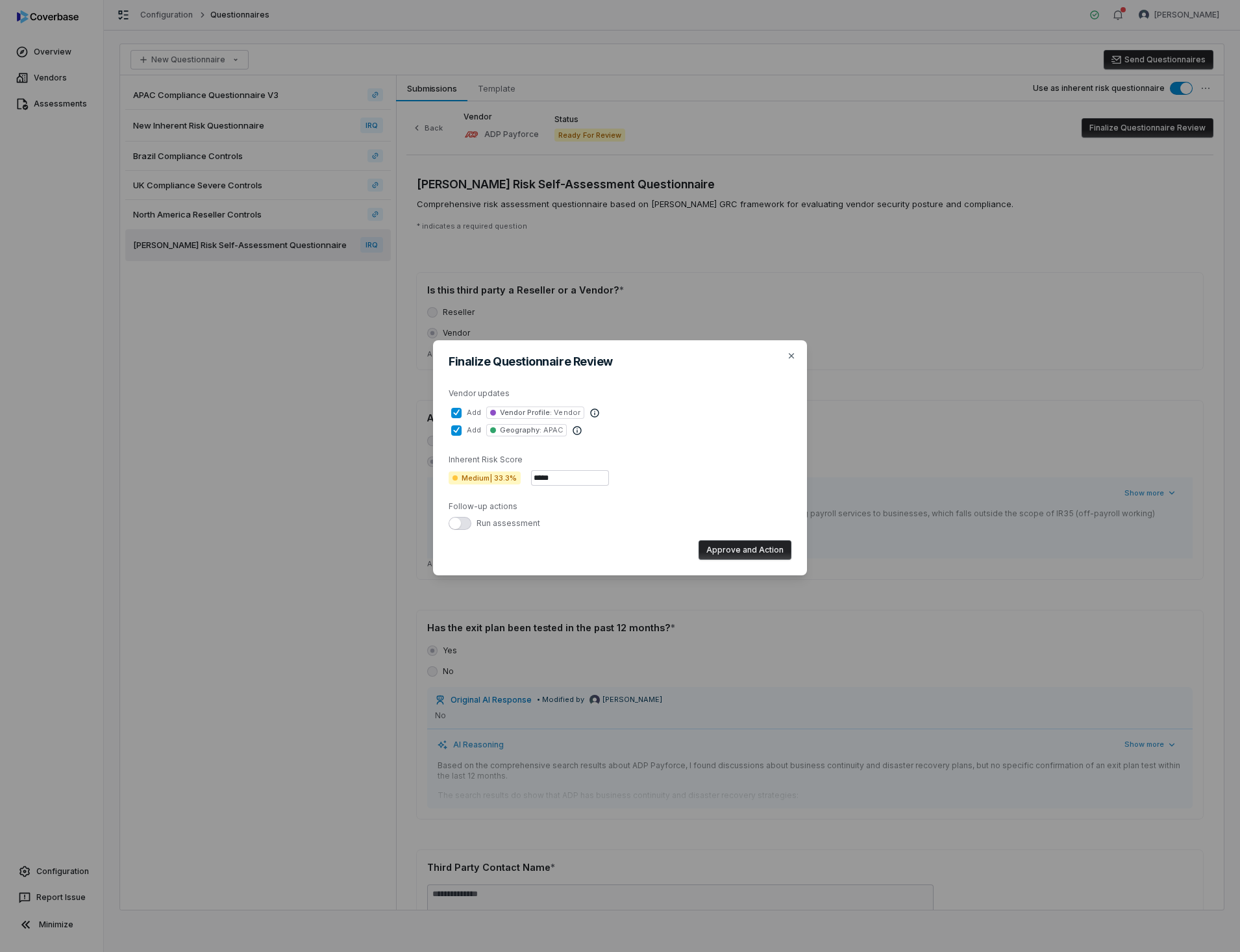
click at [748, 546] on button "Approve and Action" at bounding box center [744, 550] width 93 height 20
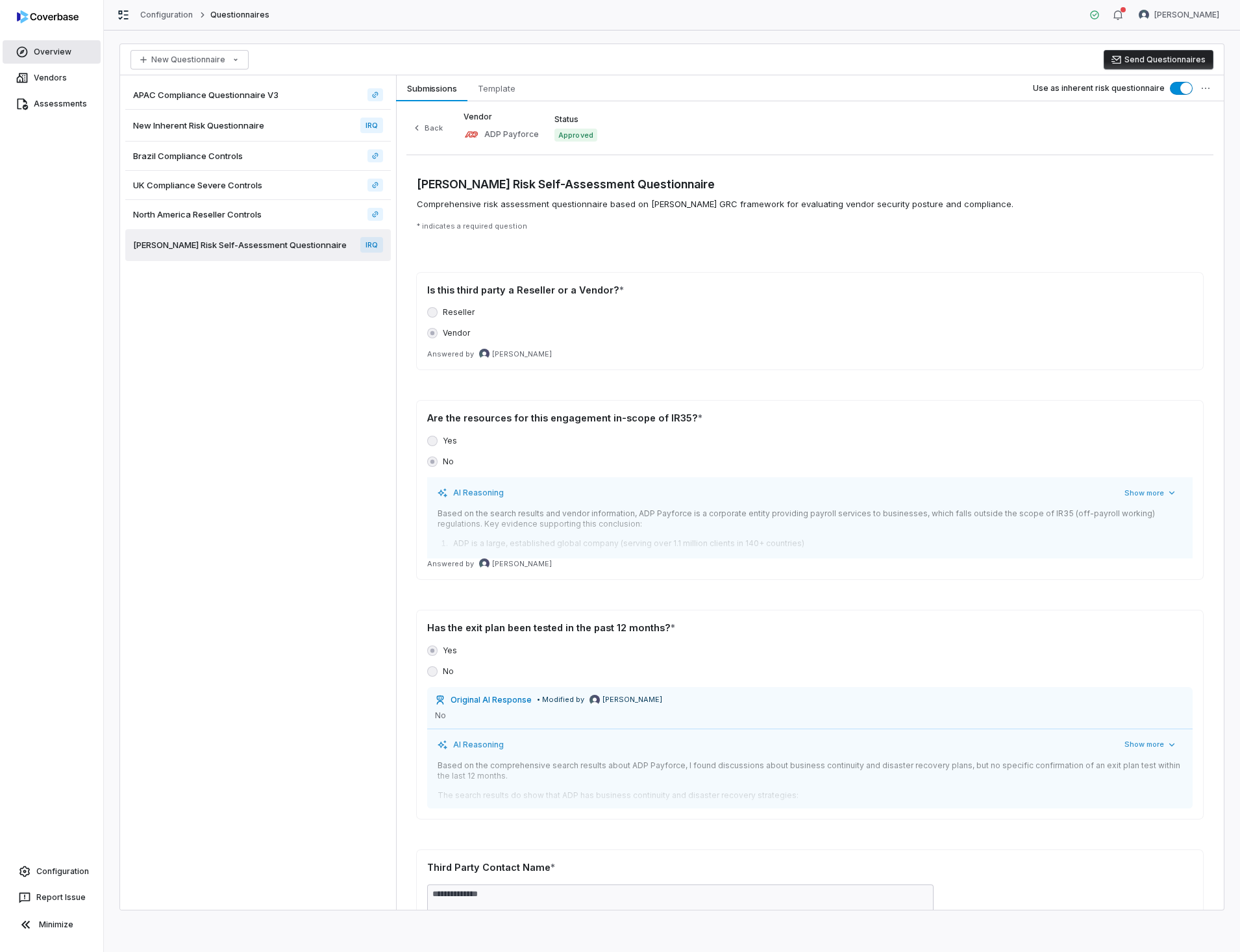
click at [54, 53] on link "Overview" at bounding box center [51, 52] width 98 height 23
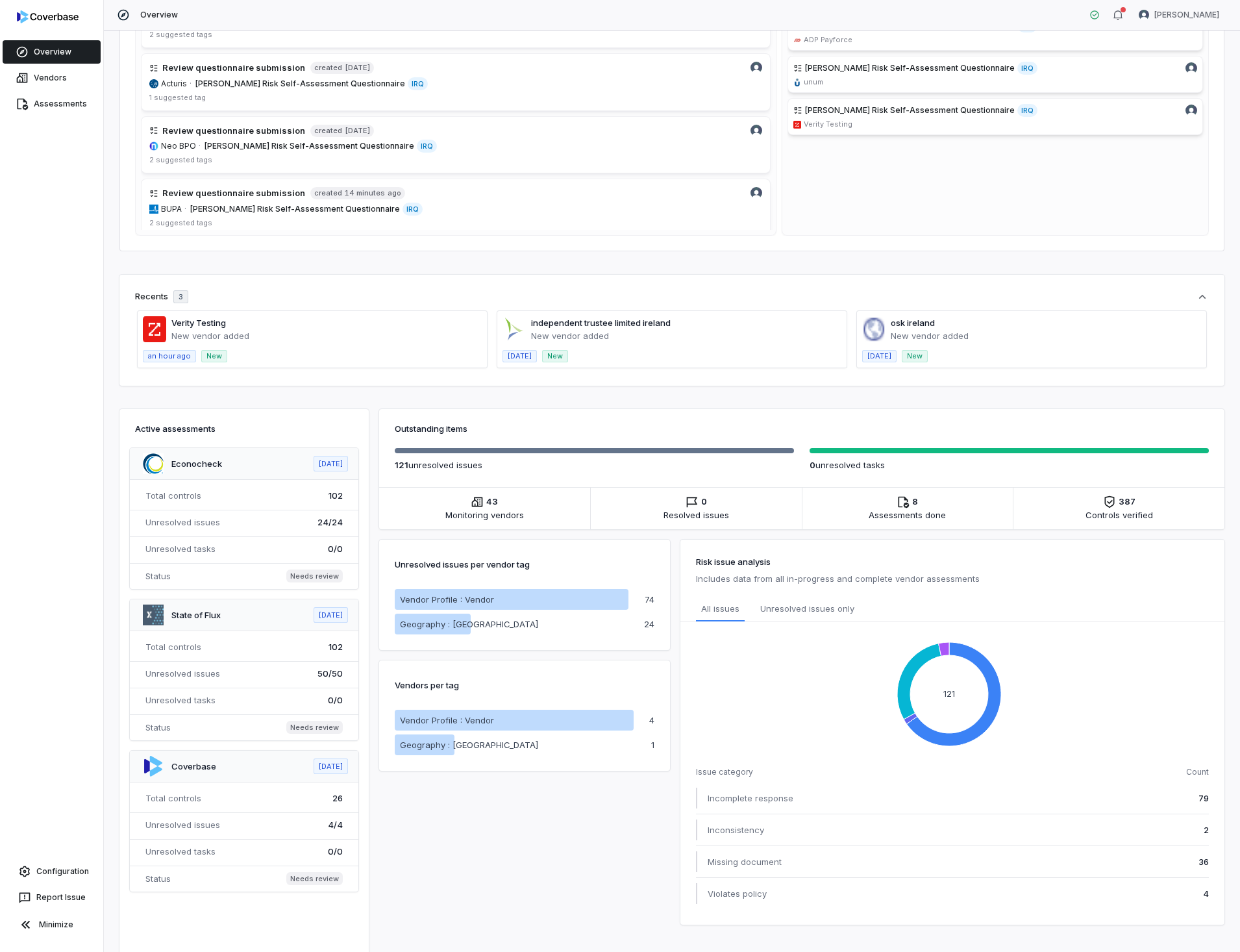
scroll to position [584, 0]
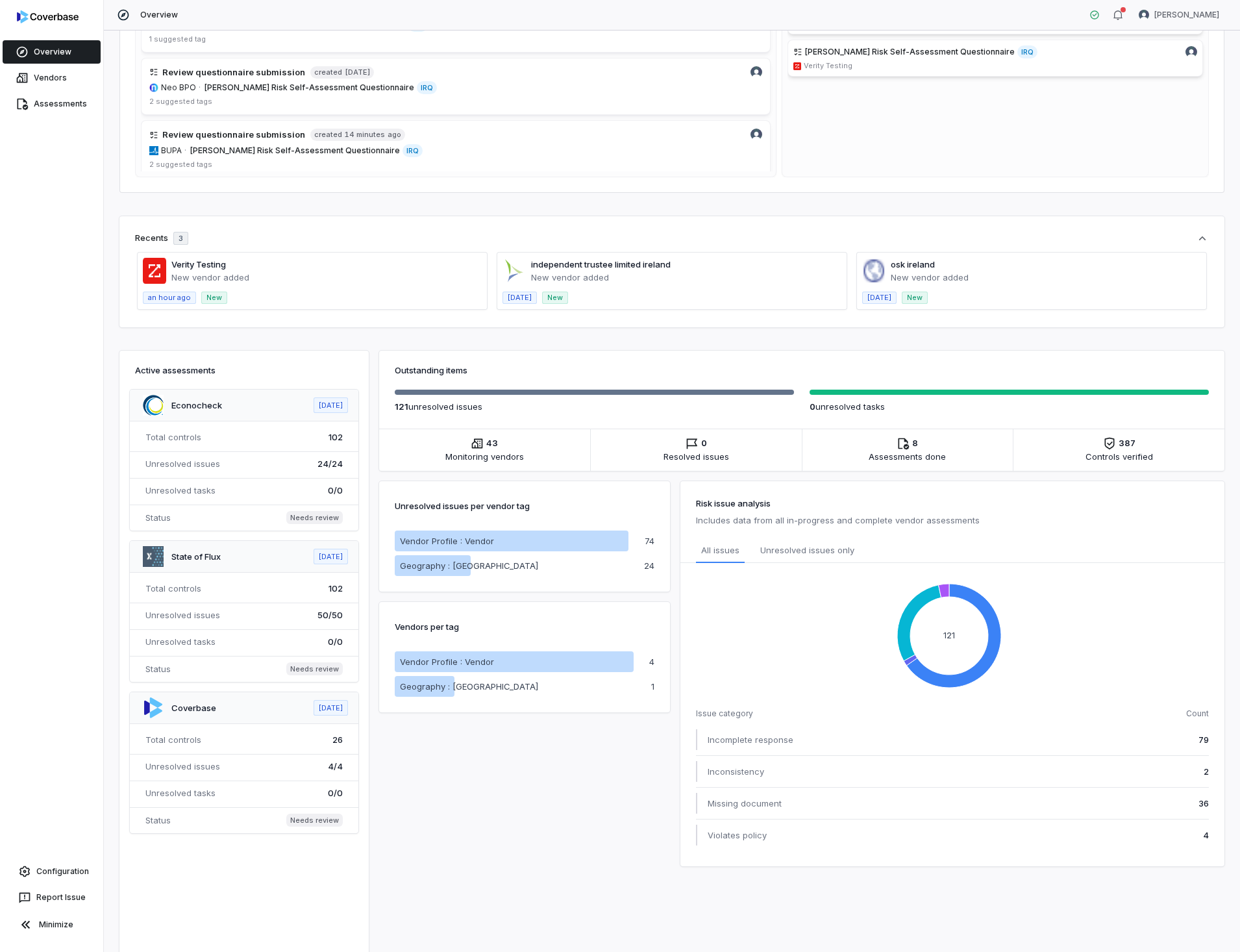
click at [587, 797] on div "Unresolved issues per vendor tag Vendor Profile : Vendor Geography : [GEOGRAPHI…" at bounding box center [525, 668] width 291 height 395
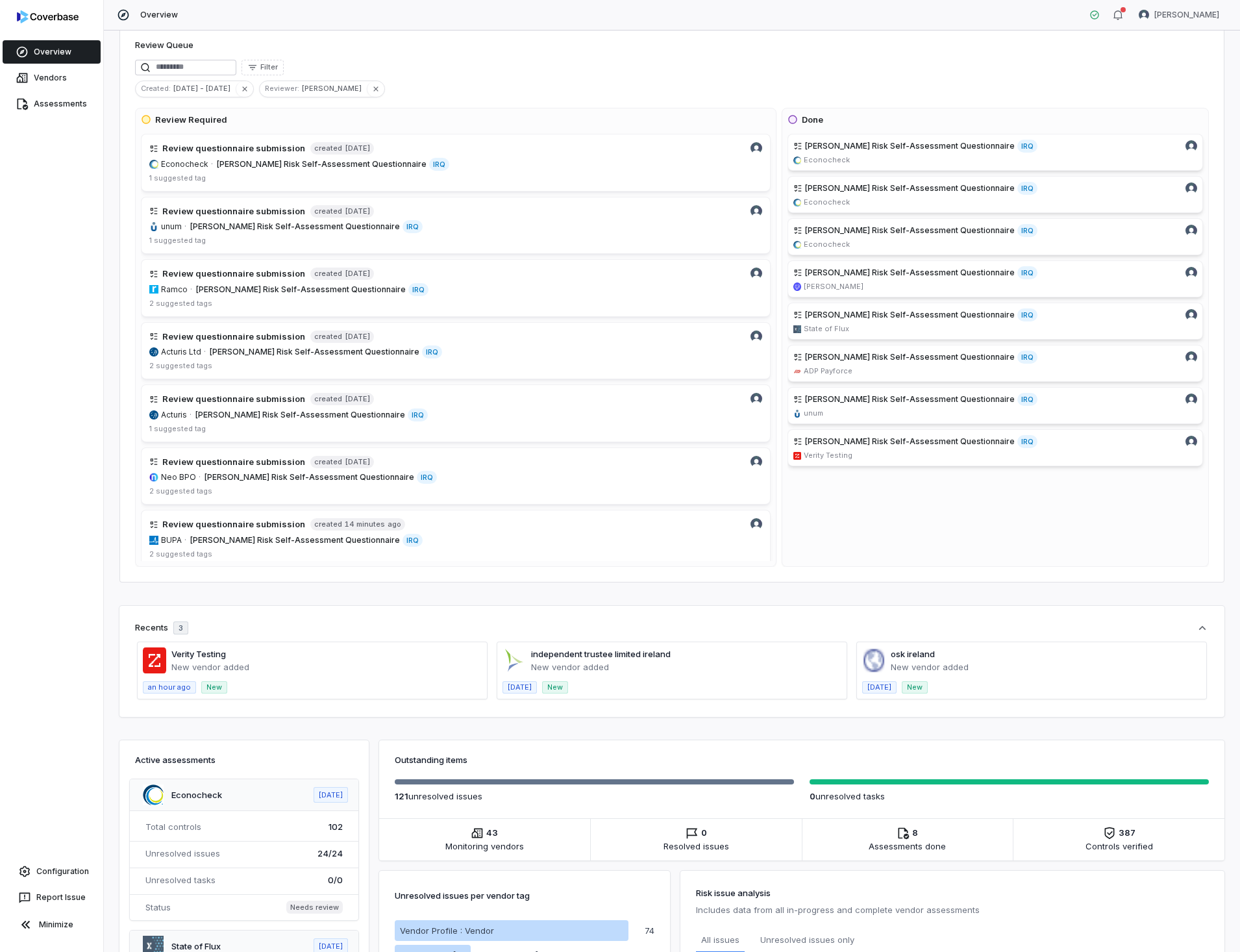
scroll to position [0, 0]
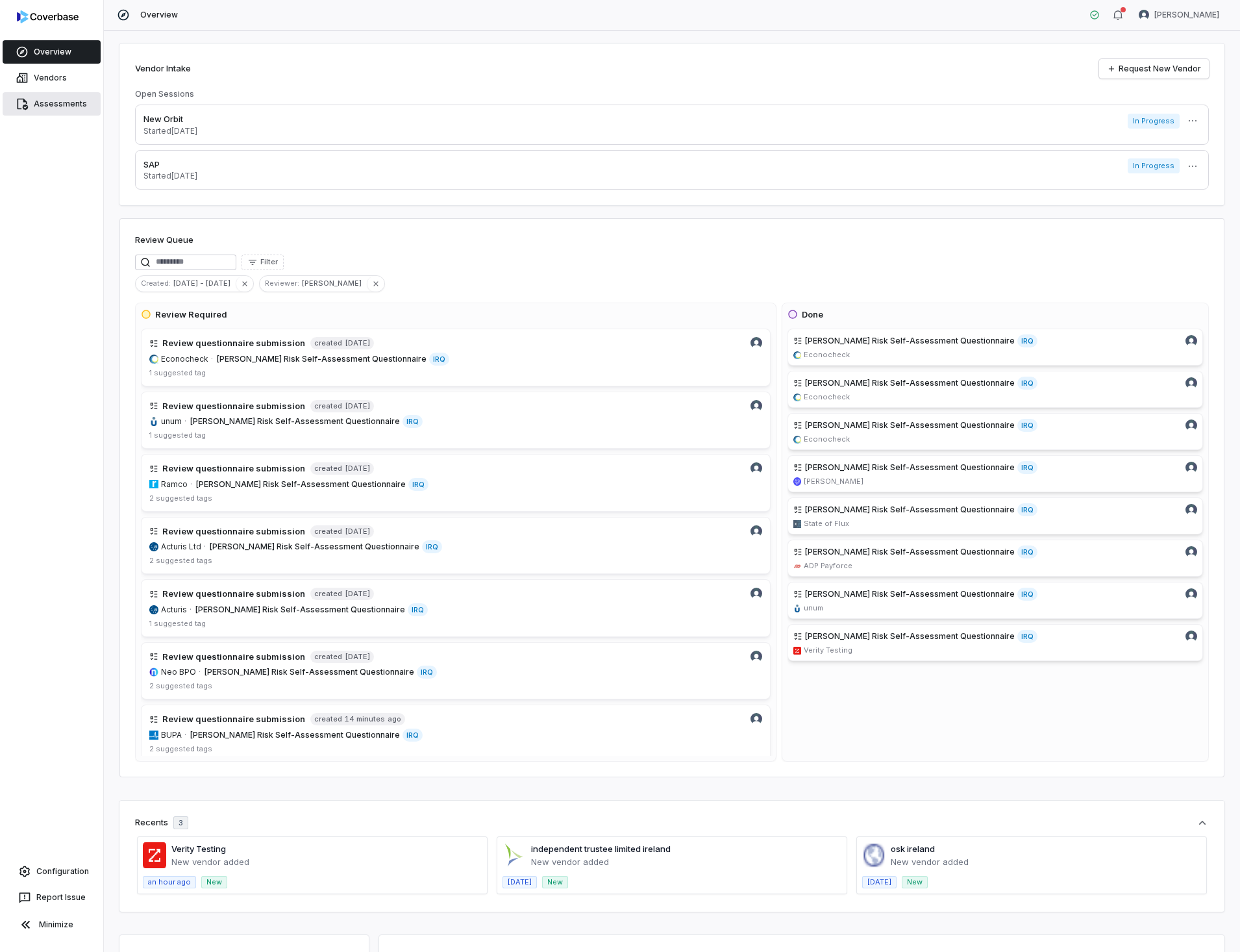
click at [39, 101] on link "Assessments" at bounding box center [51, 103] width 98 height 23
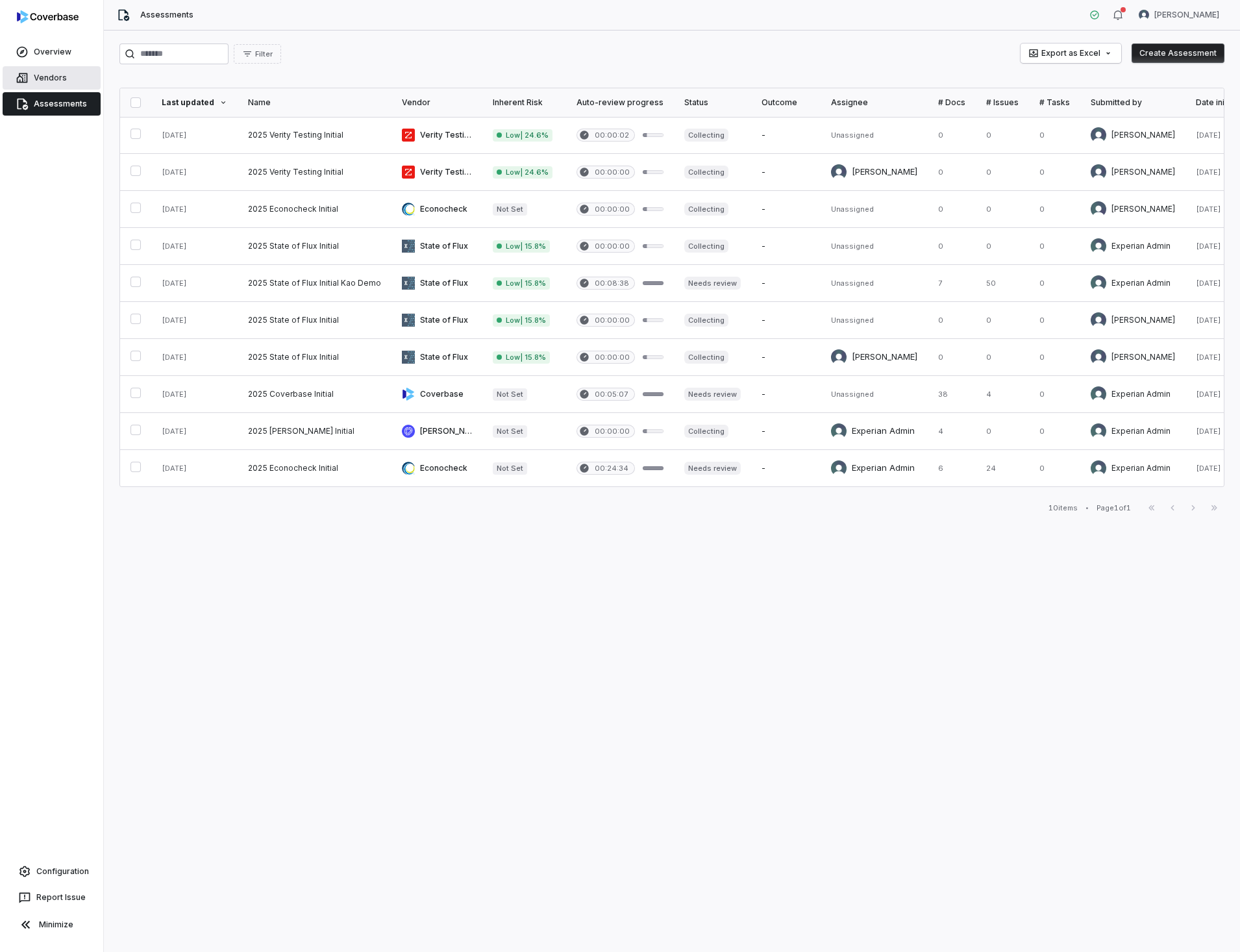
click at [47, 80] on link "Vendors" at bounding box center [51, 78] width 98 height 23
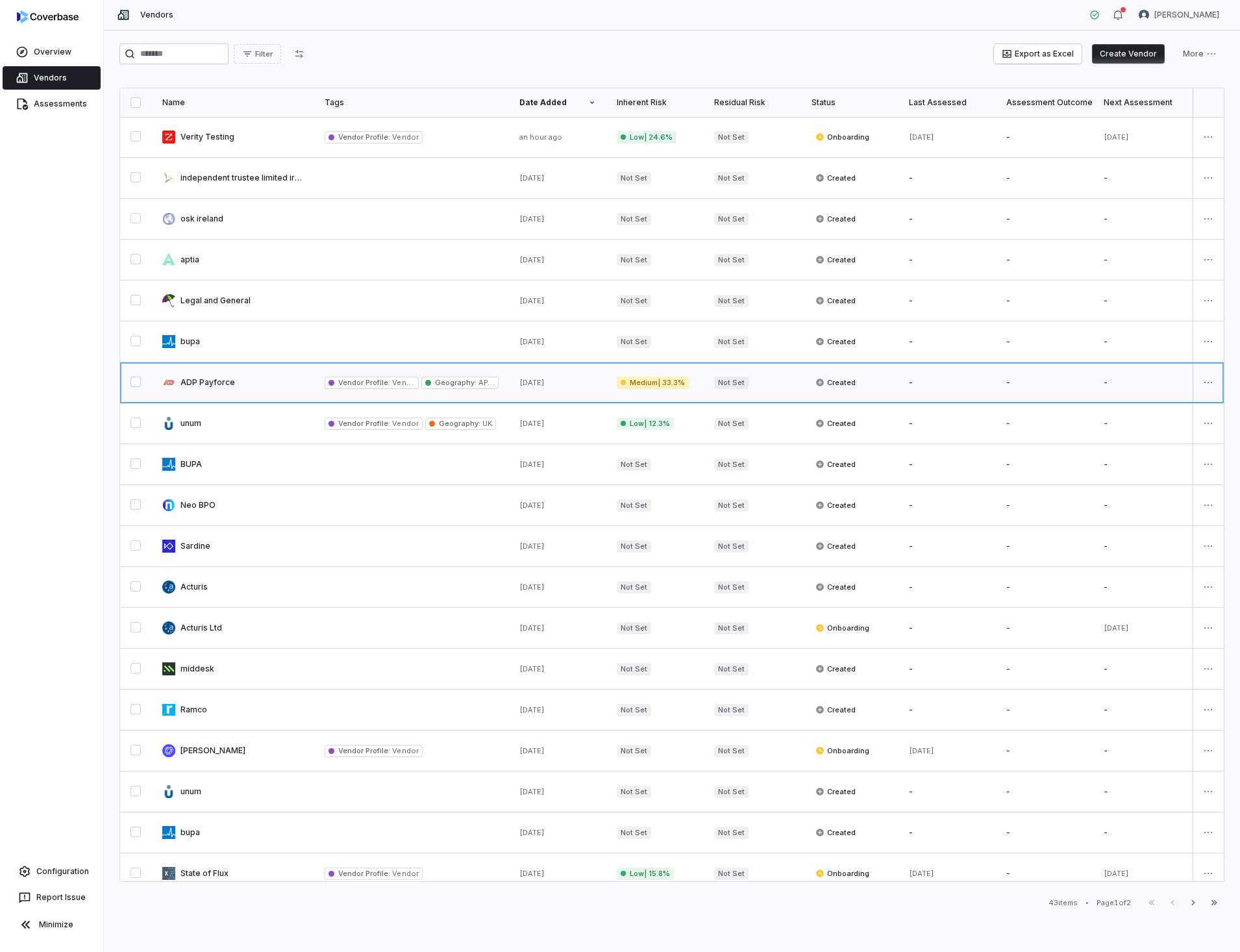
click at [219, 382] on link at bounding box center [233, 382] width 163 height 40
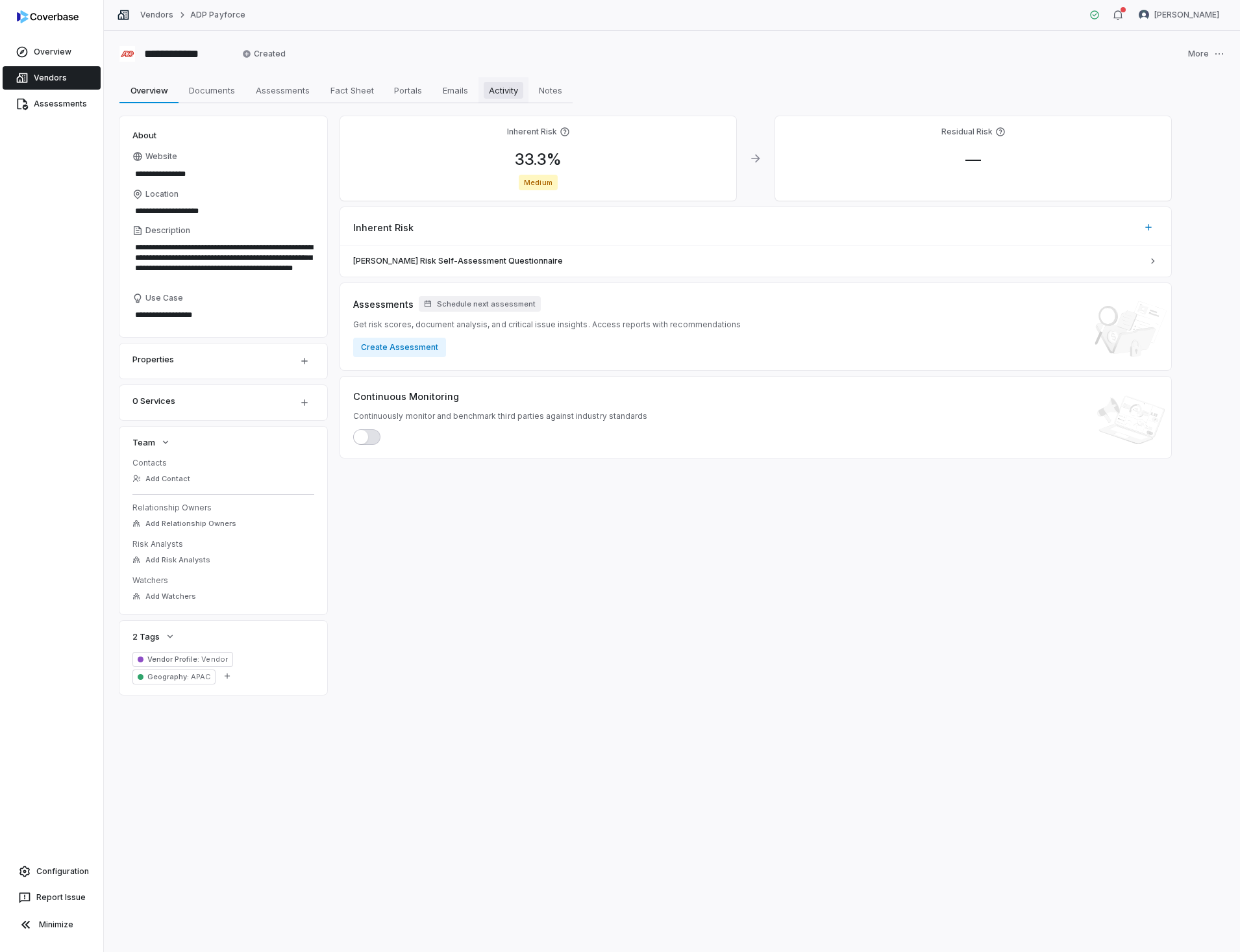
click at [497, 94] on span "Activity" at bounding box center [504, 90] width 39 height 17
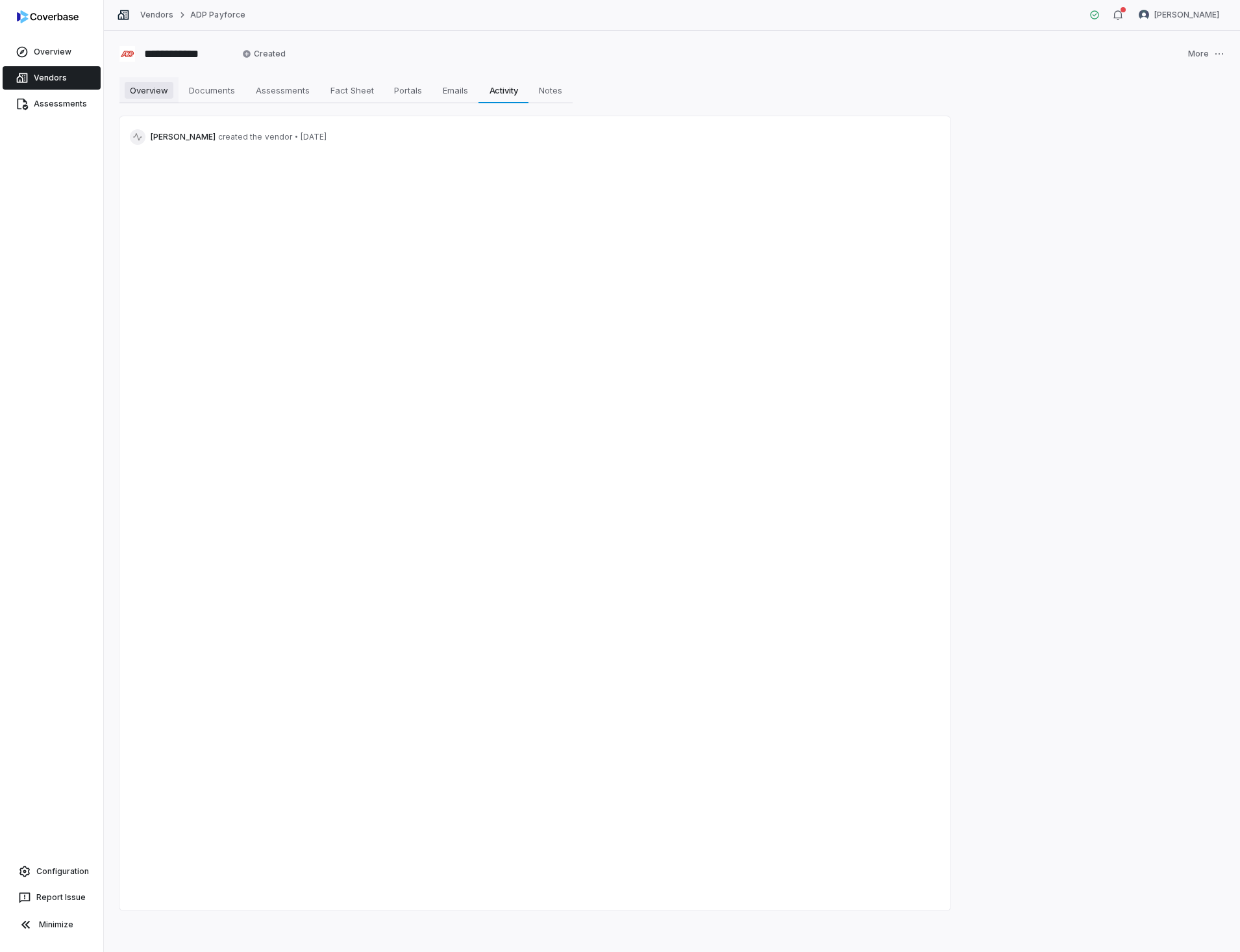
click at [149, 90] on span "Overview" at bounding box center [149, 90] width 48 height 17
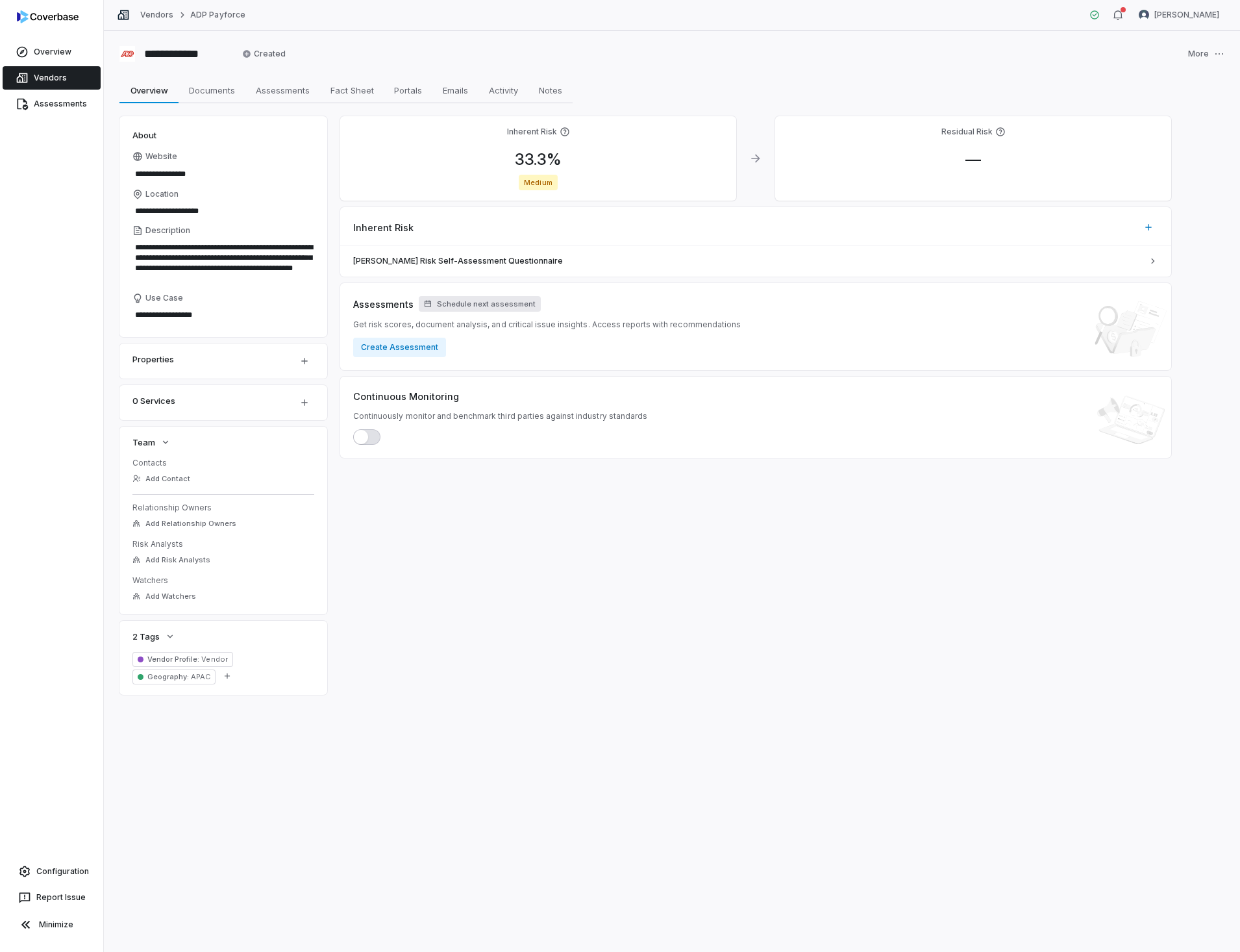
click at [496, 306] on span "Schedule next assessment" at bounding box center [486, 304] width 99 height 10
click at [505, 413] on button "Cancel" at bounding box center [505, 414] width 42 height 20
click at [477, 259] on span "[PERSON_NAME] Risk Self-Assessment Questionnaire" at bounding box center [748, 260] width 790 height 11
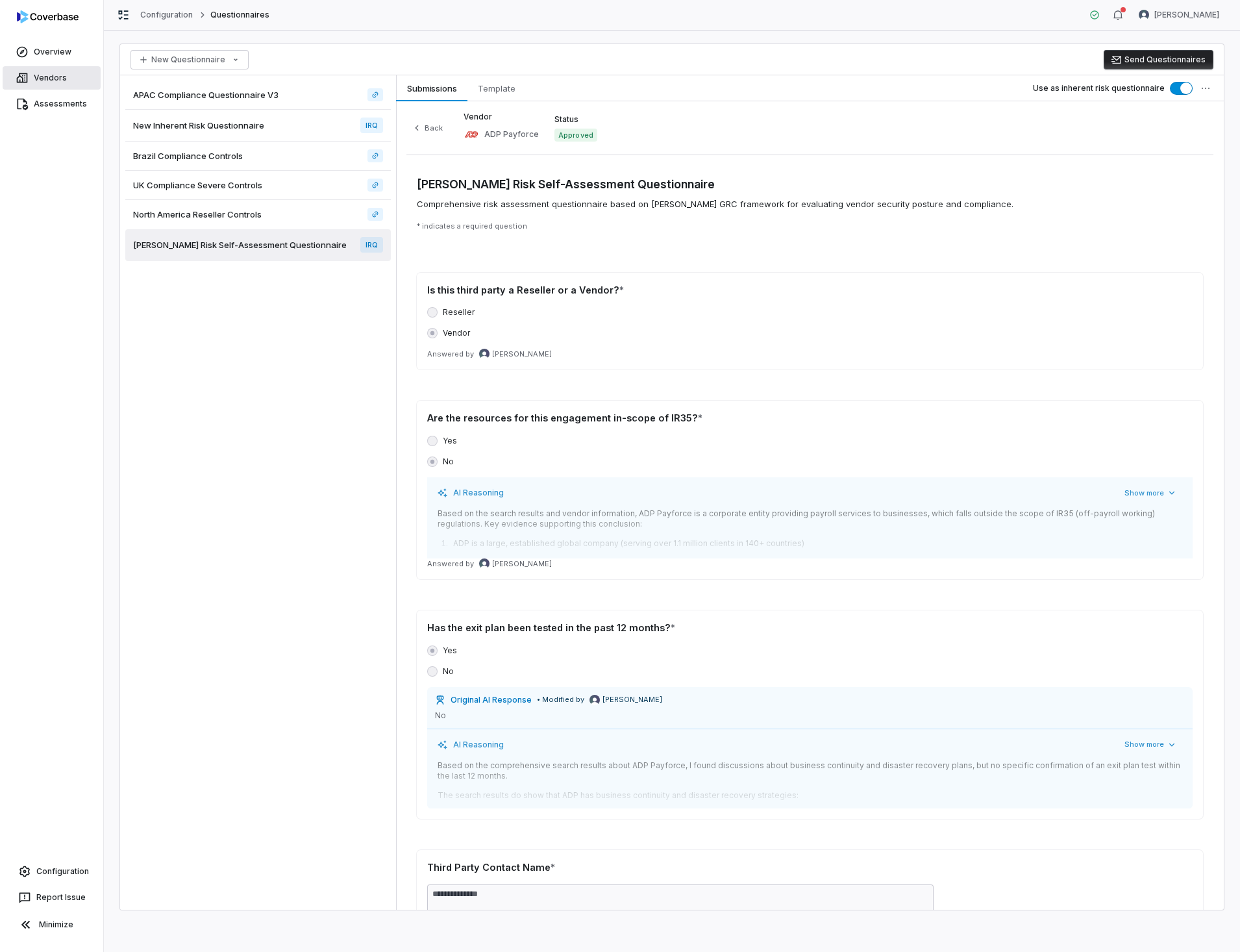
click at [54, 76] on link "Vendors" at bounding box center [51, 78] width 98 height 23
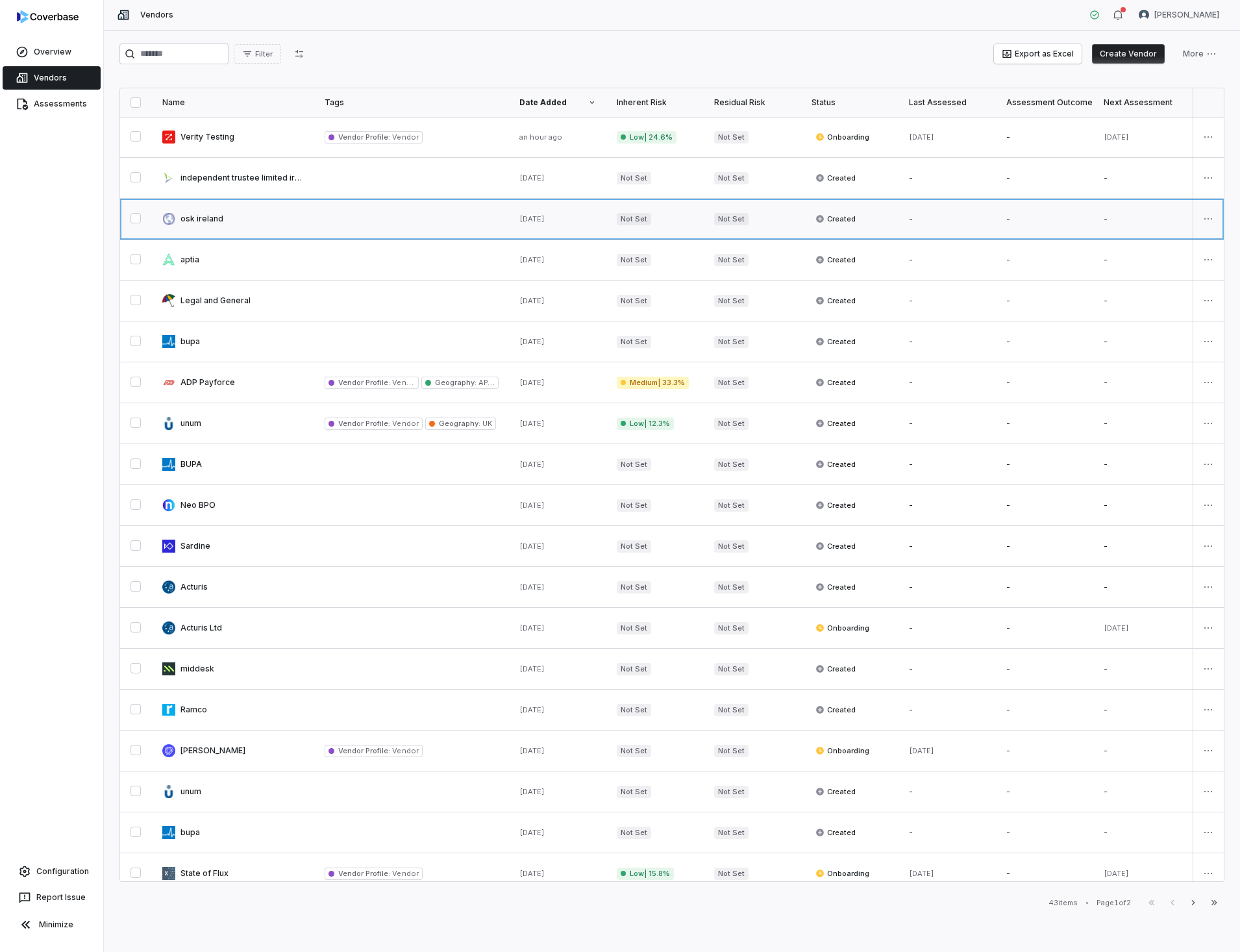
click at [191, 215] on link at bounding box center [233, 218] width 163 height 40
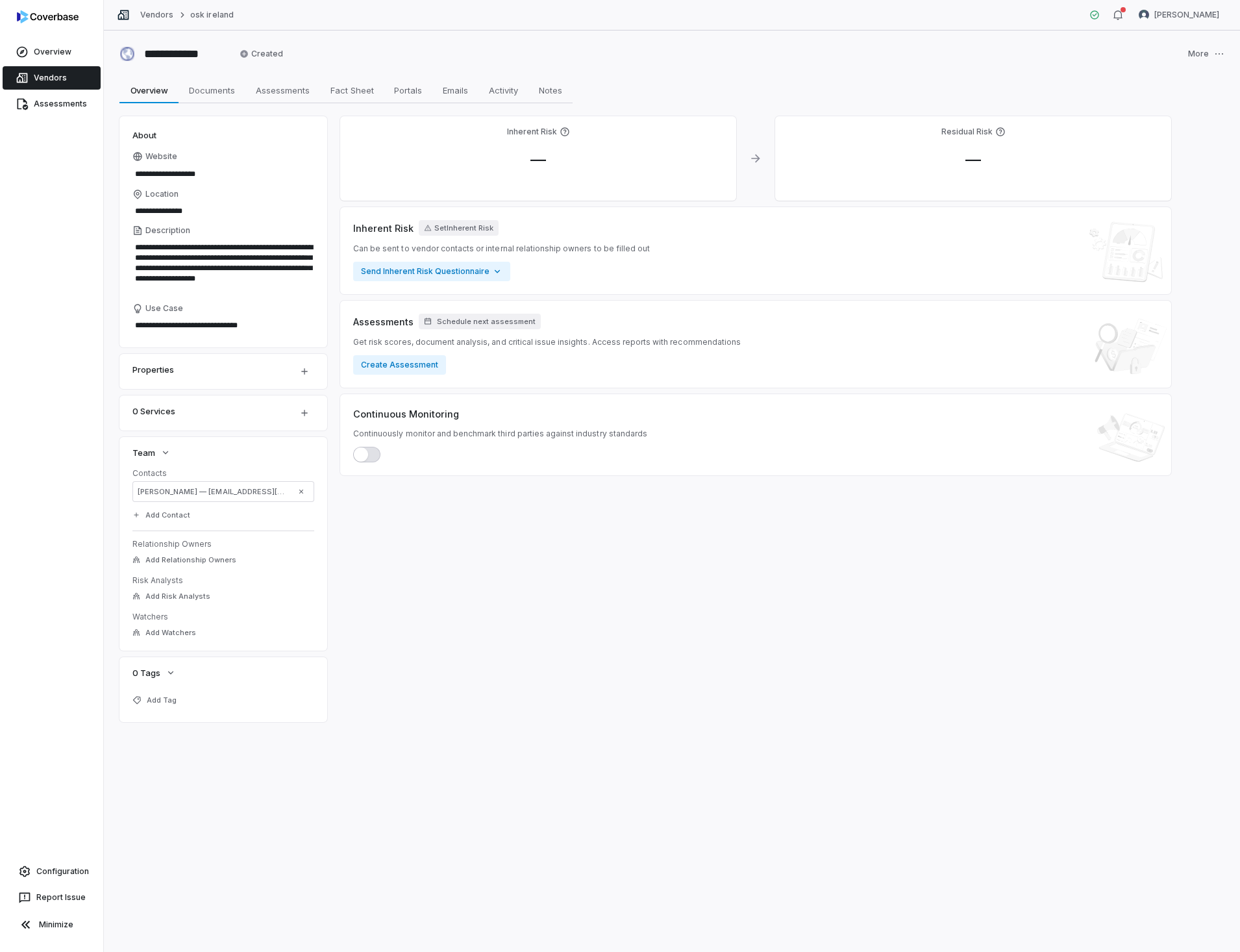
click at [388, 228] on span "Inherent Risk" at bounding box center [383, 228] width 60 height 14
click at [491, 270] on html "**********" at bounding box center [620, 476] width 1240 height 952
click at [491, 270] on html "**********" at bounding box center [620, 476] width 1240 height 952
click at [492, 271] on html "**********" at bounding box center [620, 476] width 1240 height 952
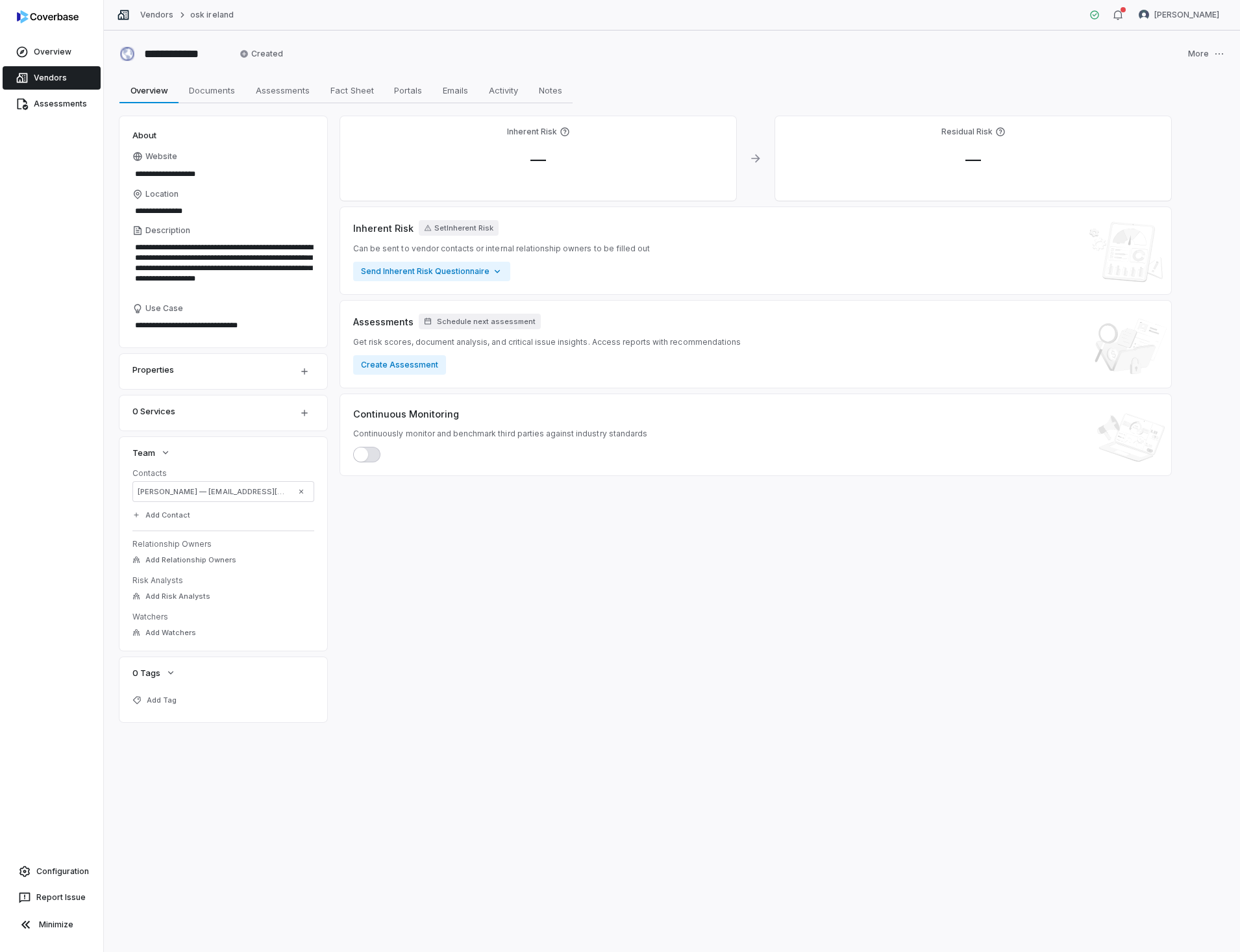
click at [392, 527] on div "Inherent Risk — Residual Risk — Inherent Risk Set Inherent Risk Can be sent to …" at bounding box center [756, 418] width 832 height 605
click at [270, 97] on span "Assessments" at bounding box center [283, 90] width 64 height 17
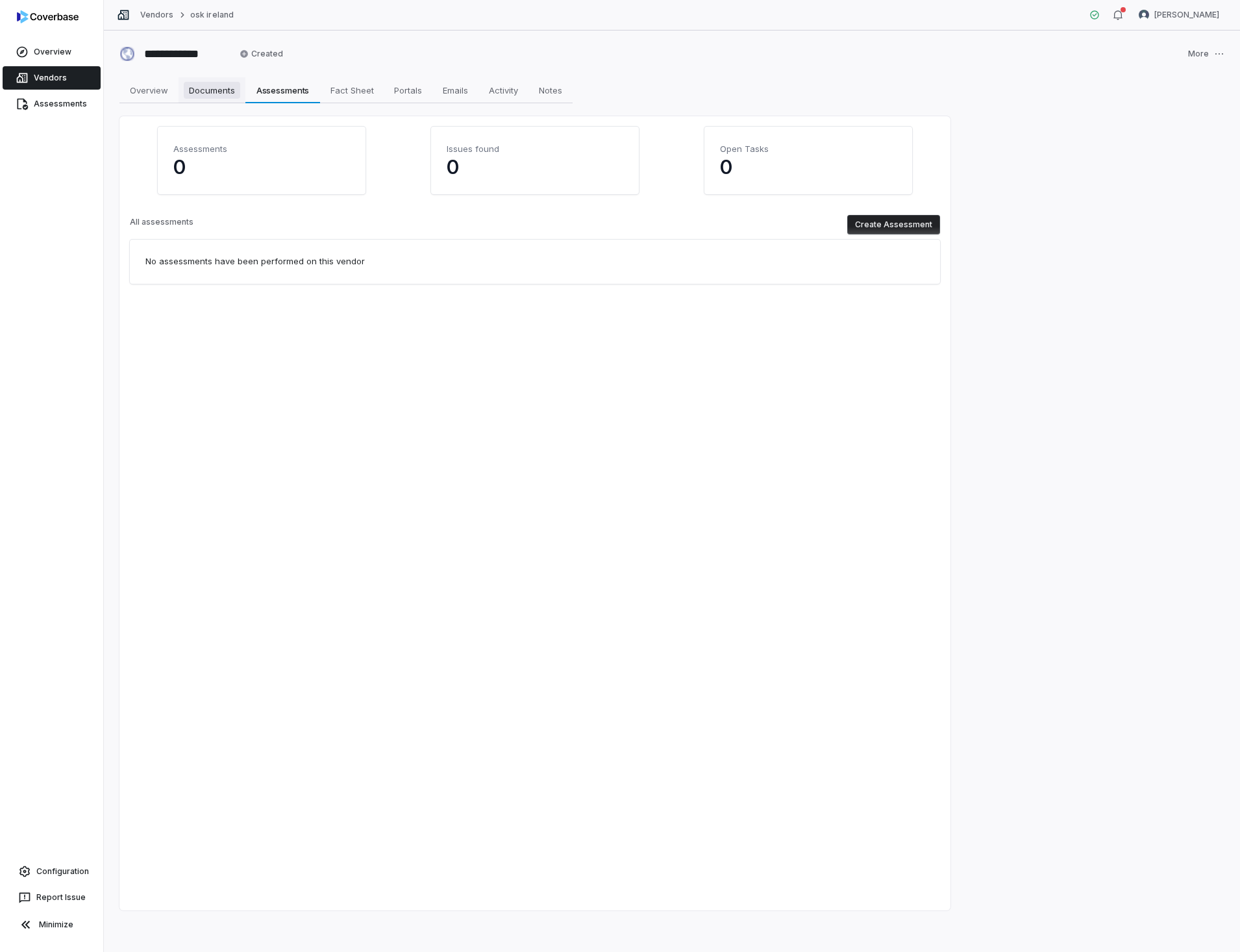
click at [219, 94] on span "Documents" at bounding box center [212, 90] width 57 height 17
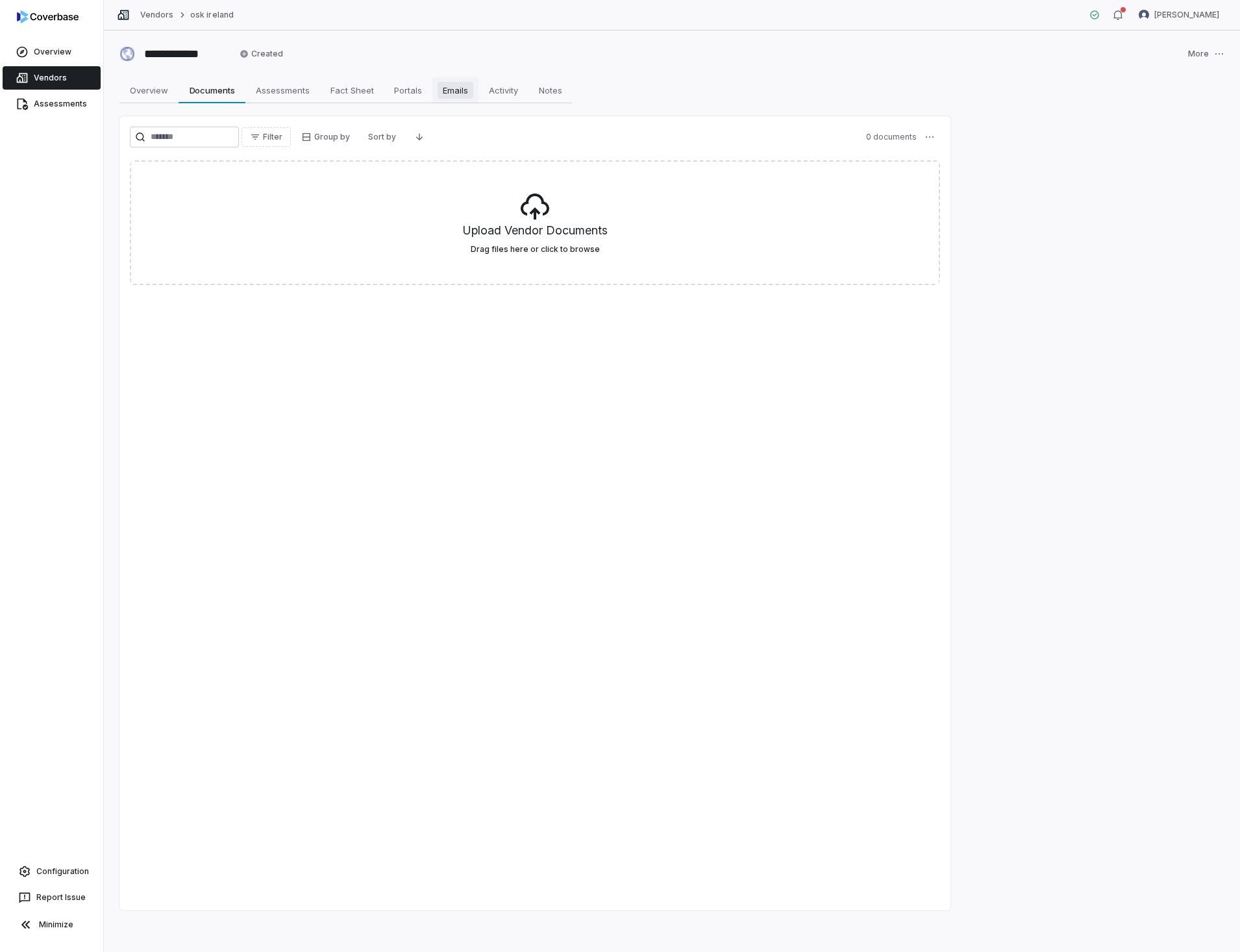
click at [449, 91] on span "Emails" at bounding box center [455, 90] width 35 height 17
click at [514, 92] on span "Activity" at bounding box center [504, 90] width 39 height 17
click at [159, 94] on span "Overview" at bounding box center [149, 90] width 48 height 17
type textarea "*"
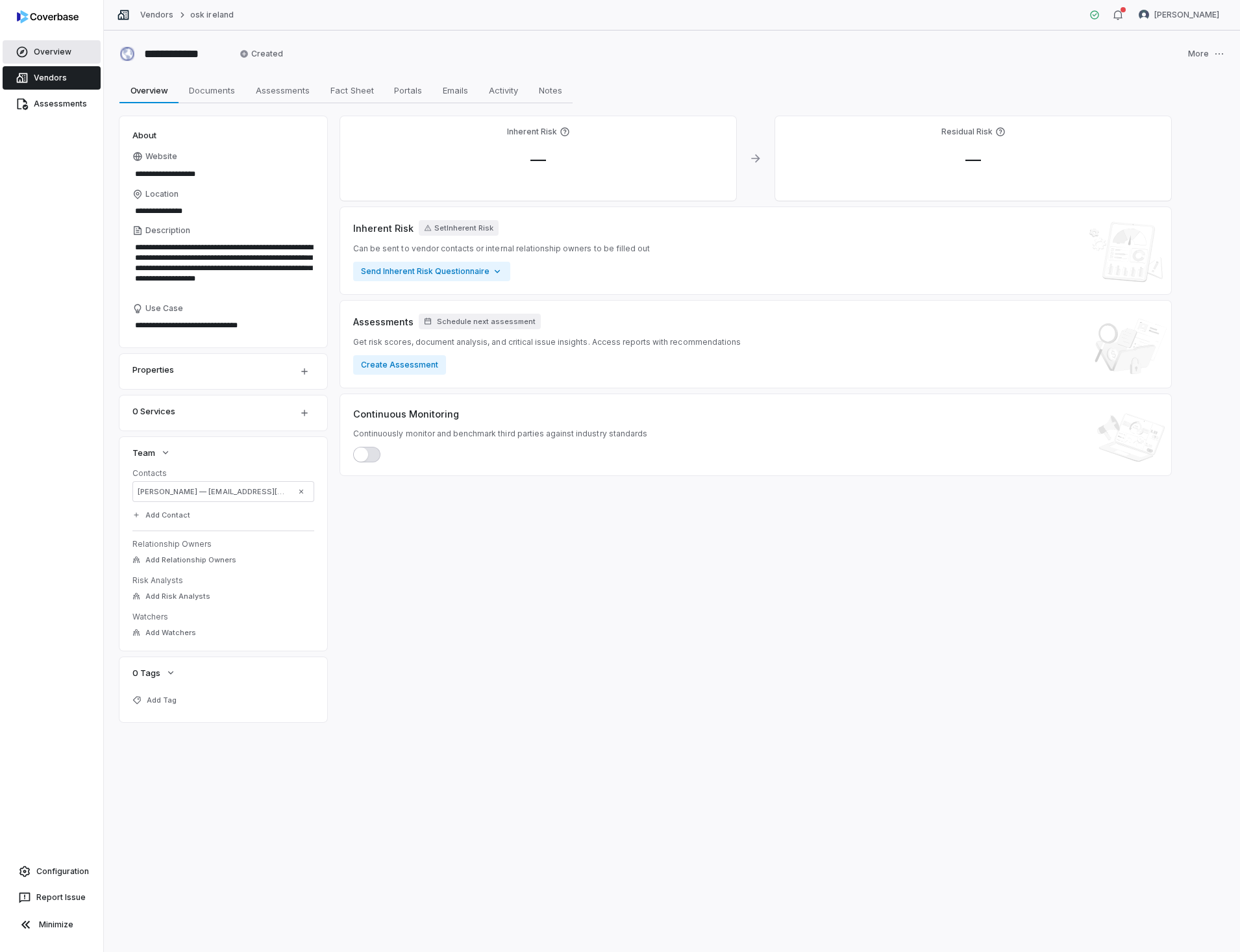
click at [37, 54] on link "Overview" at bounding box center [51, 52] width 98 height 23
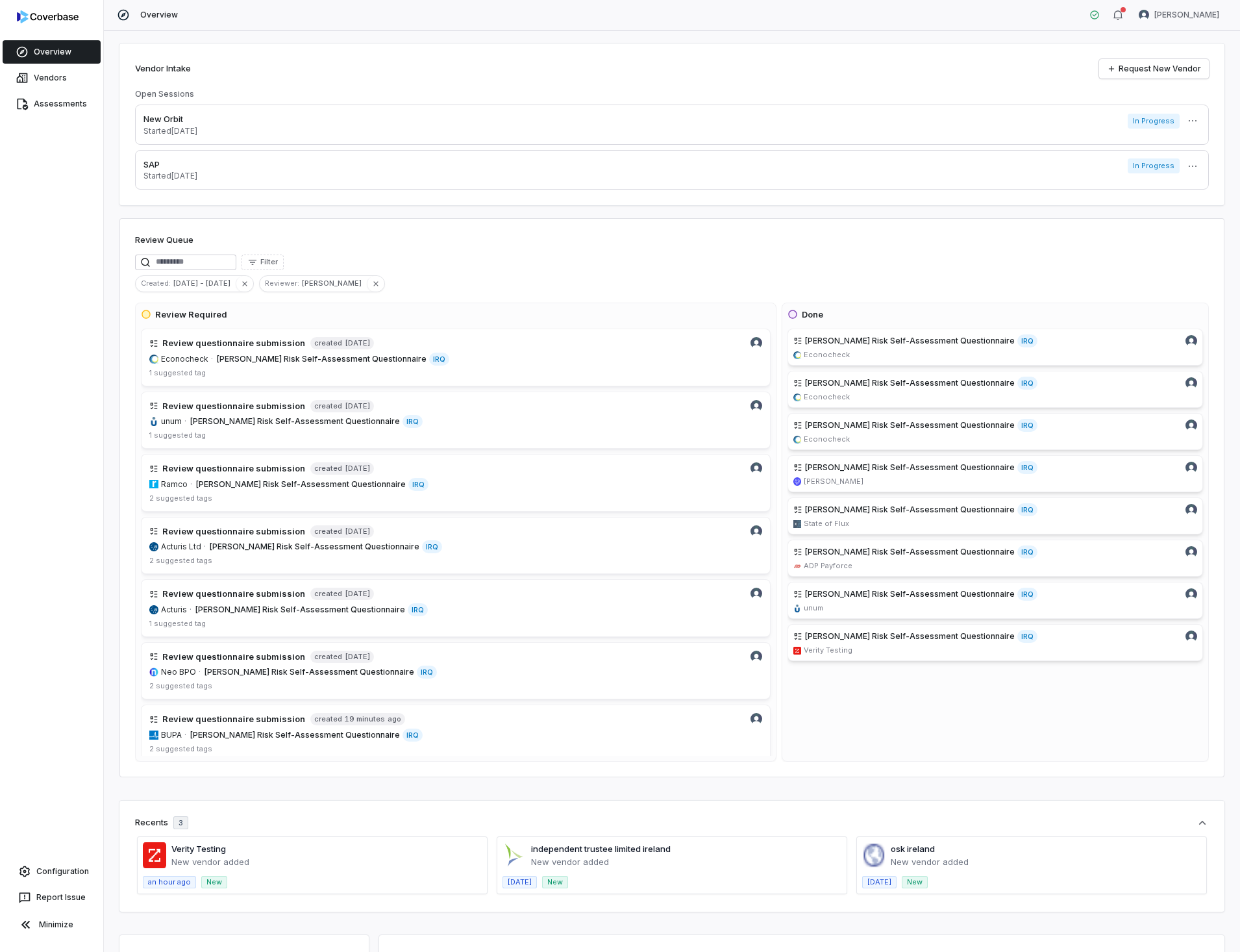
click at [50, 48] on link "Overview" at bounding box center [51, 52] width 98 height 23
click at [45, 54] on link "Overview" at bounding box center [51, 52] width 98 height 23
click at [1113, 63] on link "Request New Vendor" at bounding box center [1155, 69] width 110 height 20
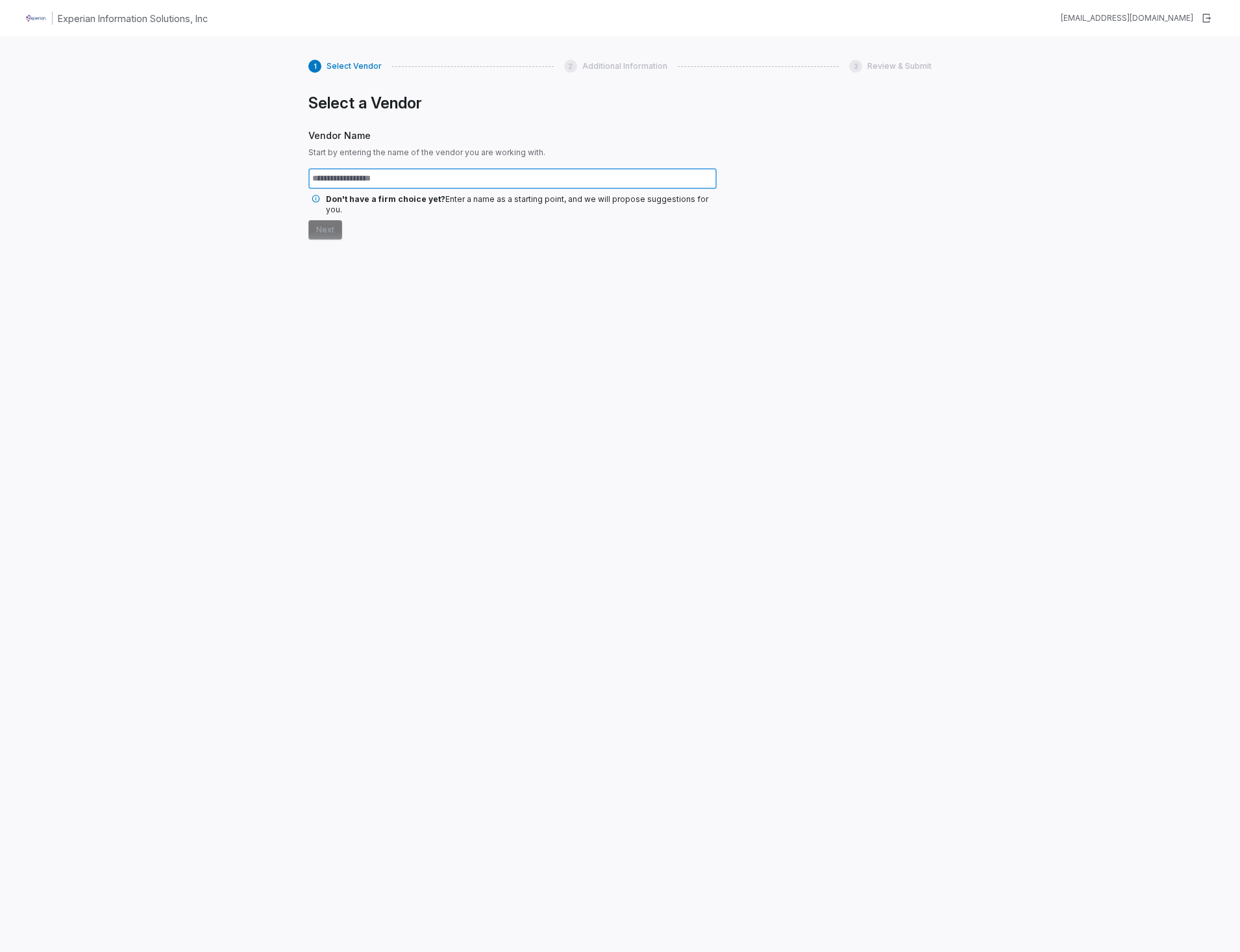
click at [602, 175] on input "text" at bounding box center [512, 178] width 408 height 21
type input "**********"
click at [308, 220] on button "Next" at bounding box center [325, 230] width 34 height 20
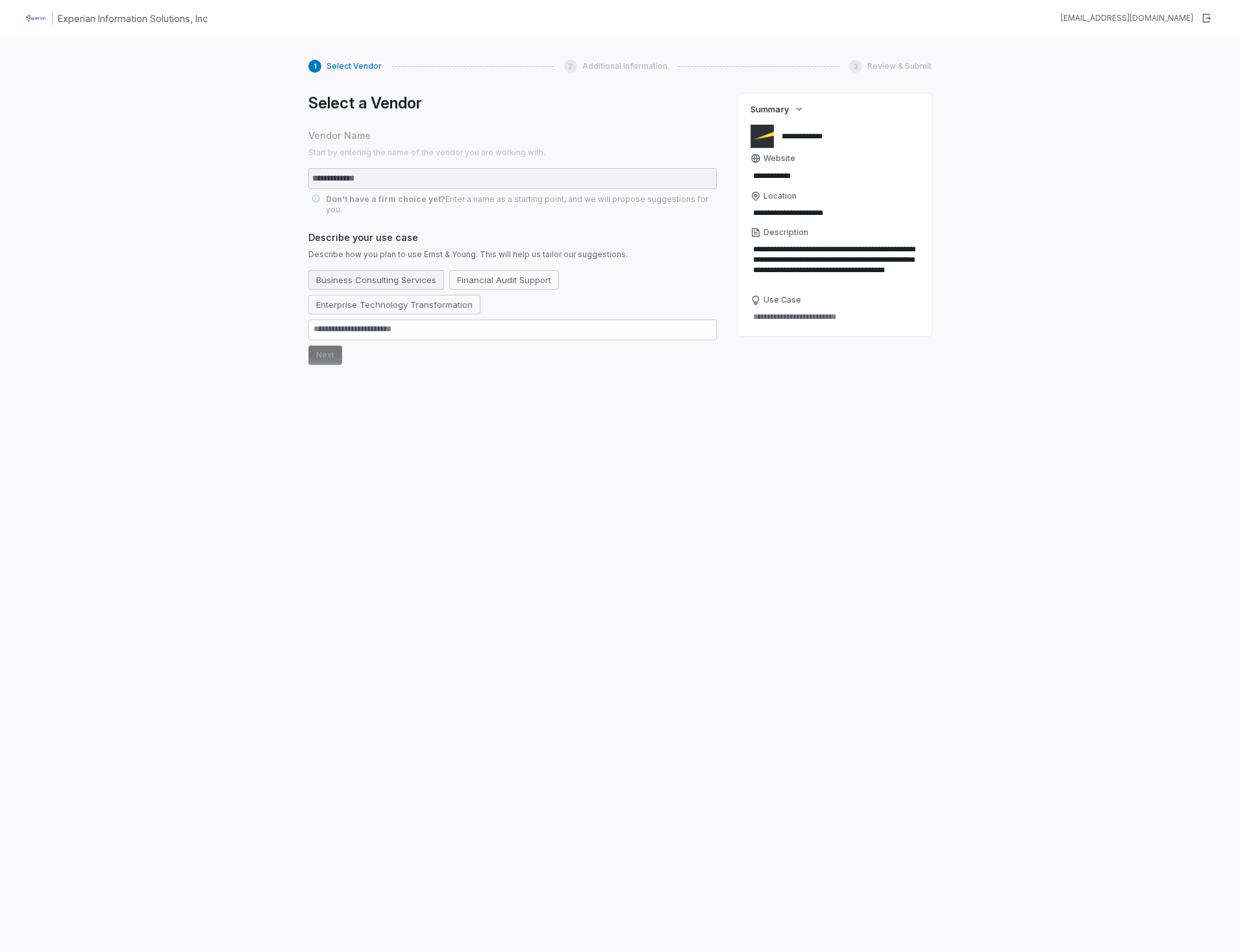
click at [416, 270] on button "Business Consulting Services" at bounding box center [376, 280] width 136 height 20
click at [330, 345] on button "Next" at bounding box center [325, 355] width 34 height 20
type textarea "*"
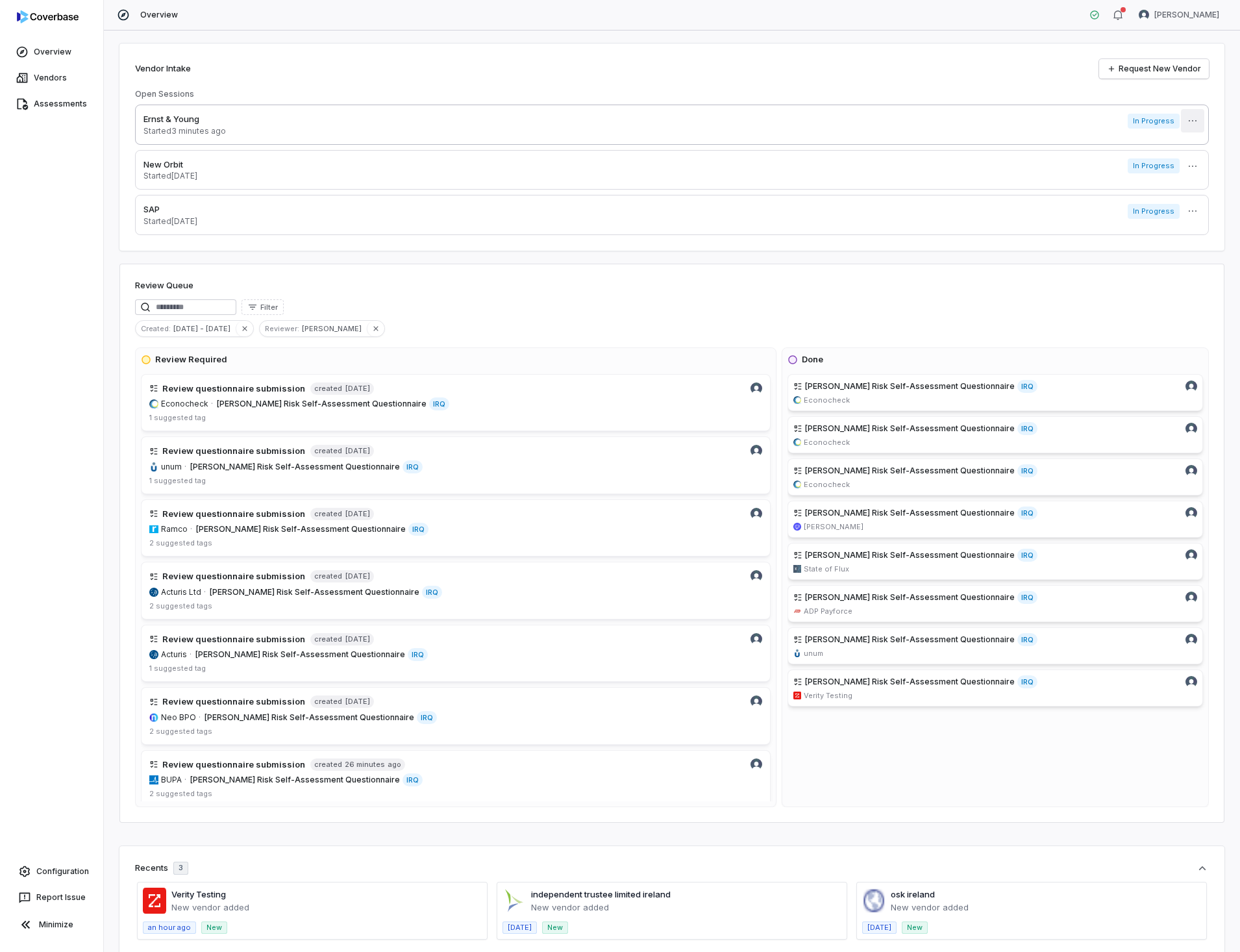
click at [1187, 119] on html "Overview Vendors Assessments Configuration Report Issue Minimize Overview [PERS…" at bounding box center [620, 476] width 1240 height 952
click at [1184, 151] on div "Delete" at bounding box center [1187, 150] width 83 height 21
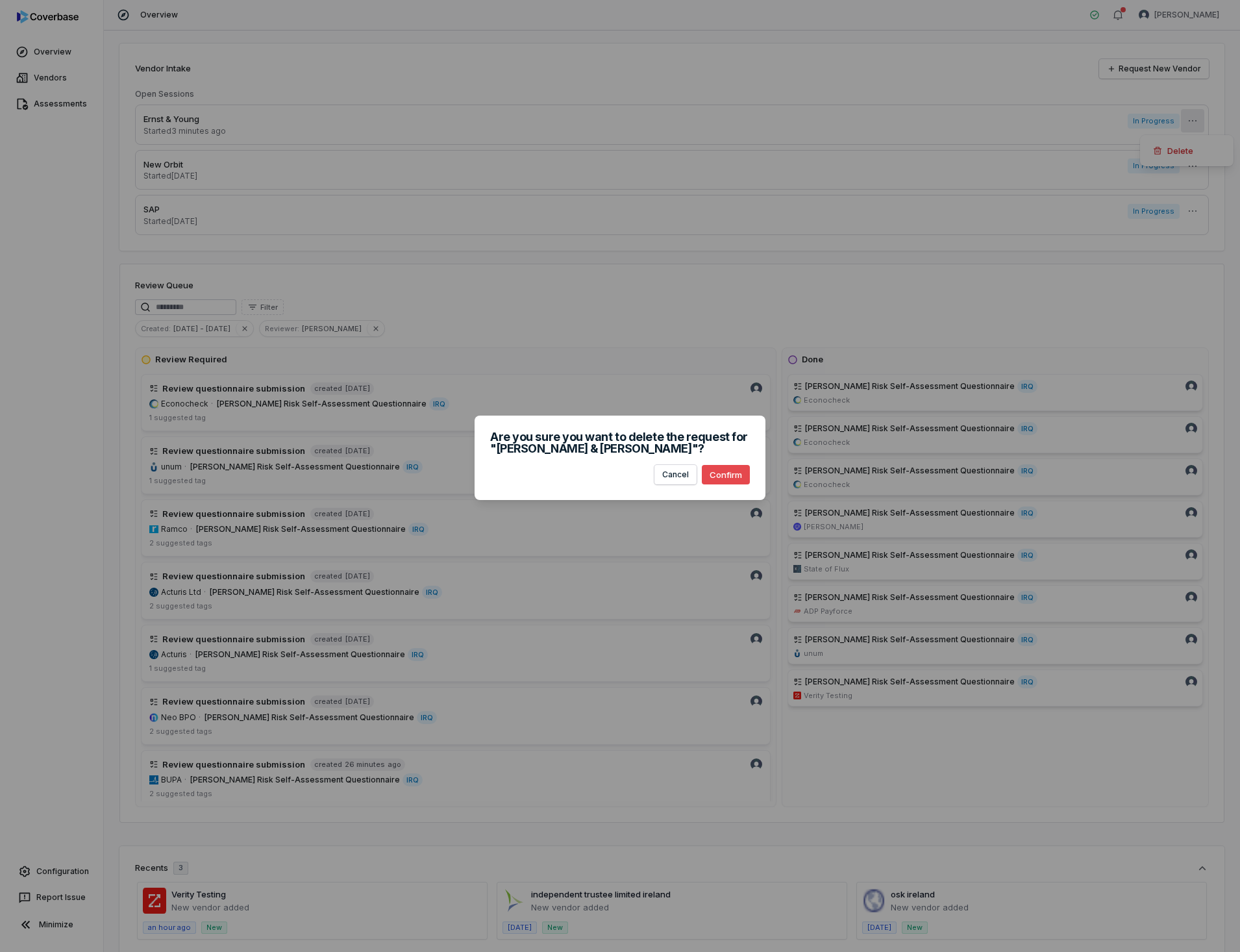
click at [726, 475] on button "Confirm" at bounding box center [726, 475] width 48 height 20
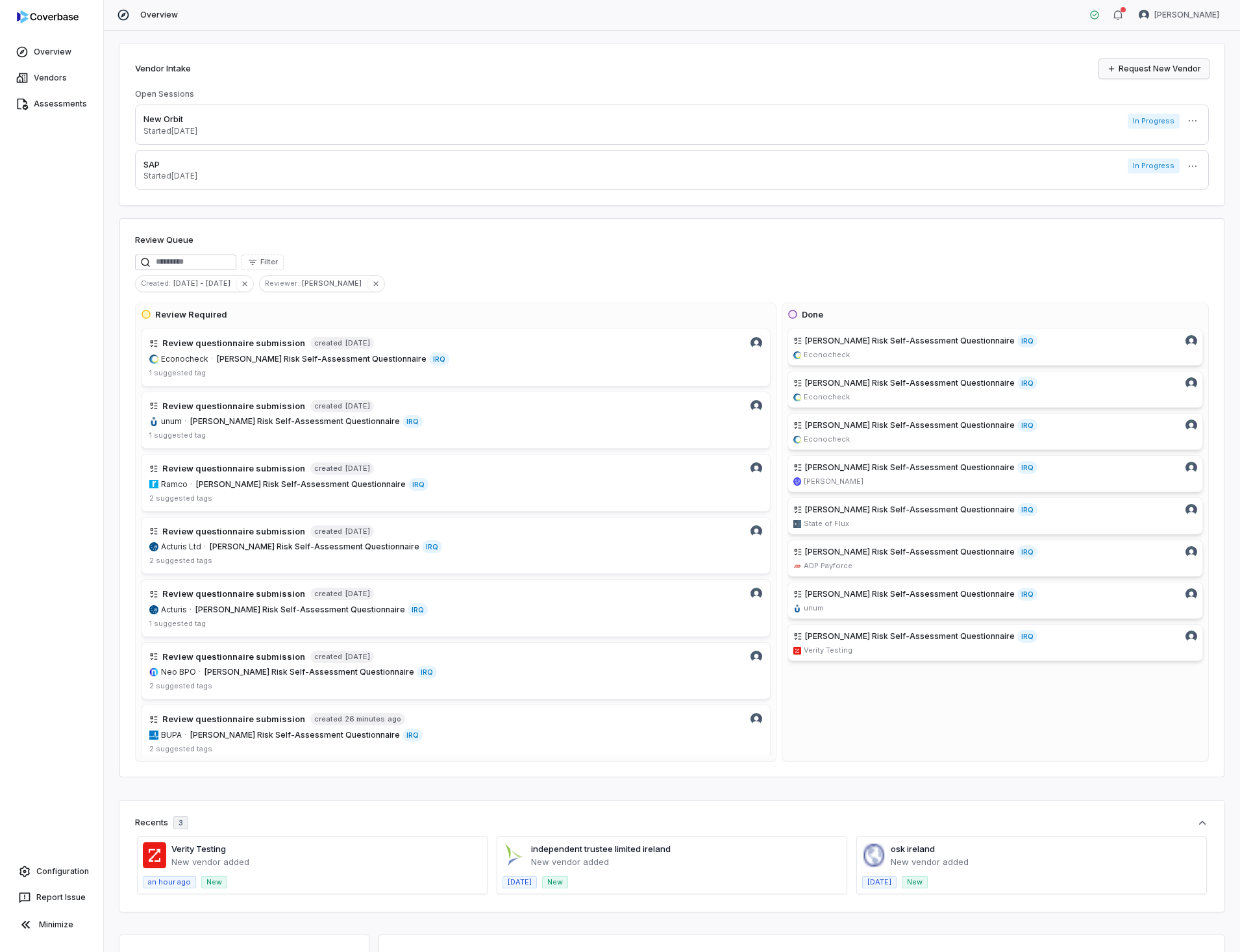
click at [1144, 68] on link "Request New Vendor" at bounding box center [1155, 69] width 110 height 20
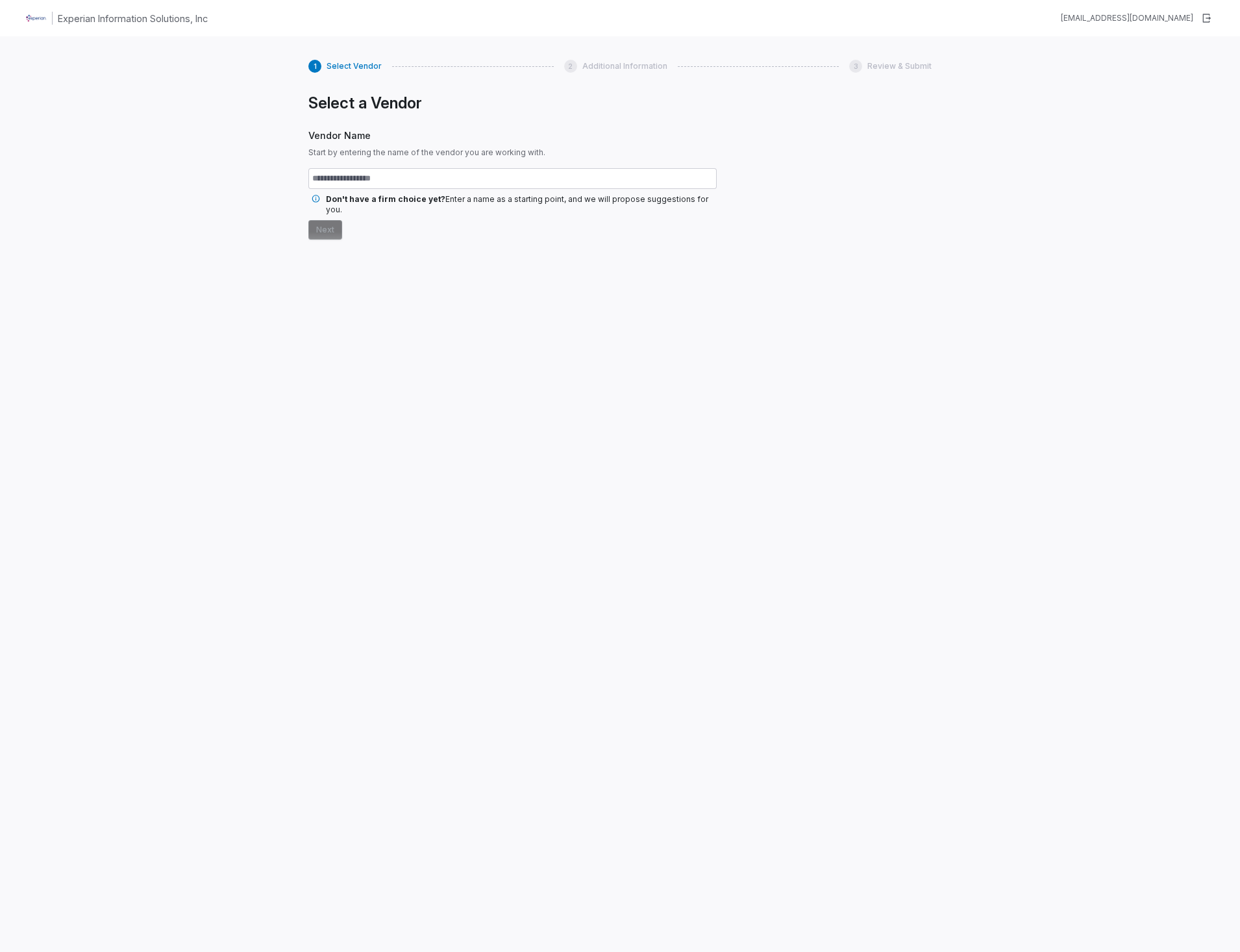
click at [426, 178] on input "text" at bounding box center [512, 178] width 408 height 21
type input "**********"
click at [333, 220] on button "Next" at bounding box center [325, 230] width 34 height 20
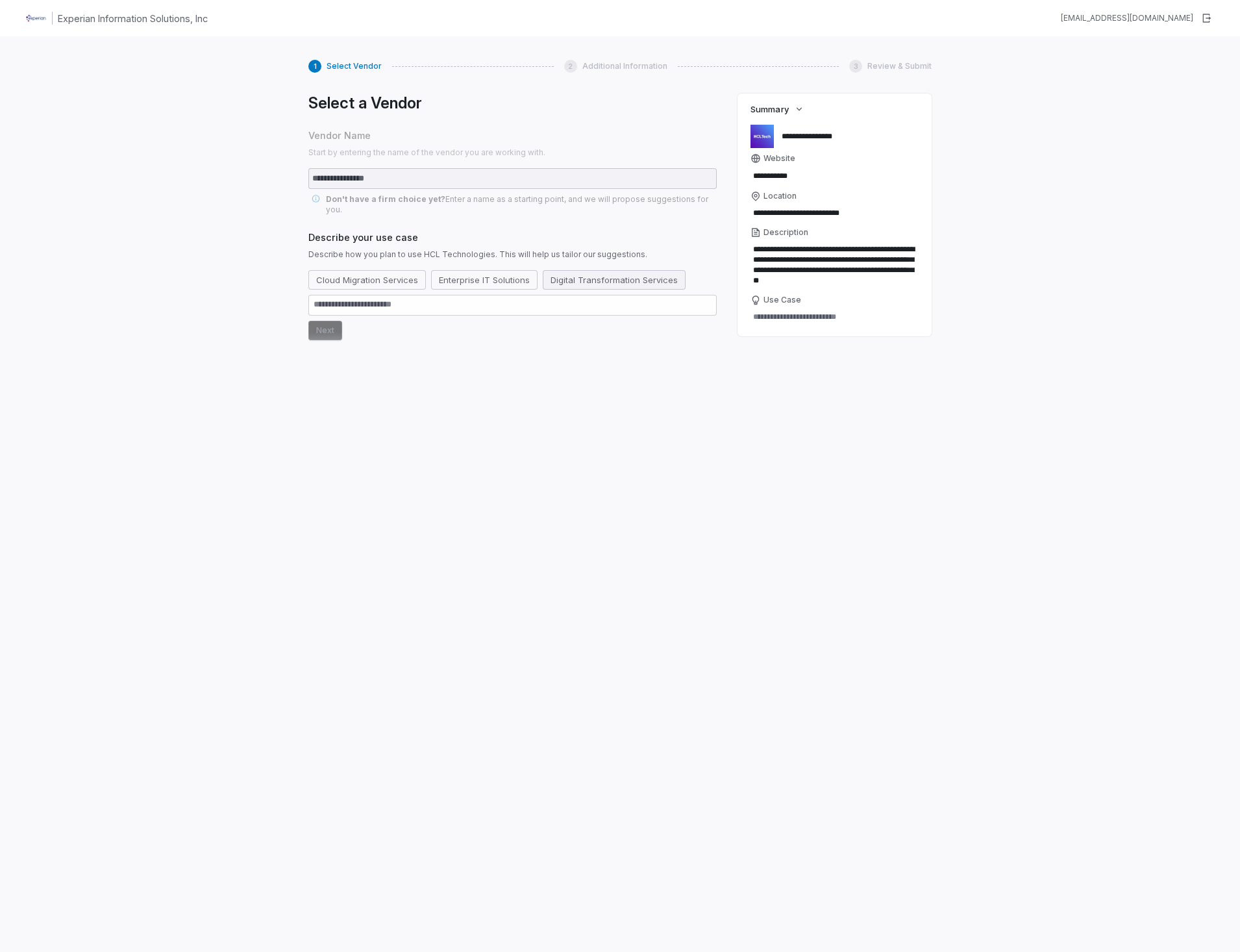
click at [600, 272] on button "Digital Transformation Services" at bounding box center [615, 280] width 143 height 20
drag, startPoint x: 348, startPoint y: 333, endPoint x: 337, endPoint y: 336, distance: 11.4
click at [339, 335] on div "**********" at bounding box center [512, 504] width 408 height 821
click at [330, 320] on button "Next" at bounding box center [325, 330] width 34 height 20
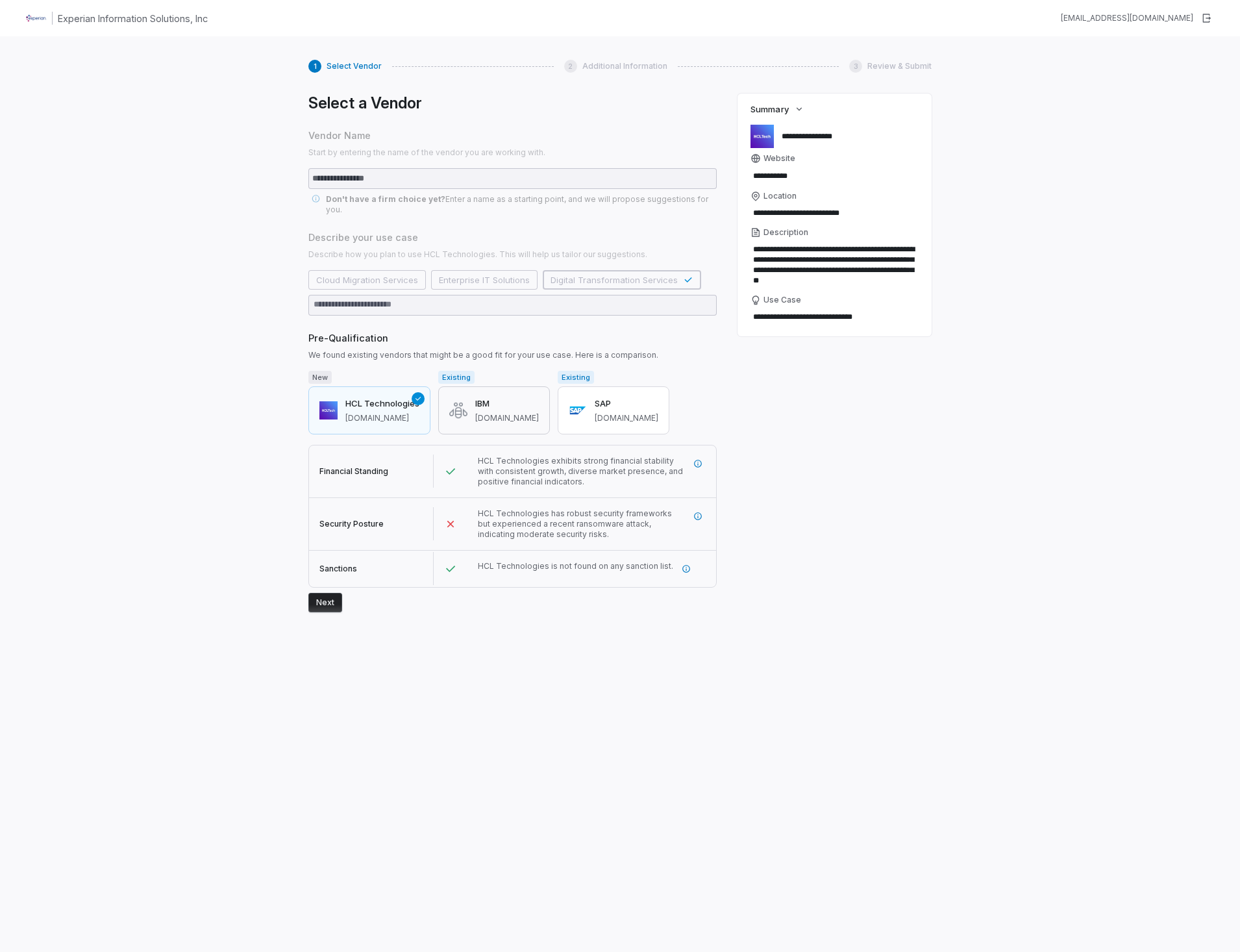
click at [493, 413] on span "[DOMAIN_NAME]" at bounding box center [506, 418] width 63 height 11
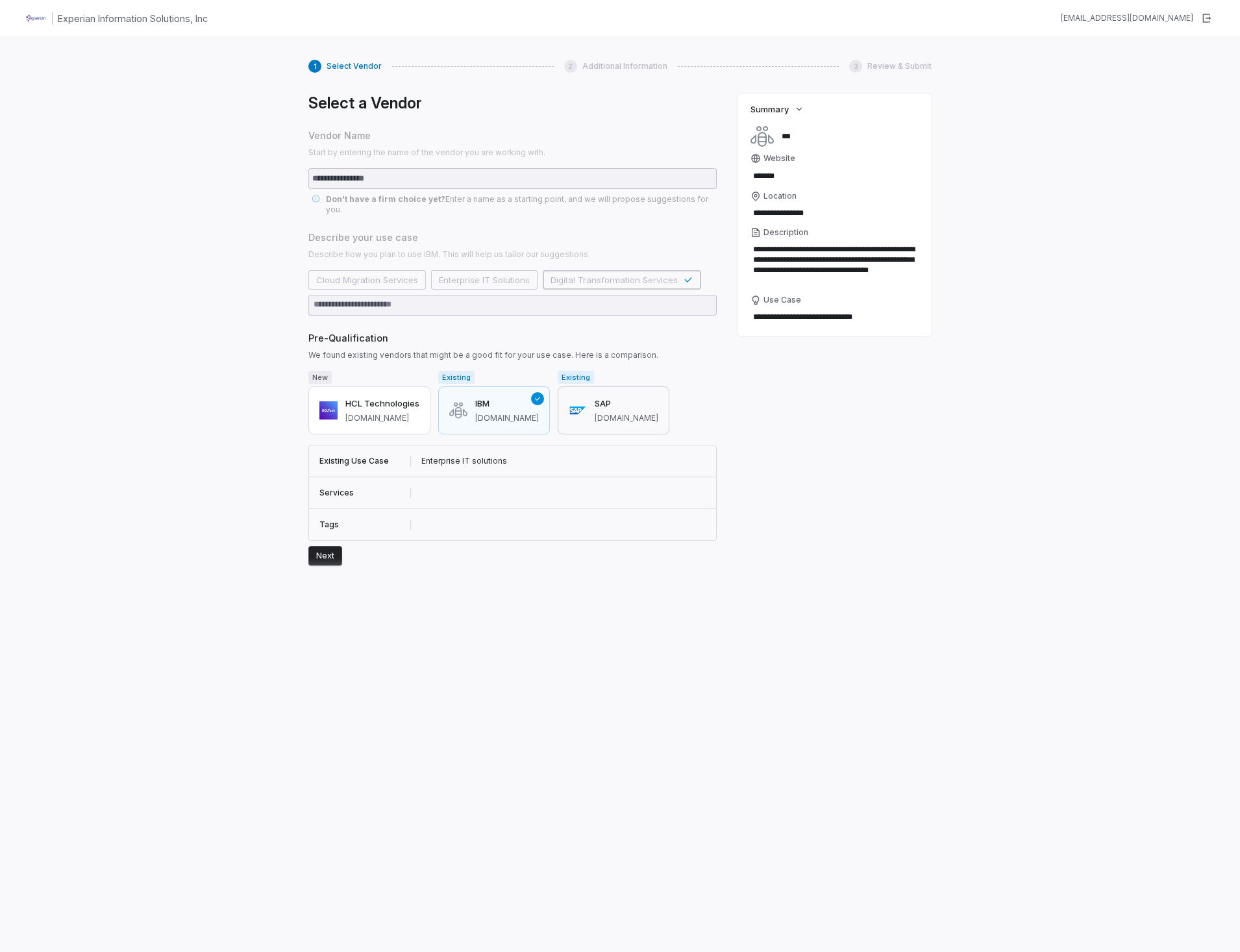
click at [558, 407] on button "SAP [DOMAIN_NAME]" at bounding box center [614, 410] width 112 height 48
click at [373, 413] on span "[DOMAIN_NAME]" at bounding box center [382, 418] width 74 height 11
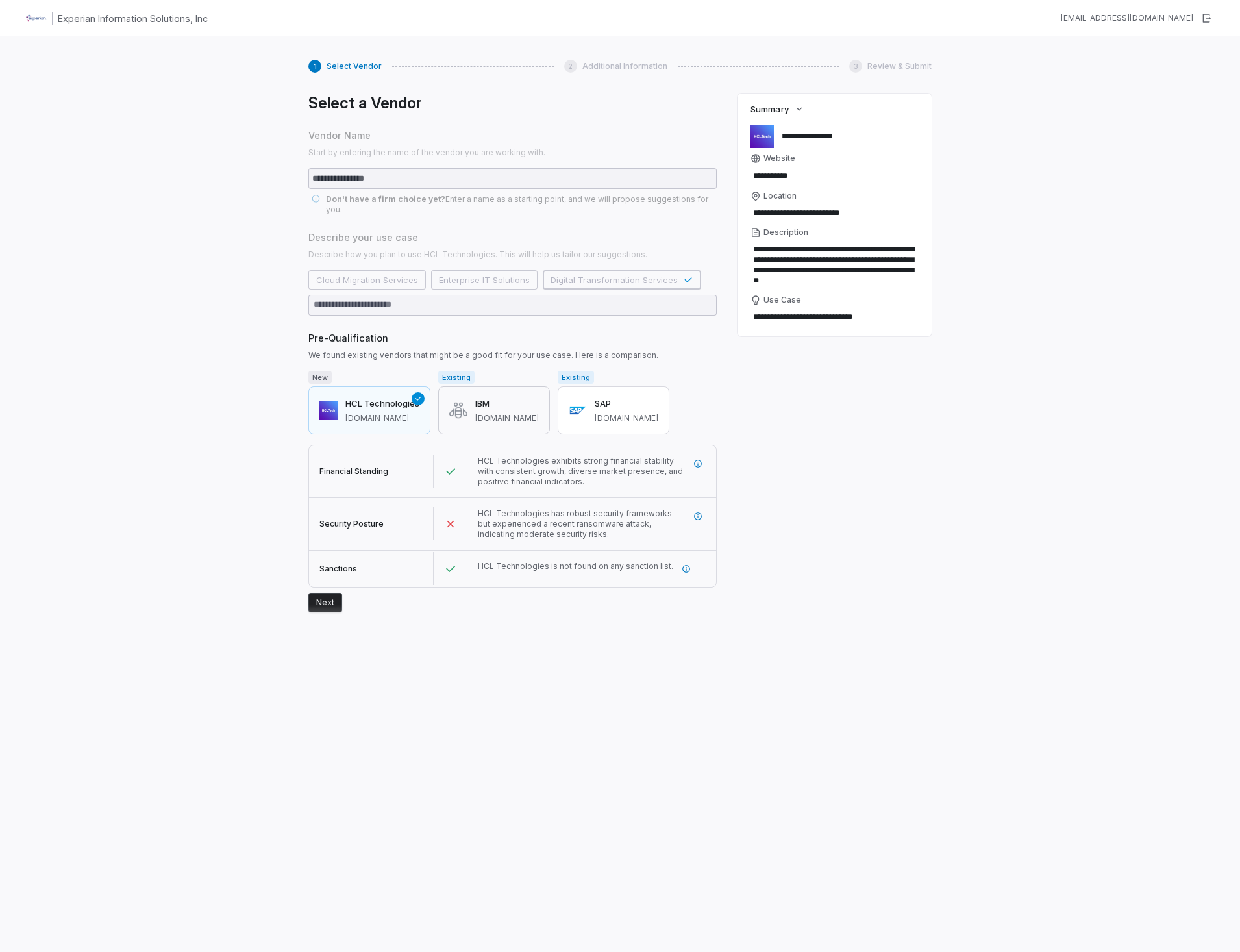
click at [457, 392] on button "IBM [DOMAIN_NAME]" at bounding box center [494, 410] width 112 height 48
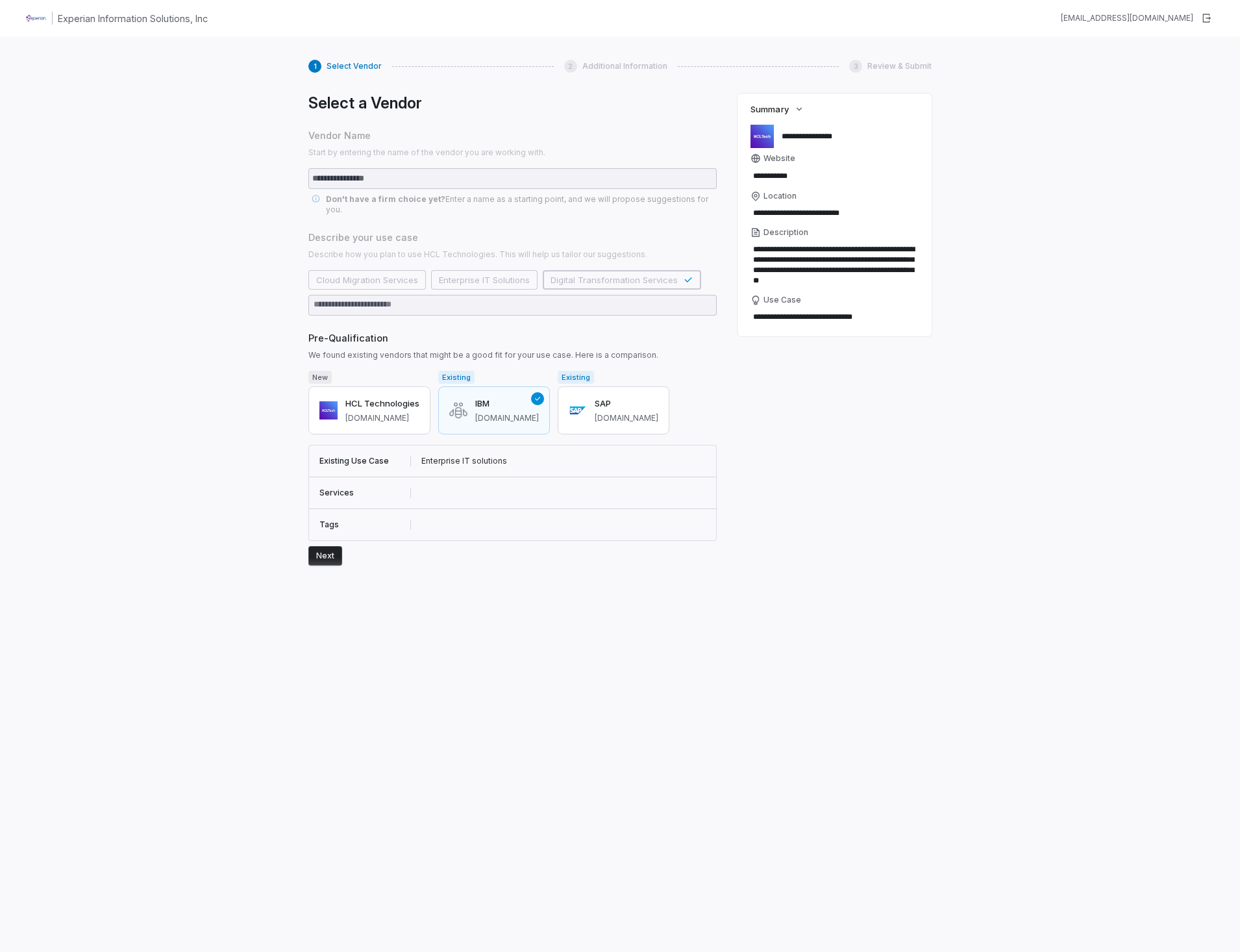
type textarea "*"
click at [558, 398] on button "SAP [DOMAIN_NAME]" at bounding box center [614, 410] width 112 height 48
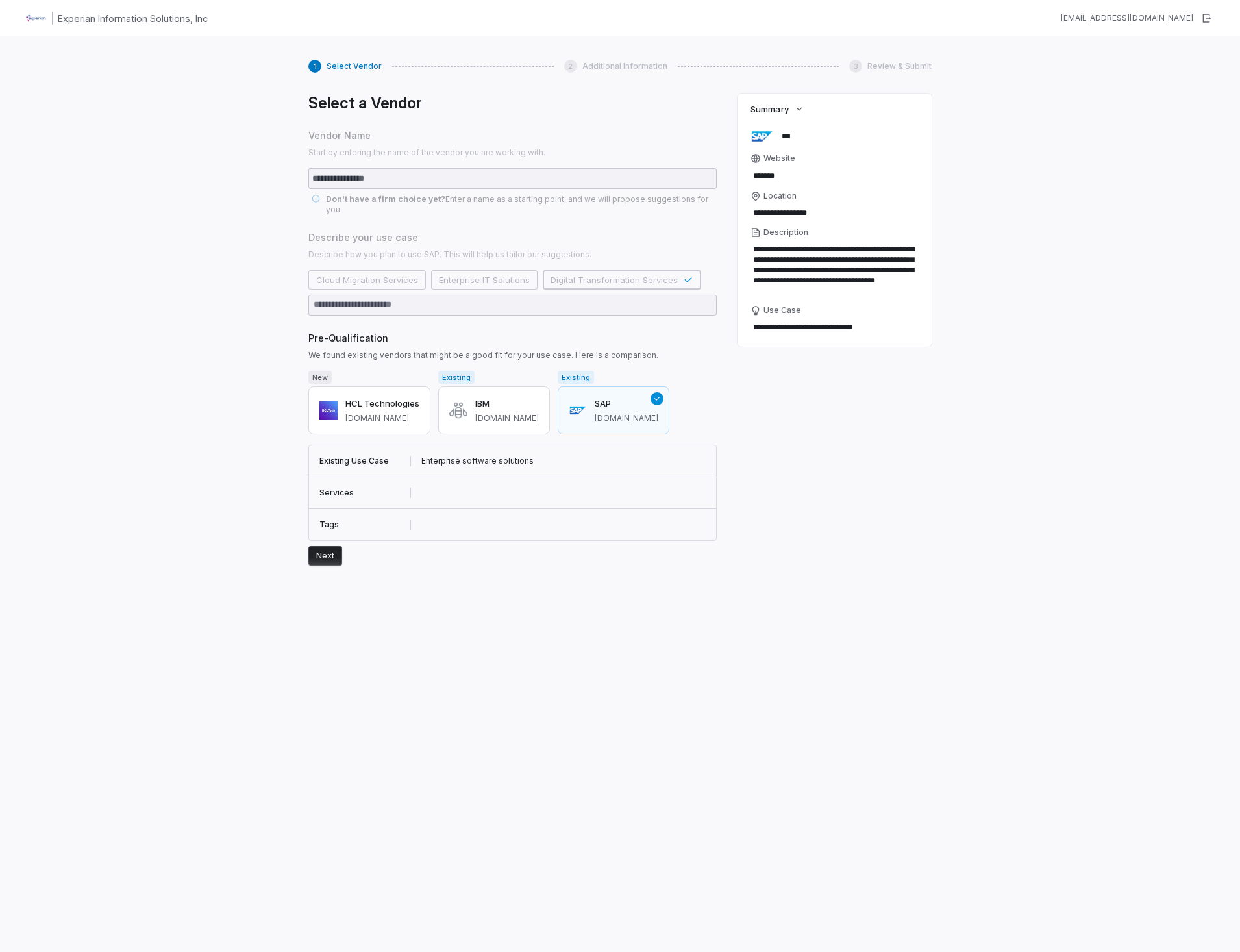
click at [327, 546] on button "Next" at bounding box center [325, 556] width 34 height 20
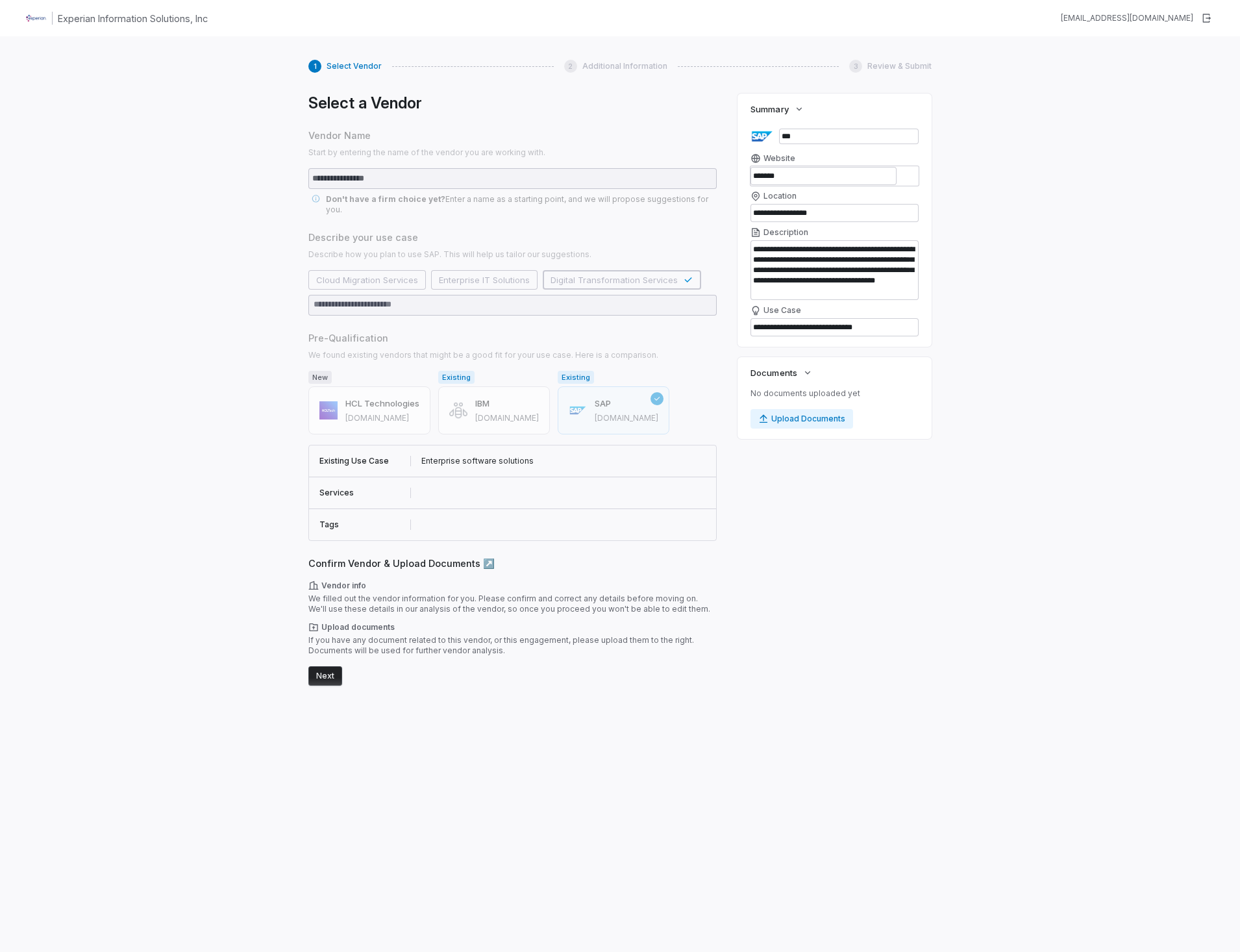
click at [328, 666] on button "Next" at bounding box center [325, 676] width 34 height 20
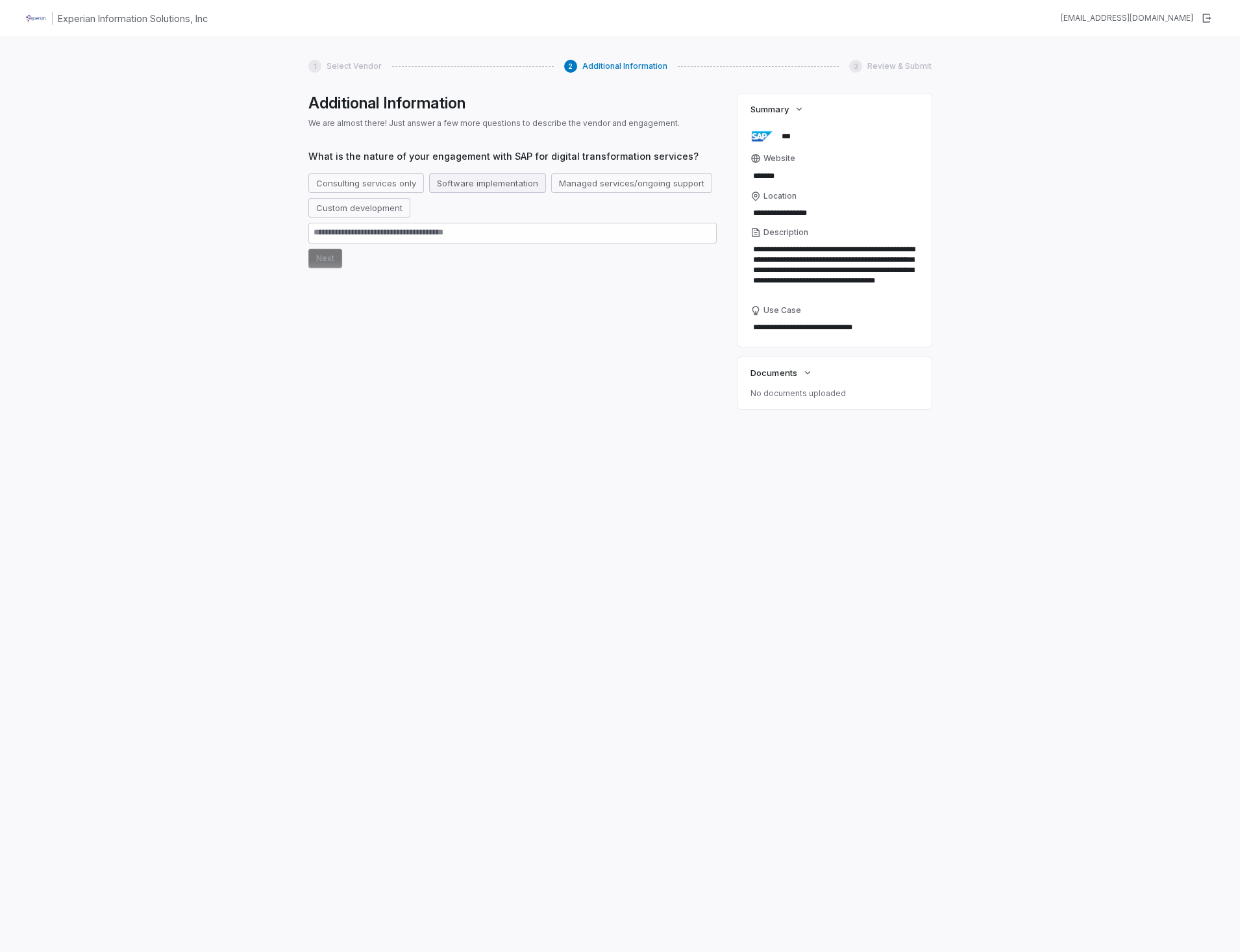
click at [502, 184] on button "Software implementation" at bounding box center [487, 183] width 117 height 20
click at [335, 254] on button "Next" at bounding box center [325, 259] width 34 height 20
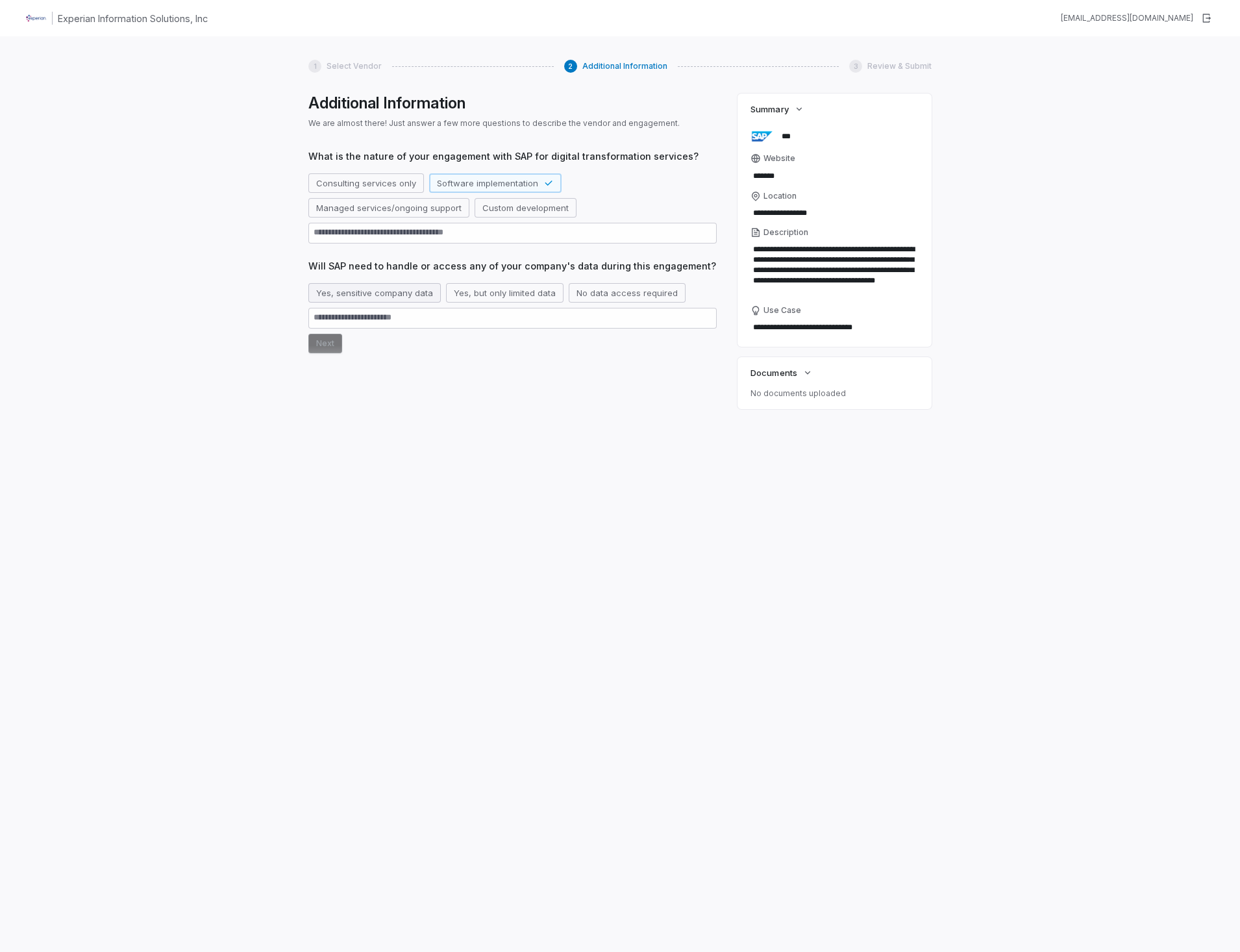
click at [397, 299] on button "Yes, sensitive company data" at bounding box center [374, 293] width 132 height 20
click at [323, 346] on button "Next" at bounding box center [325, 343] width 34 height 20
click at [478, 383] on button "Limited access only" at bounding box center [468, 378] width 96 height 20
click at [327, 429] on button "Next" at bounding box center [325, 429] width 34 height 20
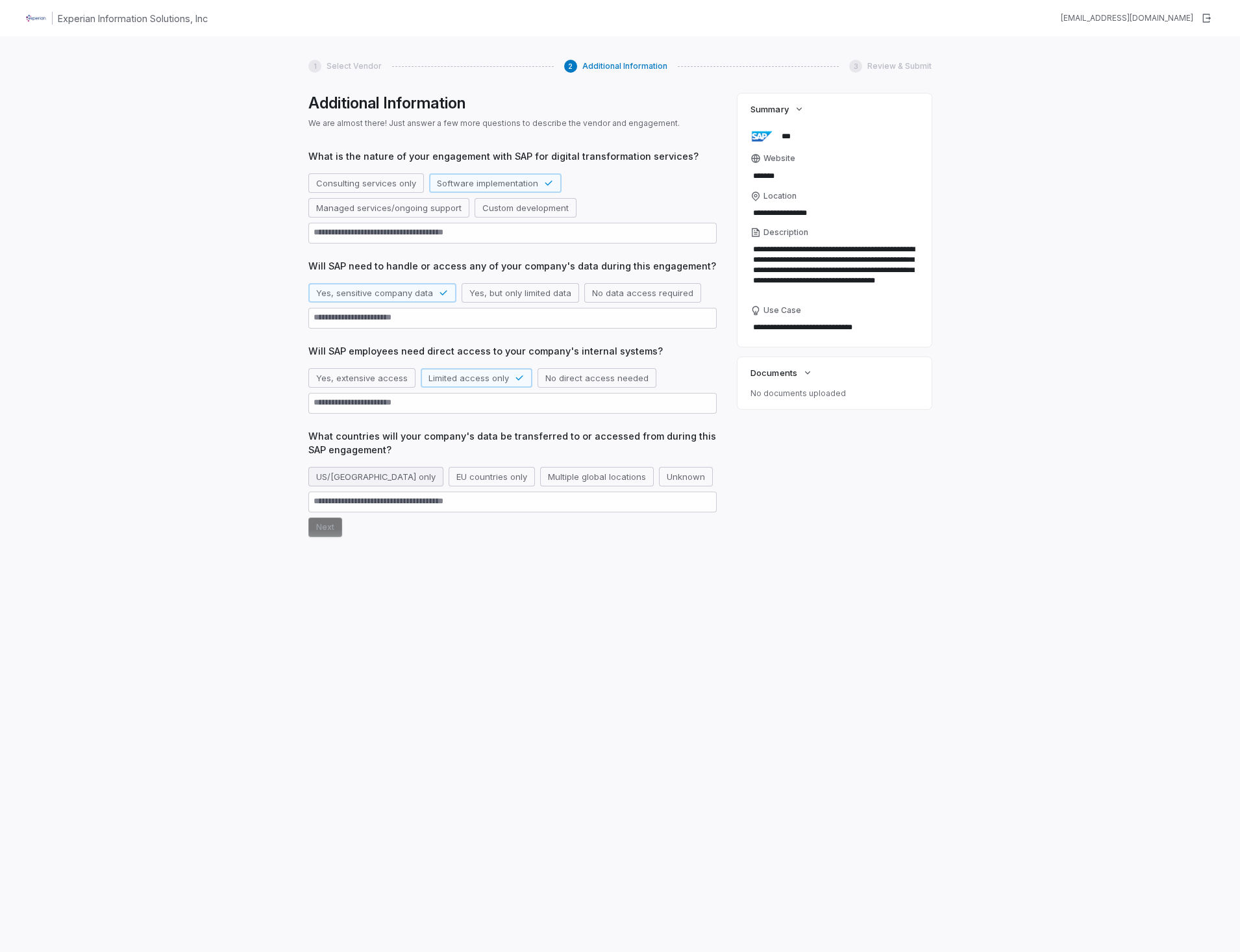
click at [330, 476] on button "US/[GEOGRAPHIC_DATA] only" at bounding box center [376, 476] width 135 height 20
click at [333, 542] on button "Next" at bounding box center [325, 552] width 34 height 20
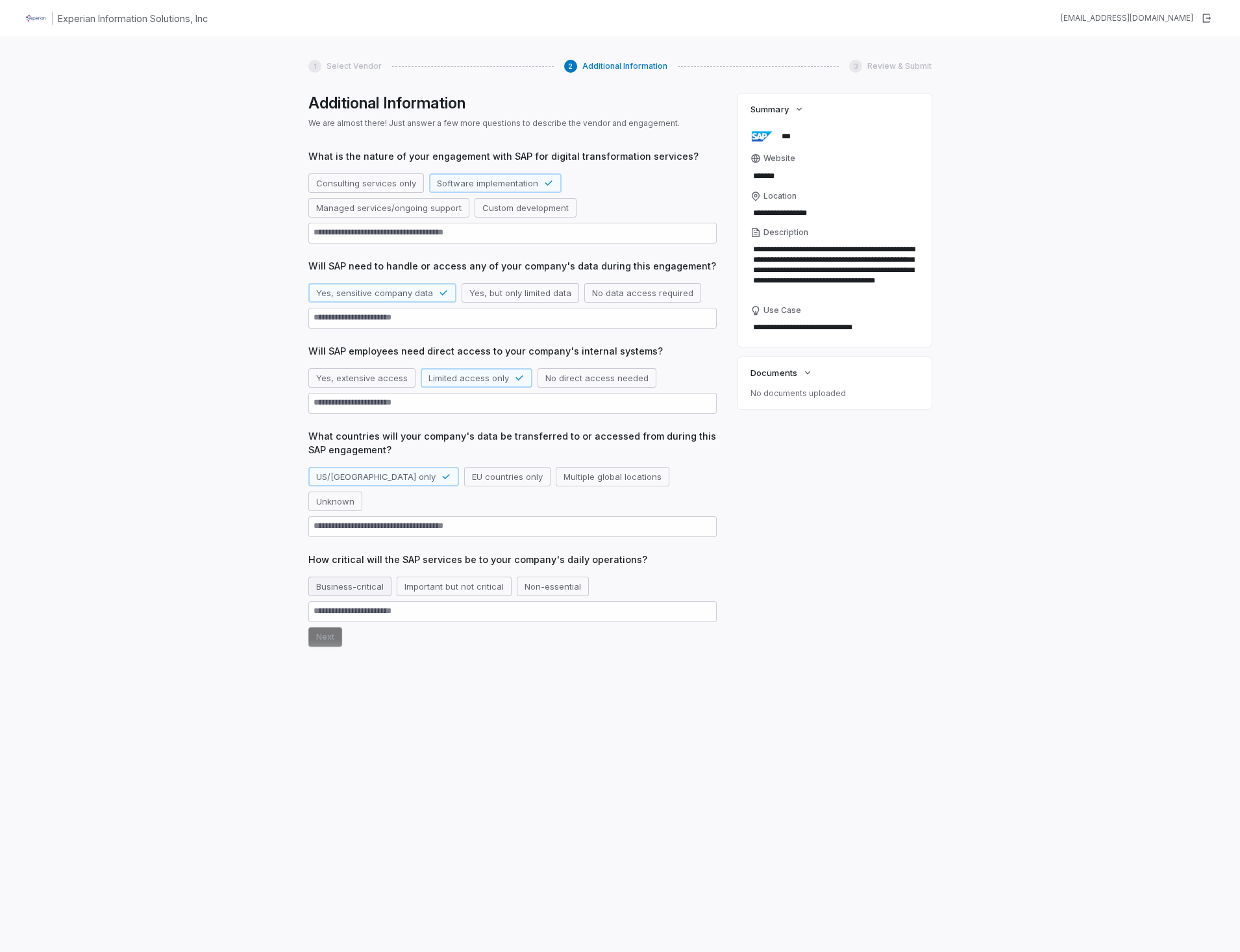
click at [333, 577] on button "Business-critical" at bounding box center [349, 586] width 83 height 20
drag, startPoint x: 333, startPoint y: 614, endPoint x: 338, endPoint y: 657, distance: 43.3
click at [333, 627] on button "Next" at bounding box center [325, 637] width 34 height 20
click at [317, 627] on button "Next" at bounding box center [325, 637] width 34 height 20
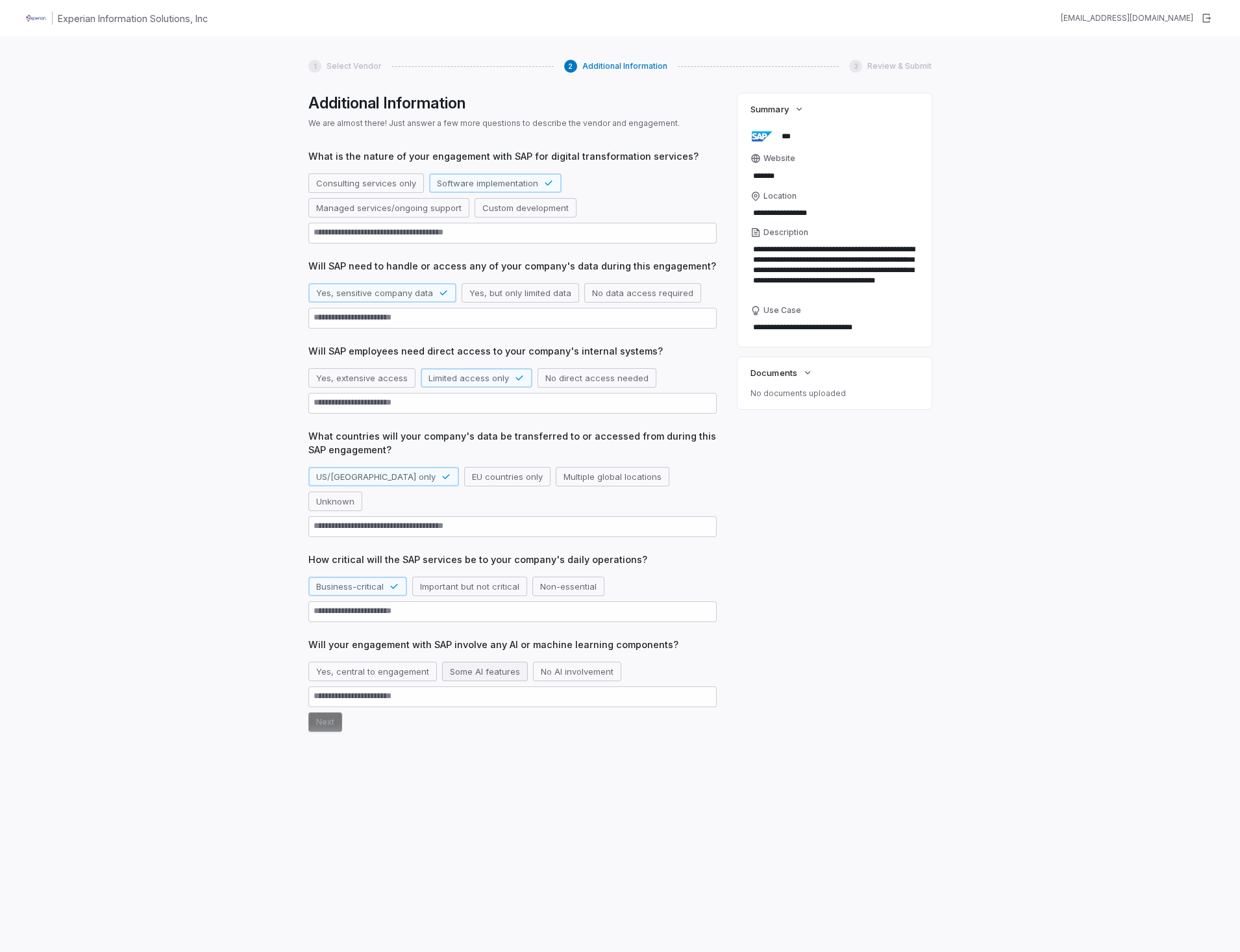
click at [465, 661] on button "Some AI features" at bounding box center [485, 671] width 85 height 20
click at [327, 712] on button "Next" at bounding box center [325, 722] width 34 height 20
click at [351, 752] on textarea at bounding box center [512, 761] width 408 height 21
type textarea "*"
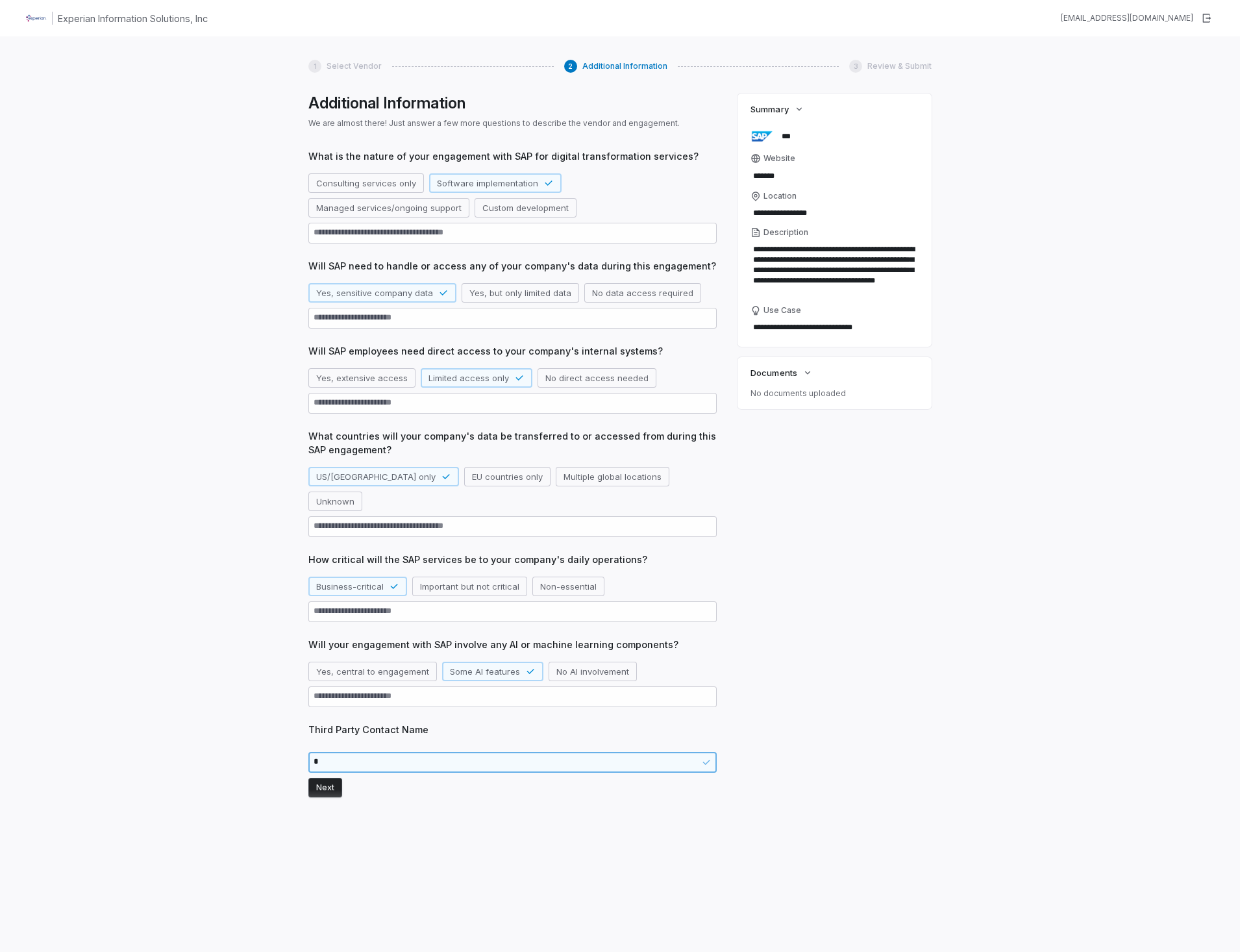
type textarea "*"
type textarea "**"
type textarea "*"
type textarea "***"
type textarea "*"
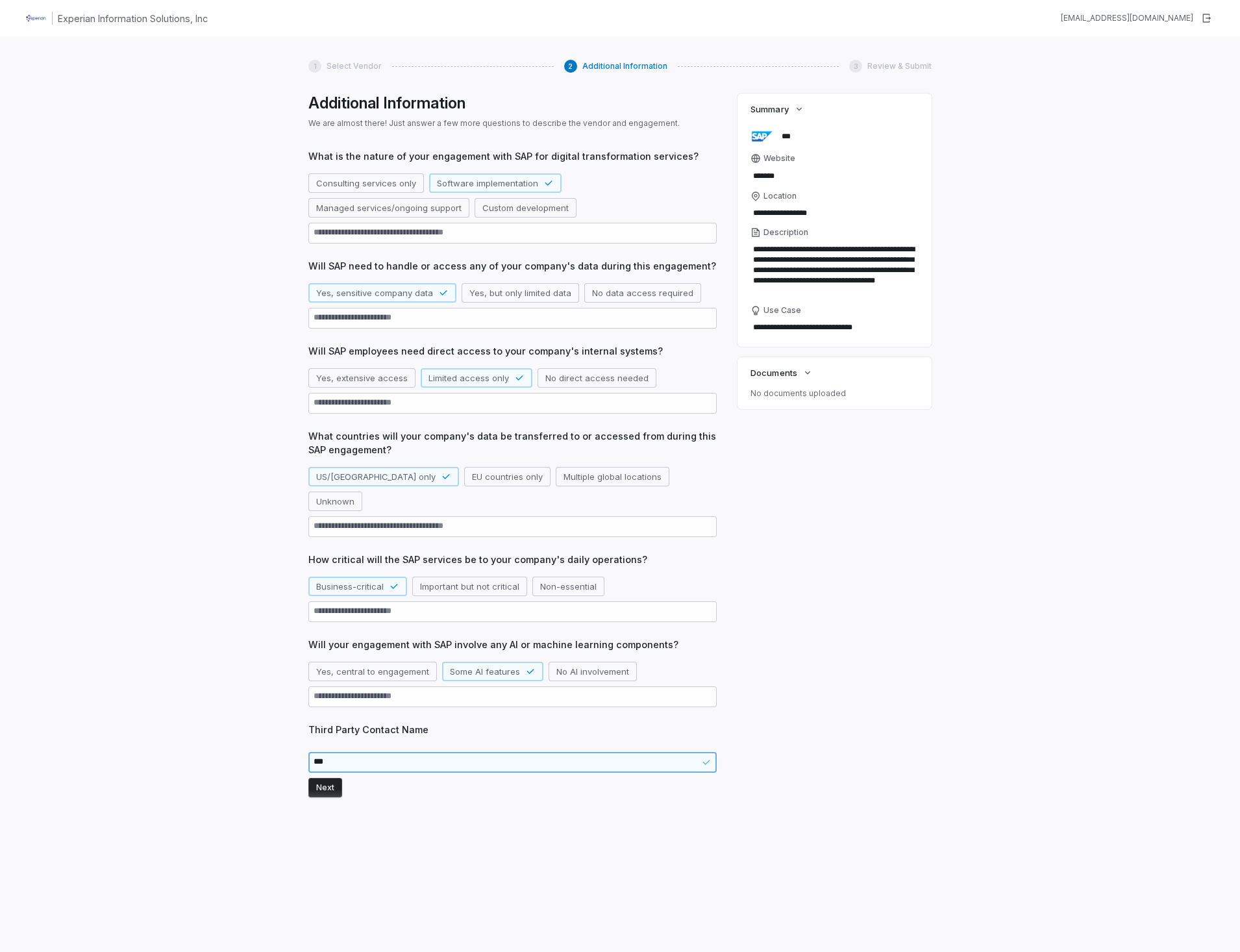
type textarea "****"
type textarea "*"
type textarea "*****"
type textarea "*"
type textarea "******"
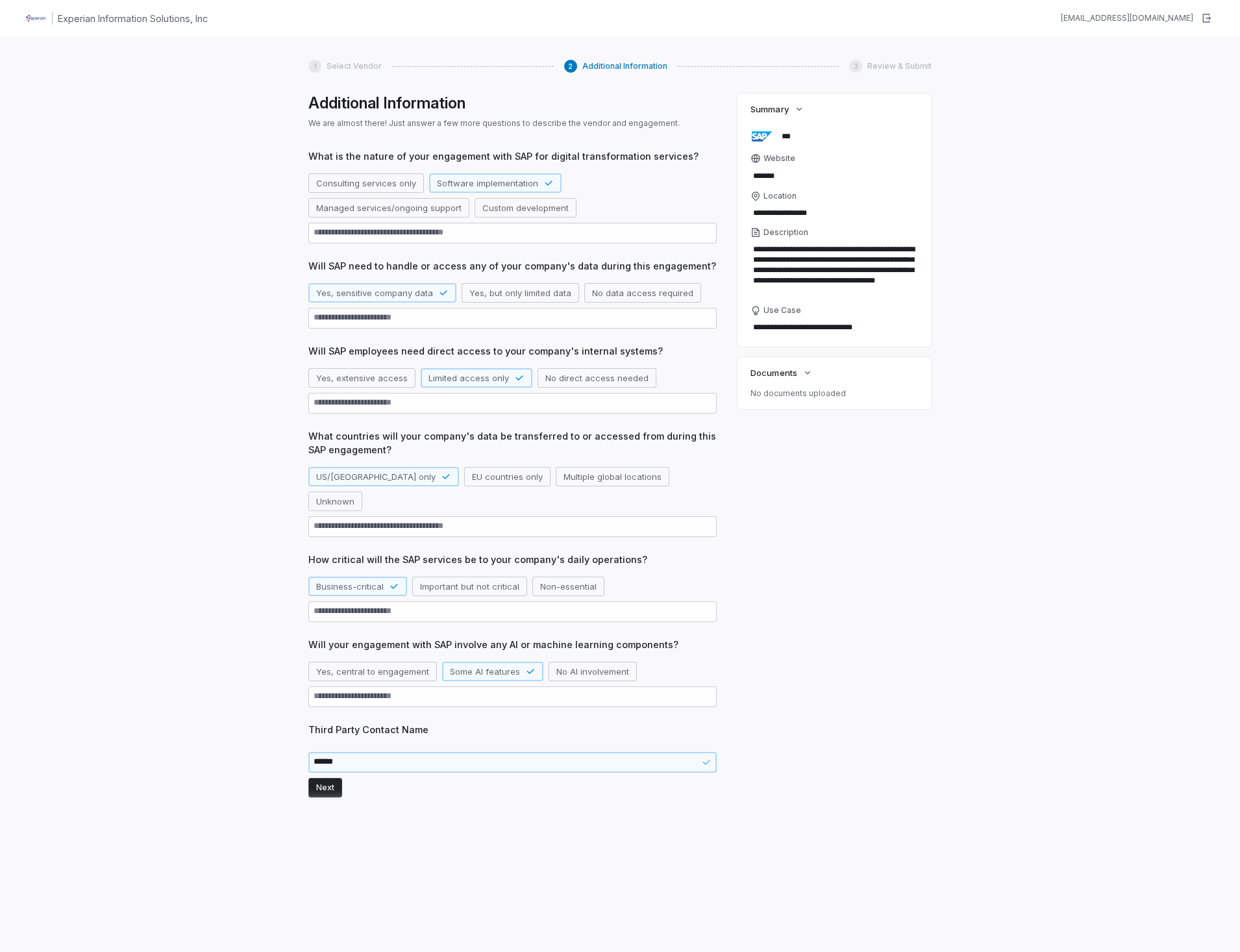
click at [323, 778] on button "Next" at bounding box center [325, 788] width 34 height 20
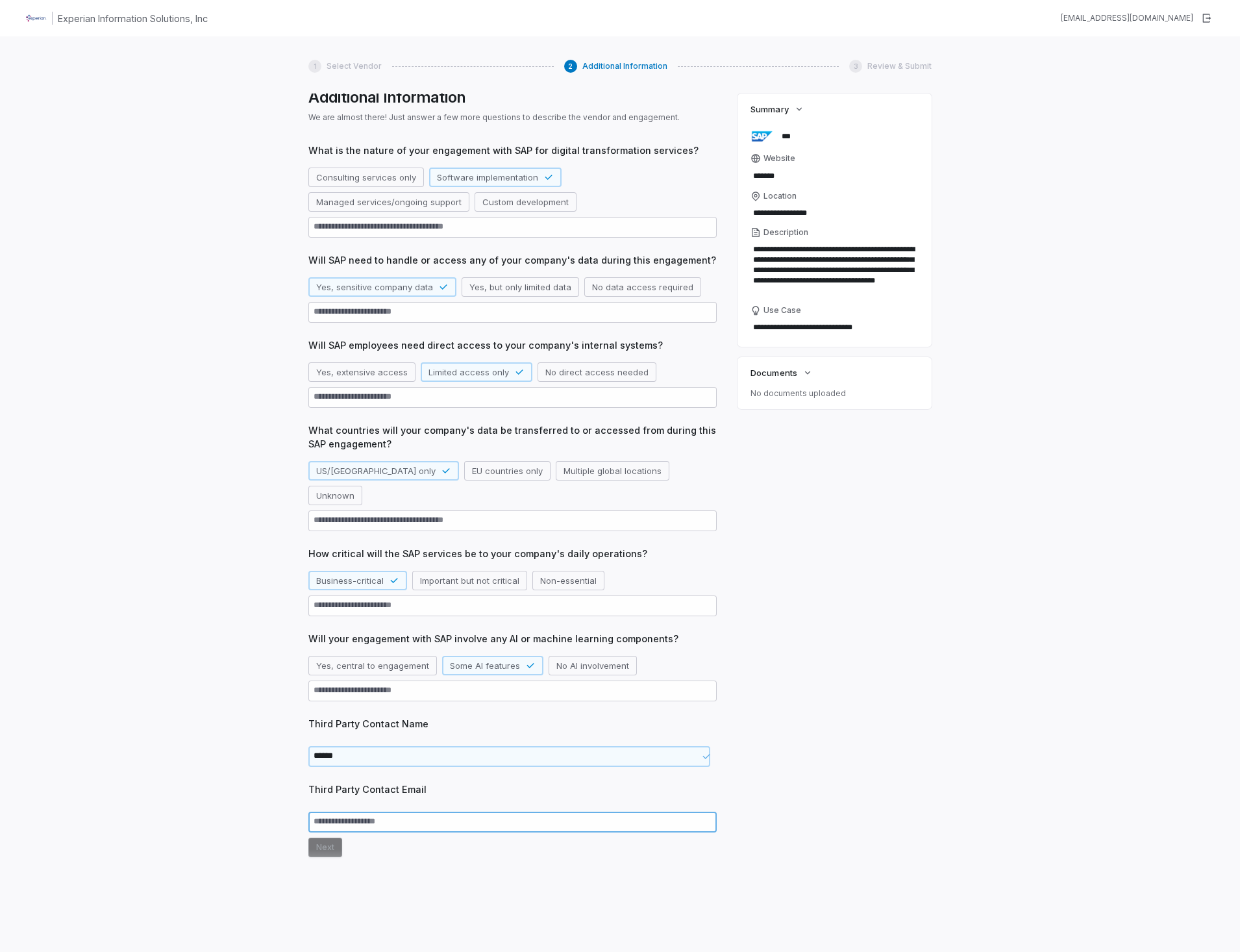
click at [334, 812] on textarea at bounding box center [512, 821] width 408 height 21
type textarea "*"
type textarea "**"
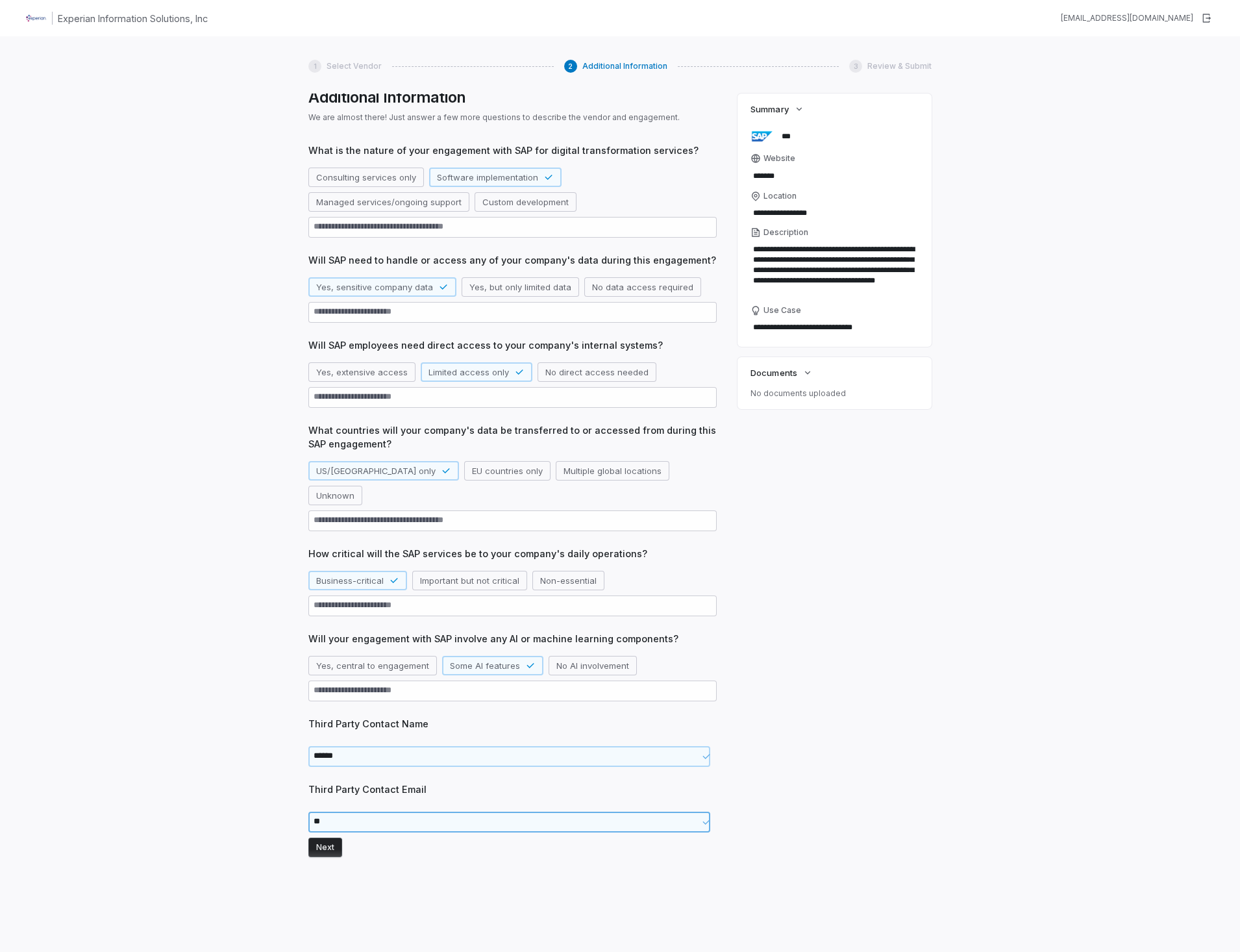
type textarea "*"
type textarea "***"
type textarea "*"
type textarea "****"
type textarea "*"
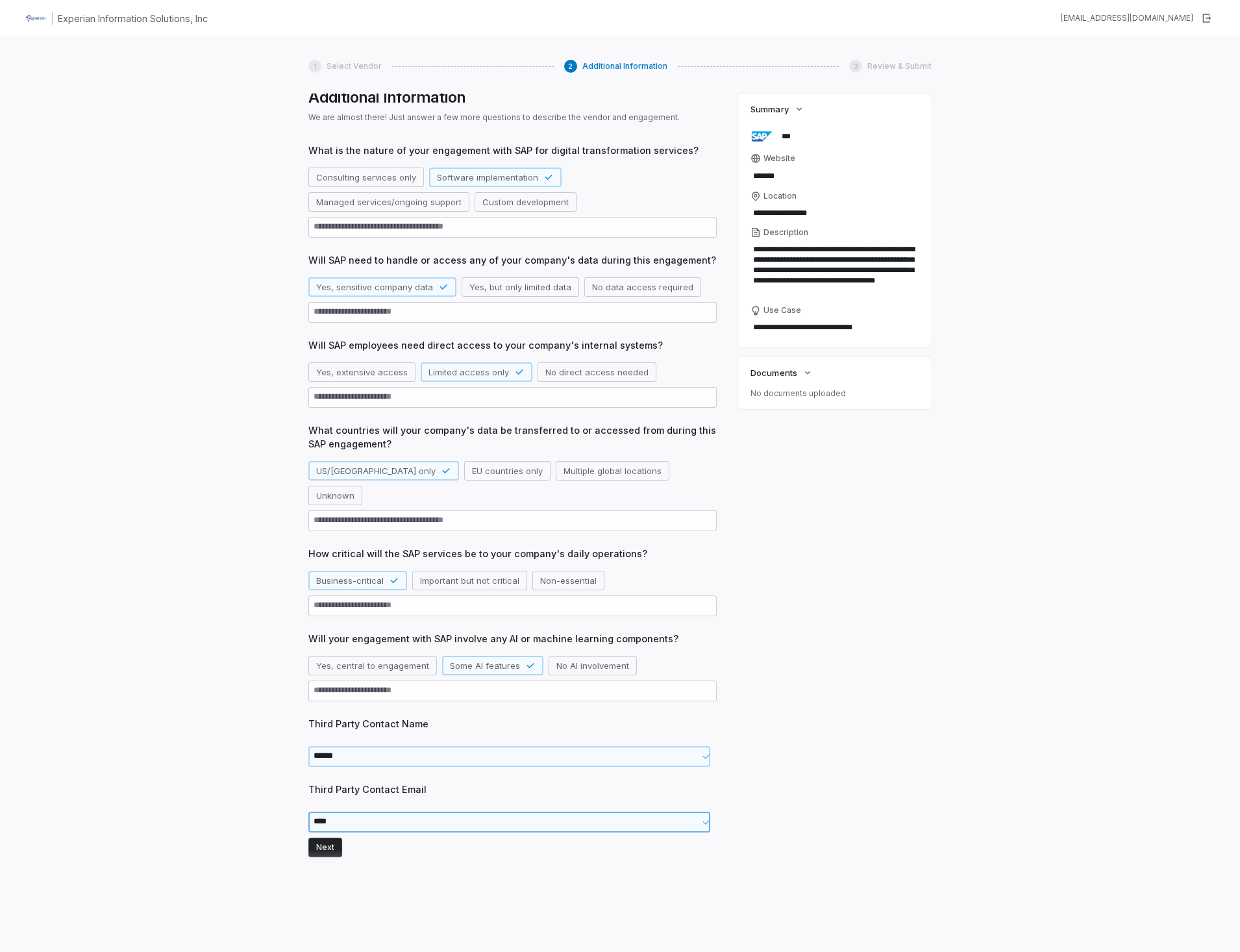
type textarea "*****"
type textarea "*"
type textarea "******"
type textarea "*"
type textarea "*******"
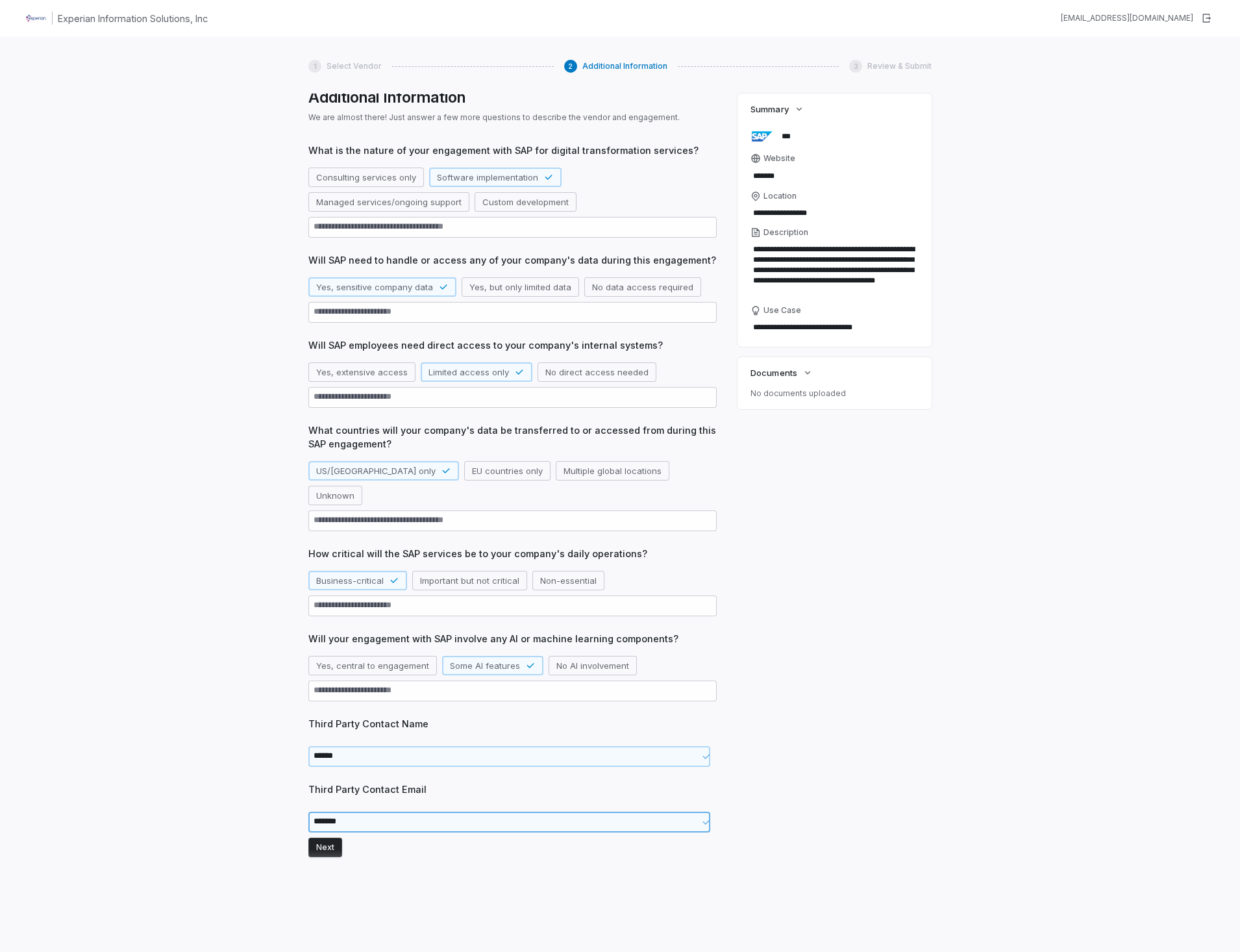
type textarea "*"
type textarea "********"
type textarea "*"
type textarea "*********"
type textarea "*"
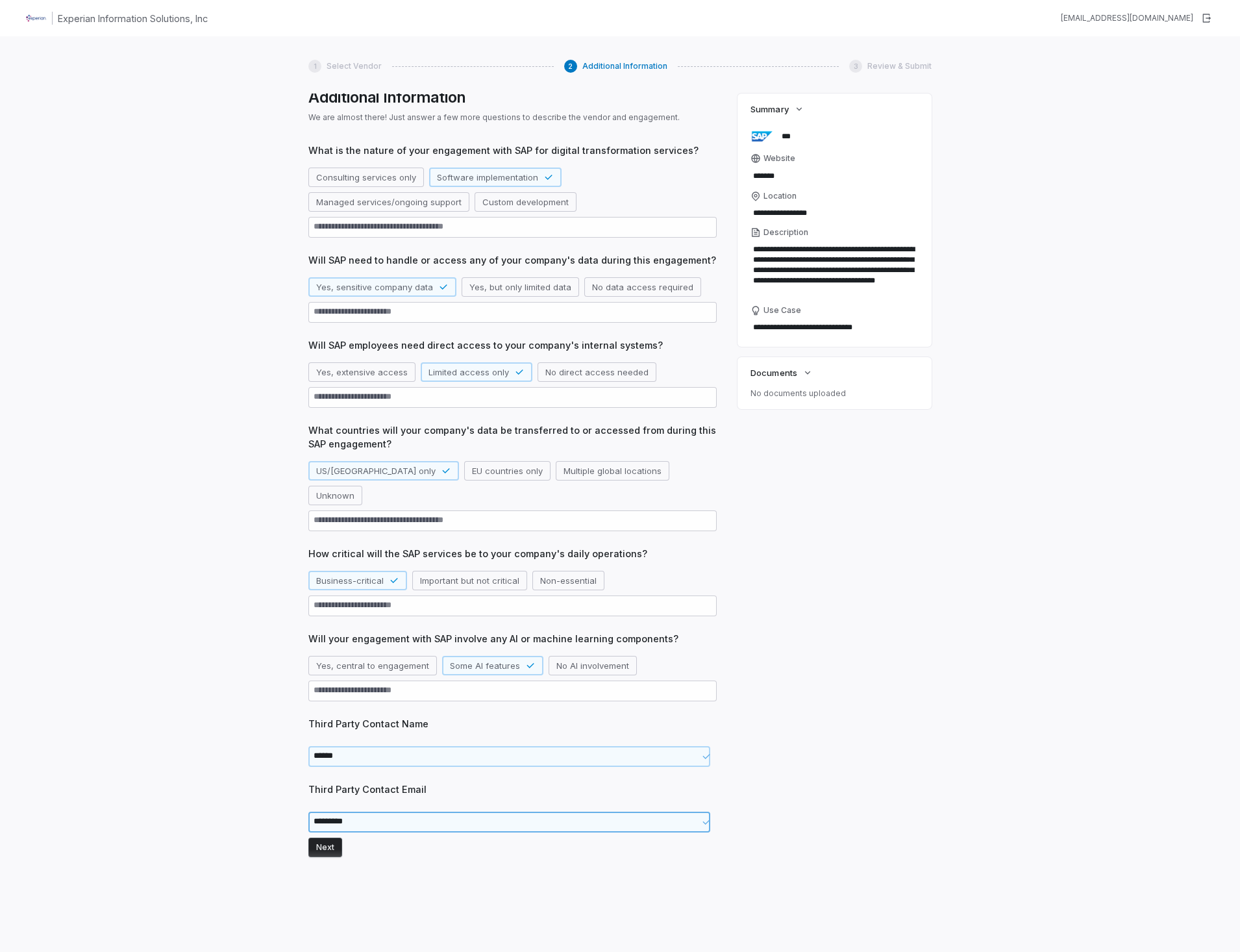
type textarea "**********"
type textarea "*"
type textarea "**********"
type textarea "*"
type textarea "**********"
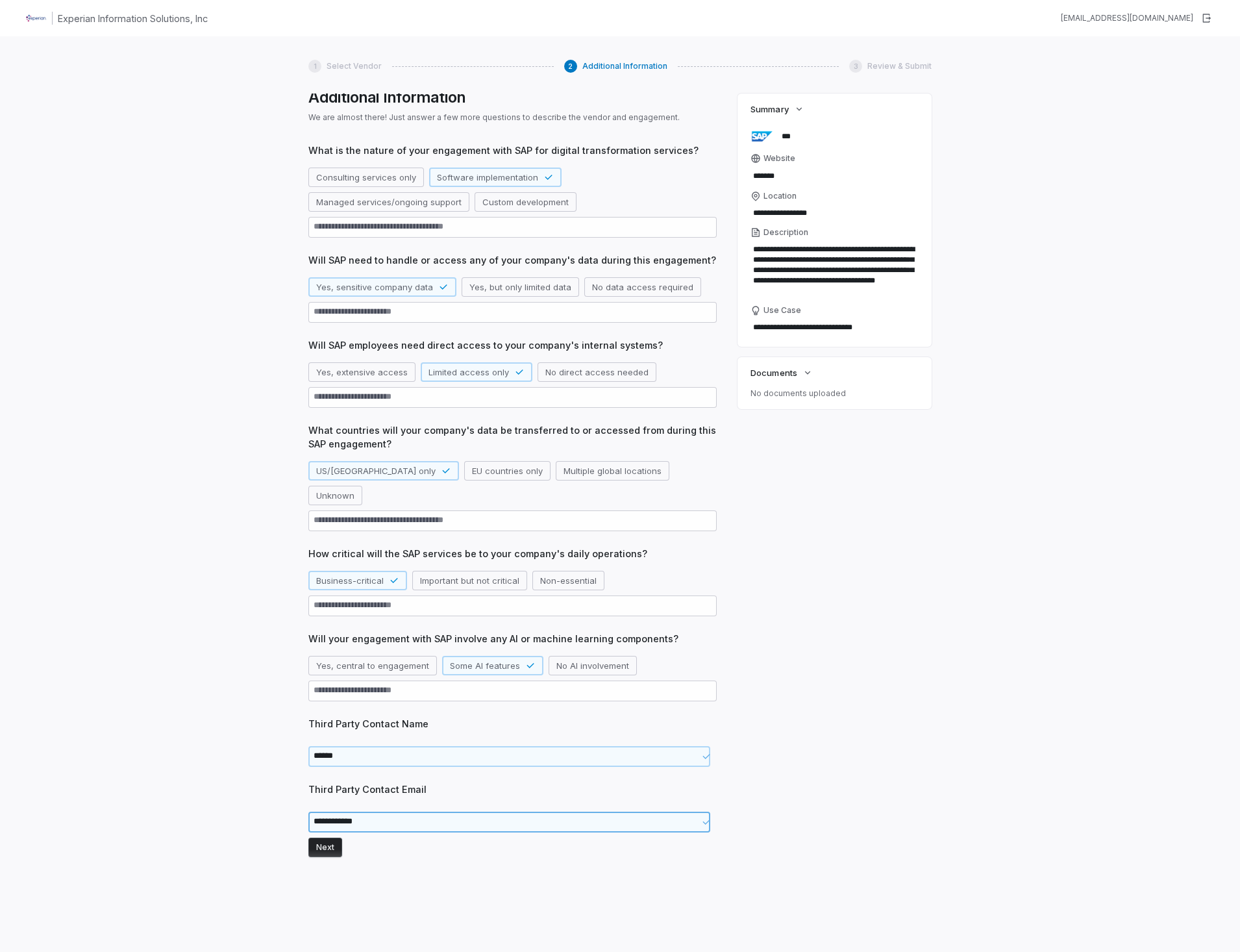
type textarea "*"
type textarea "**********"
type textarea "*"
type textarea "**********"
type textarea "*"
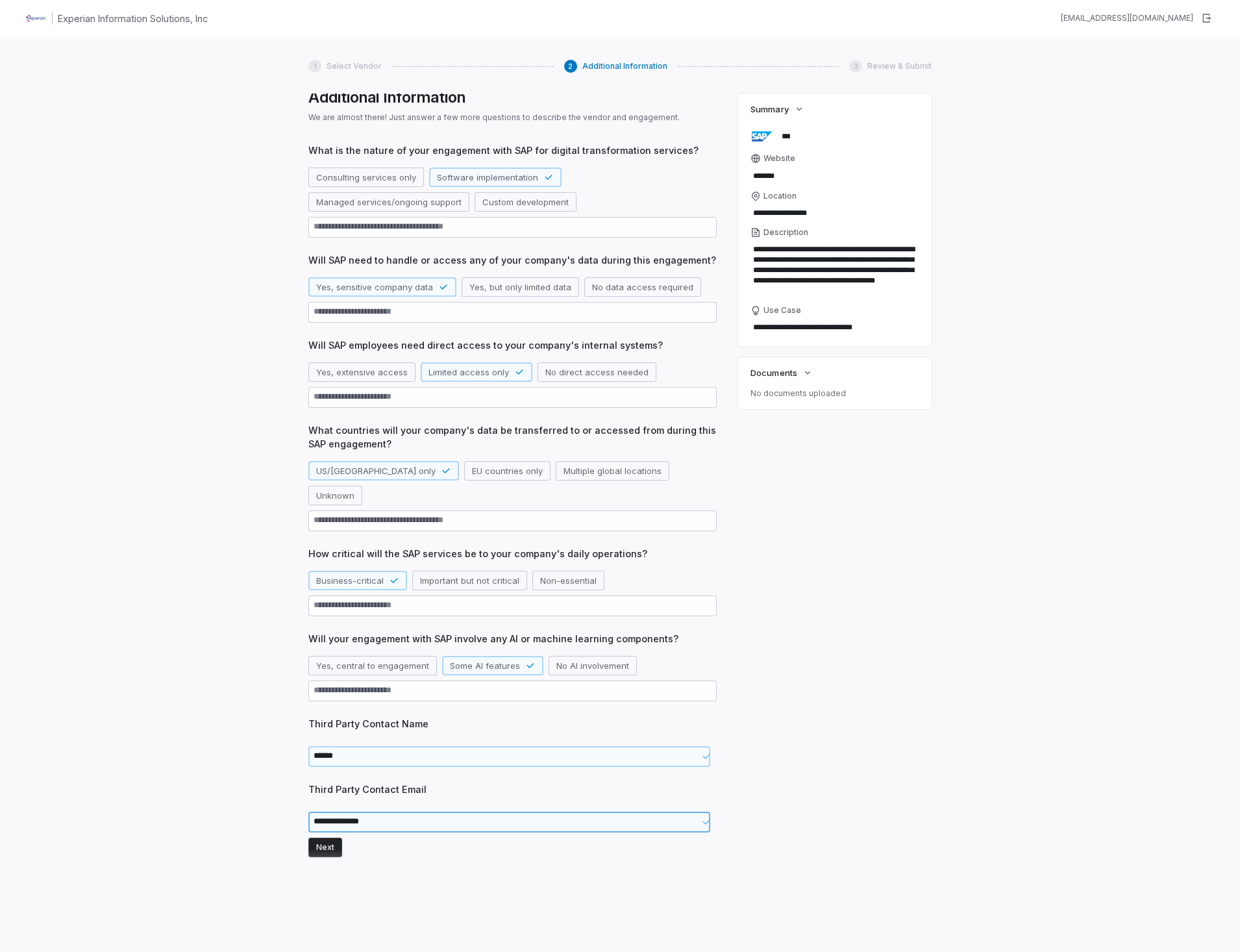
type textarea "**********"
type textarea "*"
type textarea "**********"
type textarea "*"
type textarea "**********"
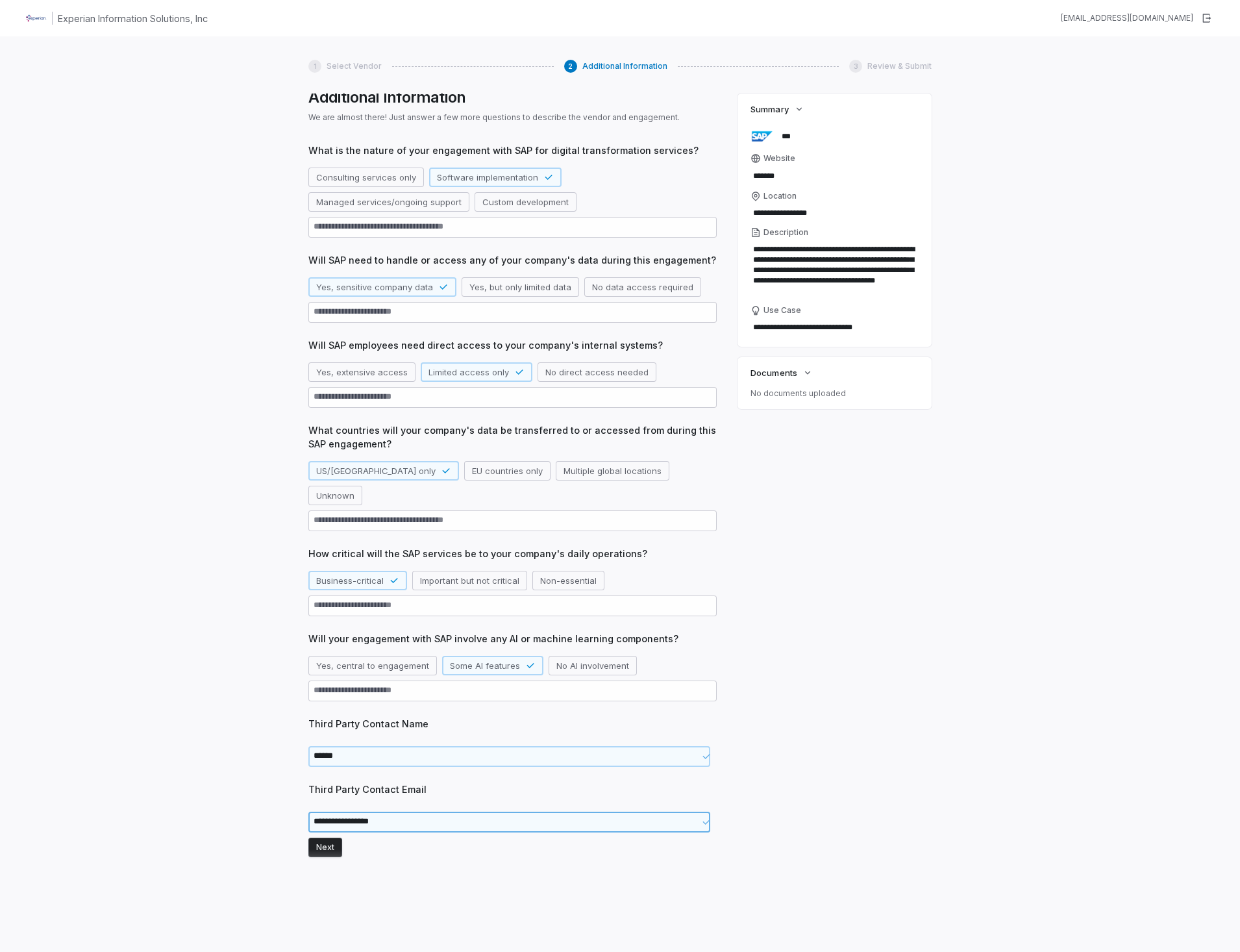
type textarea "*"
type textarea "**********"
type textarea "*"
type textarea "**********"
type textarea "*"
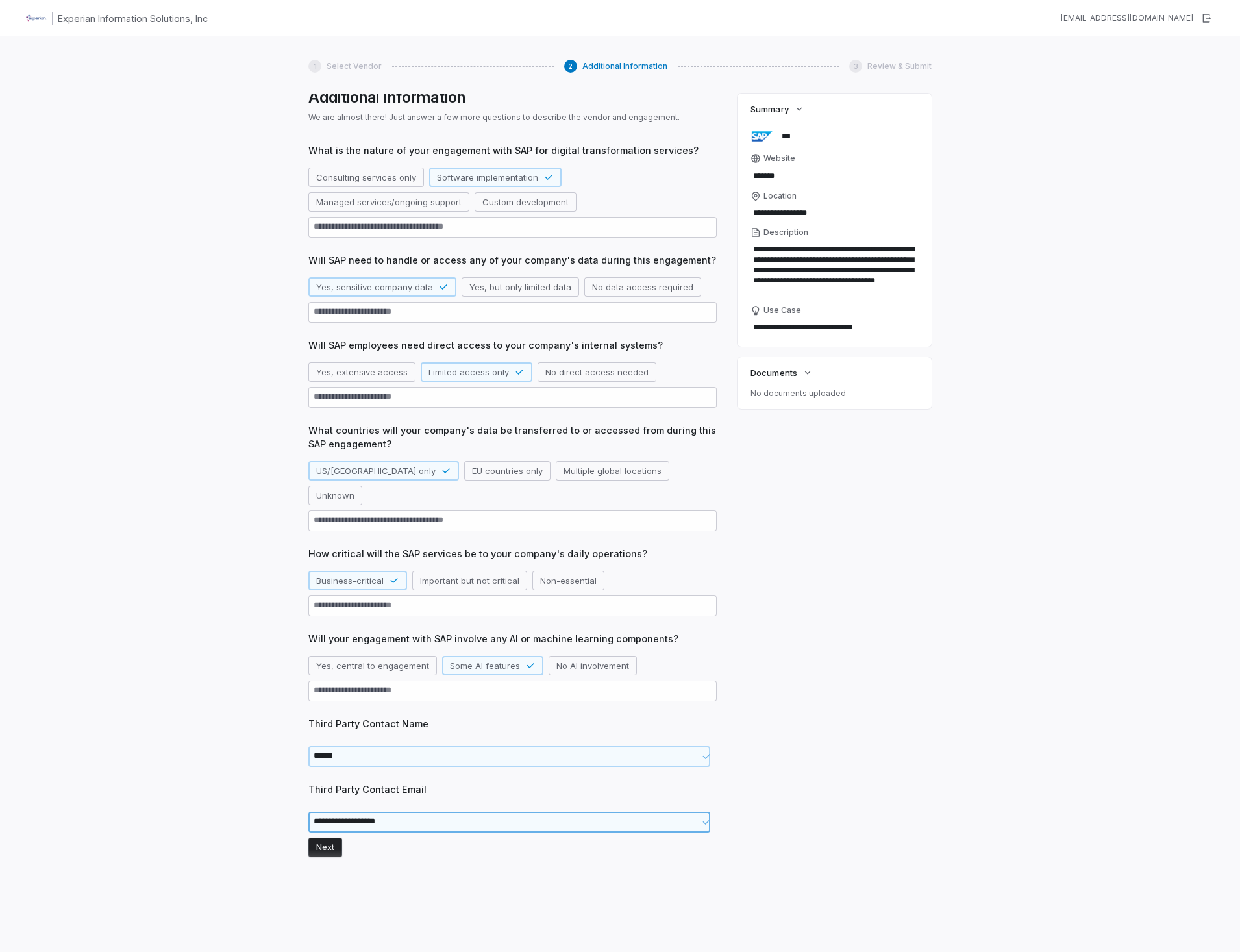
type textarea "**********"
type textarea "*"
type textarea "**********"
type textarea "*"
type textarea "**********"
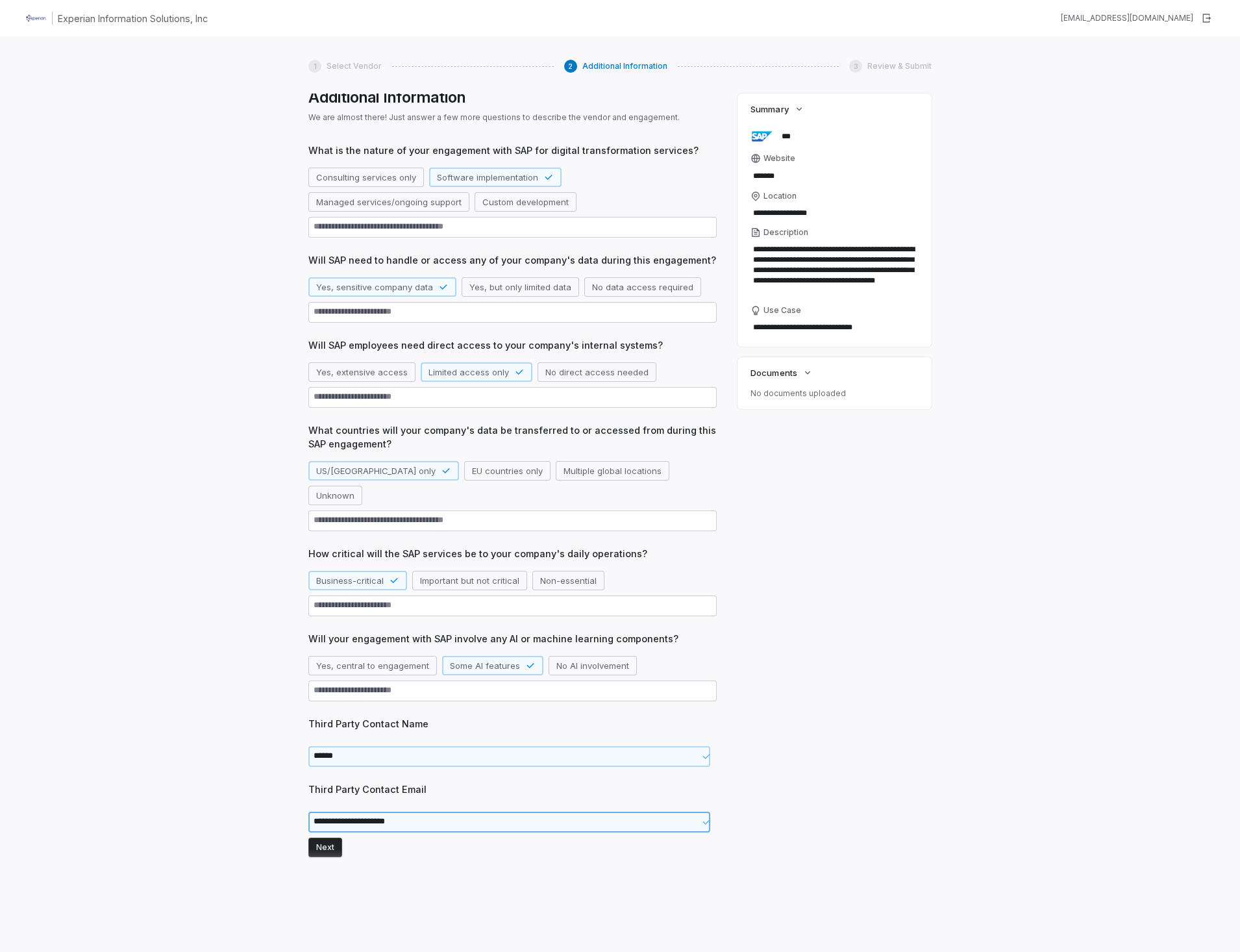
type textarea "*"
type textarea "**********"
type textarea "*"
type textarea "**********"
type textarea "*"
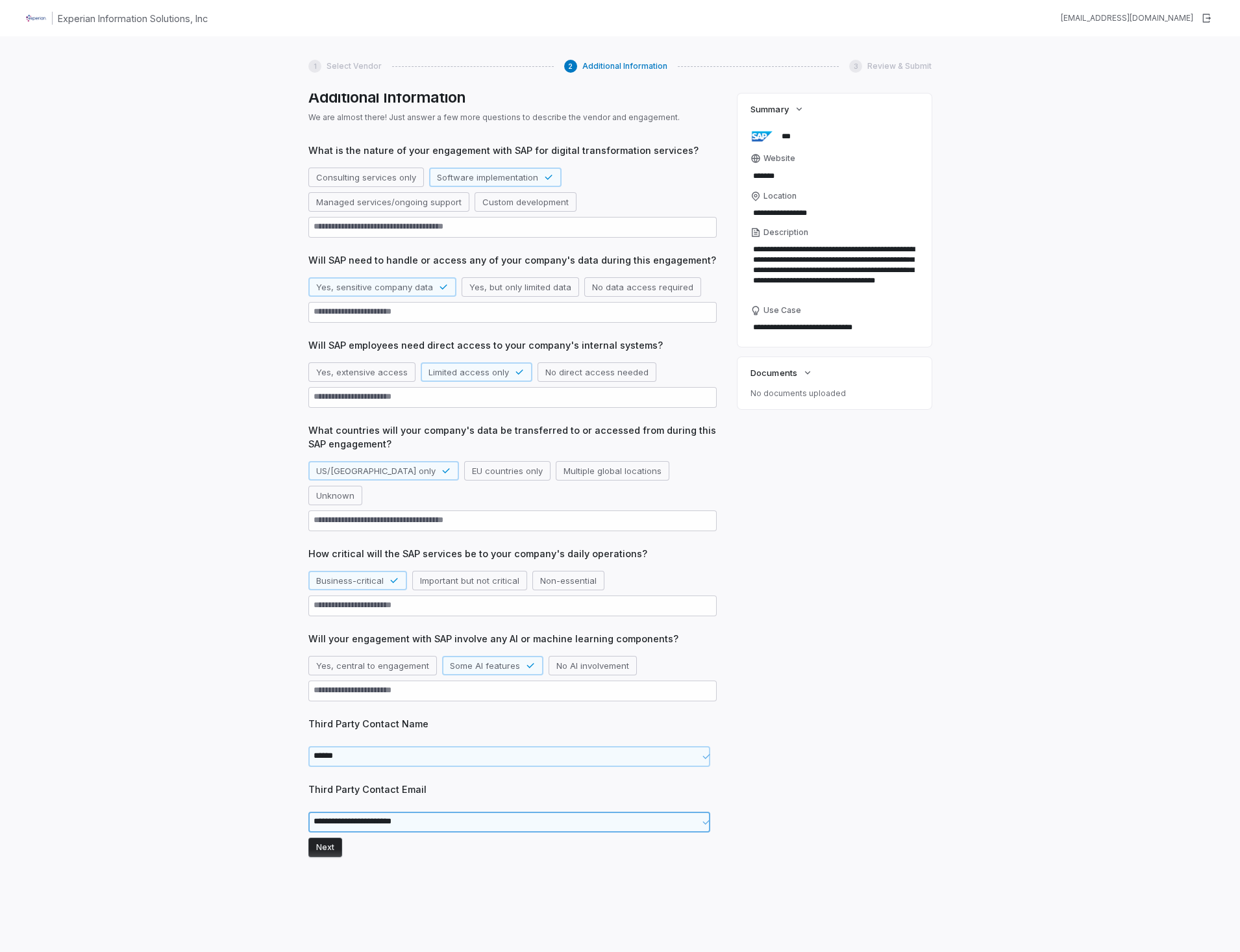
type textarea "**********"
type textarea "*"
type textarea "**********"
type textarea "*"
type textarea "**********"
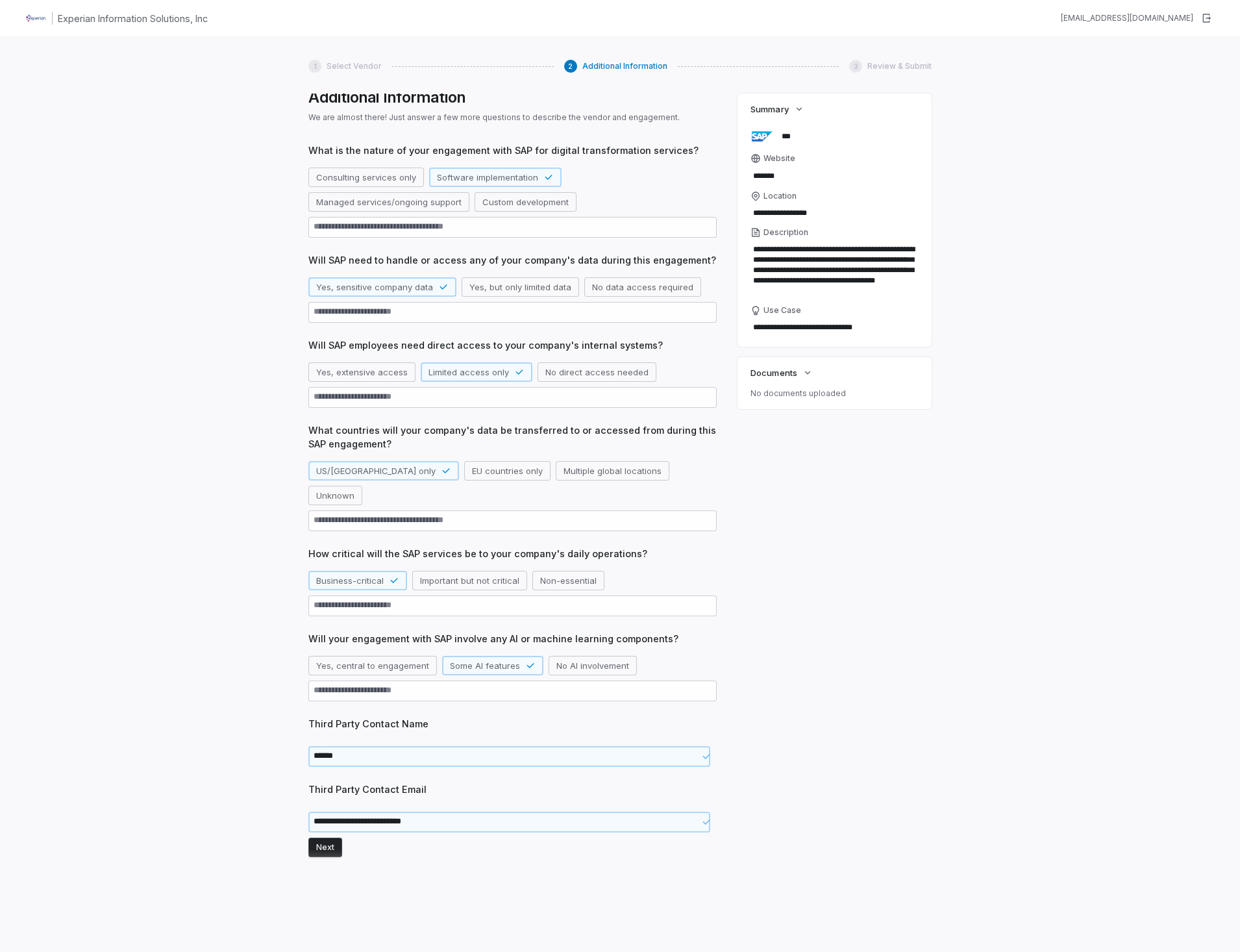
click at [324, 837] on button "Next" at bounding box center [325, 847] width 34 height 20
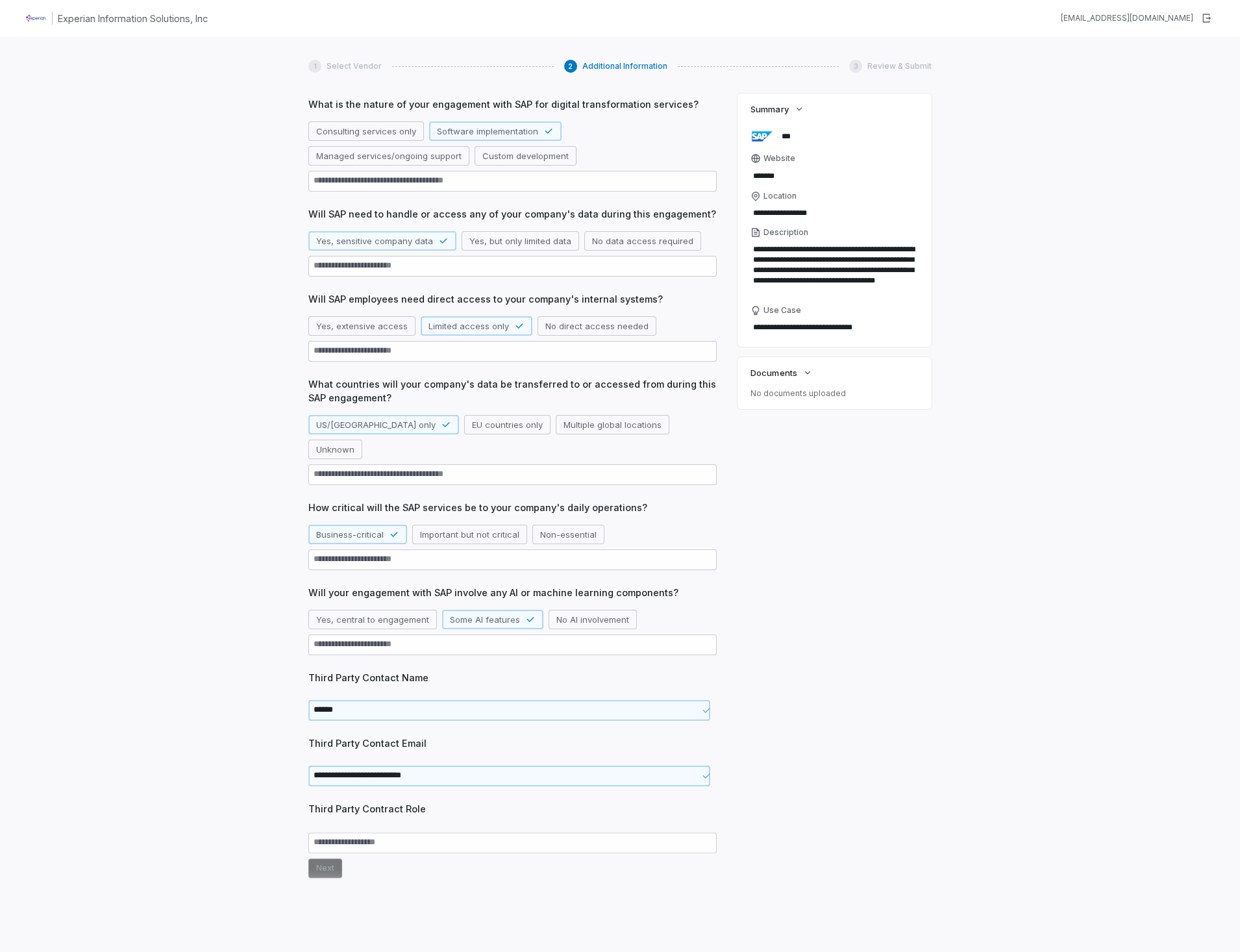
scroll to position [56, 0]
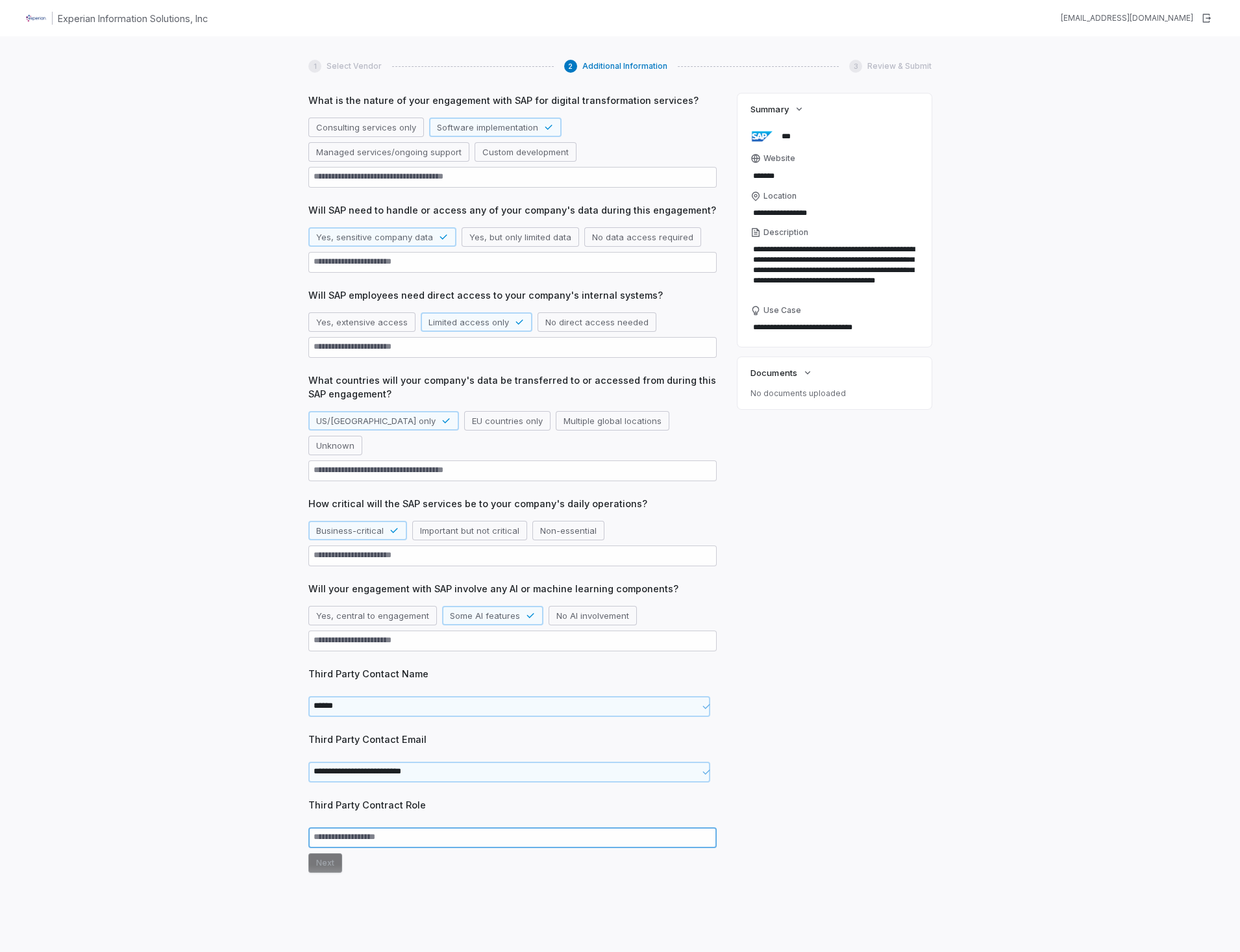
click at [327, 827] on textarea at bounding box center [512, 837] width 408 height 21
type textarea "*"
type textarea "**"
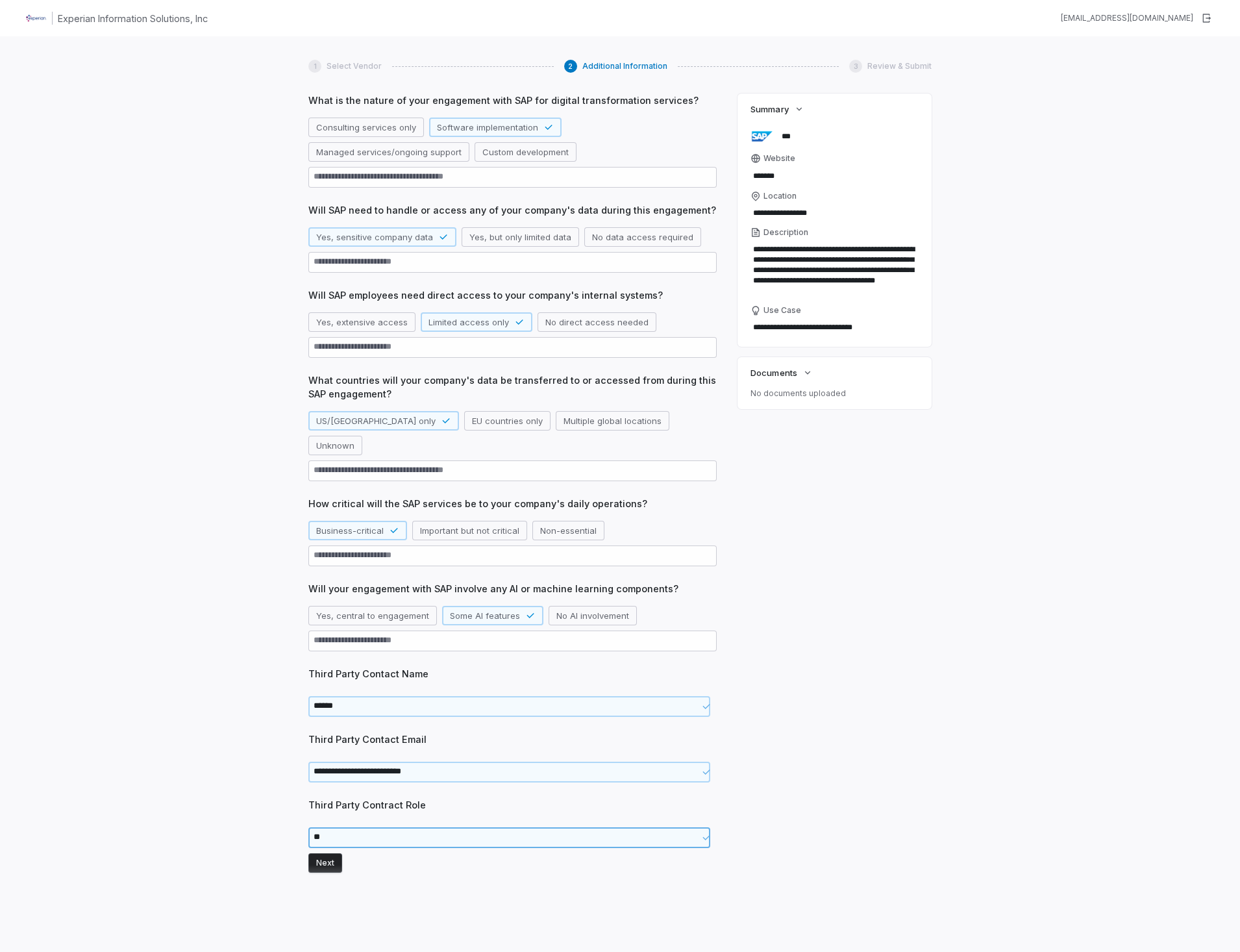
type textarea "*"
type textarea "***"
type textarea "*"
type textarea "****"
type textarea "*"
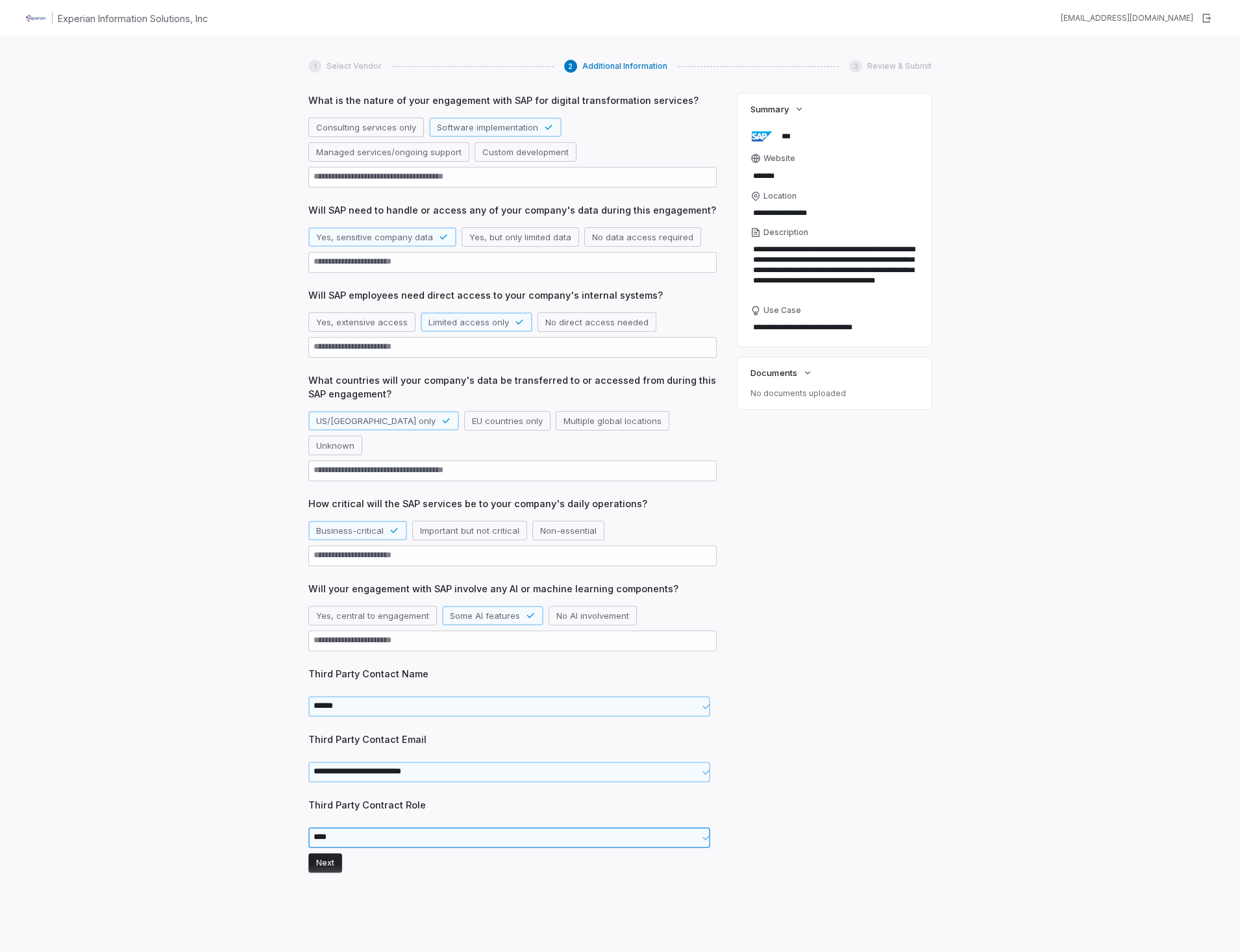
type textarea "*****"
type textarea "*"
type textarea "******"
click at [327, 853] on button "Next" at bounding box center [325, 862] width 34 height 20
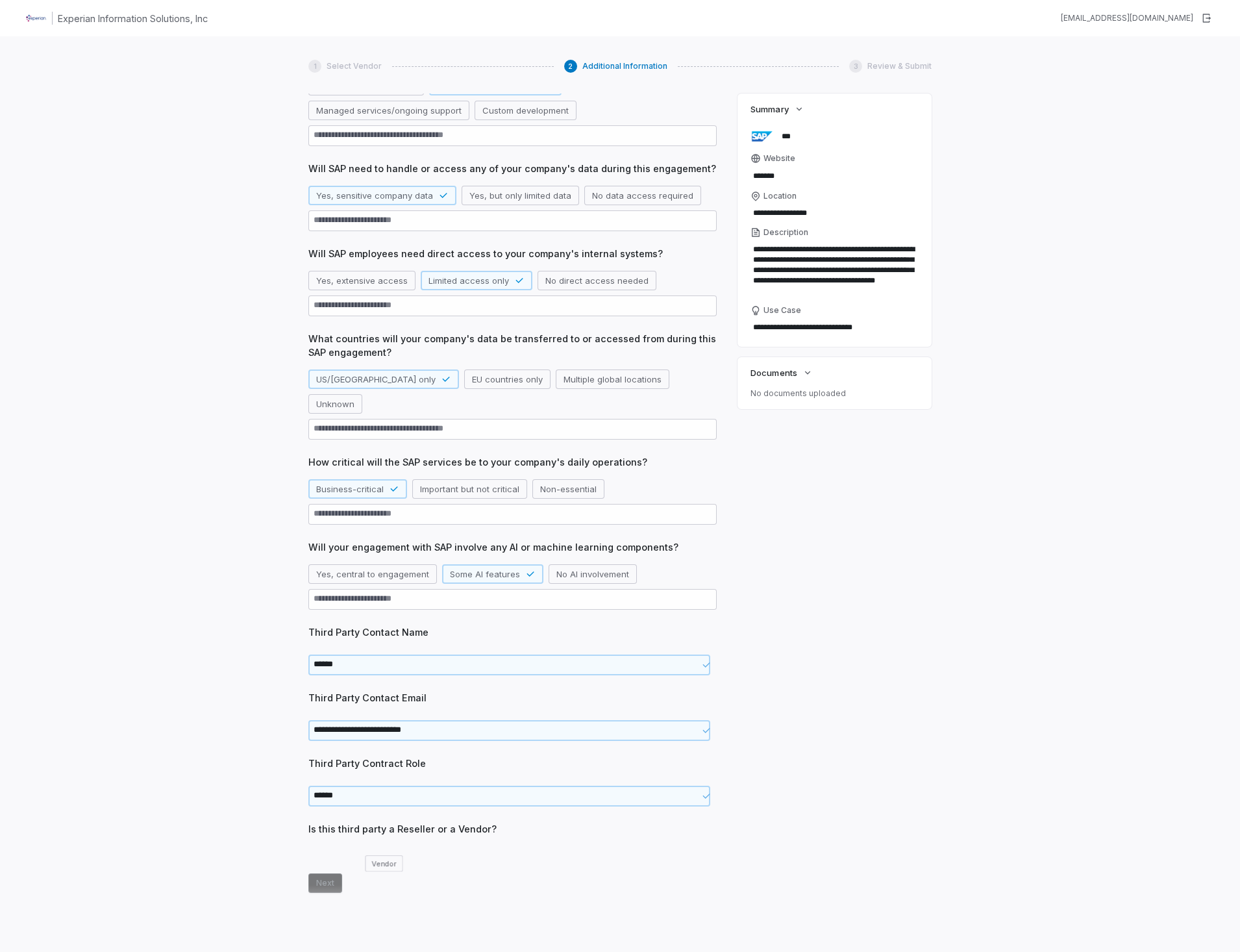
scroll to position [99, 0]
click at [404, 844] on button "Vendor" at bounding box center [384, 853] width 45 height 20
click at [327, 868] on button "Next" at bounding box center [325, 878] width 34 height 20
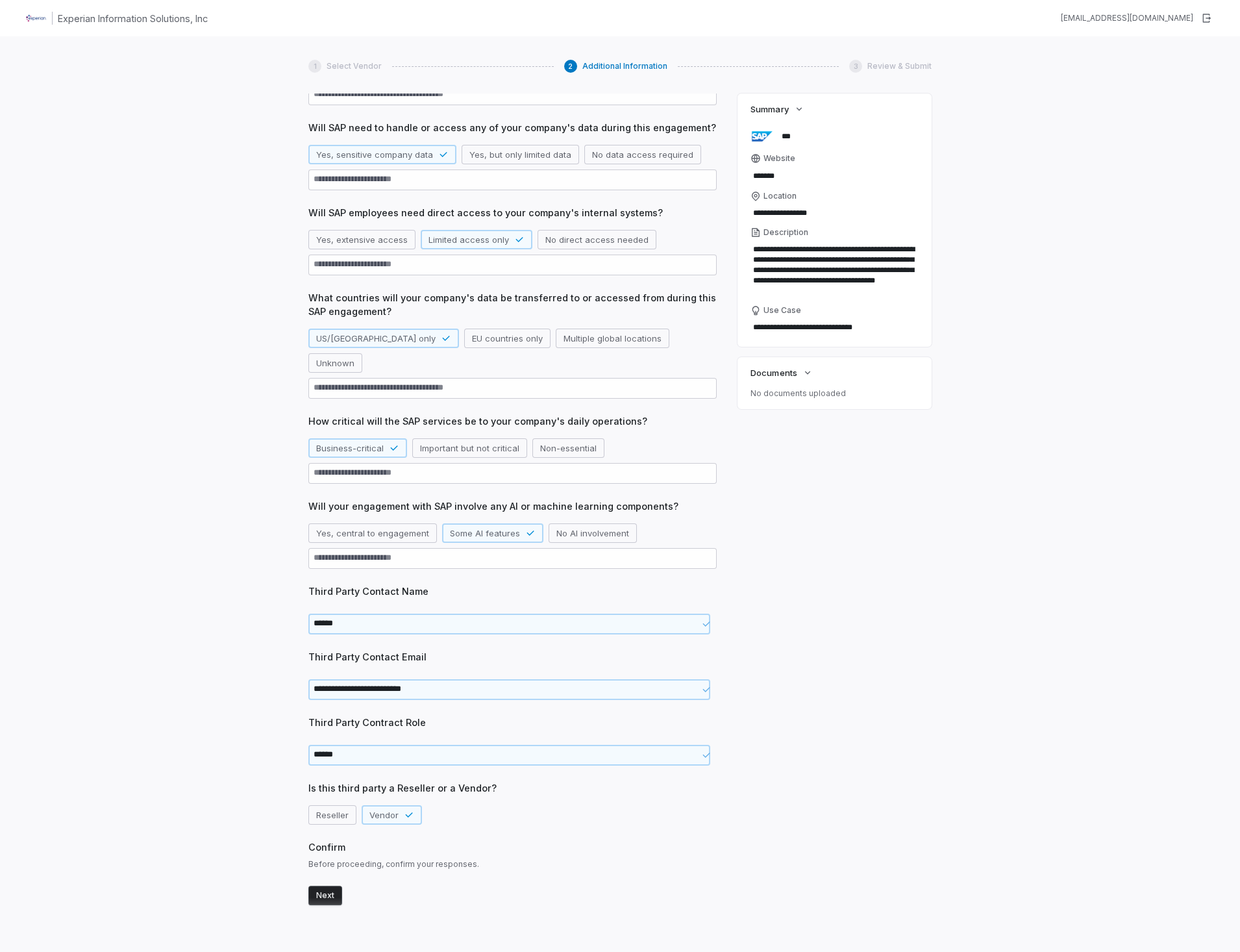
scroll to position [139, 0]
click at [327, 884] on button "Next" at bounding box center [325, 894] width 34 height 20
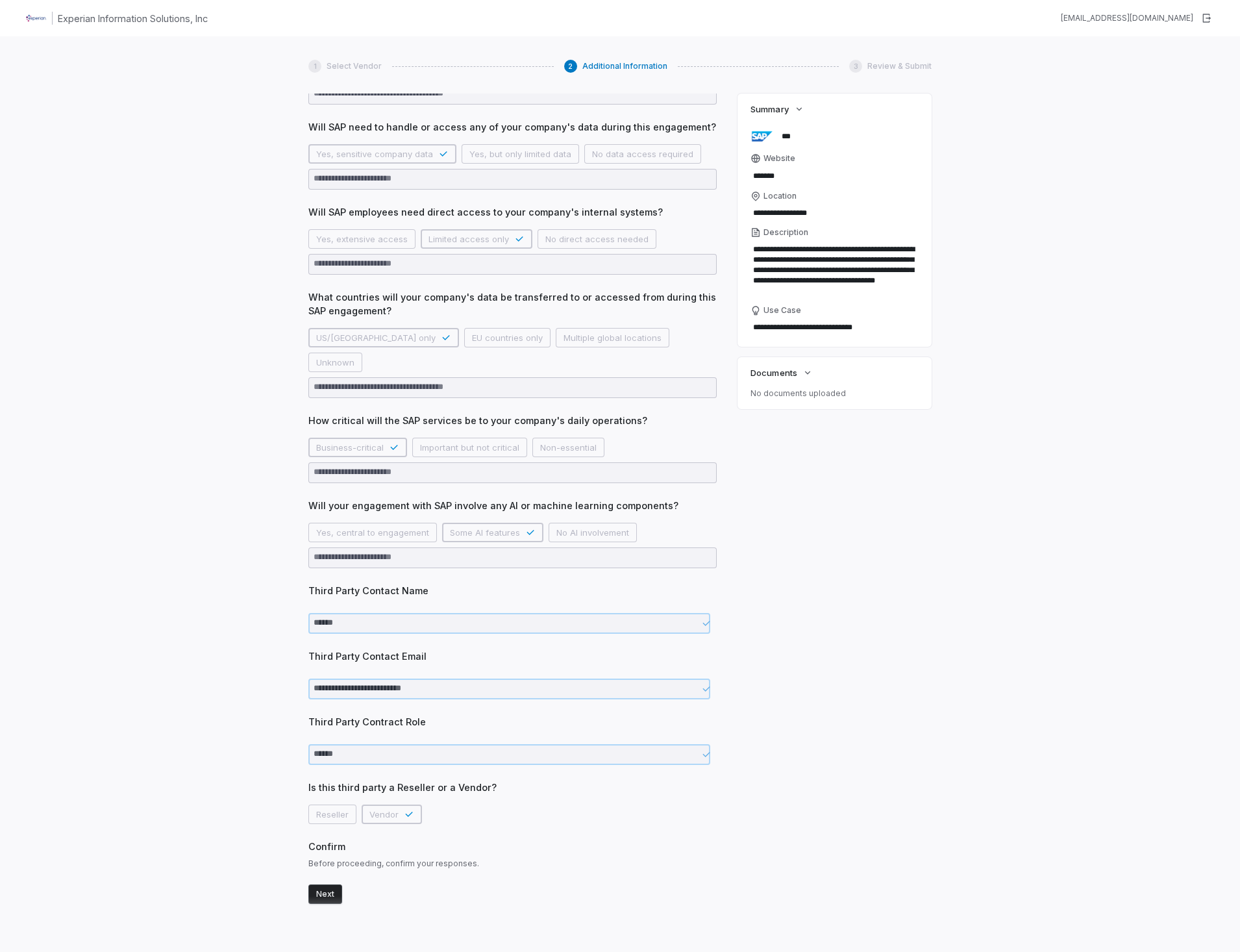
click at [322, 884] on button "Next" at bounding box center [325, 894] width 34 height 20
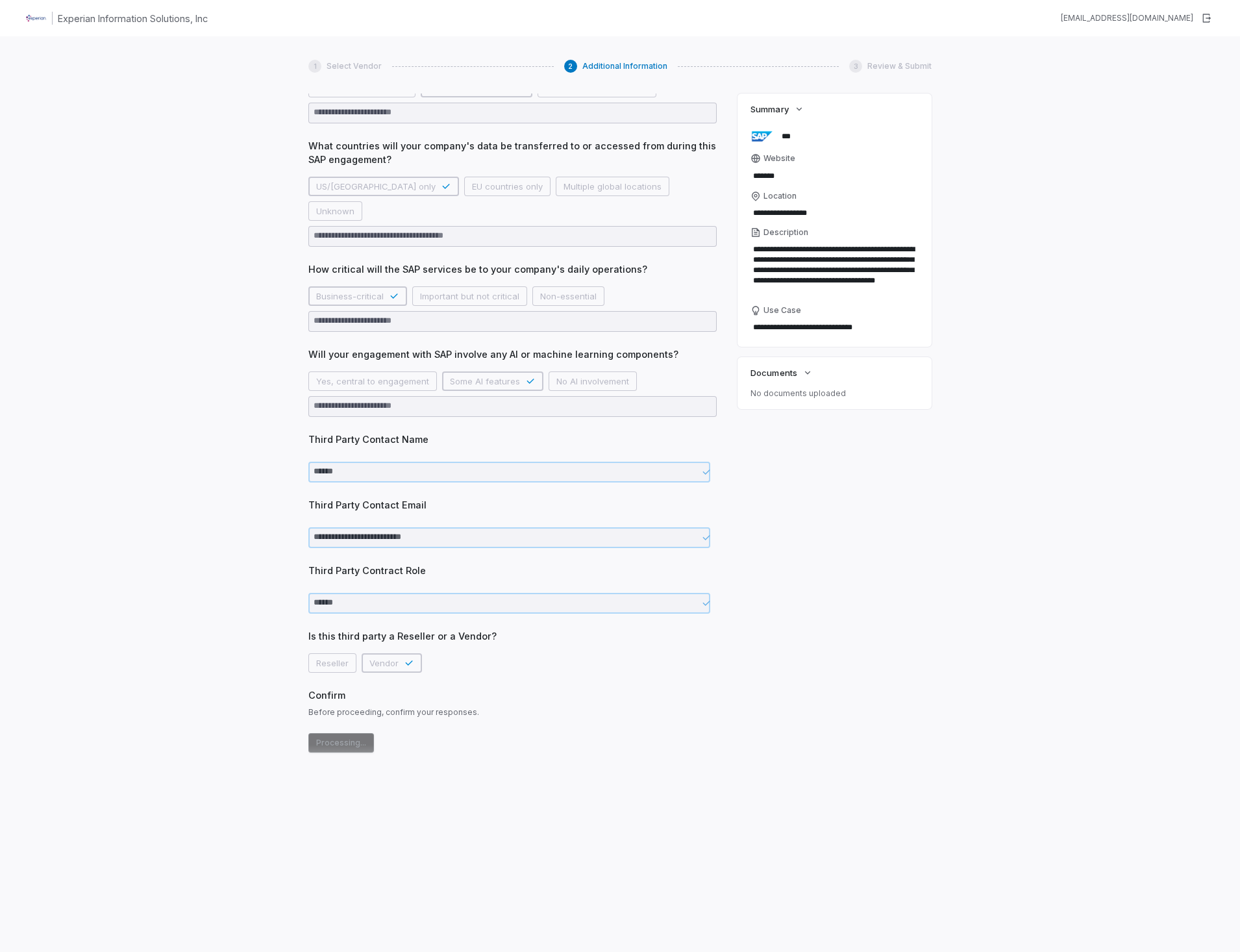
scroll to position [292, 0]
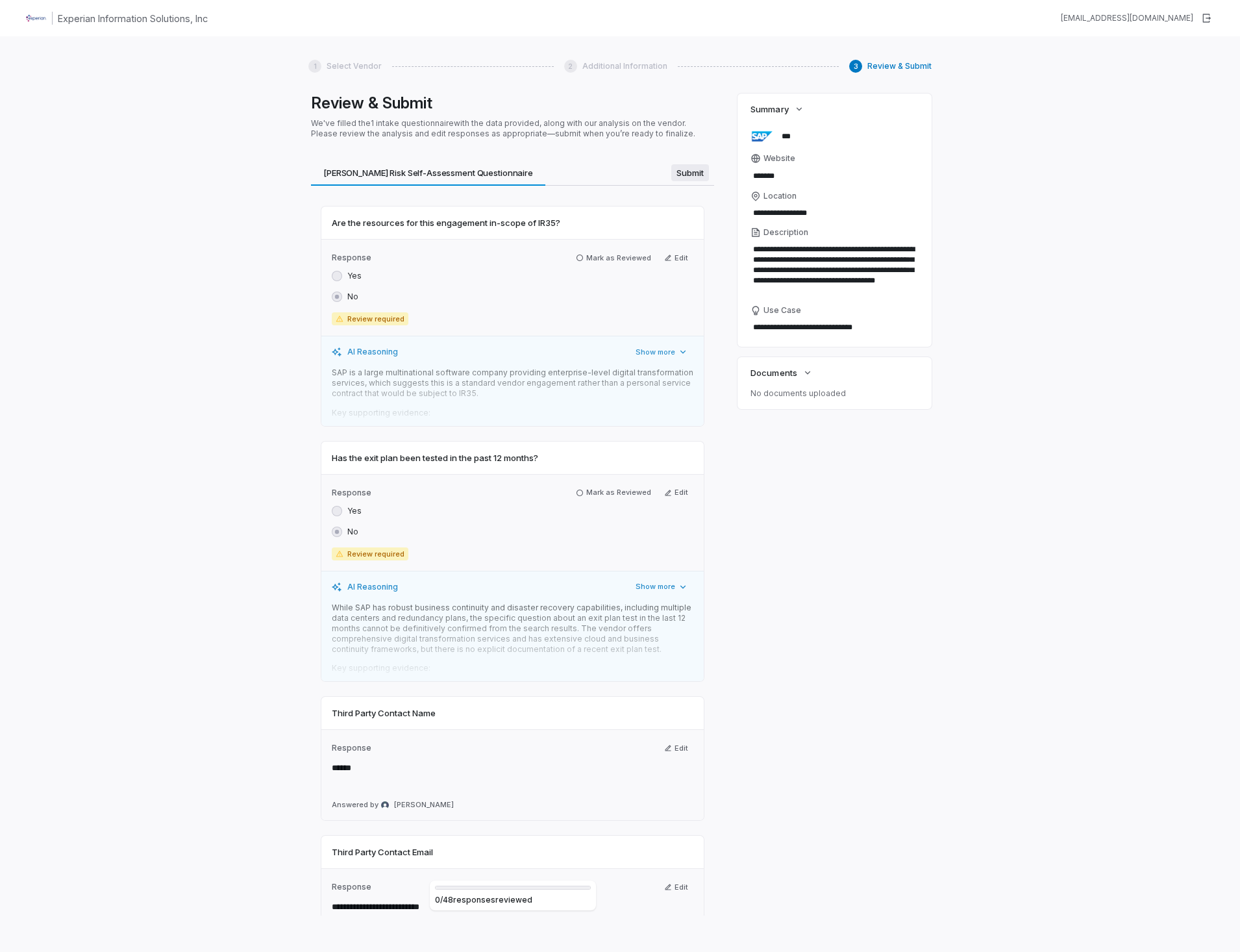
click at [678, 174] on span "Submit" at bounding box center [690, 172] width 38 height 17
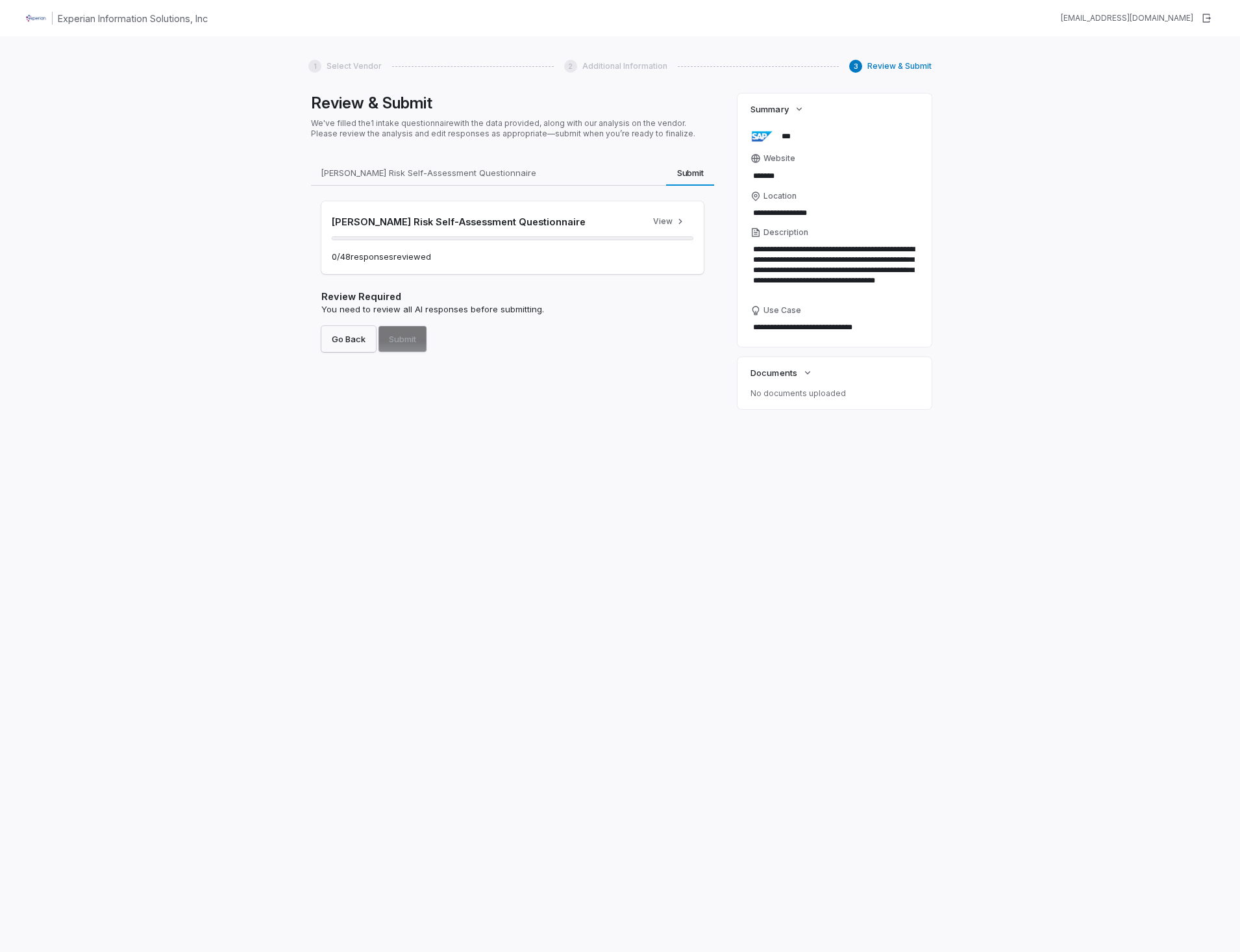
click at [356, 345] on button "Go Back" at bounding box center [348, 339] width 54 height 26
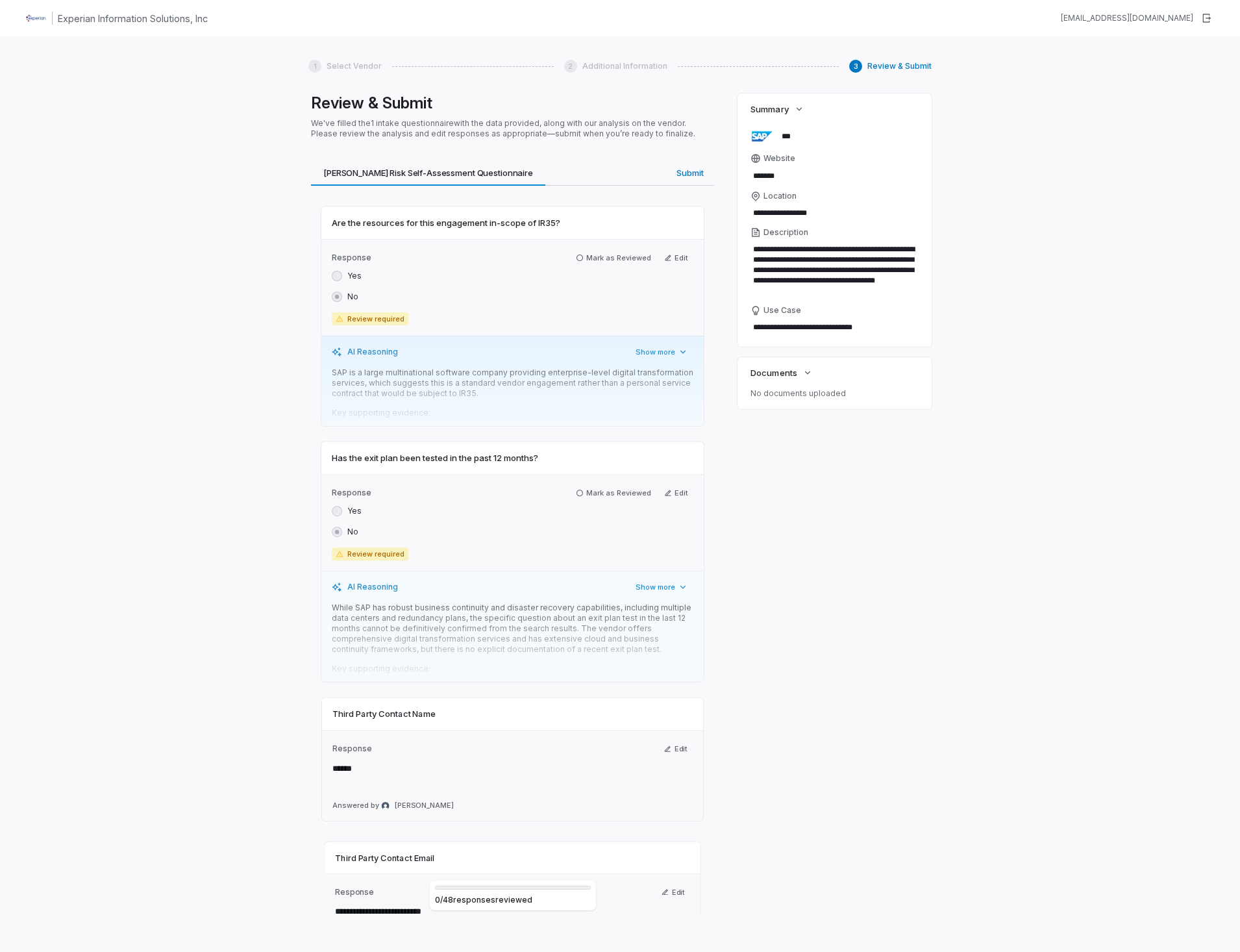
type textarea "*"
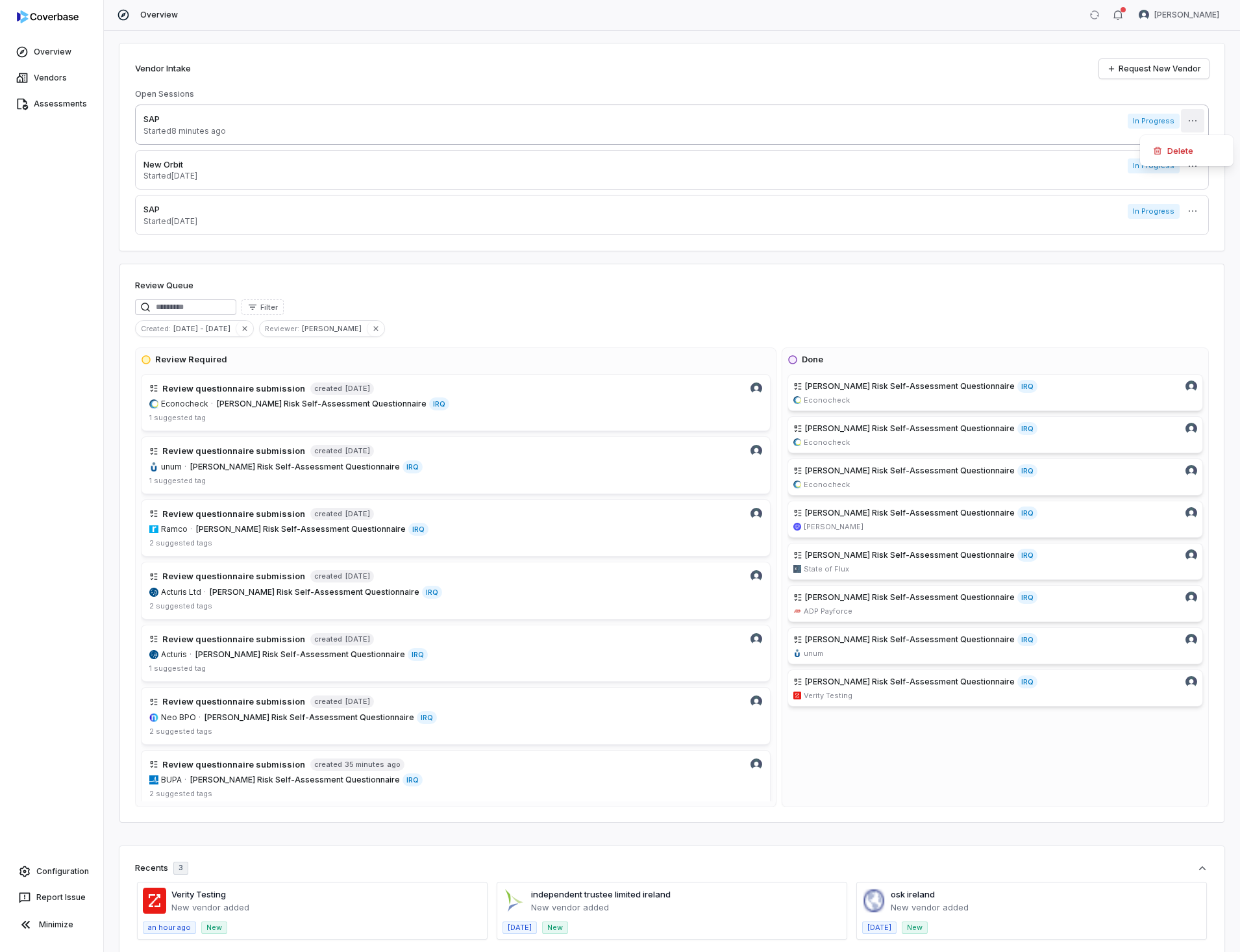
click at [1180, 118] on html "Overview Vendors Assessments Configuration Report Issue Minimize Overview [PERS…" at bounding box center [620, 476] width 1240 height 952
click at [1167, 150] on div "Delete" at bounding box center [1187, 150] width 83 height 21
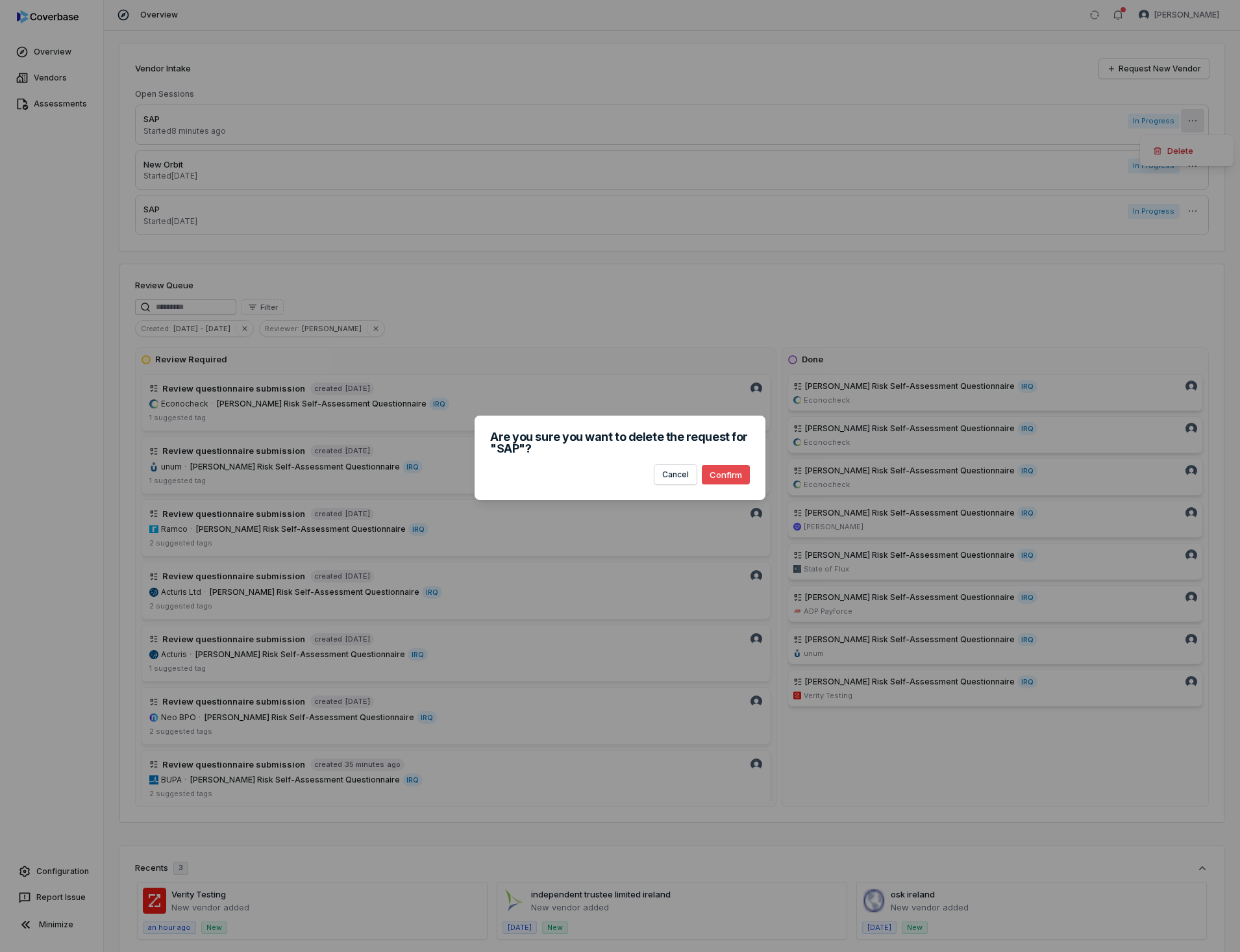
click at [735, 477] on button "Confirm" at bounding box center [726, 475] width 48 height 20
